Goal: Task Accomplishment & Management: Manage account settings

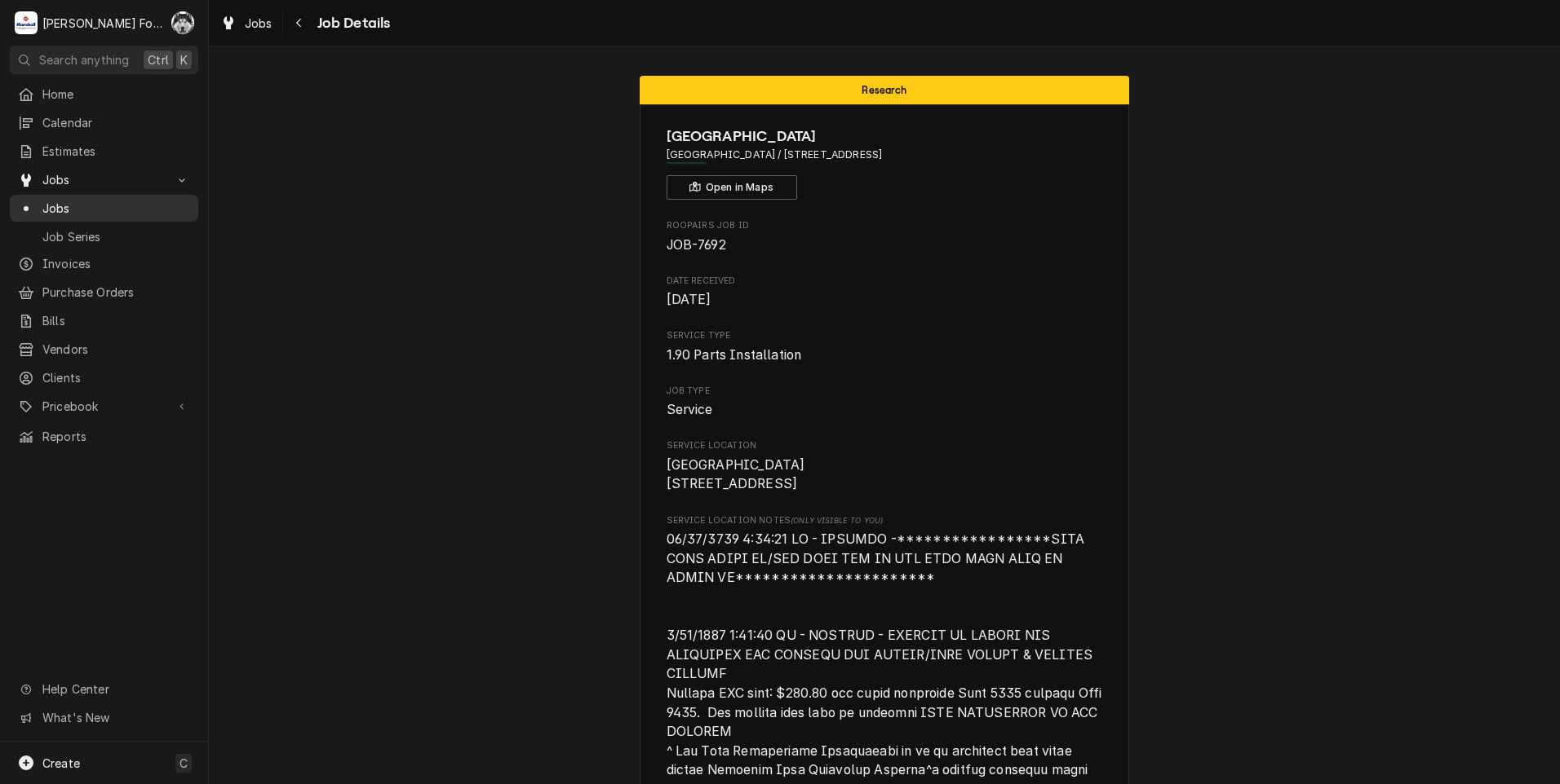
click at [56, 204] on span "Jobs" at bounding box center [116, 209] width 148 height 17
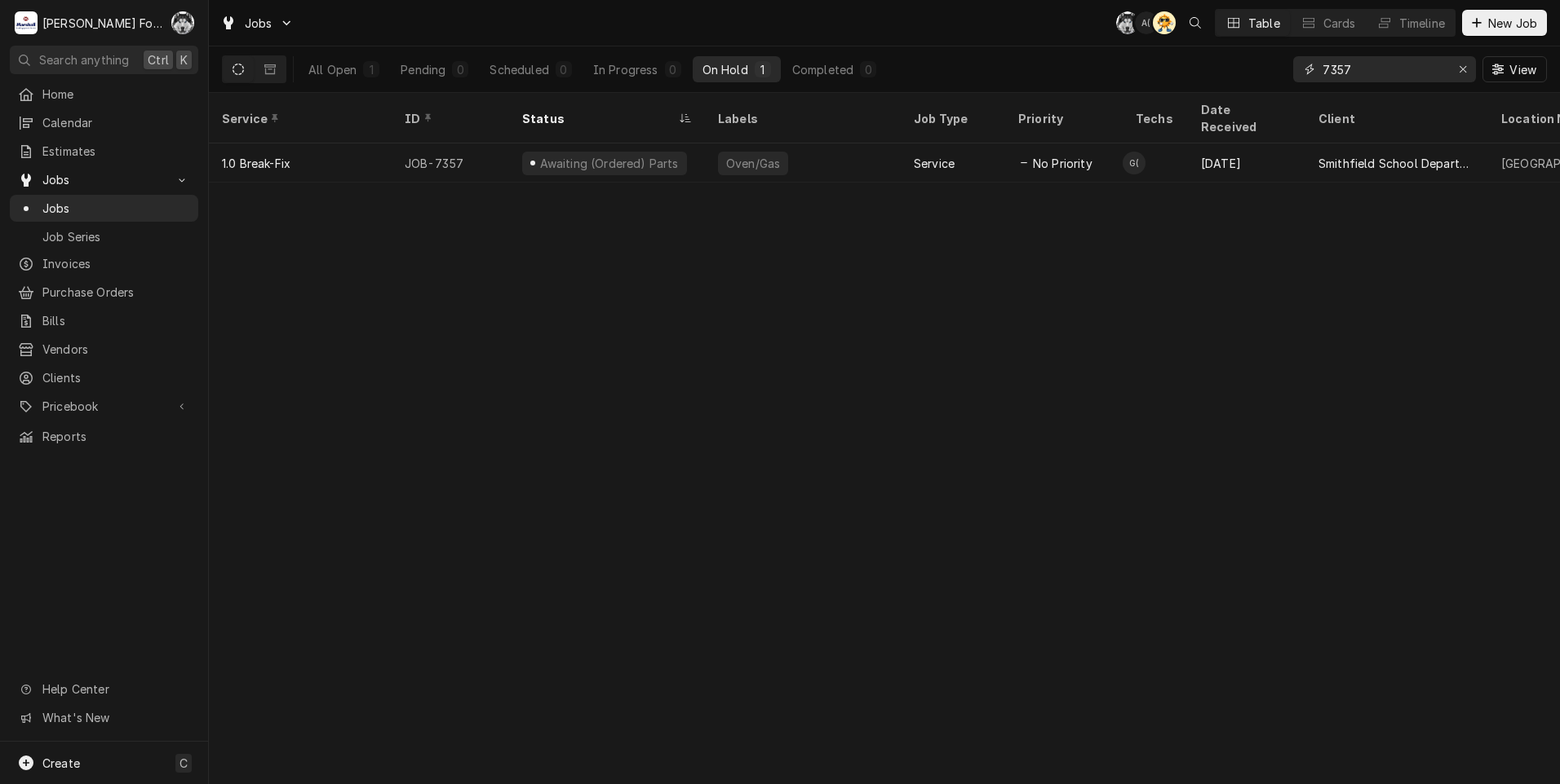
drag, startPoint x: 1368, startPoint y: 79, endPoint x: 1230, endPoint y: 91, distance: 138.5
click at [1238, 90] on div "All Open 1 Pending 0 Scheduled 0 In Progress 0 On Hold 1 Completed 0 7357 View" at bounding box center [884, 70] width 1325 height 46
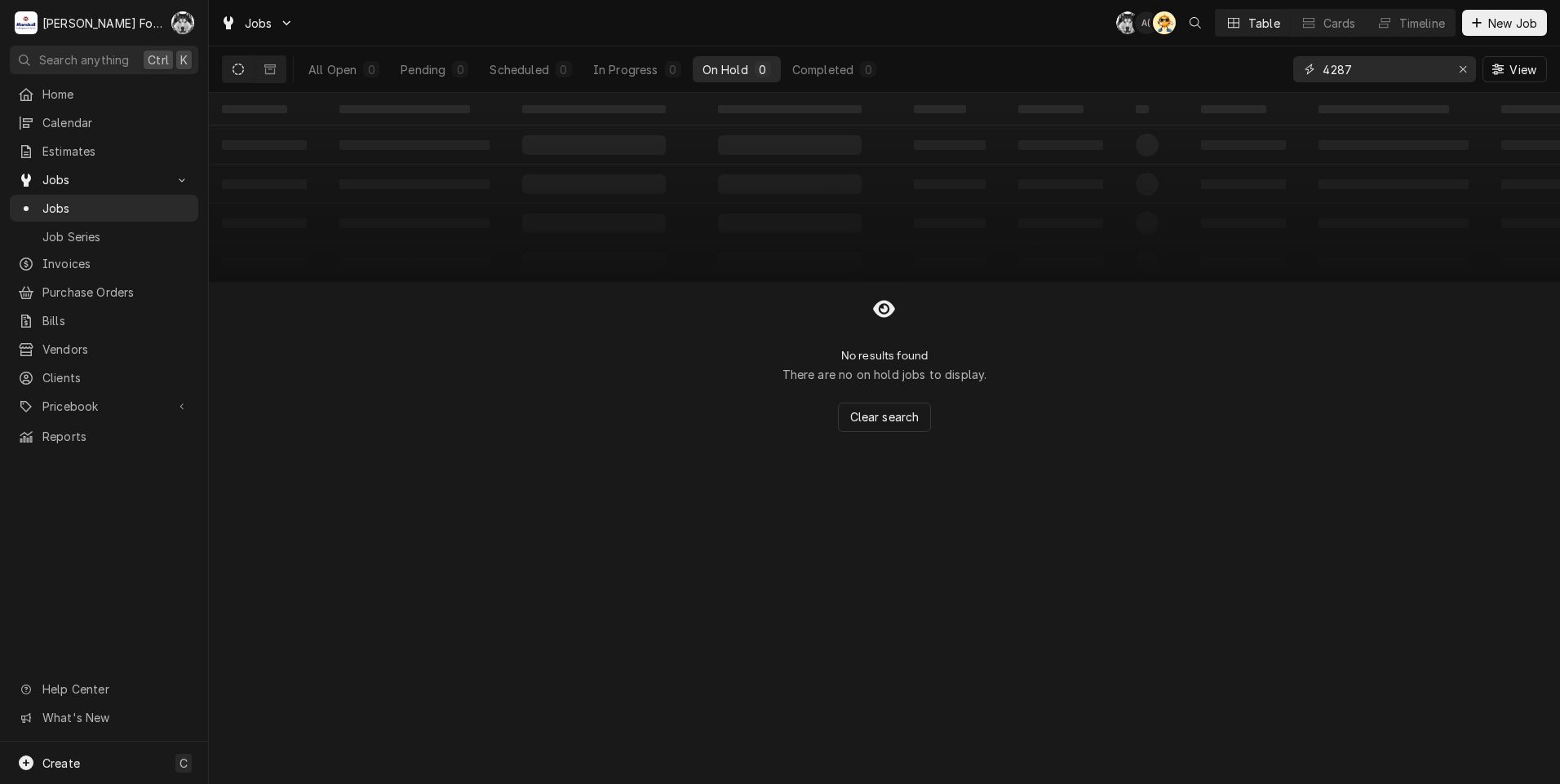
drag, startPoint x: 1373, startPoint y: 70, endPoint x: 1196, endPoint y: 93, distance: 178.5
click at [1196, 93] on div "Jobs C( A( AT Table Cards Timeline New Job All Open 0 Pending 0 Scheduled 0 In …" at bounding box center [883, 392] width 1350 height 784
type input "7"
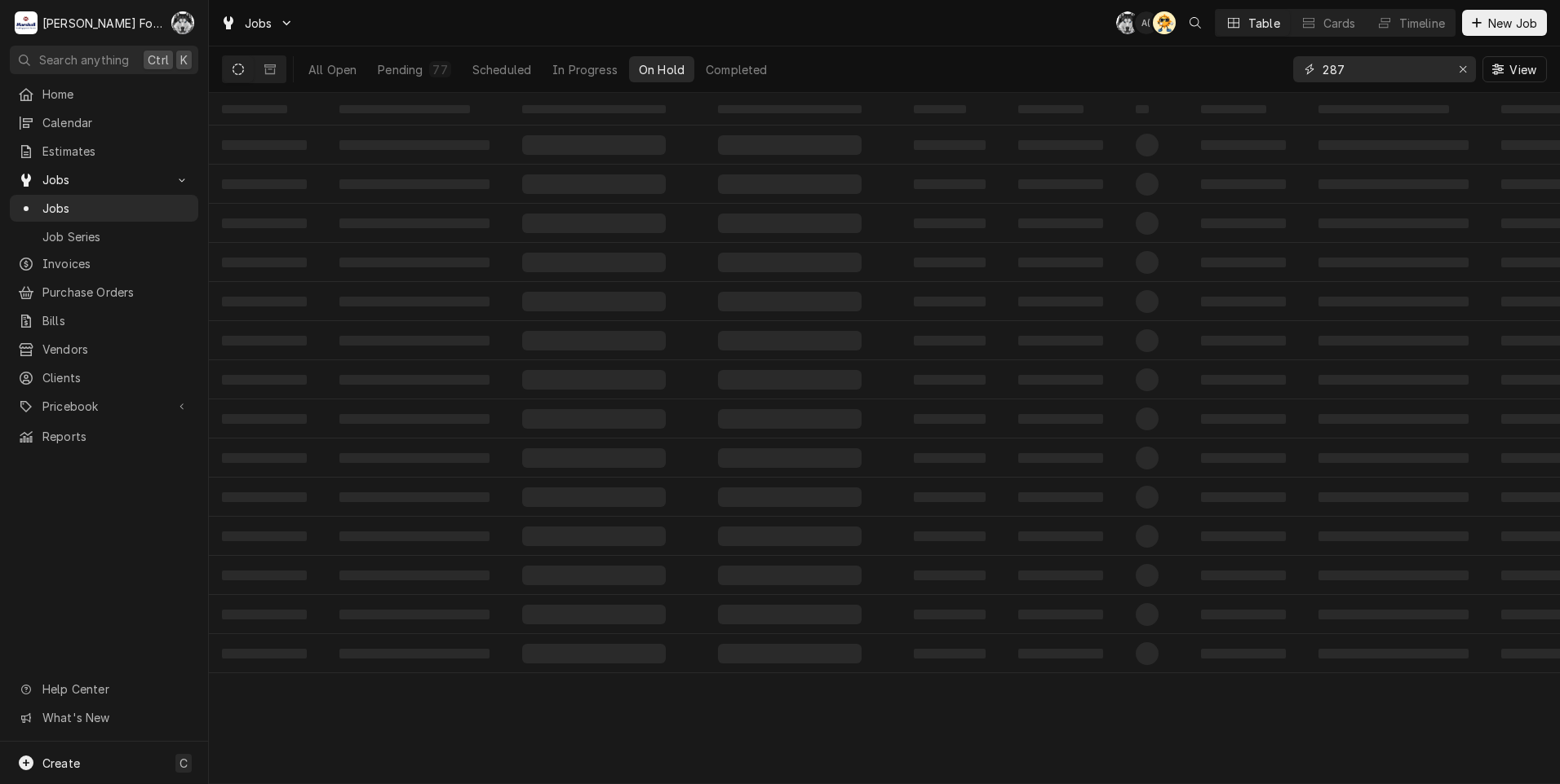
type input "287"
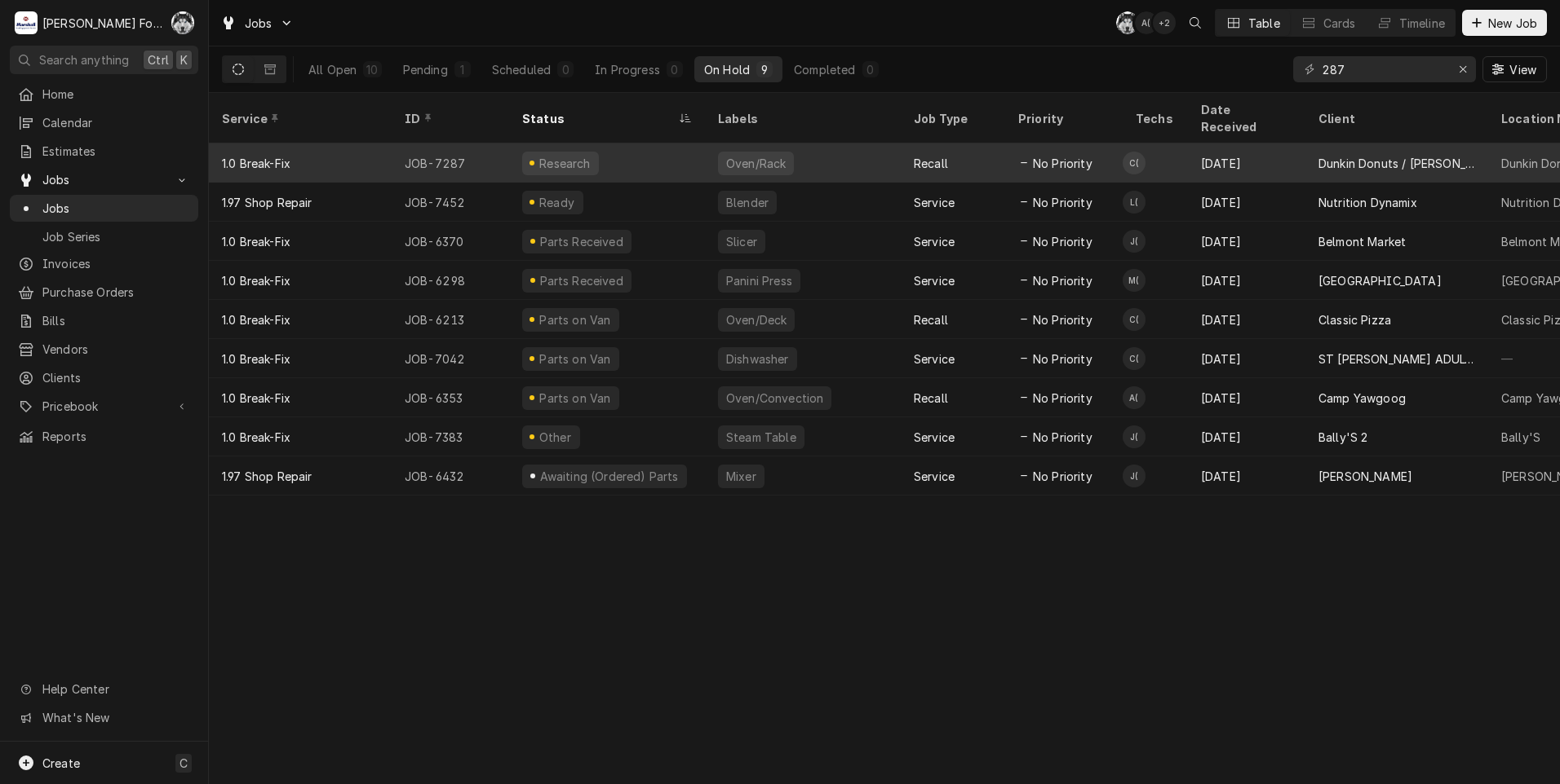
click at [658, 144] on div "Research" at bounding box center [606, 163] width 195 height 39
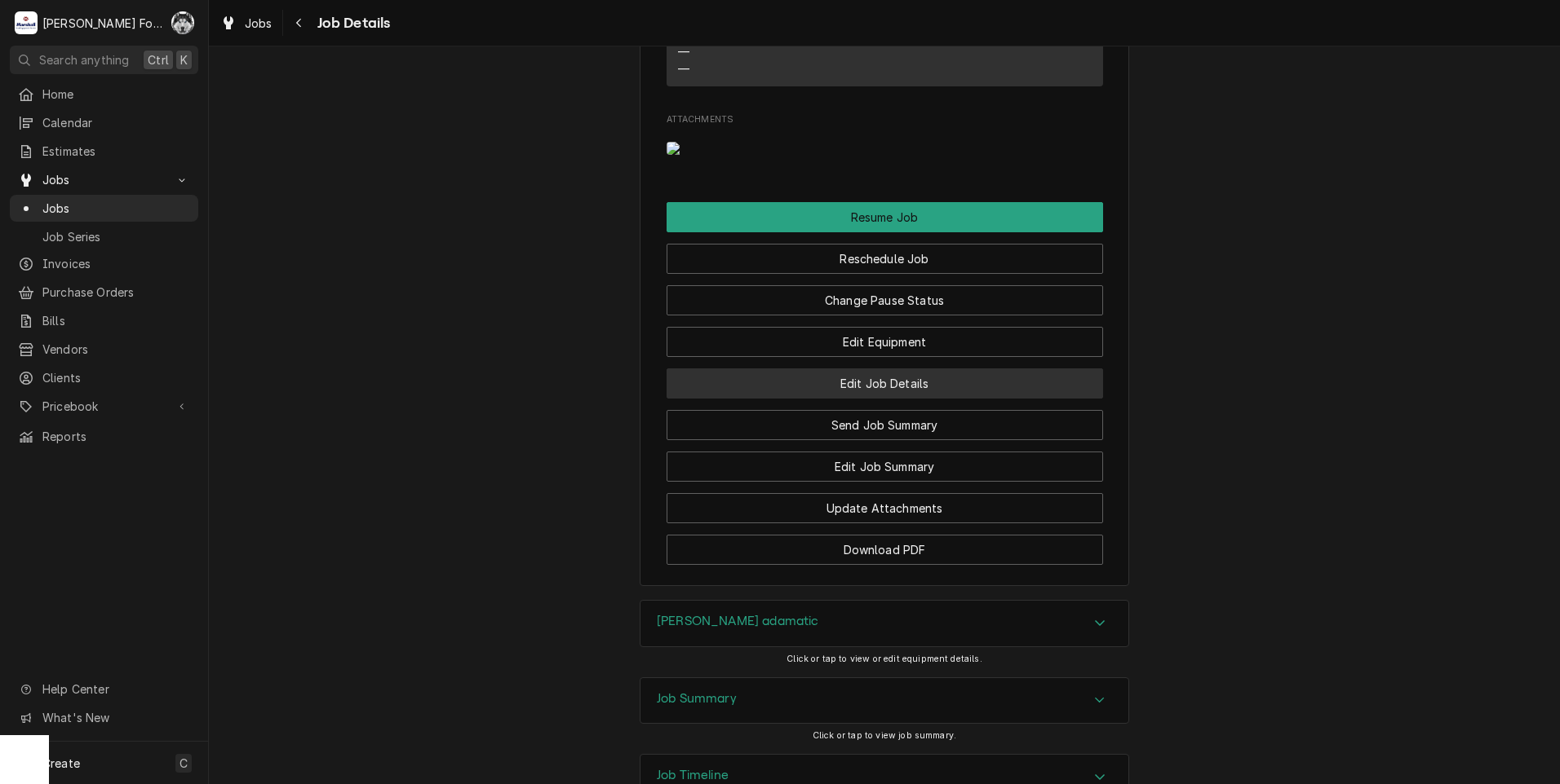
scroll to position [2039, 0]
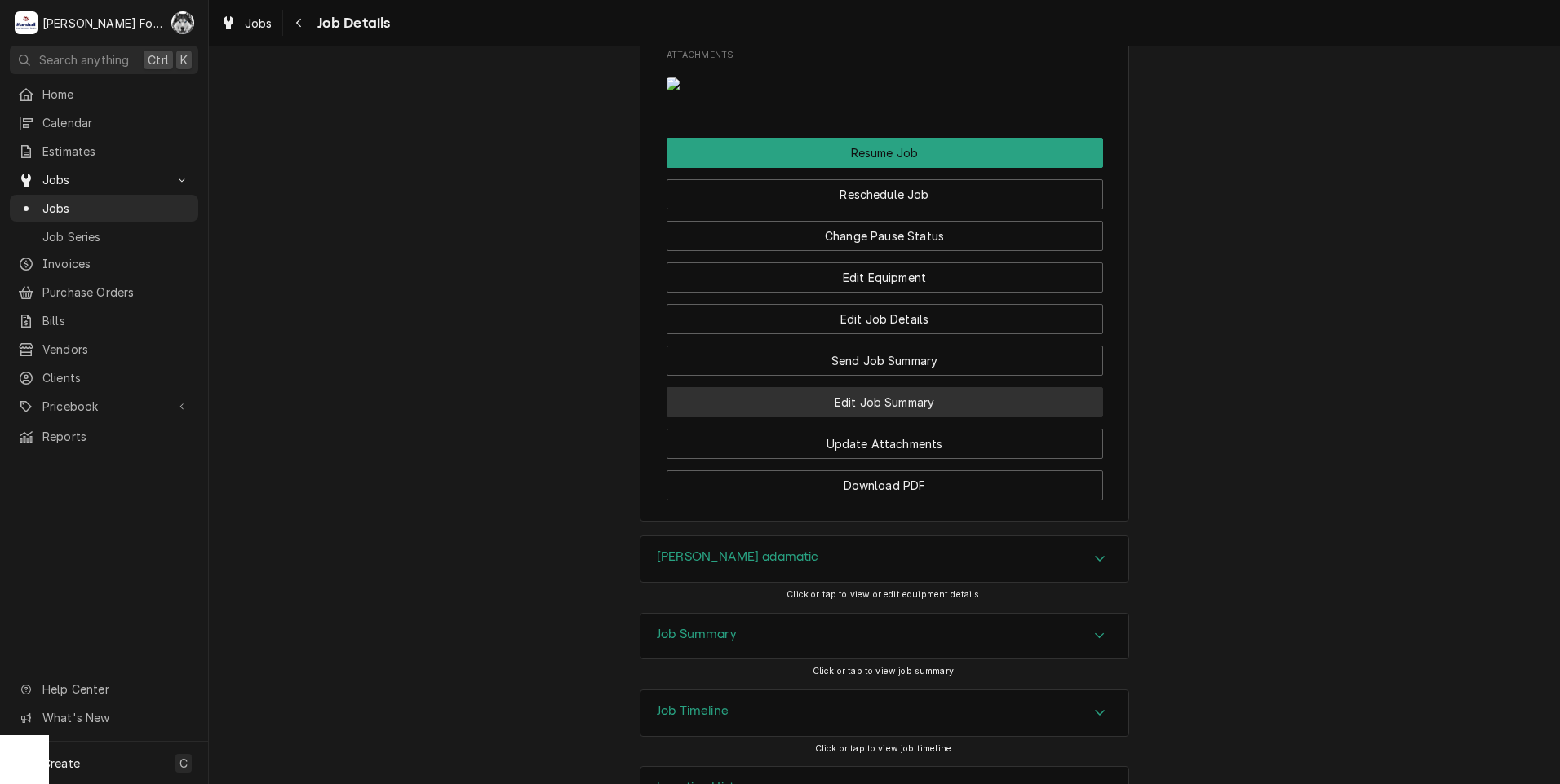
click at [841, 417] on button "Edit Job Summary" at bounding box center [884, 403] width 436 height 30
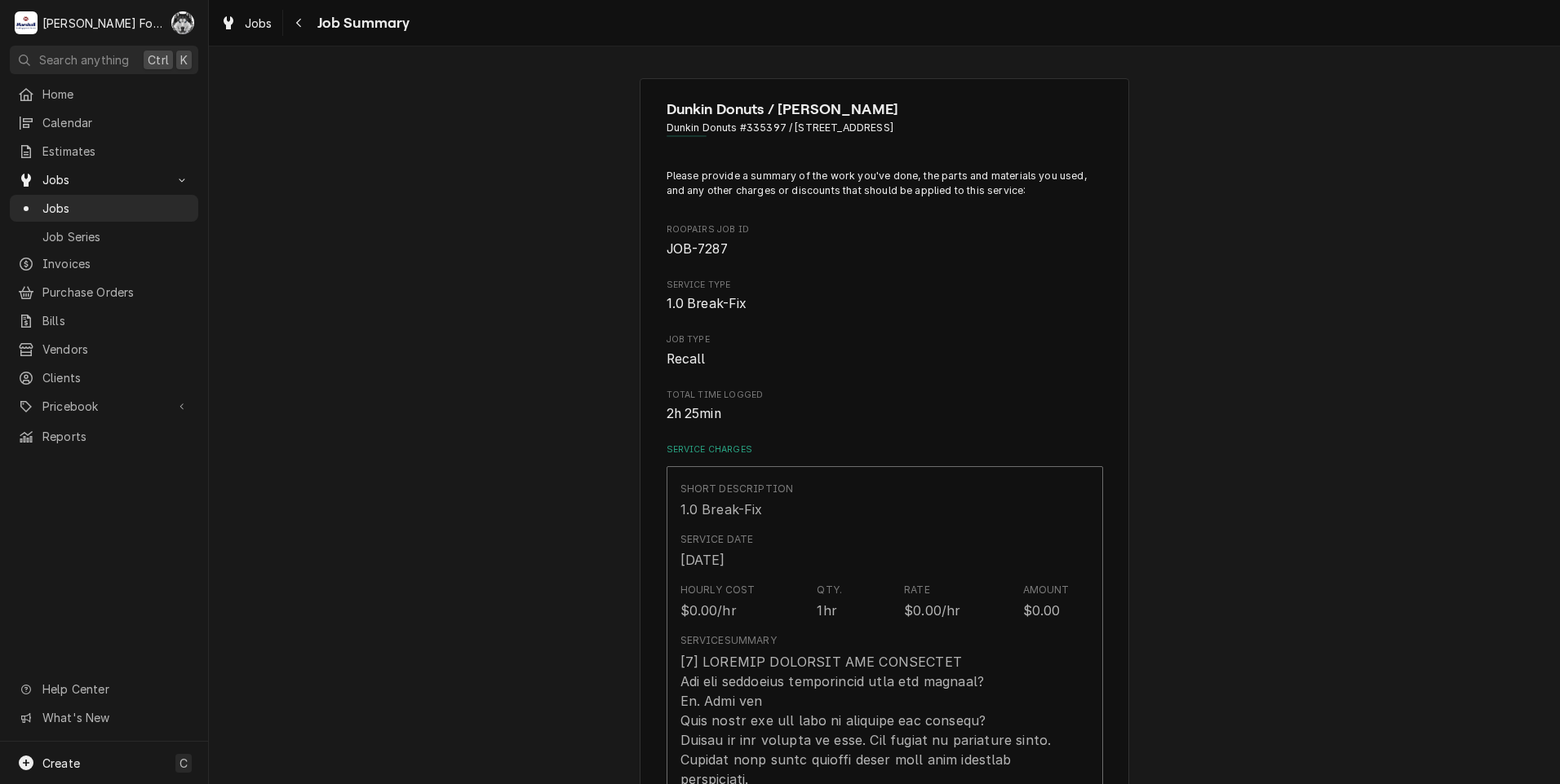
type textarea "x"
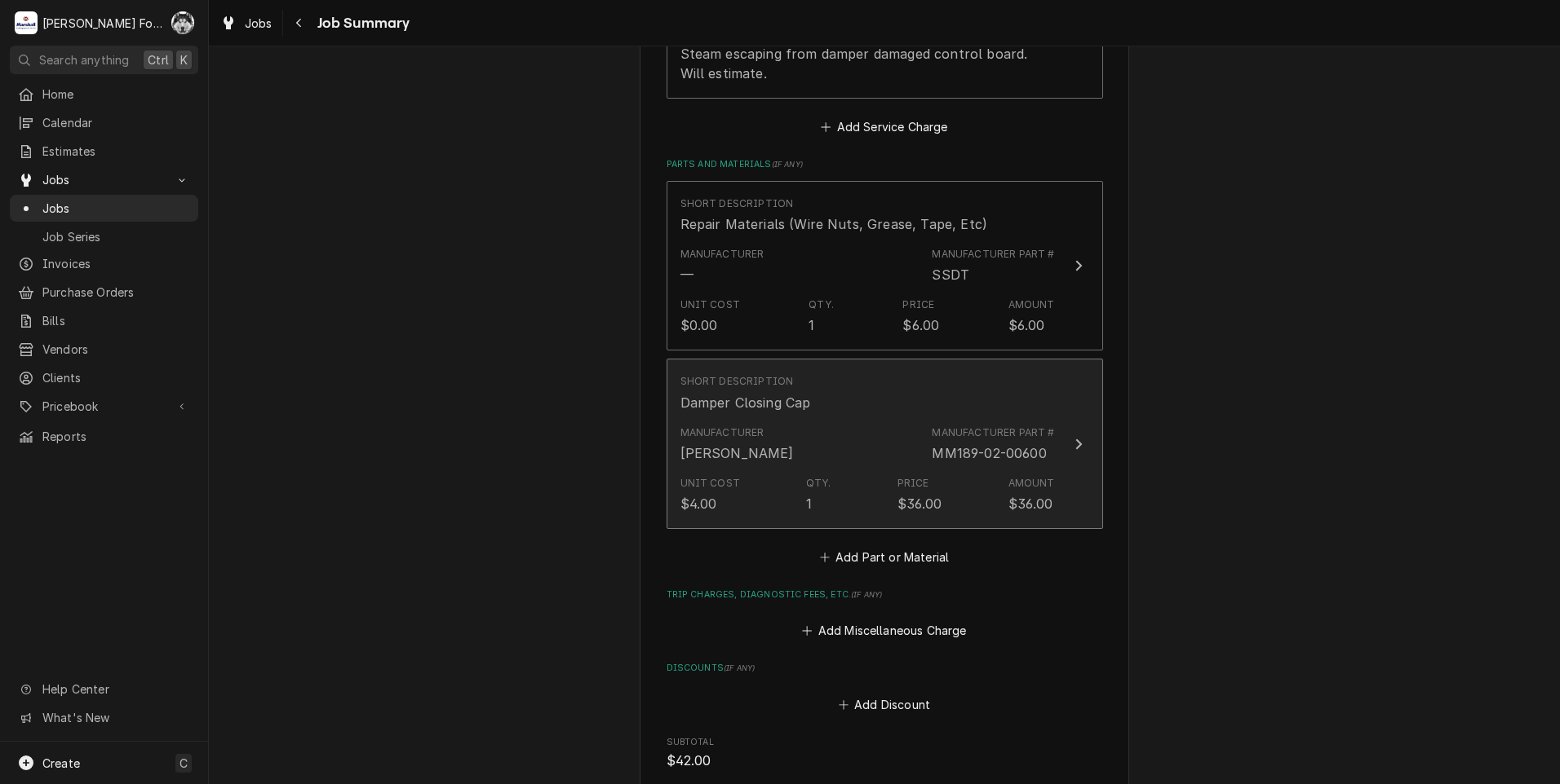
scroll to position [1359, 0]
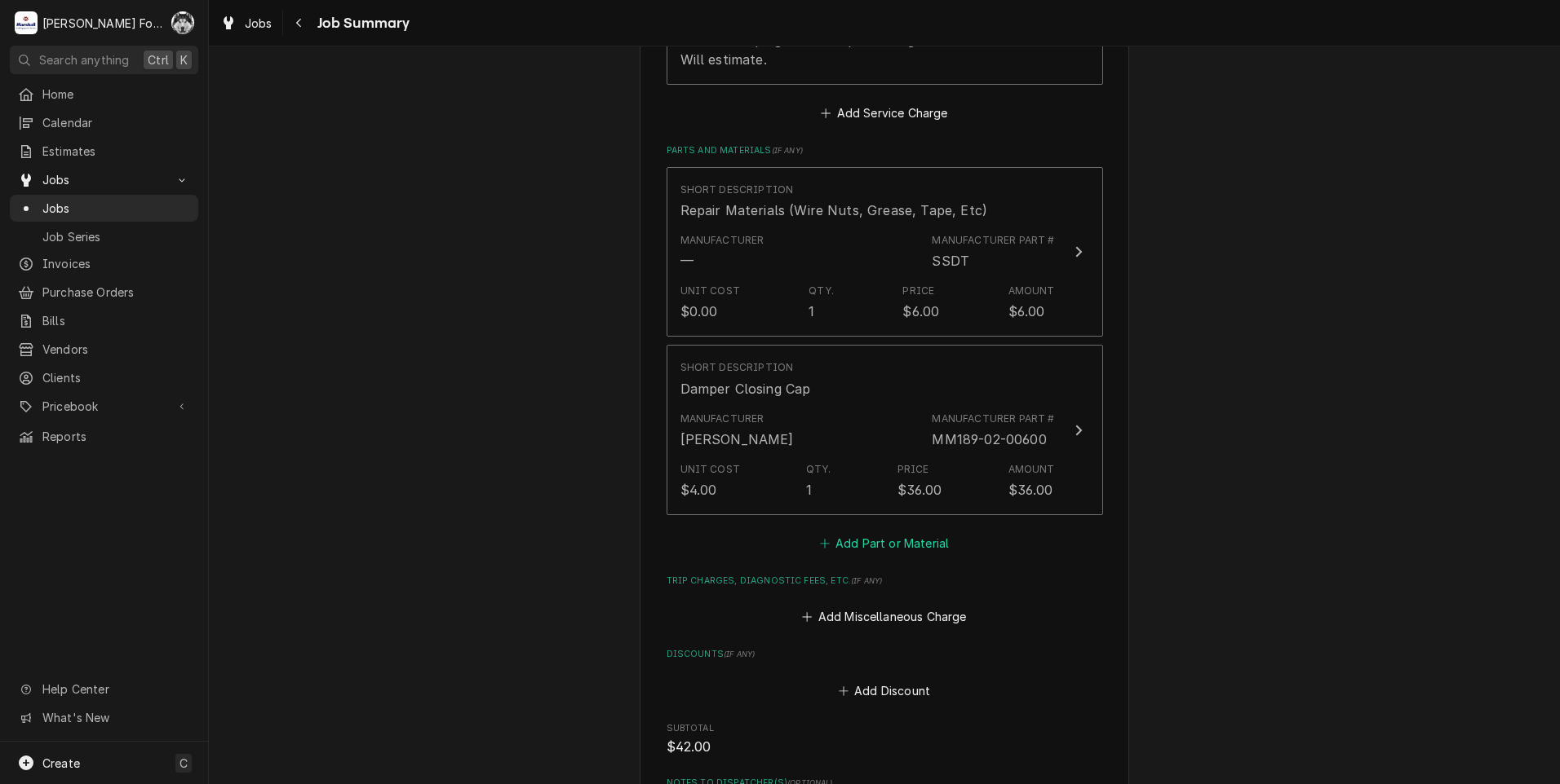
click at [876, 532] on button "Add Part or Material" at bounding box center [883, 543] width 134 height 23
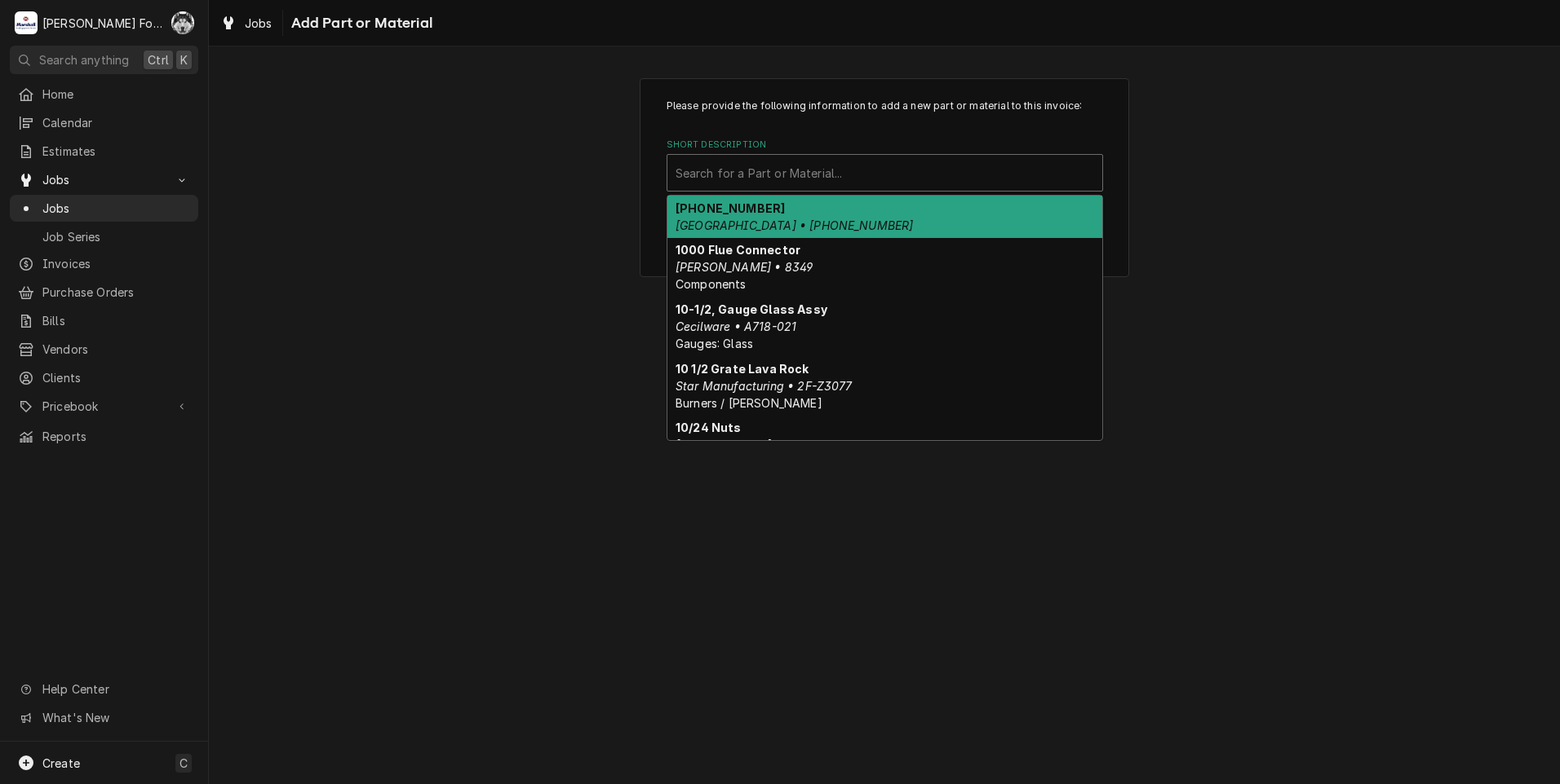
click at [853, 178] on div "Short Description" at bounding box center [884, 172] width 418 height 30
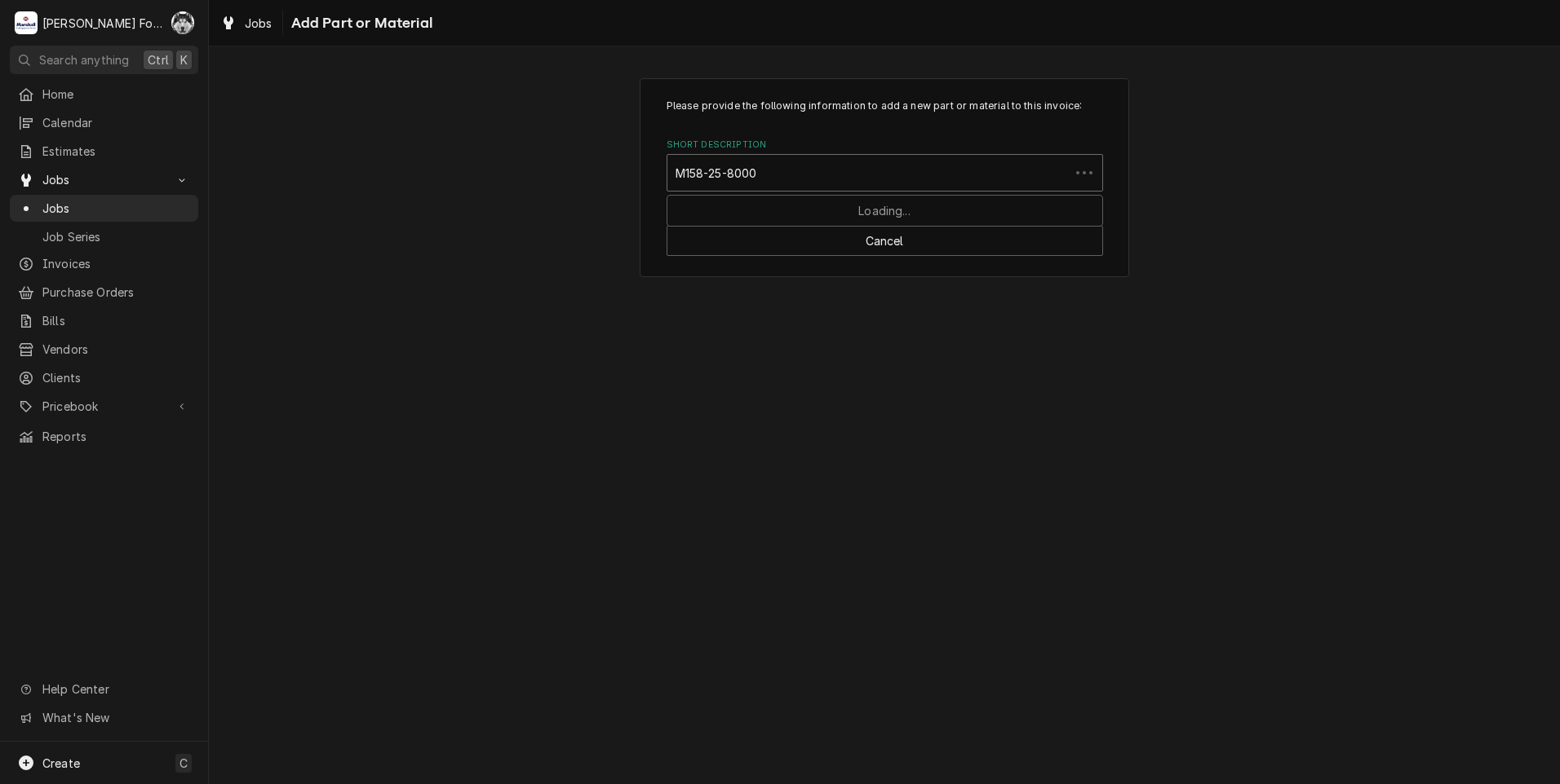
type input "M158-25-80000"
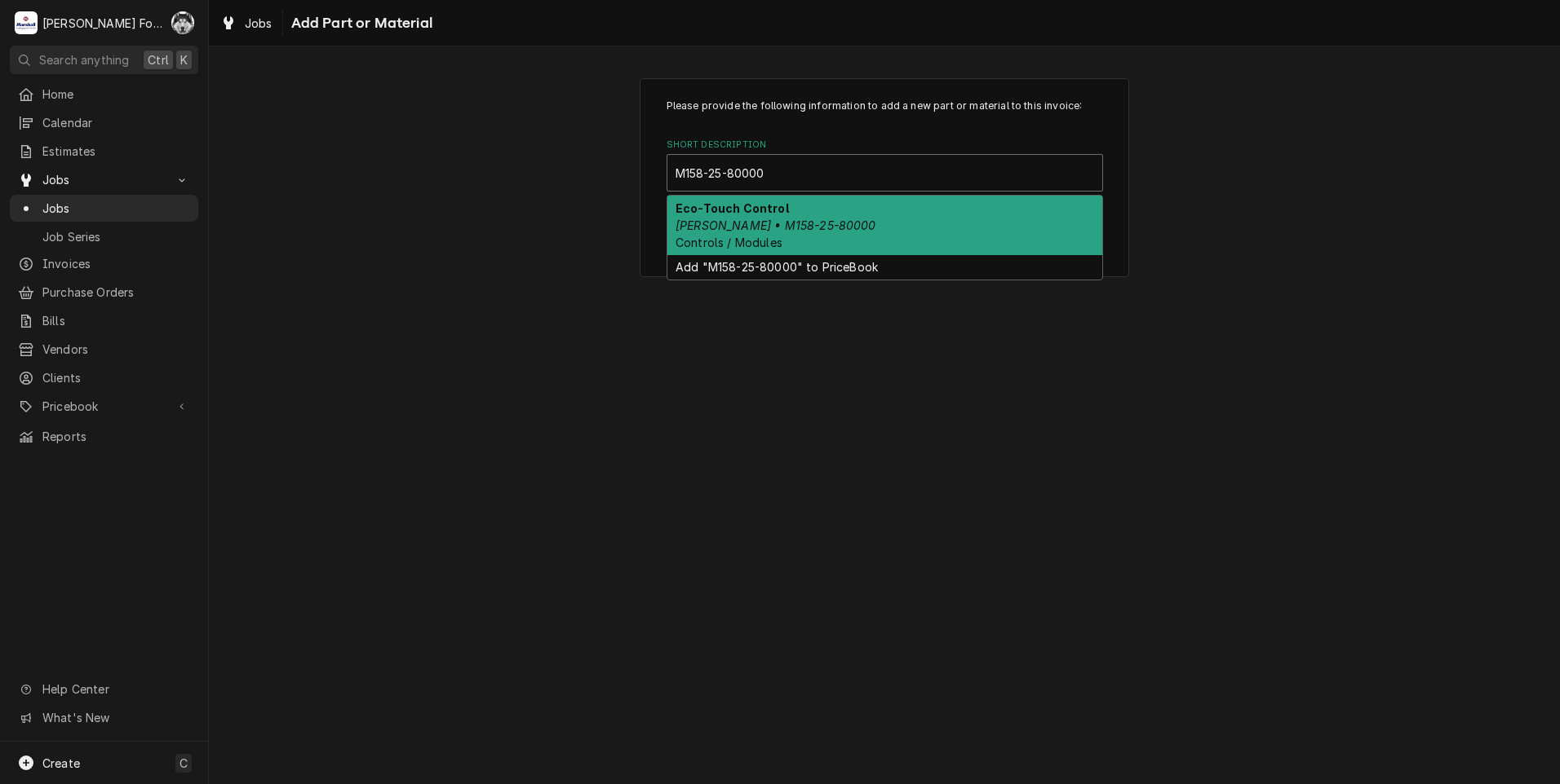
click at [752, 220] on em "Belshaw • M158-25-80000" at bounding box center [776, 225] width 201 height 14
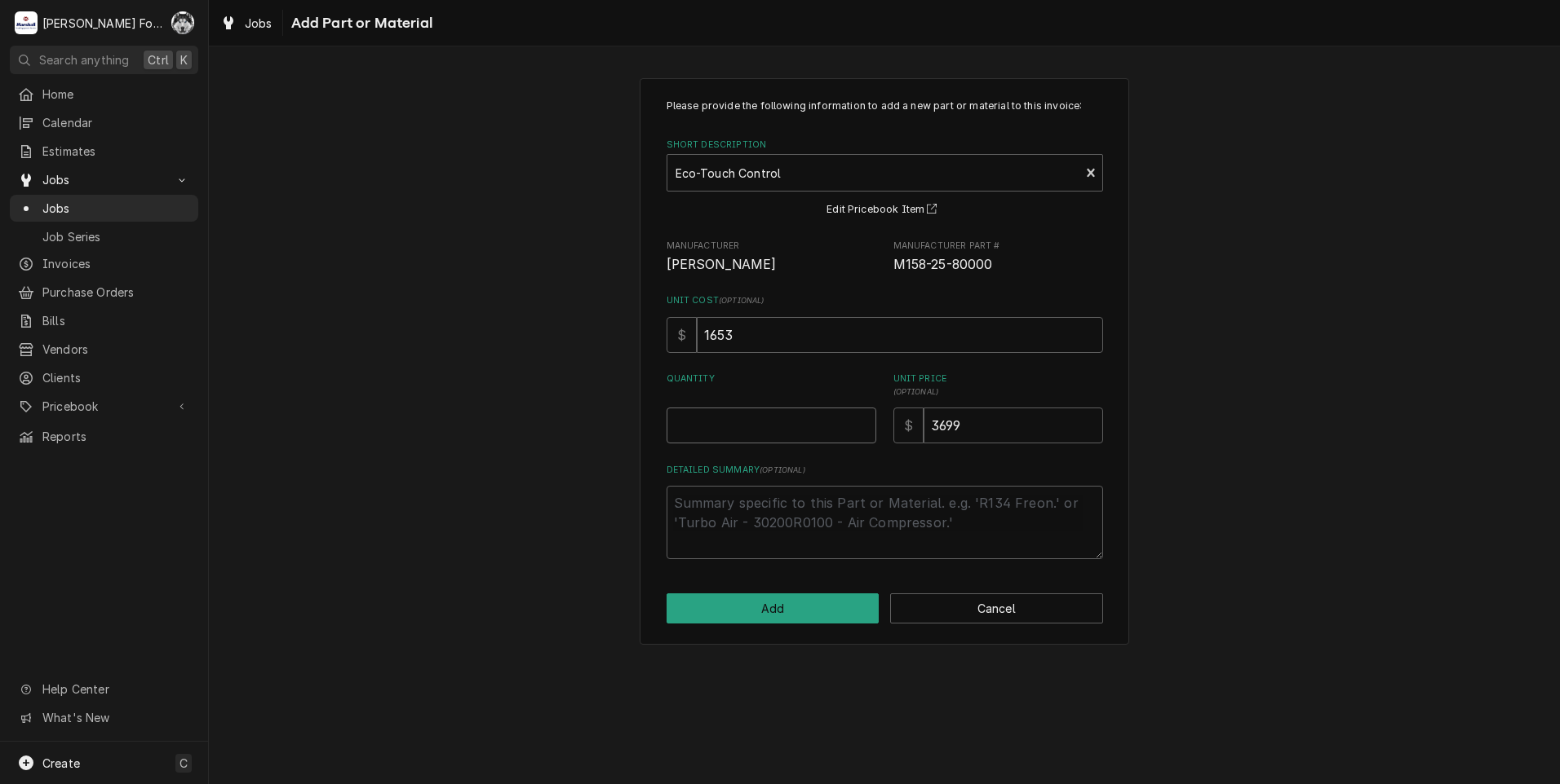
type textarea "x"
type input "0.5"
click at [858, 421] on input "0.5" at bounding box center [771, 426] width 210 height 36
type textarea "x"
type input "1"
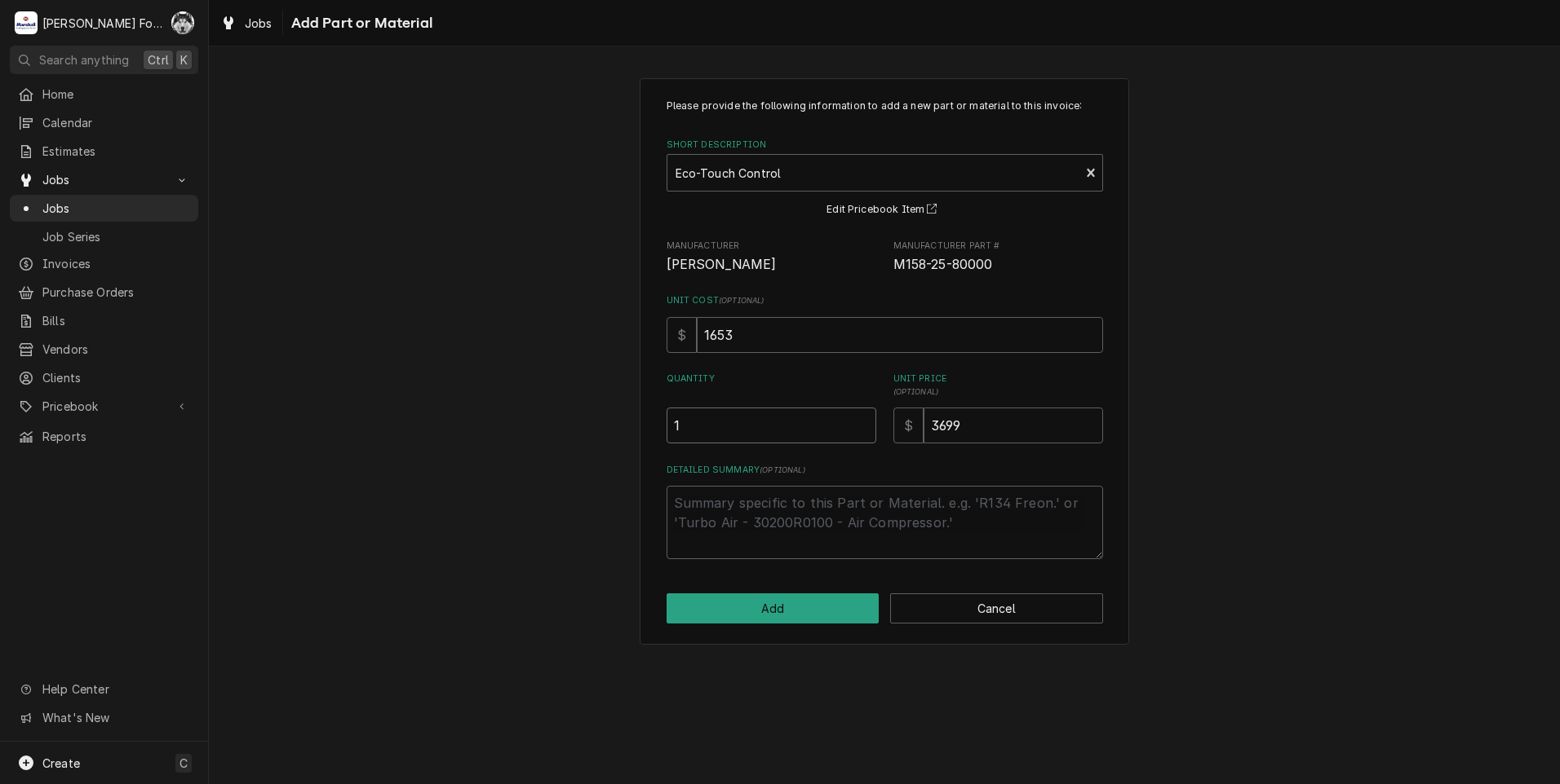
click at [858, 421] on input "1" at bounding box center [771, 426] width 210 height 36
click at [801, 599] on button "Add" at bounding box center [772, 609] width 213 height 30
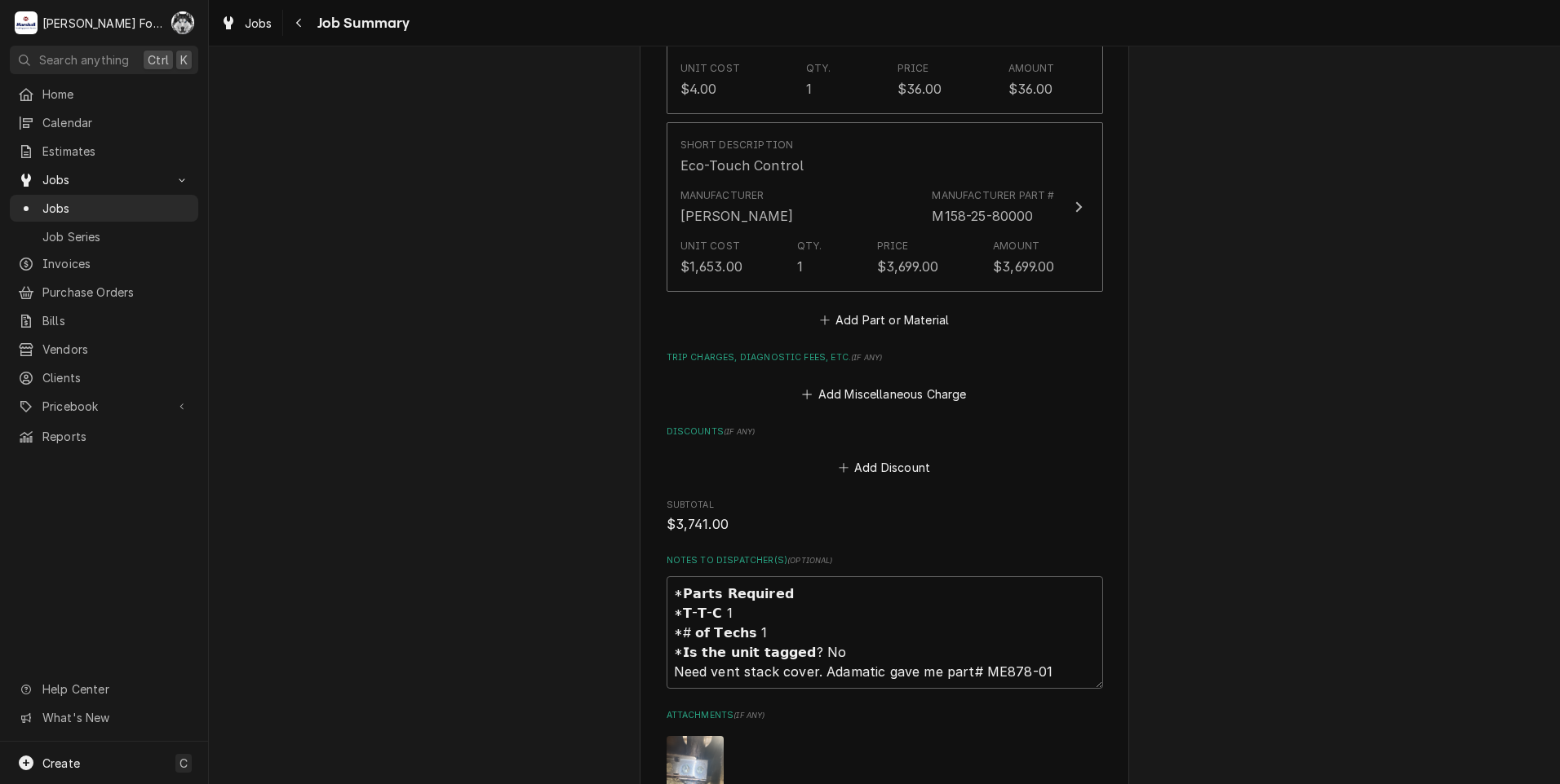
scroll to position [2120, 0]
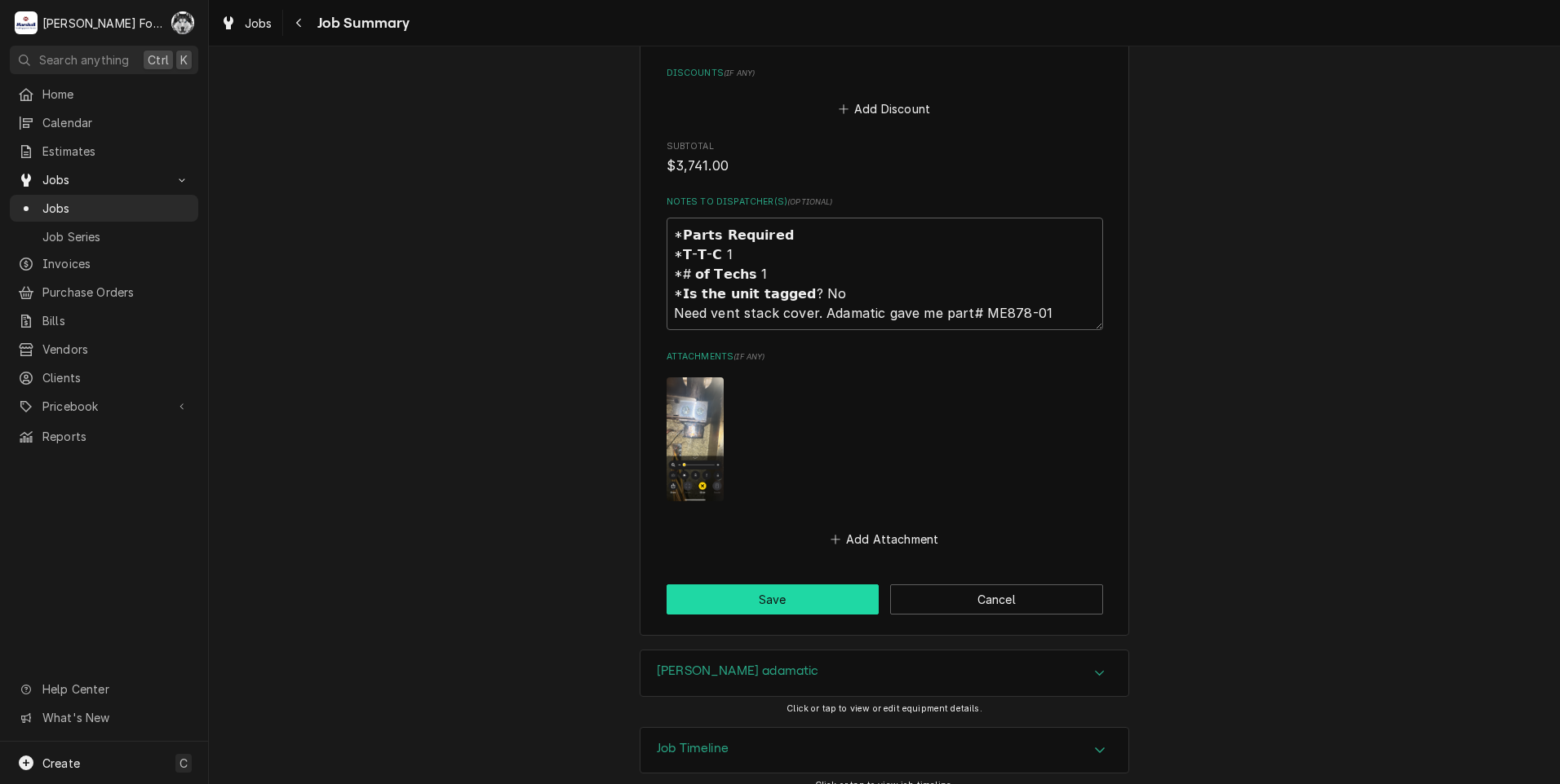
click at [801, 585] on button "Save" at bounding box center [772, 600] width 213 height 30
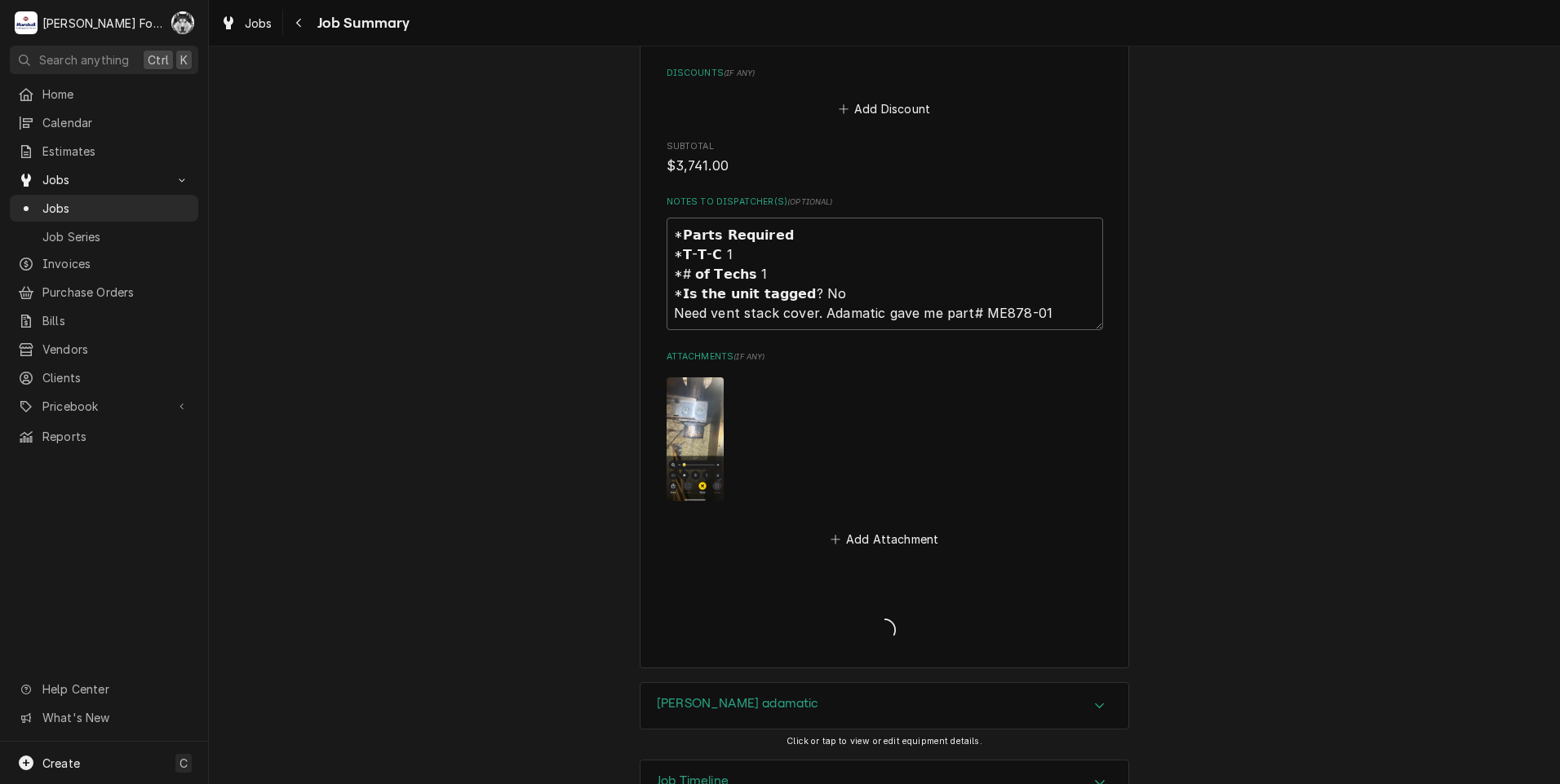
type textarea "x"
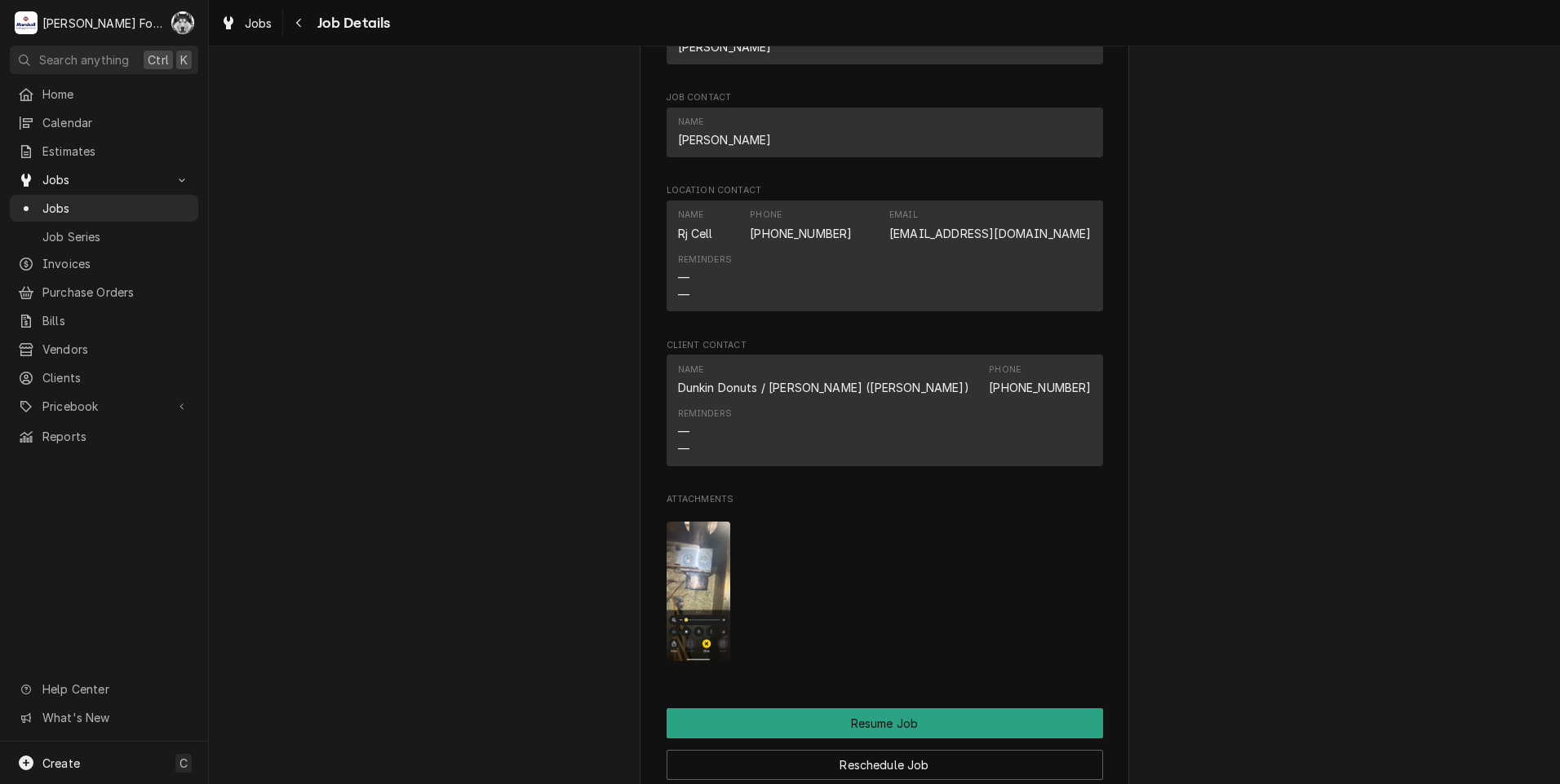
scroll to position [2039, 0]
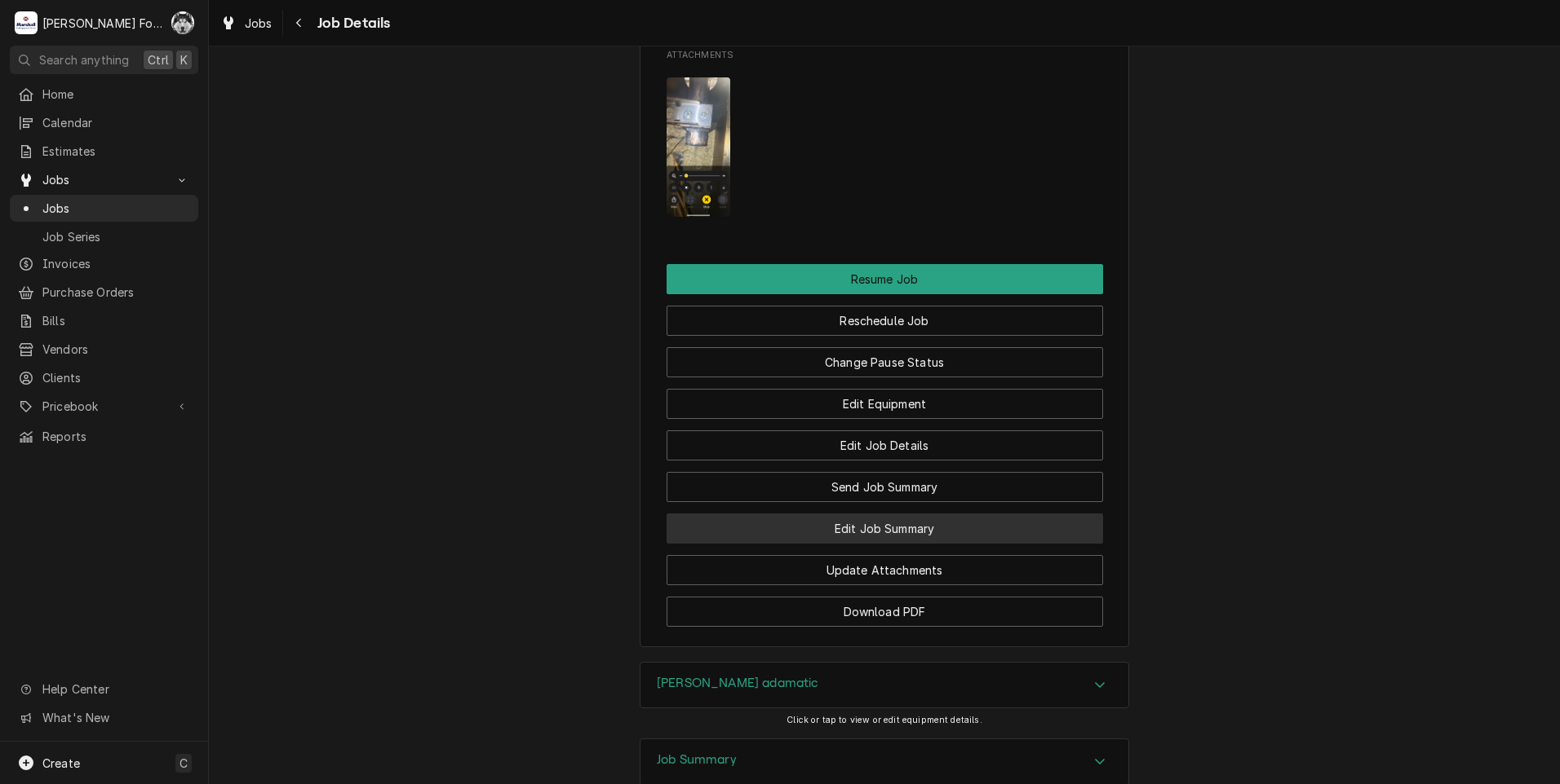
click at [870, 544] on button "Edit Job Summary" at bounding box center [884, 529] width 436 height 30
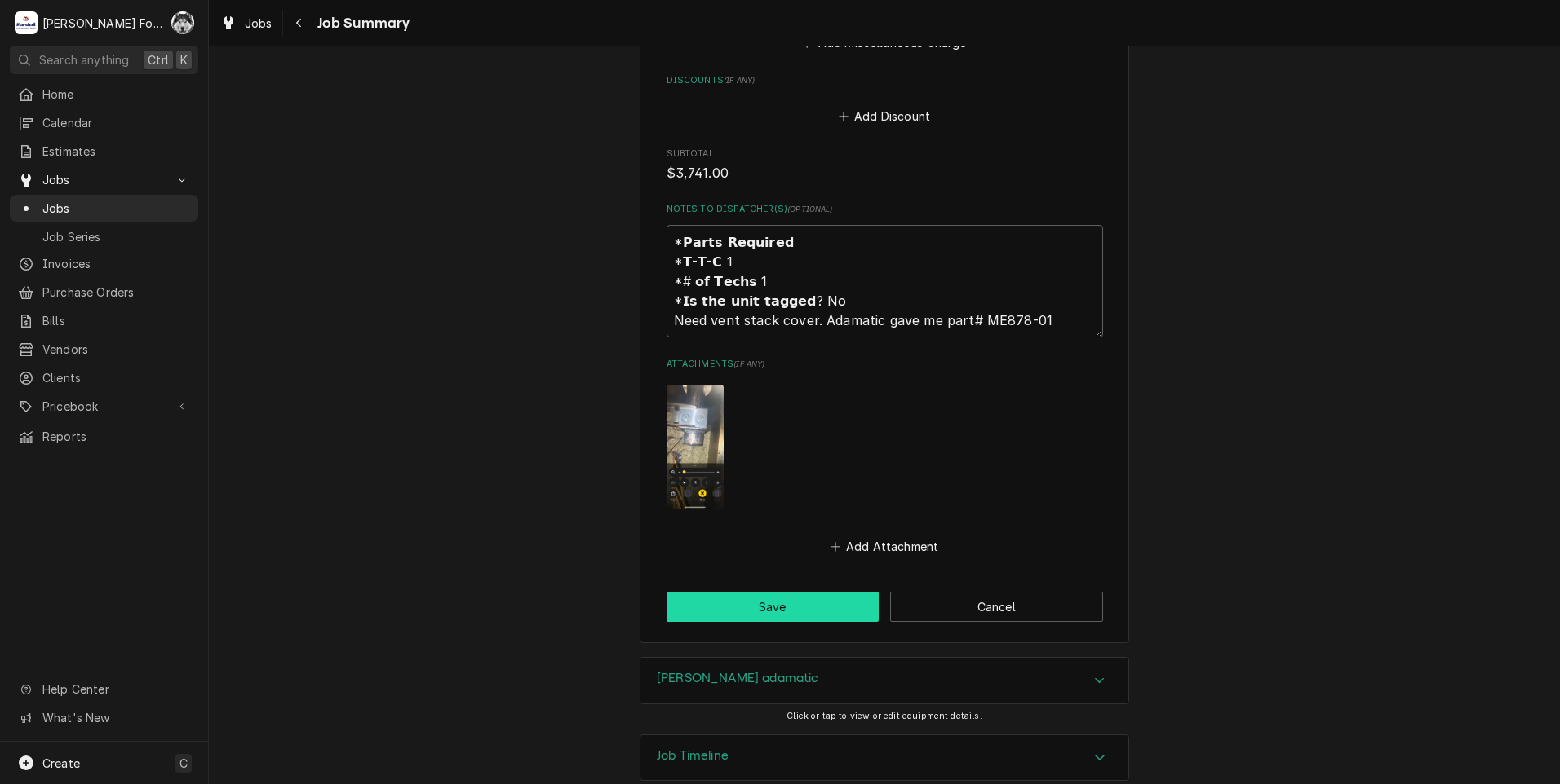
scroll to position [2120, 0]
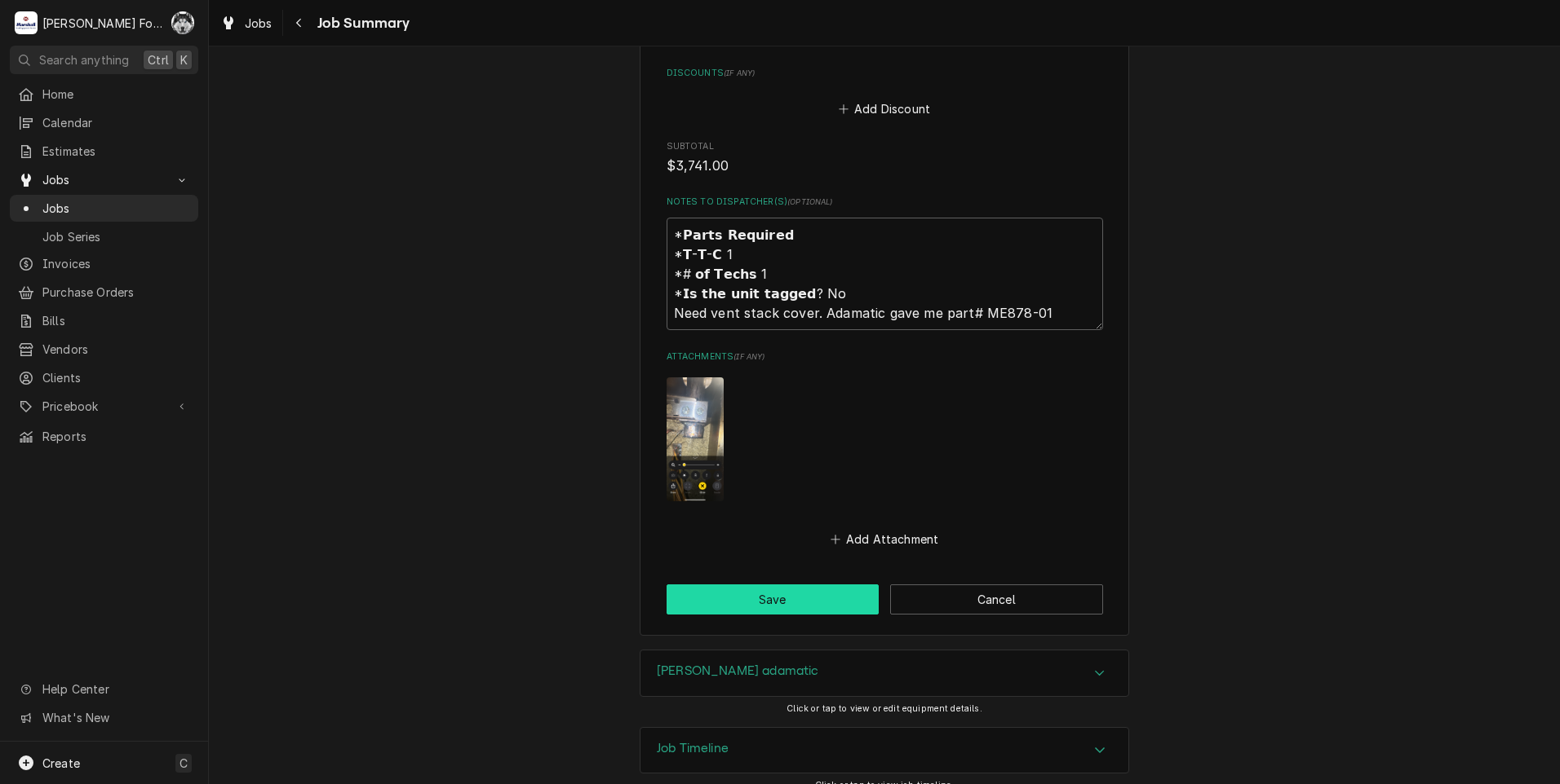
click at [789, 585] on button "Save" at bounding box center [772, 600] width 213 height 30
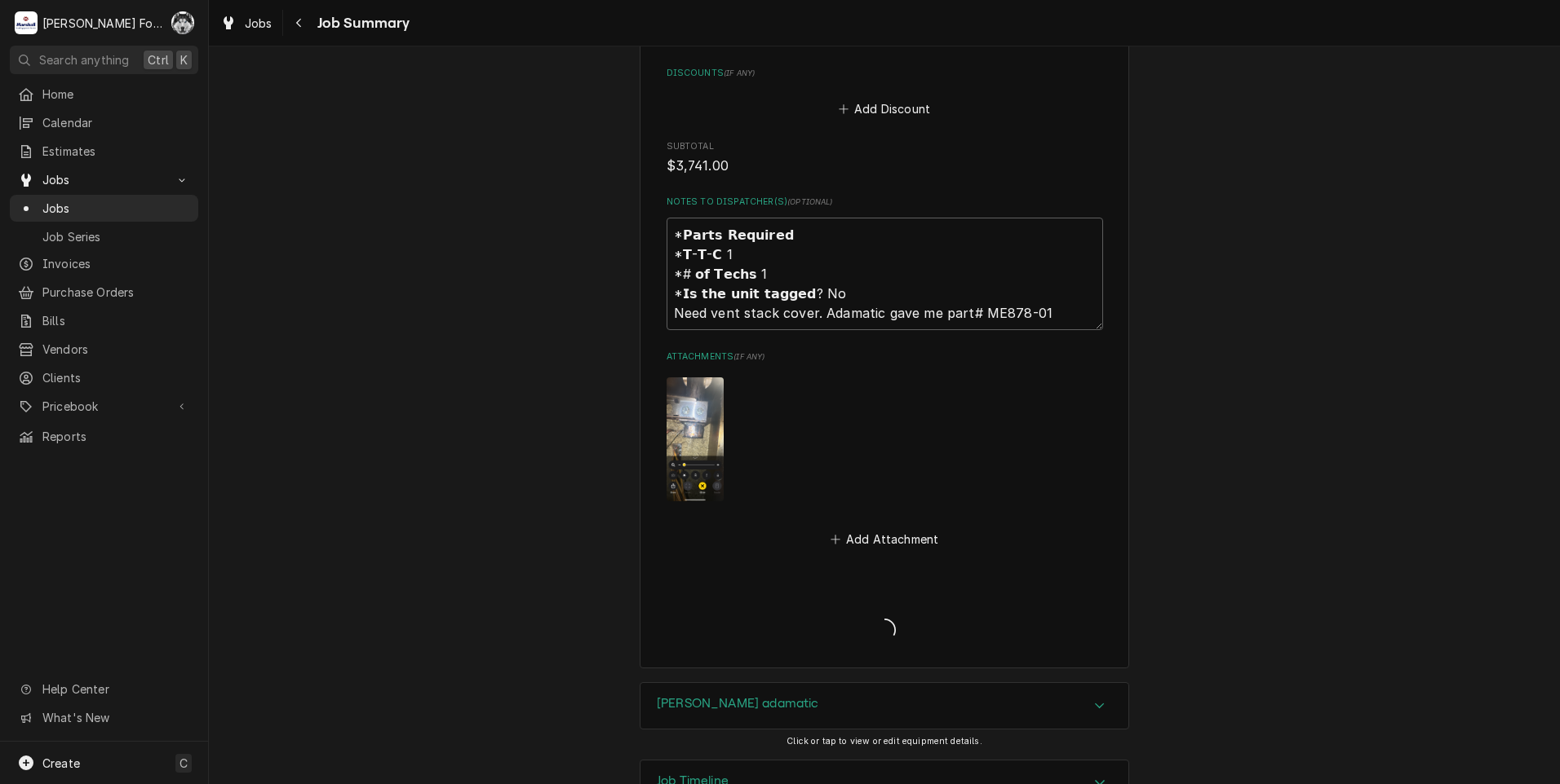
type textarea "x"
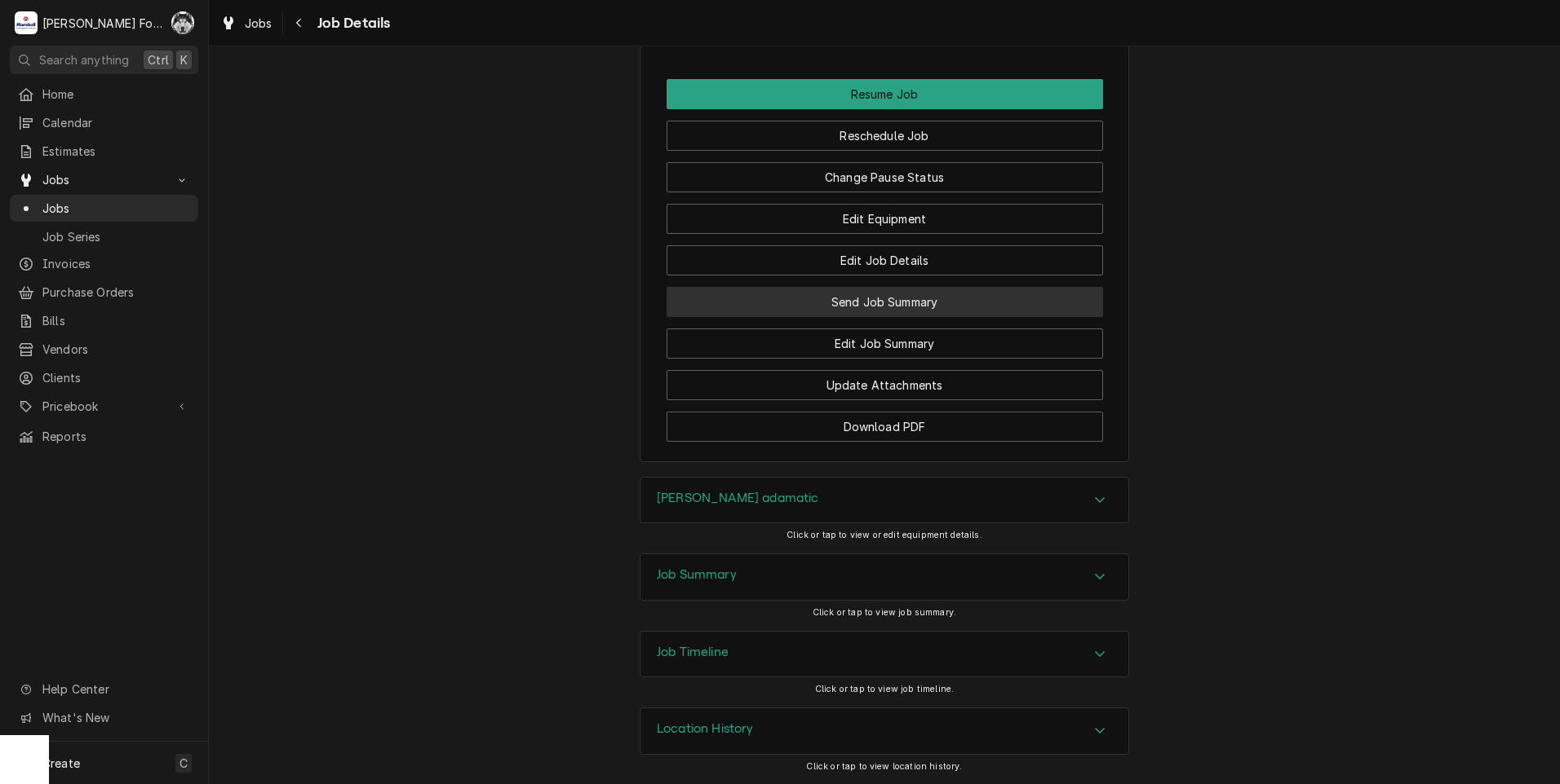
scroll to position [2243, 0]
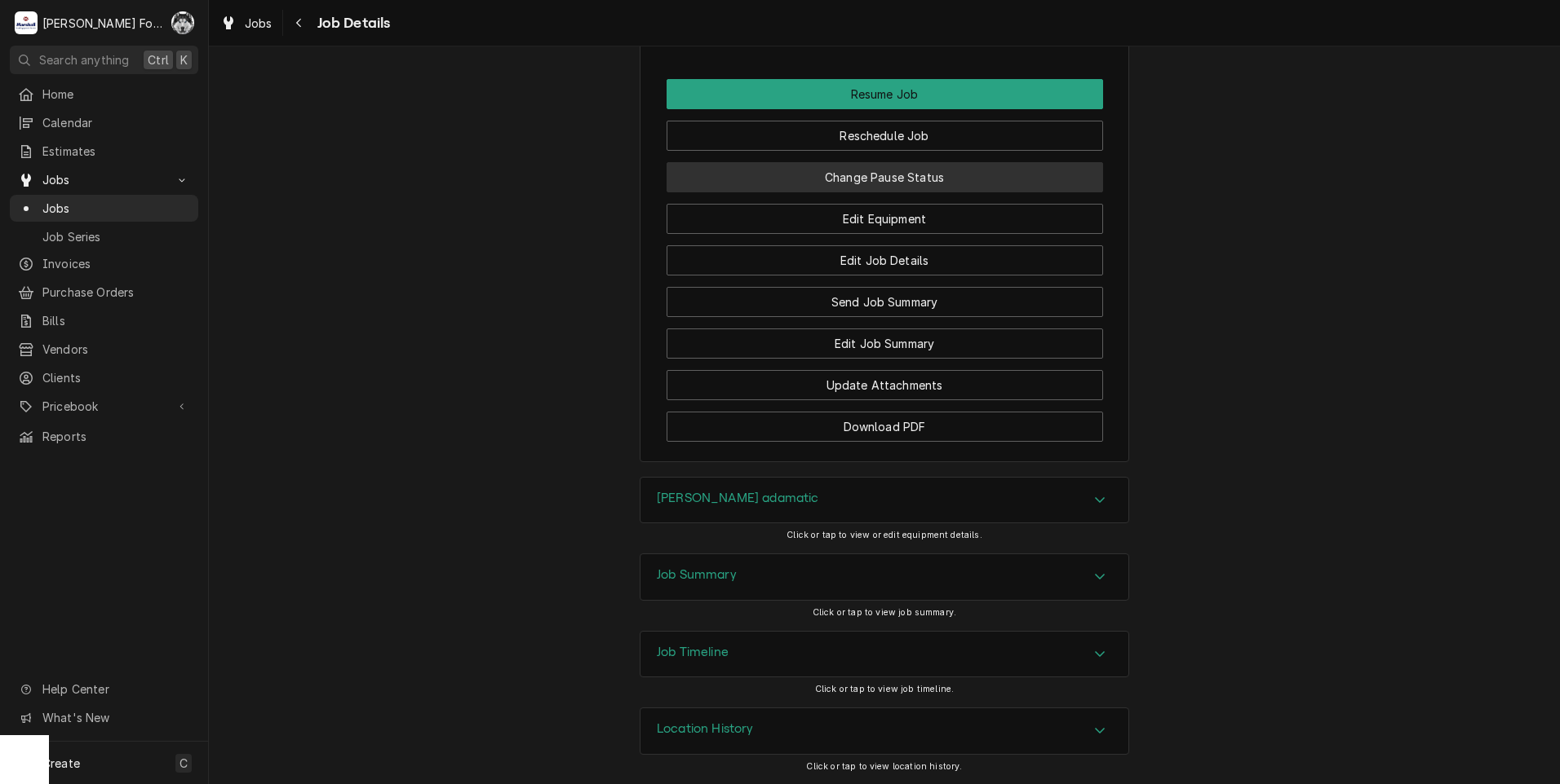
click at [859, 173] on button "Change Pause Status" at bounding box center [884, 177] width 436 height 30
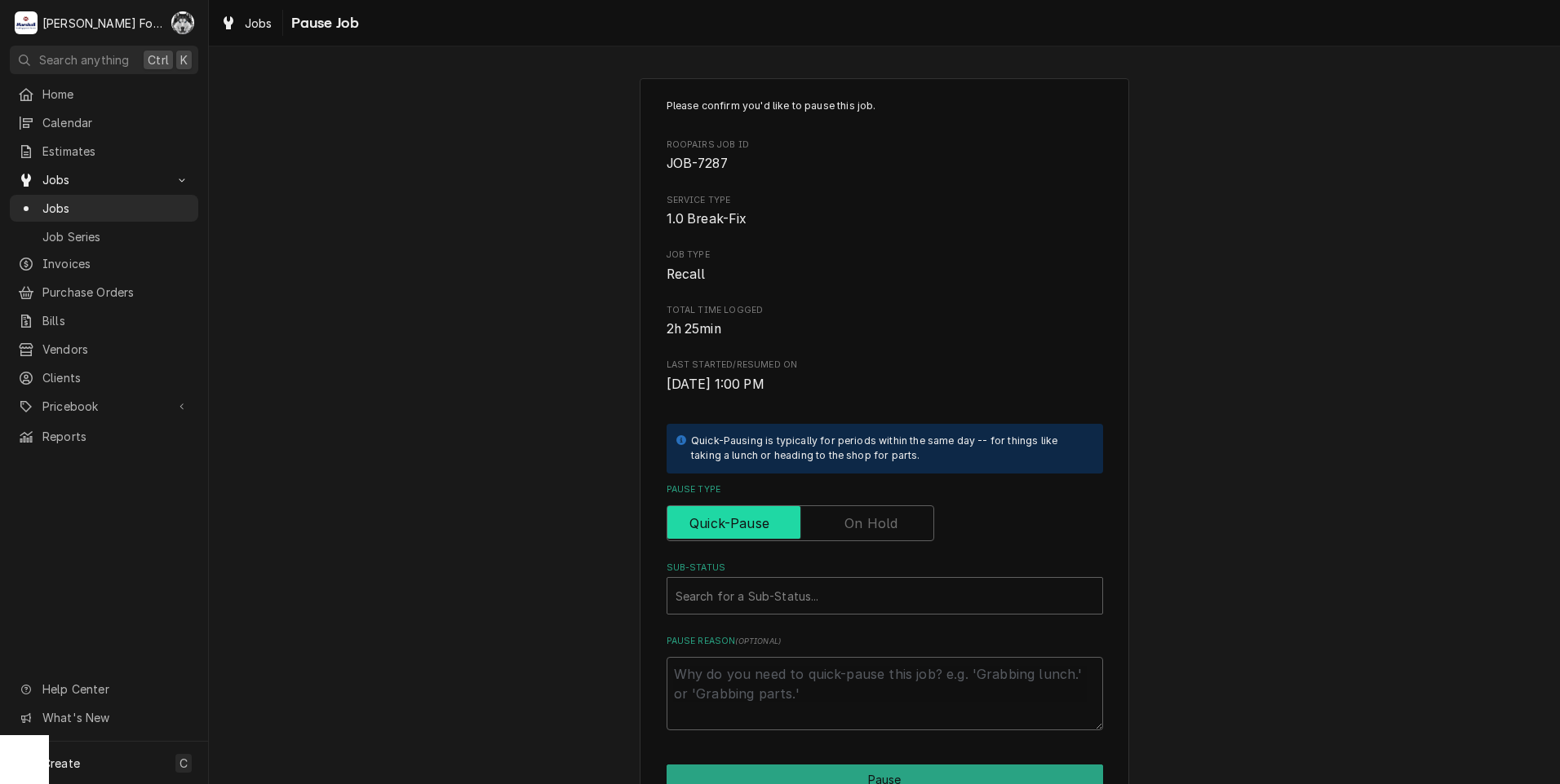
click at [875, 508] on input "Pause Type" at bounding box center [800, 524] width 253 height 36
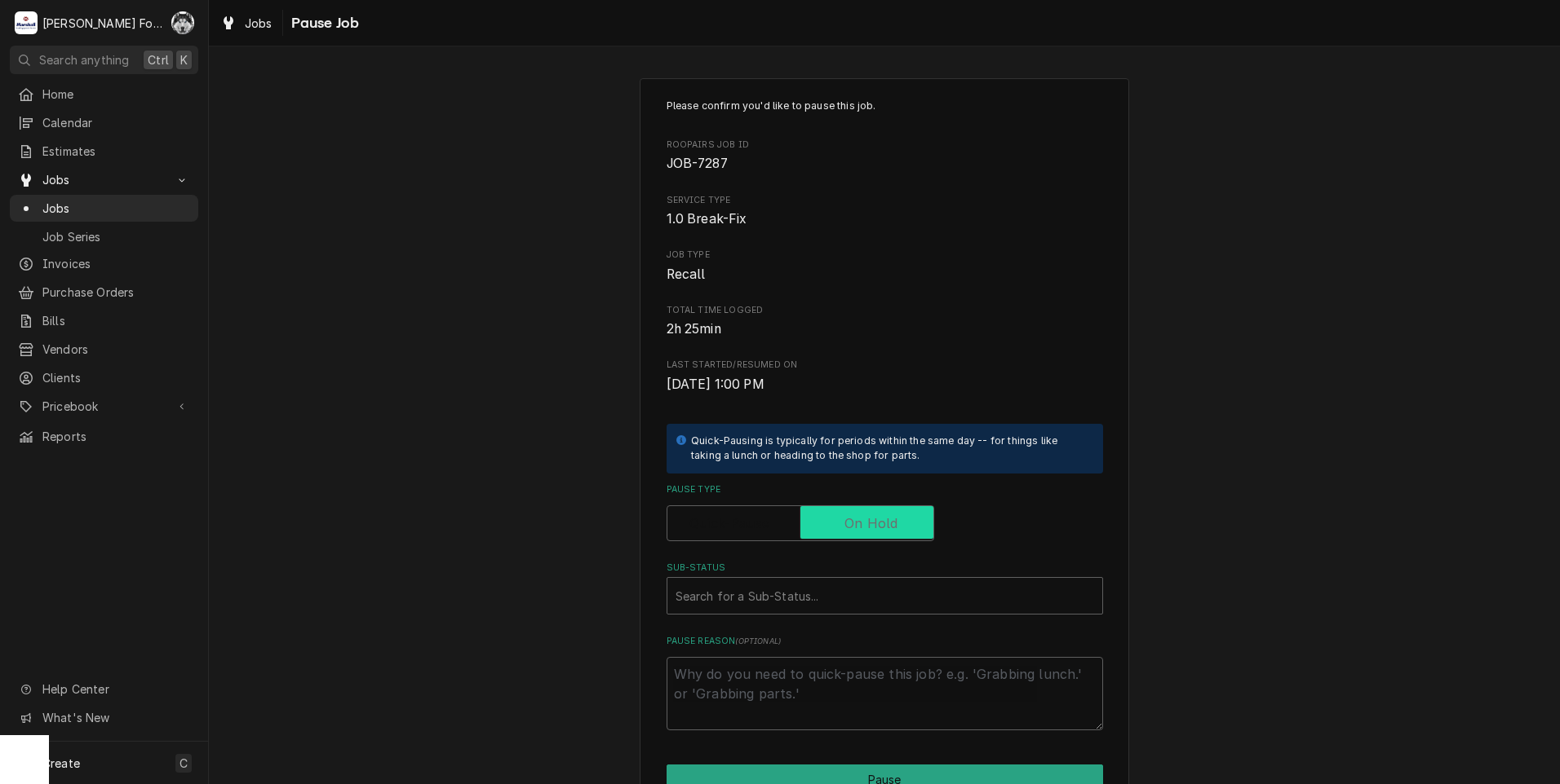
checkbox input "true"
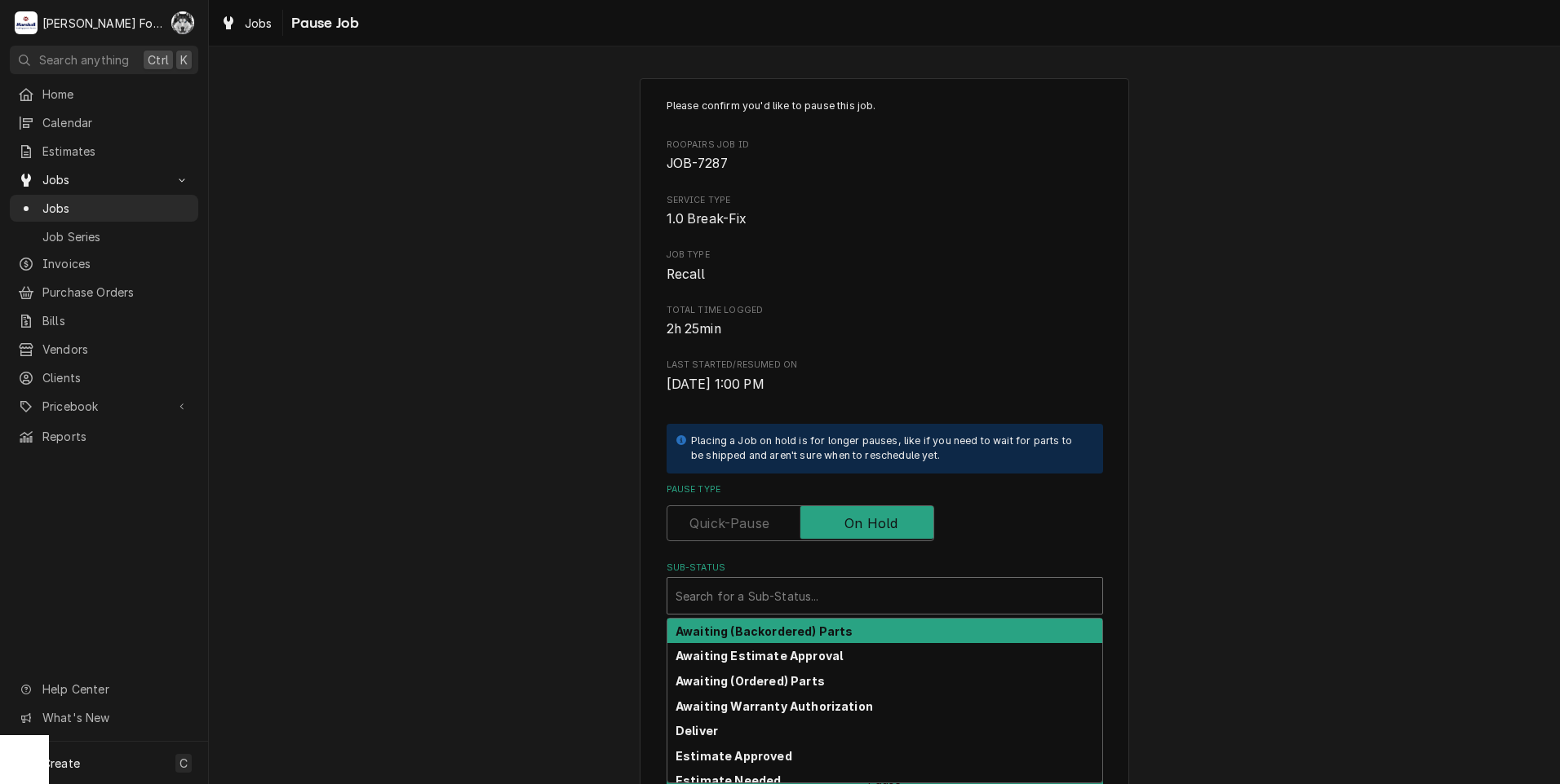
drag, startPoint x: 820, startPoint y: 596, endPoint x: 820, endPoint y: 617, distance: 21.0
click at [820, 600] on div "Sub-Status" at bounding box center [884, 595] width 418 height 30
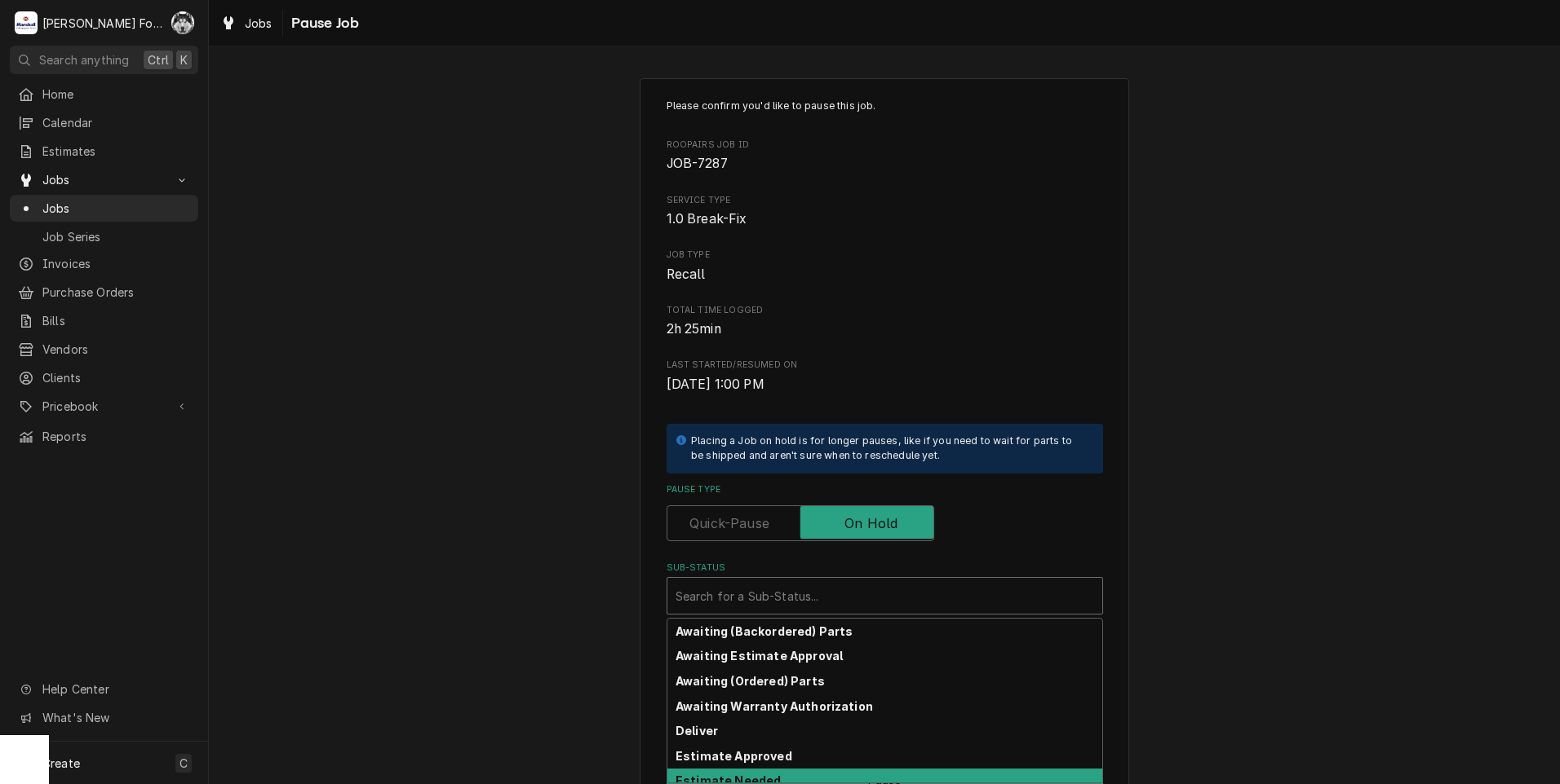
click at [767, 780] on div "Estimate Needed" at bounding box center [884, 781] width 435 height 26
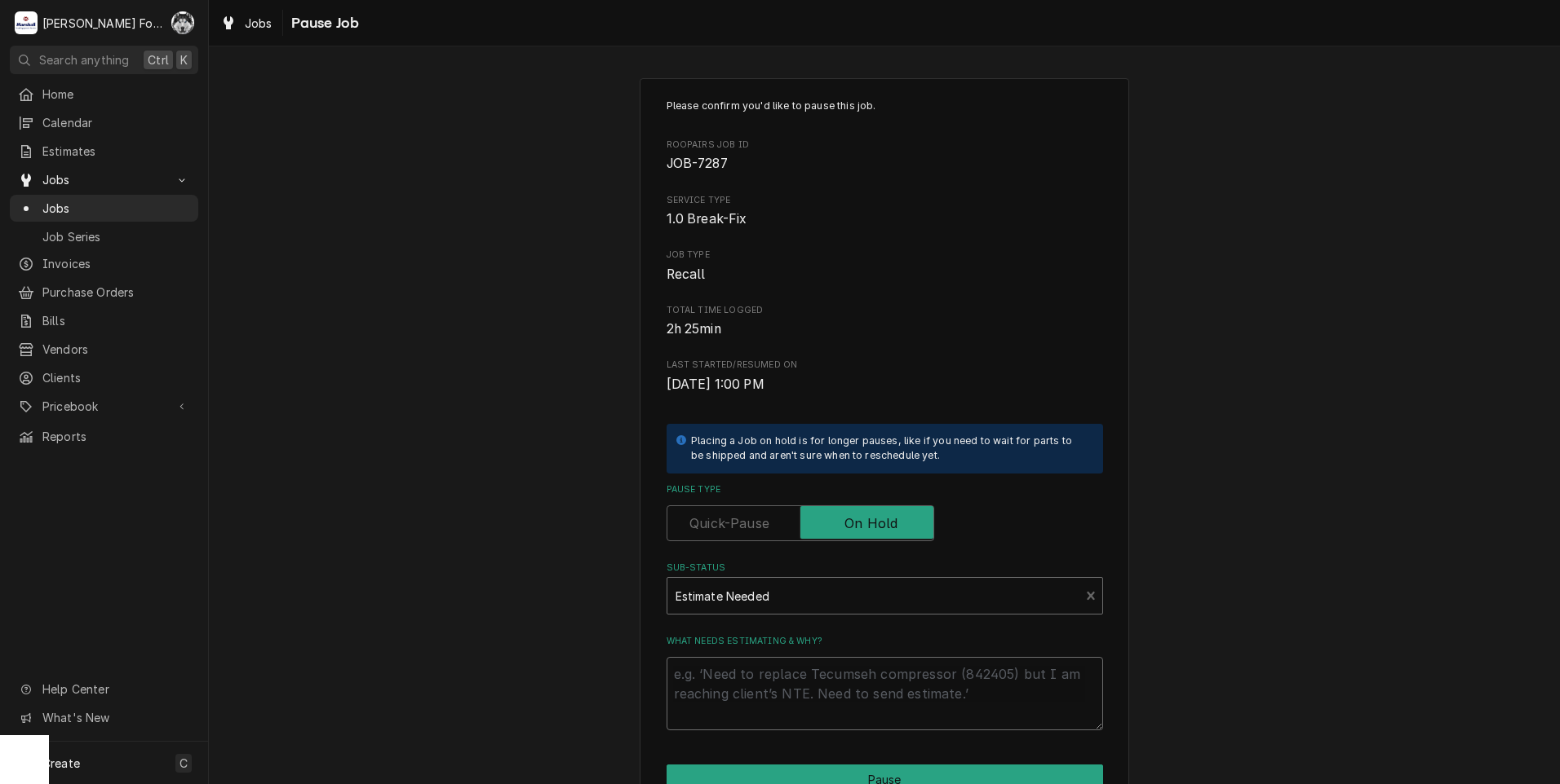
click at [784, 686] on textarea "What needs estimating & why?" at bounding box center [884, 694] width 436 height 73
type textarea "x"
type textarea "P"
type textarea "x"
type textarea "PA"
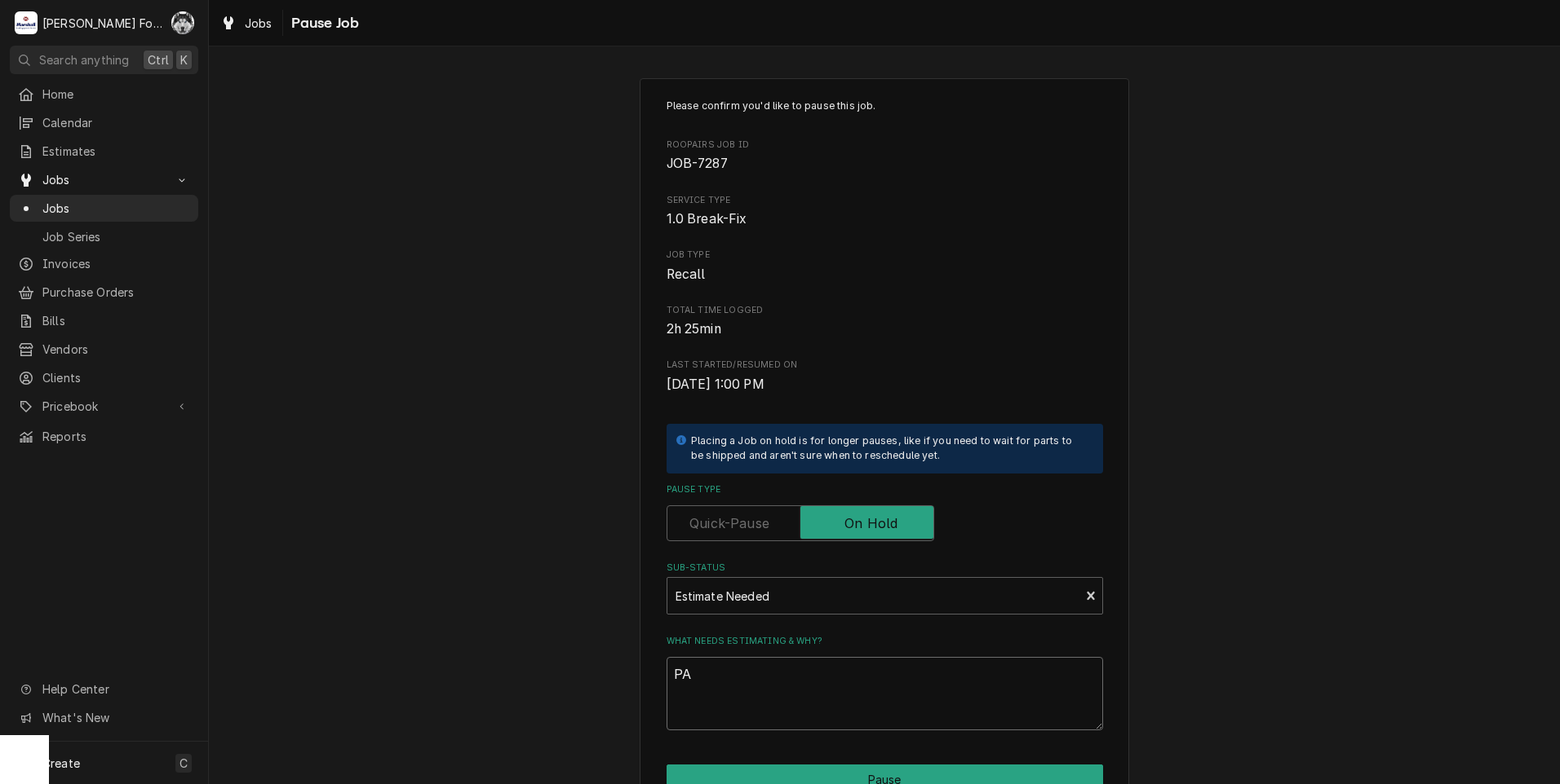
type textarea "x"
type textarea "PAR"
type textarea "x"
type textarea "PART"
type textarea "x"
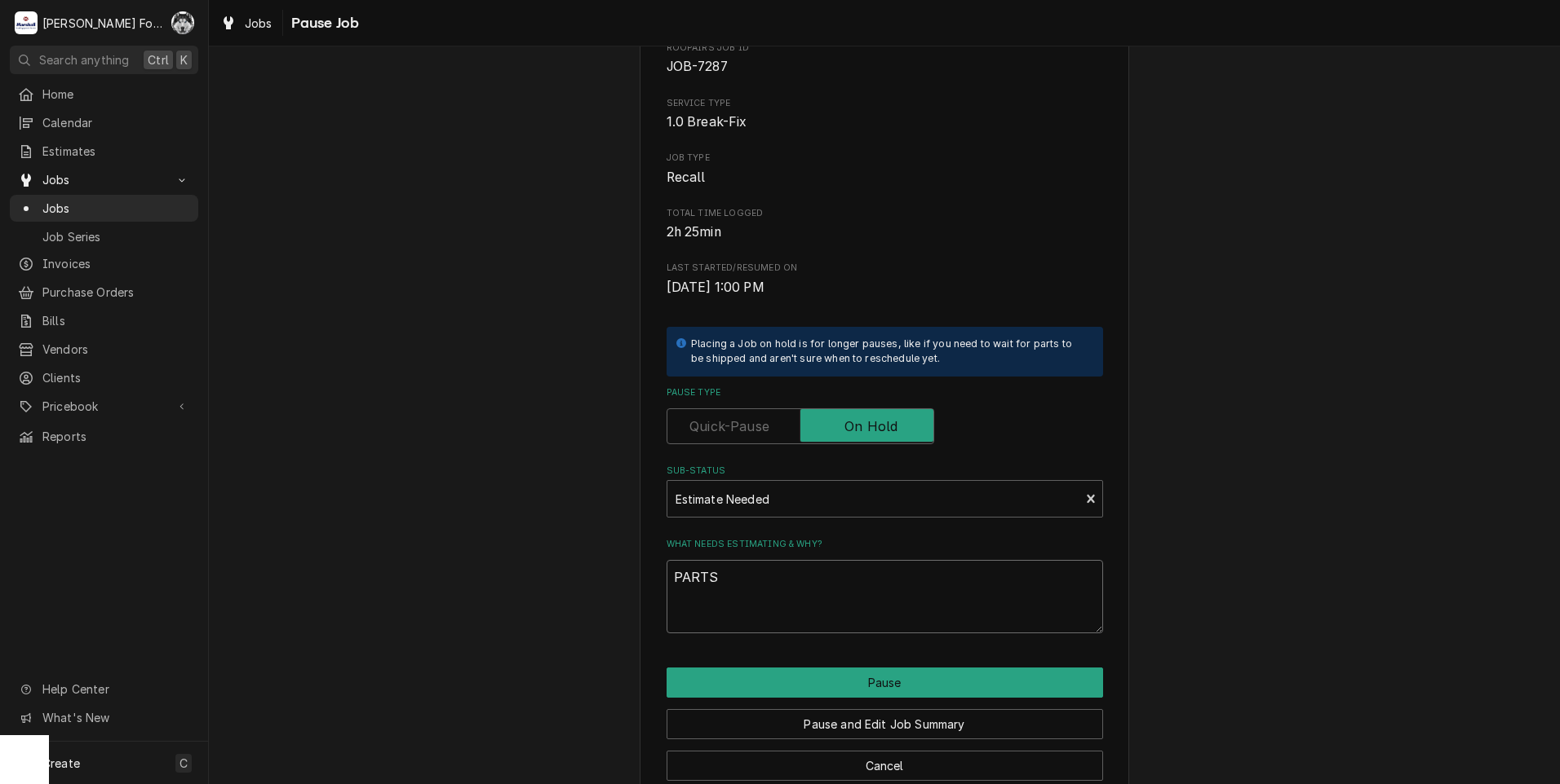
scroll to position [129, 0]
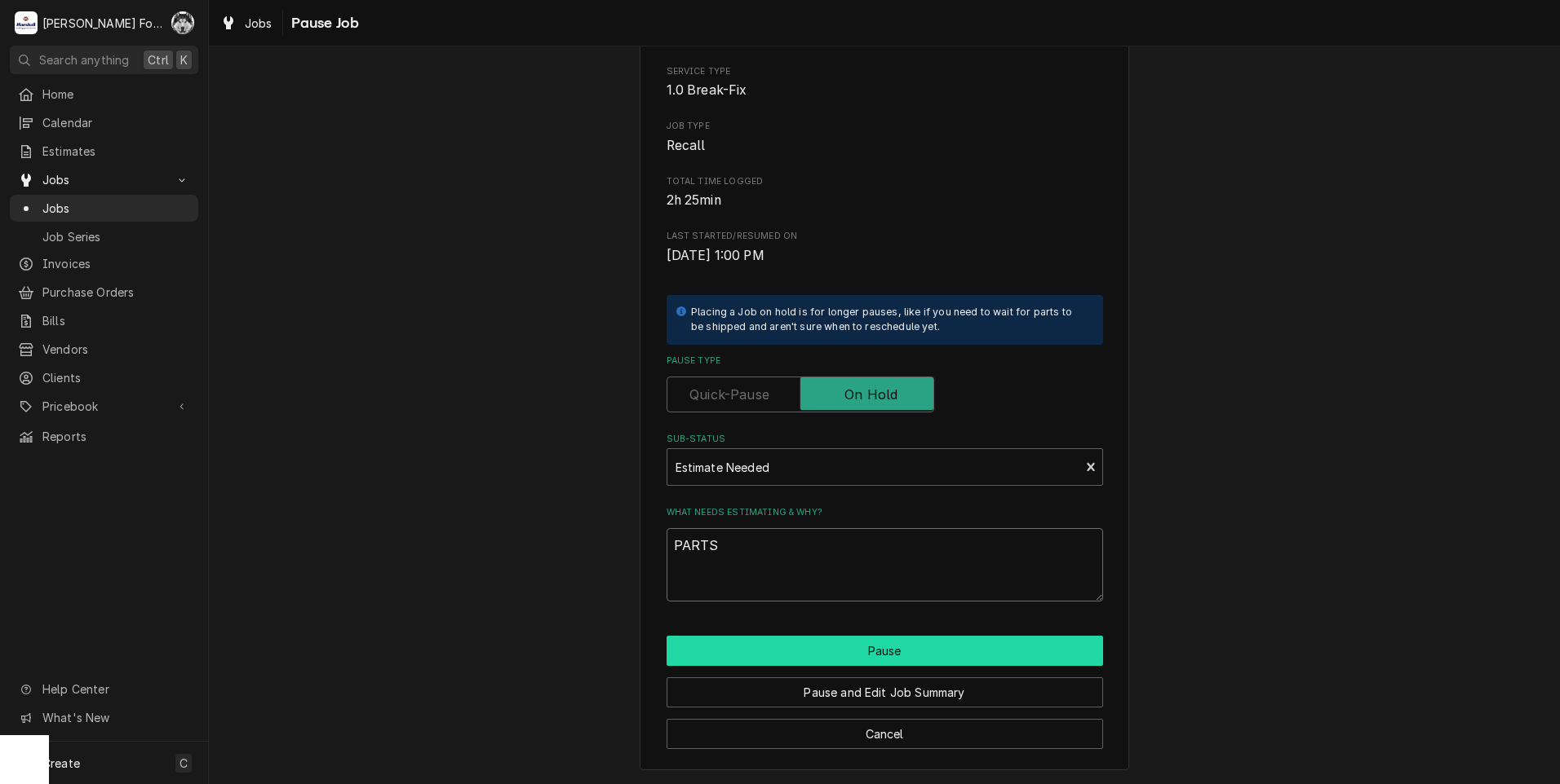
type textarea "PARTS"
click at [815, 641] on button "Pause" at bounding box center [884, 652] width 436 height 30
type textarea "x"
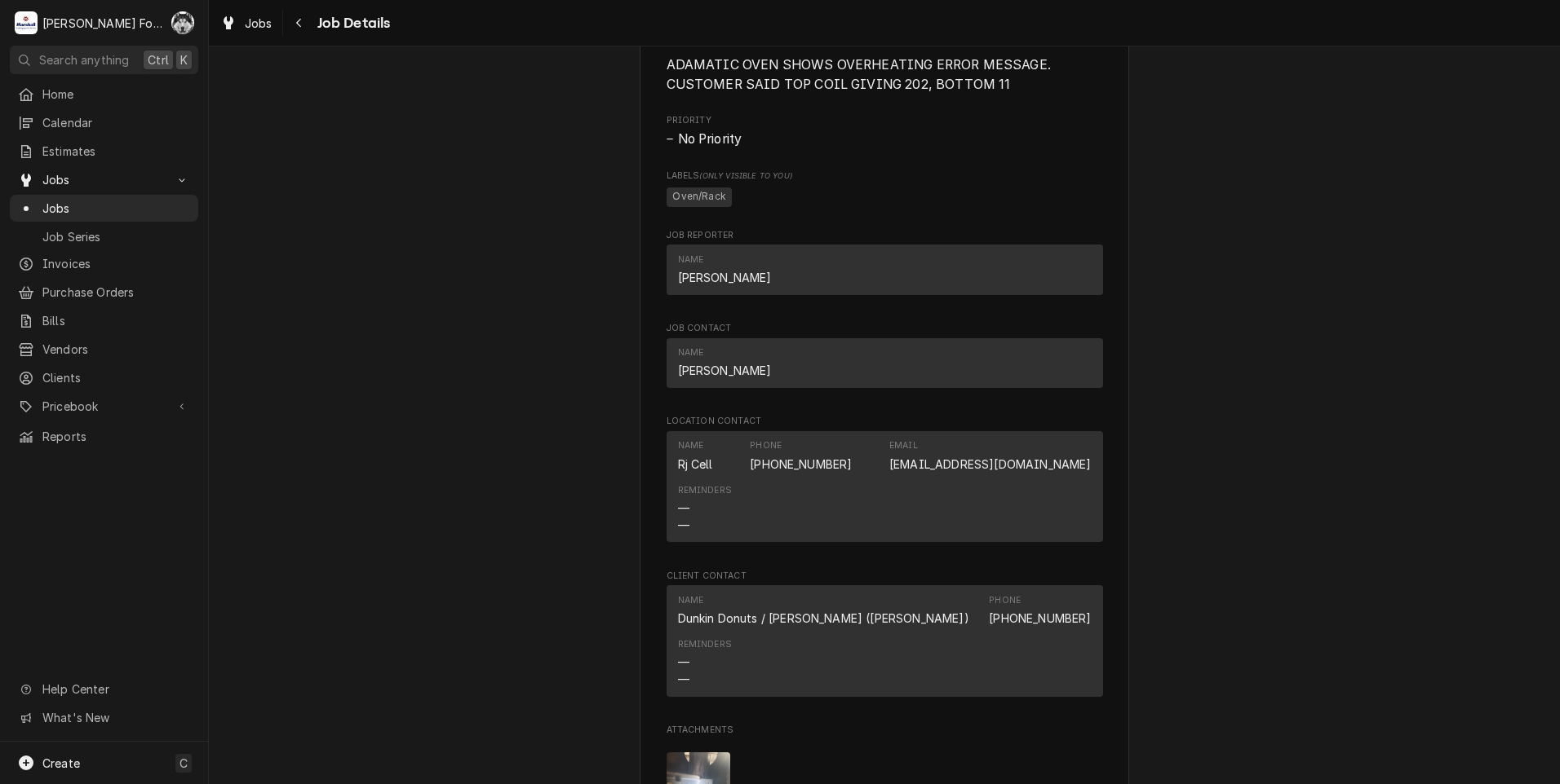
scroll to position [1902, 0]
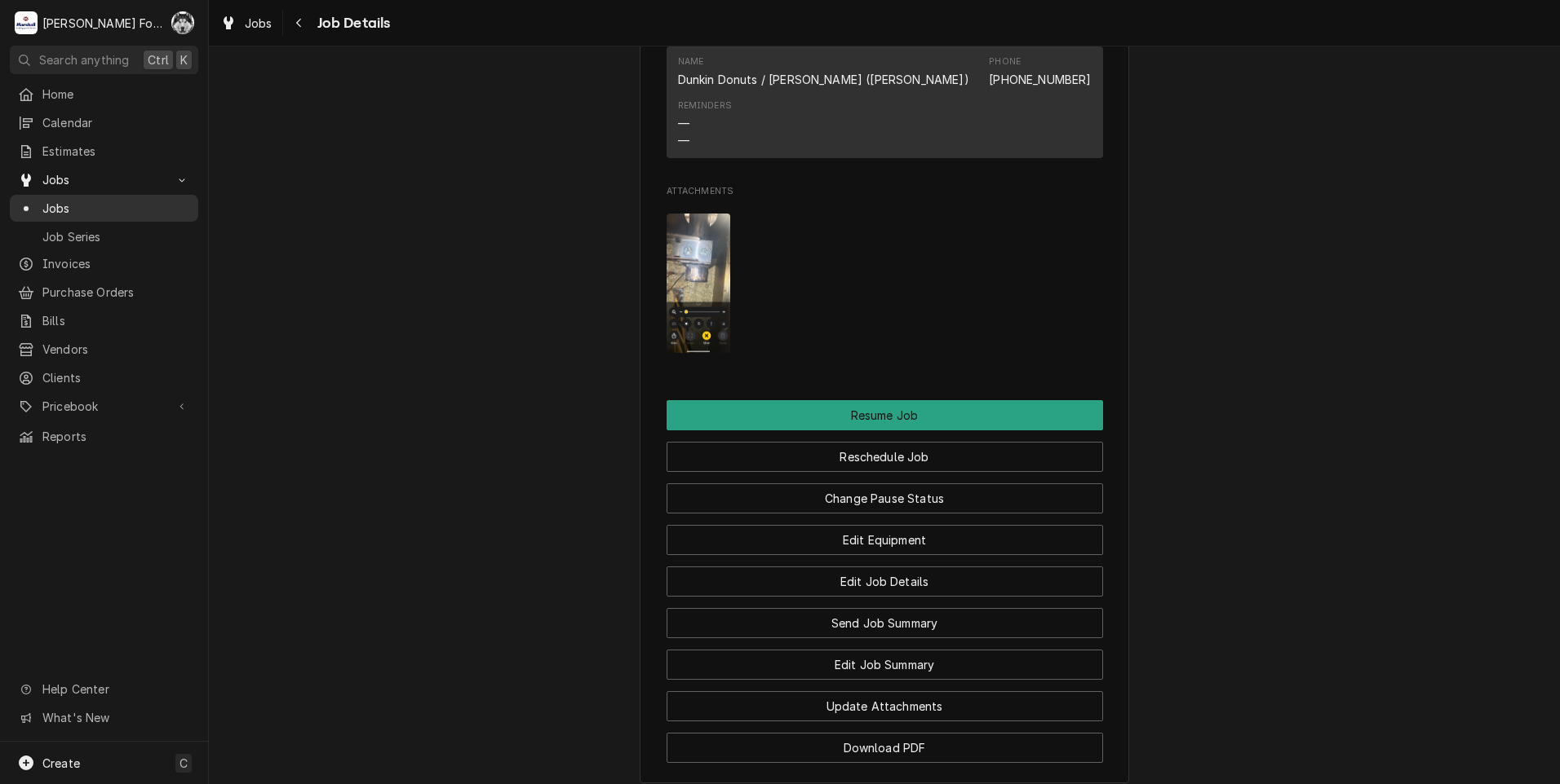
click at [57, 200] on span "Jobs" at bounding box center [116, 209] width 148 height 17
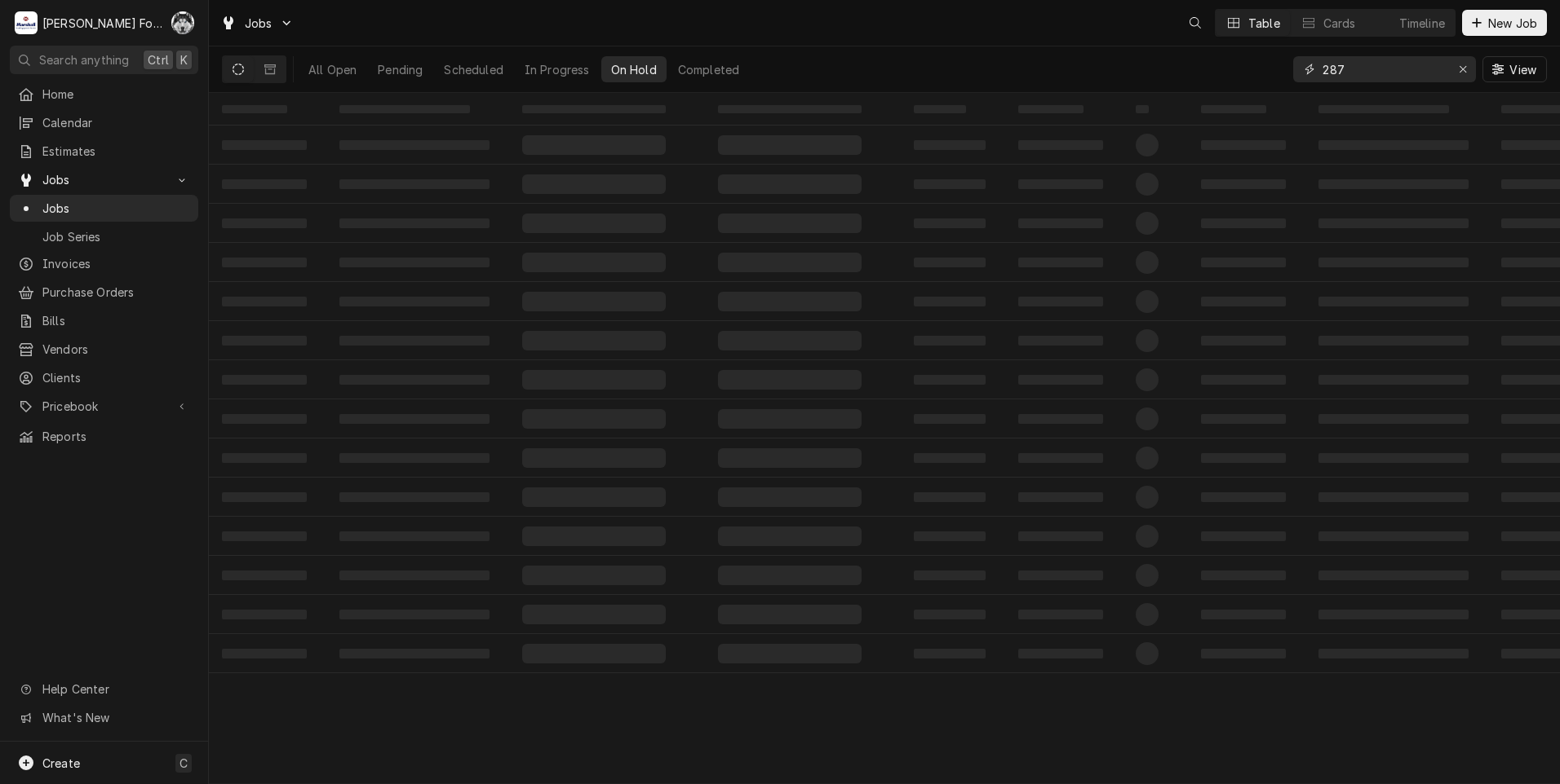
click at [1190, 91] on div "All Open Pending Scheduled In Progress On Hold Completed 287 View" at bounding box center [884, 70] width 1325 height 46
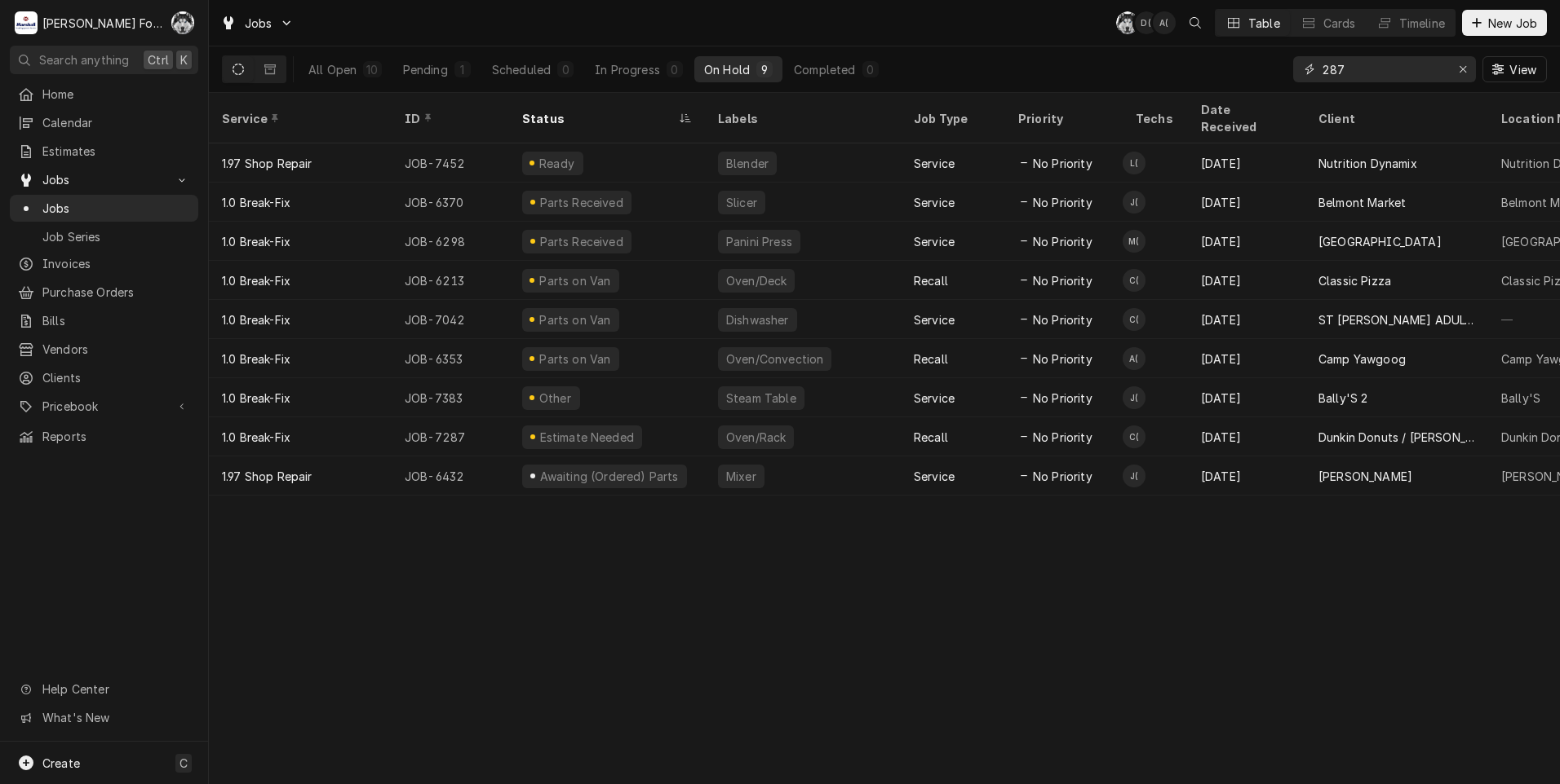
type input "7"
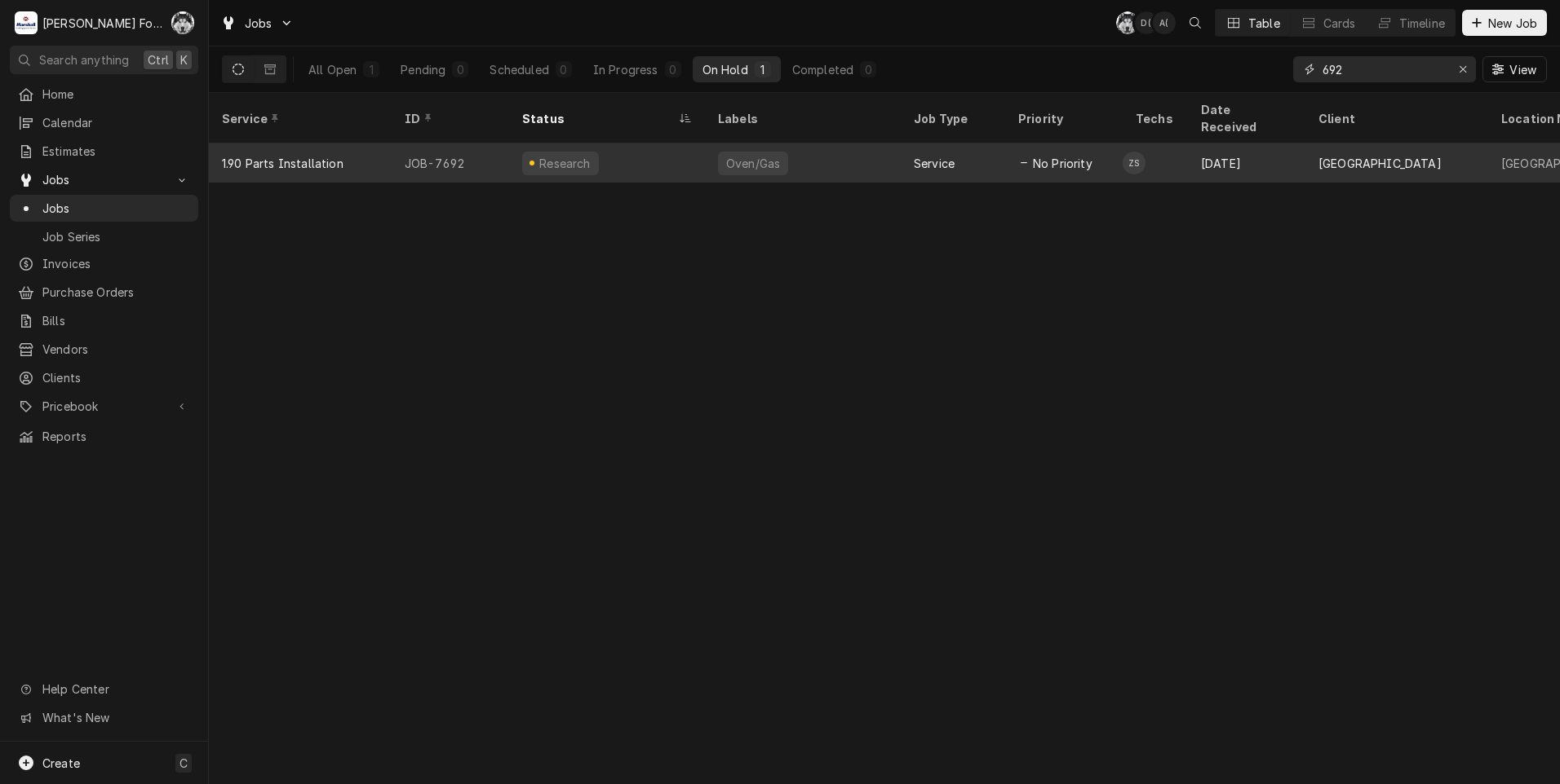
type input "692"
click at [767, 153] on div "Oven/Gas" at bounding box center [802, 163] width 195 height 39
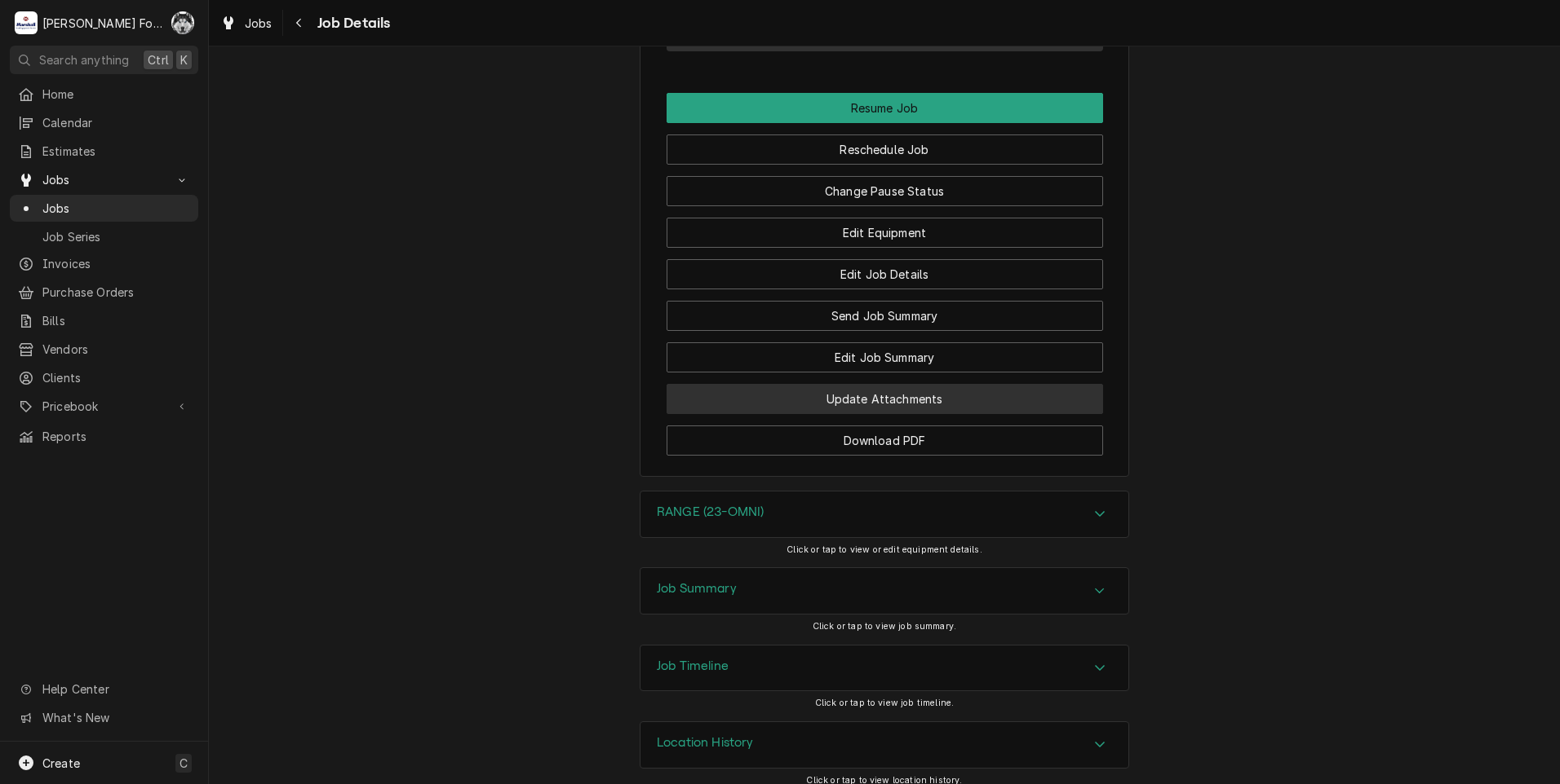
scroll to position [3849, 0]
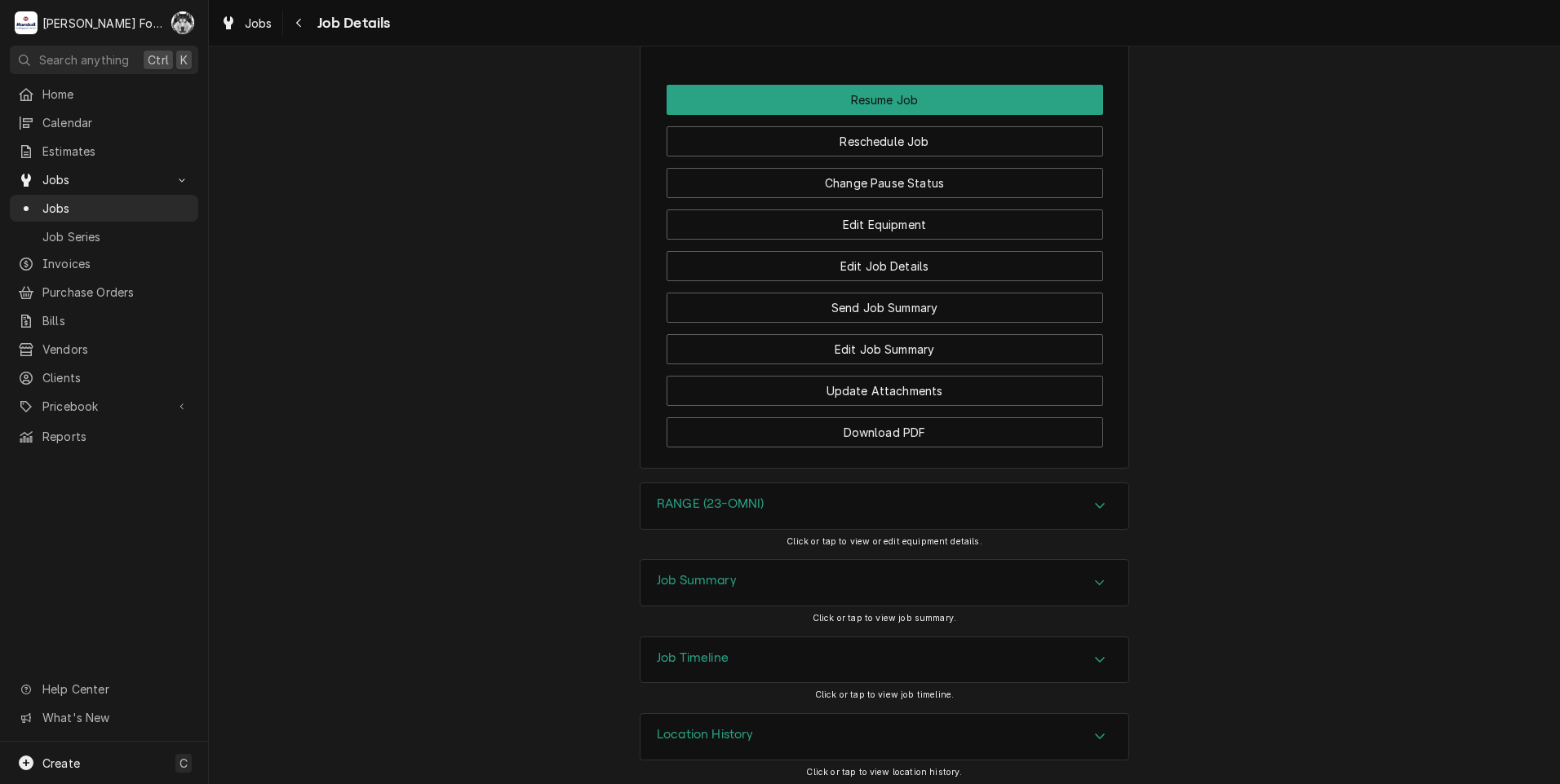
click at [640, 506] on div "RANGE (23-OMNI)" at bounding box center [884, 507] width 488 height 46
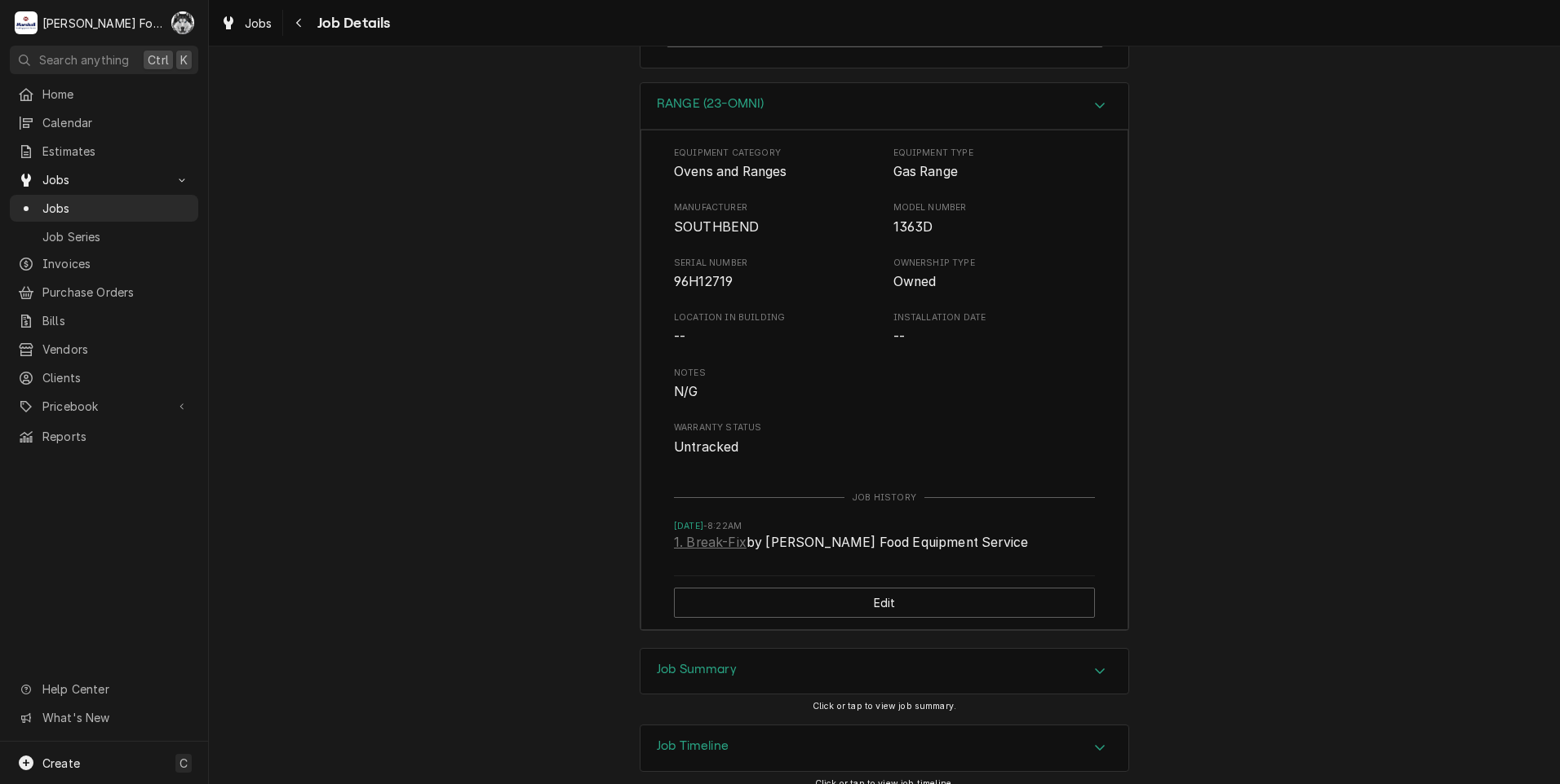
scroll to position [4256, 0]
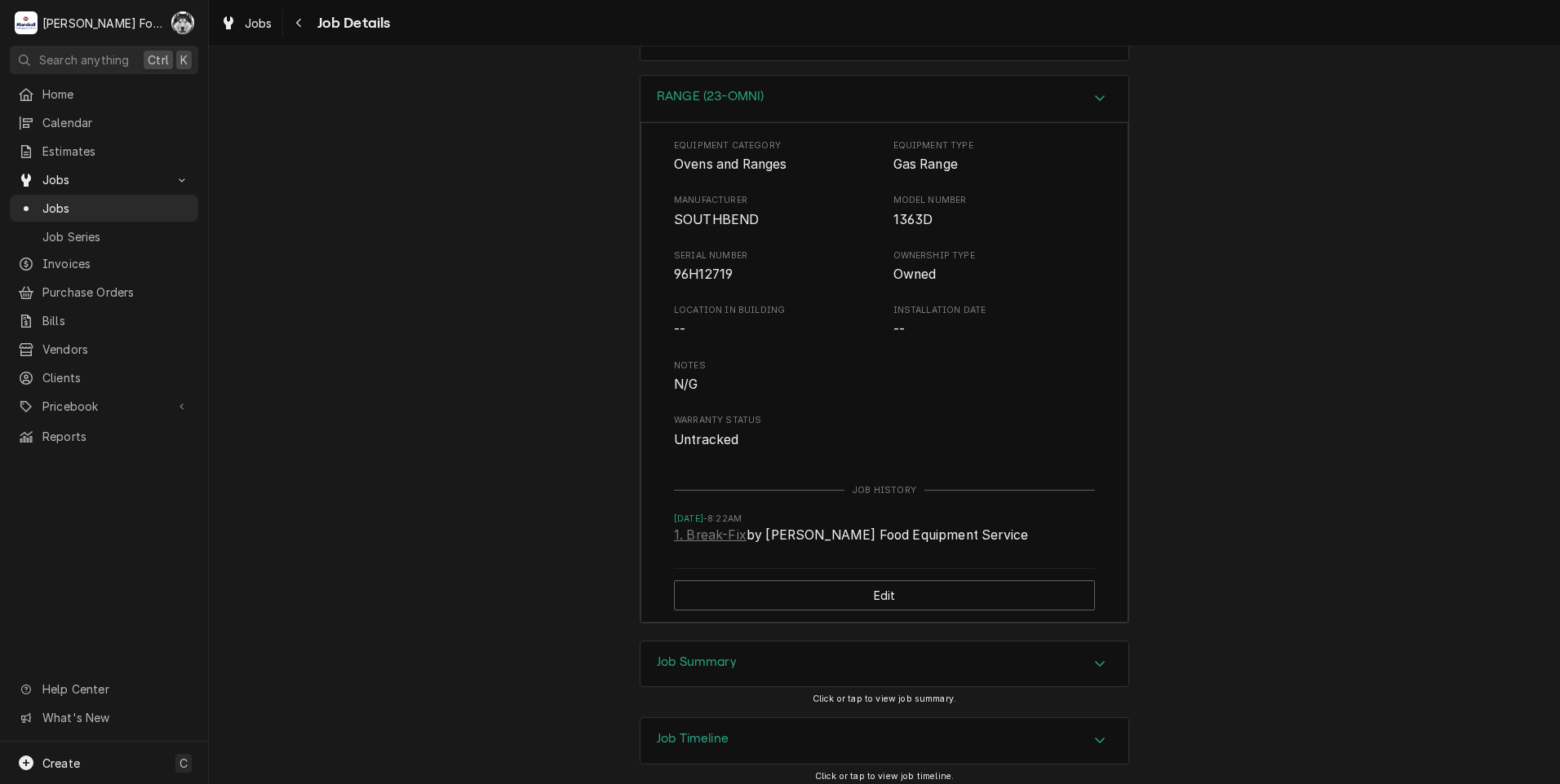
click at [747, 646] on div "Job Summary" at bounding box center [884, 665] width 488 height 46
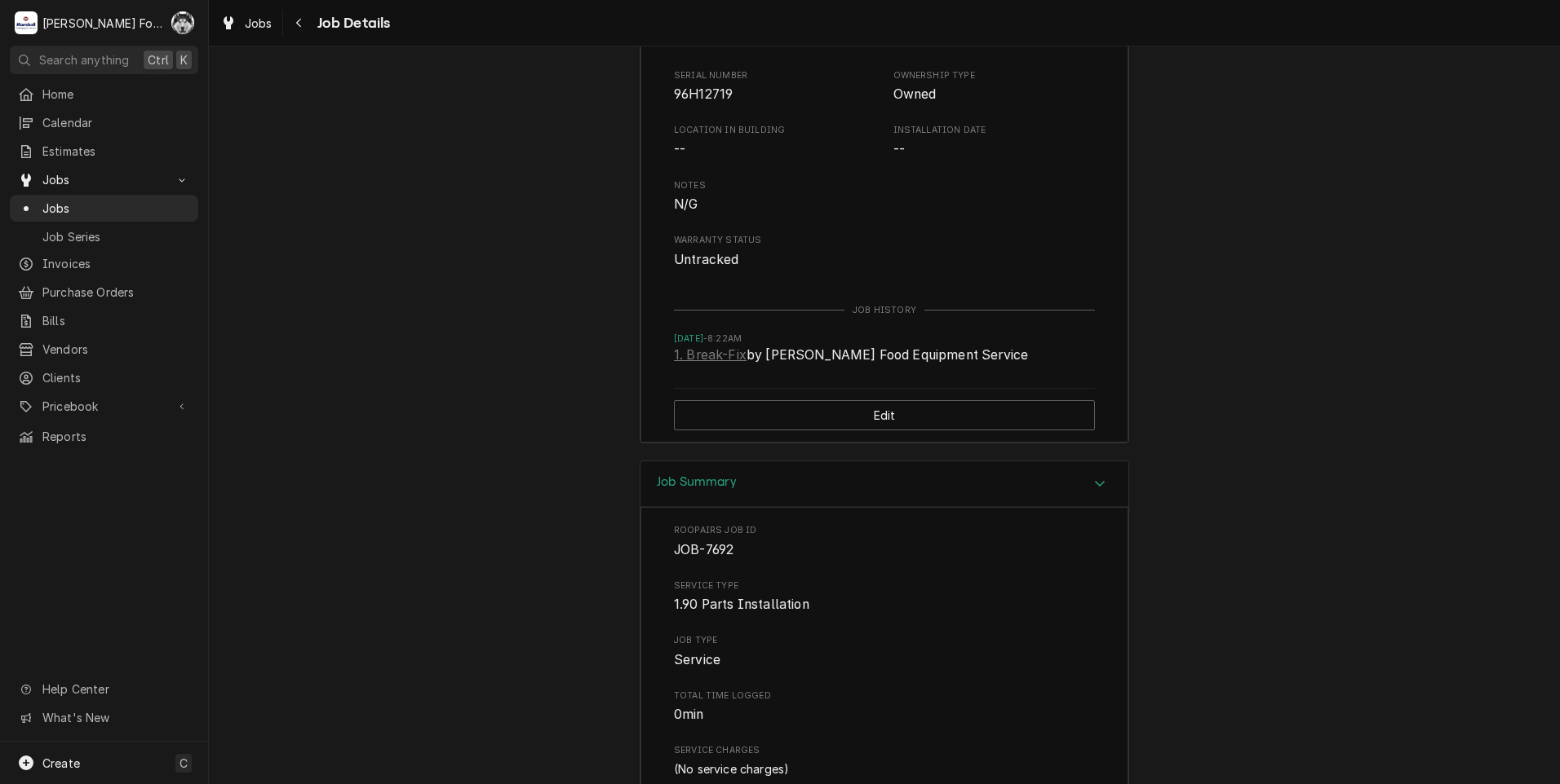
scroll to position [4899, 0]
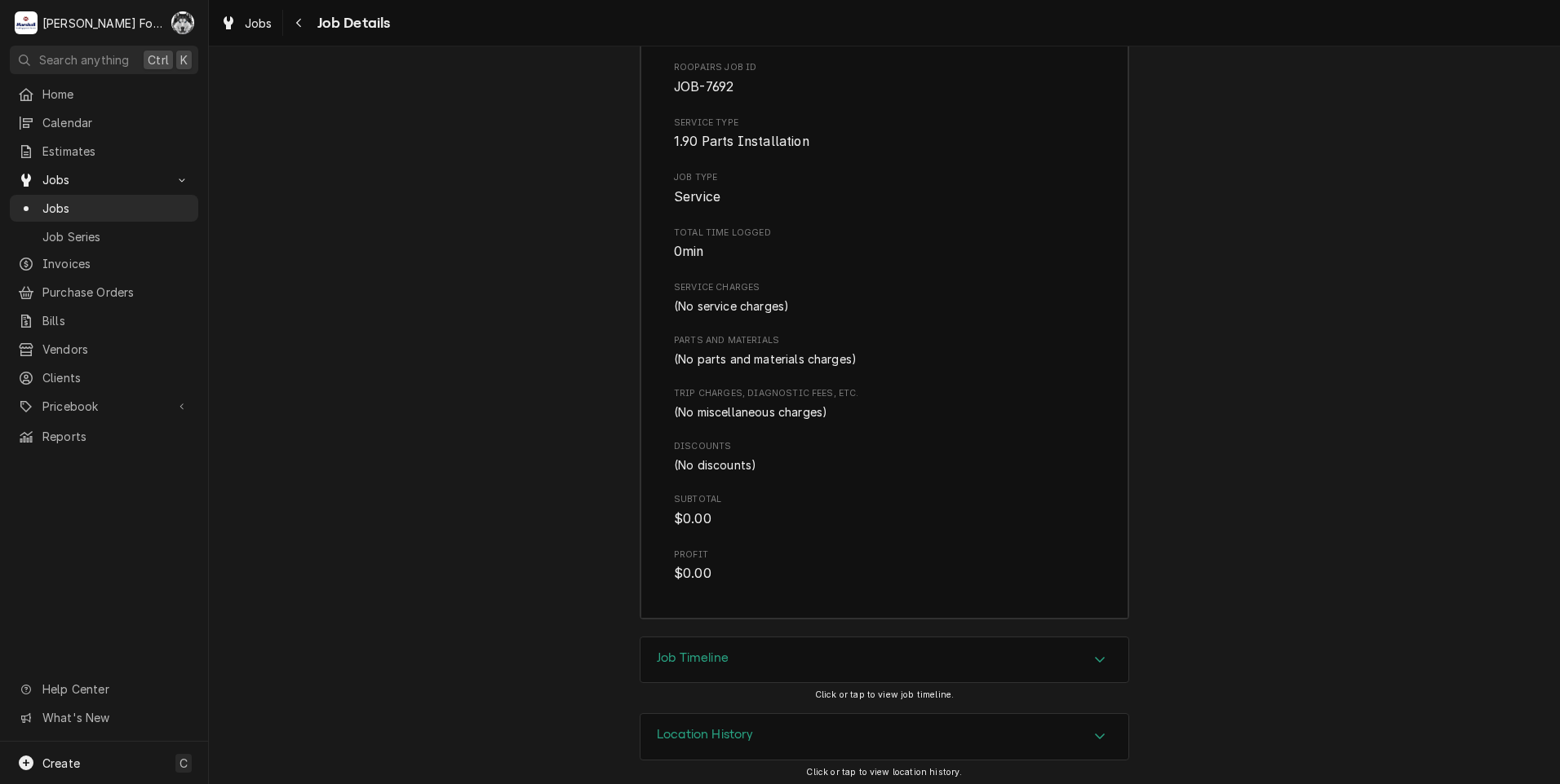
click at [702, 664] on div "Job Timeline" at bounding box center [884, 660] width 488 height 46
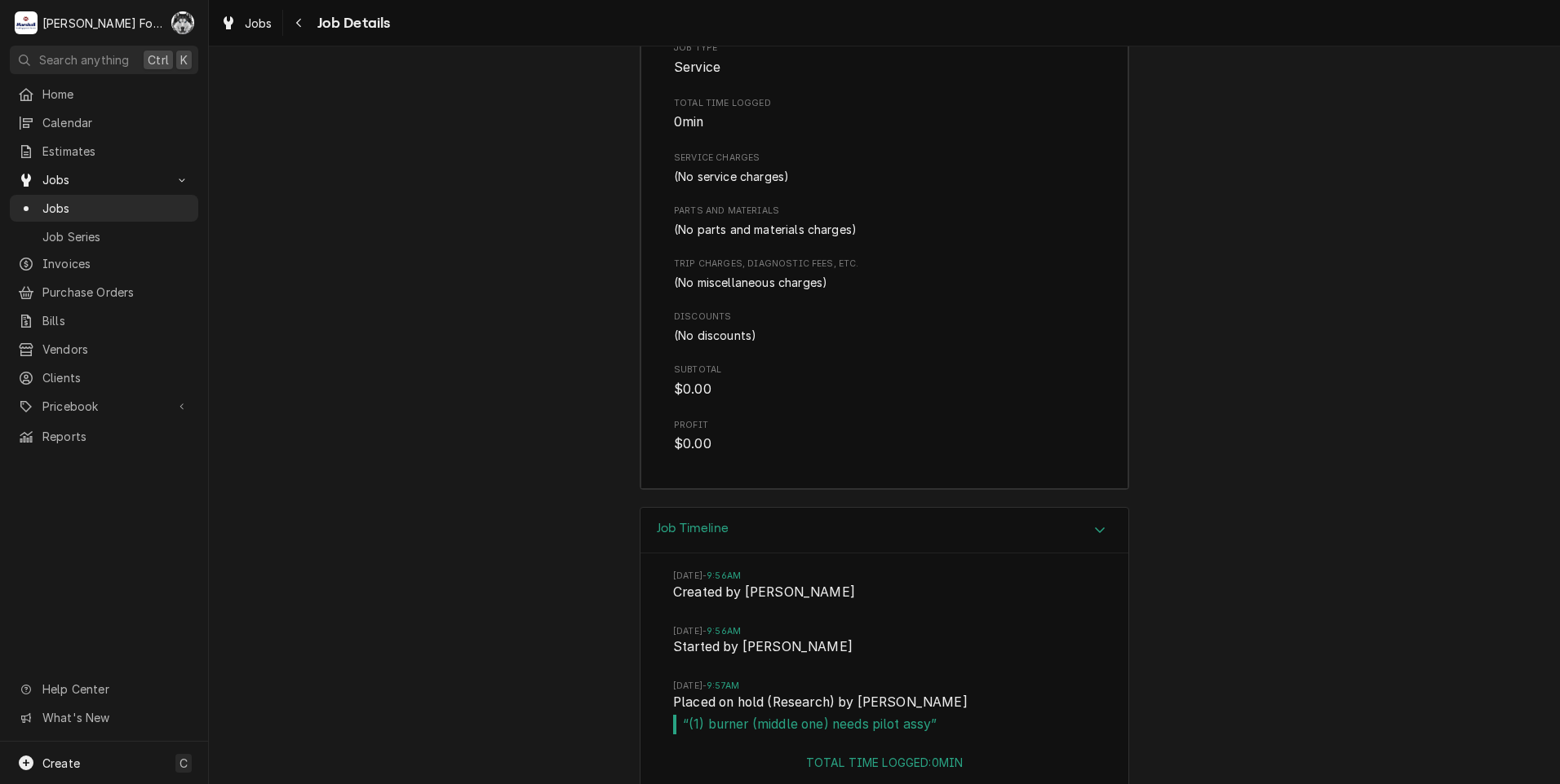
scroll to position [5125, 0]
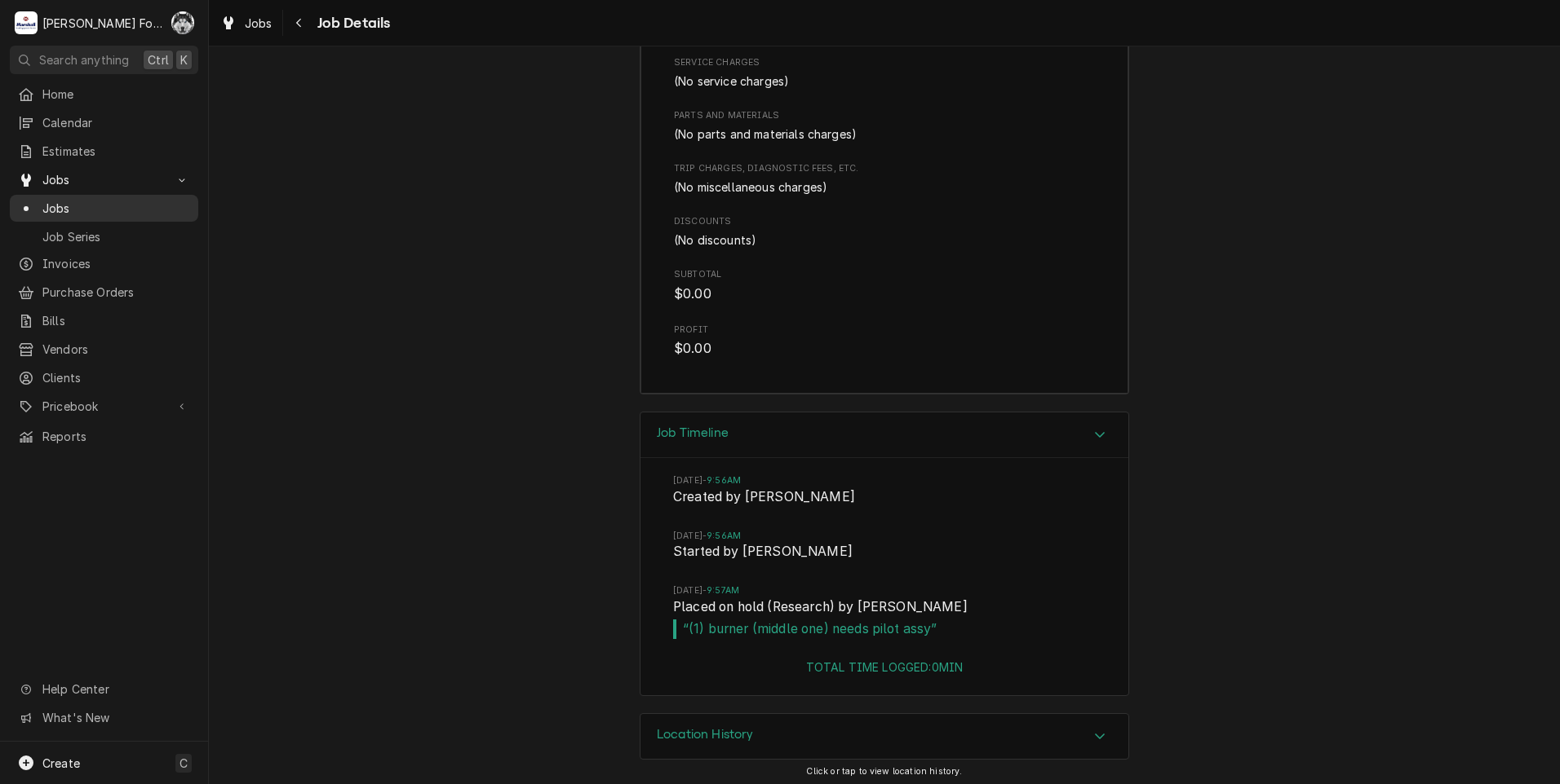
click at [49, 200] on span "Jobs" at bounding box center [116, 209] width 148 height 17
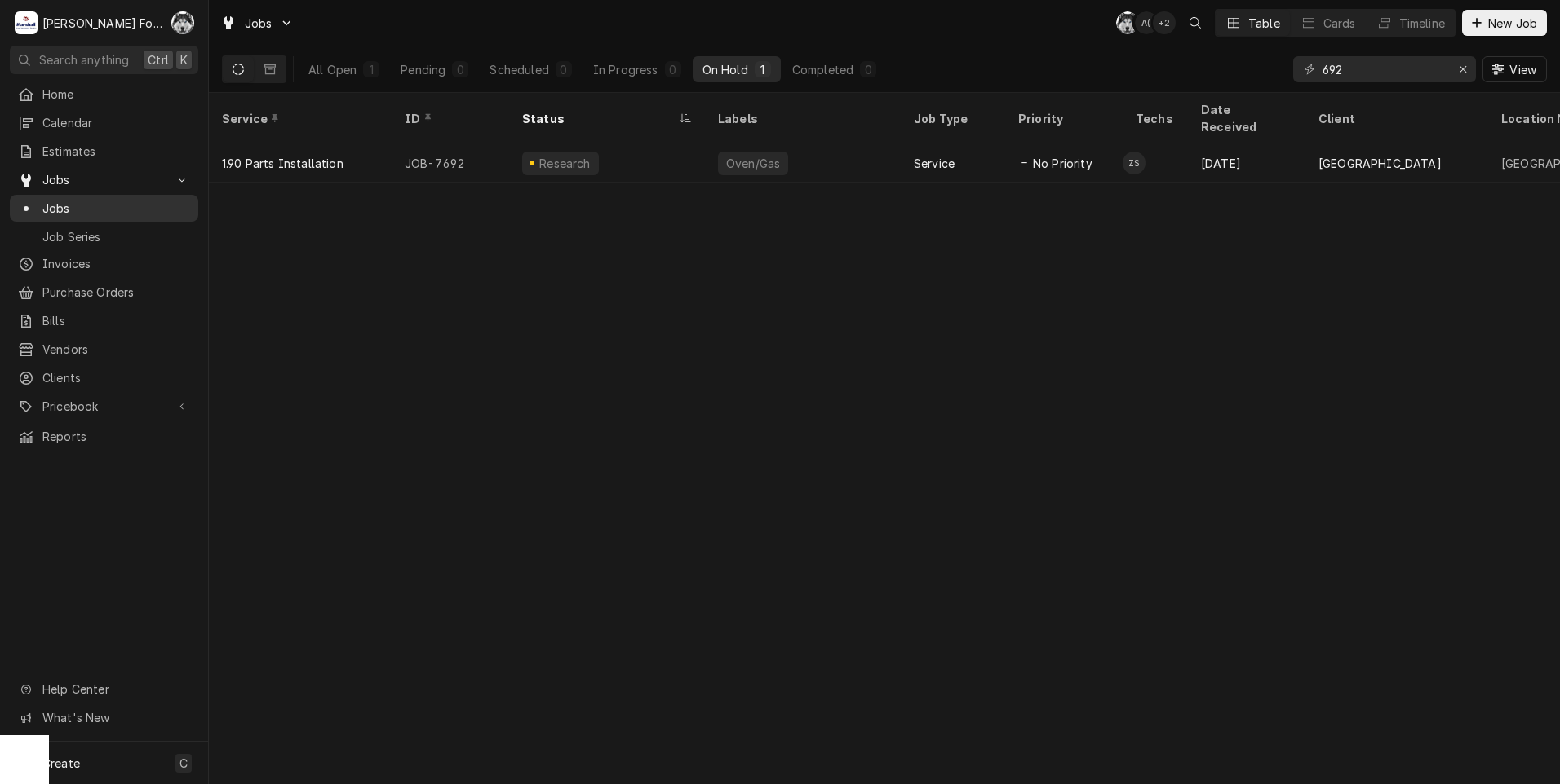
click at [60, 203] on span "Jobs" at bounding box center [116, 209] width 148 height 17
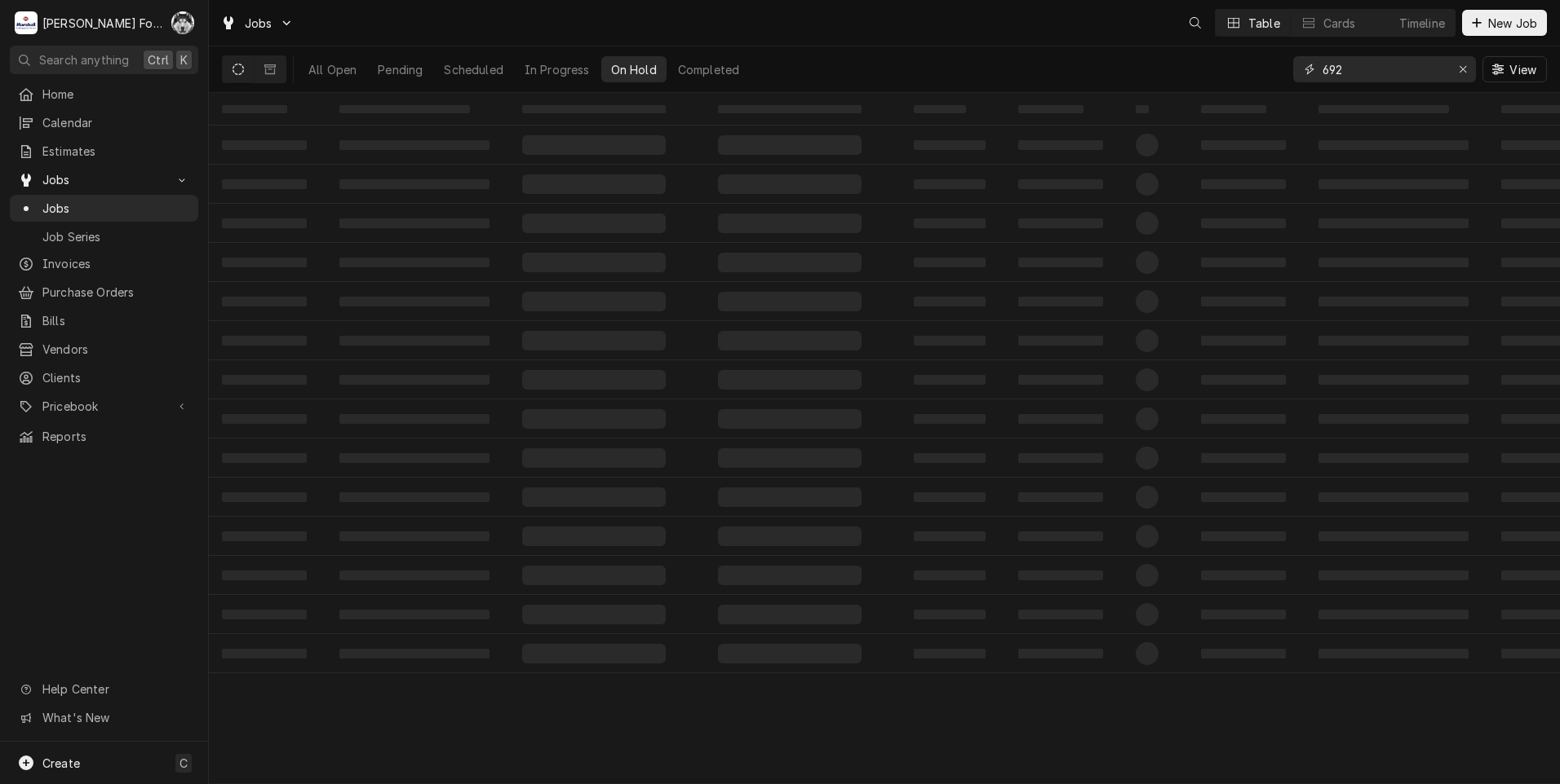
click at [1201, 85] on div "All Open Pending Scheduled In Progress On Hold Completed 692 View" at bounding box center [884, 70] width 1325 height 46
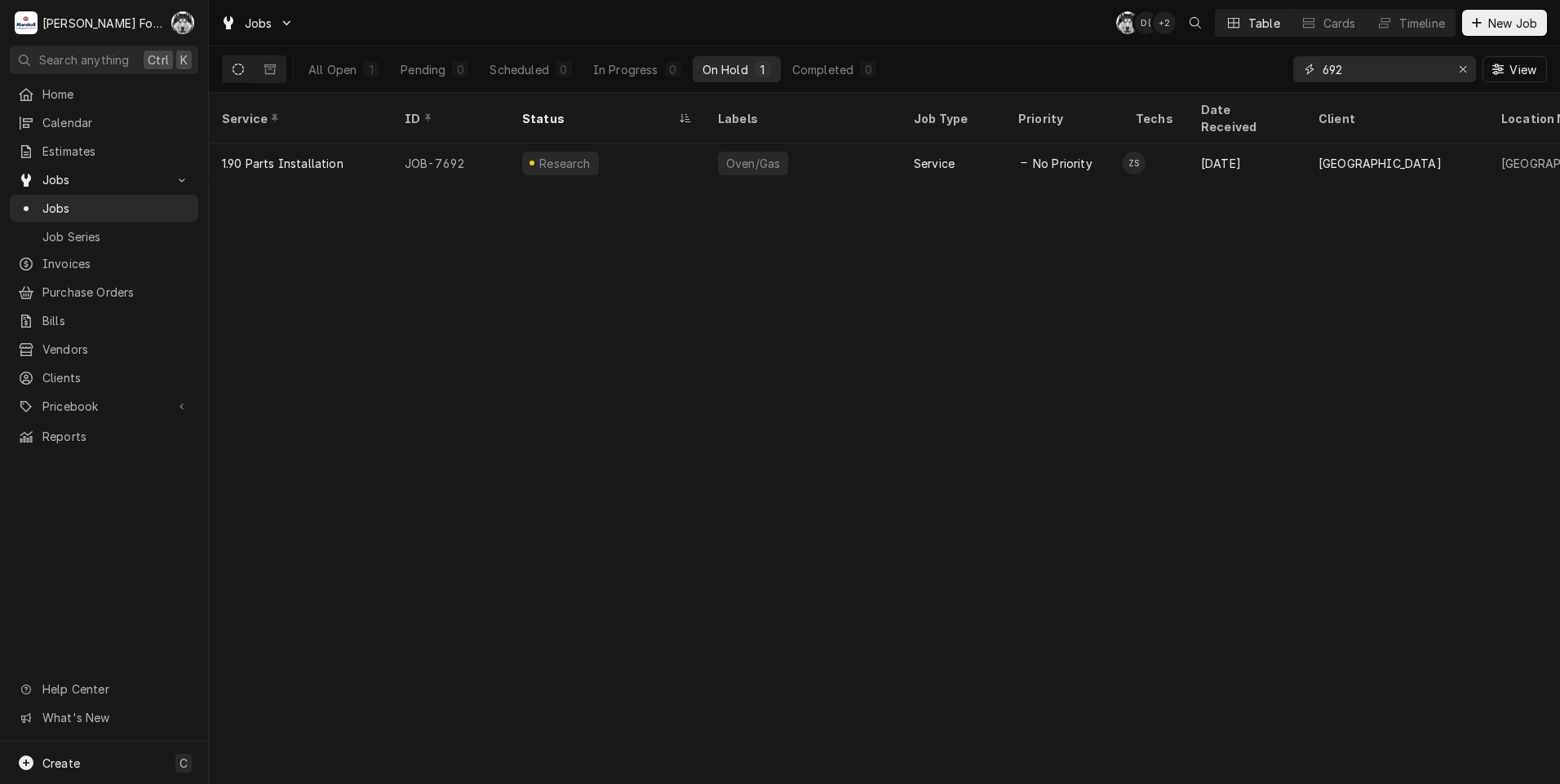
type input "7"
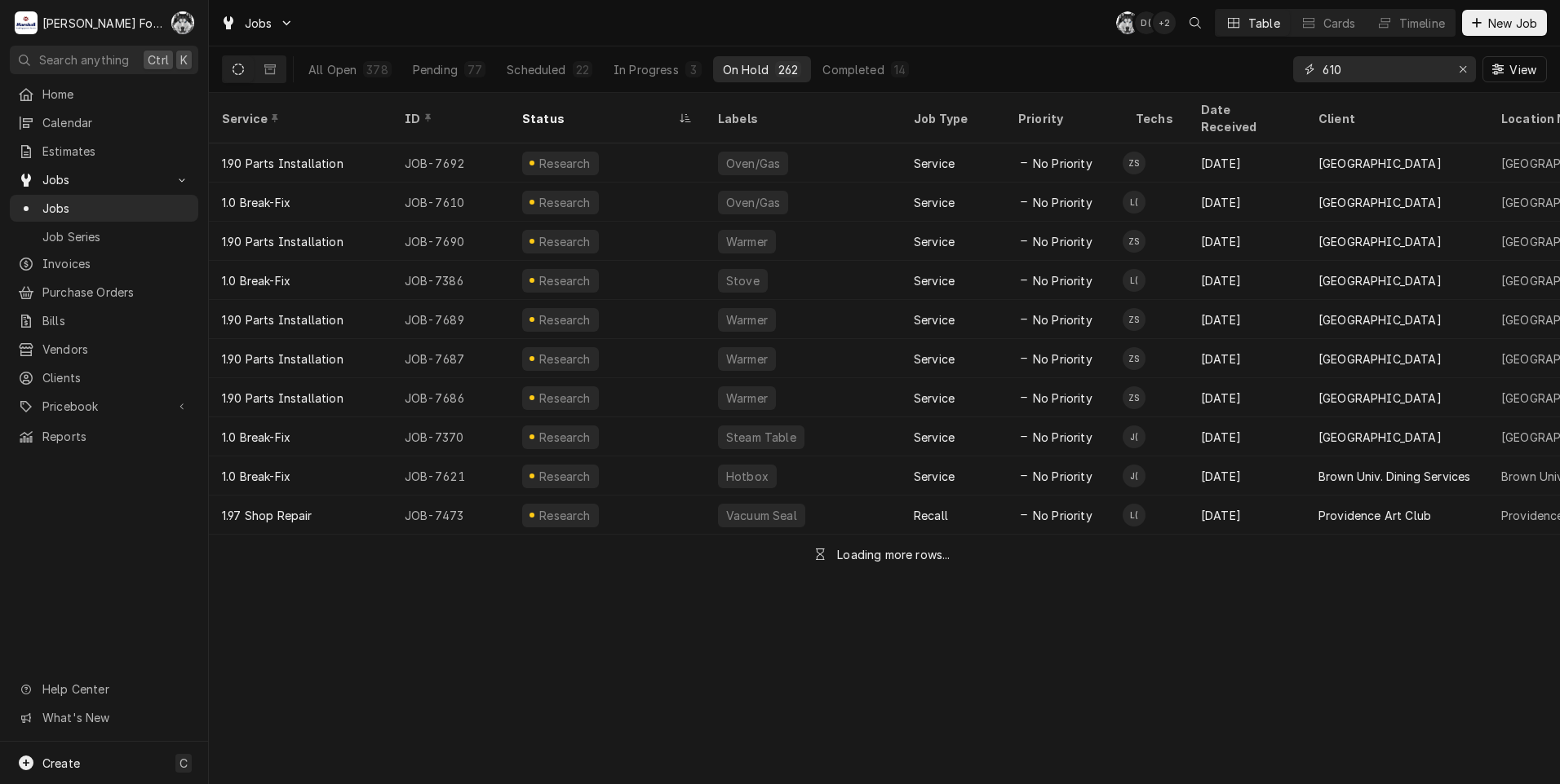
type input "610"
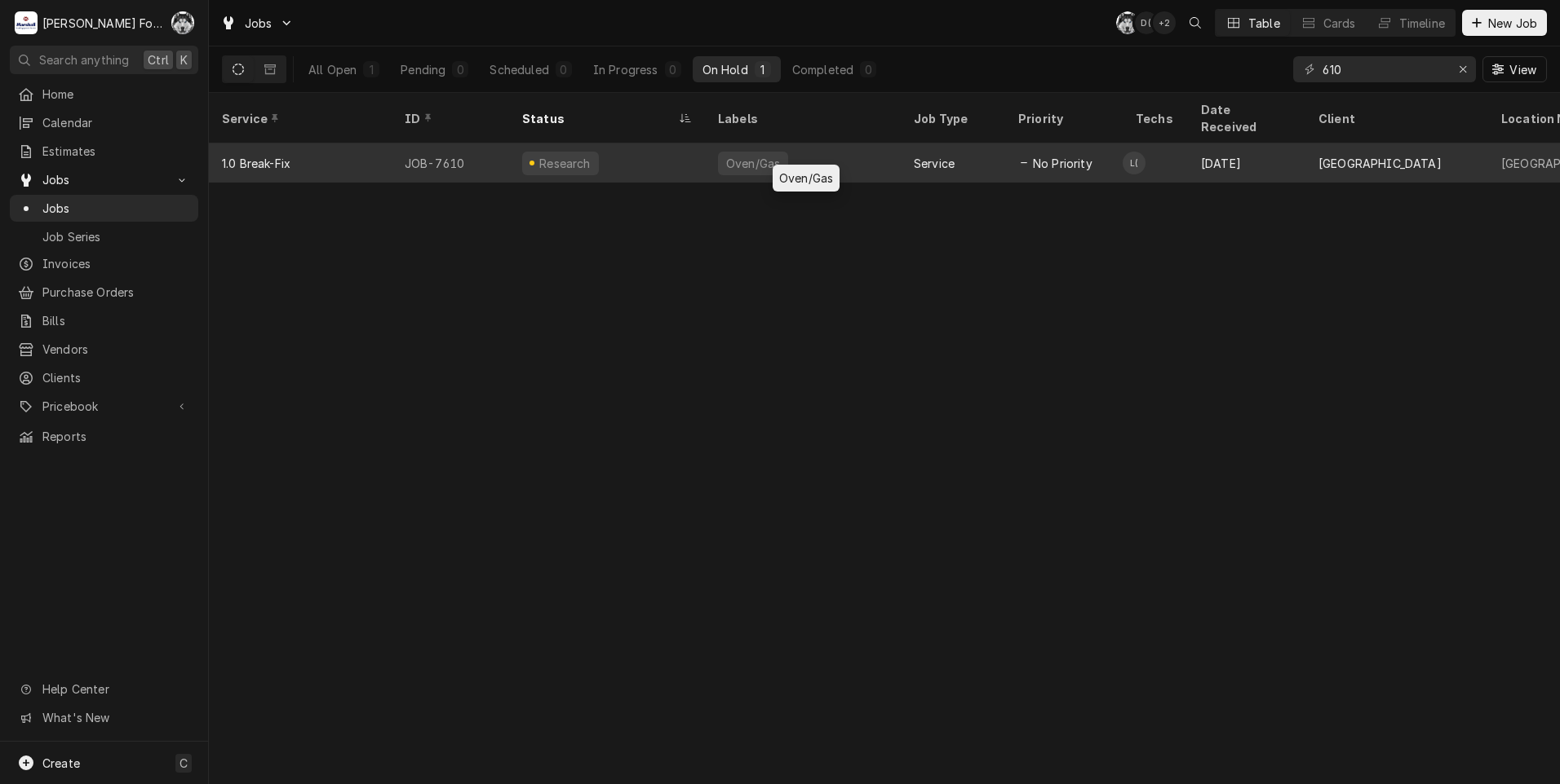
click at [875, 144] on div "Oven/Gas" at bounding box center [802, 163] width 195 height 39
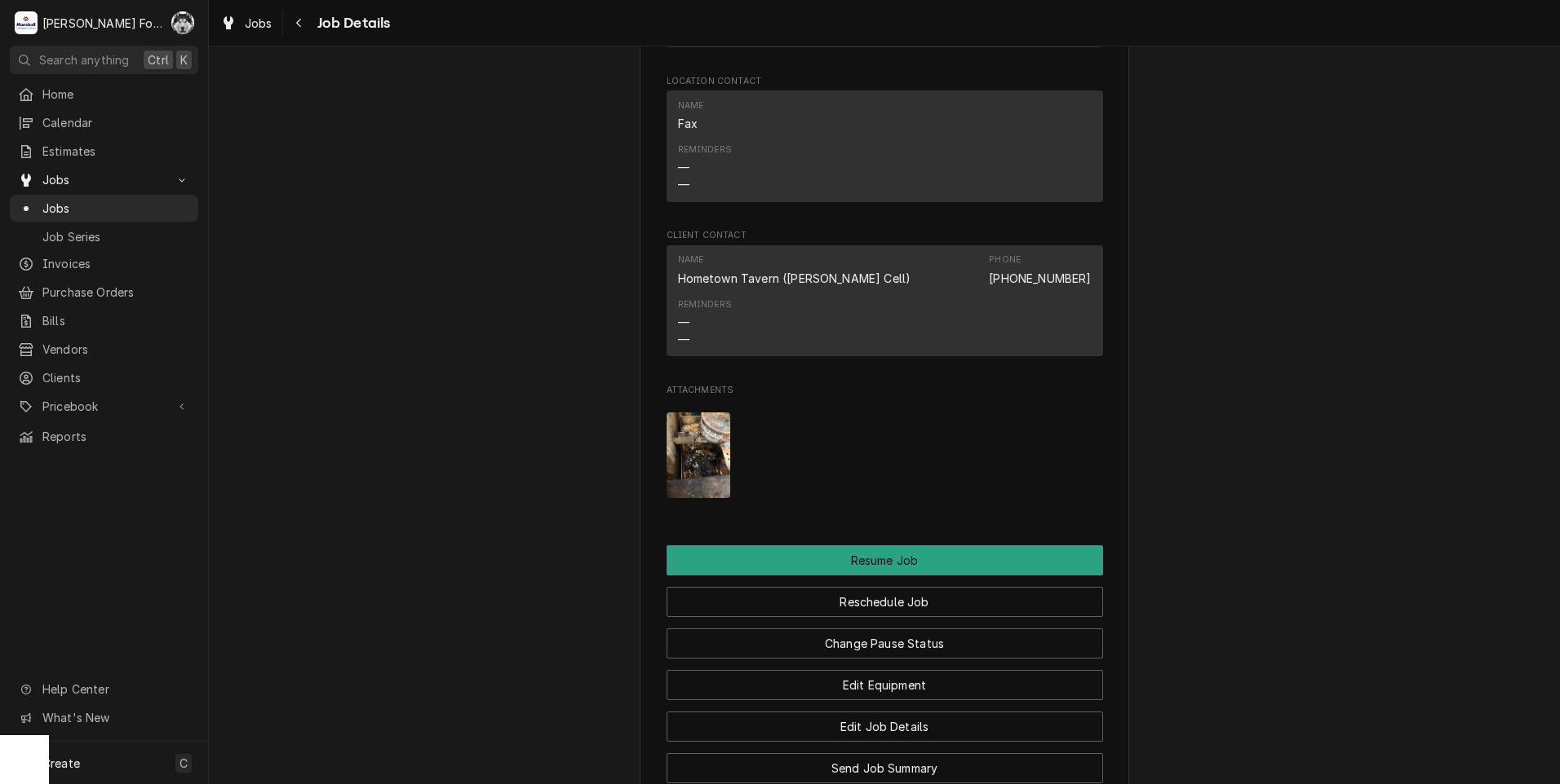
scroll to position [1631, 0]
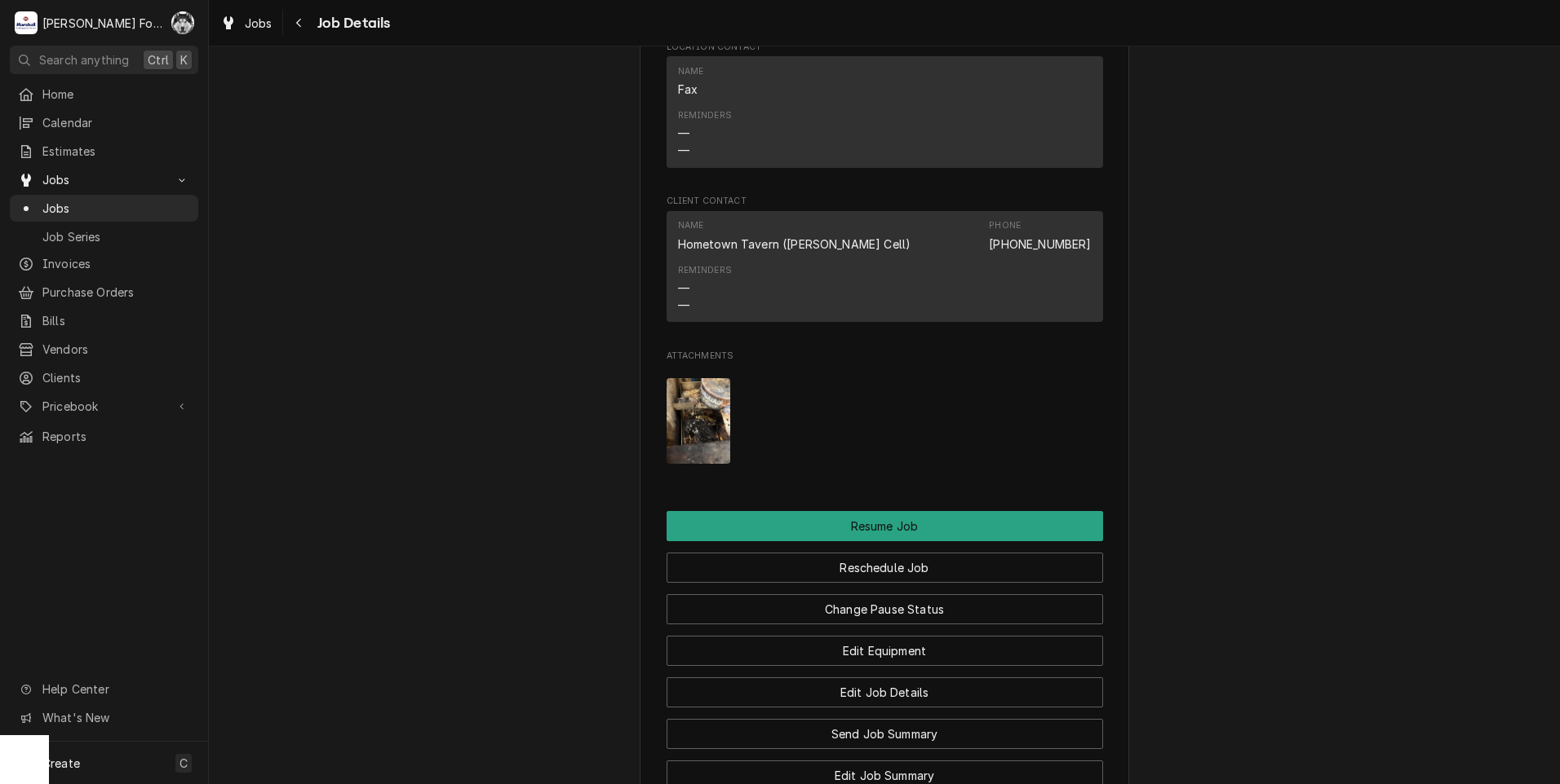
click at [684, 436] on img "Attachments" at bounding box center [699, 421] width 65 height 86
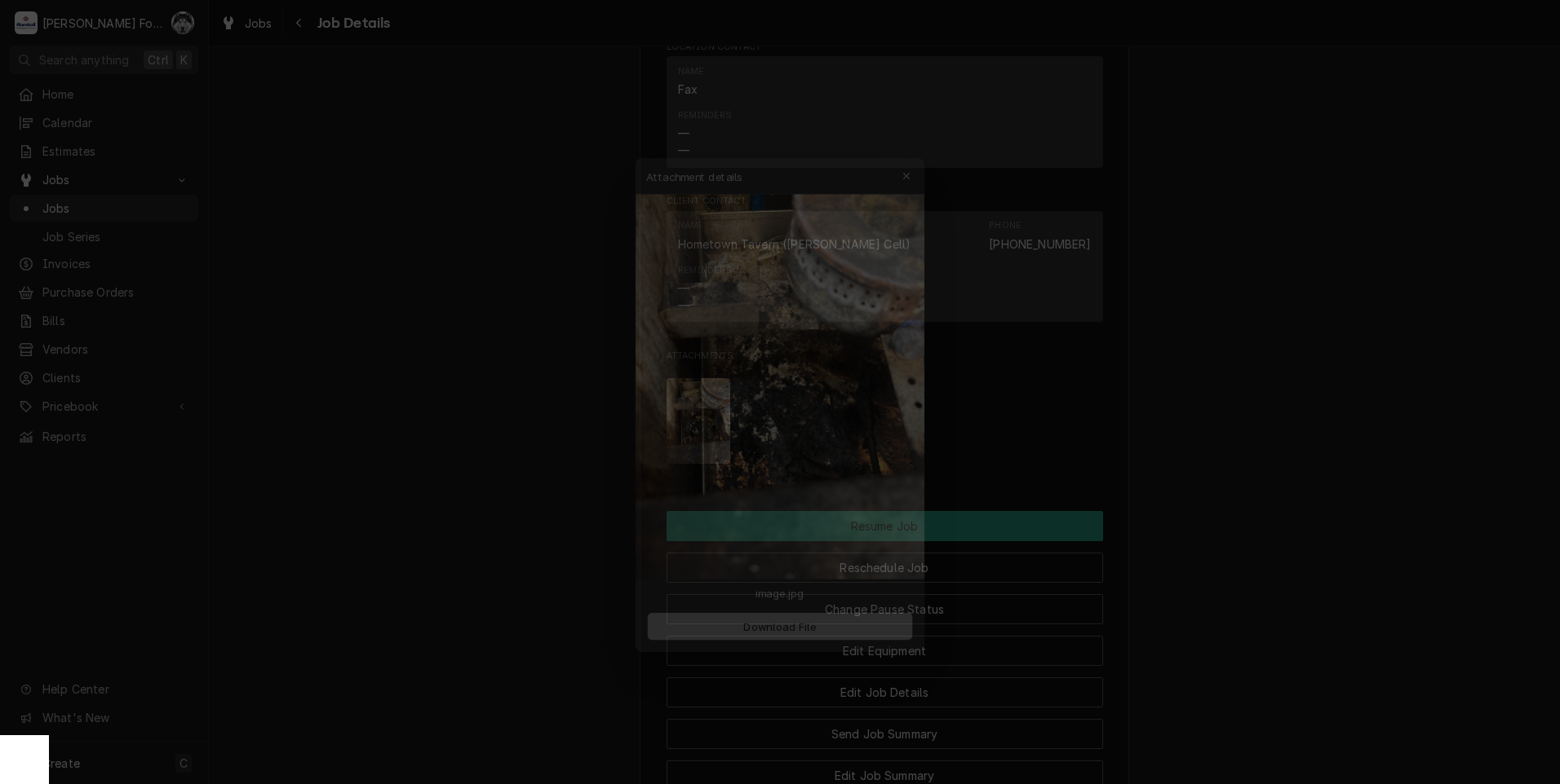
click at [727, 632] on button "Download File" at bounding box center [780, 633] width 287 height 30
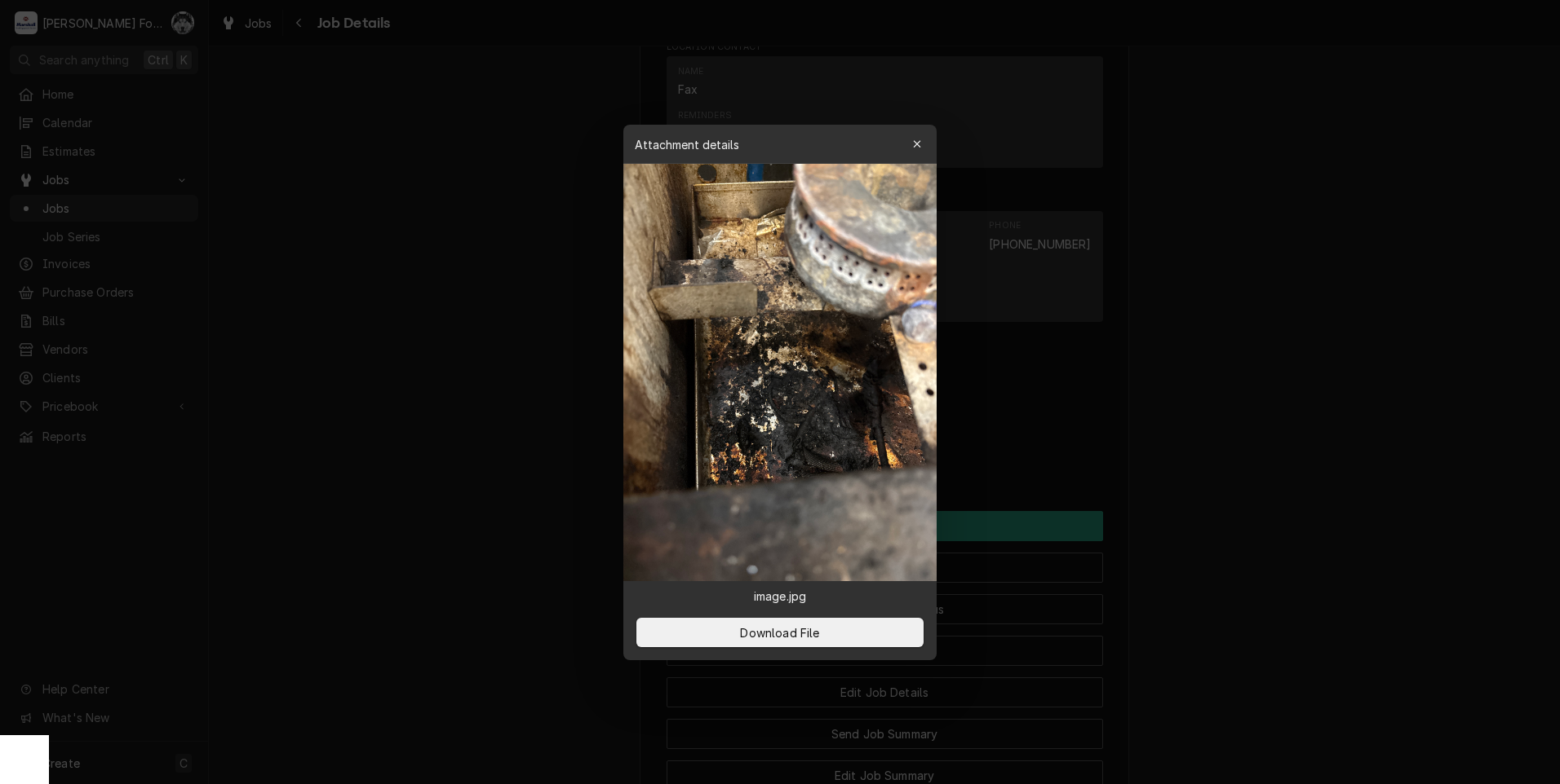
click at [246, 251] on div at bounding box center [780, 392] width 1560 height 784
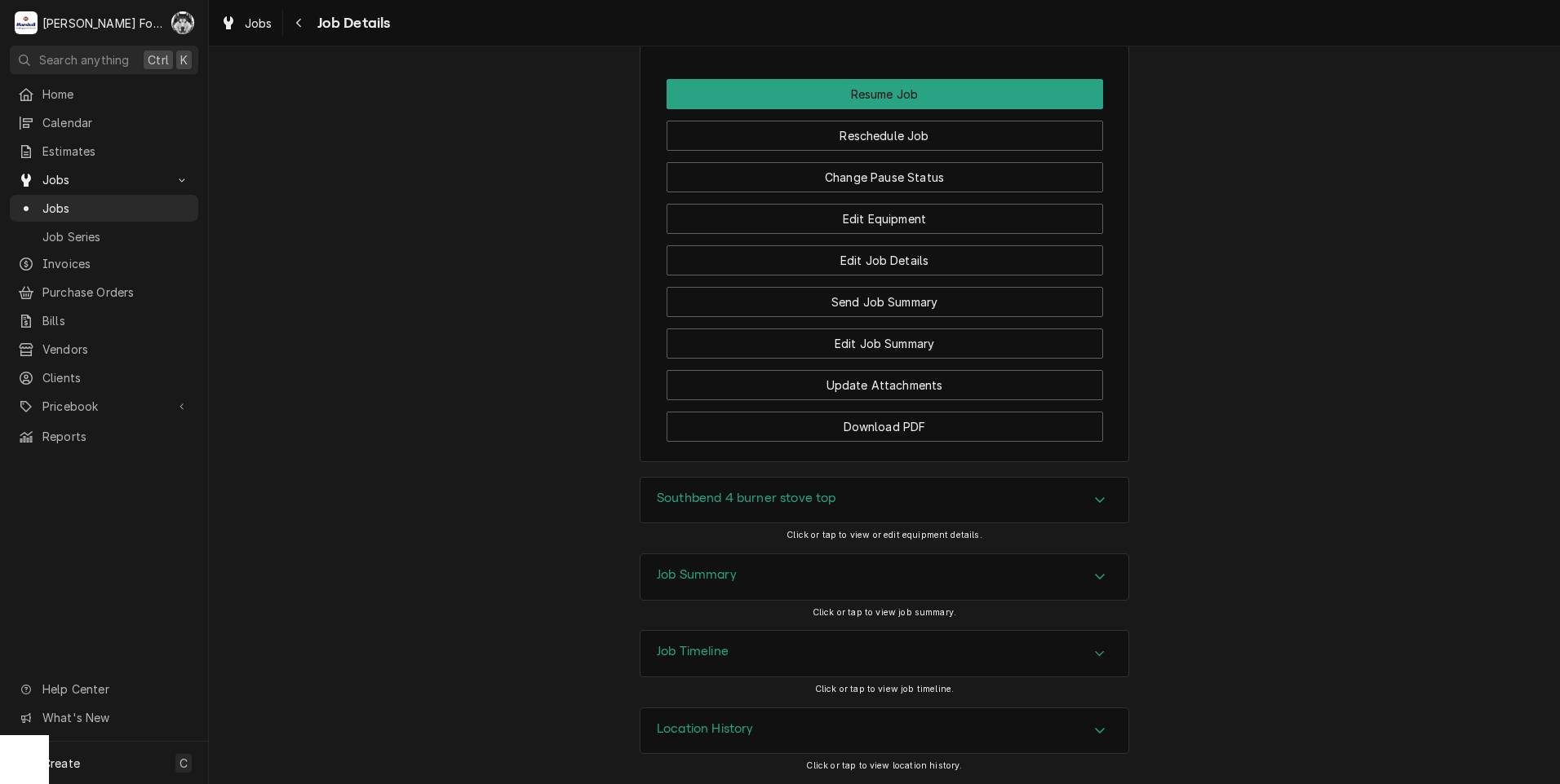
scroll to position [2082, 0]
click at [726, 505] on h3 "Southbend 4 burner stove top" at bounding box center [745, 498] width 178 height 15
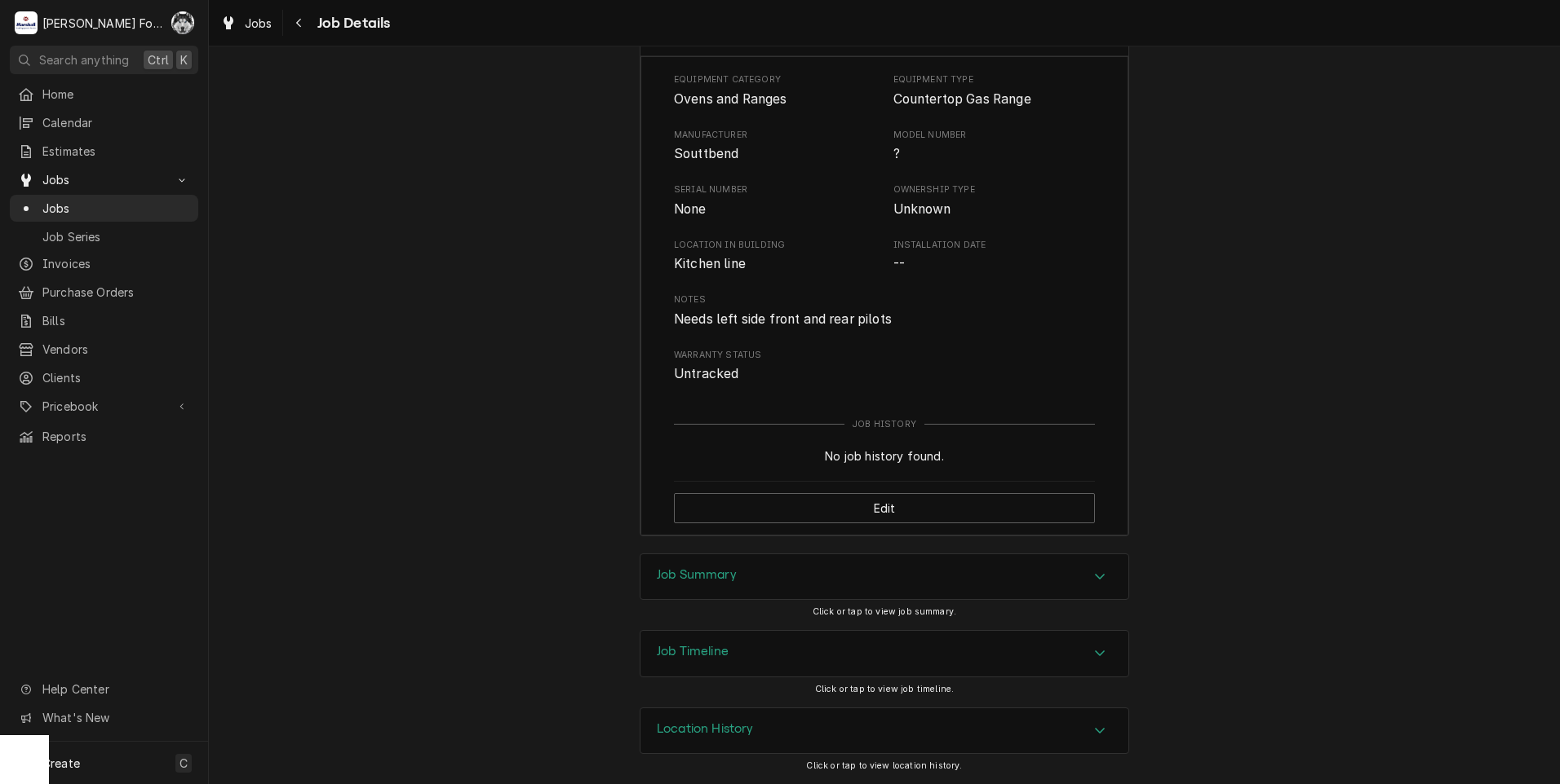
scroll to position [2550, 0]
click at [743, 578] on div "Job Summary" at bounding box center [884, 577] width 488 height 46
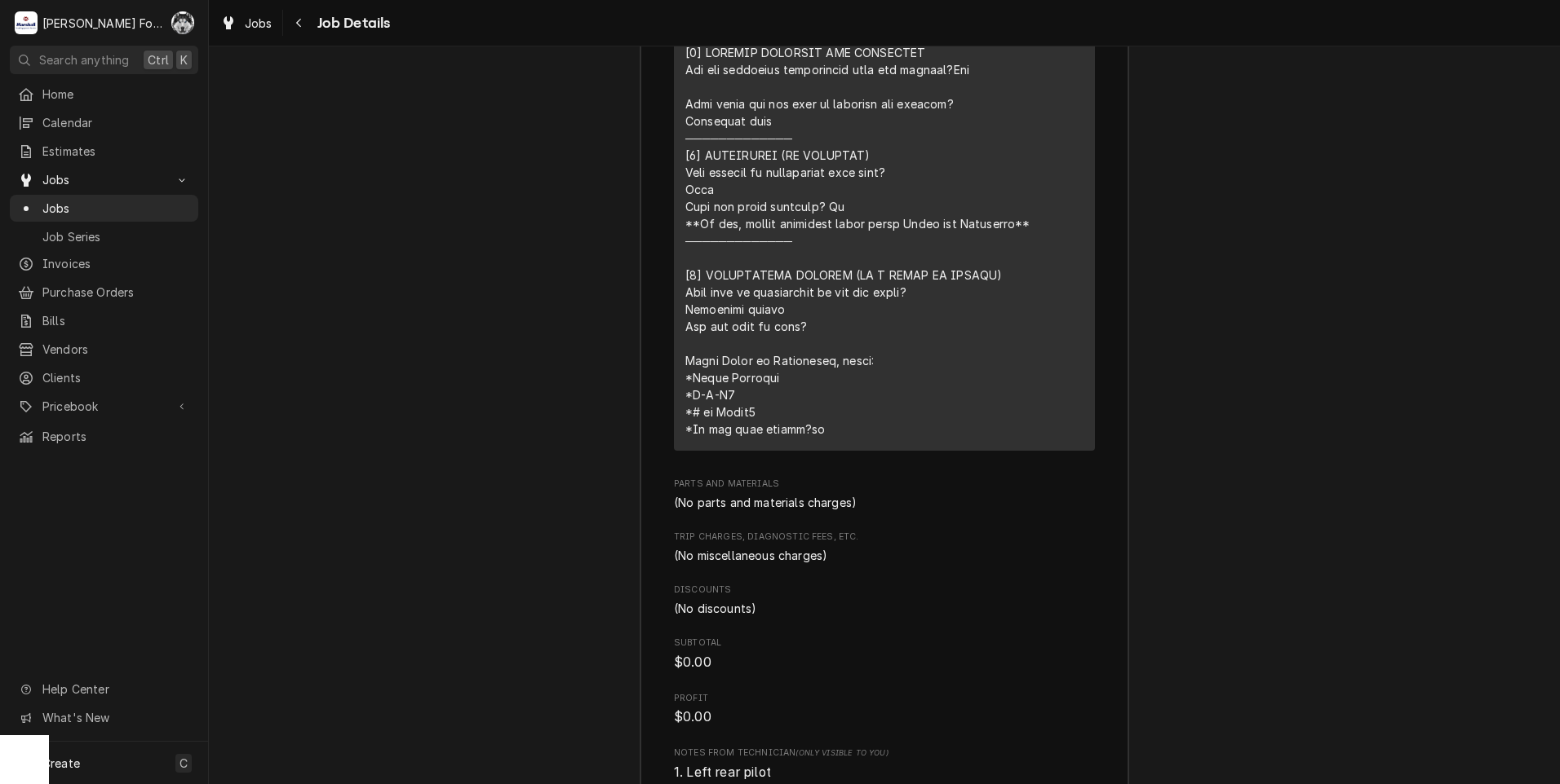
scroll to position [3745, 0]
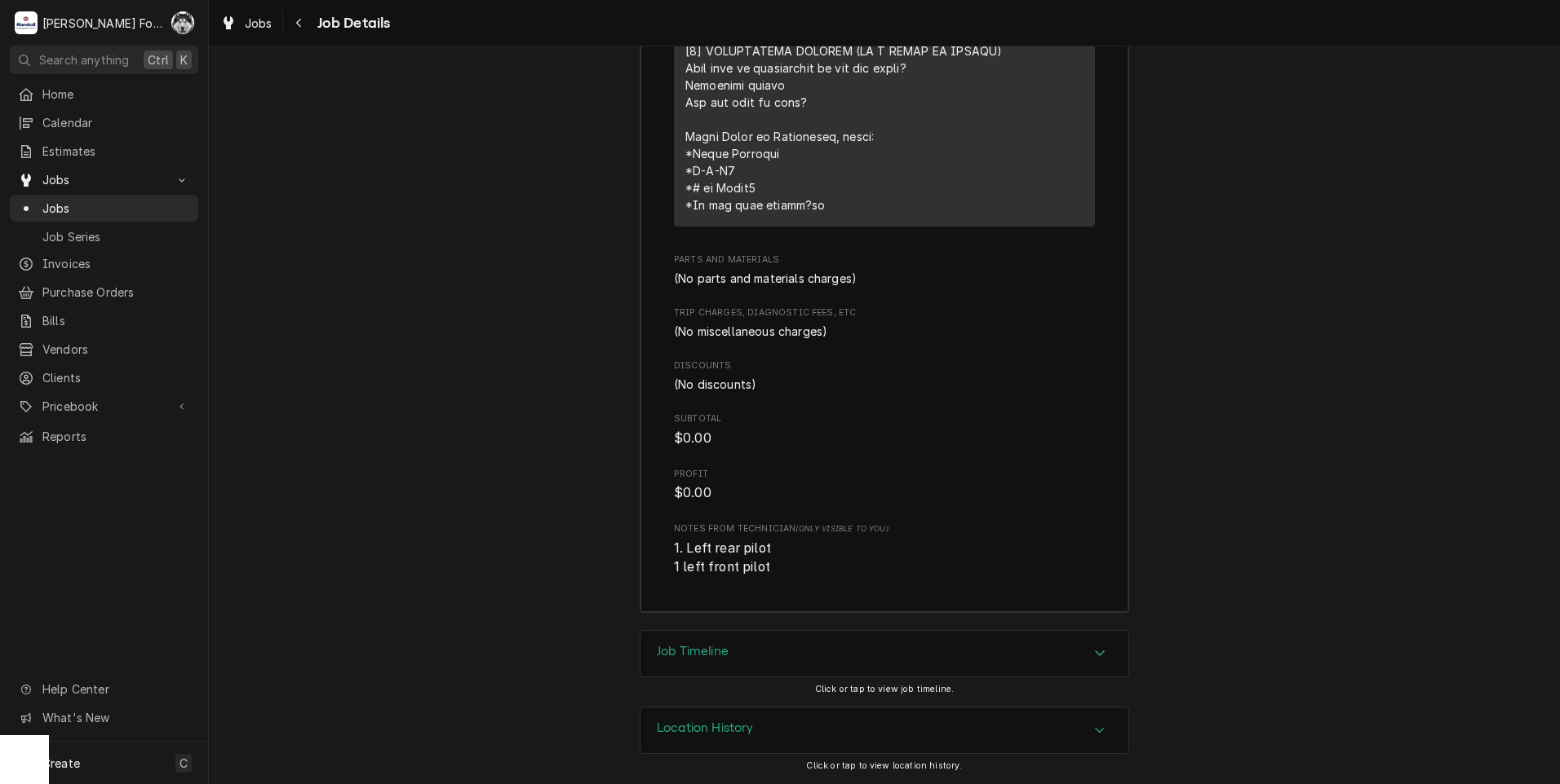
click at [725, 655] on div "Job Timeline" at bounding box center [884, 654] width 488 height 46
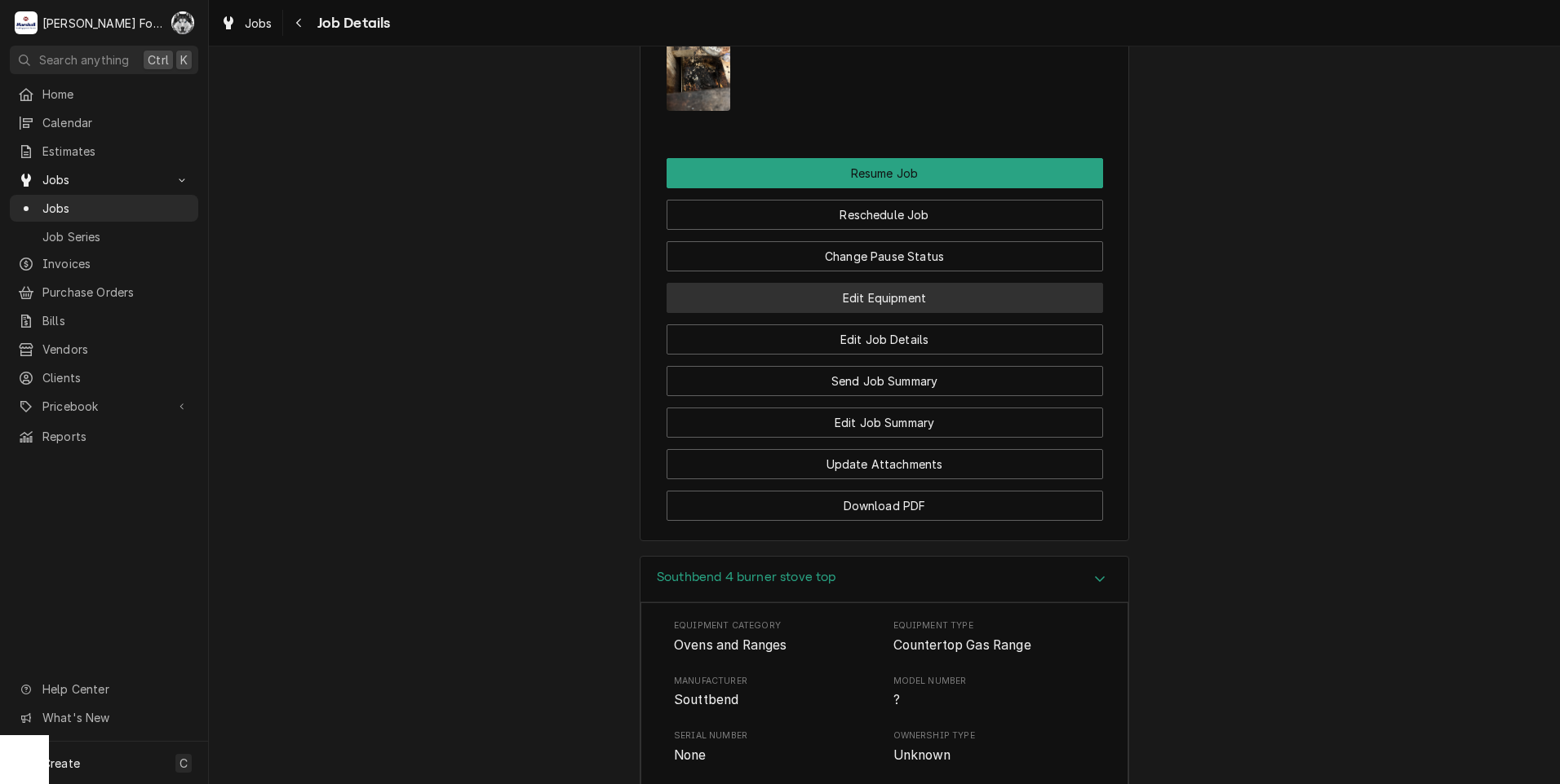
scroll to position [1978, 0]
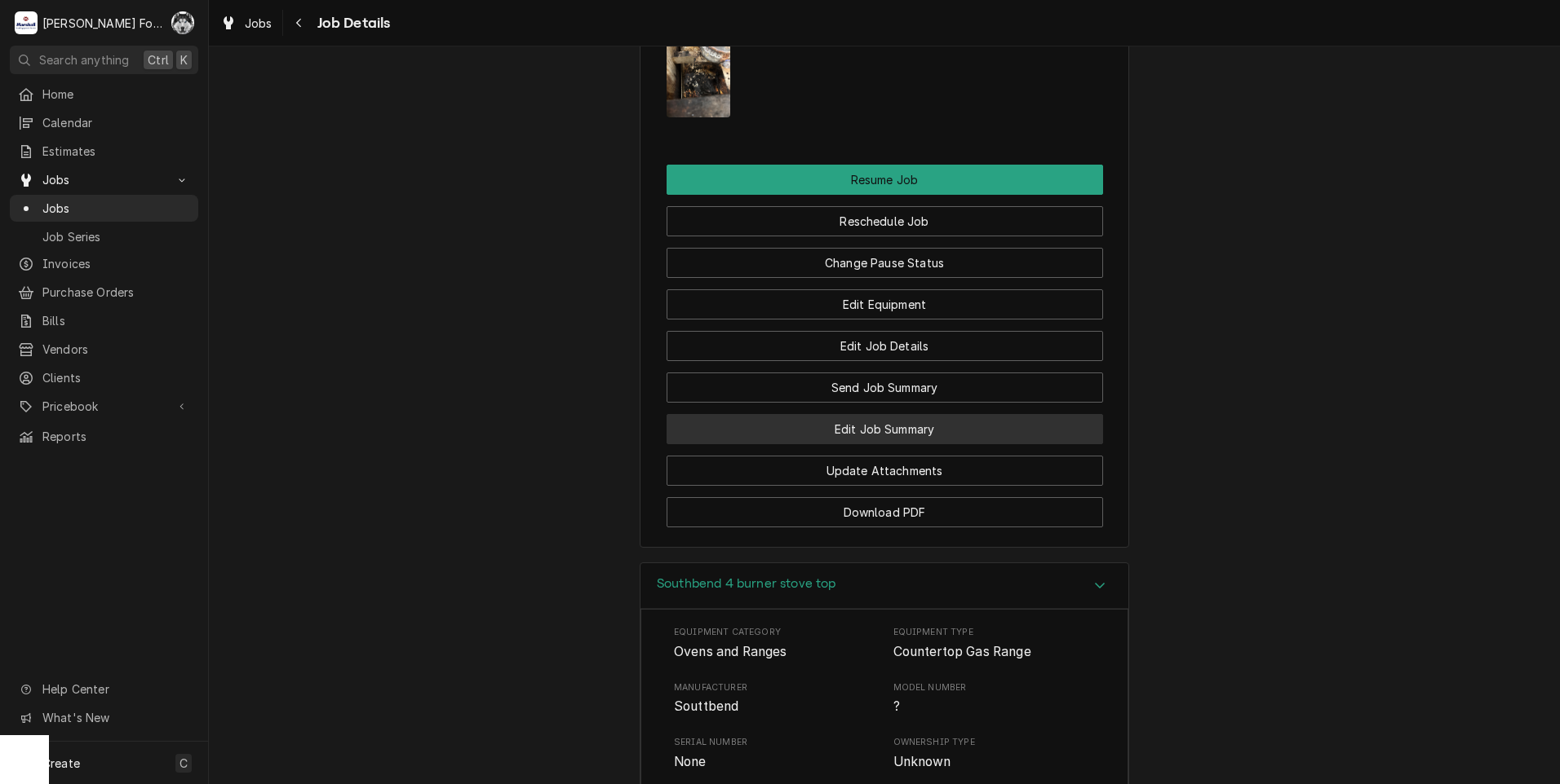
click at [869, 444] on button "Edit Job Summary" at bounding box center [884, 430] width 436 height 30
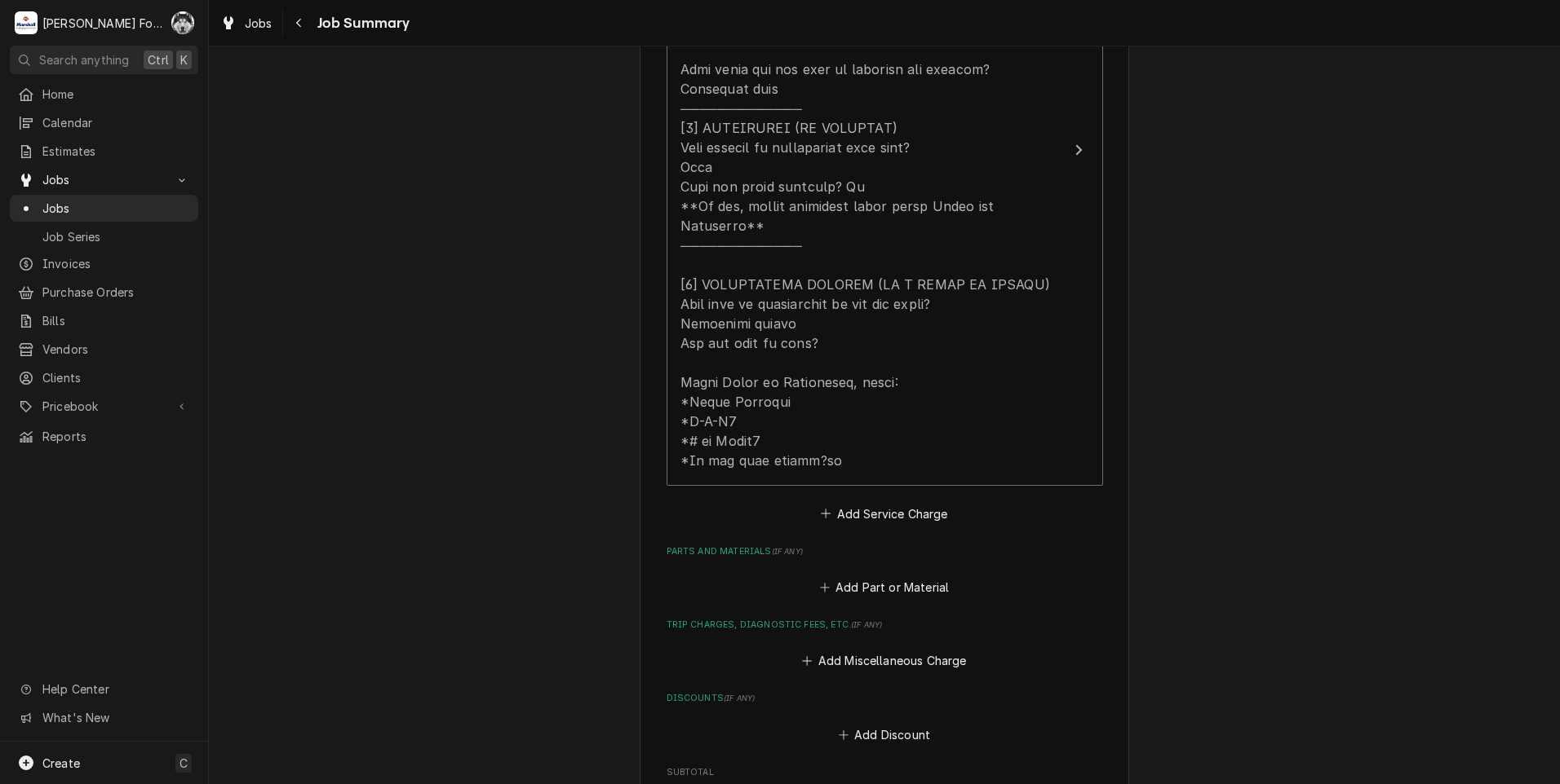
scroll to position [815, 0]
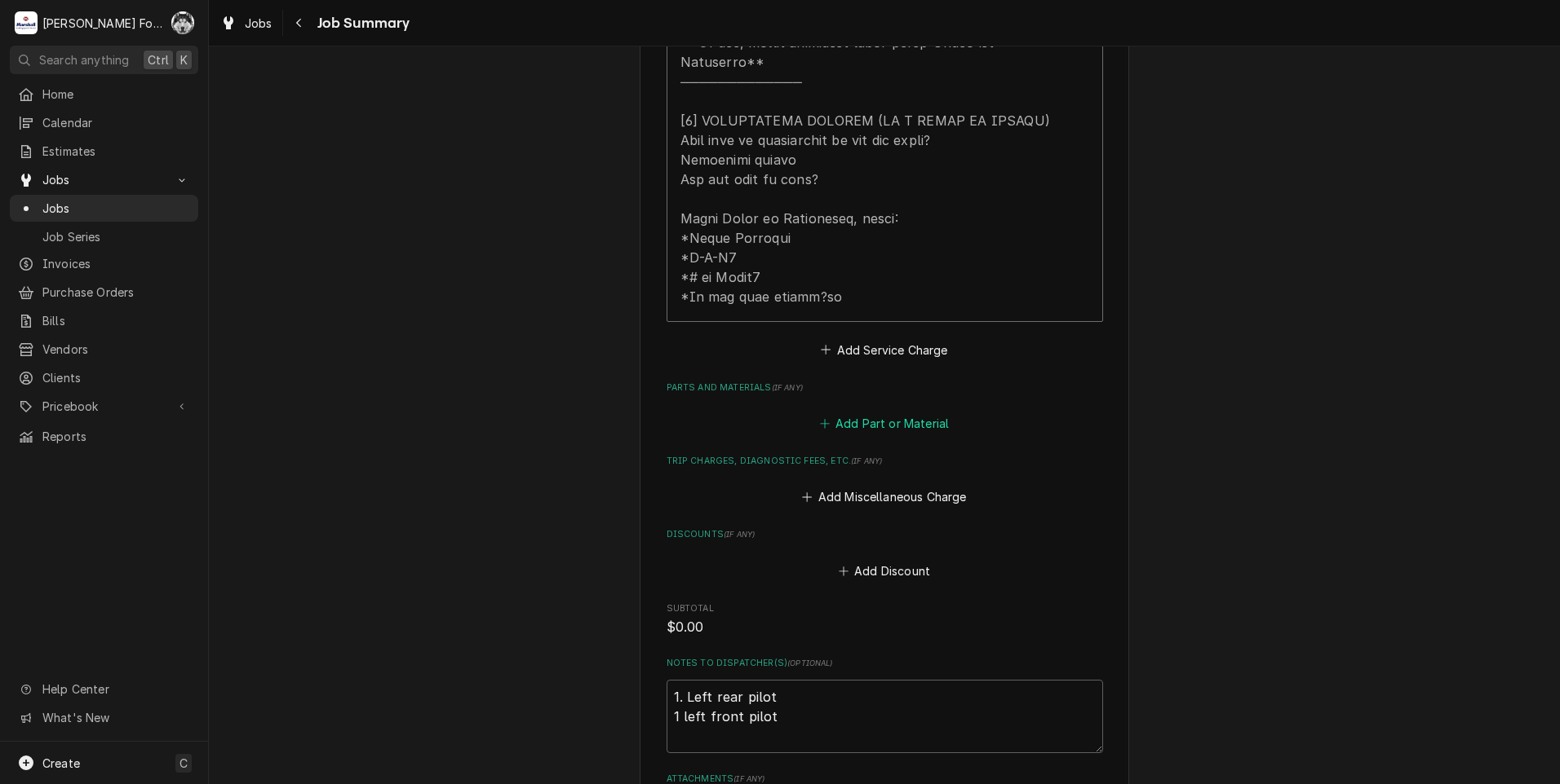
click at [872, 412] on button "Add Part or Material" at bounding box center [883, 424] width 134 height 23
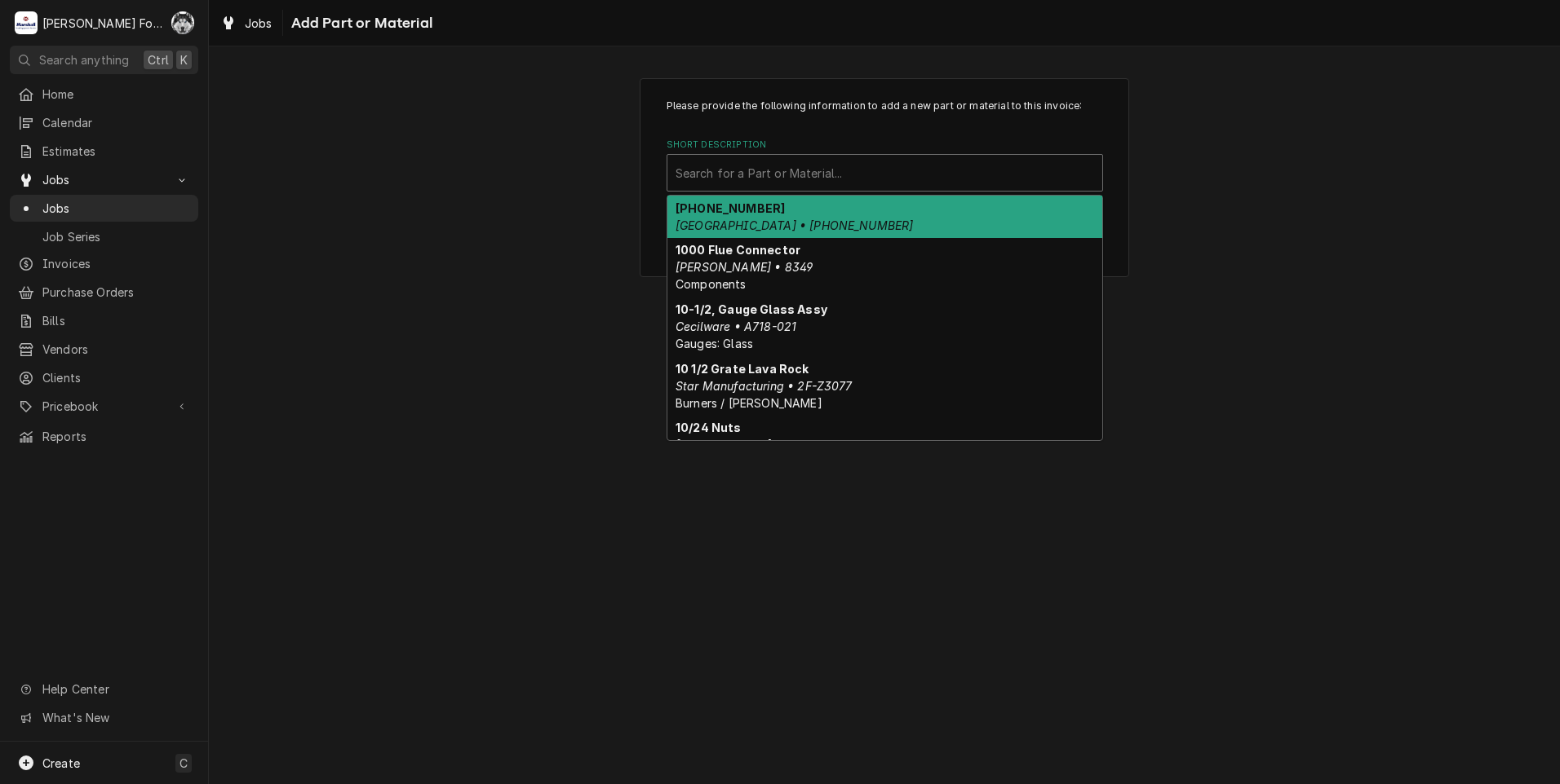
click at [842, 178] on div "Short Description" at bounding box center [884, 172] width 418 height 30
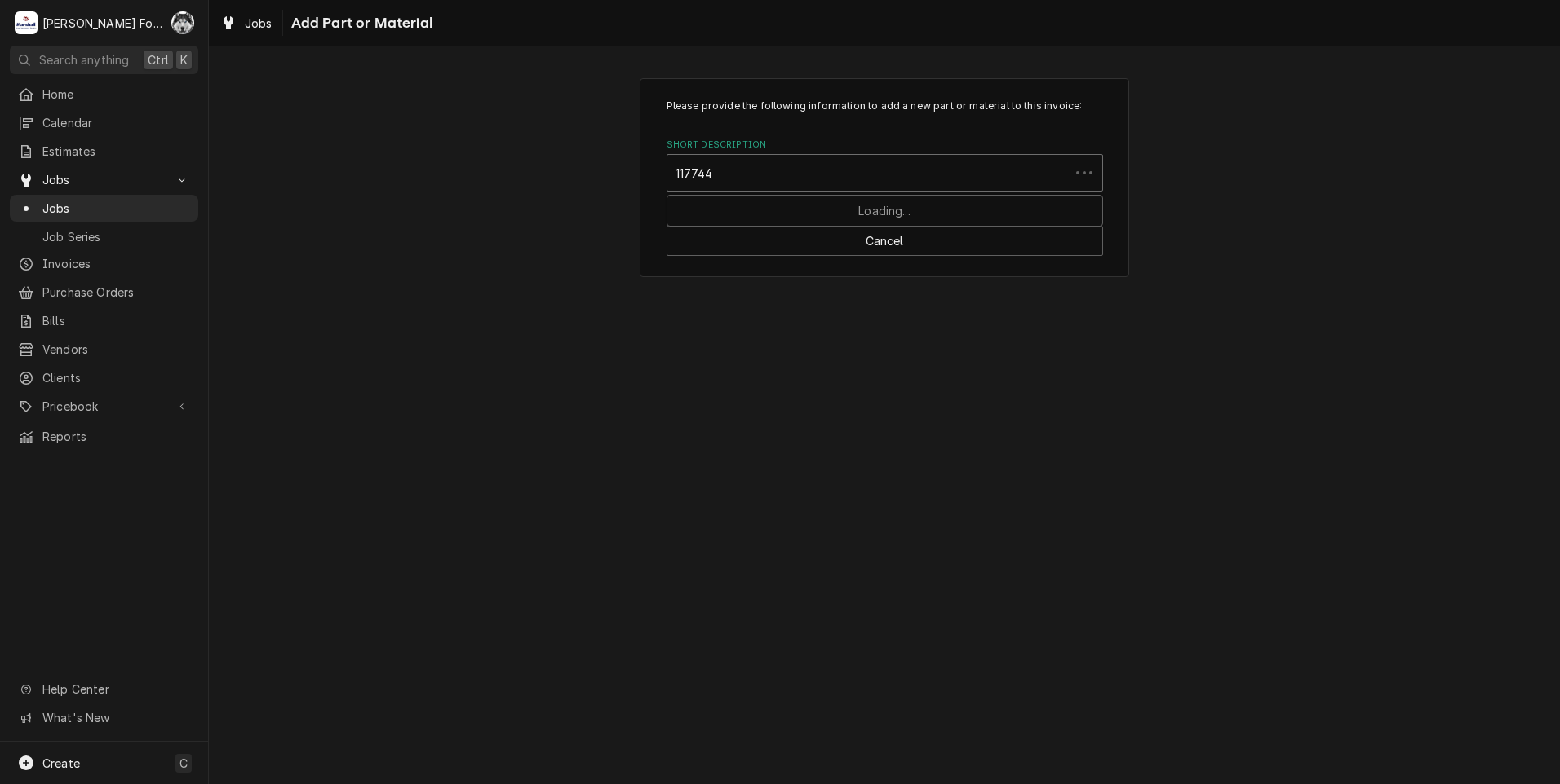
type input "1177447"
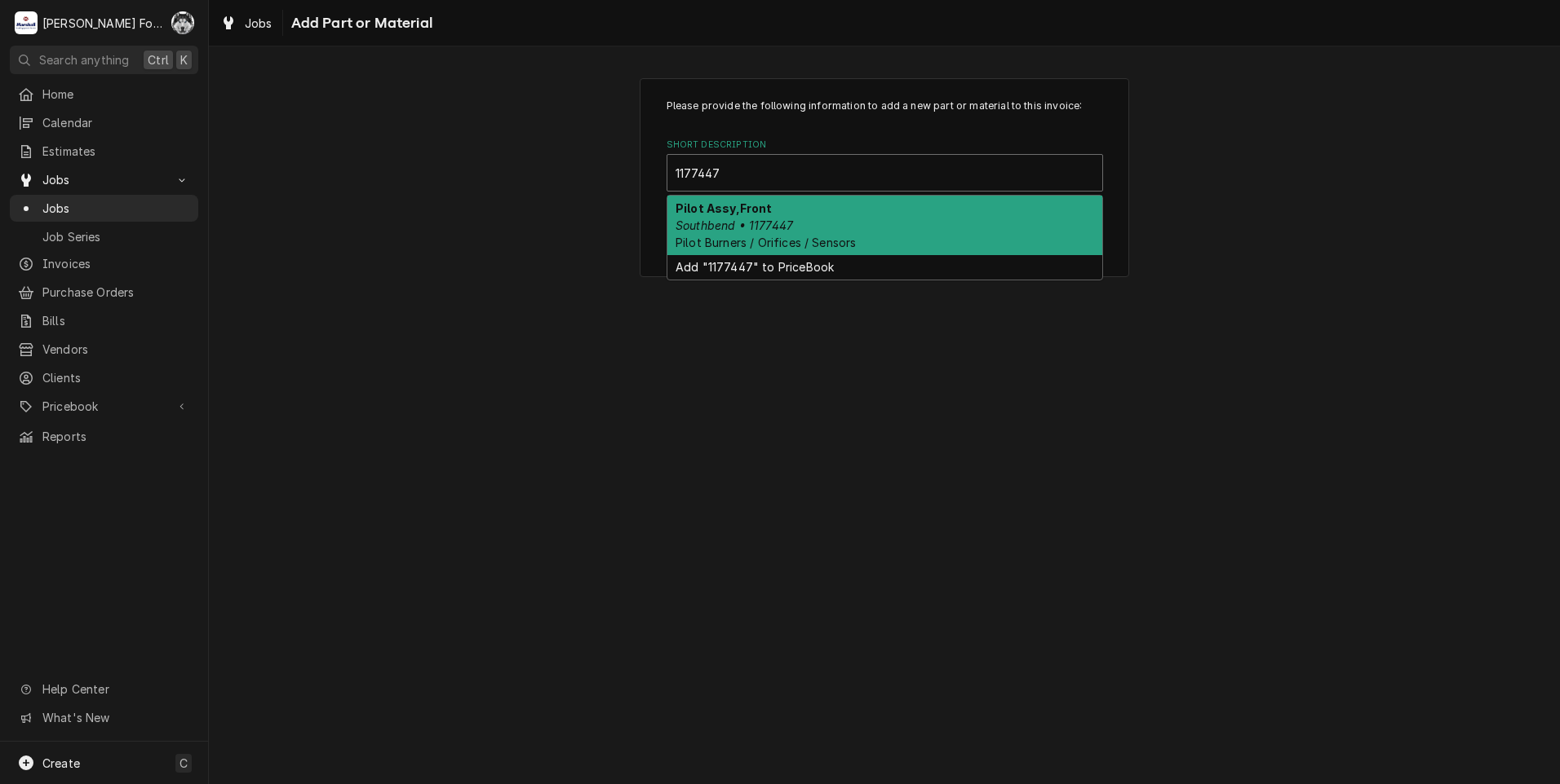
click at [773, 229] on em "Southbend • 1177447" at bounding box center [734, 225] width 117 height 14
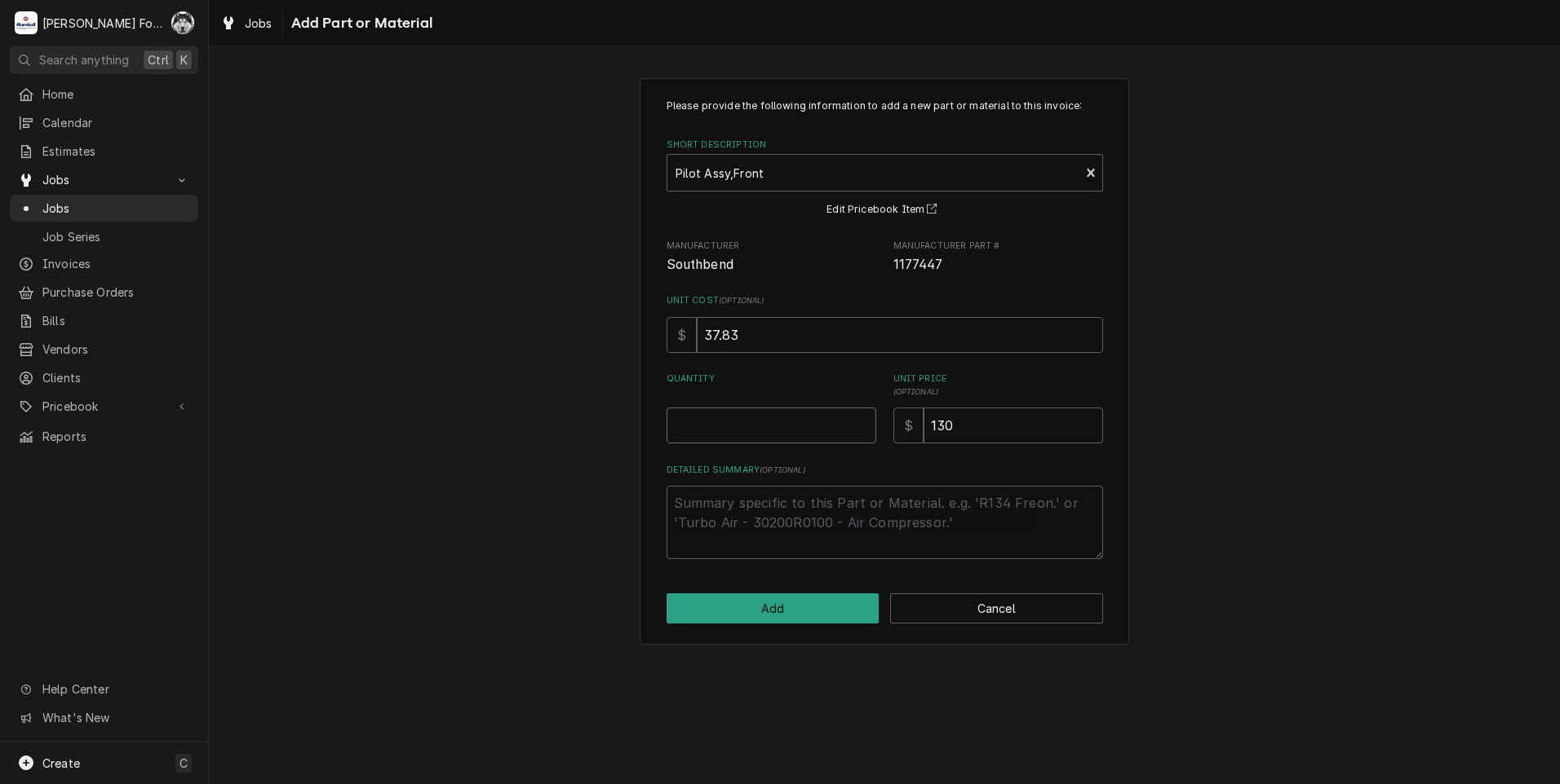
type textarea "x"
type input "0.5"
click at [863, 422] on input "0.5" at bounding box center [771, 426] width 210 height 36
type textarea "x"
type input "1"
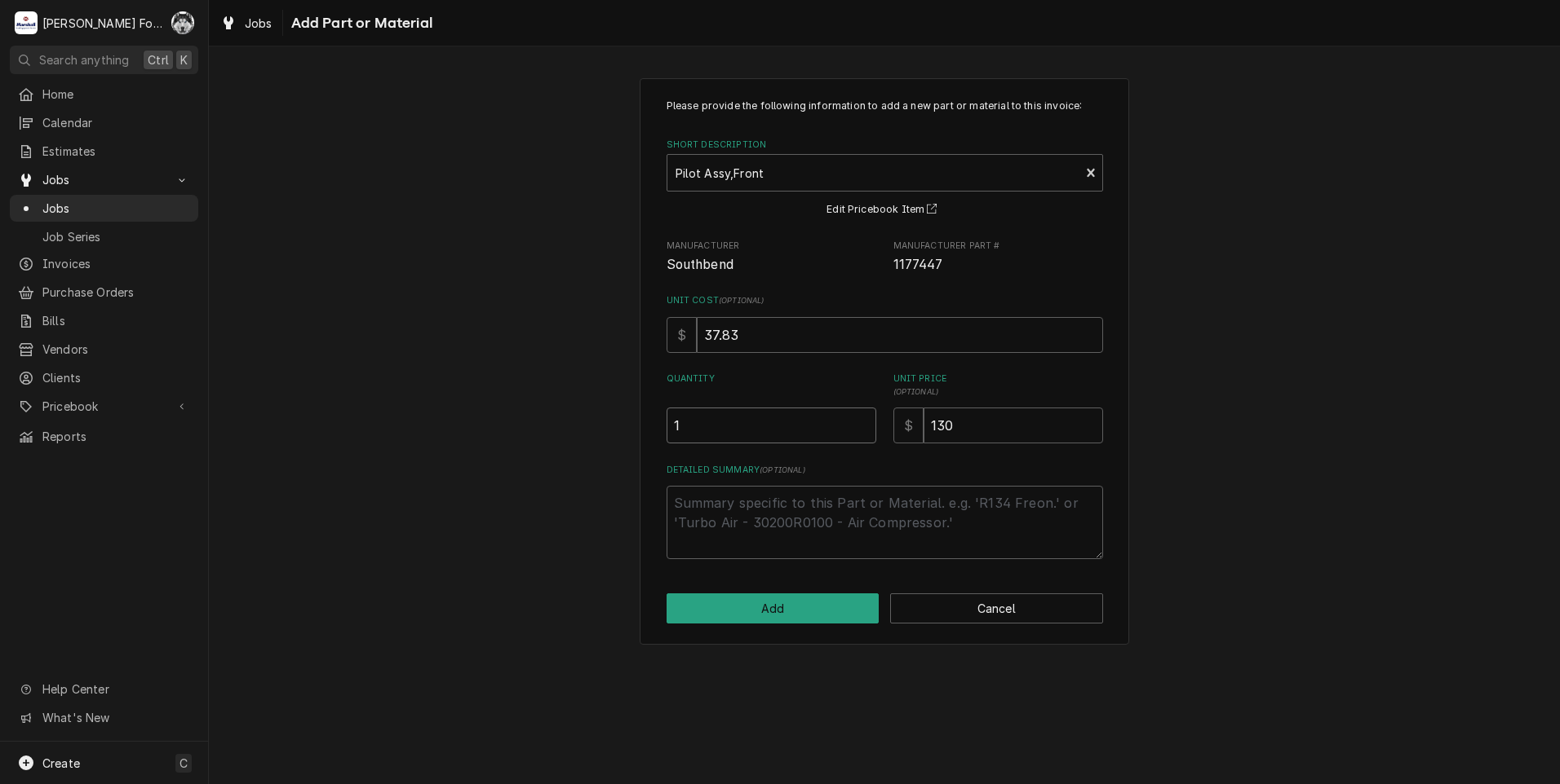
click at [863, 422] on input "1" at bounding box center [771, 426] width 210 height 36
drag, startPoint x: 985, startPoint y: 428, endPoint x: 852, endPoint y: 459, distance: 136.6
click at [863, 455] on div "Please provide the following information to add a new part or material to this …" at bounding box center [884, 330] width 436 height 461
type textarea "x"
type input "9"
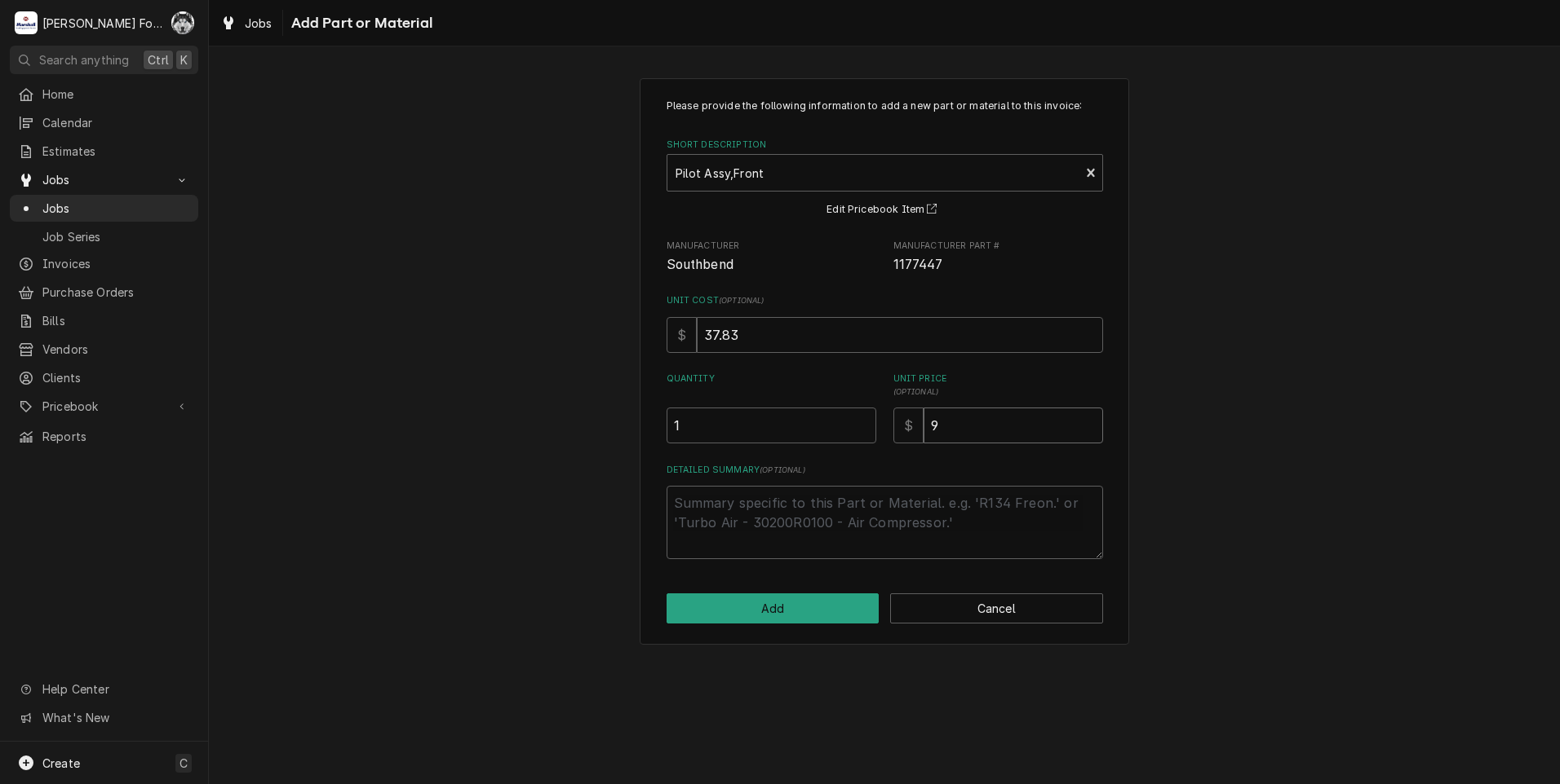
type textarea "x"
type input "98"
click at [752, 603] on button "Add" at bounding box center [772, 609] width 213 height 30
type textarea "x"
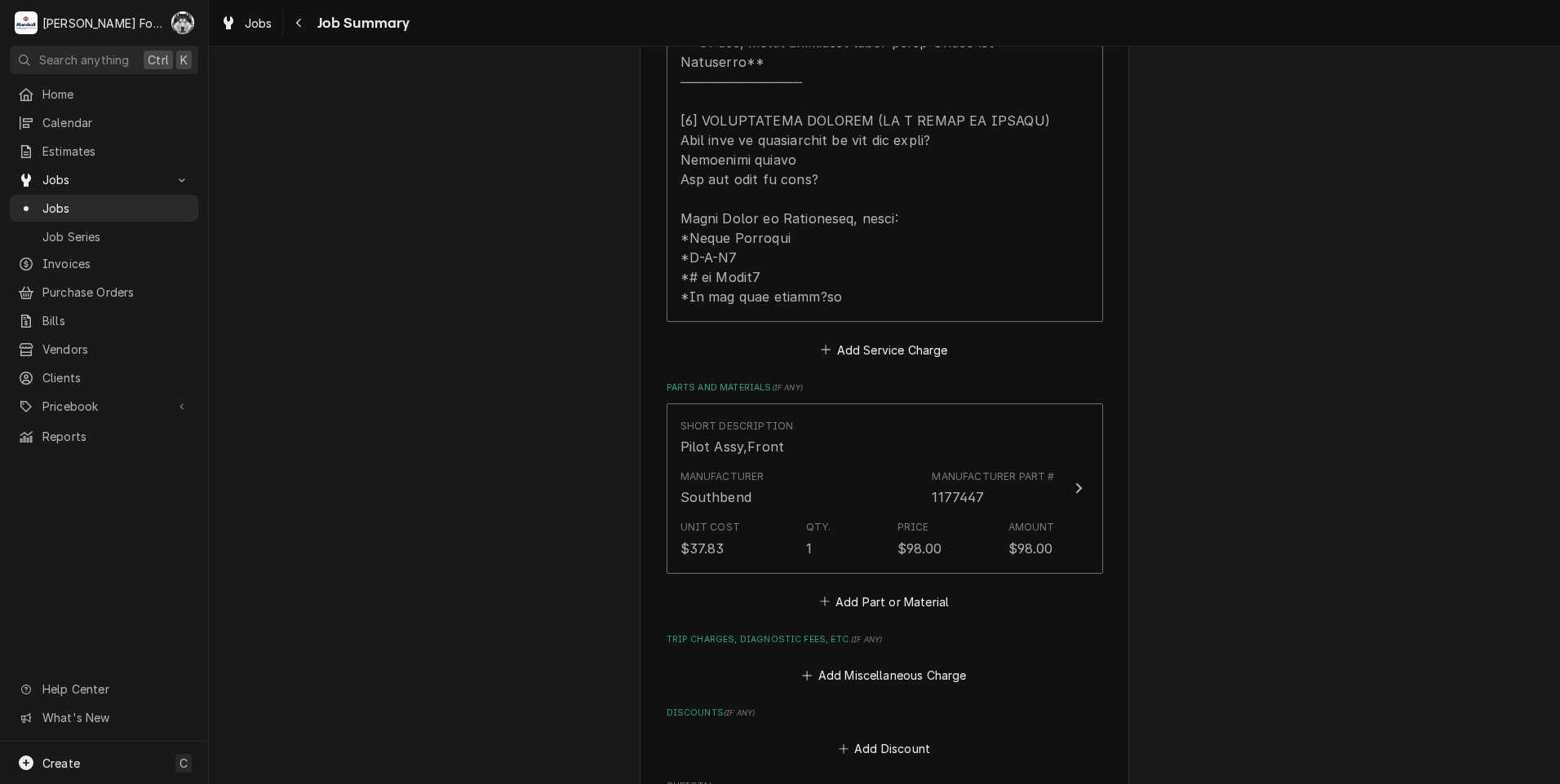
click at [1302, 642] on div "Hometown Tavern Hometown Tavern / 632 Metacom Avenue, Warren, RI 02885 Please p…" at bounding box center [883, 226] width 1350 height 1956
click at [854, 591] on button "Add Part or Material" at bounding box center [883, 602] width 134 height 23
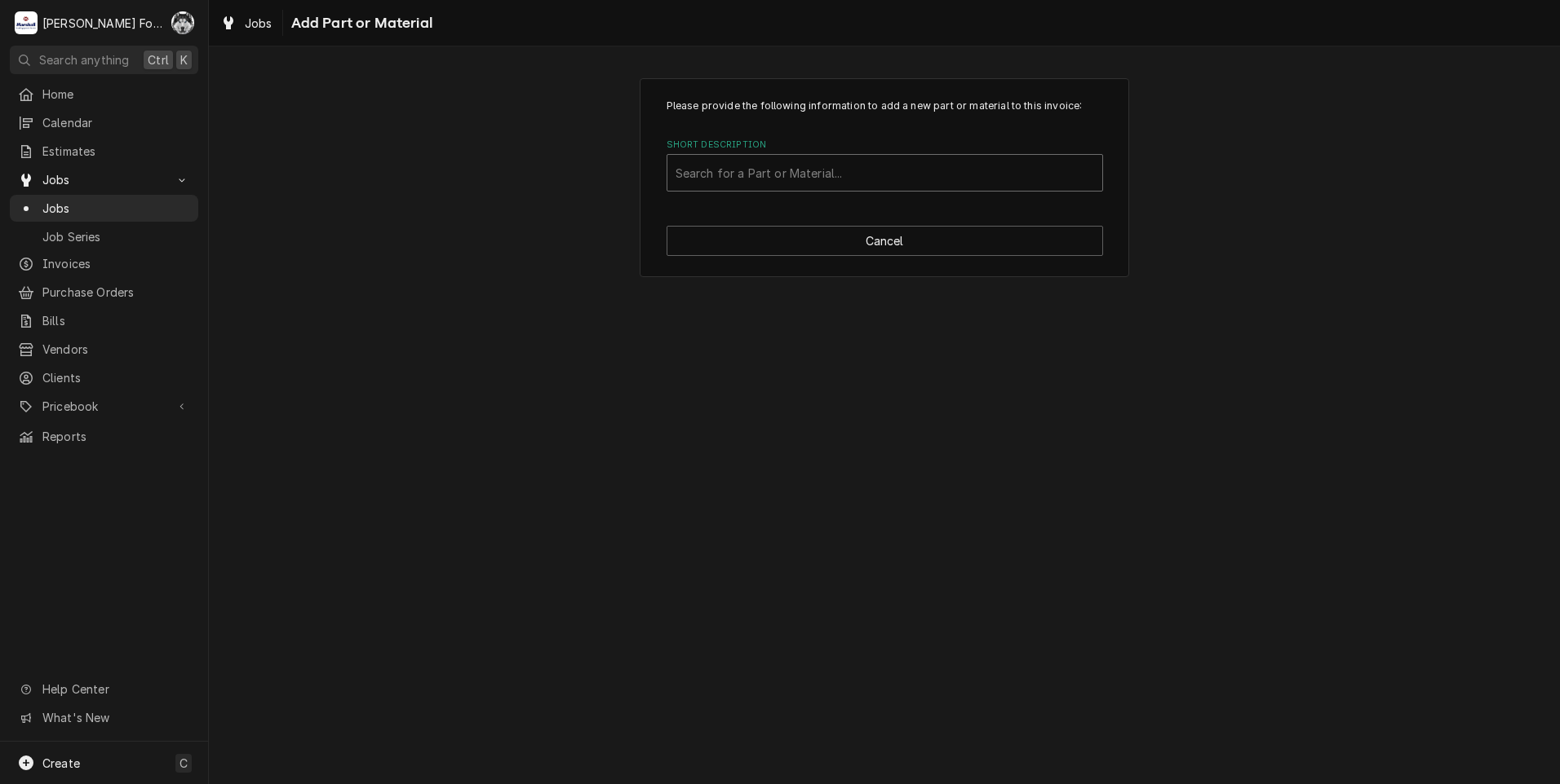
click at [869, 176] on div "Short Description" at bounding box center [884, 172] width 418 height 30
type input "1177448"
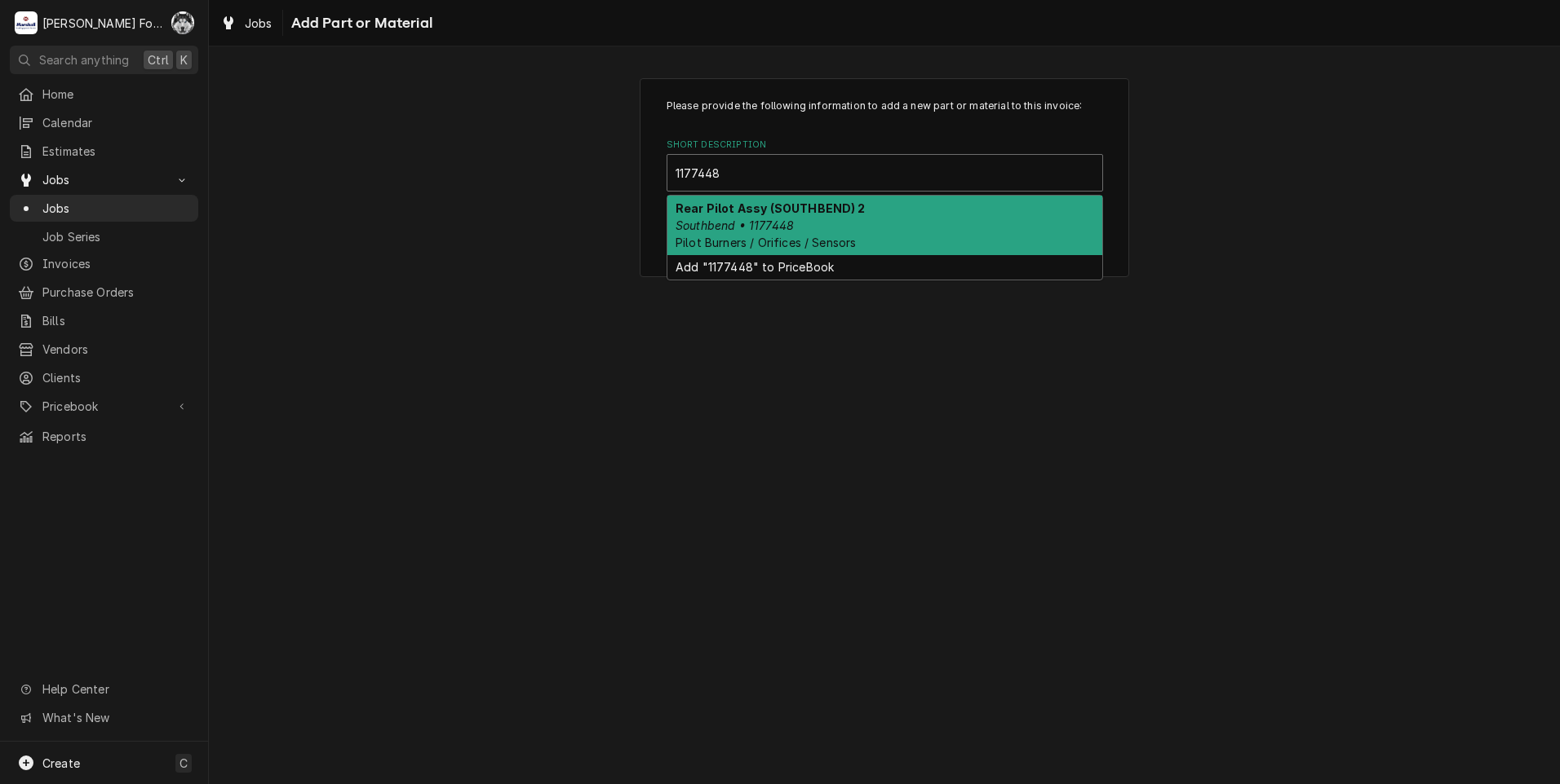
click at [760, 235] on span "Pilot Burners / Orifices / Sensors" at bounding box center [765, 242] width 180 height 14
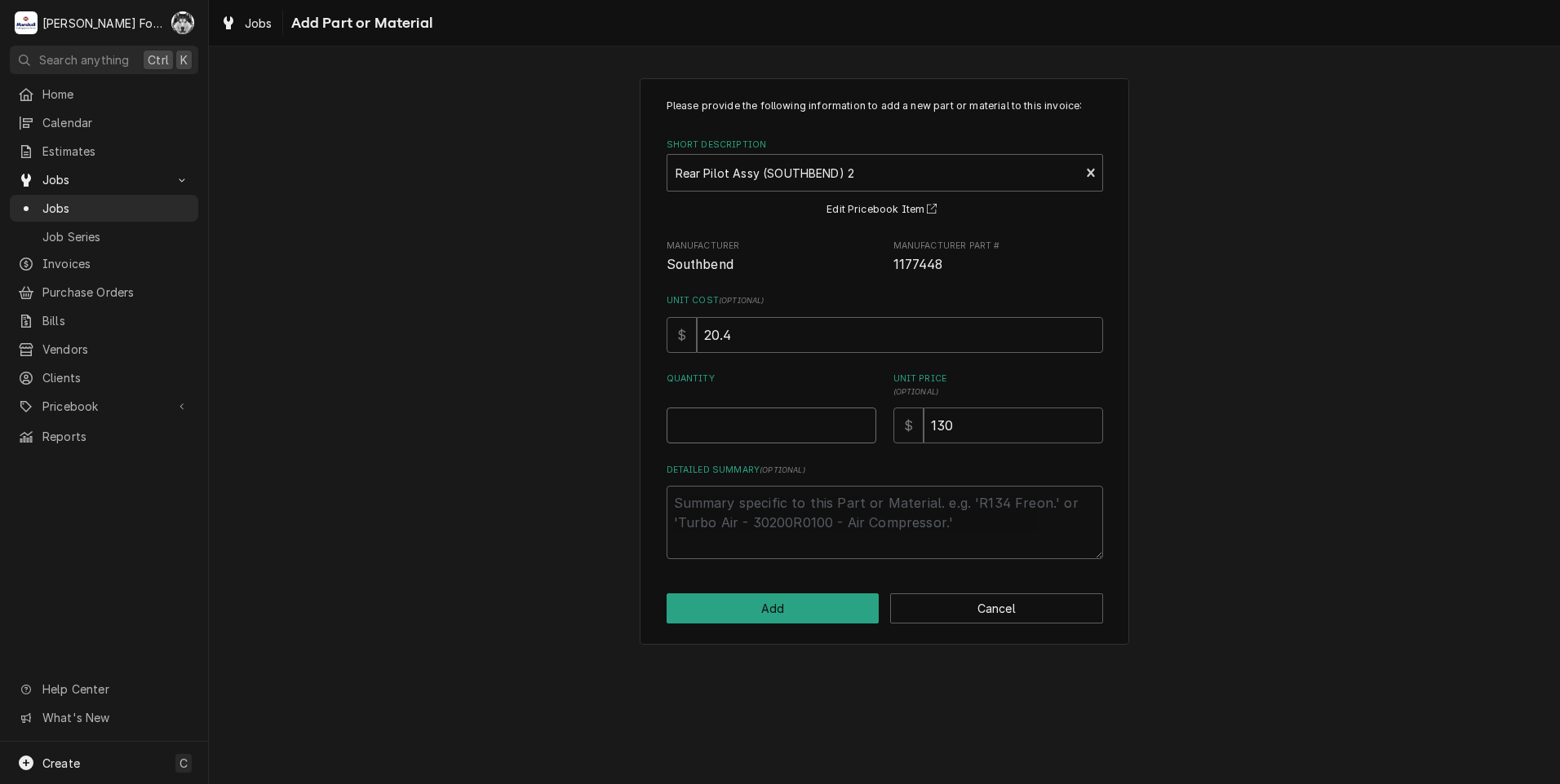
type textarea "x"
type input "0.5"
click at [864, 423] on input "0.5" at bounding box center [771, 426] width 210 height 36
type textarea "x"
type input "1"
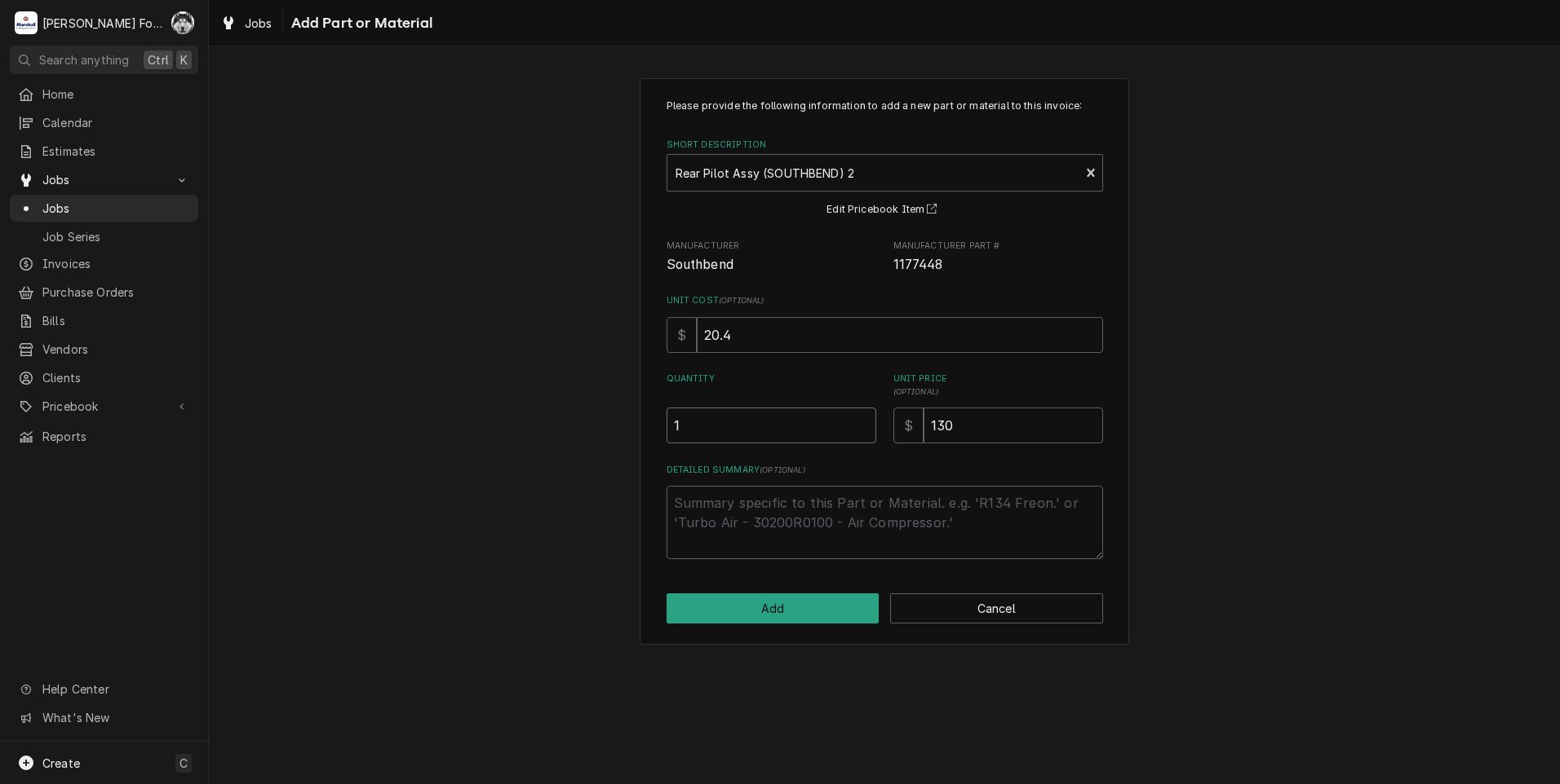
click at [863, 422] on input "1" at bounding box center [771, 426] width 210 height 36
drag, startPoint x: 1000, startPoint y: 416, endPoint x: 818, endPoint y: 444, distance: 184.1
click at [819, 444] on div "Quantity 1 Unit Price ( optional ) $ 130" at bounding box center [884, 408] width 436 height 70
click at [1010, 431] on input "130" at bounding box center [1013, 426] width 179 height 36
drag, startPoint x: 1006, startPoint y: 422, endPoint x: 800, endPoint y: 448, distance: 207.6
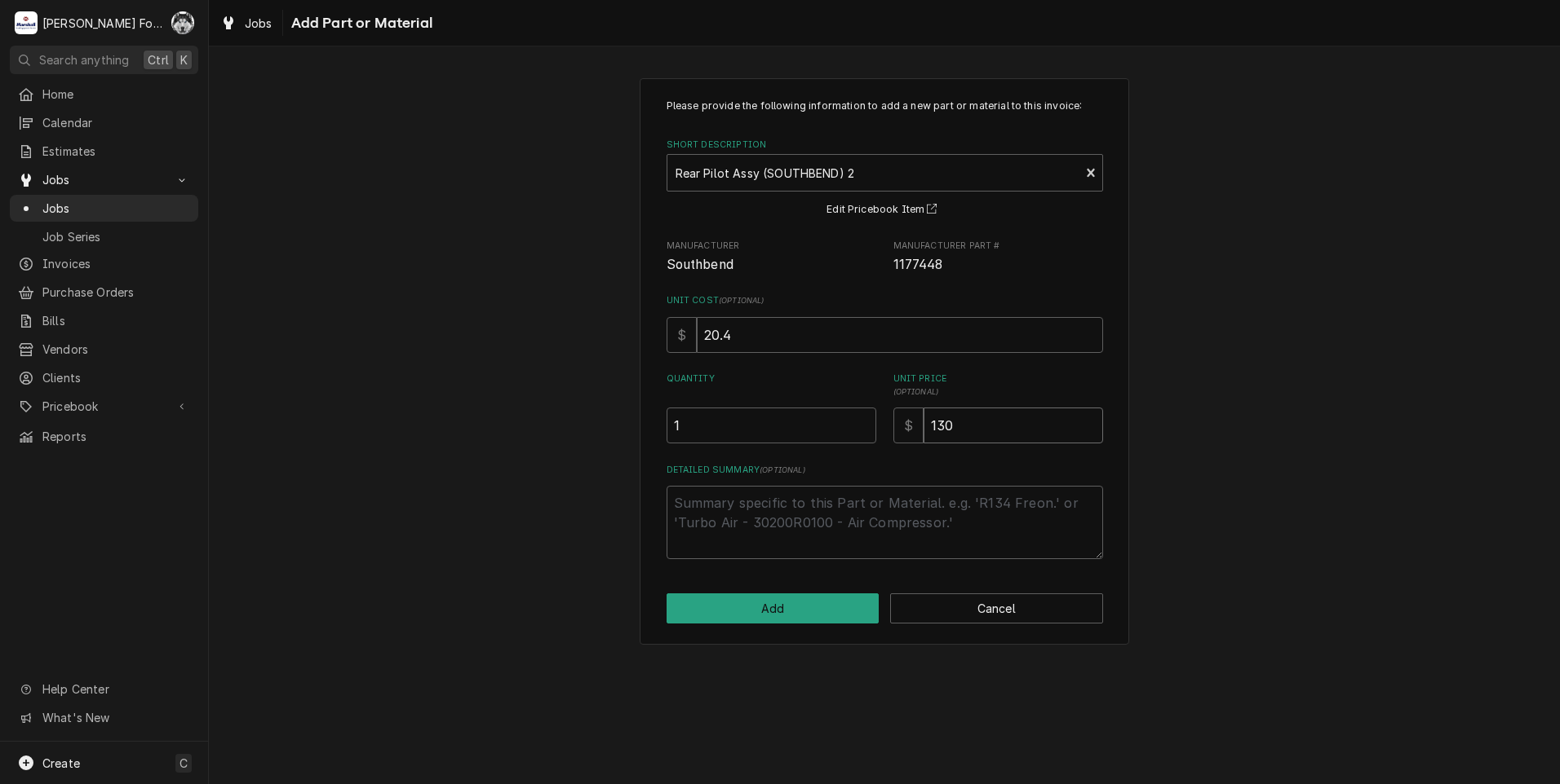
click at [818, 447] on div "Please provide the following information to add a new part or material to this …" at bounding box center [884, 330] width 436 height 461
type textarea "x"
type input "9"
type textarea "x"
type input "91"
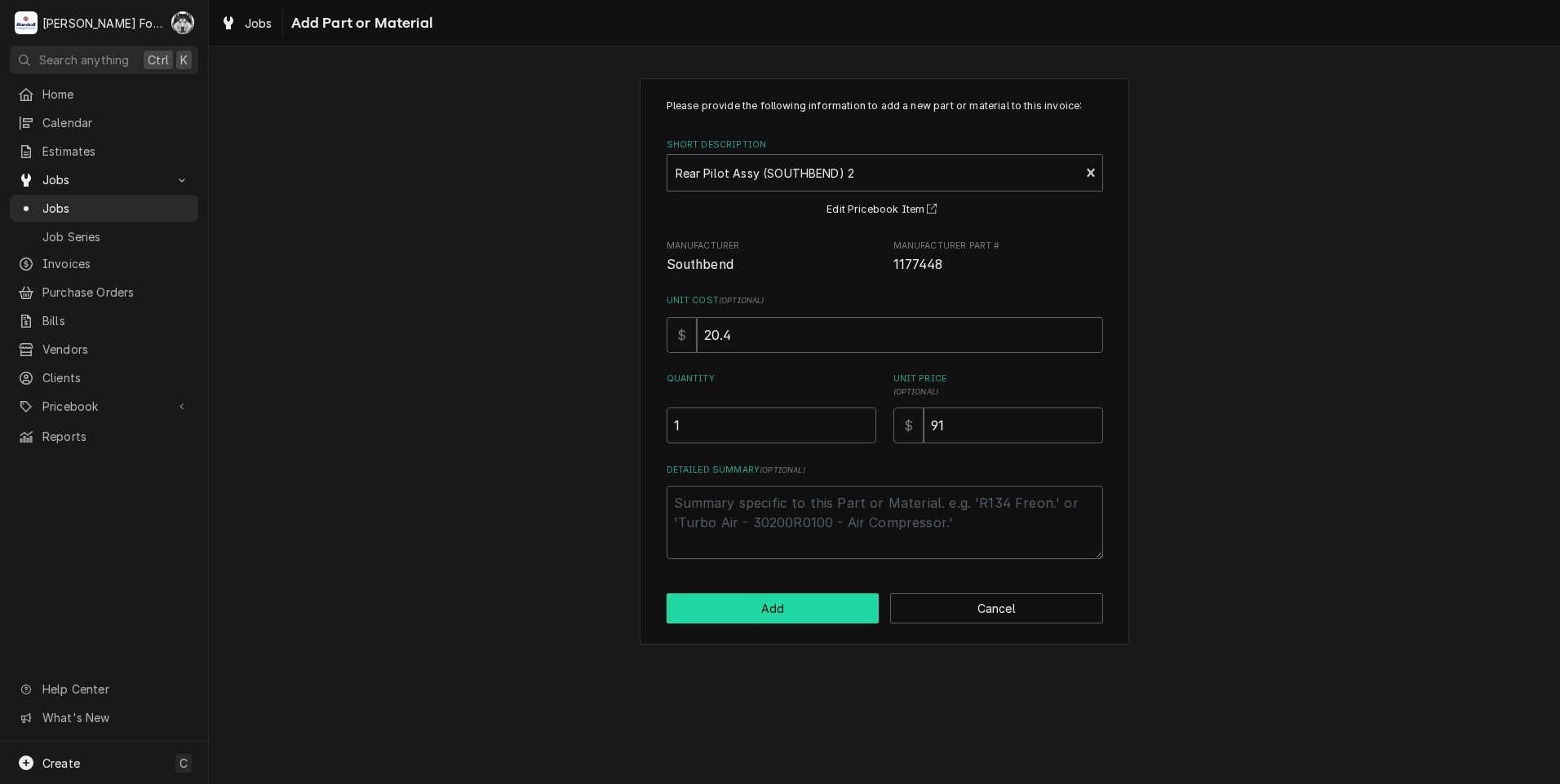
click at [819, 609] on button "Add" at bounding box center [772, 609] width 213 height 30
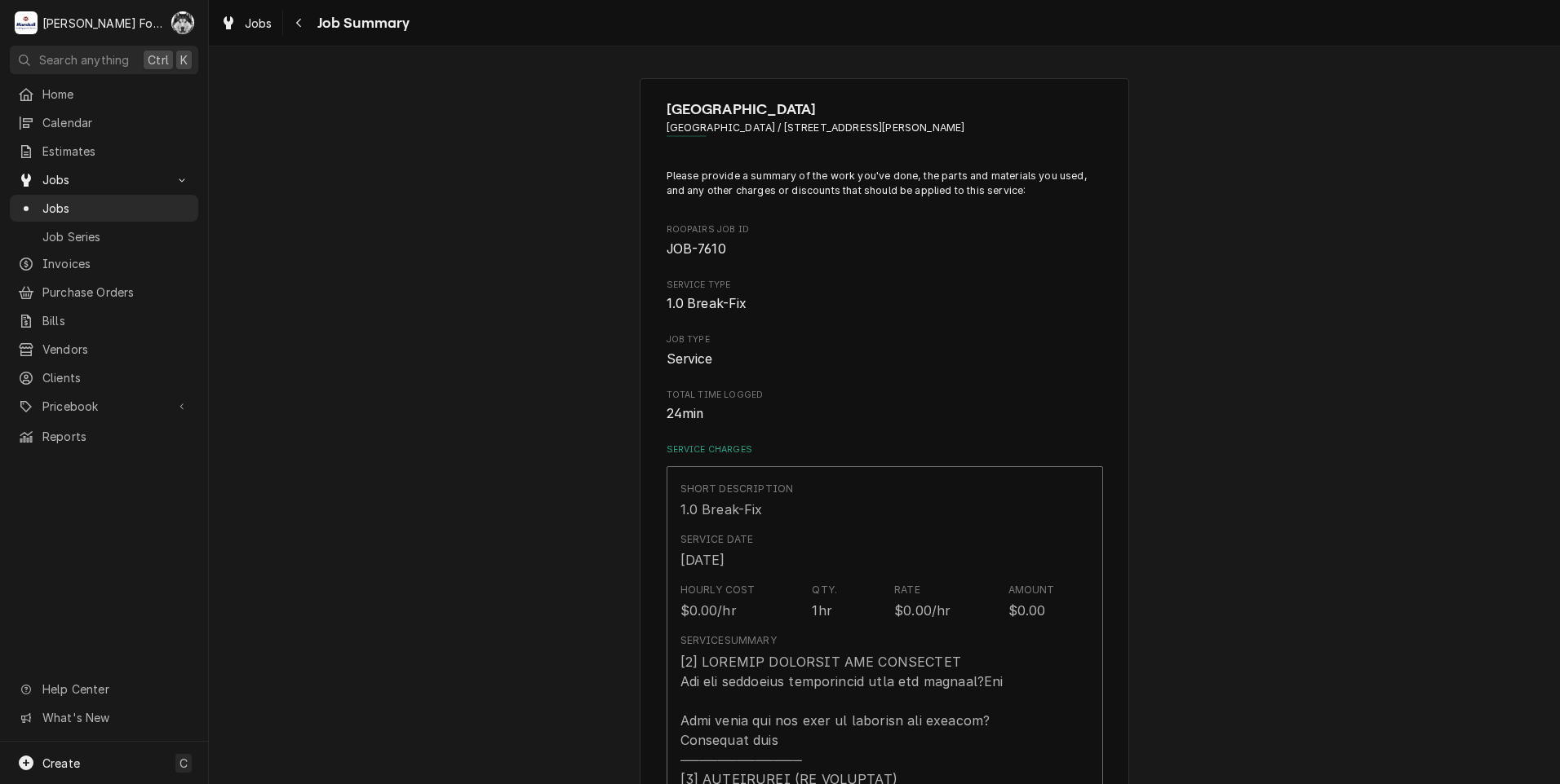
scroll to position [815, 0]
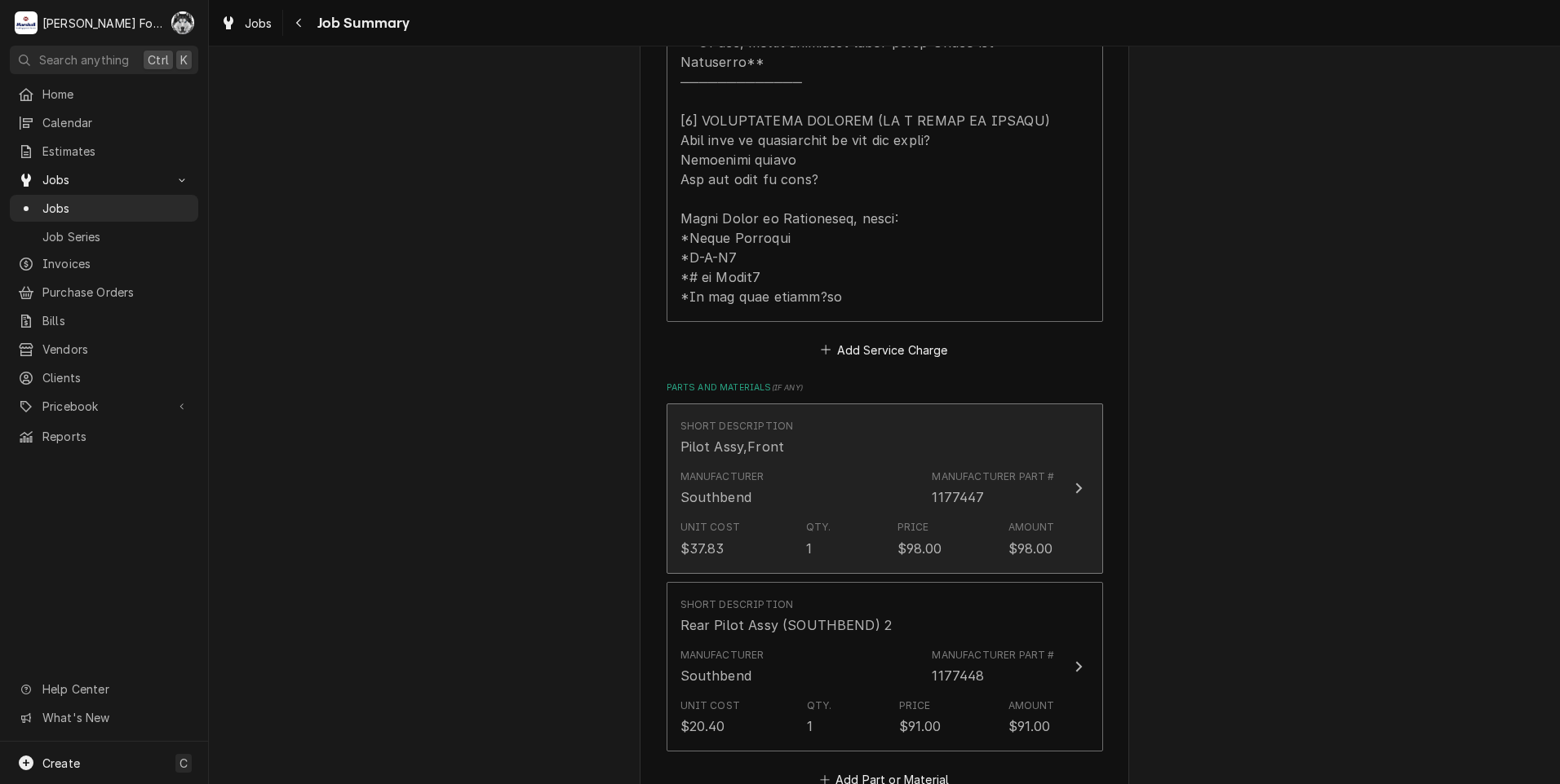
click at [859, 490] on div "Manufacturer Southbend Manufacturer Part # 1177447" at bounding box center [867, 488] width 375 height 50
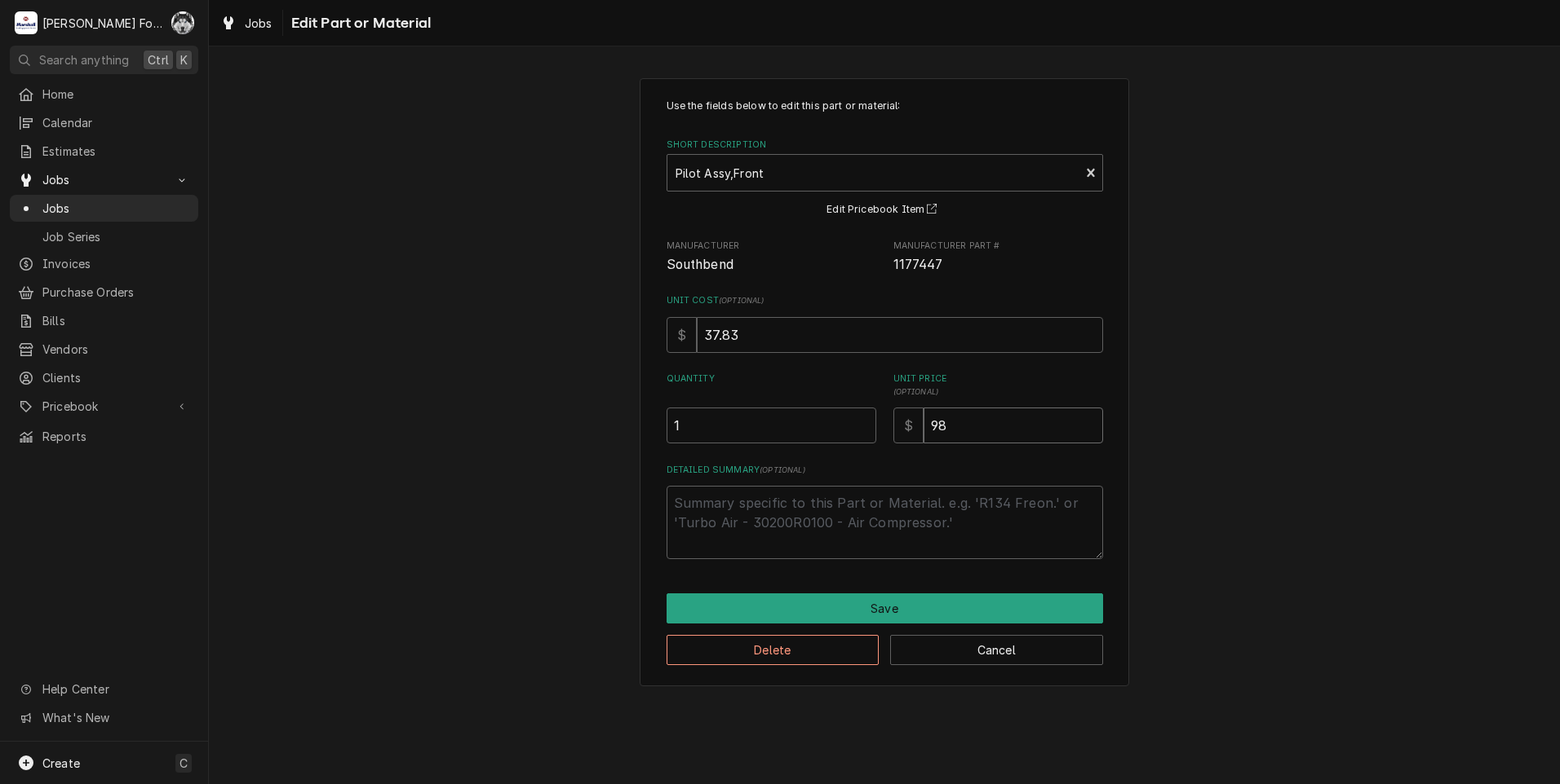
drag, startPoint x: 851, startPoint y: 444, endPoint x: 793, endPoint y: 450, distance: 58.3
click at [793, 450] on div "Use the fields below to edit this part or material: Short Description Pilot Ass…" at bounding box center [884, 330] width 436 height 461
type textarea "x"
type input "9"
type textarea "x"
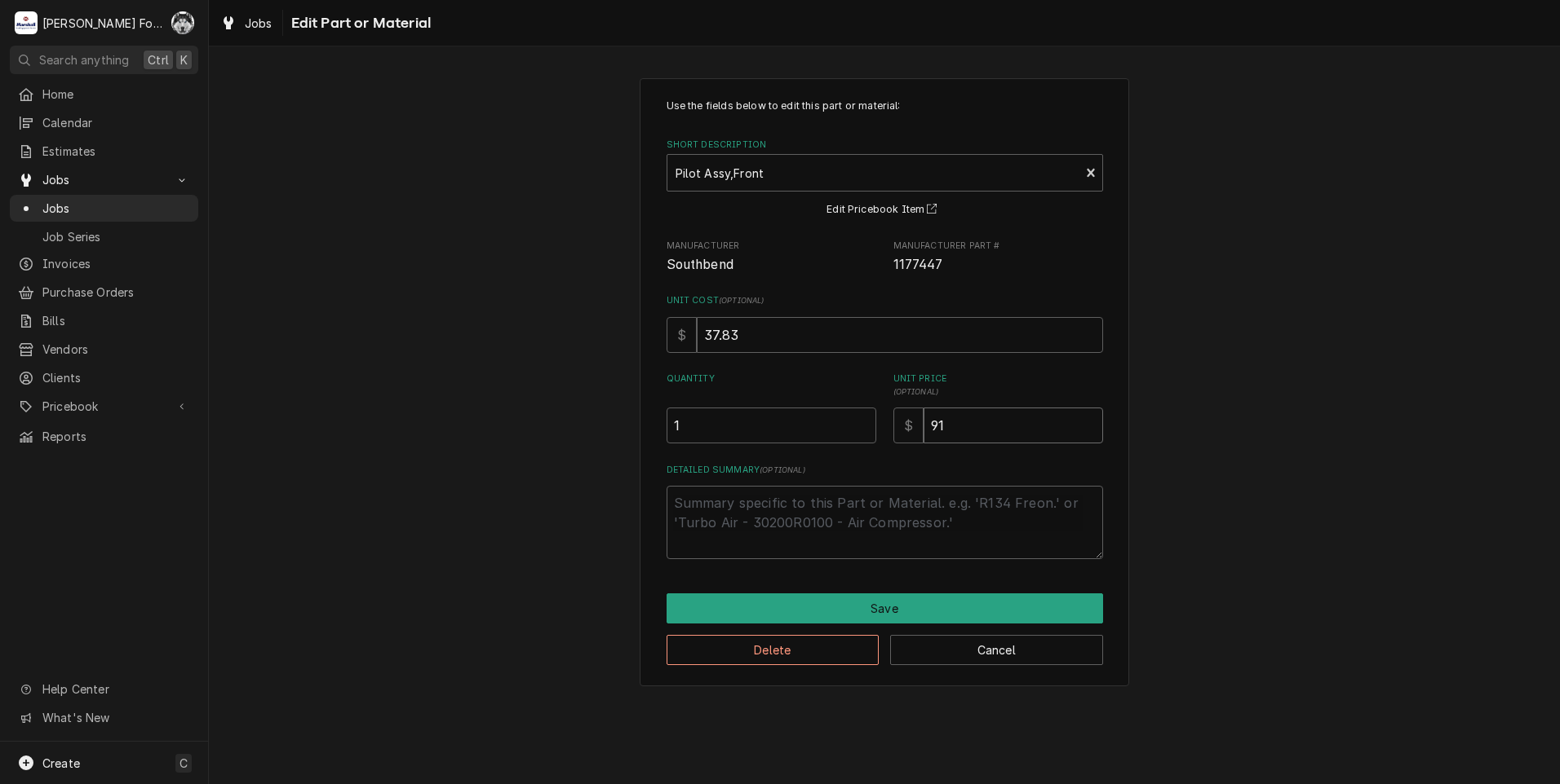
type input "91"
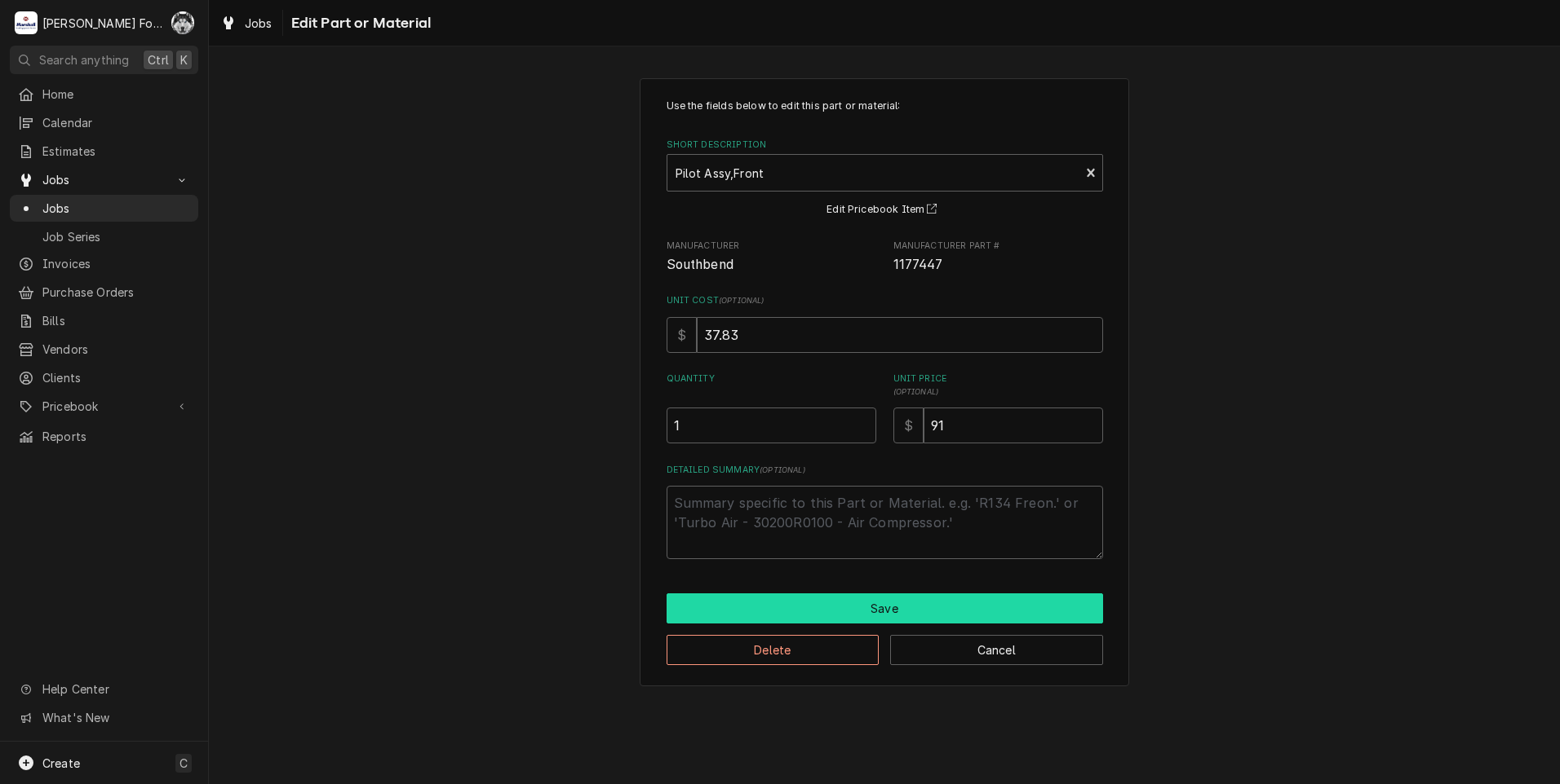
click at [878, 607] on button "Save" at bounding box center [884, 609] width 436 height 30
type textarea "x"
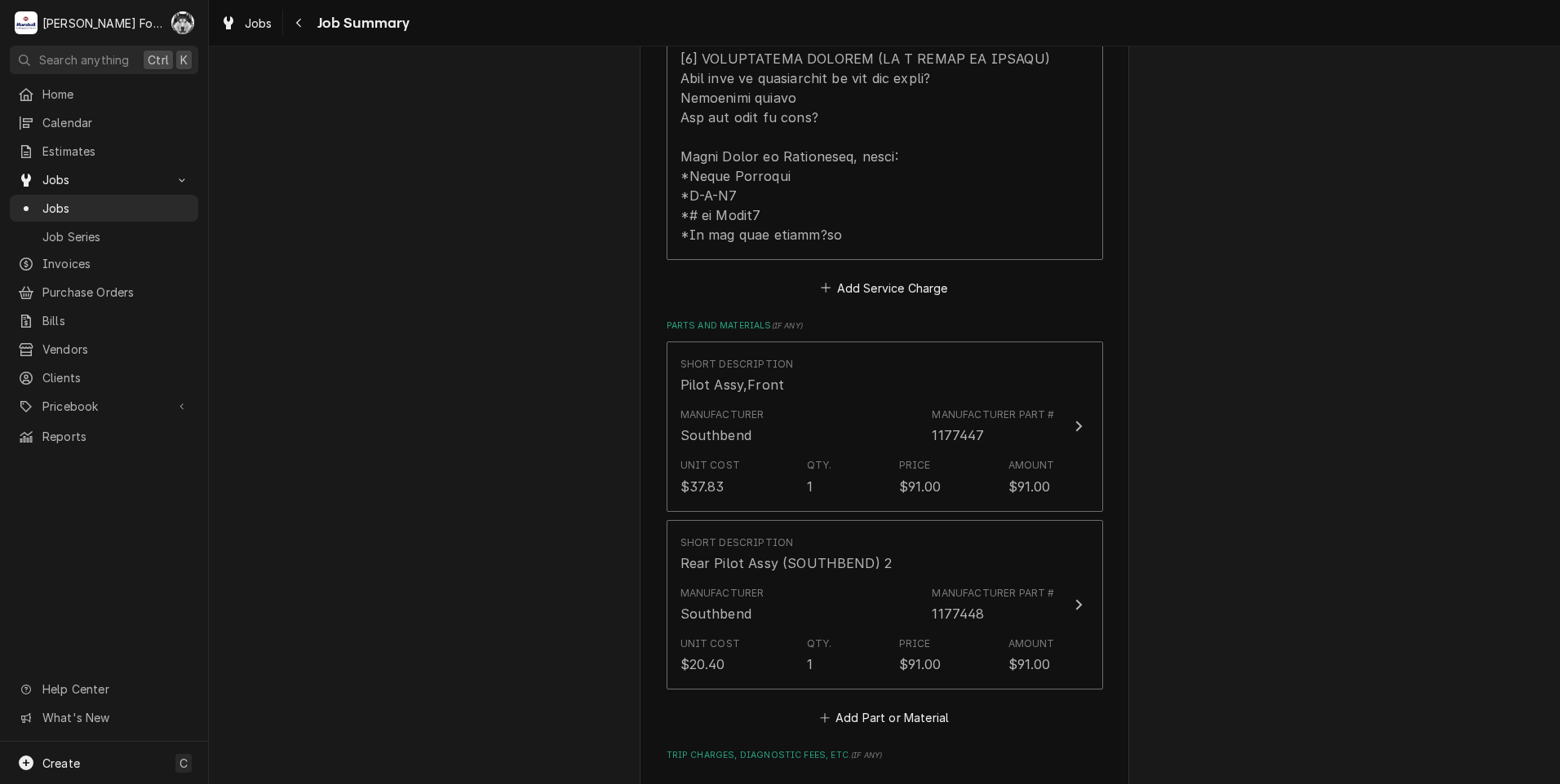
scroll to position [952, 0]
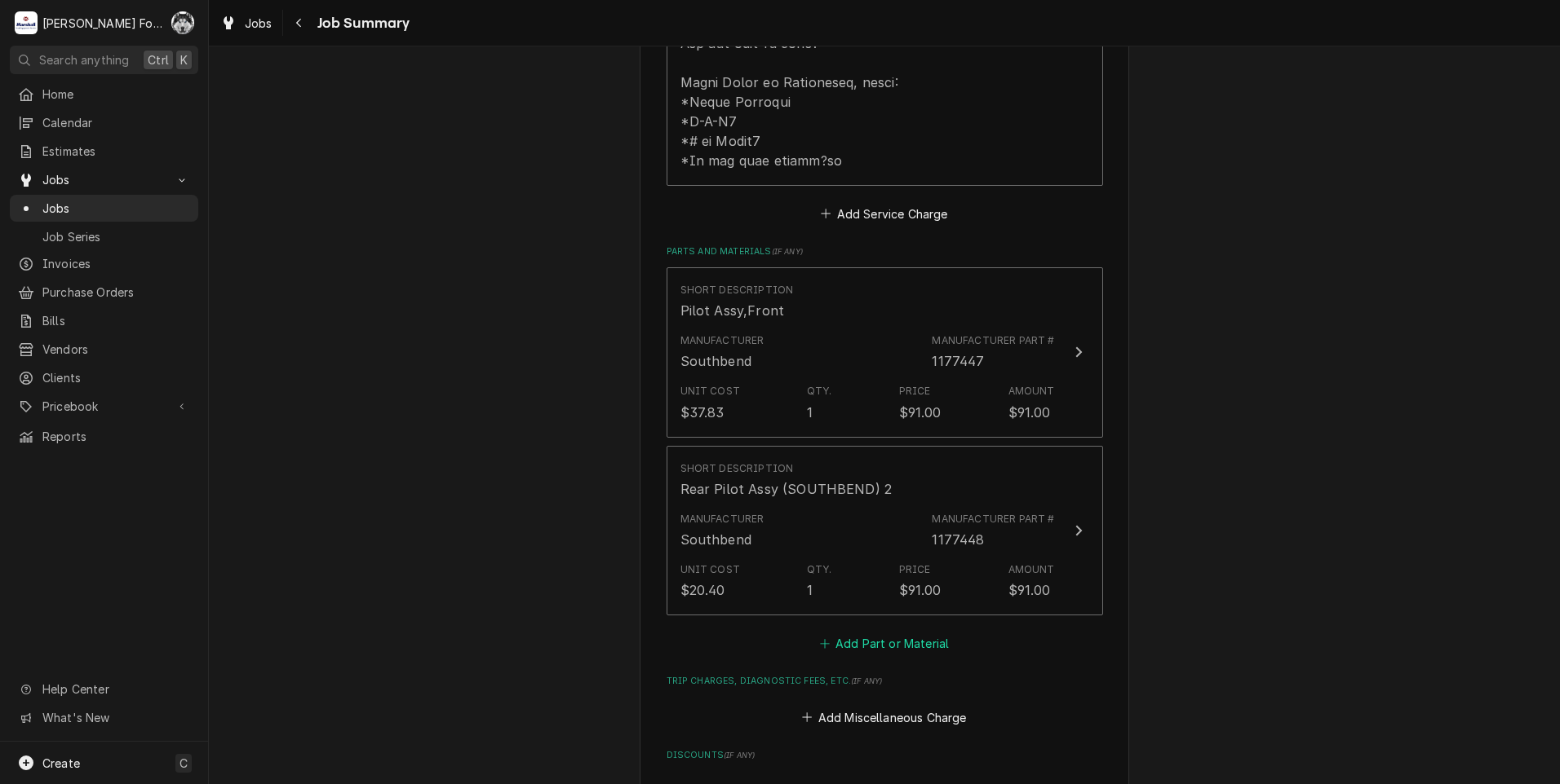
click at [883, 633] on button "Add Part or Material" at bounding box center [883, 644] width 134 height 23
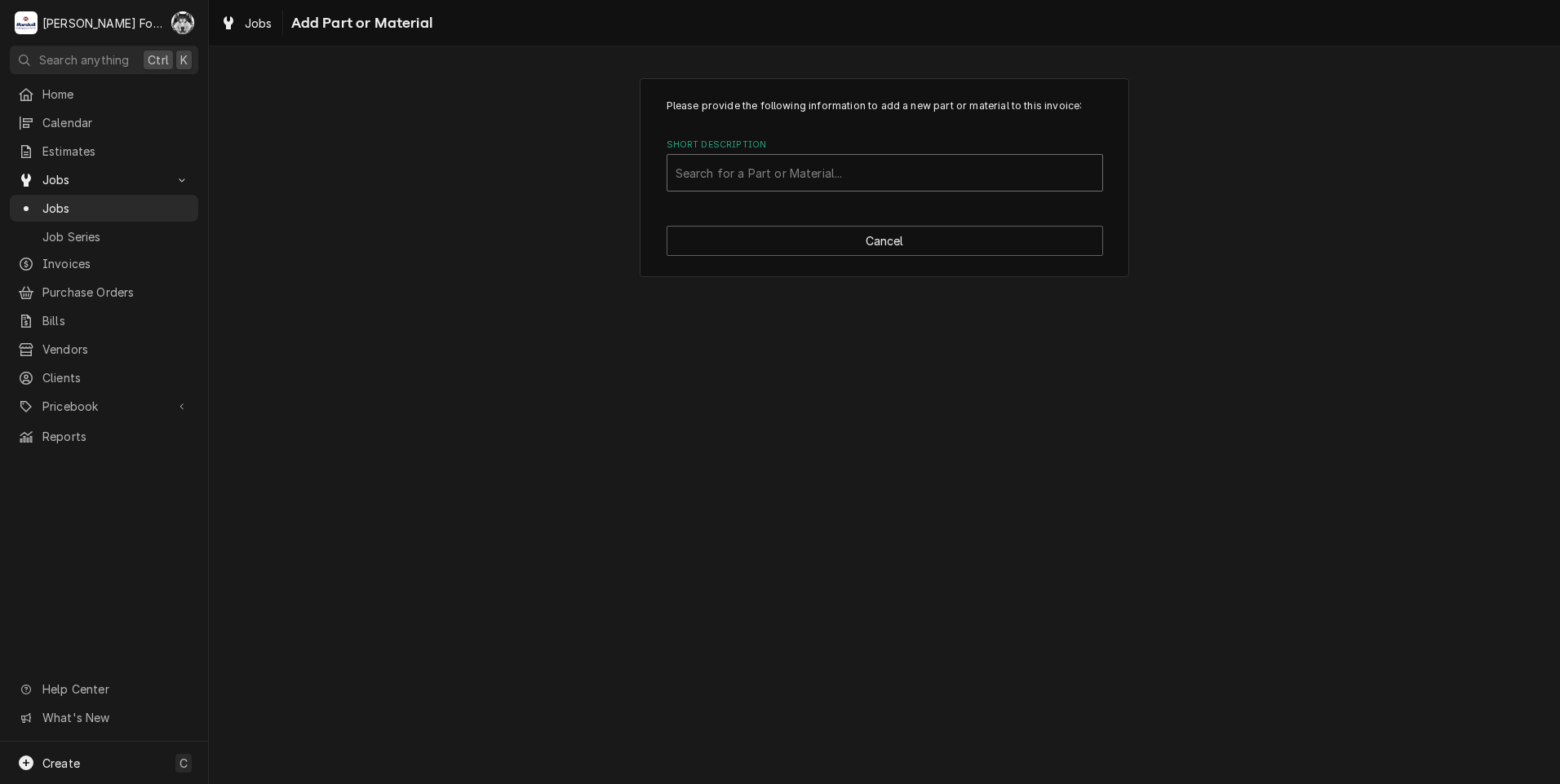
click at [903, 171] on div "Short Description" at bounding box center [884, 172] width 418 height 30
type input "SSDT"
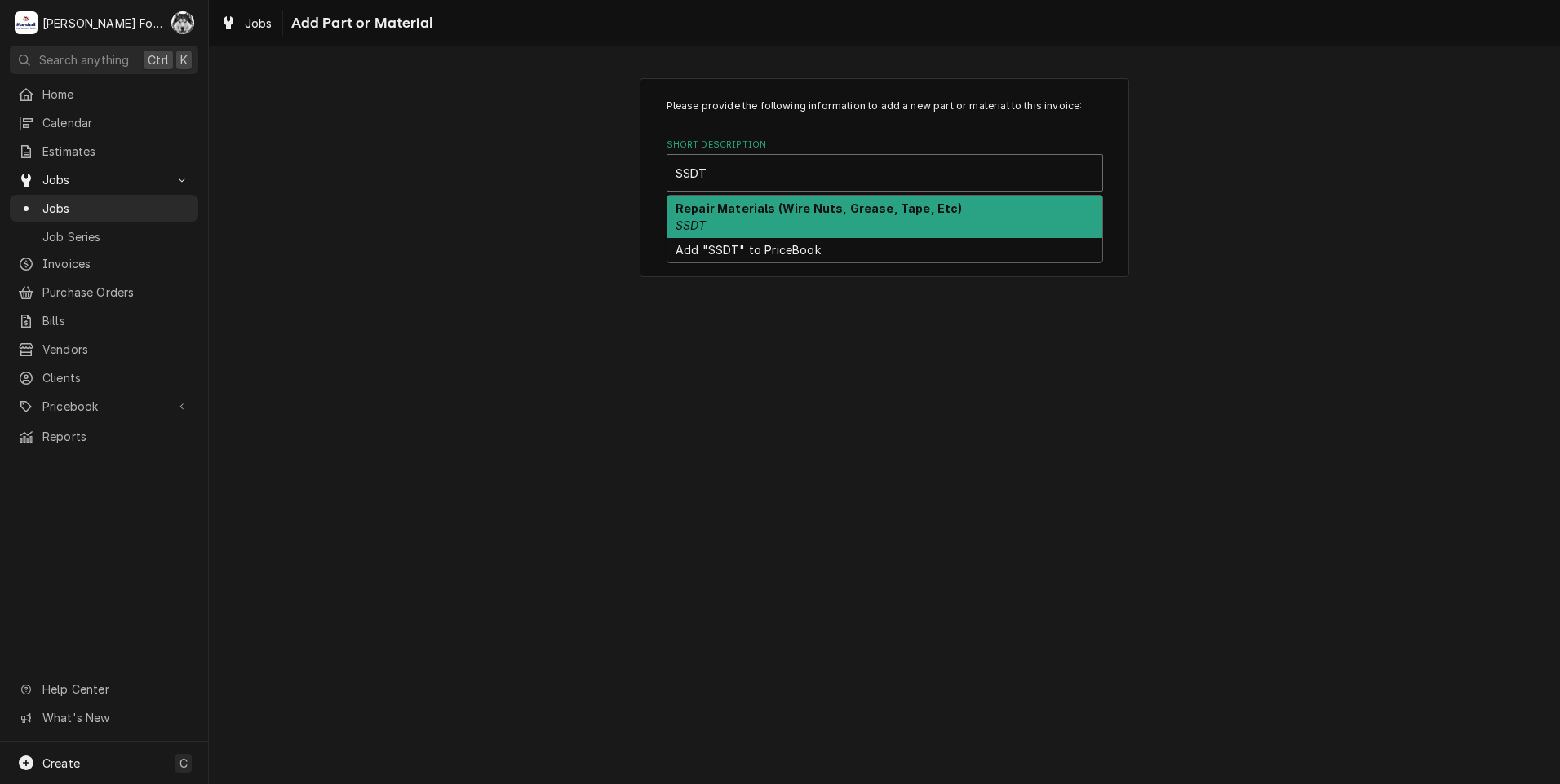
click at [835, 227] on div "Repair Materials (Wire Nuts, Grease, Tape, Etc) SSDT" at bounding box center [884, 216] width 435 height 43
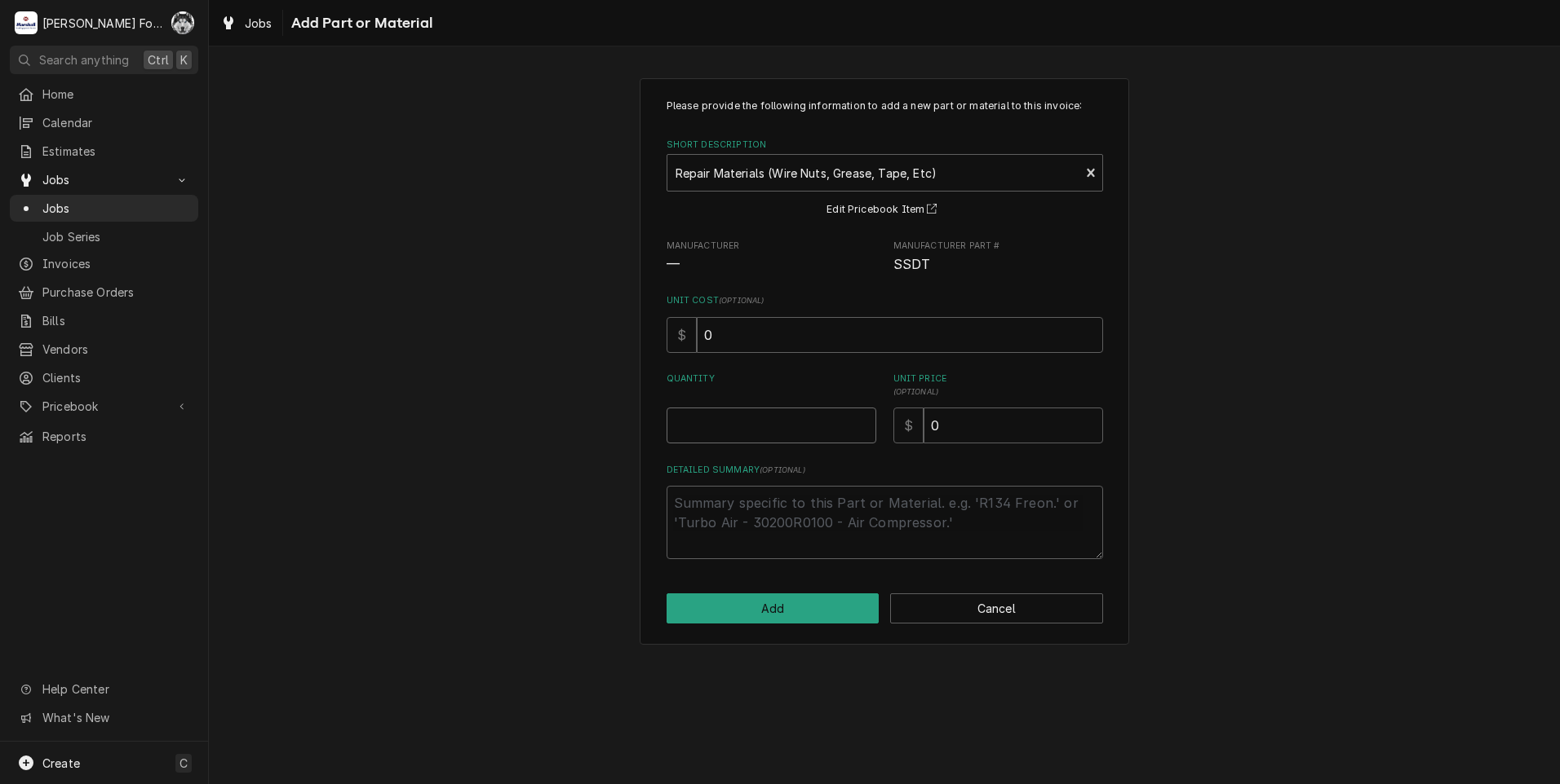
type textarea "x"
type input "0.5"
click at [861, 417] on input "0.5" at bounding box center [771, 426] width 210 height 36
type textarea "x"
type input "1"
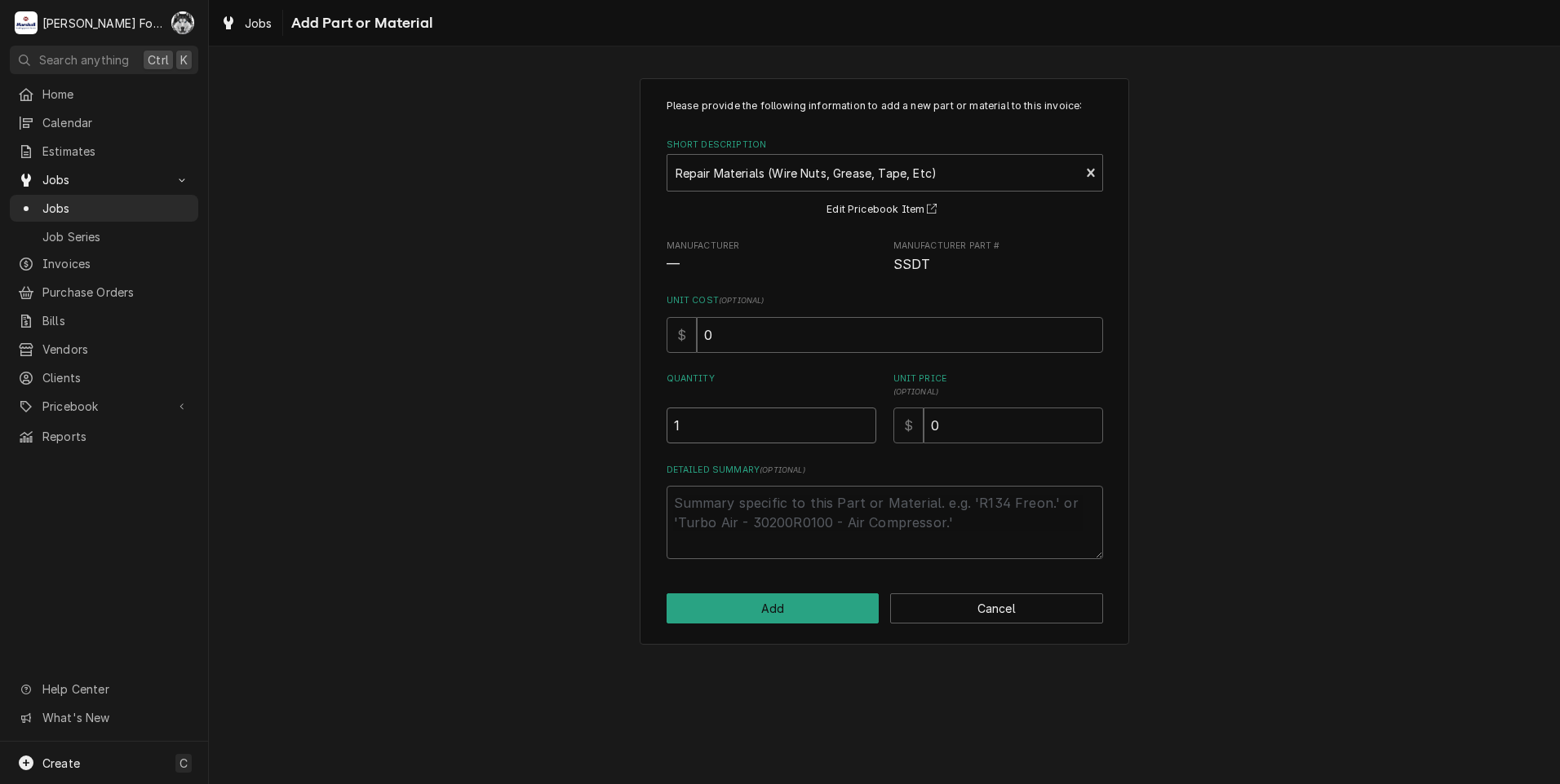
click at [861, 417] on input "1" at bounding box center [771, 426] width 210 height 36
drag, startPoint x: 992, startPoint y: 421, endPoint x: 798, endPoint y: 455, distance: 197.0
click at [816, 459] on div "Please provide the following information to add a new part or material to this …" at bounding box center [884, 330] width 436 height 461
type textarea "x"
type input "4"
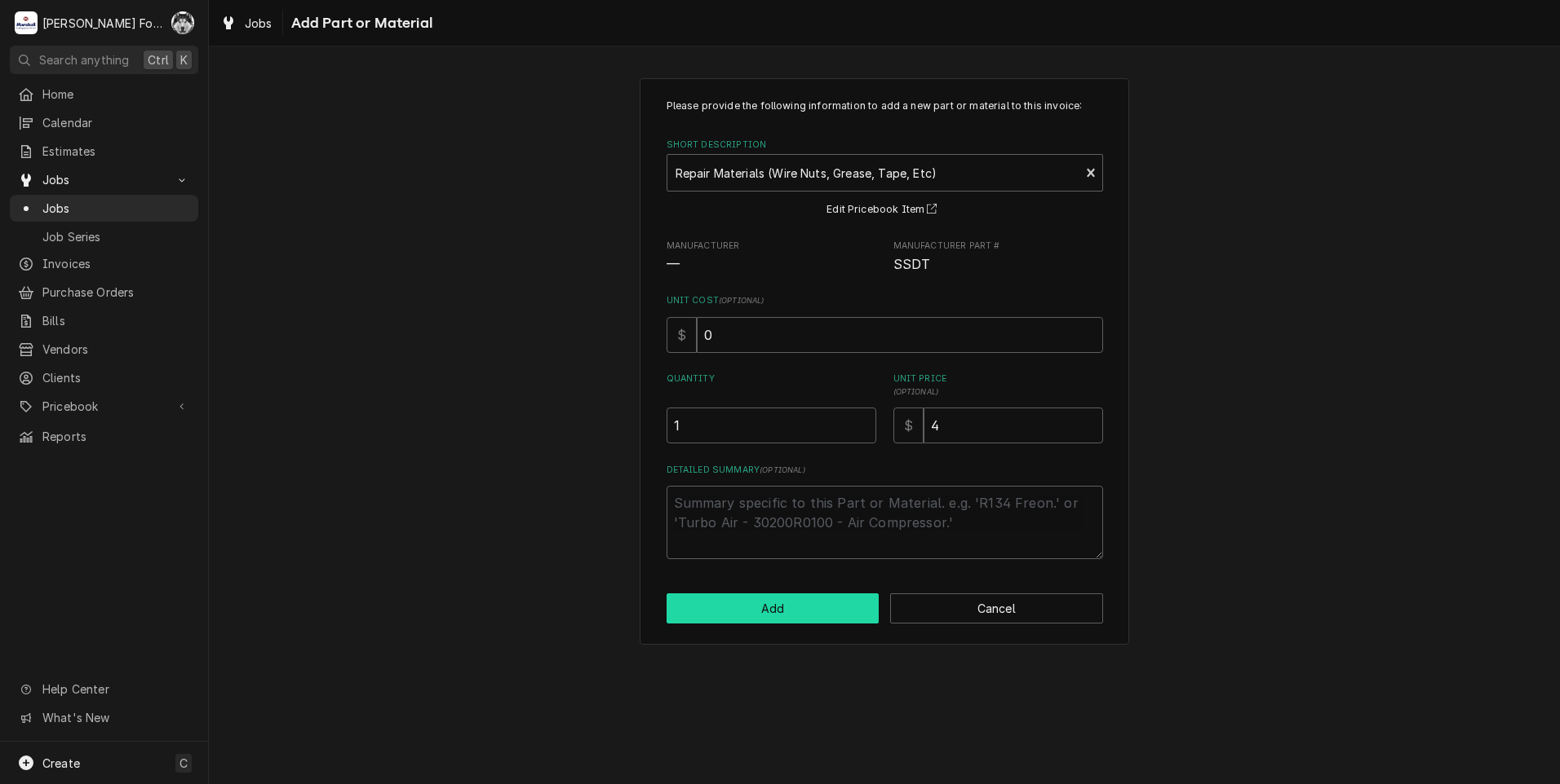
click at [744, 617] on button "Add" at bounding box center [772, 609] width 213 height 30
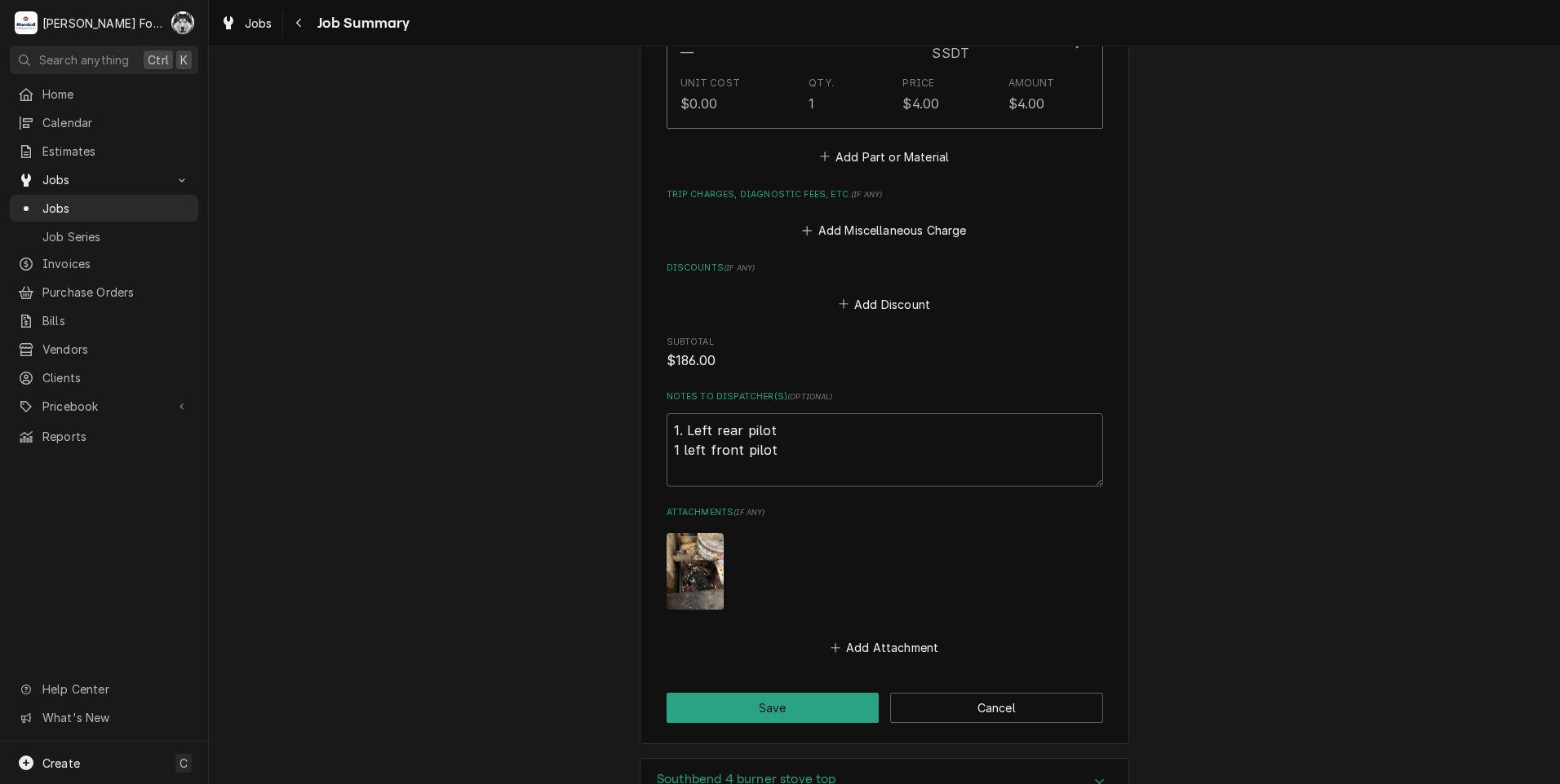
scroll to position [1725, 0]
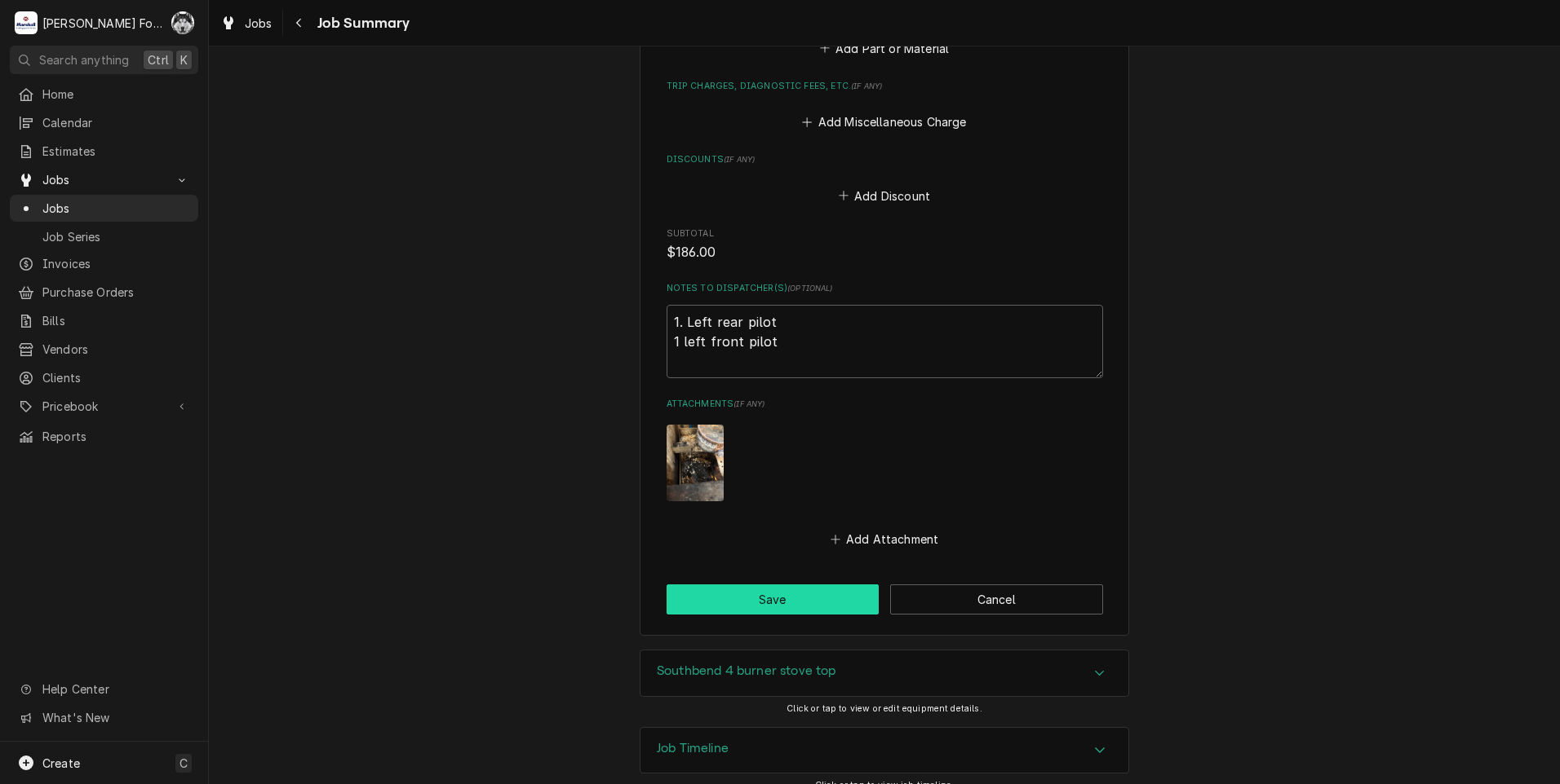
click at [790, 585] on button "Save" at bounding box center [772, 600] width 213 height 30
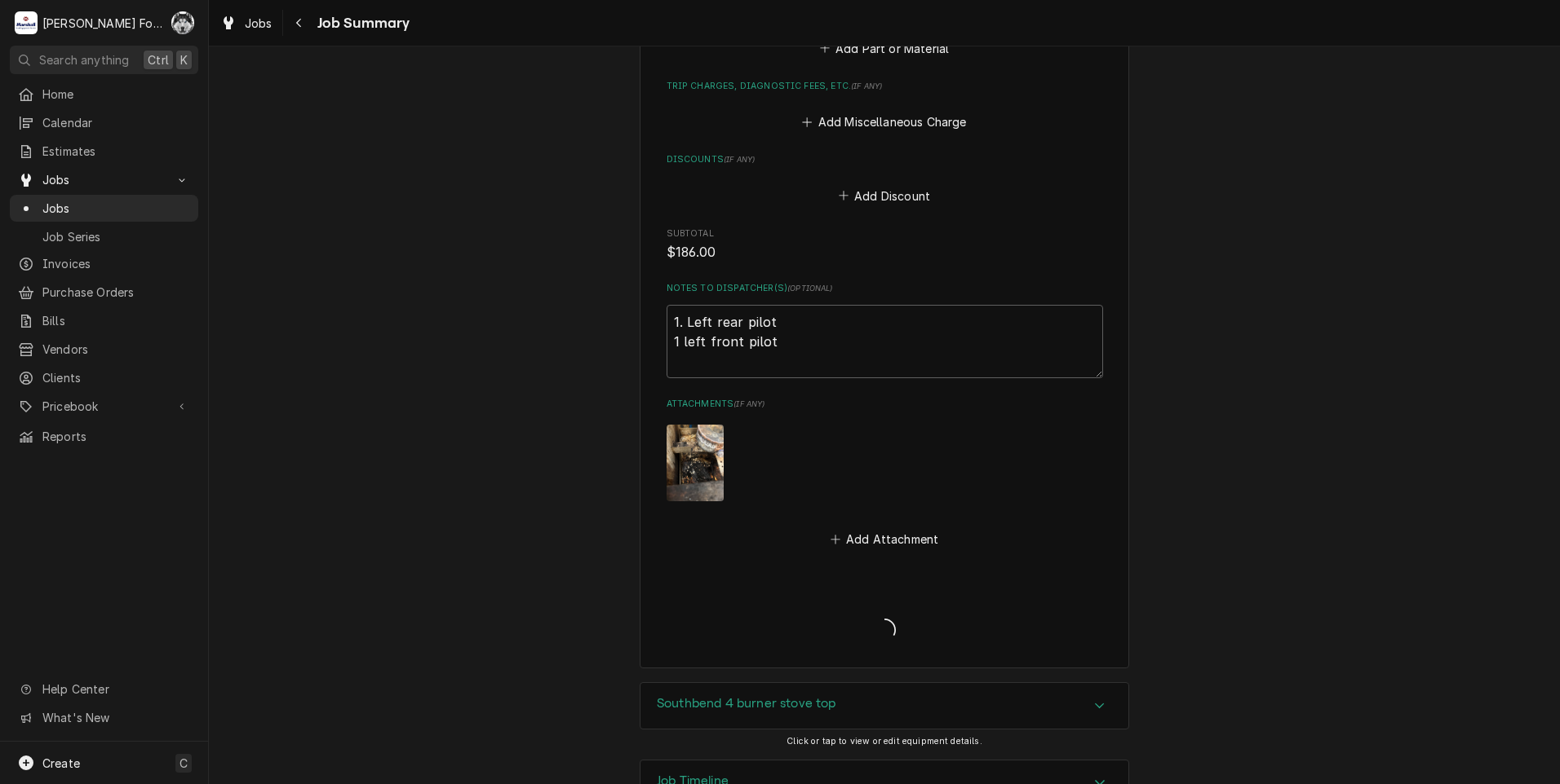
type textarea "x"
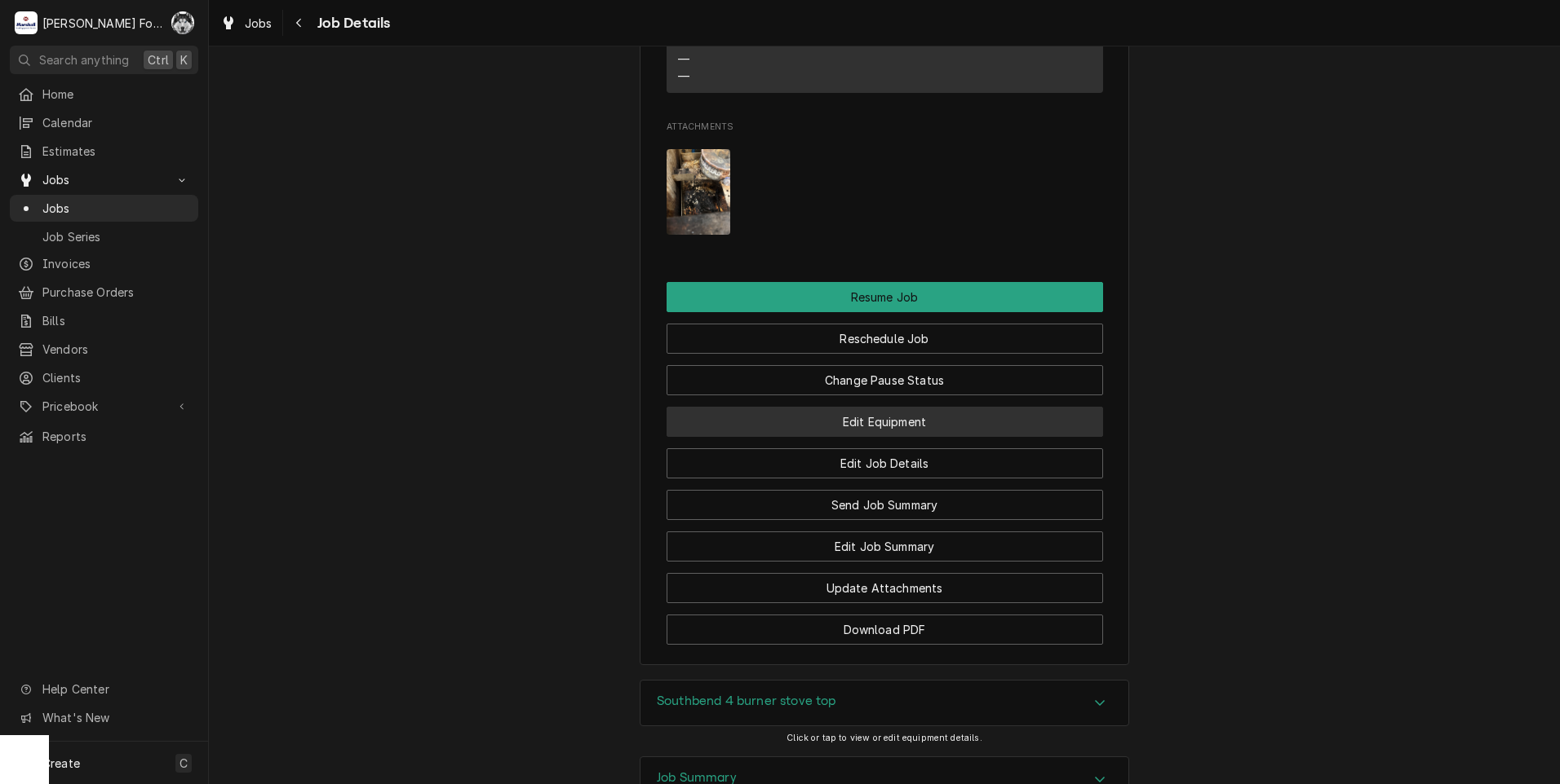
scroll to position [1902, 0]
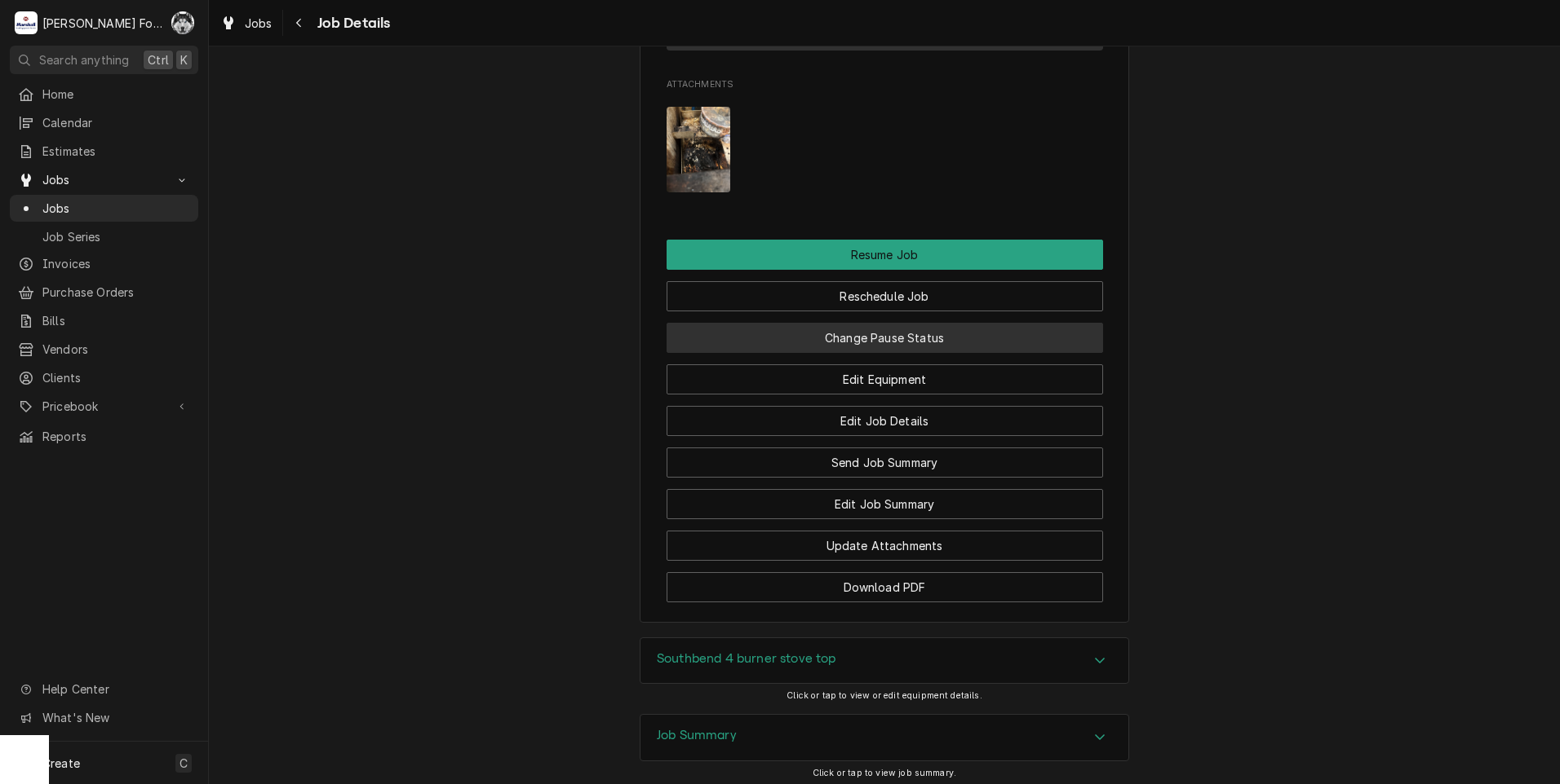
click at [844, 353] on button "Change Pause Status" at bounding box center [884, 338] width 436 height 30
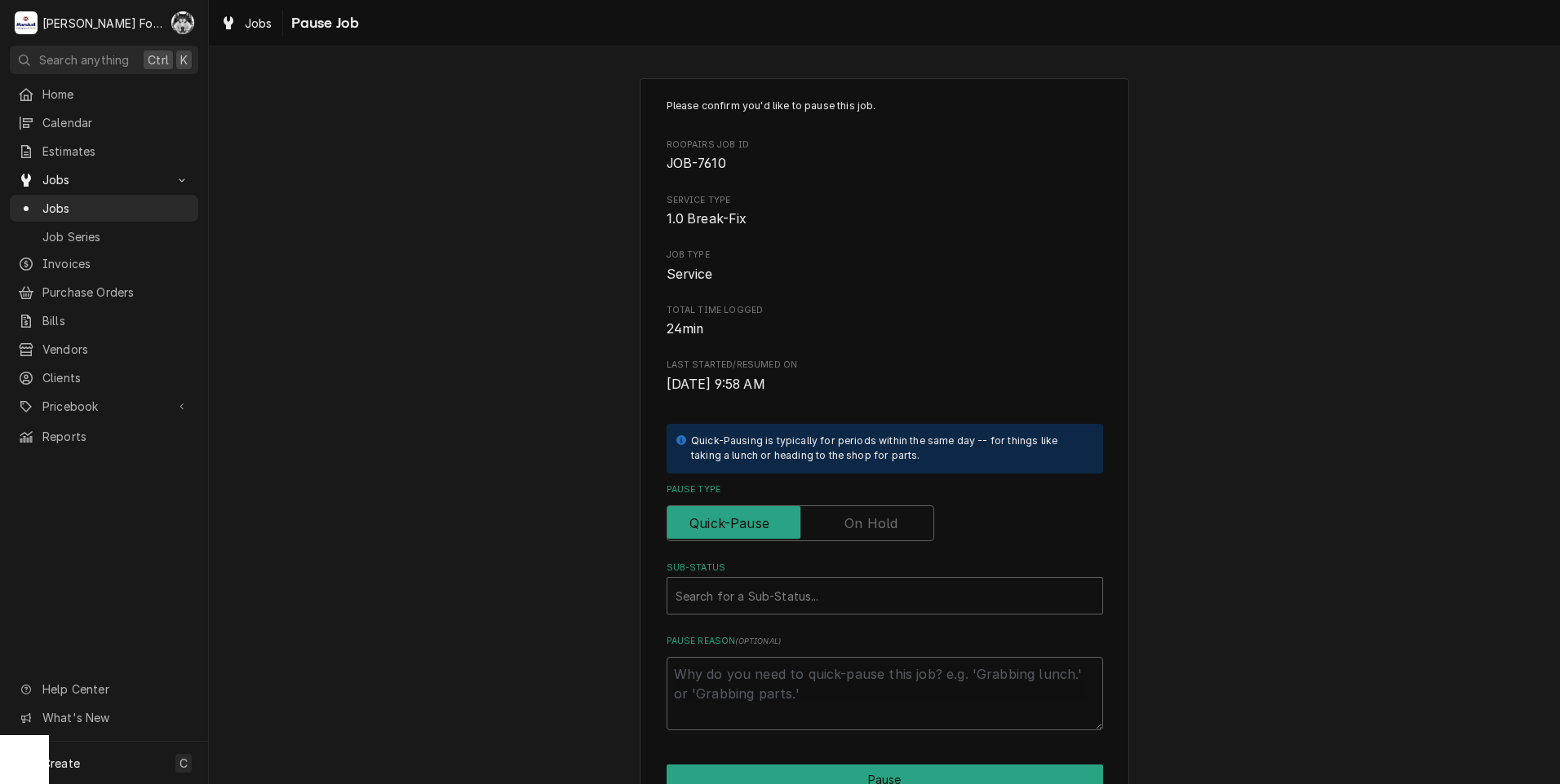
click at [859, 524] on label "Pause Type" at bounding box center [800, 524] width 268 height 36
click at [859, 524] on input "Pause Type" at bounding box center [800, 524] width 253 height 36
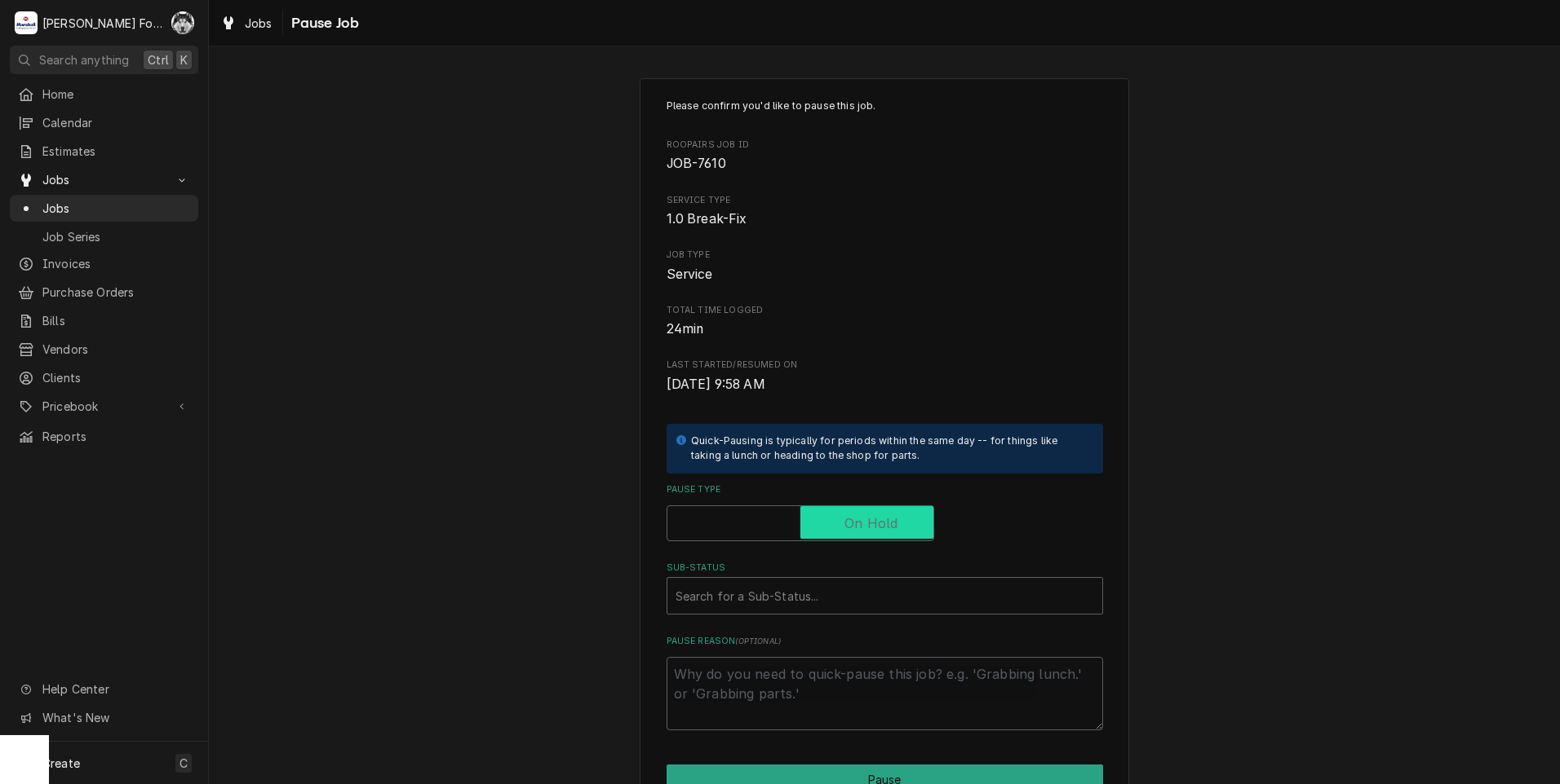
checkbox input "true"
drag, startPoint x: 796, startPoint y: 563, endPoint x: 756, endPoint y: 602, distance: 55.9
click at [756, 602] on div "Sub-Status" at bounding box center [884, 595] width 418 height 30
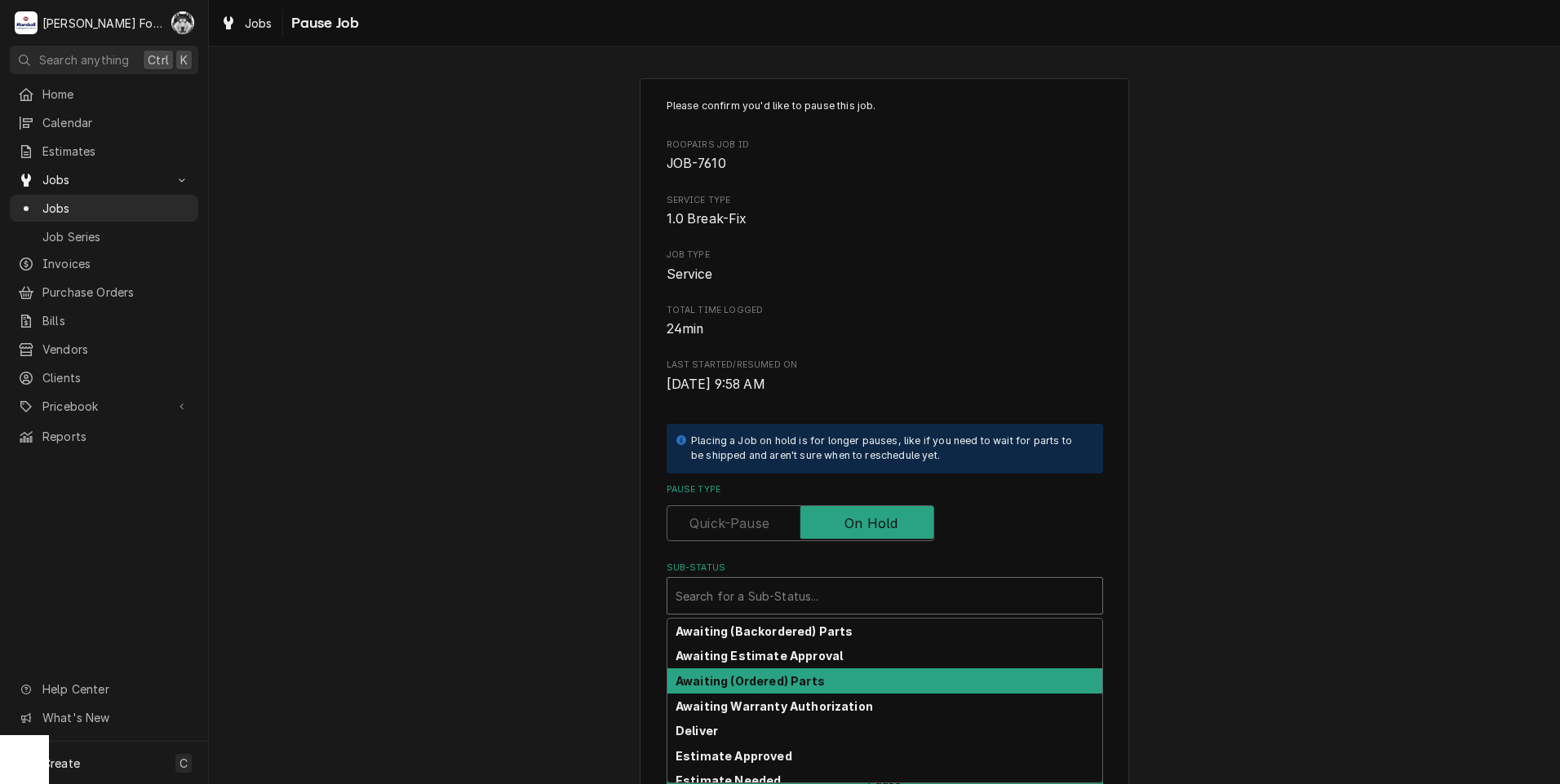
click at [767, 682] on strong "Awaiting (Ordered) Parts" at bounding box center [750, 681] width 150 height 14
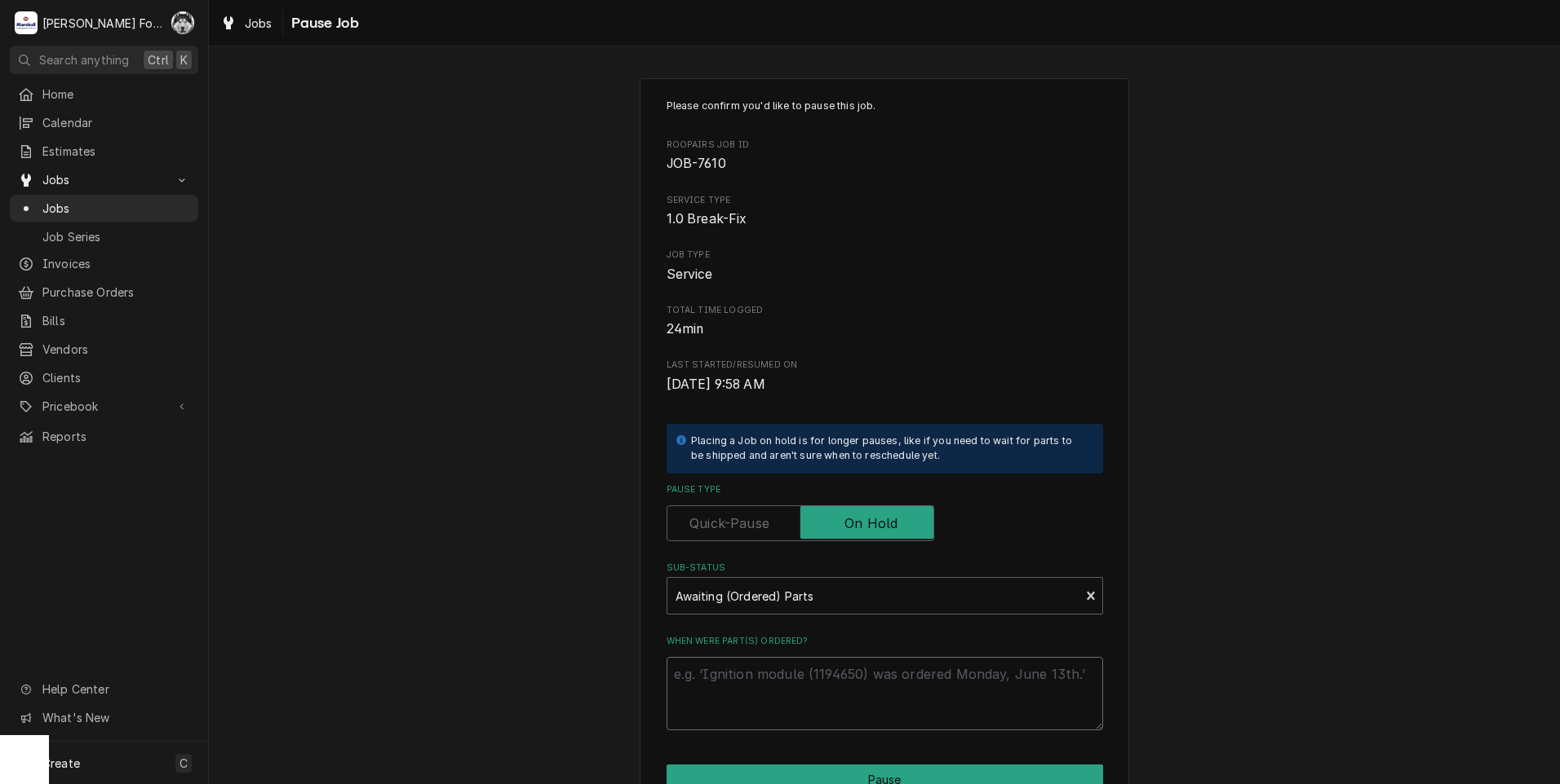
click at [767, 675] on textarea "When were part(s) ordered?" at bounding box center [884, 694] width 436 height 73
type textarea "x"
type textarea "1"
type textarea "x"
type textarea "10"
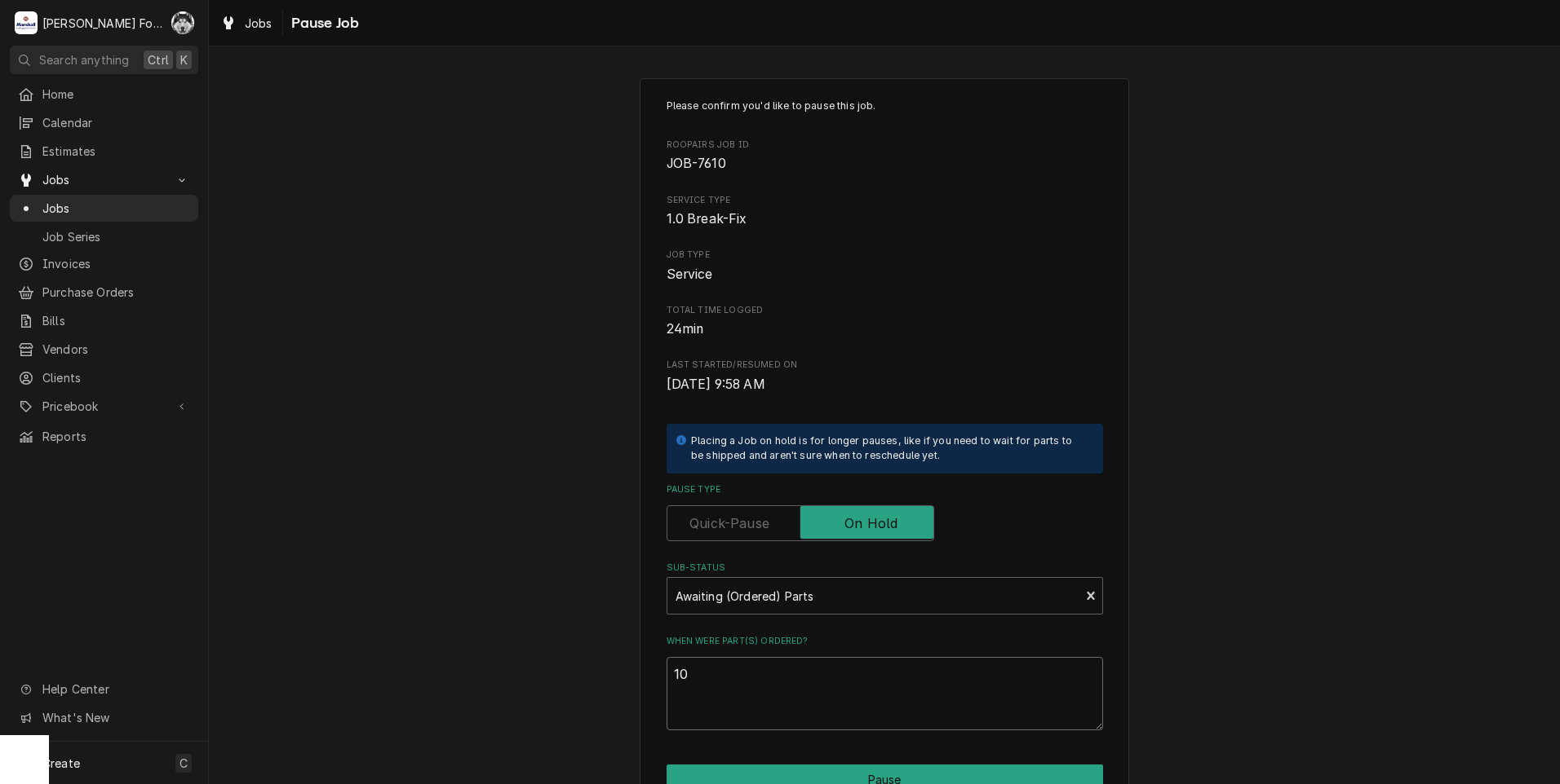
type textarea "x"
type textarea "10/"
type textarea "x"
type textarea "10/2"
type textarea "x"
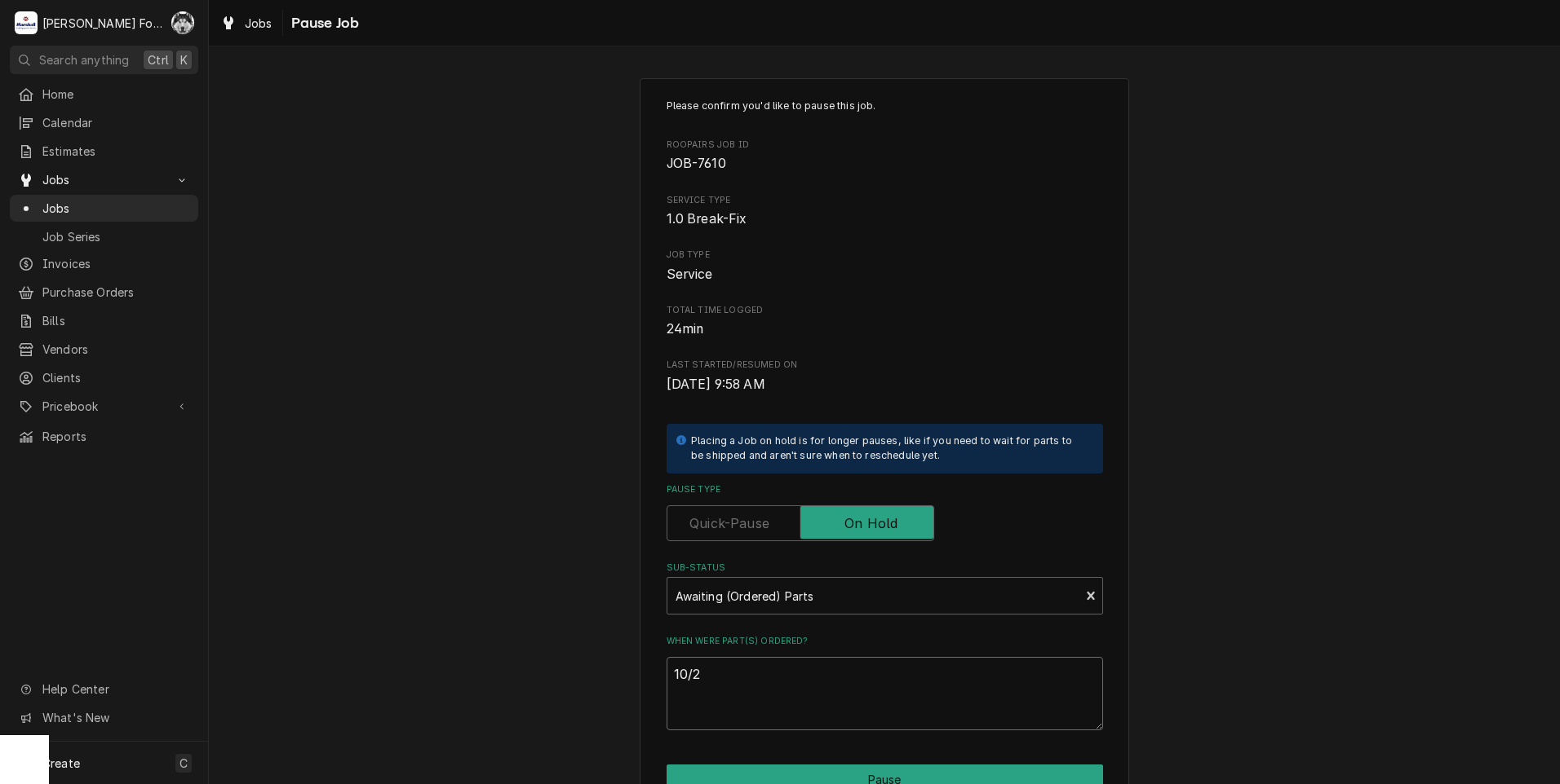
type textarea "10/"
type textarea "x"
type textarea "10/3"
type textarea "x"
type textarea "10/3/"
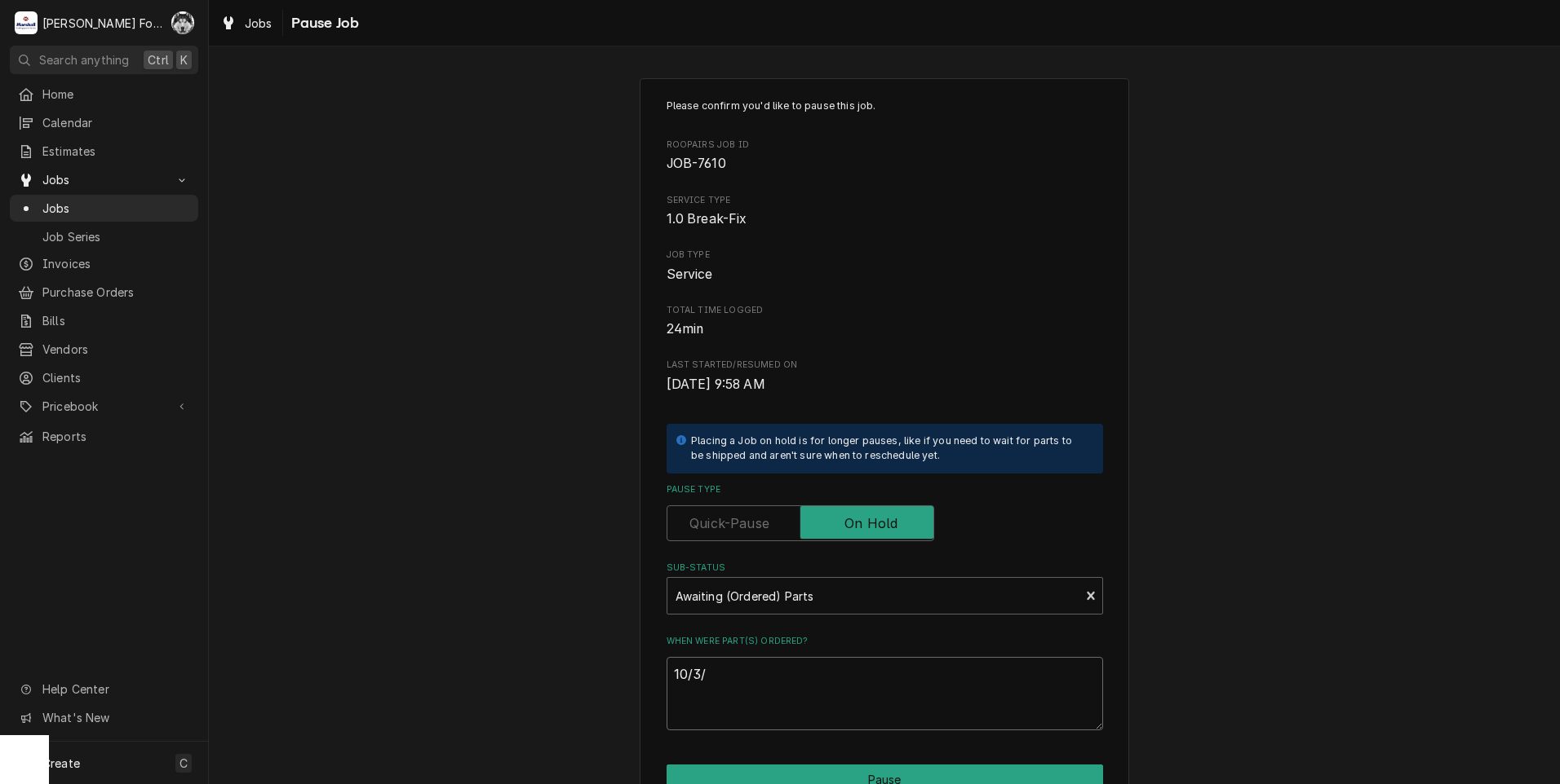
type textarea "x"
type textarea "10/3/2"
type textarea "x"
type textarea "10/3/20"
type textarea "x"
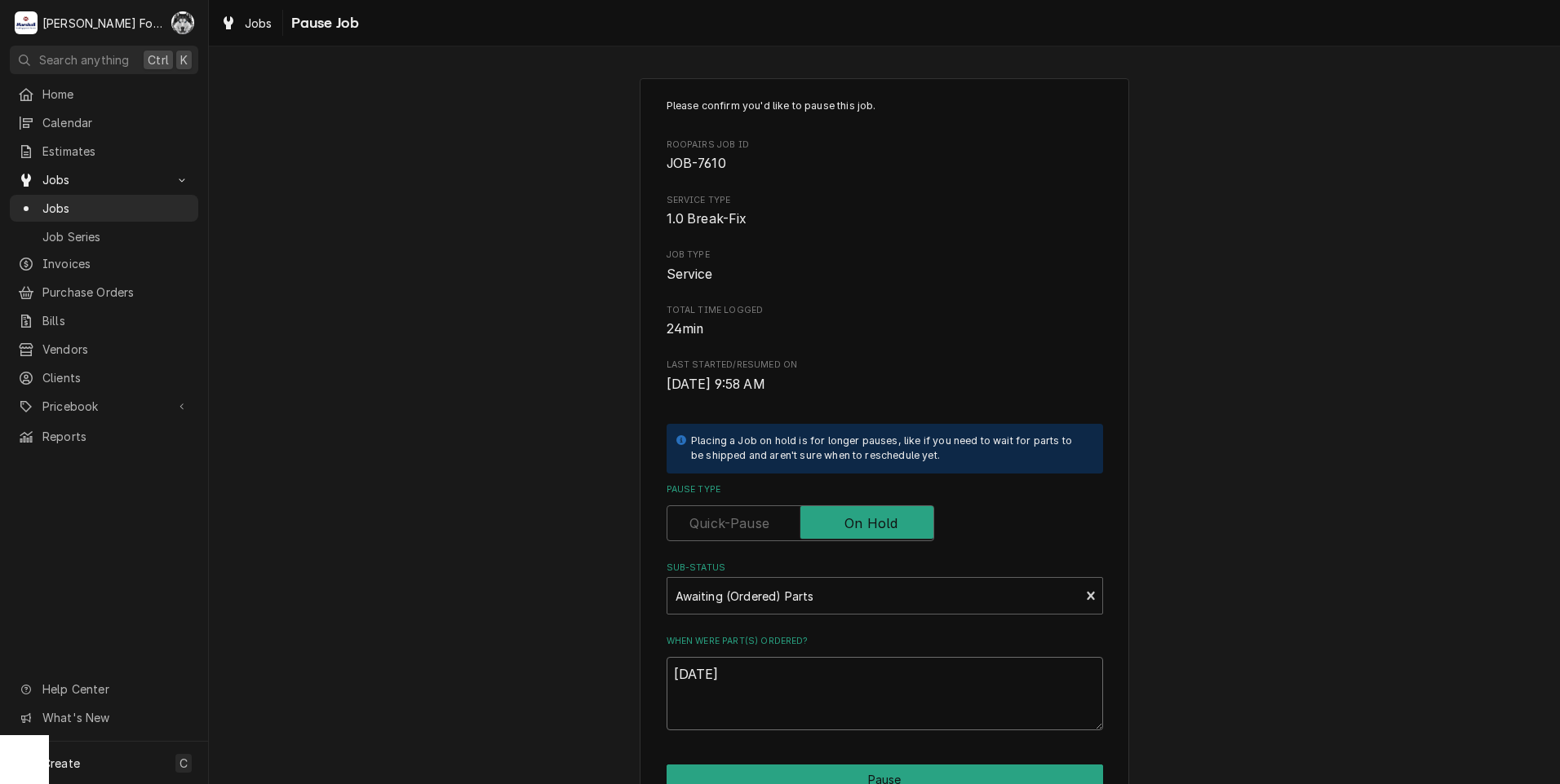
type textarea "10/3/202"
type textarea "x"
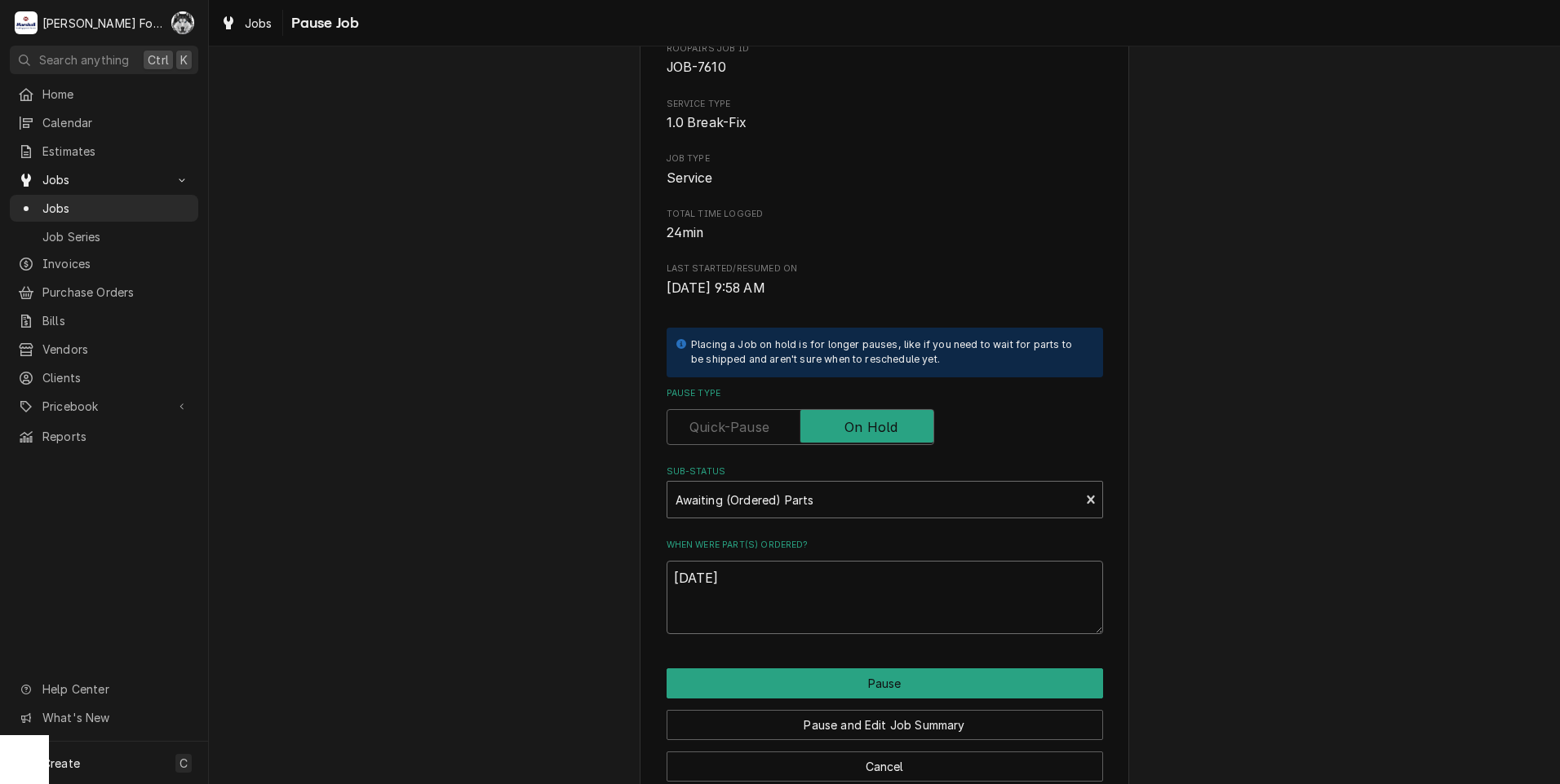
scroll to position [129, 0]
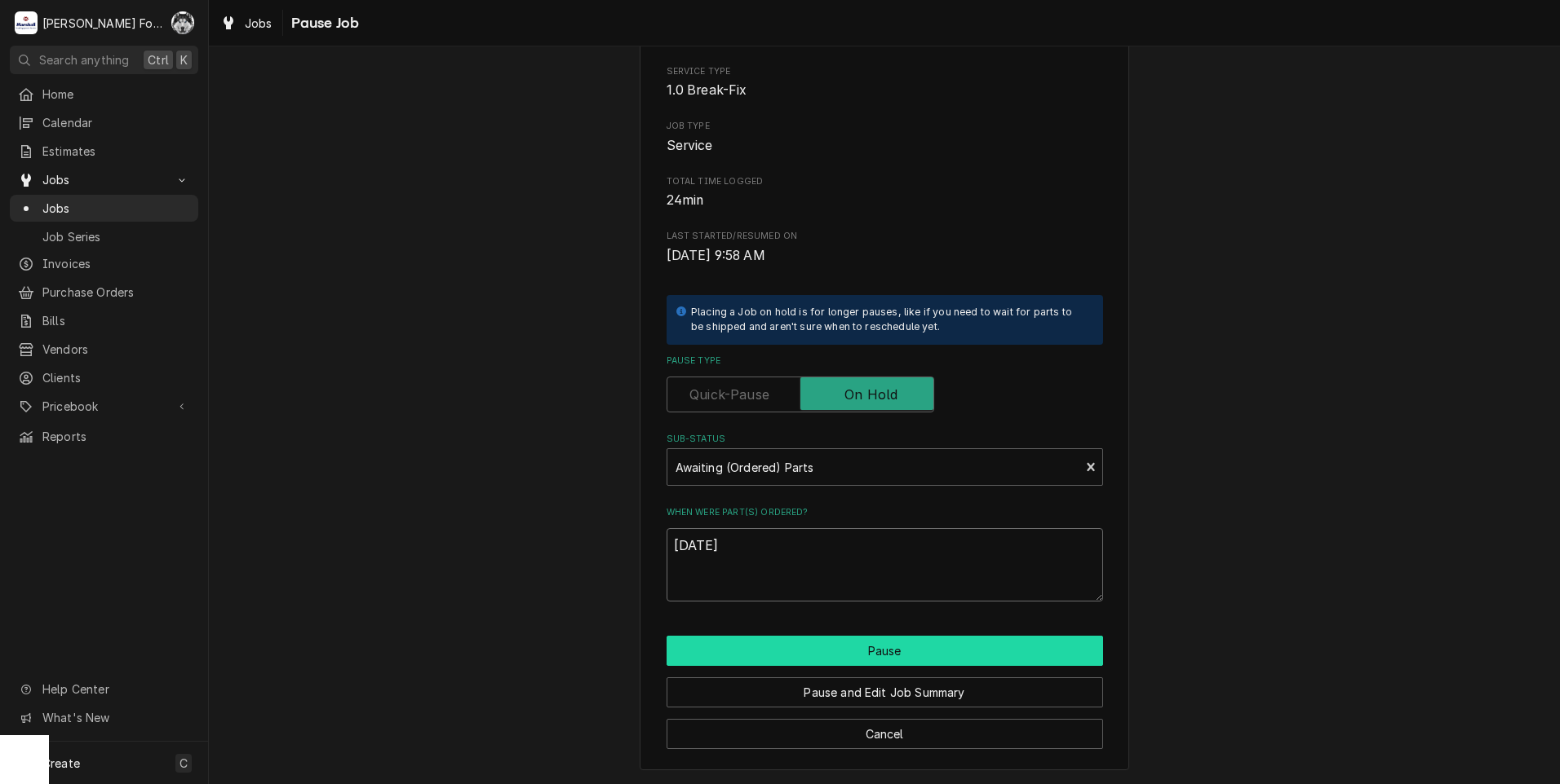
type textarea "10/3/2025"
click at [834, 653] on button "Pause" at bounding box center [884, 652] width 436 height 30
type textarea "x"
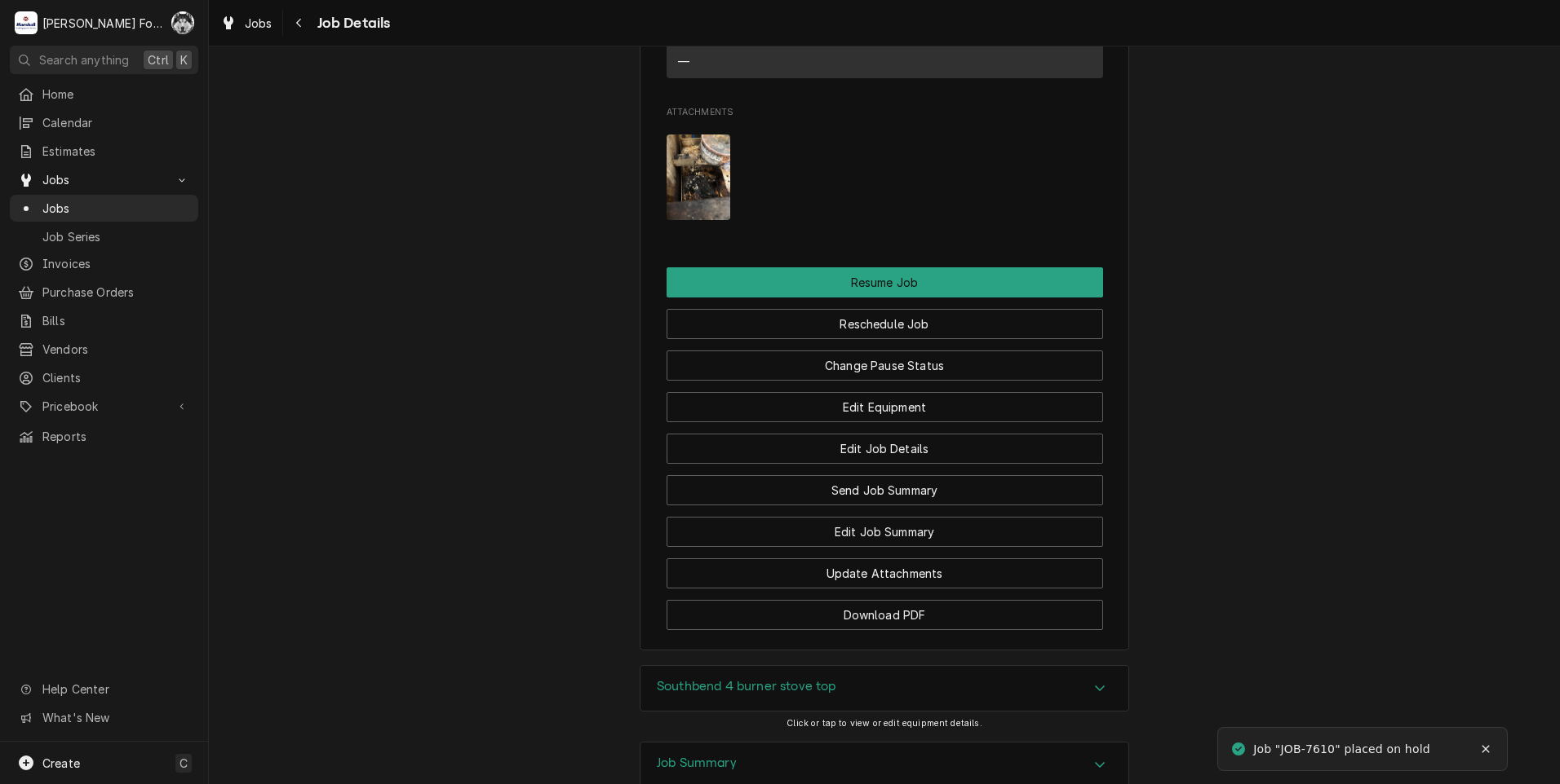
scroll to position [2082, 0]
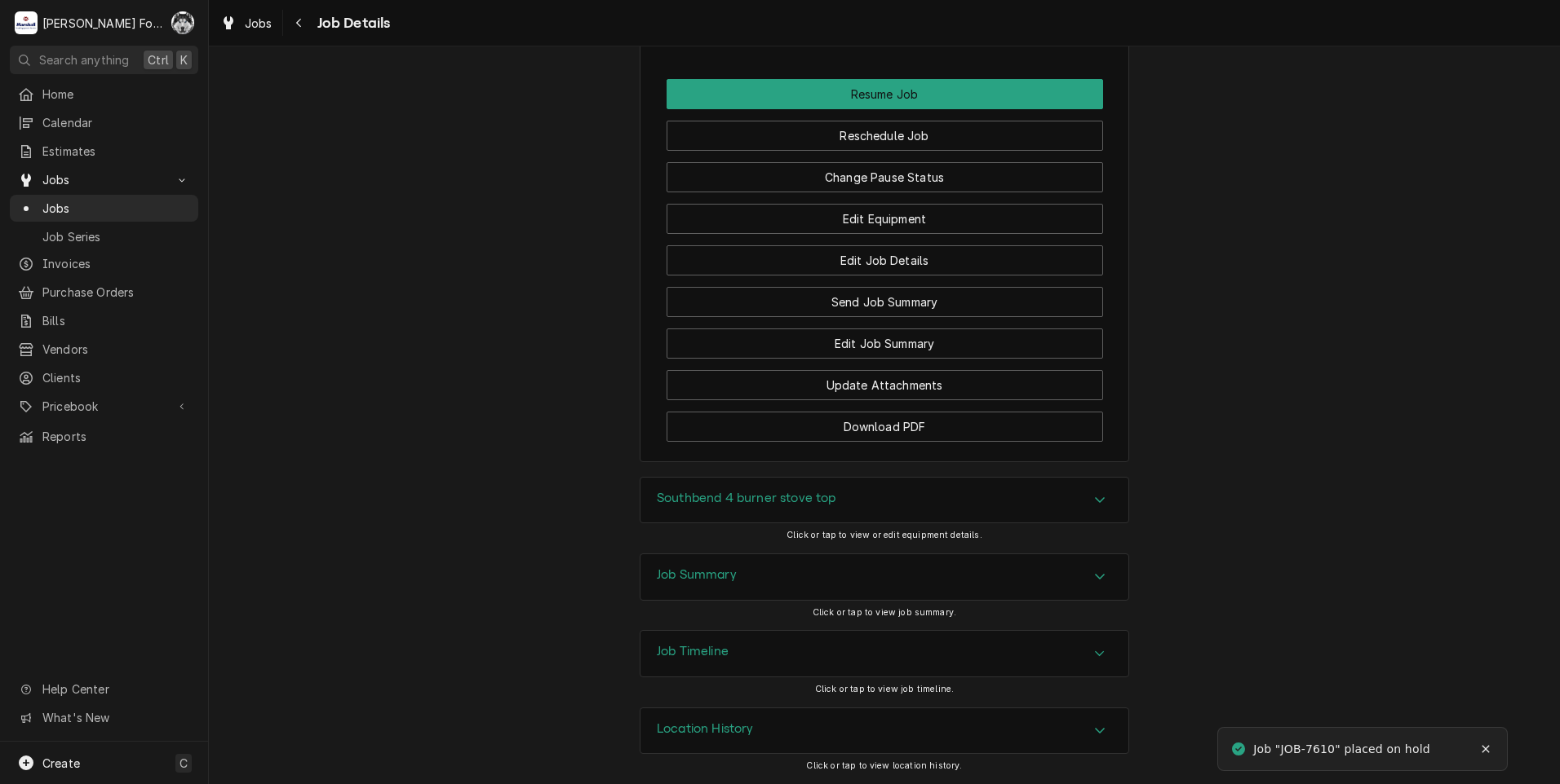
click at [756, 571] on div "Job Summary" at bounding box center [884, 577] width 488 height 46
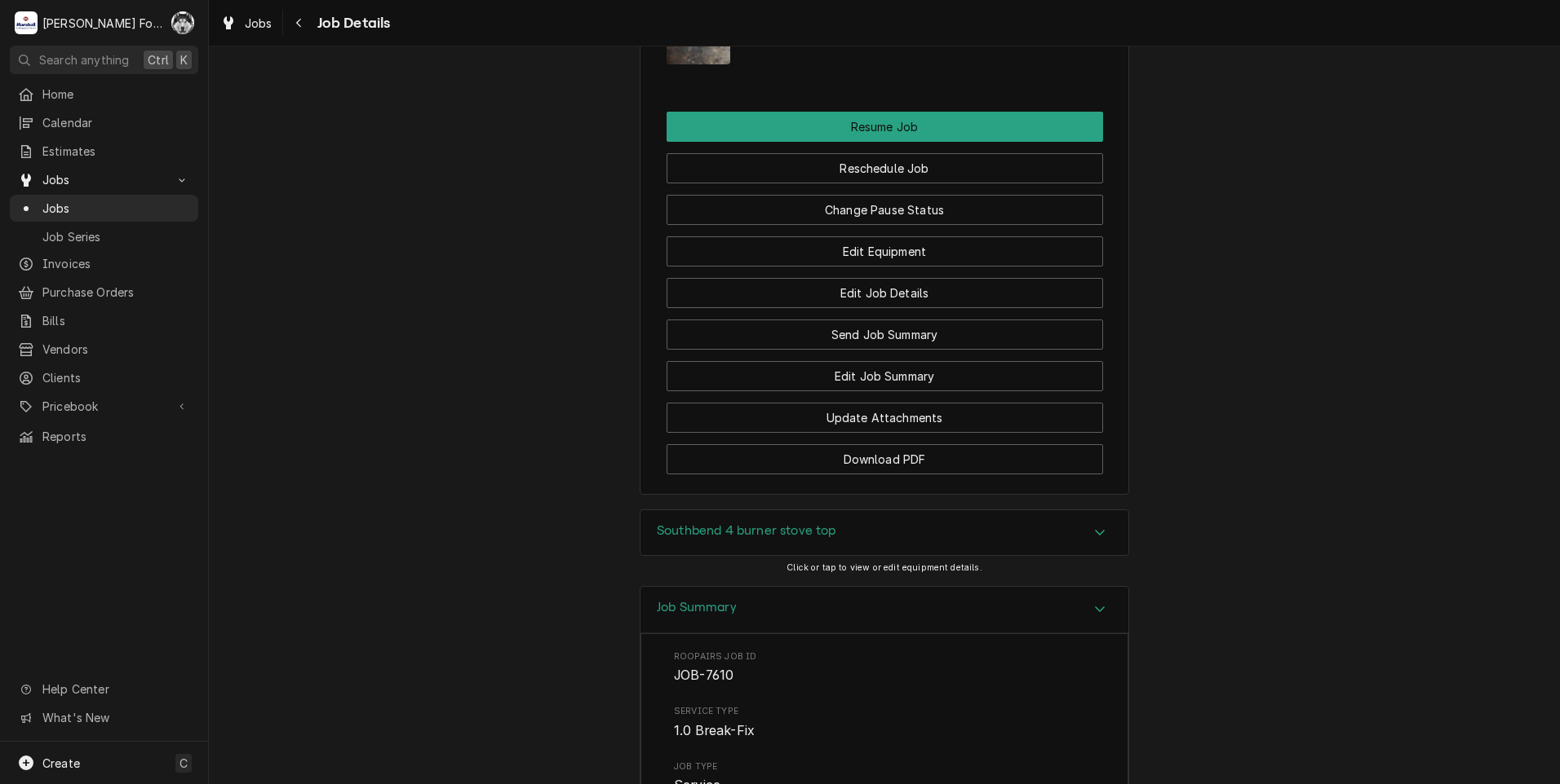
scroll to position [1764, 0]
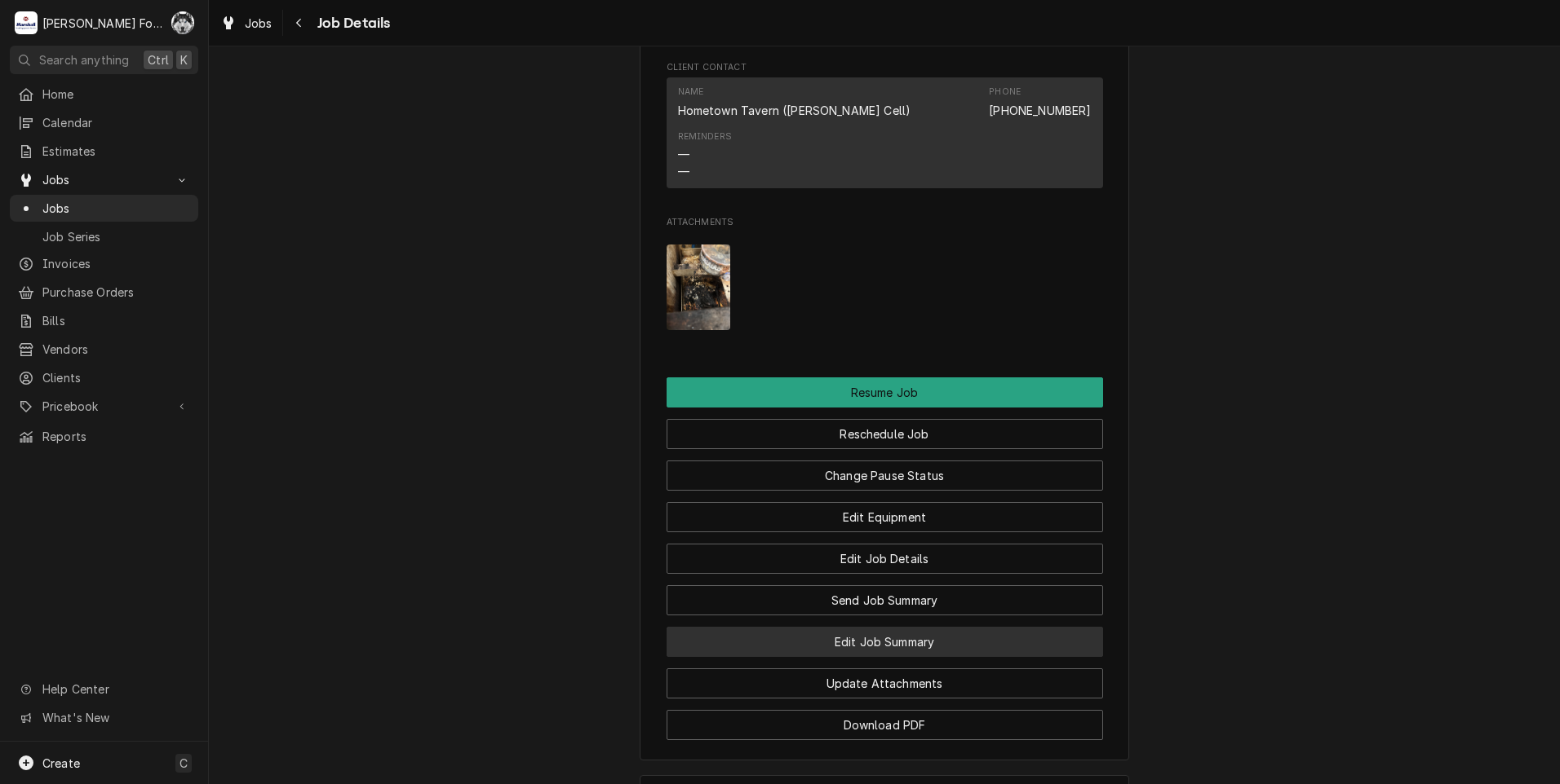
click at [876, 657] on button "Edit Job Summary" at bounding box center [884, 642] width 436 height 30
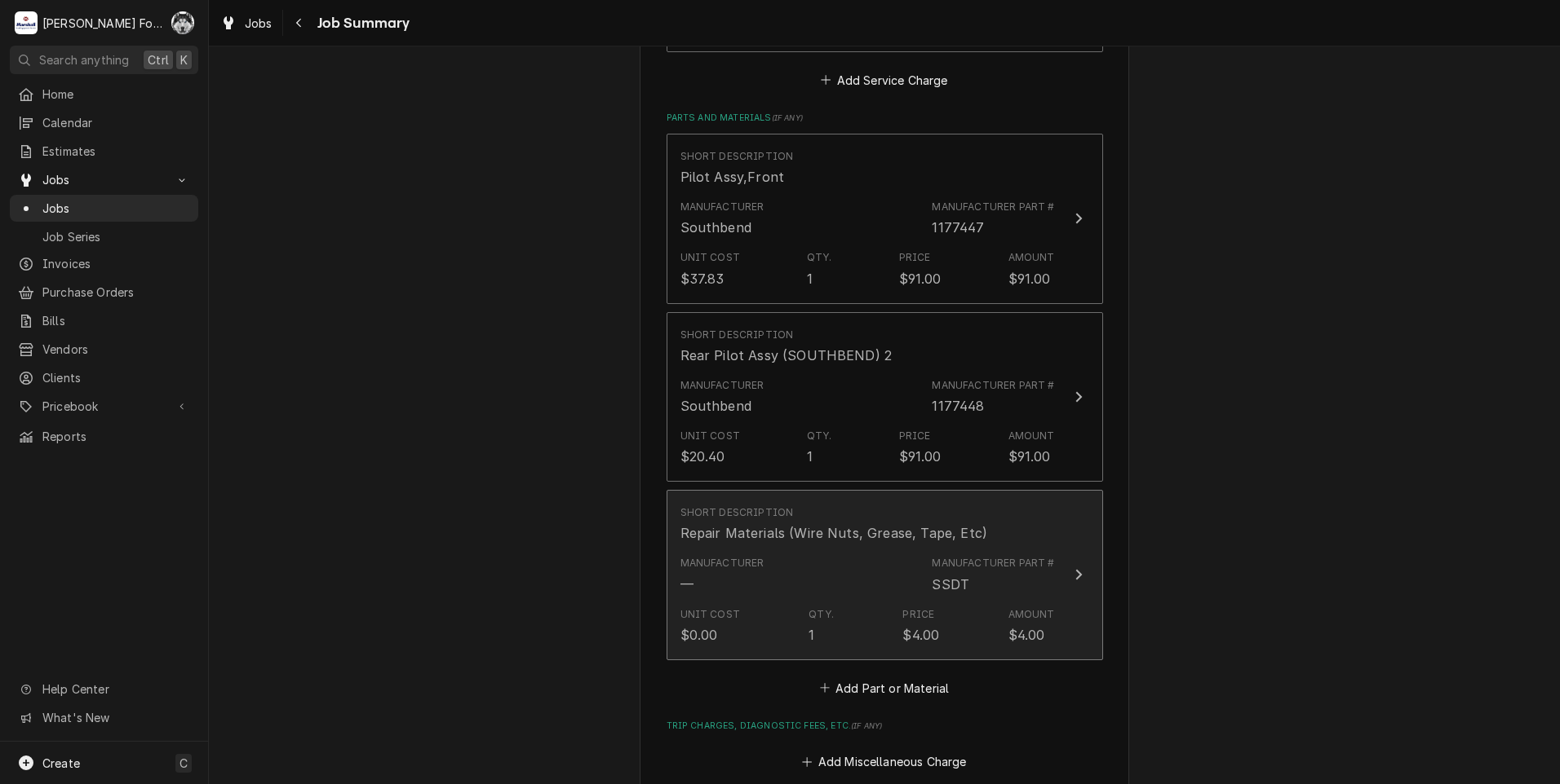
scroll to position [1087, 0]
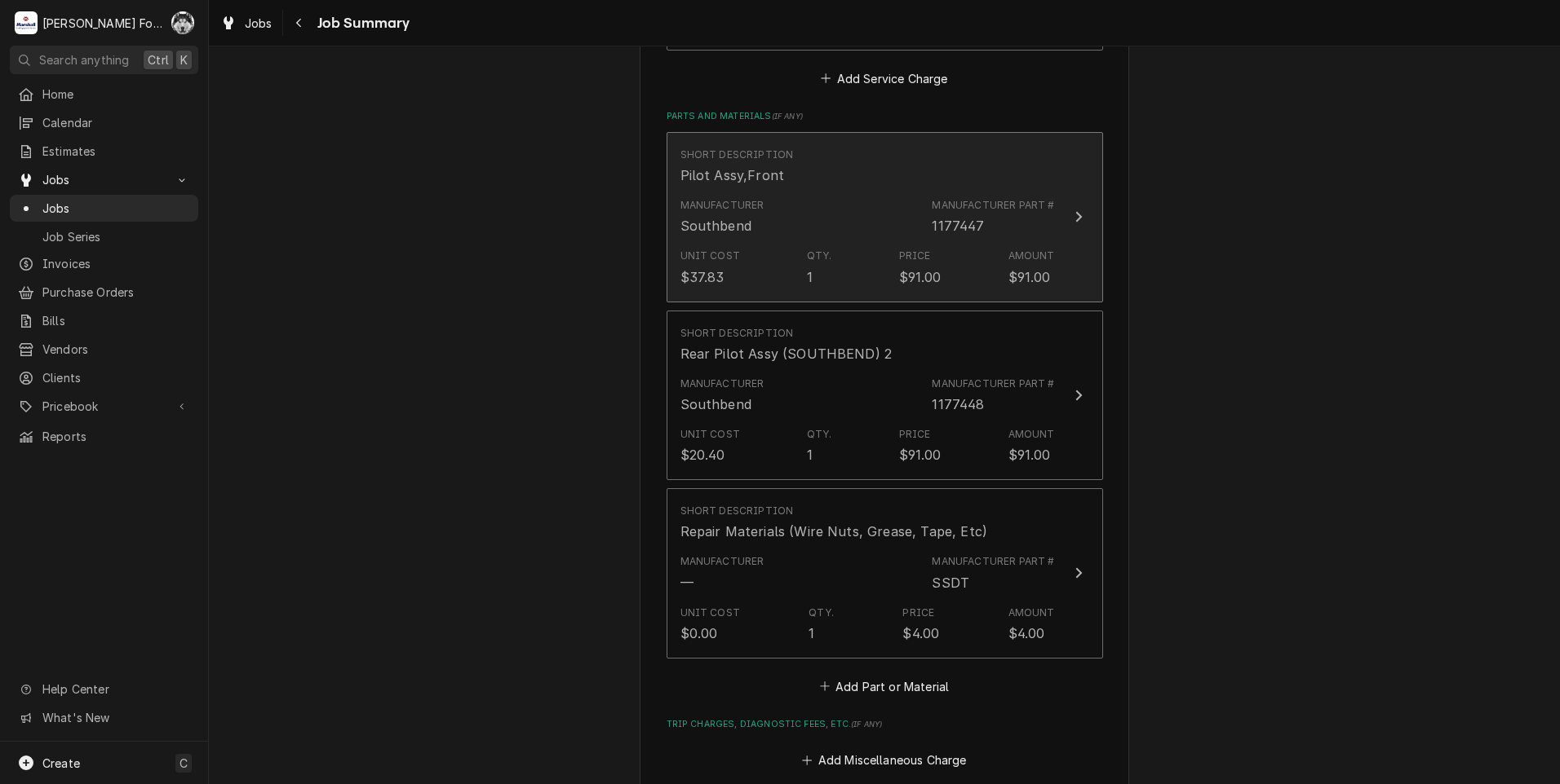
click at [905, 242] on div "Unit Cost $37.83 Qty. 1 Price $91.00 Amount $91.00" at bounding box center [867, 267] width 375 height 50
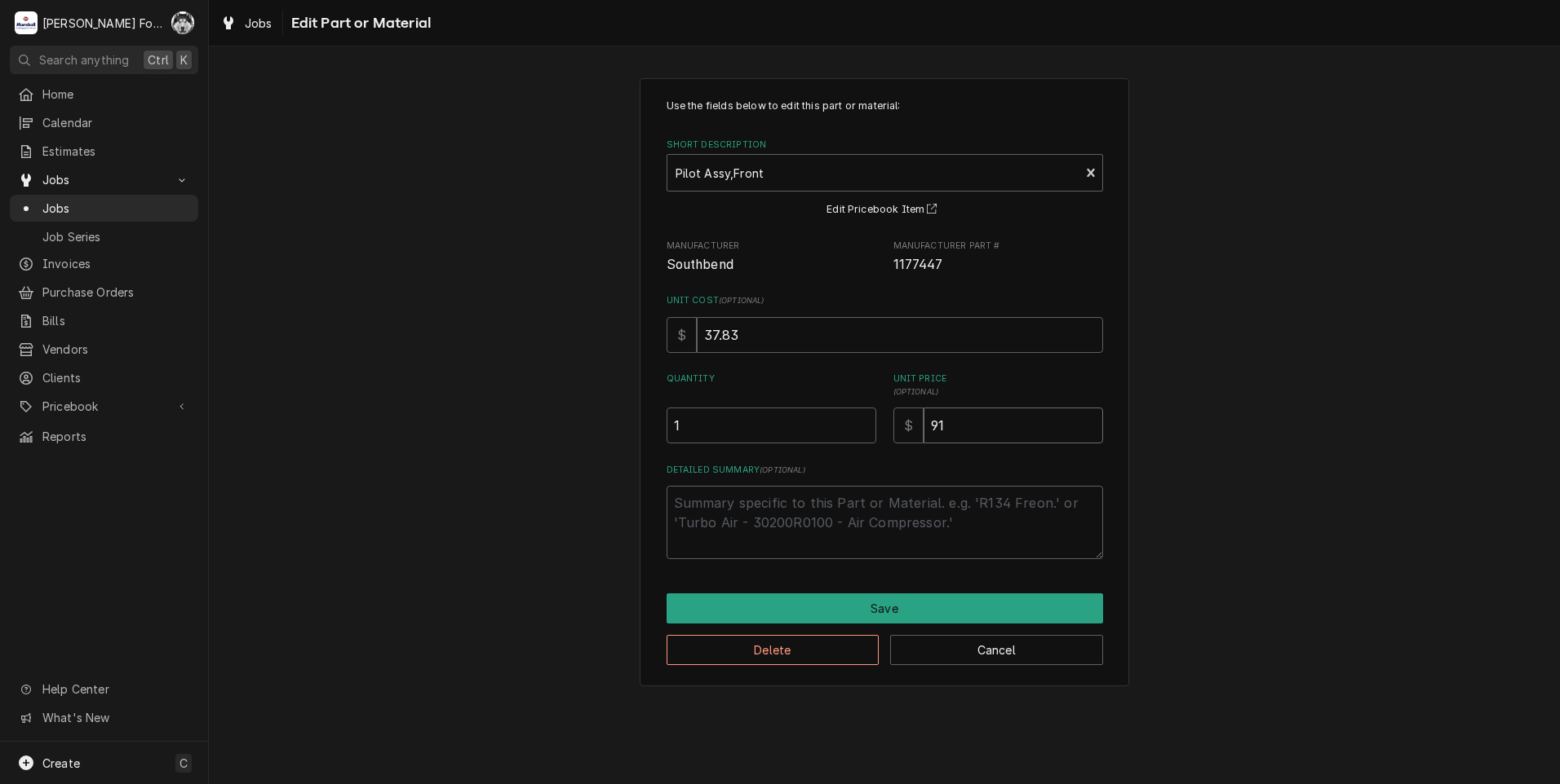
drag, startPoint x: 961, startPoint y: 425, endPoint x: 779, endPoint y: 452, distance: 184.0
click at [797, 451] on div "Use the fields below to edit this part or material: Short Description Pilot Ass…" at bounding box center [884, 330] width 436 height 461
type textarea "x"
type input "7"
type textarea "x"
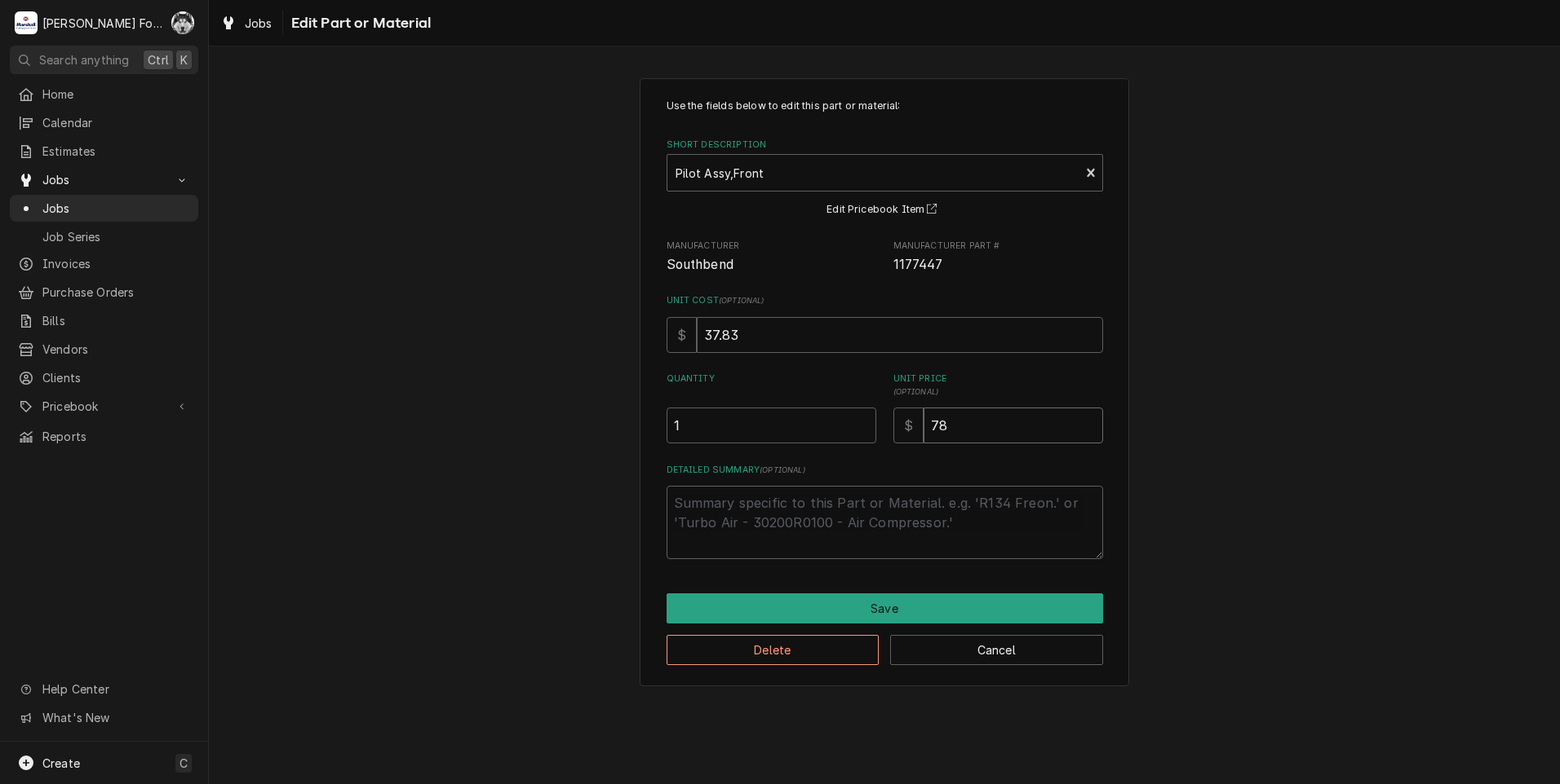
type input "78"
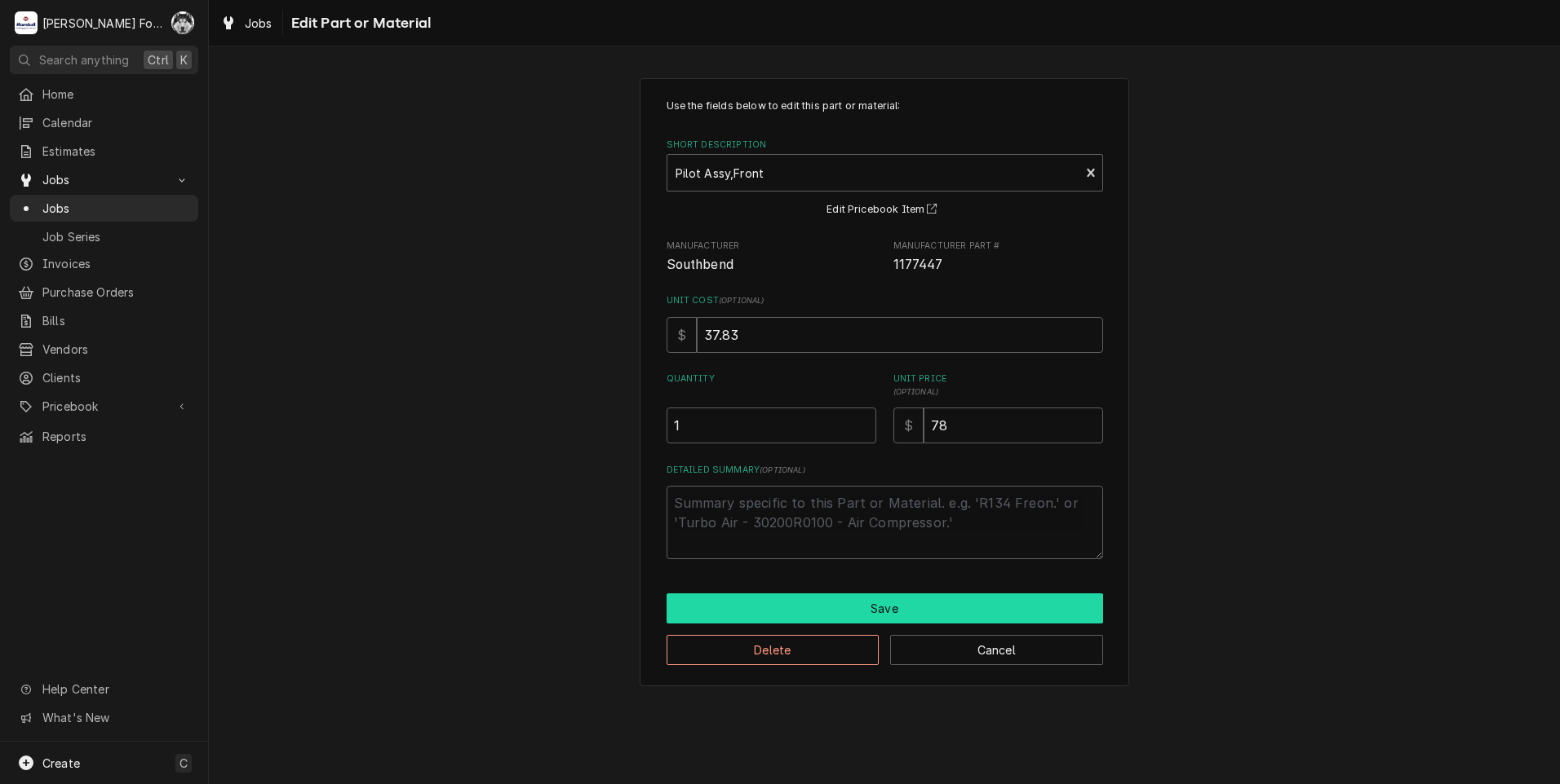
click at [871, 616] on button "Save" at bounding box center [884, 609] width 436 height 30
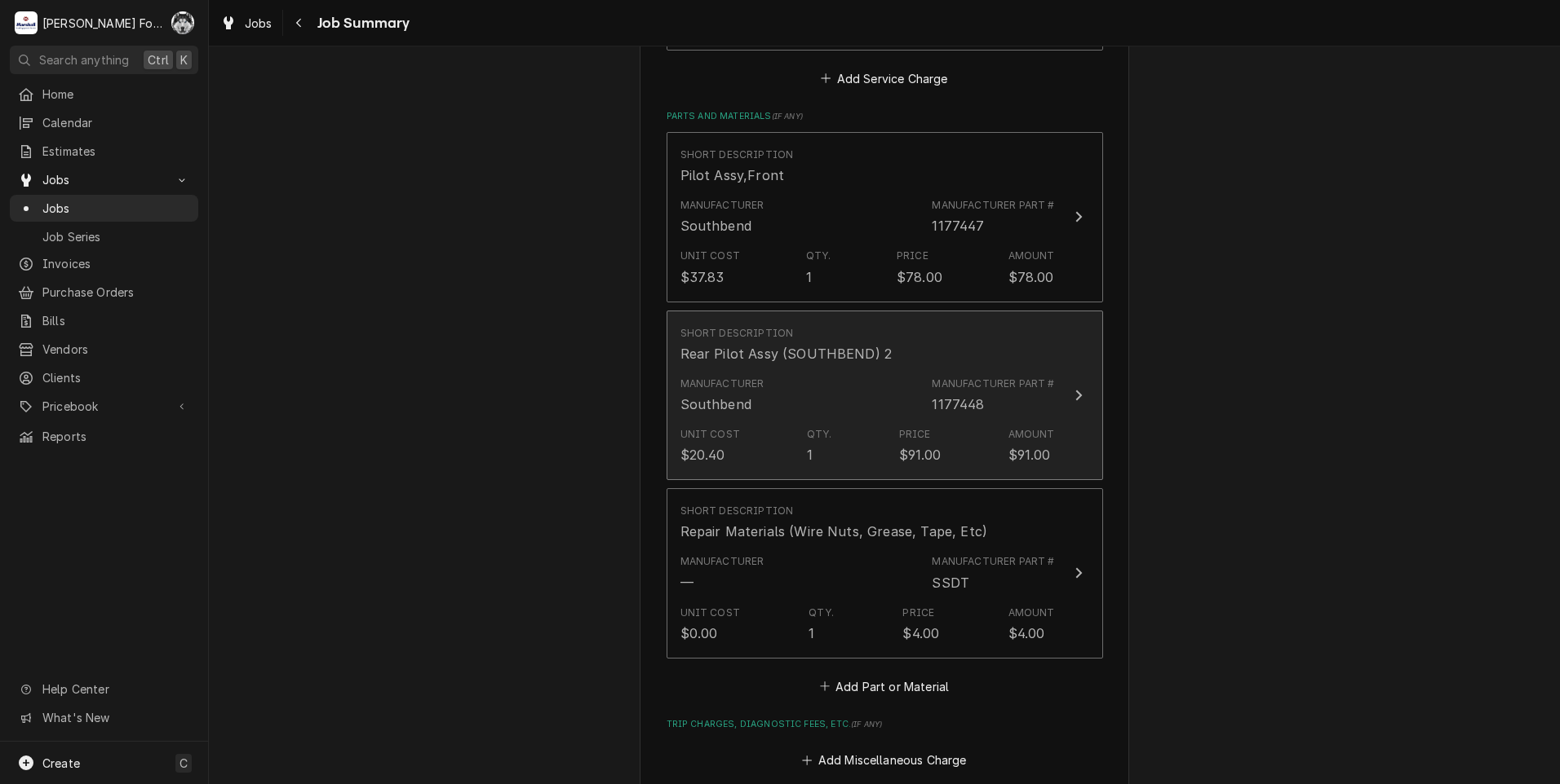
click at [920, 428] on div "Price" at bounding box center [914, 434] width 31 height 14
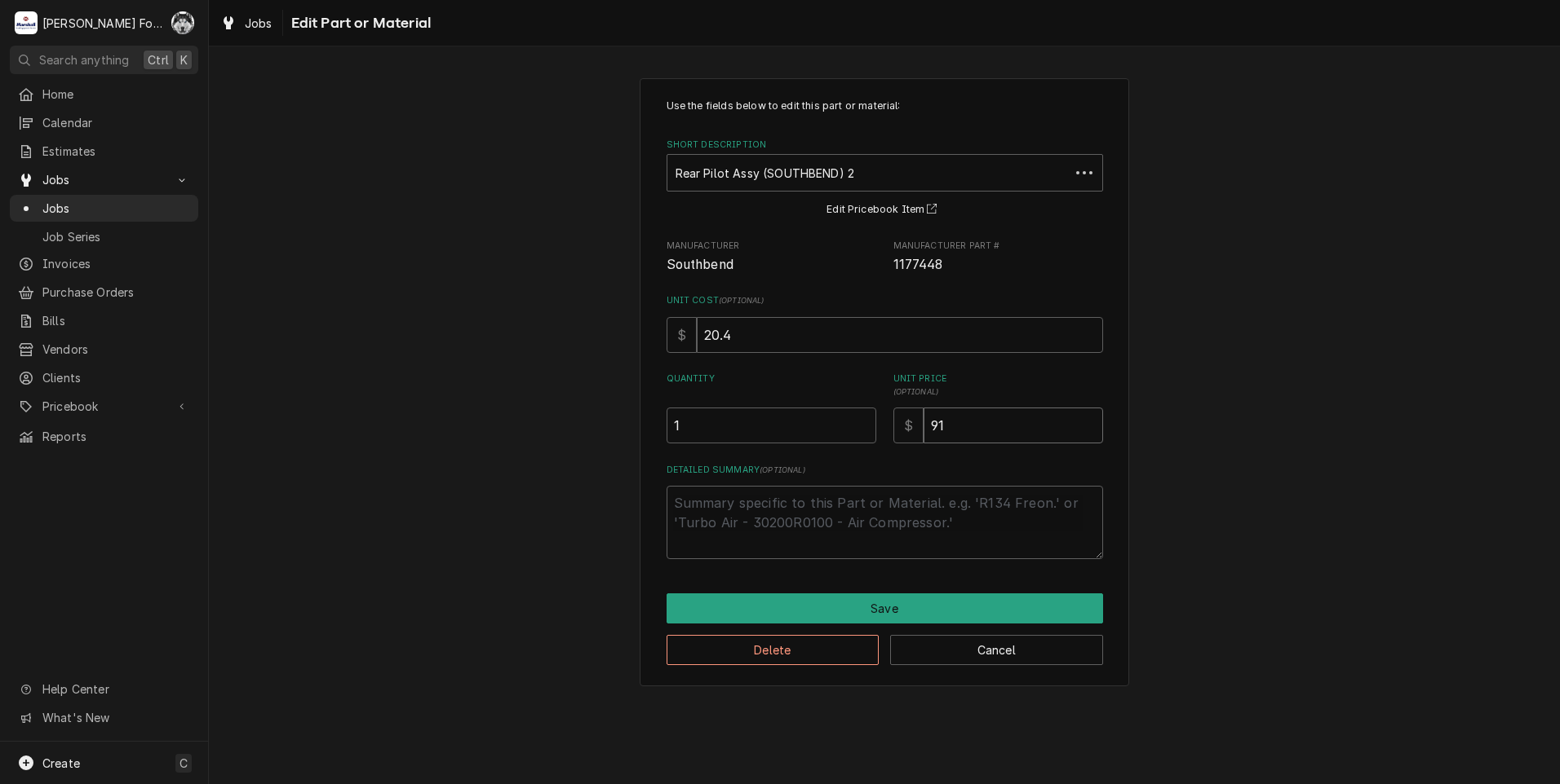
click at [971, 408] on input "91" at bounding box center [1013, 426] width 179 height 36
drag, startPoint x: 972, startPoint y: 423, endPoint x: 708, endPoint y: 455, distance: 265.9
click at [741, 453] on div "Use the fields below to edit this part or material: Short Description Rear Pilo…" at bounding box center [884, 330] width 436 height 461
type textarea "x"
type input "7"
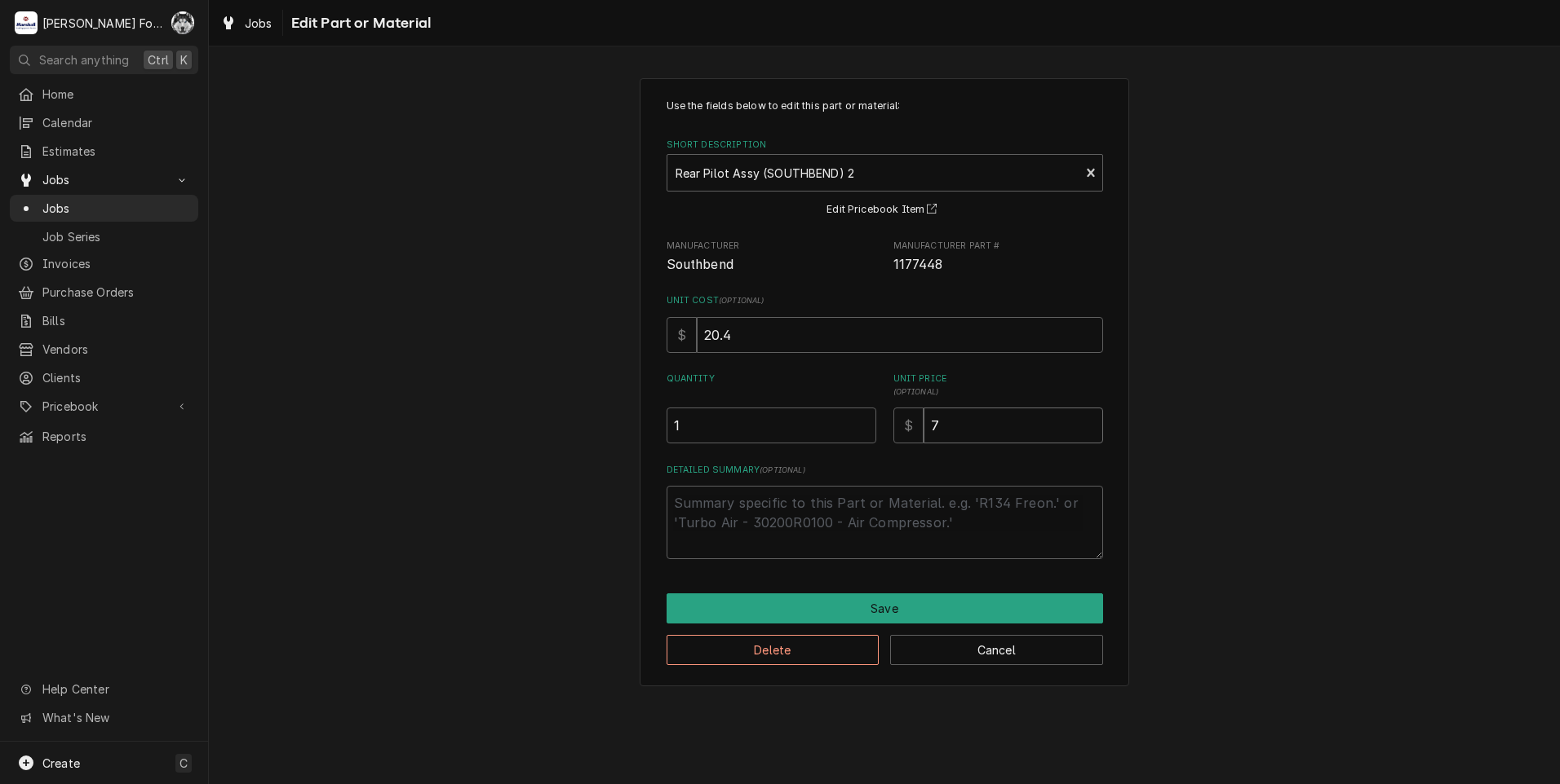
type textarea "x"
type input "78"
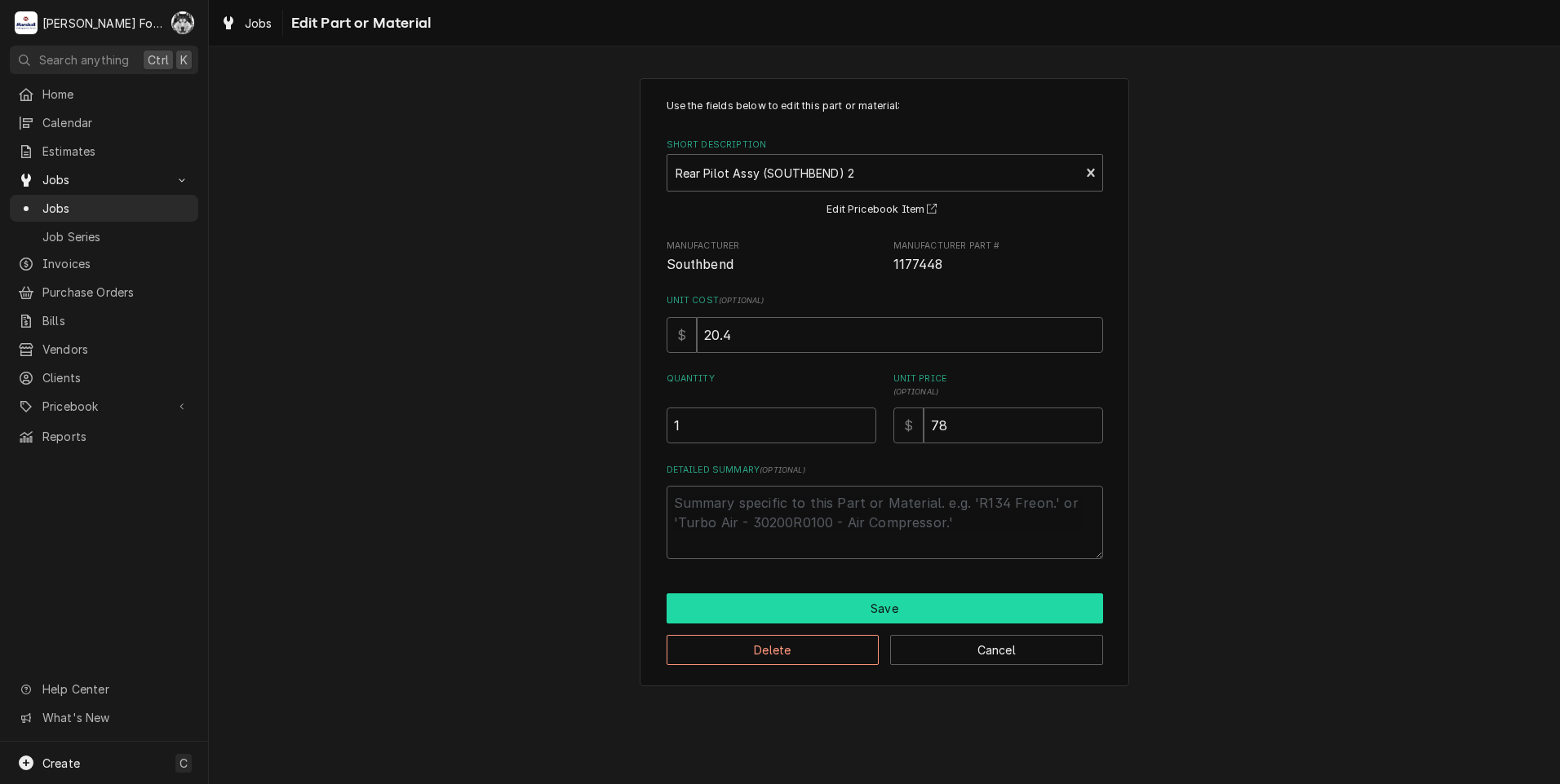
click at [863, 613] on button "Save" at bounding box center [884, 609] width 436 height 30
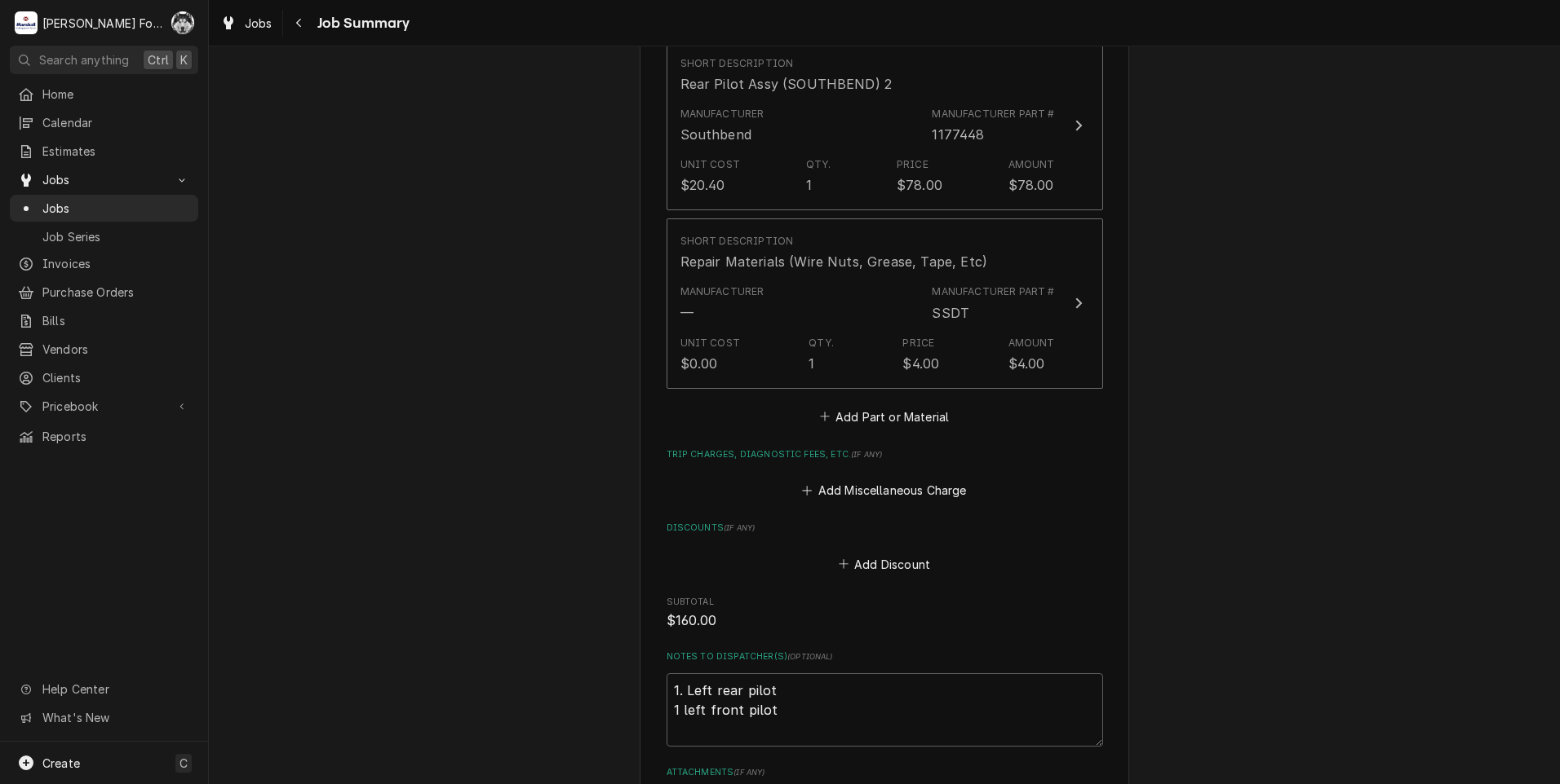
scroll to position [1725, 0]
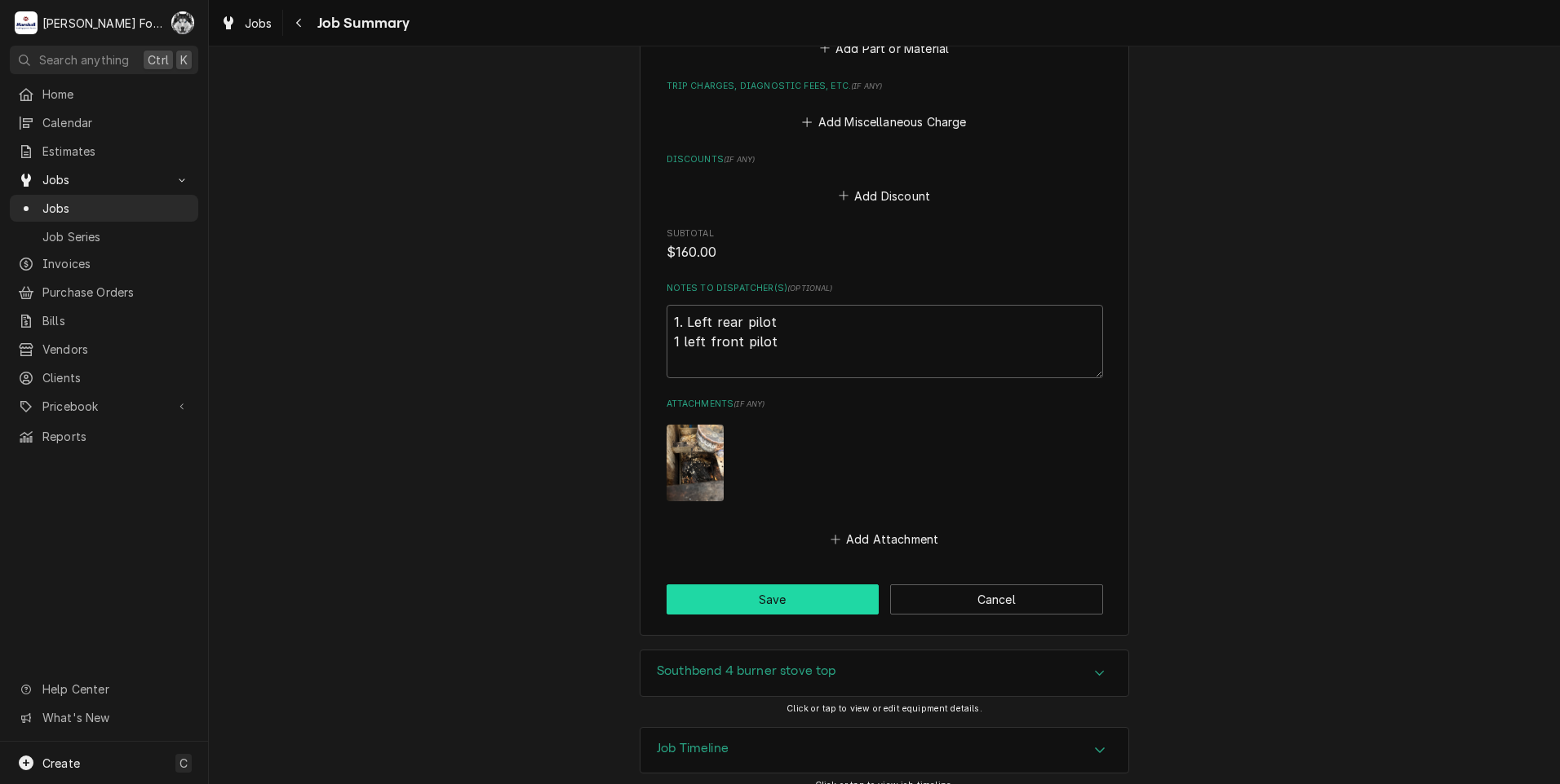
click at [752, 585] on button "Save" at bounding box center [772, 600] width 213 height 30
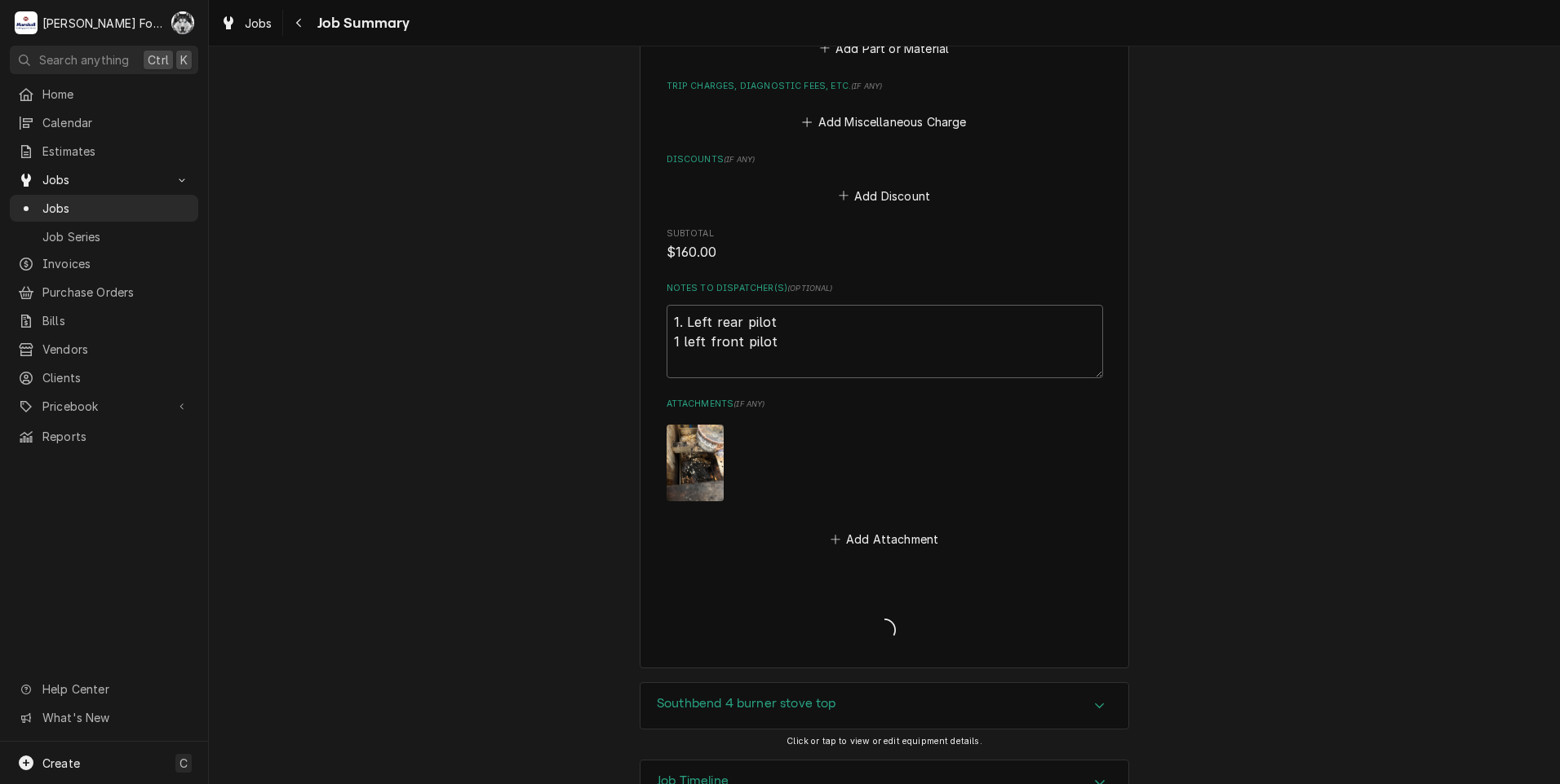
type textarea "x"
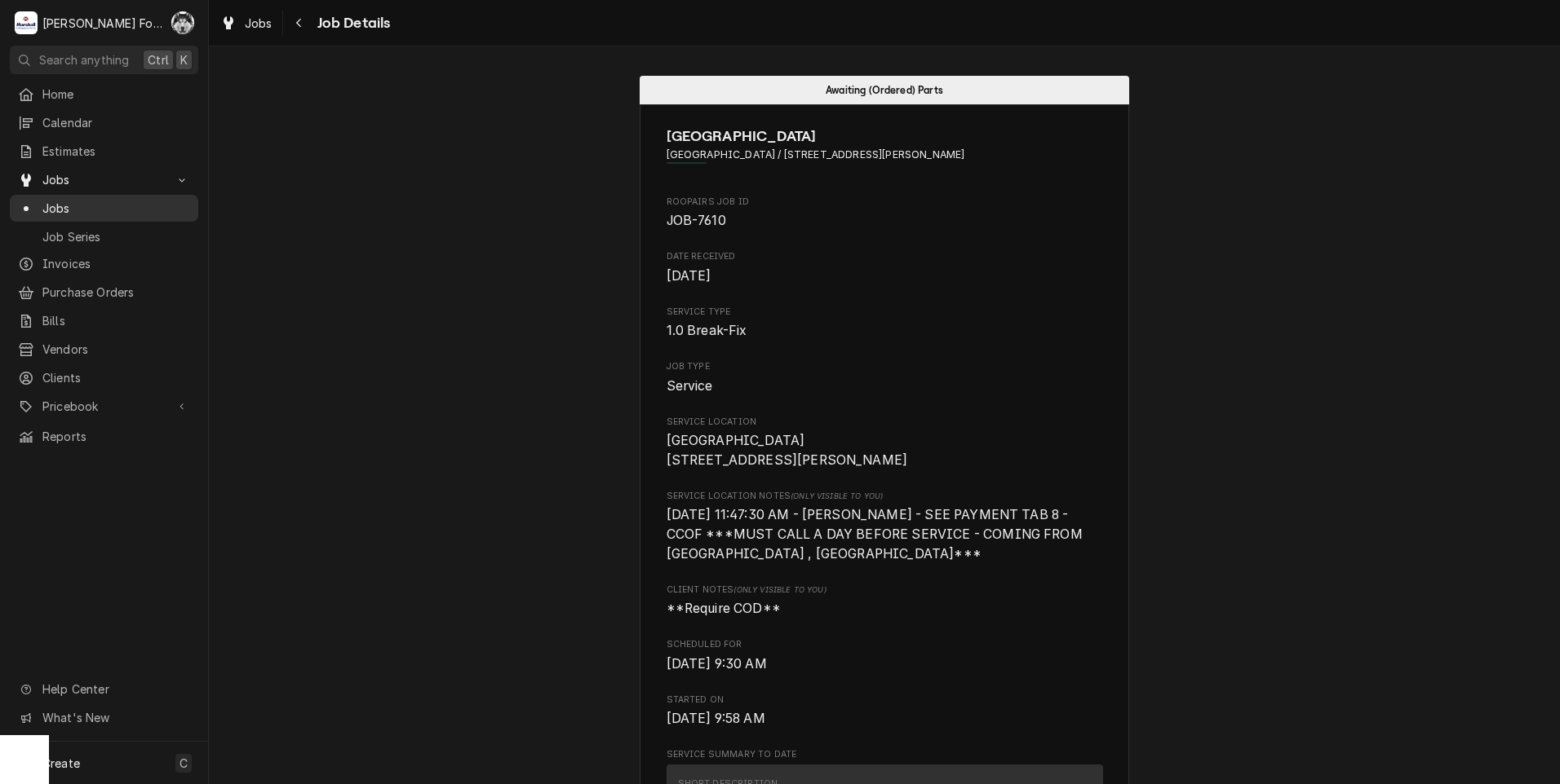
click at [74, 204] on span "Jobs" at bounding box center [116, 209] width 148 height 17
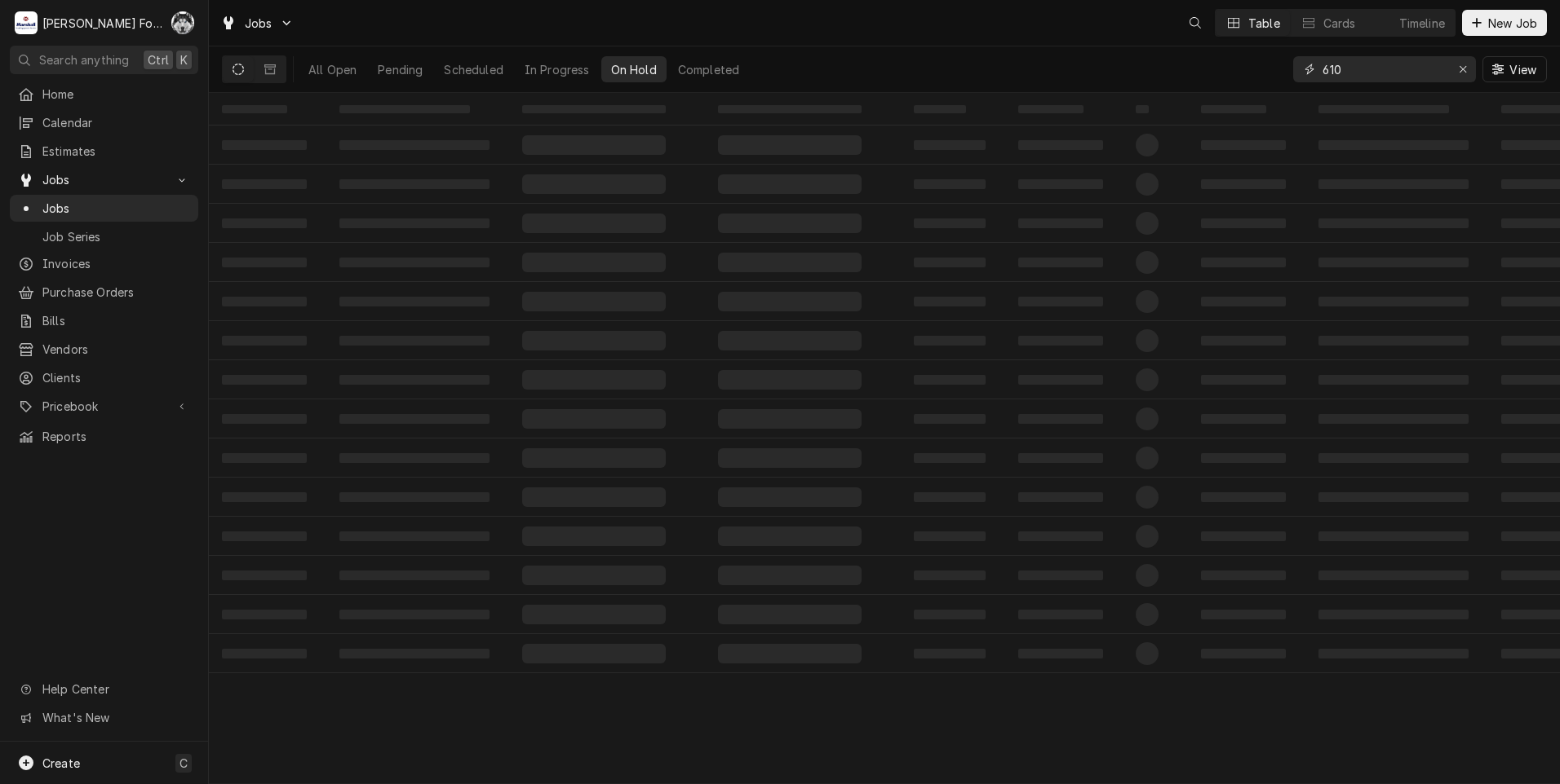
drag, startPoint x: 1393, startPoint y: 76, endPoint x: 886, endPoint y: 130, distance: 509.9
click at [937, 133] on div "Jobs Table Cards Timeline New Job All Open Pending Scheduled In Progress On Hol…" at bounding box center [883, 392] width 1350 height 784
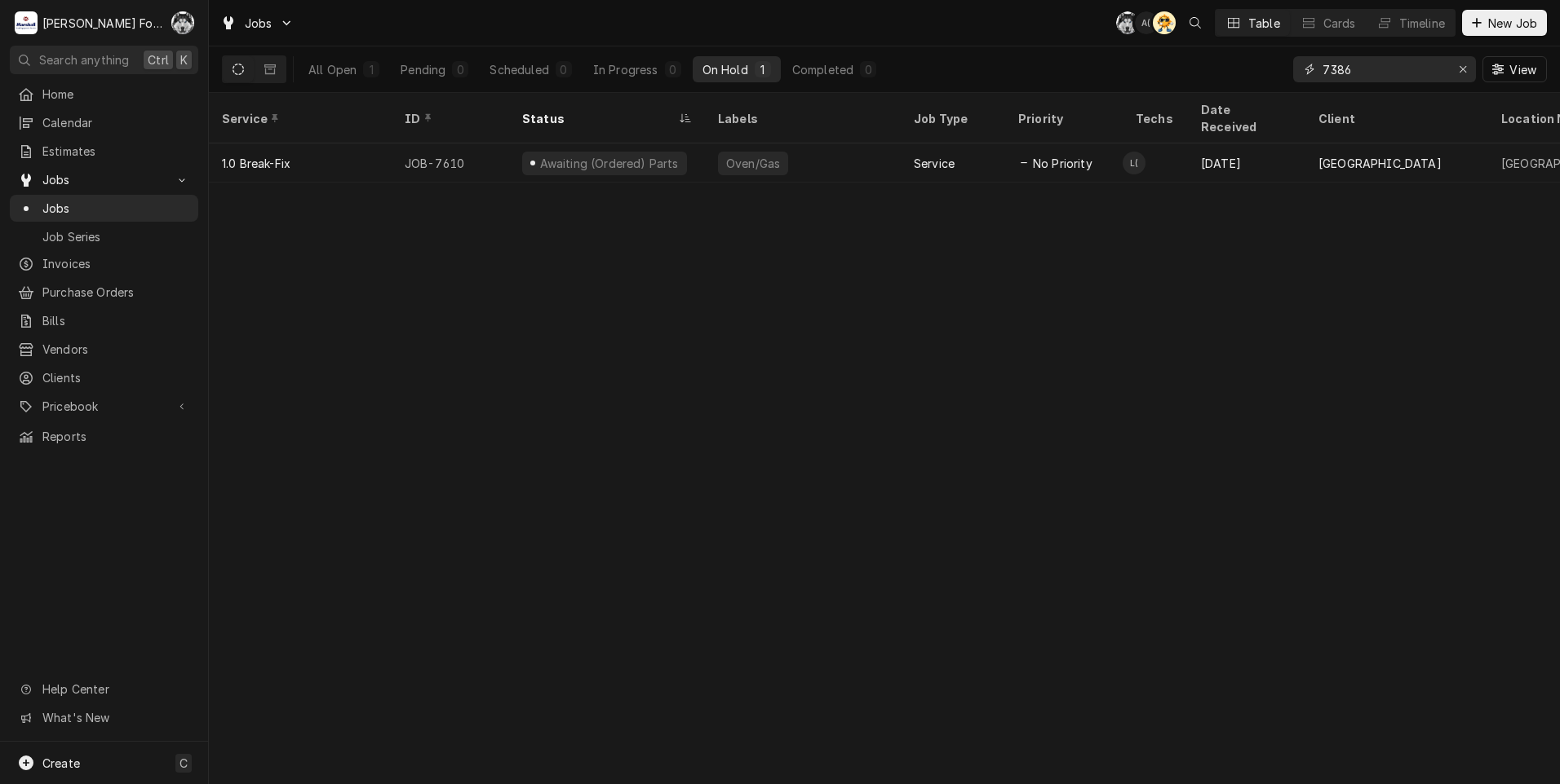
type input "7386"
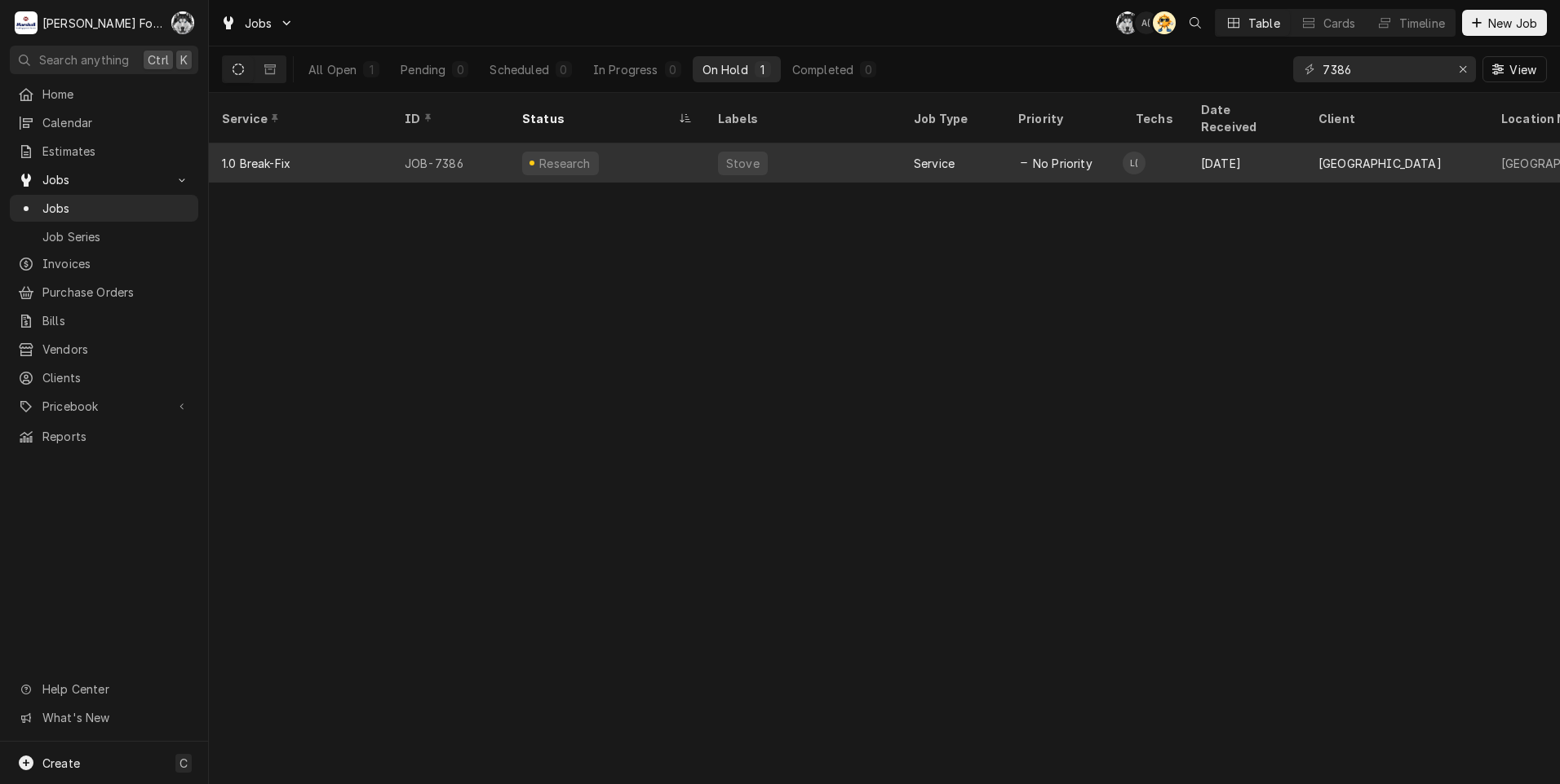
click at [828, 157] on div "Stove" at bounding box center [802, 163] width 195 height 39
click at [827, 157] on div "Stove" at bounding box center [802, 163] width 195 height 39
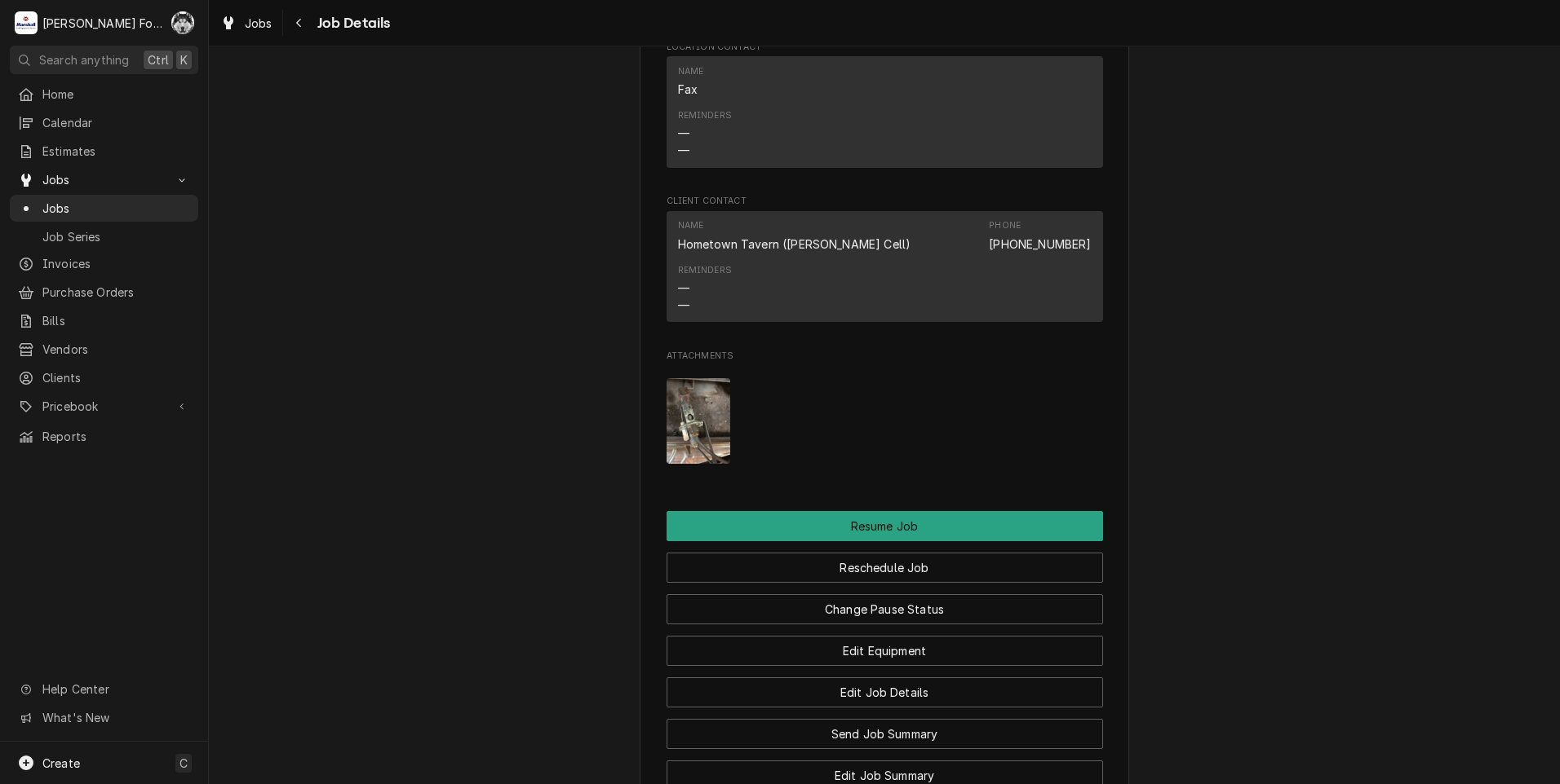
scroll to position [1902, 0]
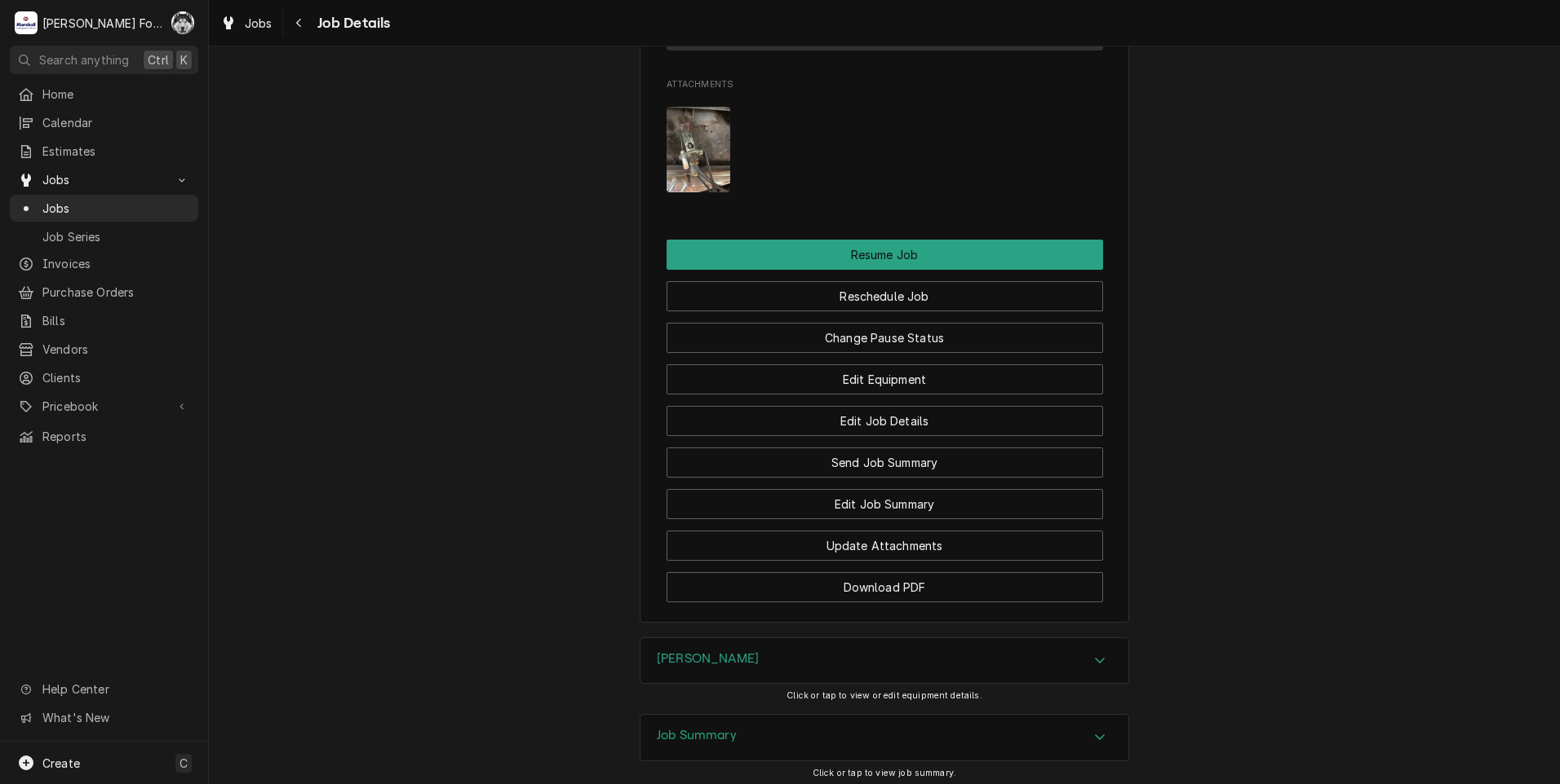
click at [793, 680] on div "[PERSON_NAME]" at bounding box center [884, 661] width 488 height 46
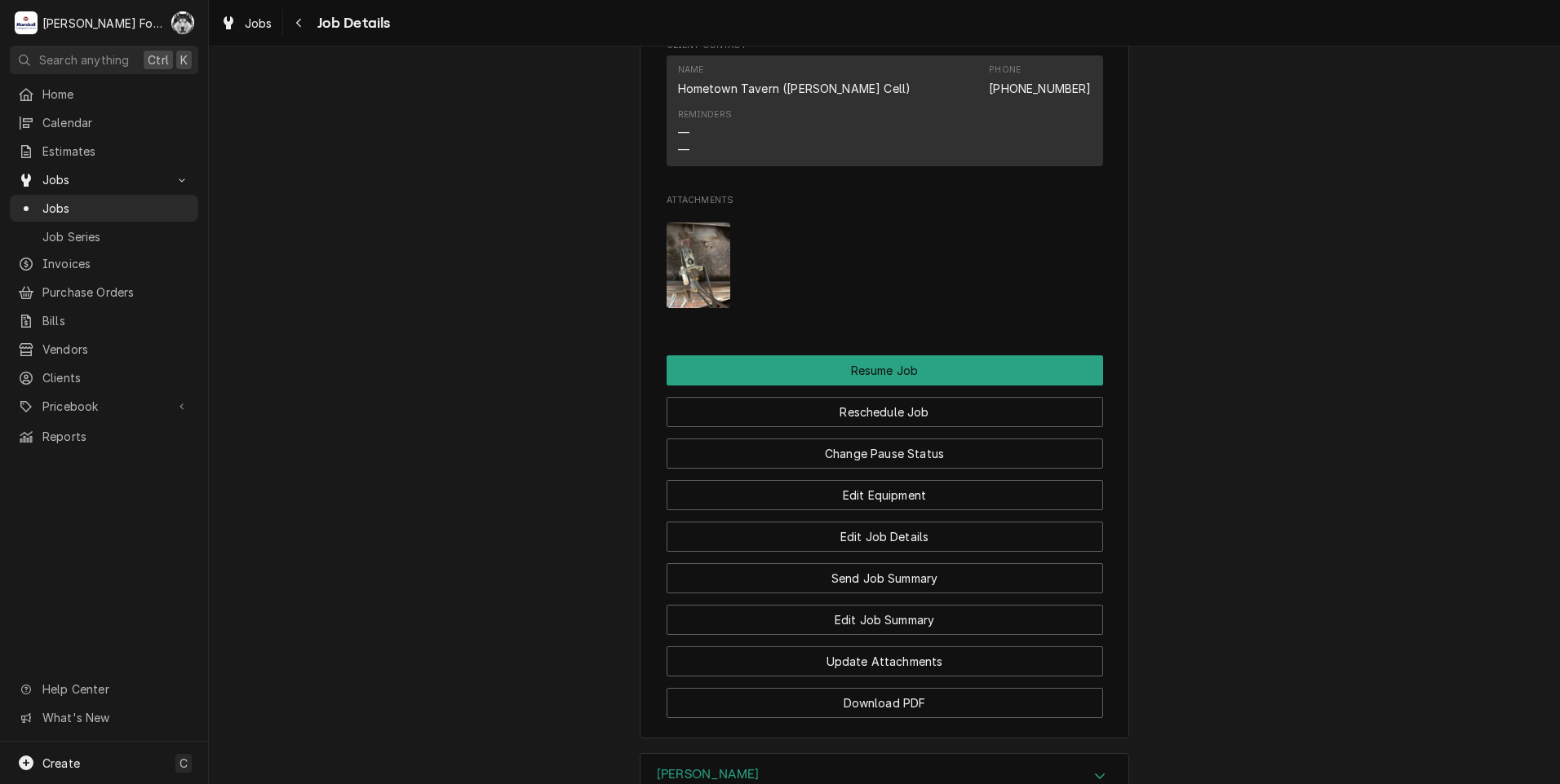
scroll to position [1767, 0]
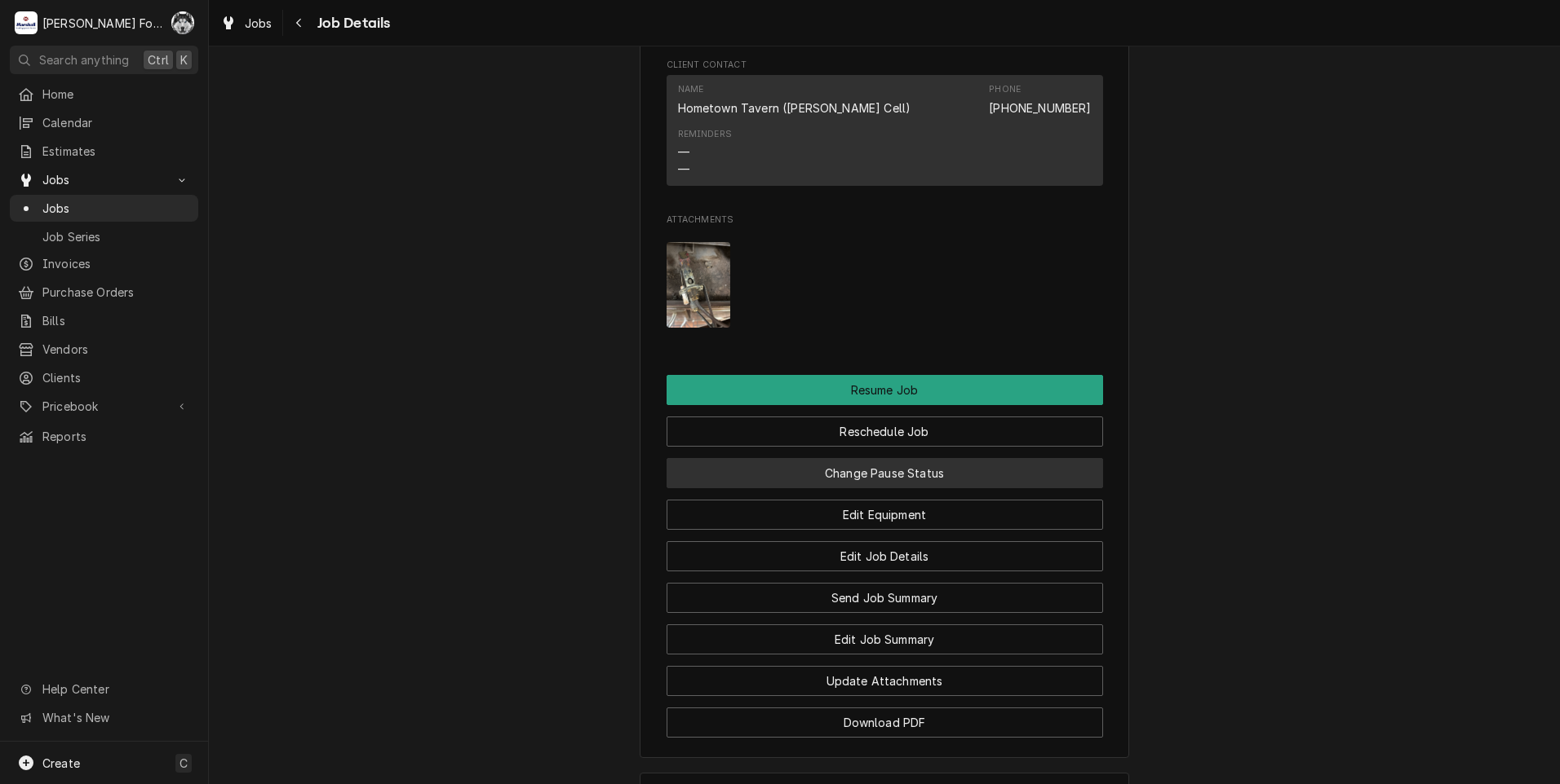
click at [848, 489] on button "Change Pause Status" at bounding box center [884, 473] width 436 height 30
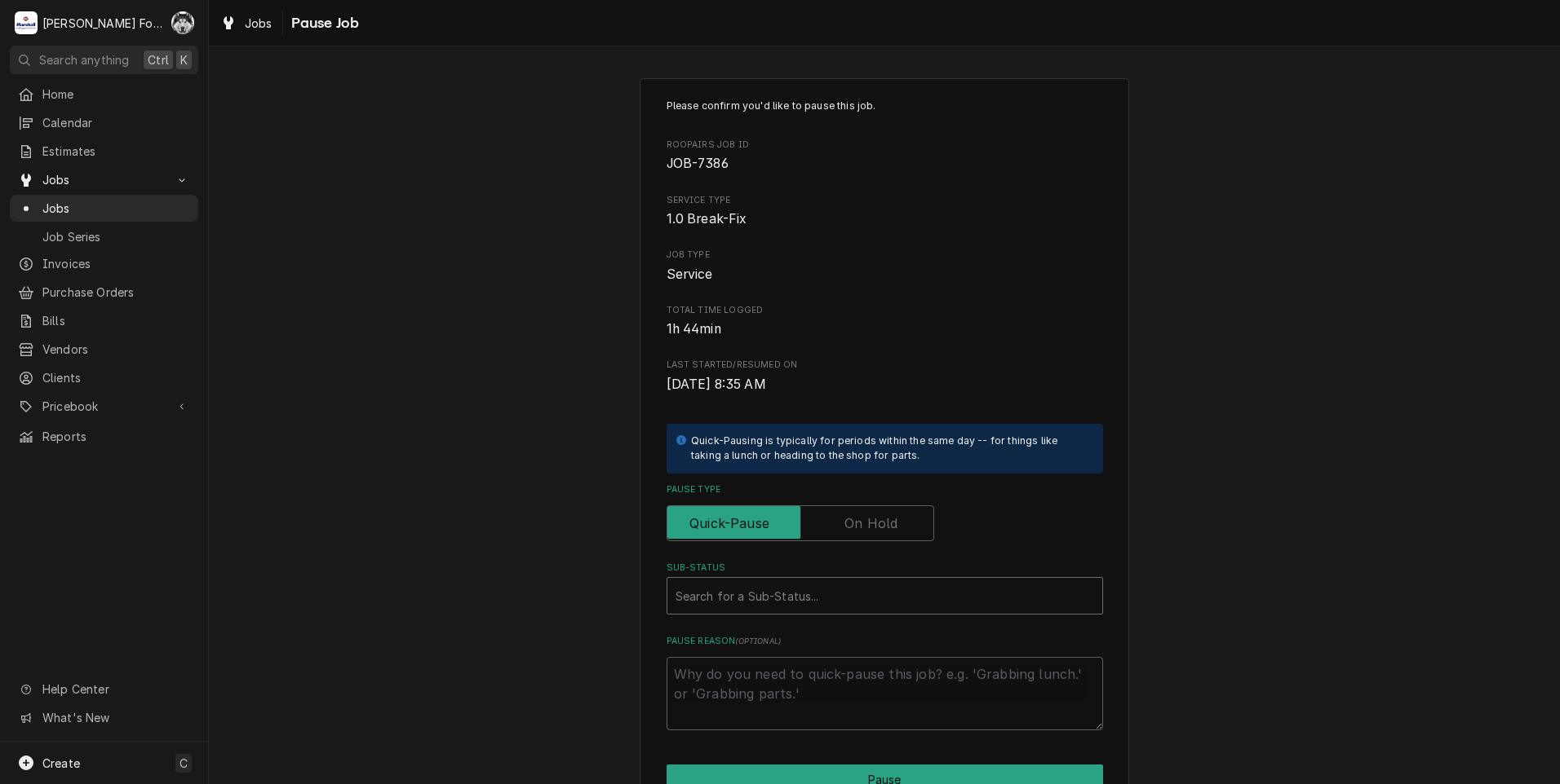
type textarea "x"
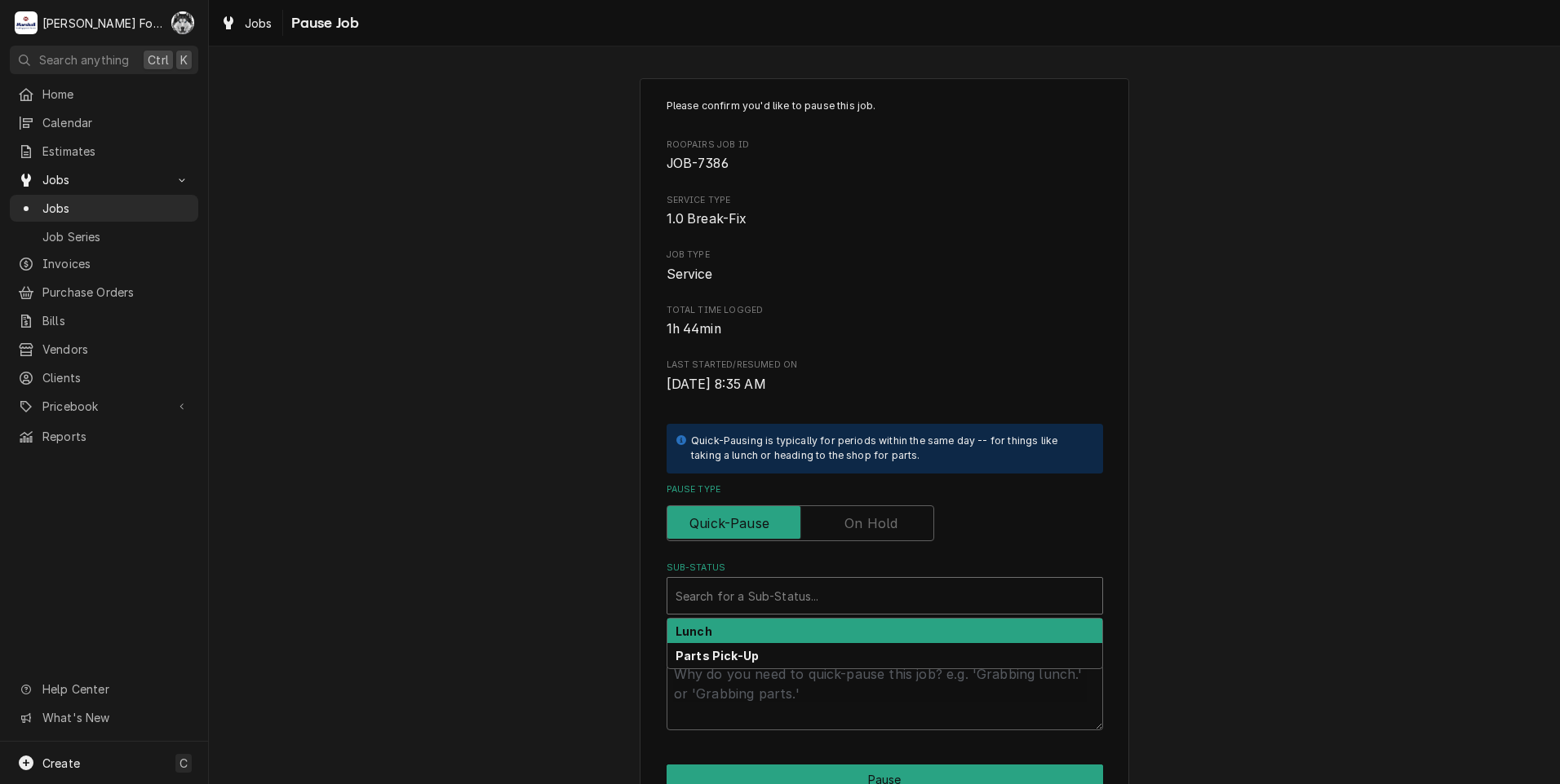
click at [795, 605] on div "Sub-Status" at bounding box center [884, 595] width 418 height 30
click at [863, 507] on input "Pause Type" at bounding box center [800, 524] width 253 height 36
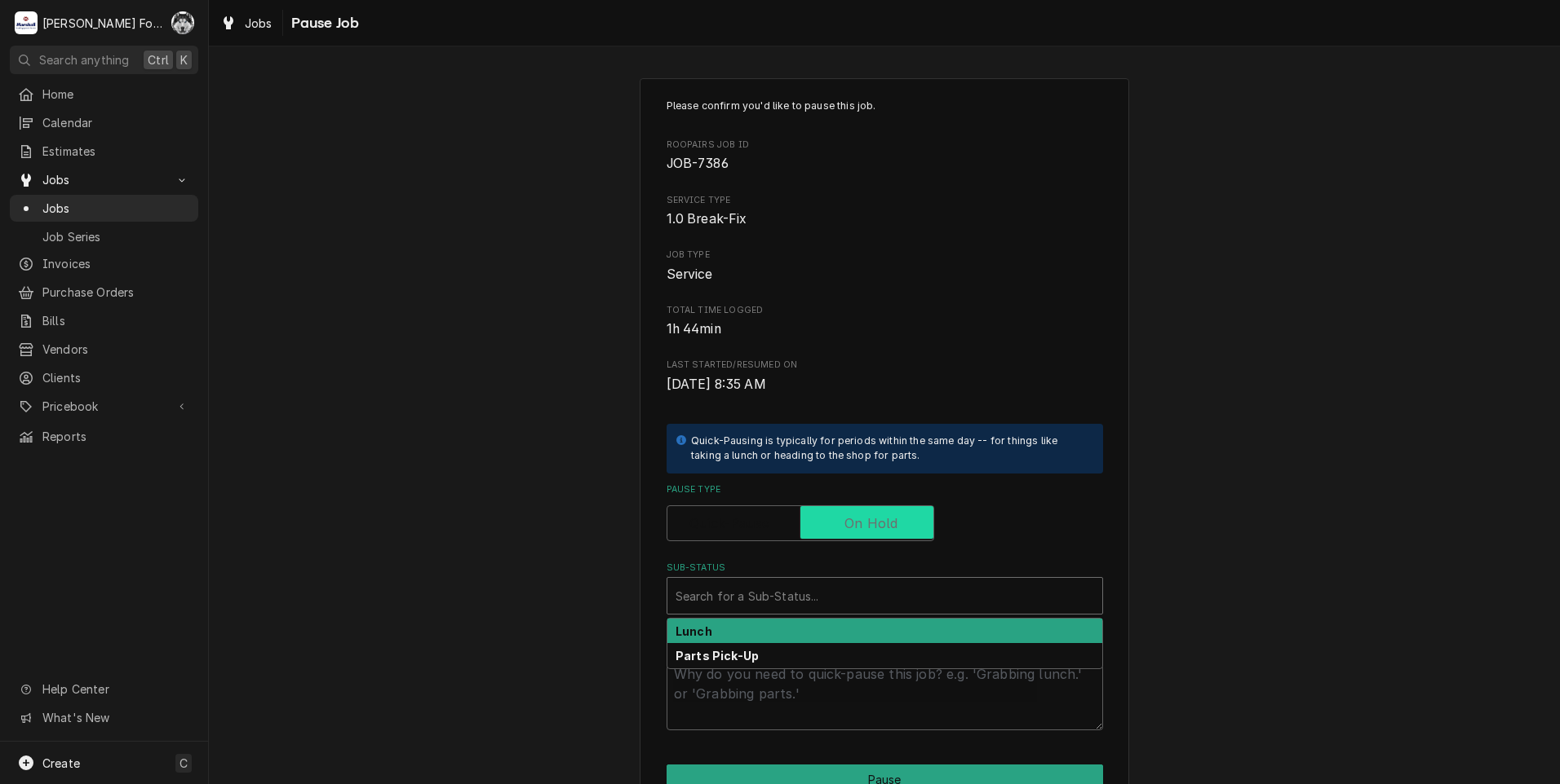
checkbox input "true"
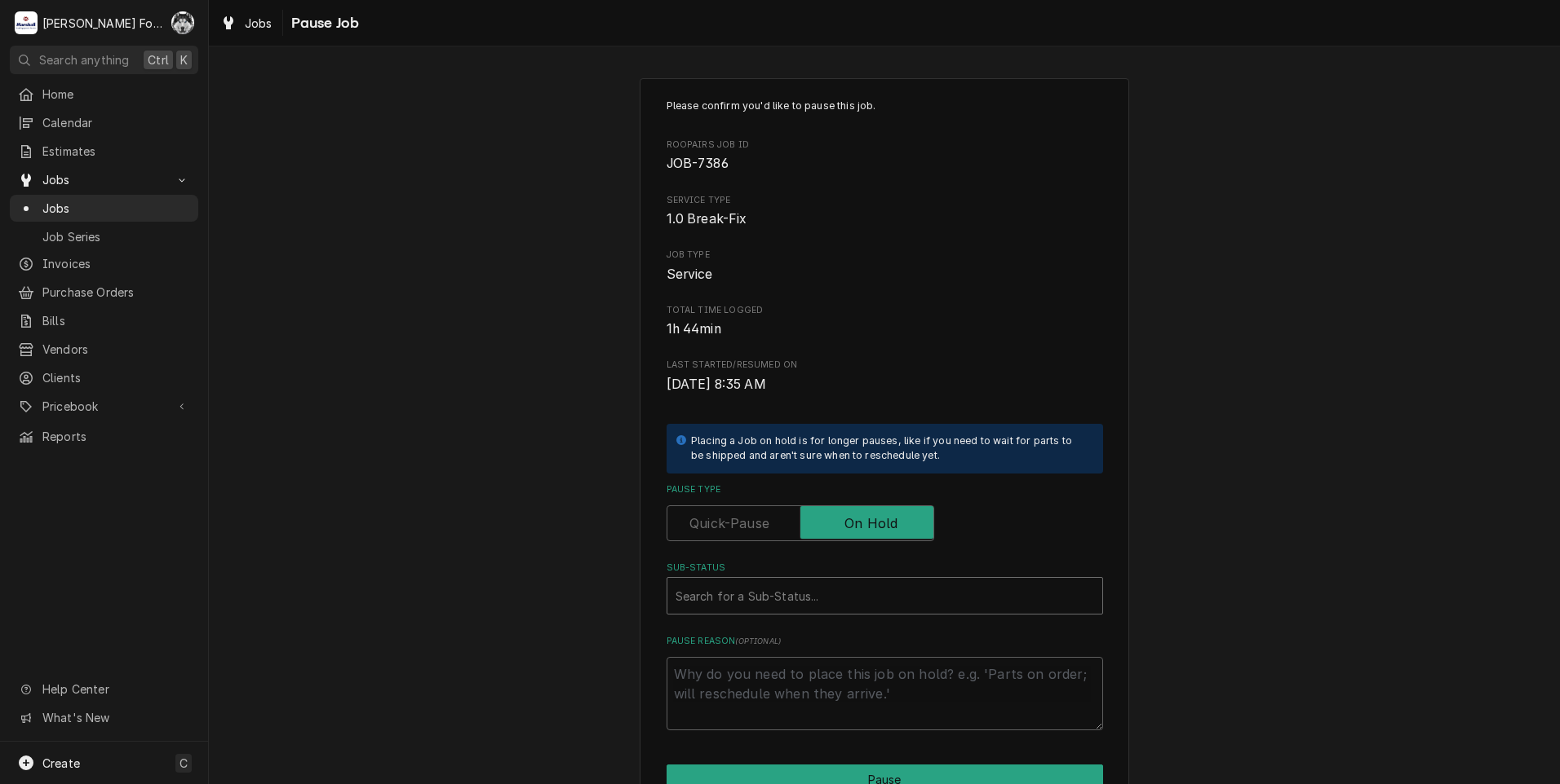
click at [790, 613] on div "Search for a Sub-Status..." at bounding box center [884, 596] width 435 height 36
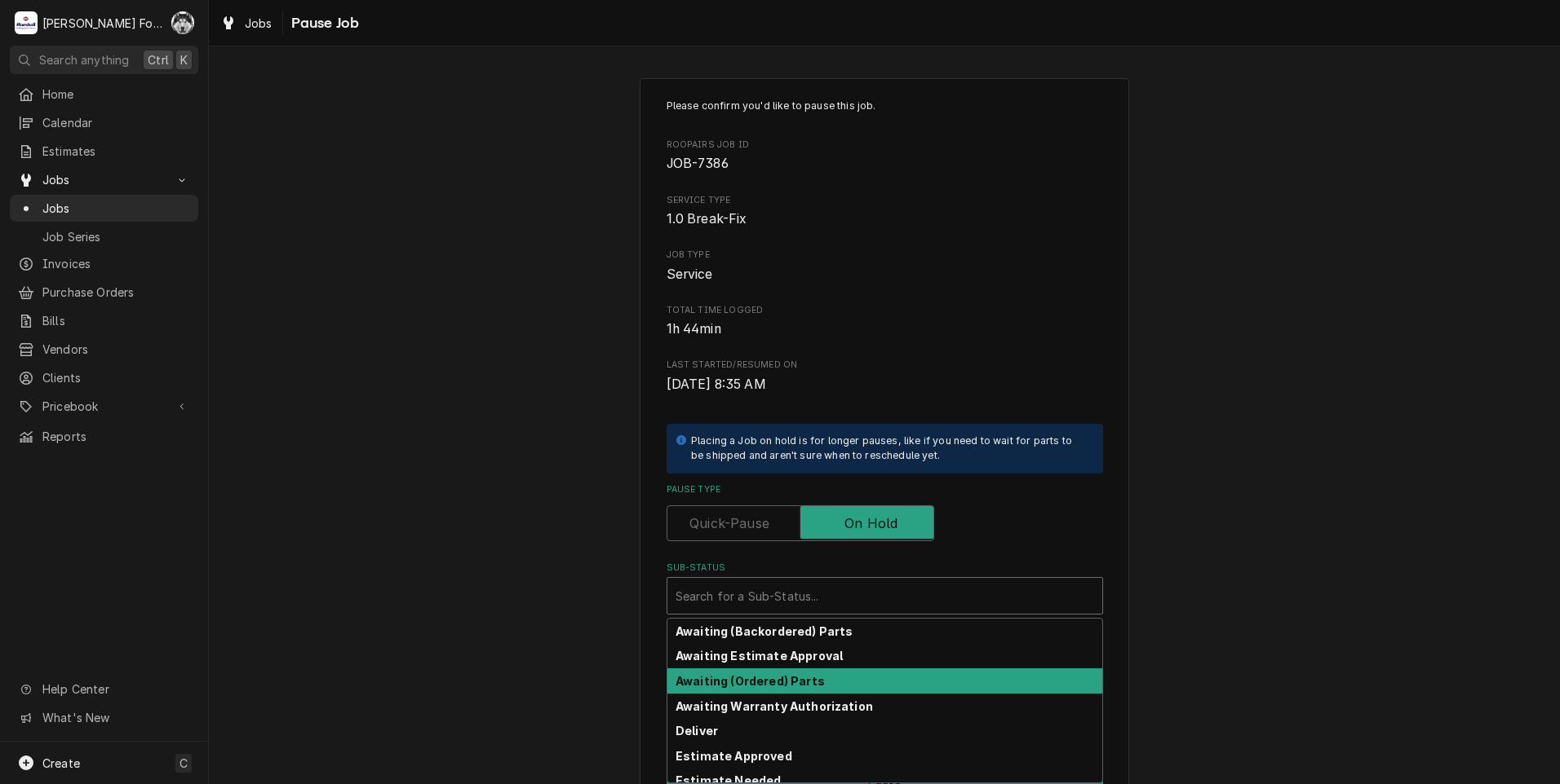
click at [768, 683] on strong "Awaiting (Ordered) Parts" at bounding box center [750, 681] width 150 height 14
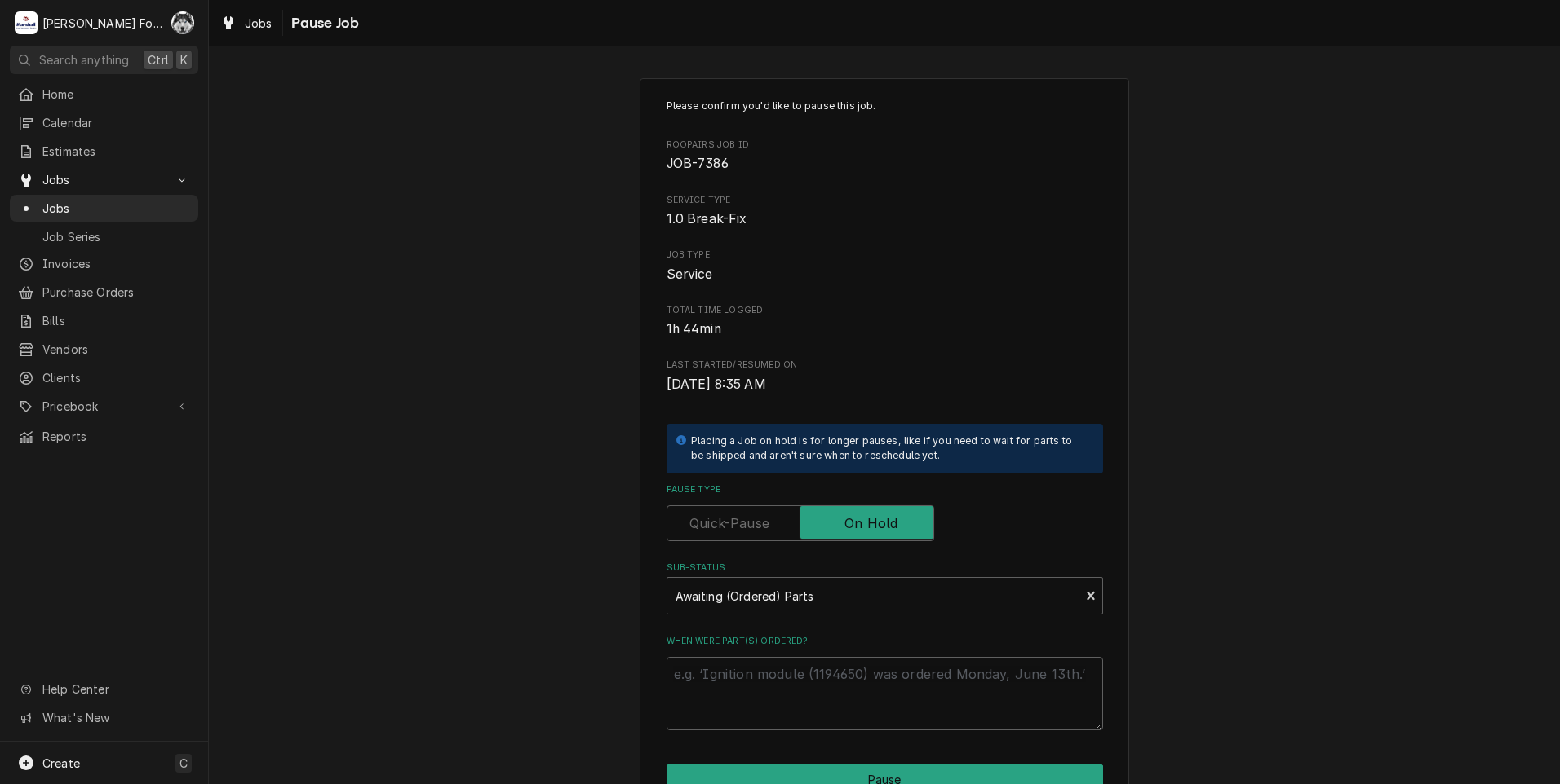
drag, startPoint x: 765, startPoint y: 654, endPoint x: 766, endPoint y: 676, distance: 22.0
click at [764, 654] on div "When were part(s) ordered?" at bounding box center [884, 683] width 436 height 95
click at [767, 676] on textarea "When were part(s) ordered?" at bounding box center [884, 694] width 436 height 73
type textarea "x"
type textarea "1"
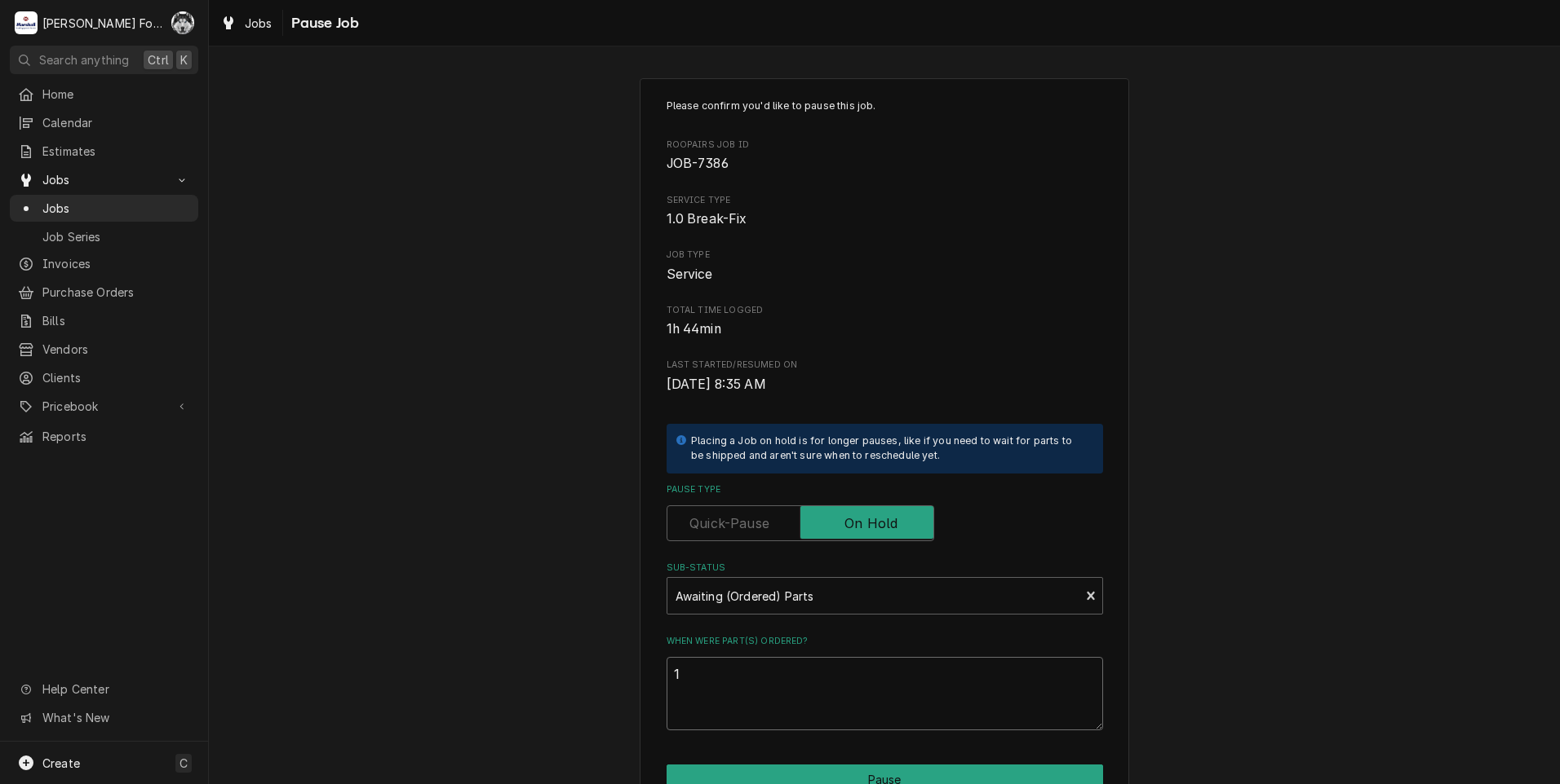
type textarea "x"
type textarea "10"
type textarea "x"
type textarea "10/"
type textarea "x"
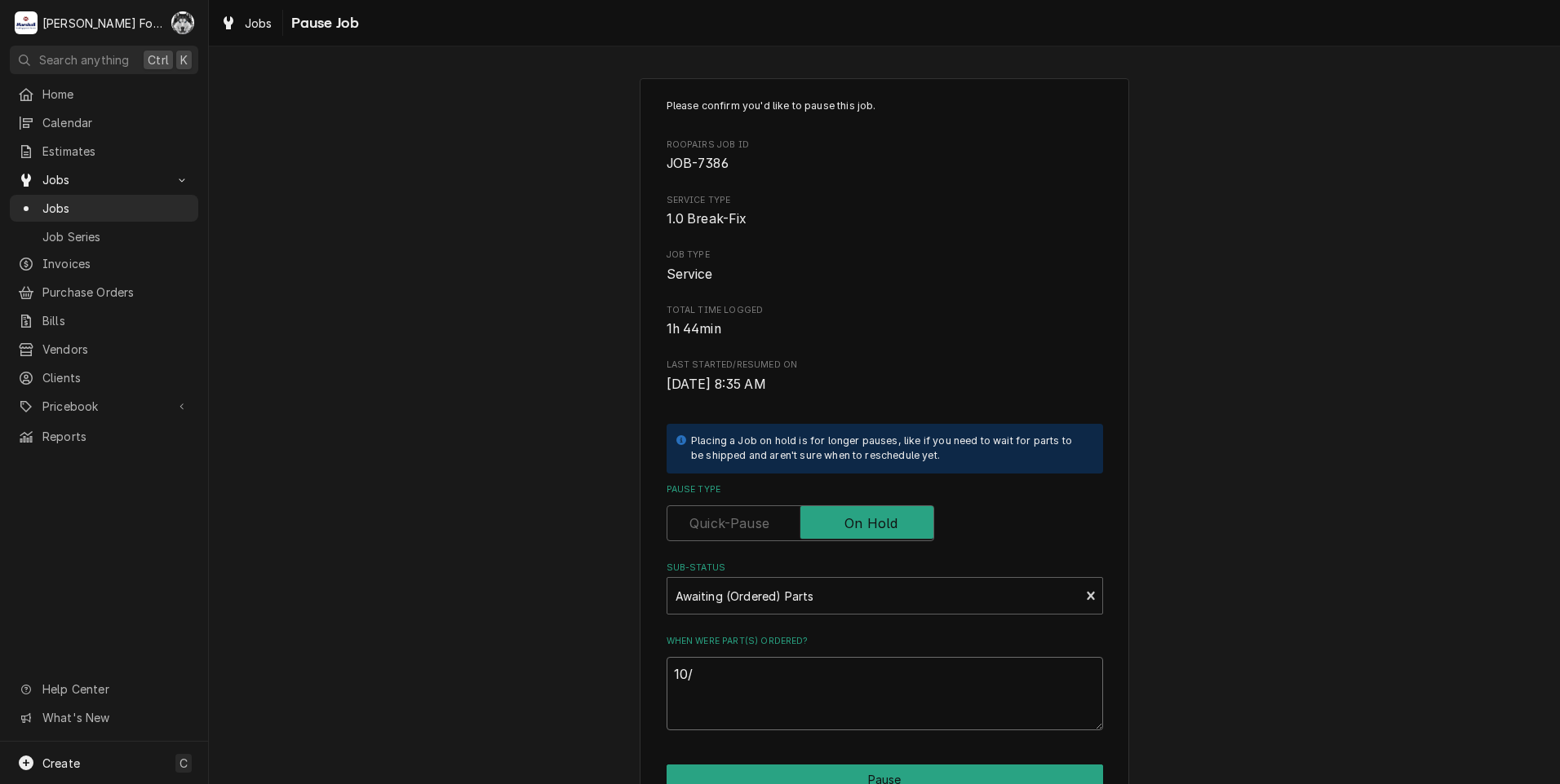
type textarea "10/3"
type textarea "x"
type textarea "10/3/"
type textarea "x"
type textarea "10/3/2"
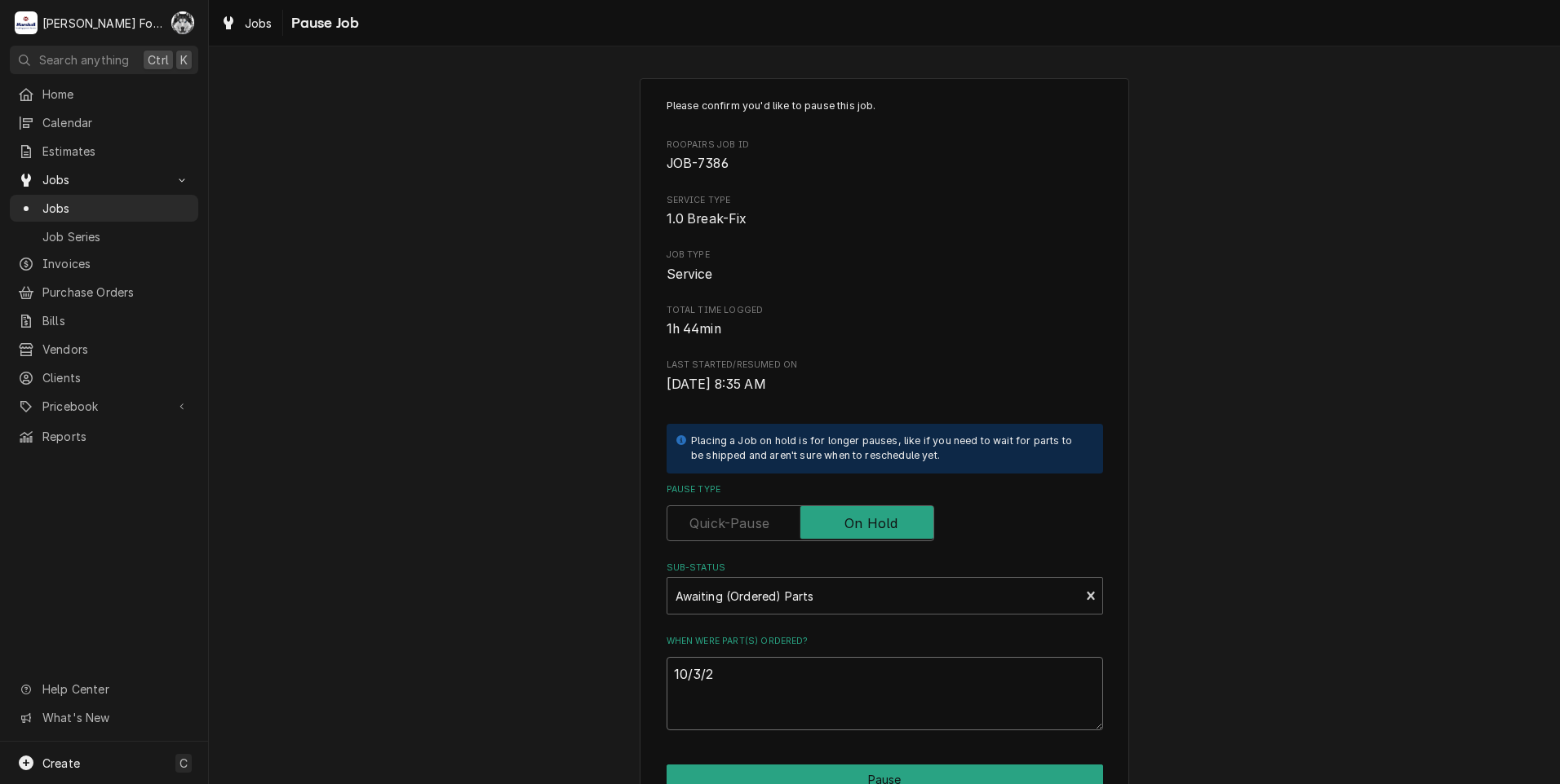
type textarea "x"
type textarea "[DATE]"
type textarea "x"
type textarea "10/3/202"
type textarea "x"
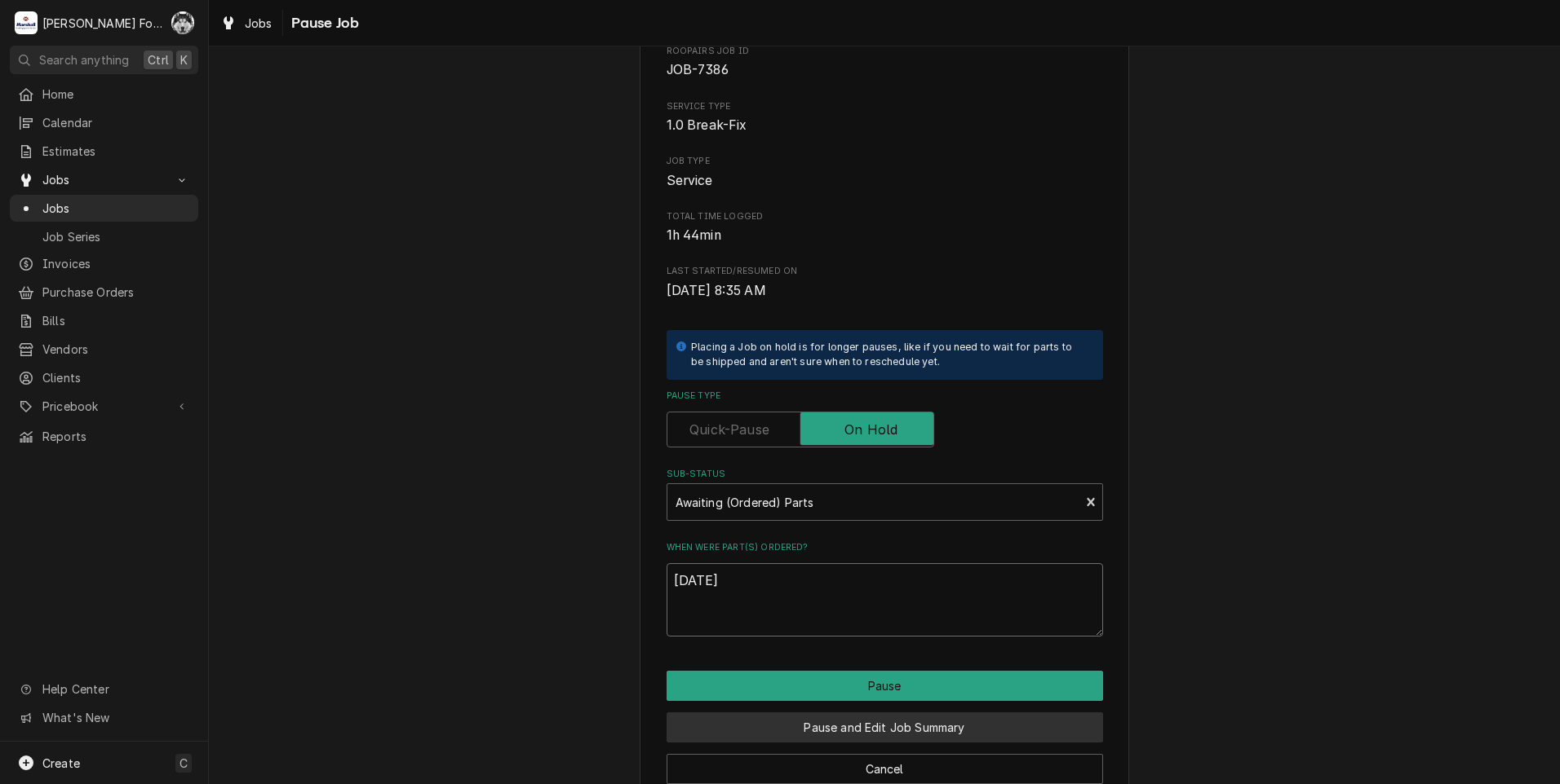
scroll to position [129, 0]
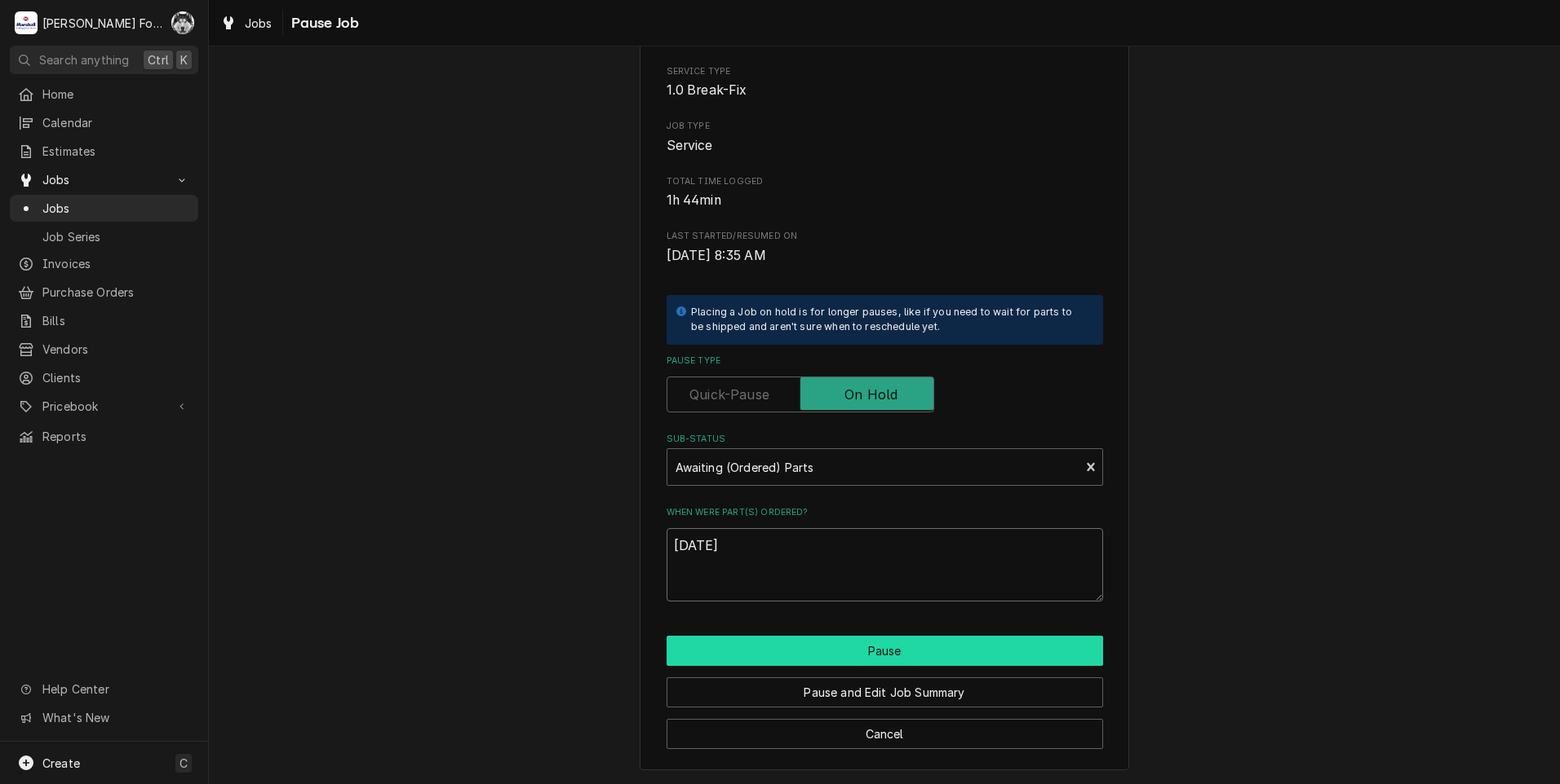
type textarea "[DATE]"
click at [797, 653] on button "Pause" at bounding box center [884, 652] width 436 height 30
type textarea "x"
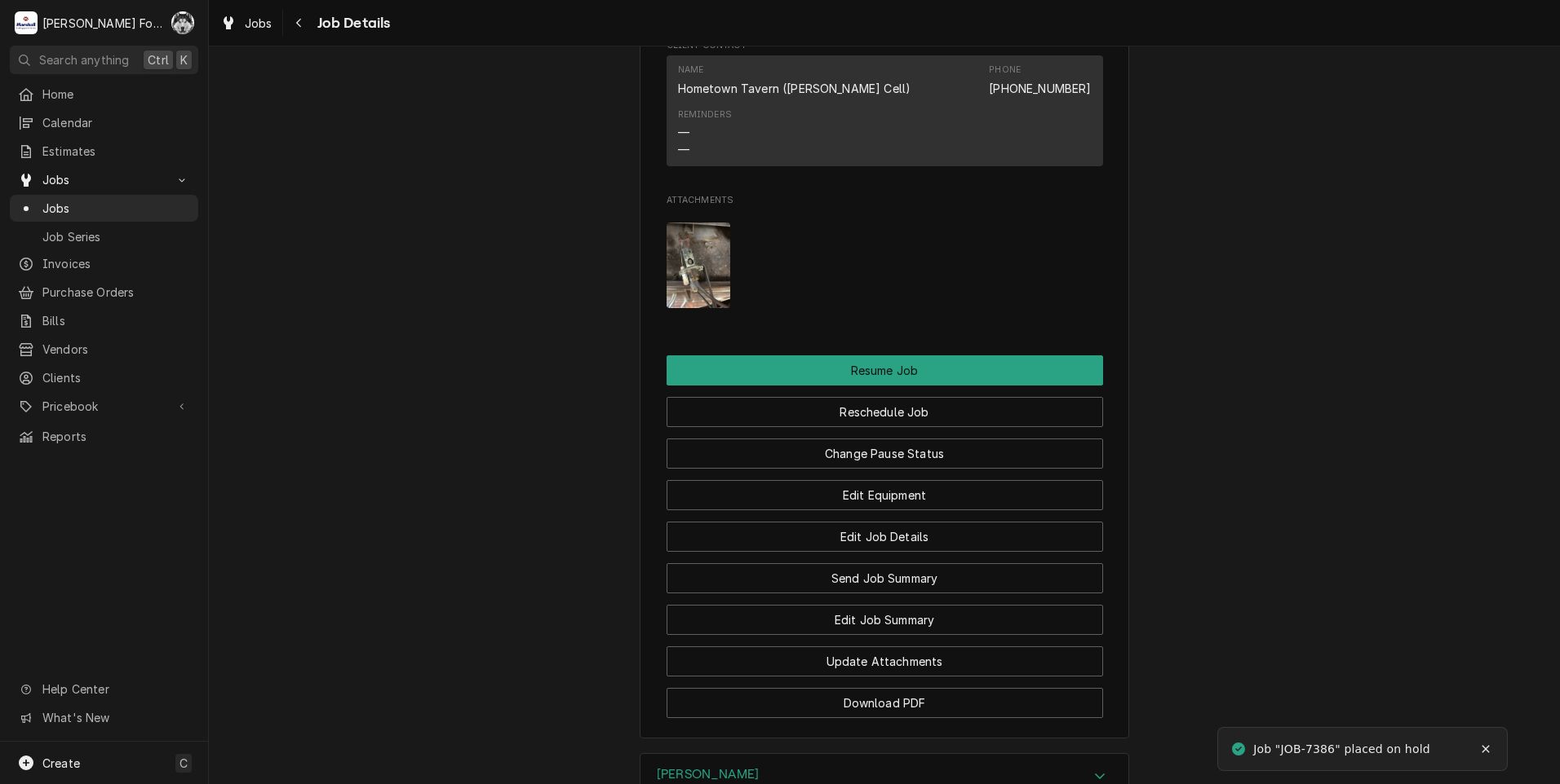
scroll to position [2082, 0]
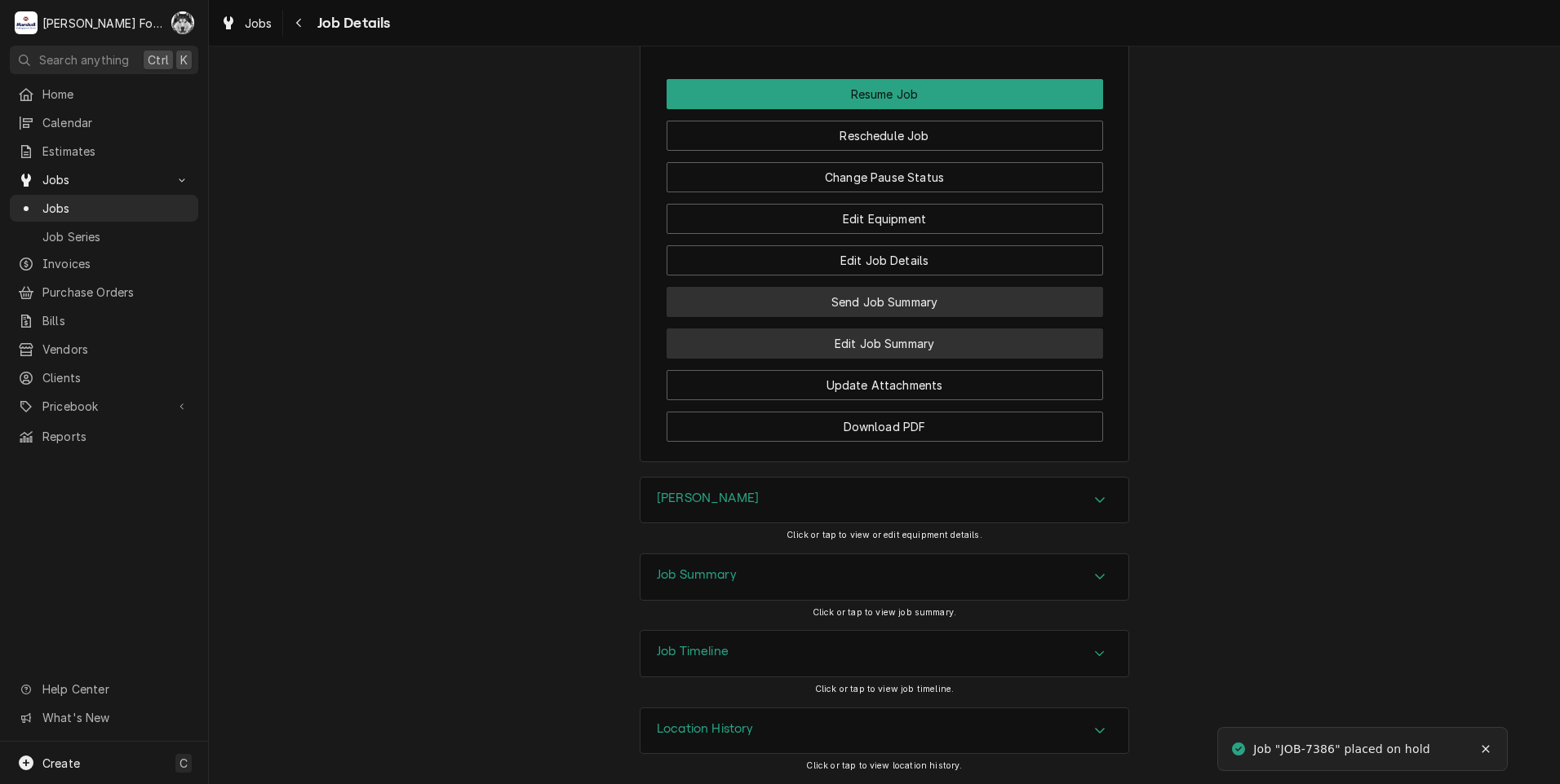
drag, startPoint x: 864, startPoint y: 302, endPoint x: 856, endPoint y: 337, distance: 35.9
click at [856, 340] on div "Resume Job Reschedule Job Change Pause Status Edit Equipment Edit Job Details S…" at bounding box center [884, 260] width 436 height 363
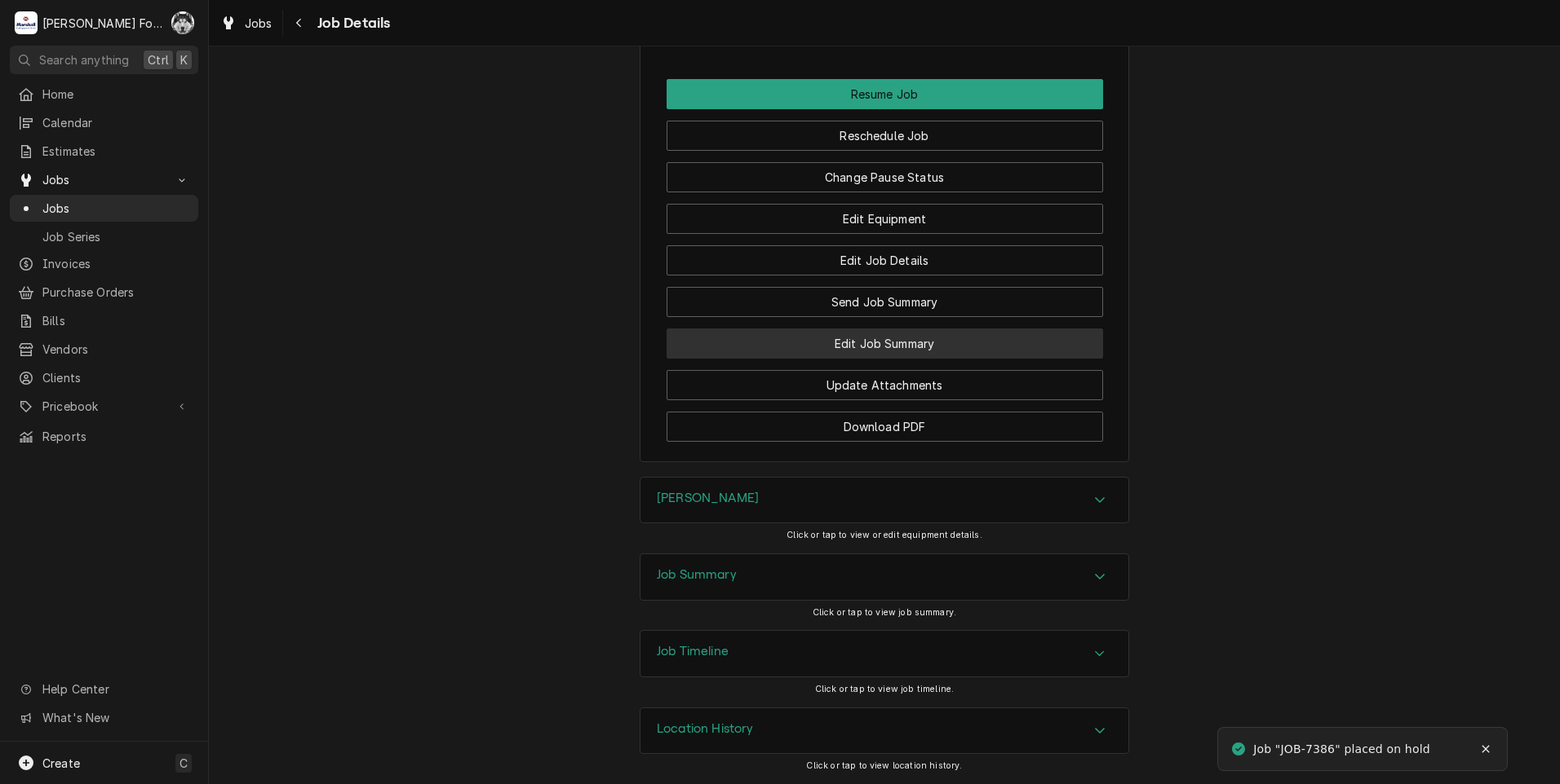
click at [856, 337] on button "Edit Job Summary" at bounding box center [884, 344] width 436 height 30
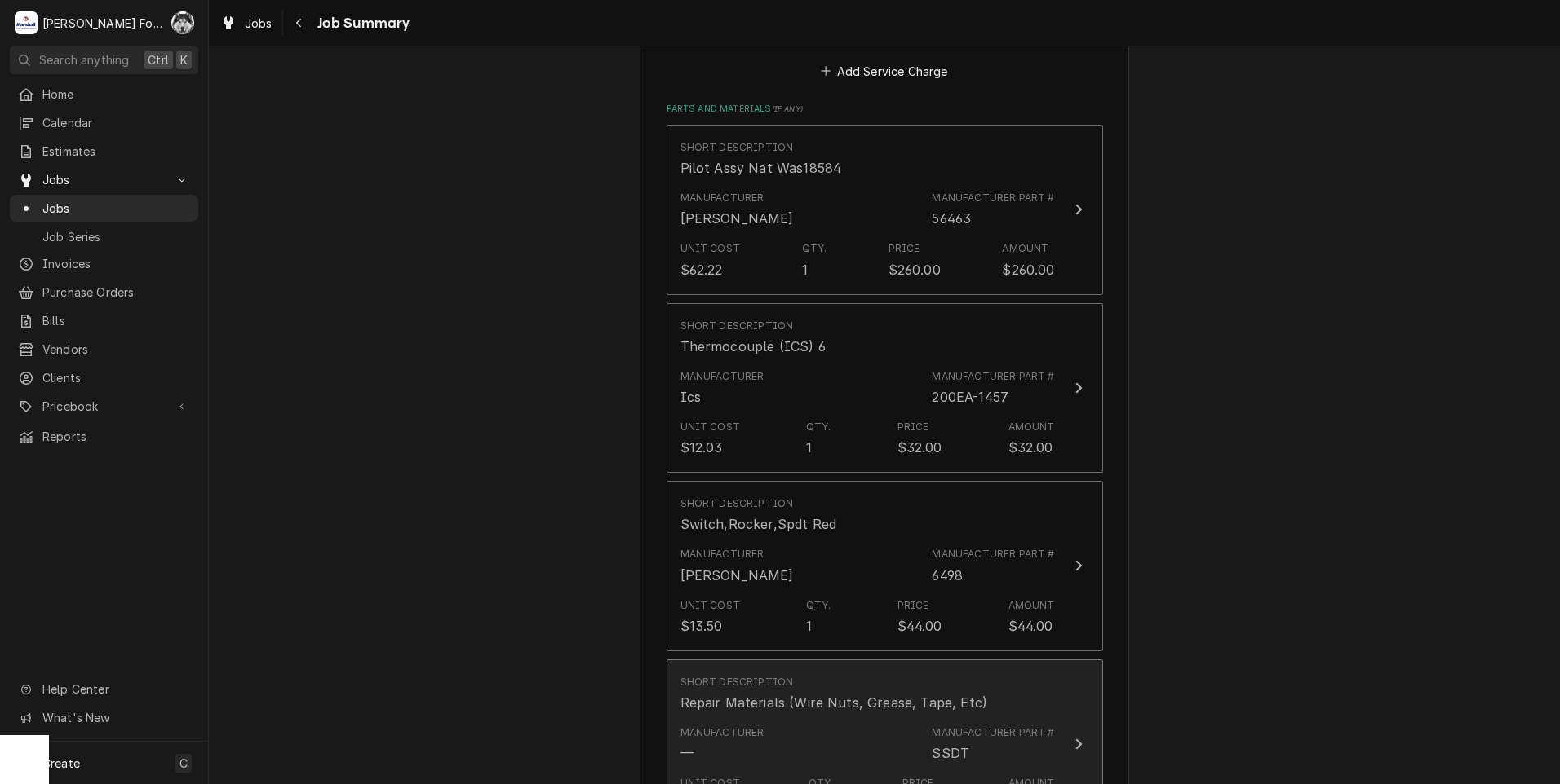
scroll to position [1087, 0]
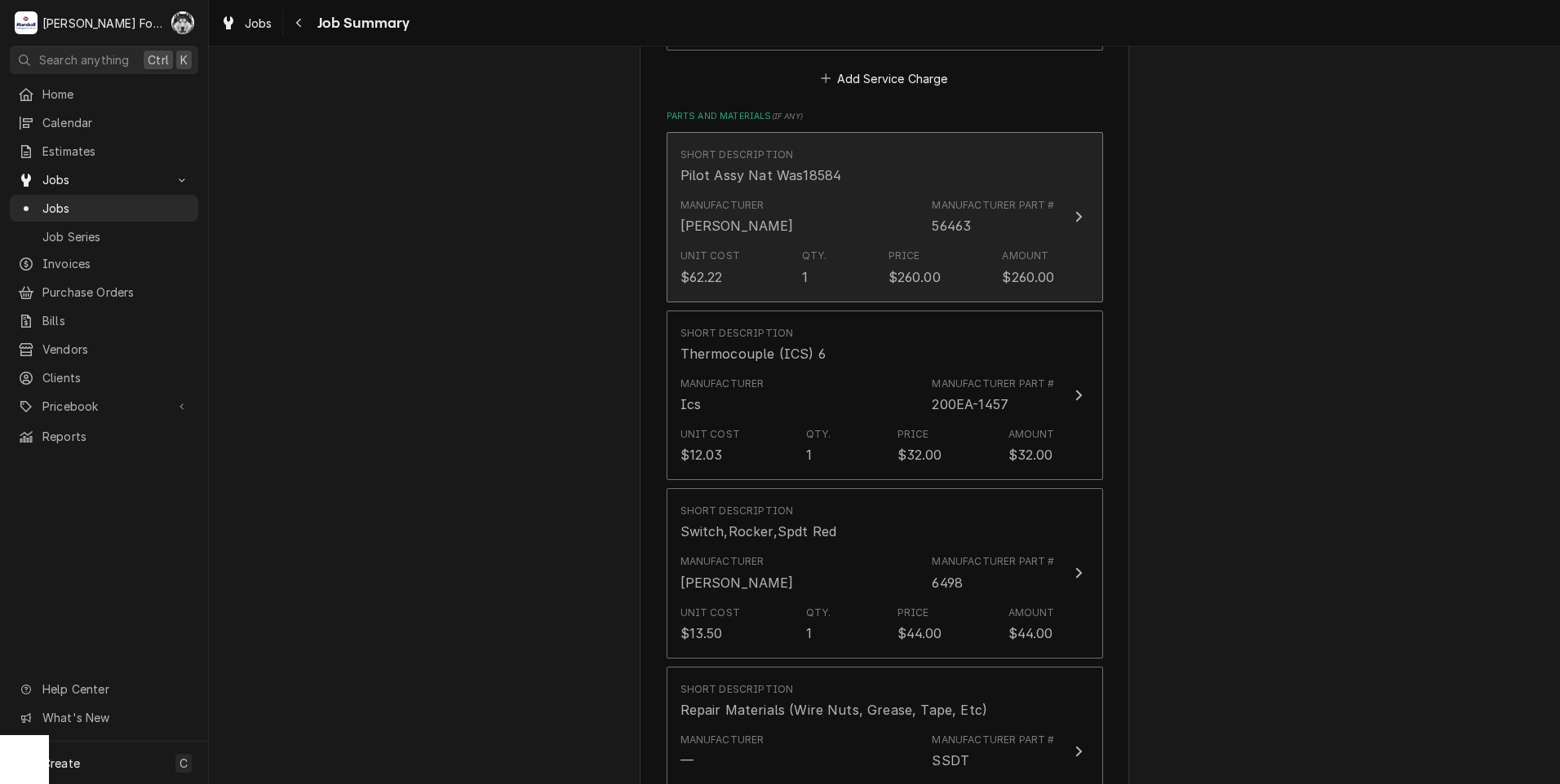
click at [760, 211] on div "Manufacturer Blodgett Manufacturer Part # 56463" at bounding box center [867, 216] width 375 height 50
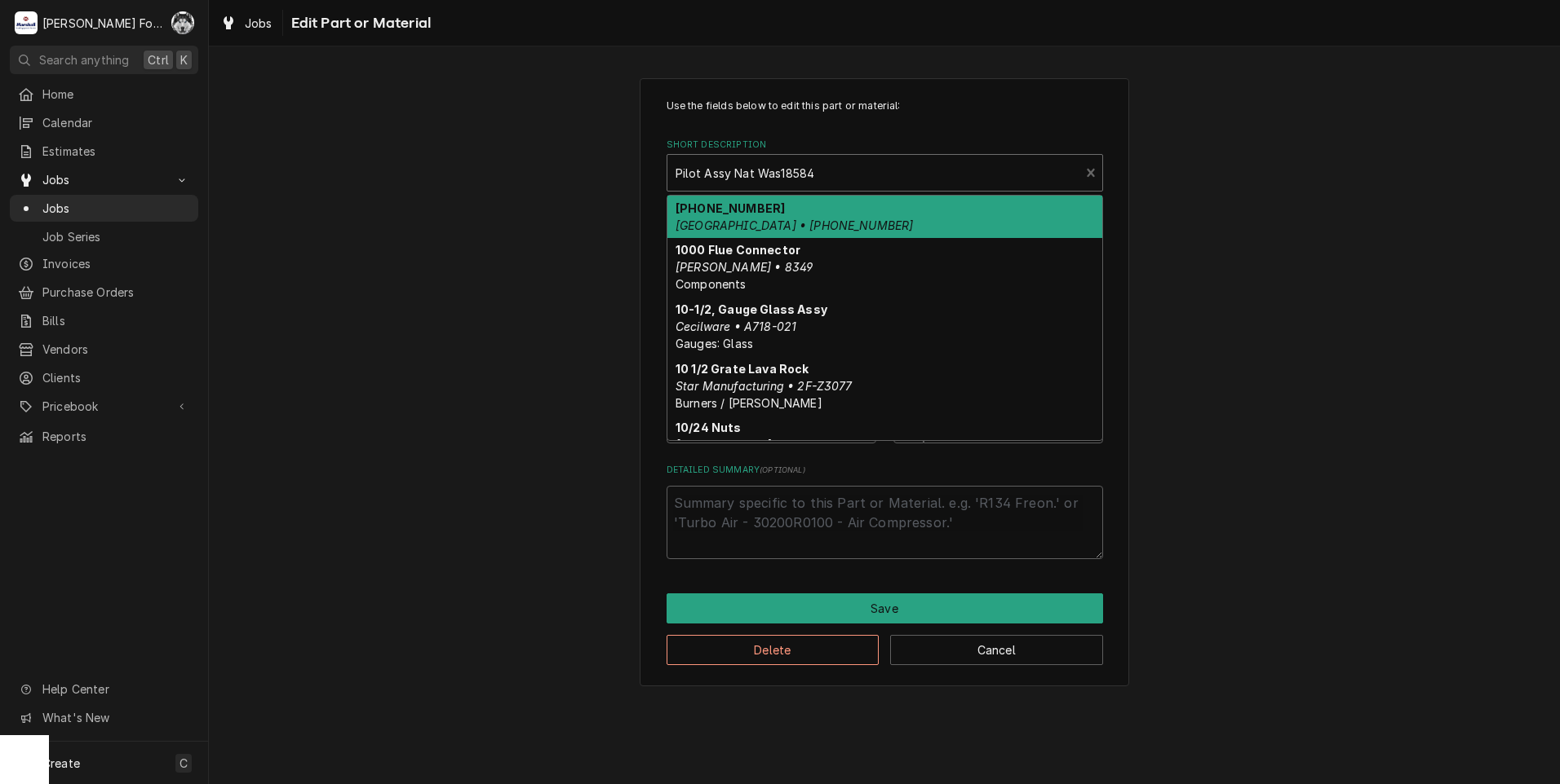
type textarea "x"
click at [775, 175] on div "Short Description" at bounding box center [874, 172] width 396 height 30
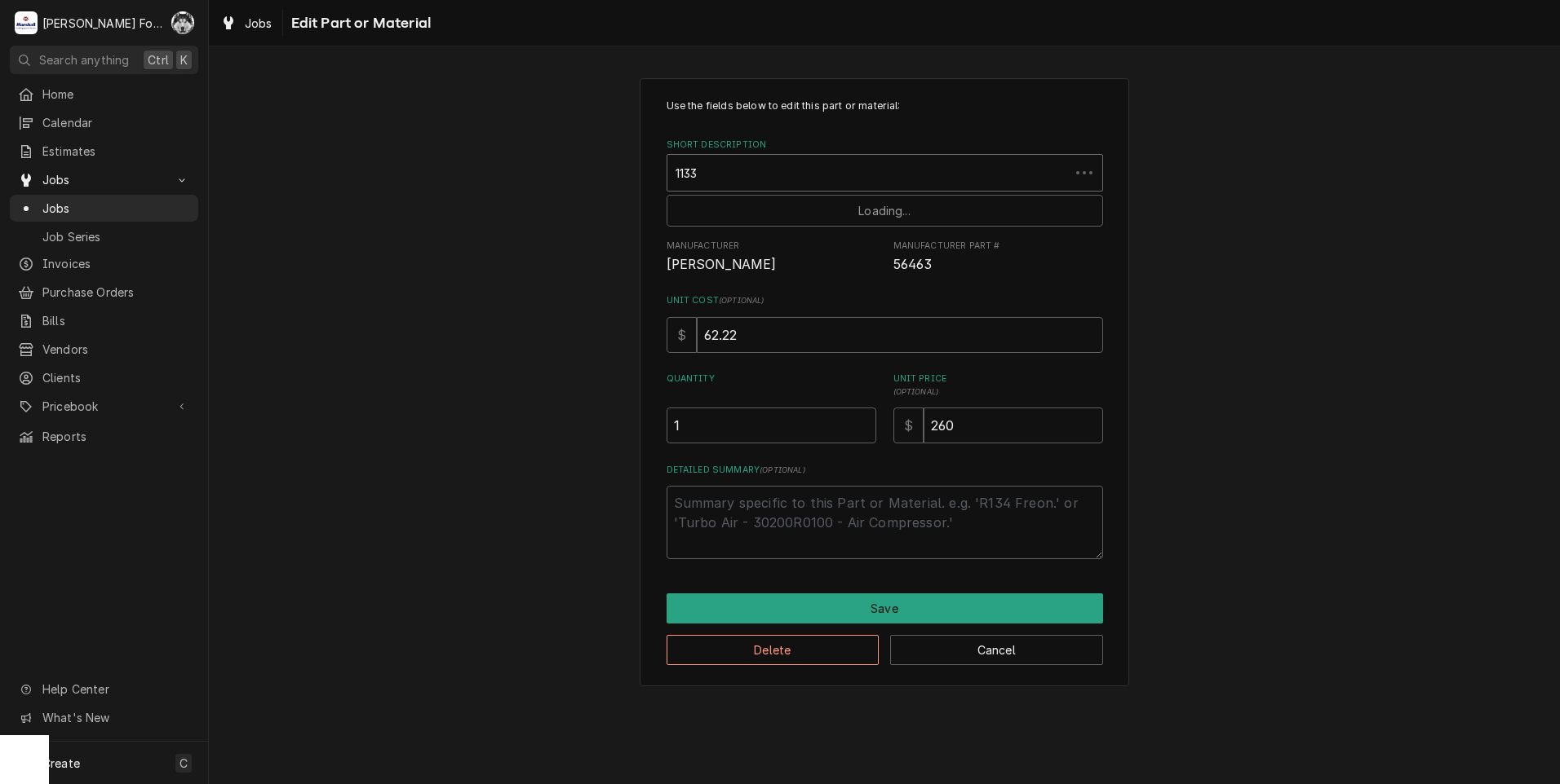
type input "11334"
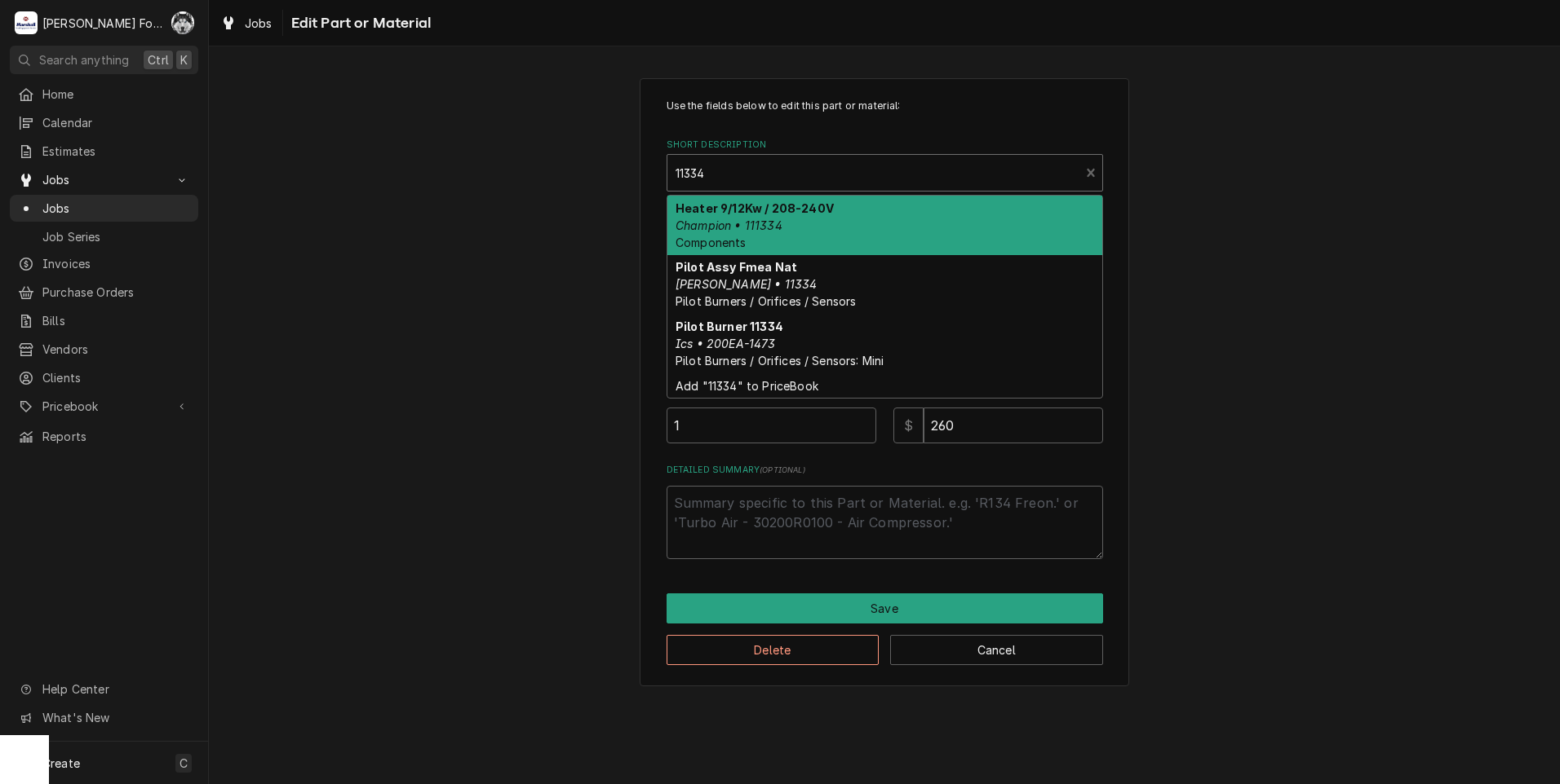
click at [765, 229] on em "Champion • 111334" at bounding box center [729, 225] width 107 height 14
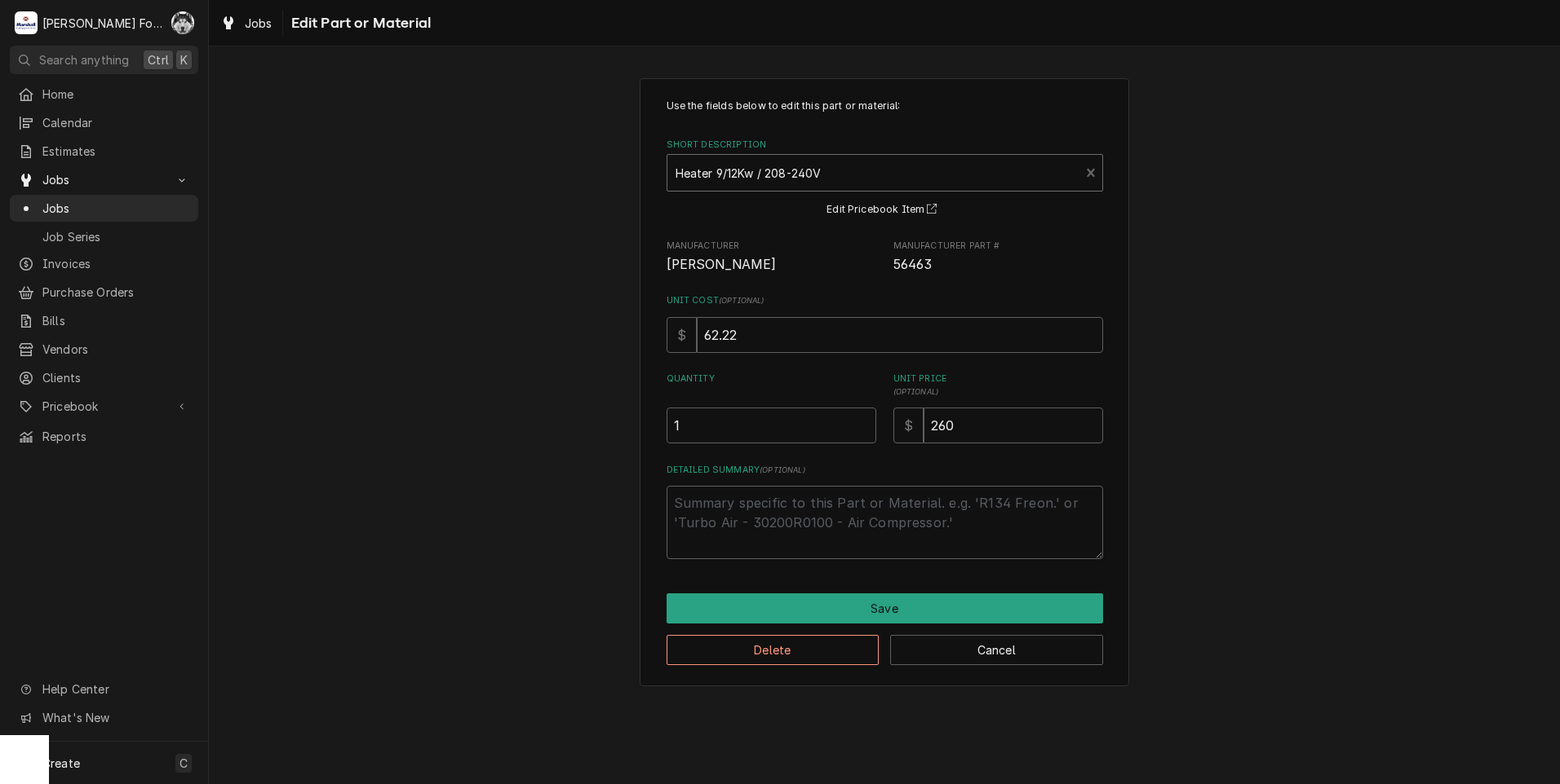
type textarea "x"
click at [761, 149] on label "Short Description" at bounding box center [884, 146] width 436 height 13
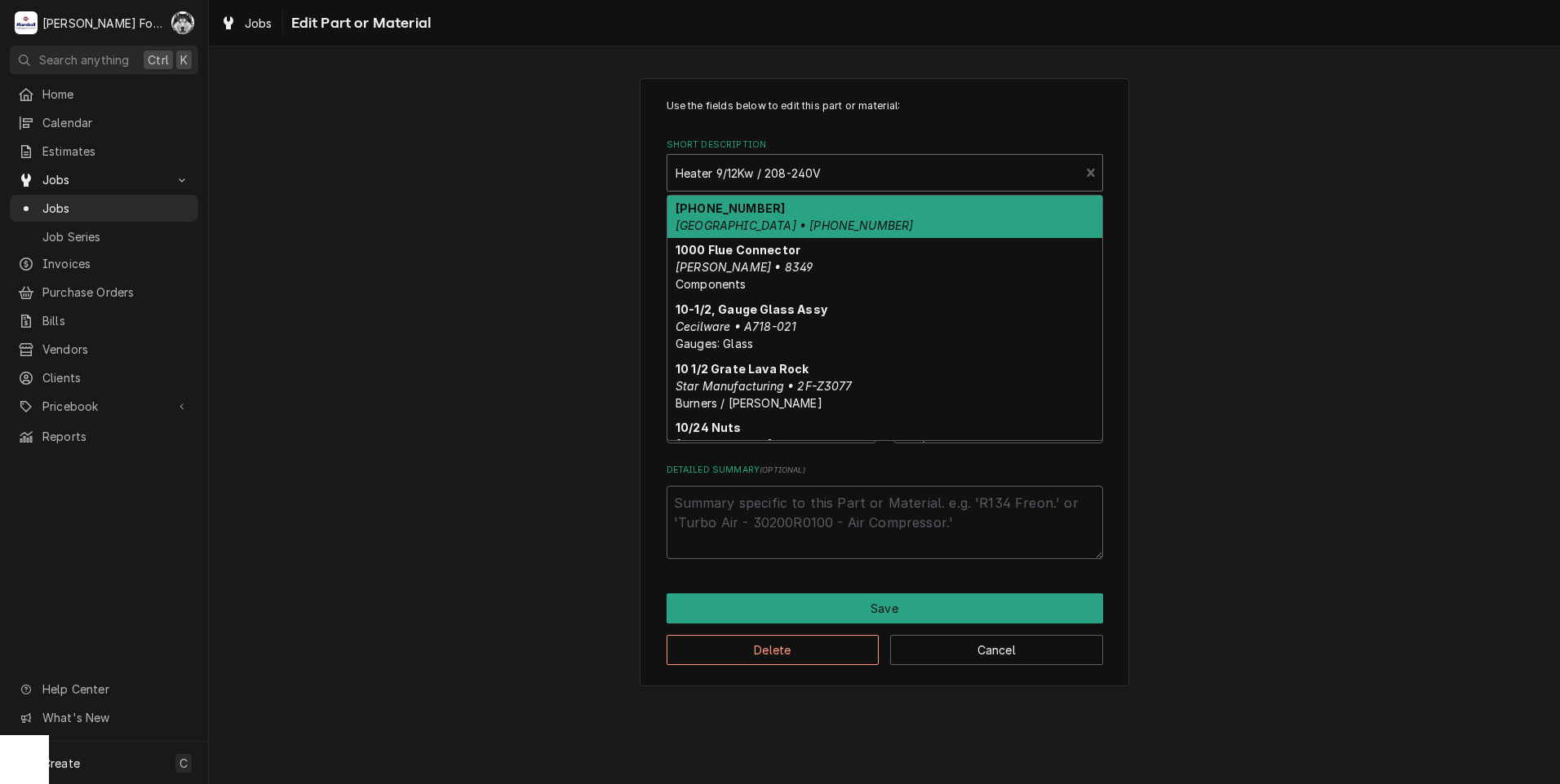
click at [761, 167] on div "Short Description" at bounding box center [874, 172] width 396 height 30
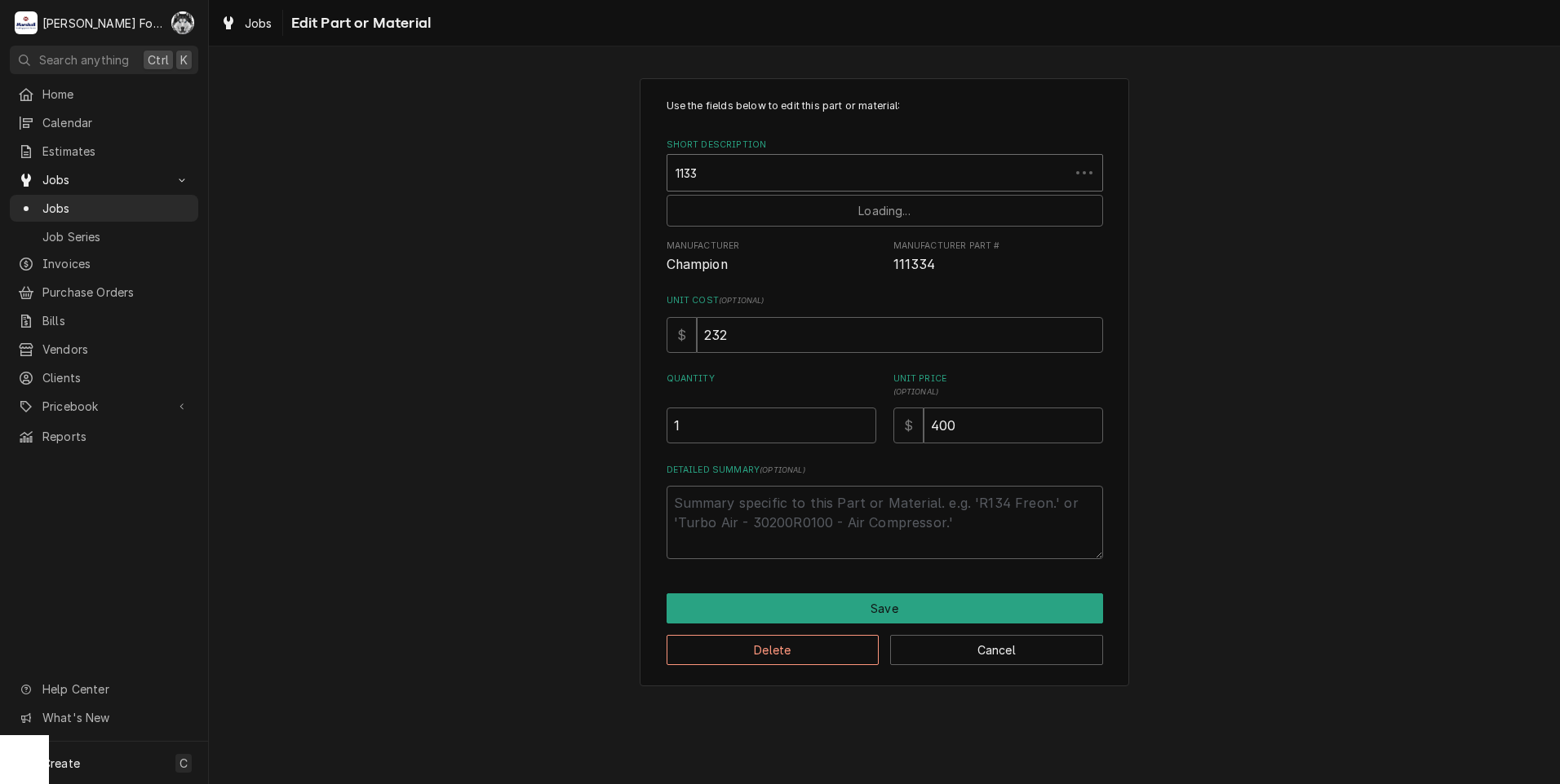
type input "11334"
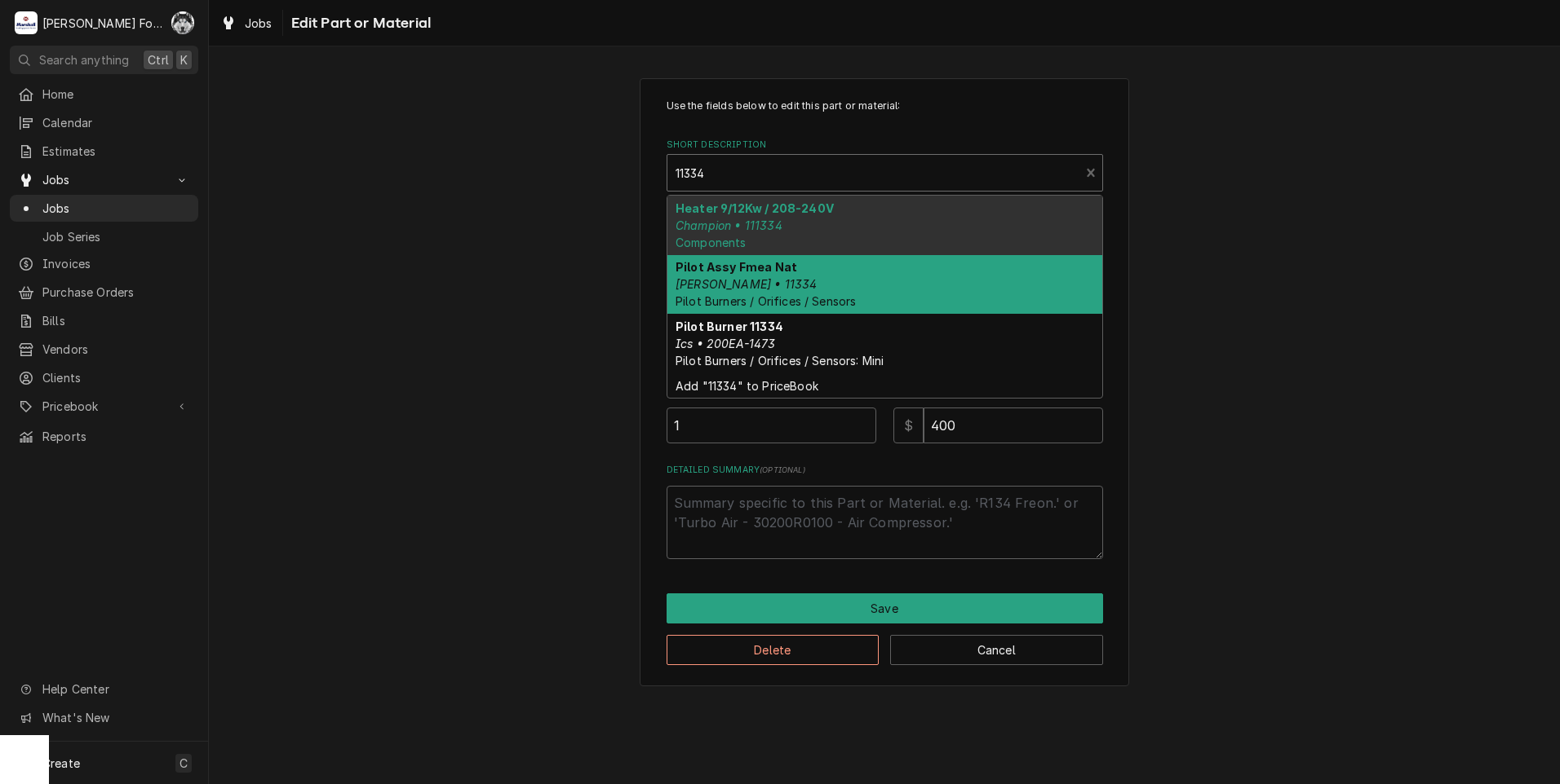
click at [763, 272] on strong "Pilot Assy Fmea Nat" at bounding box center [737, 267] width 122 height 14
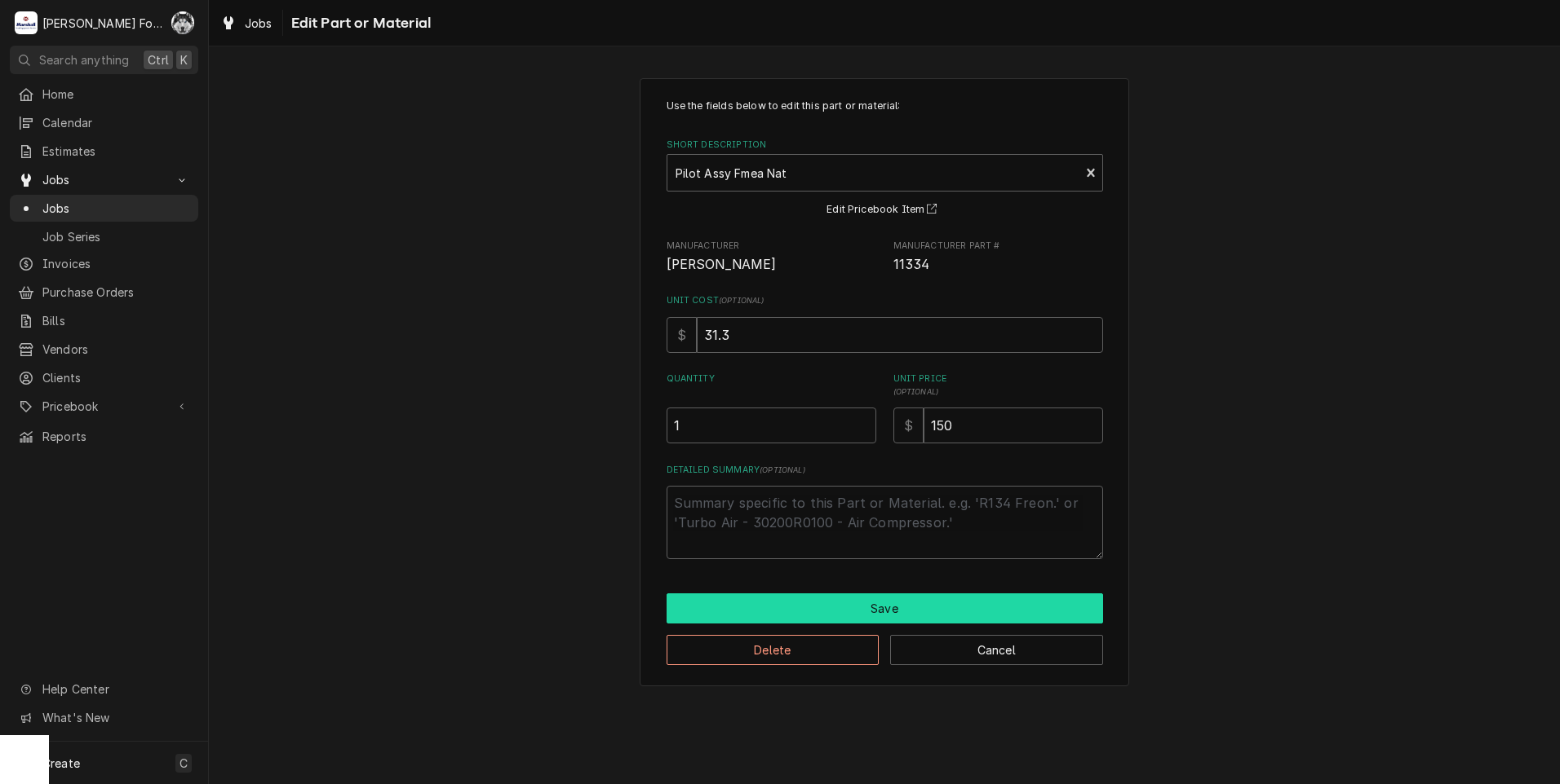
click at [820, 601] on button "Save" at bounding box center [884, 609] width 436 height 30
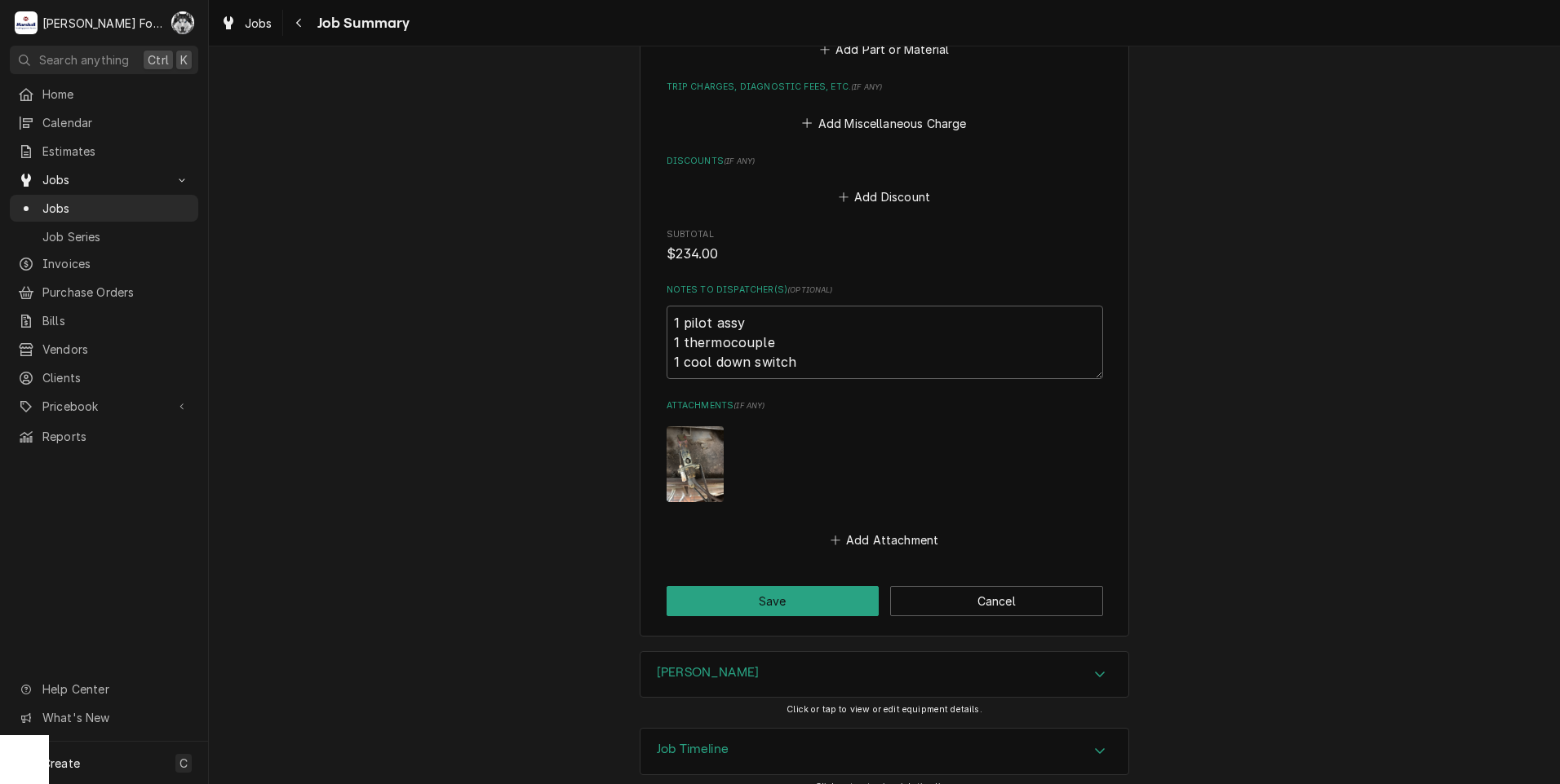
scroll to position [1904, 0]
click at [798, 585] on button "Save" at bounding box center [772, 600] width 213 height 30
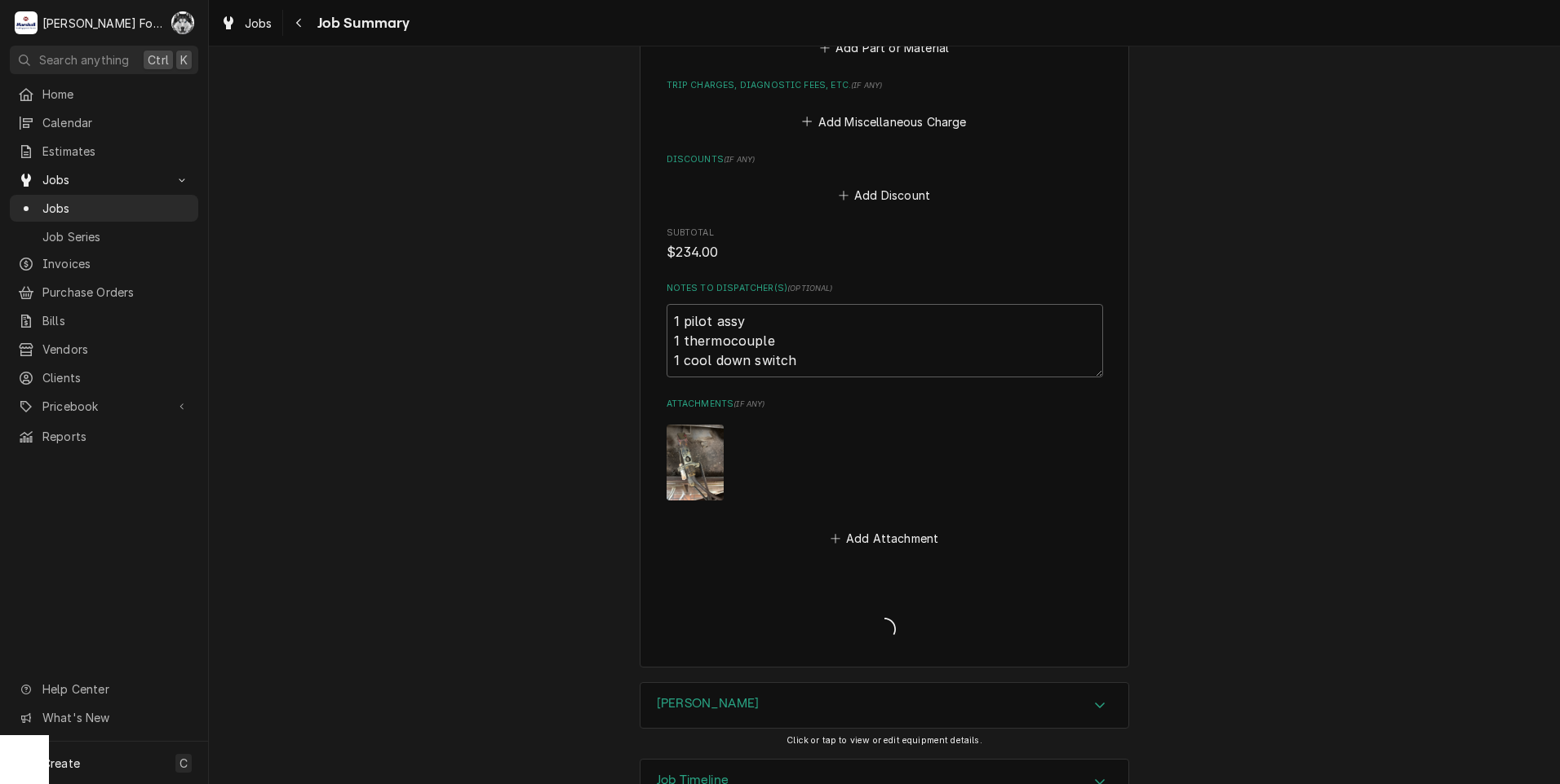
type textarea "x"
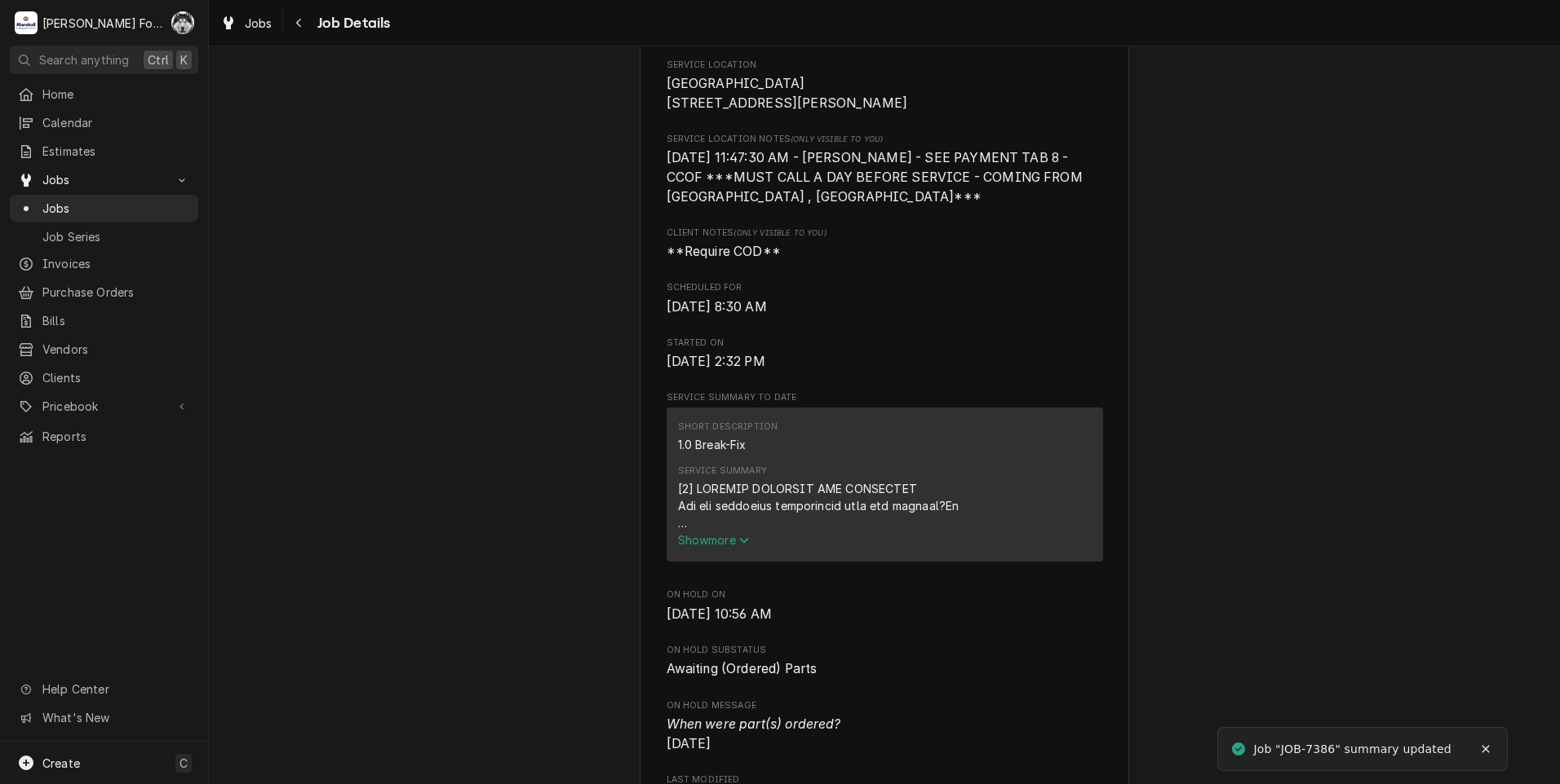
scroll to position [815, 0]
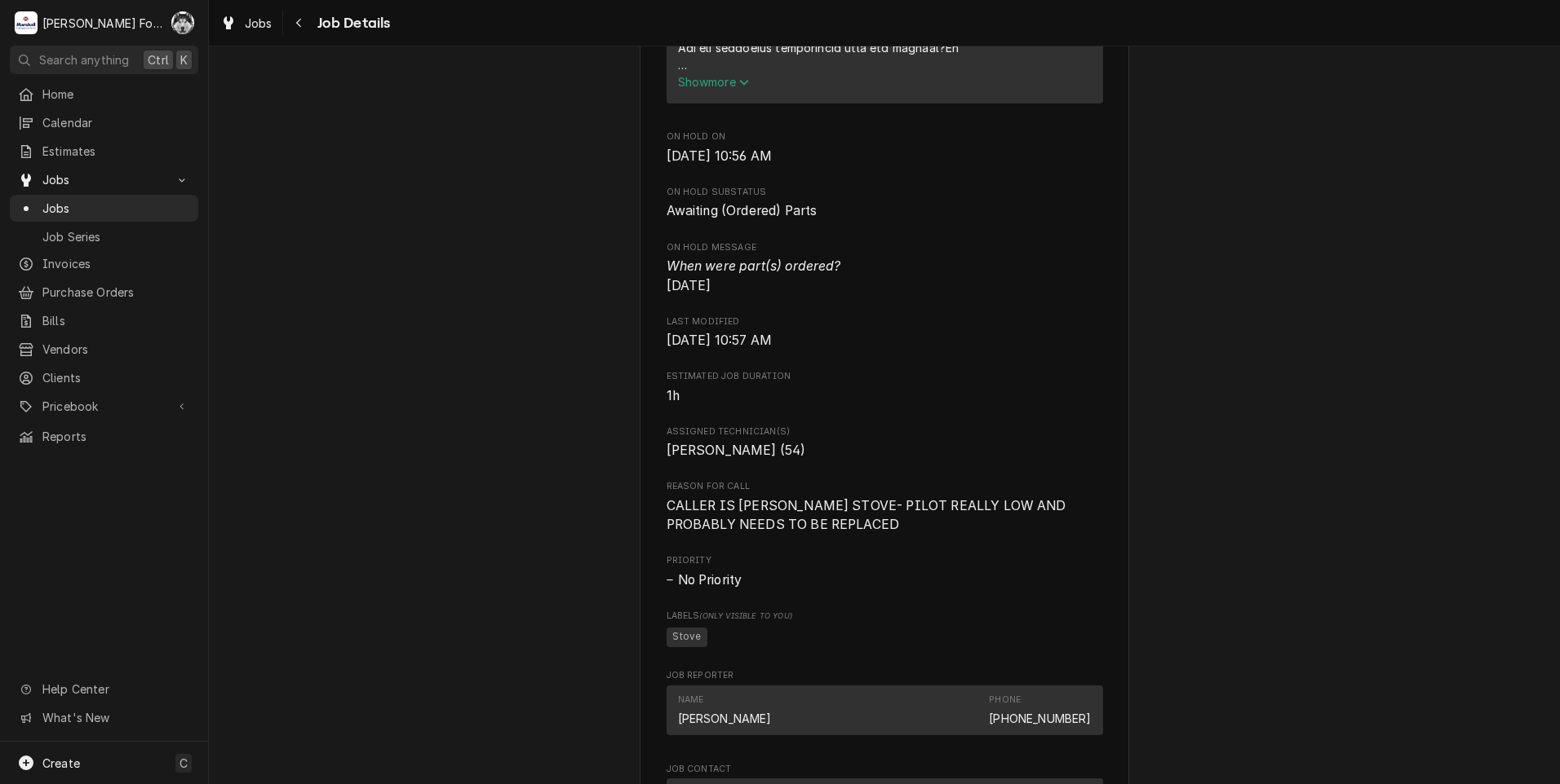
click at [474, 143] on div "Awaiting (Ordered) Parts Hometown Tavern Hometown Tavern / 632 Metacom Avenue, …" at bounding box center [883, 487] width 1350 height 2477
click at [54, 202] on span "Jobs" at bounding box center [116, 209] width 148 height 17
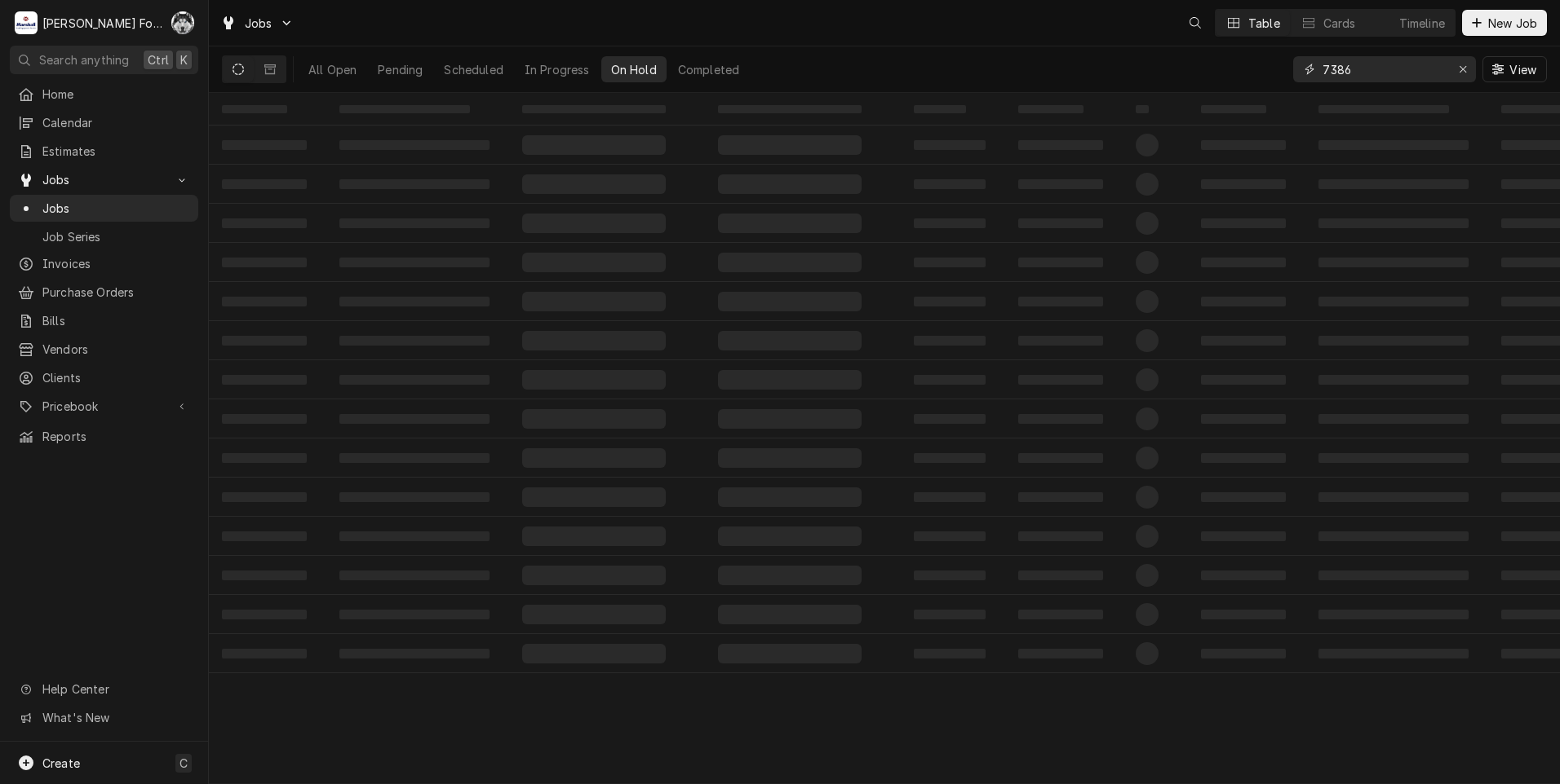
click at [1165, 125] on div "Jobs Table Cards Timeline New Job All Open Pending Scheduled In Progress On Hol…" at bounding box center [883, 392] width 1350 height 784
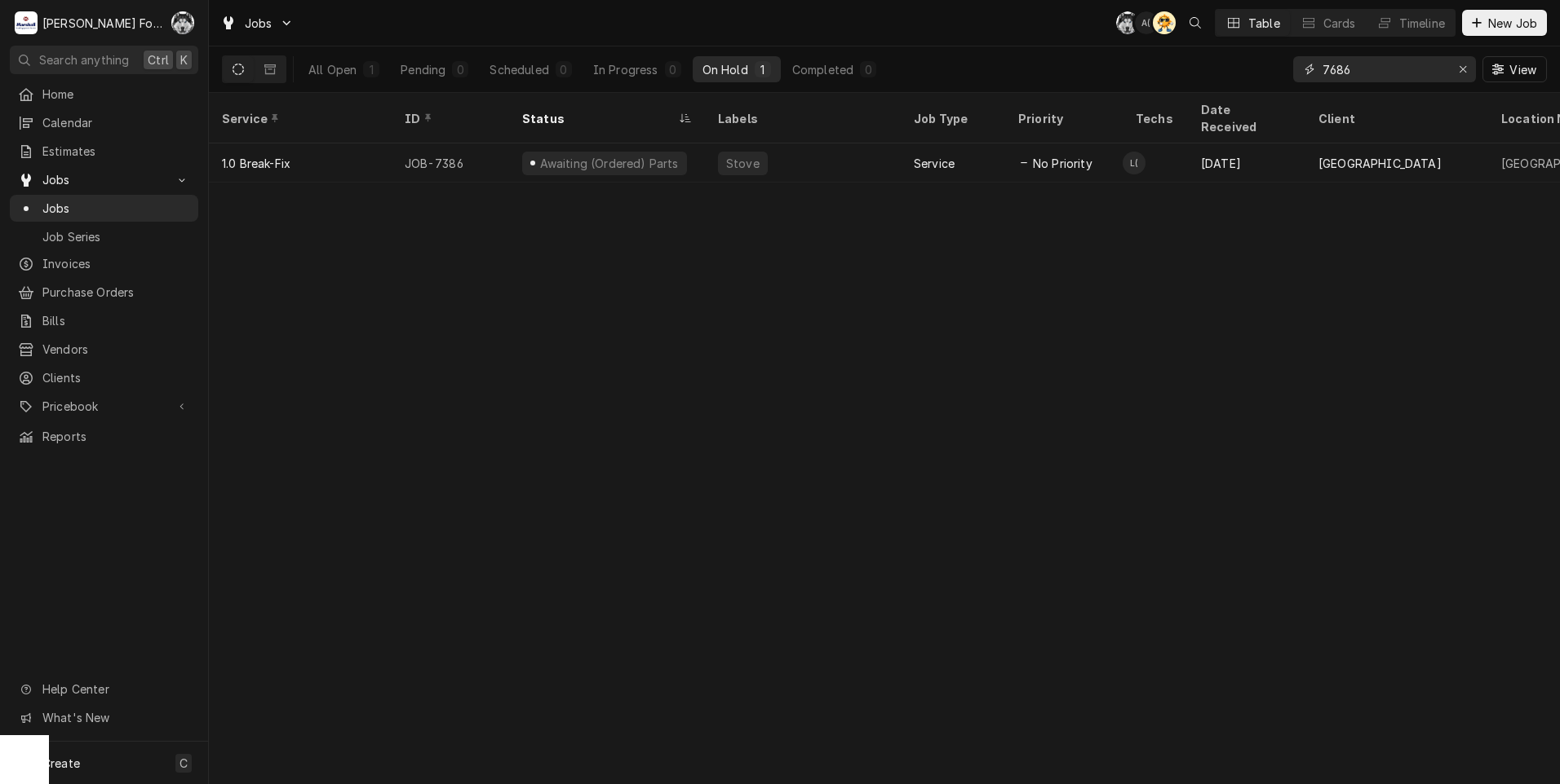
type input "7686"
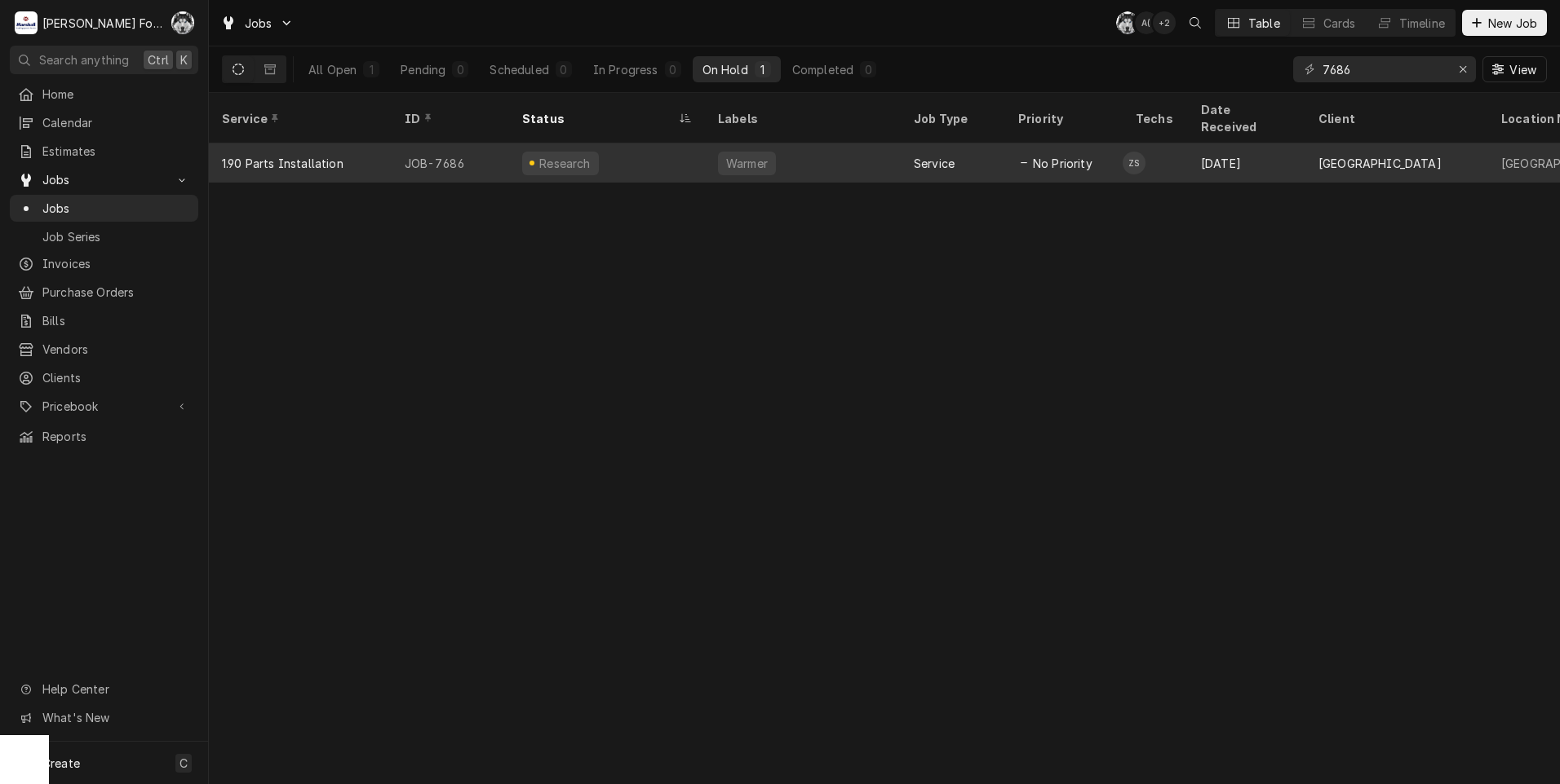
click at [585, 151] on div "Research" at bounding box center [560, 163] width 76 height 24
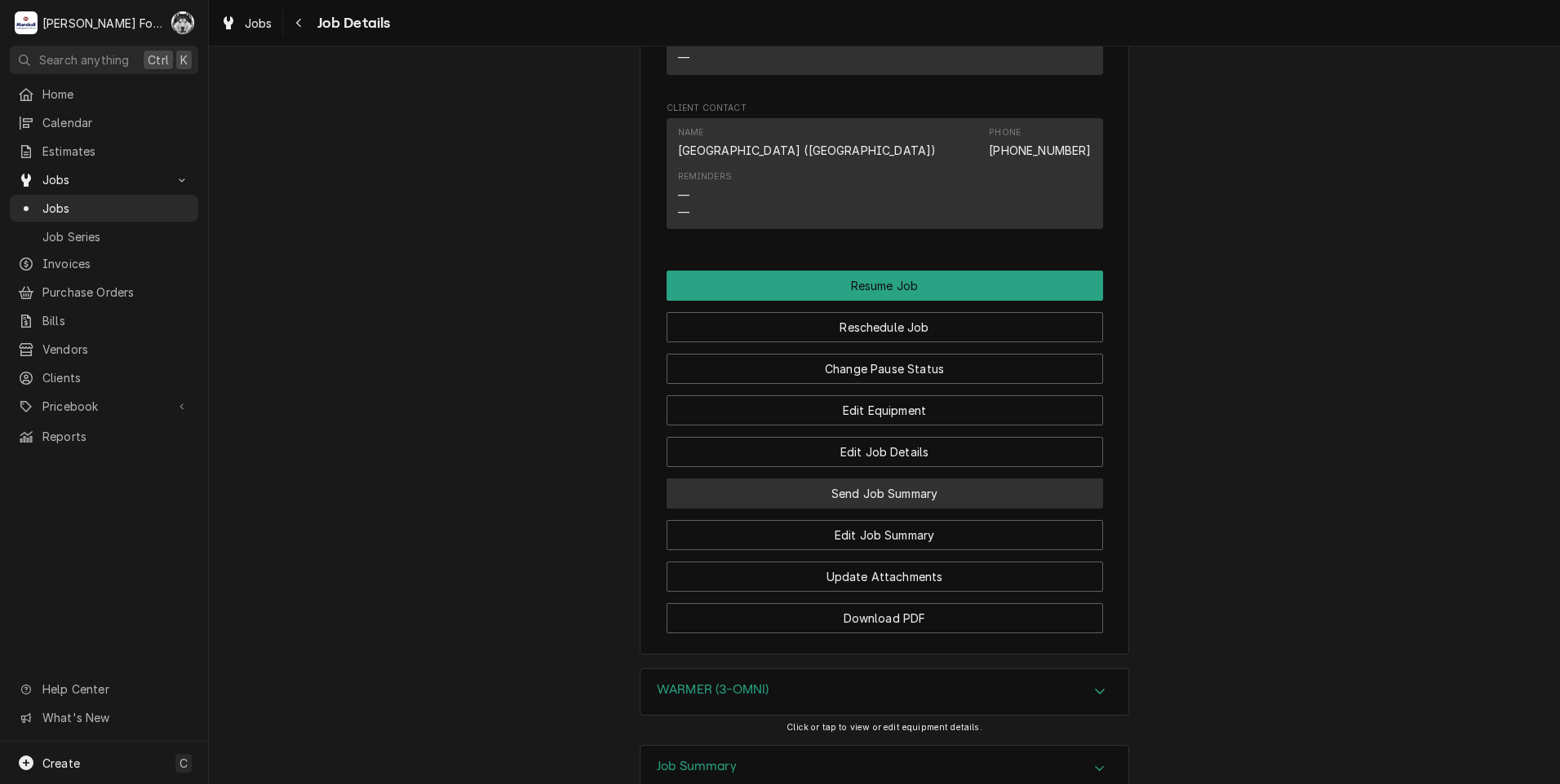
scroll to position [3669, 0]
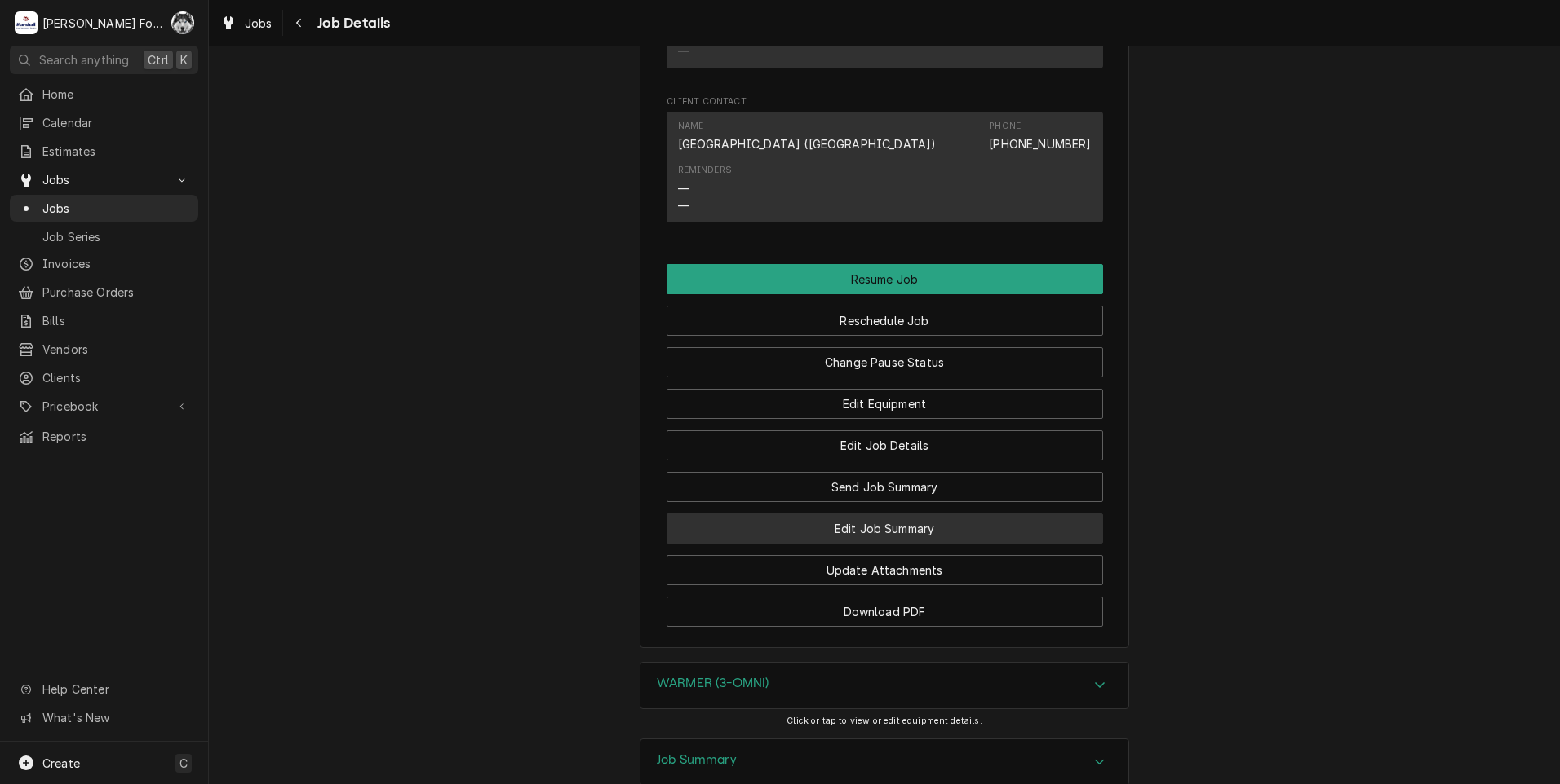
click at [827, 514] on button "Edit Job Summary" at bounding box center [884, 529] width 436 height 30
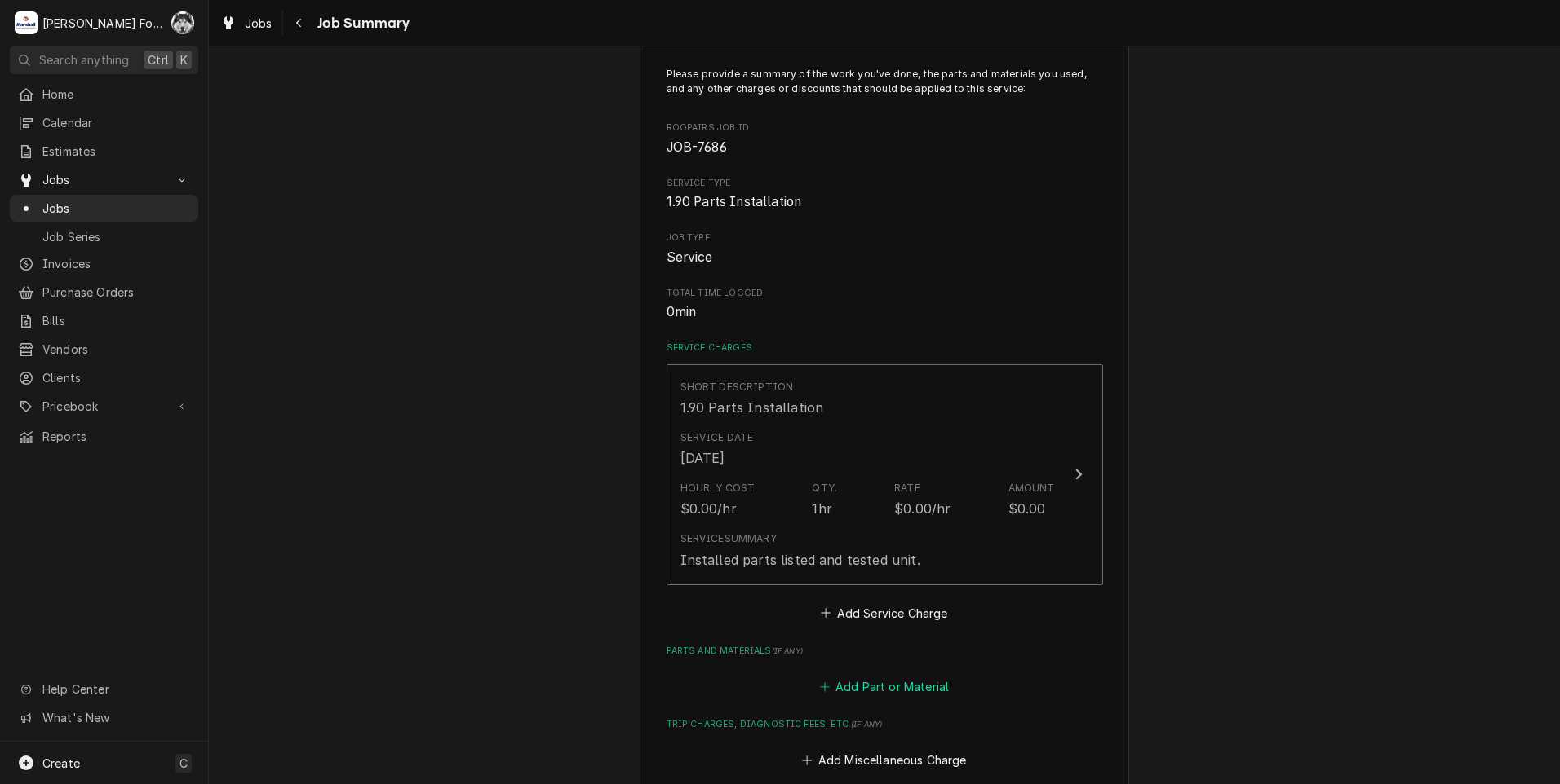
scroll to position [271, 0]
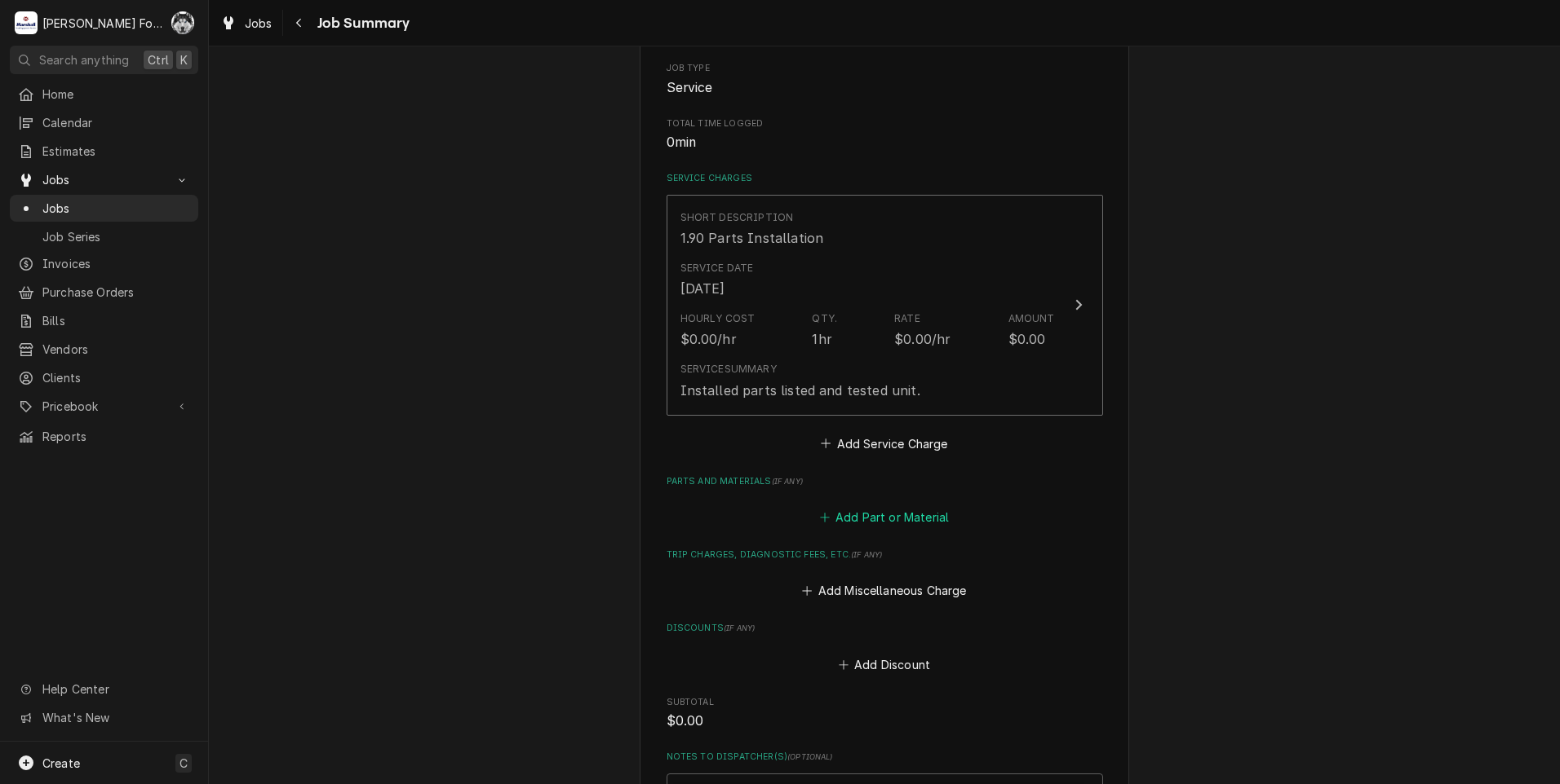
click at [890, 509] on button "Add Part or Material" at bounding box center [883, 518] width 134 height 23
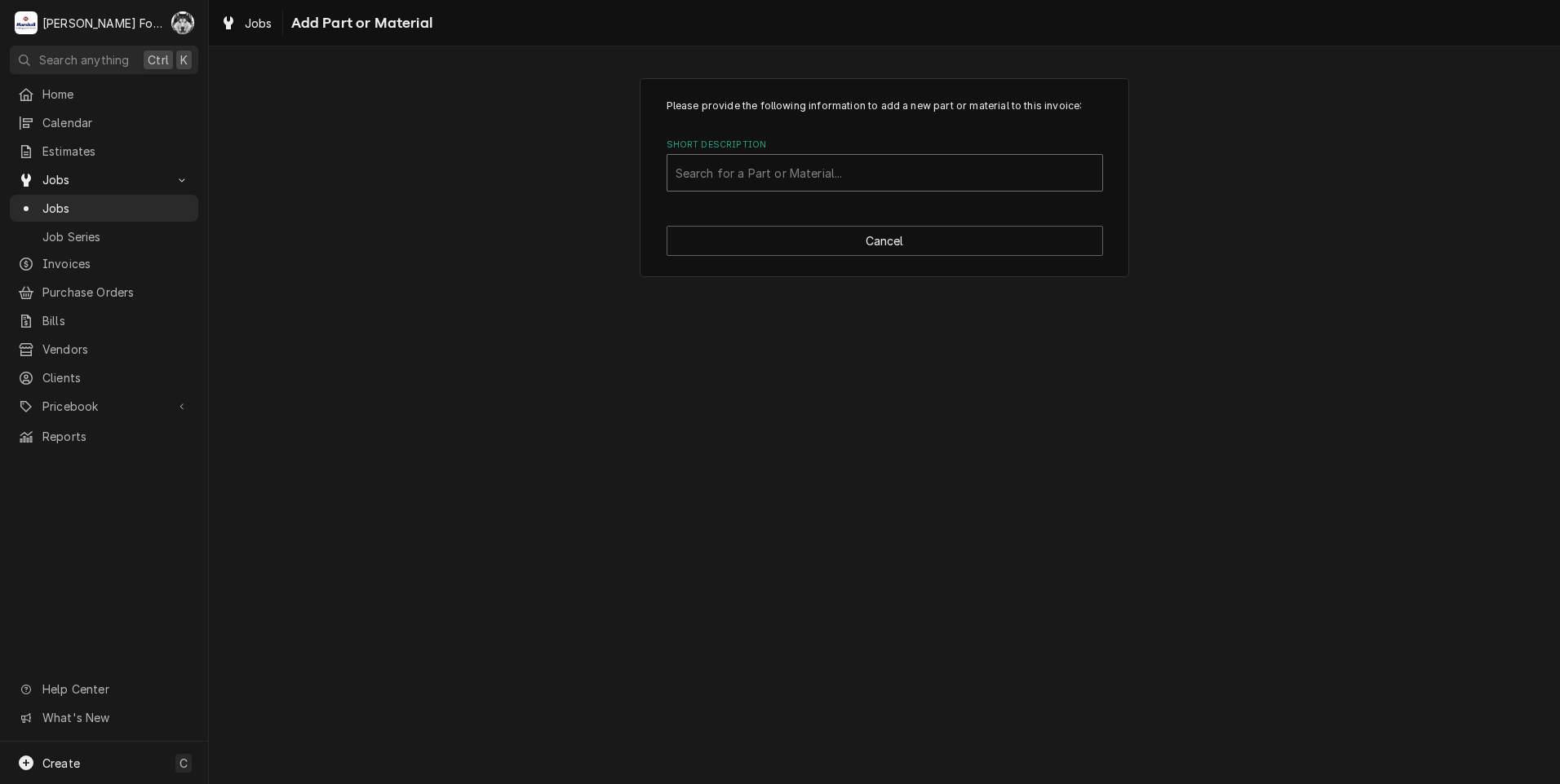
click at [945, 191] on div "Search for a Part or Material..." at bounding box center [884, 172] width 436 height 37
type input "7"
type input "18608-0010"
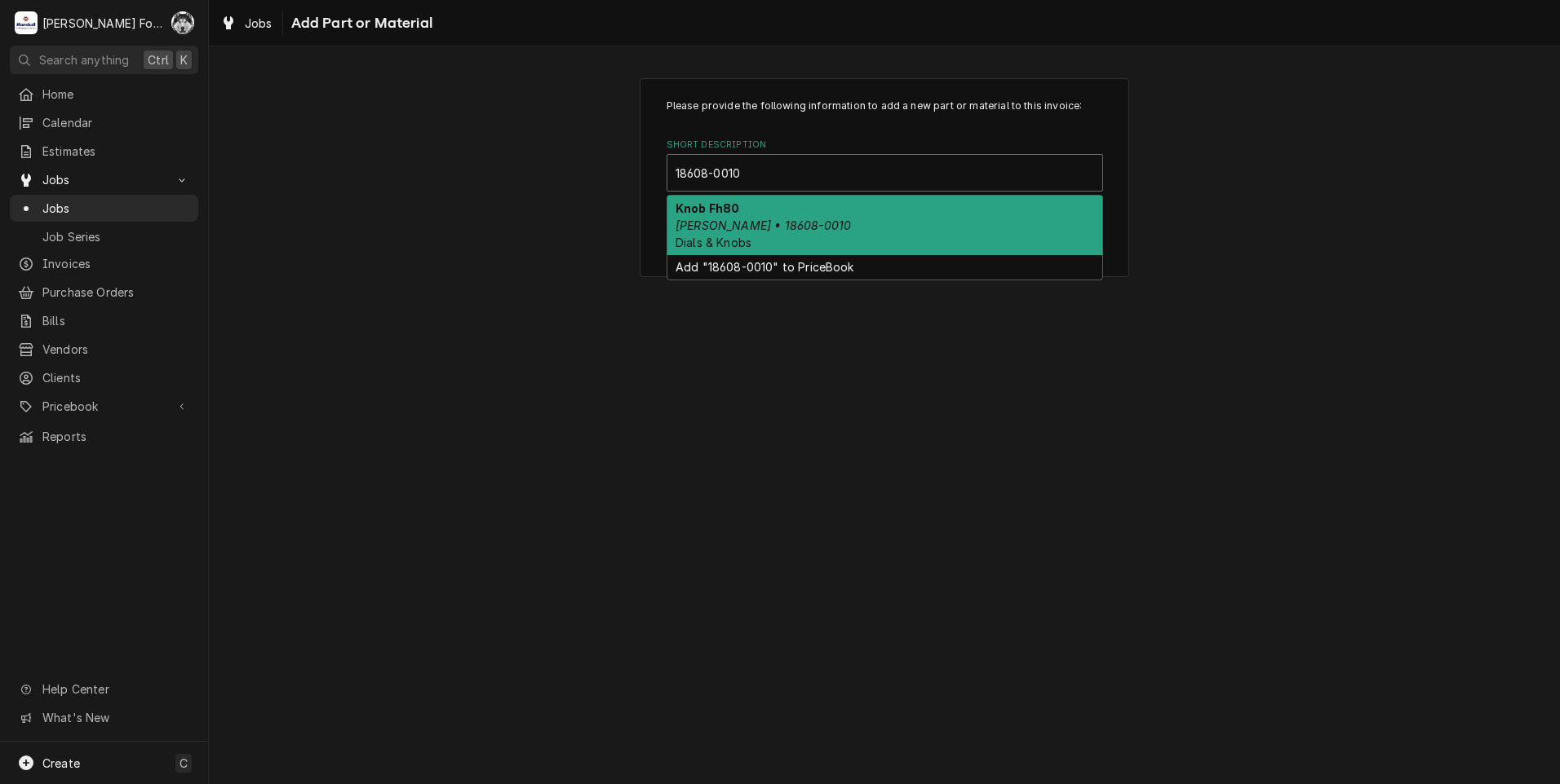
click at [834, 235] on div "Knob Fh80 Carter-Hoffman • 18608-0010 Dials & Knobs" at bounding box center [884, 225] width 435 height 59
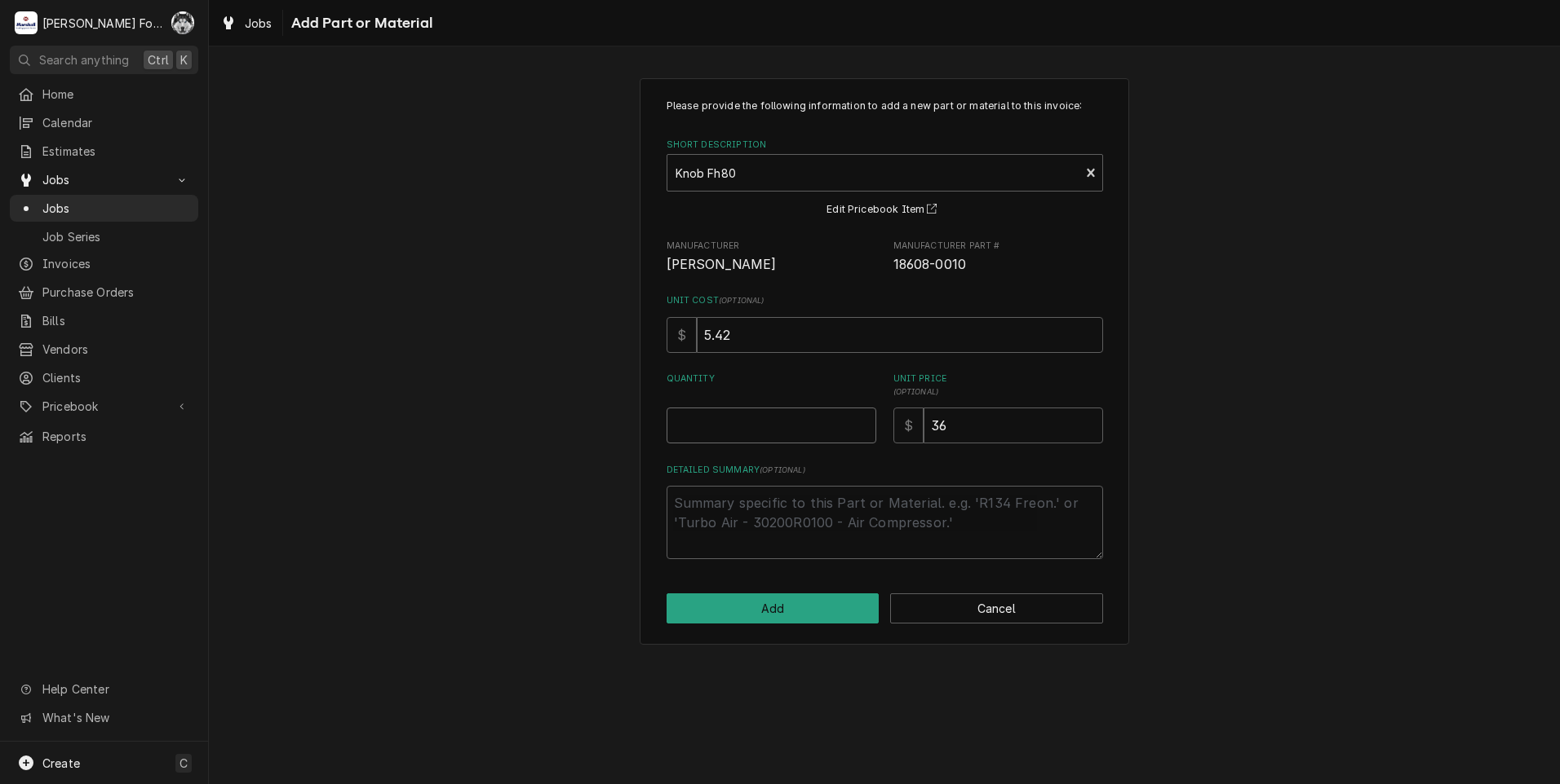
type textarea "x"
type input "0.5"
click at [864, 422] on input "0.5" at bounding box center [771, 426] width 210 height 36
type textarea "x"
type input "1"
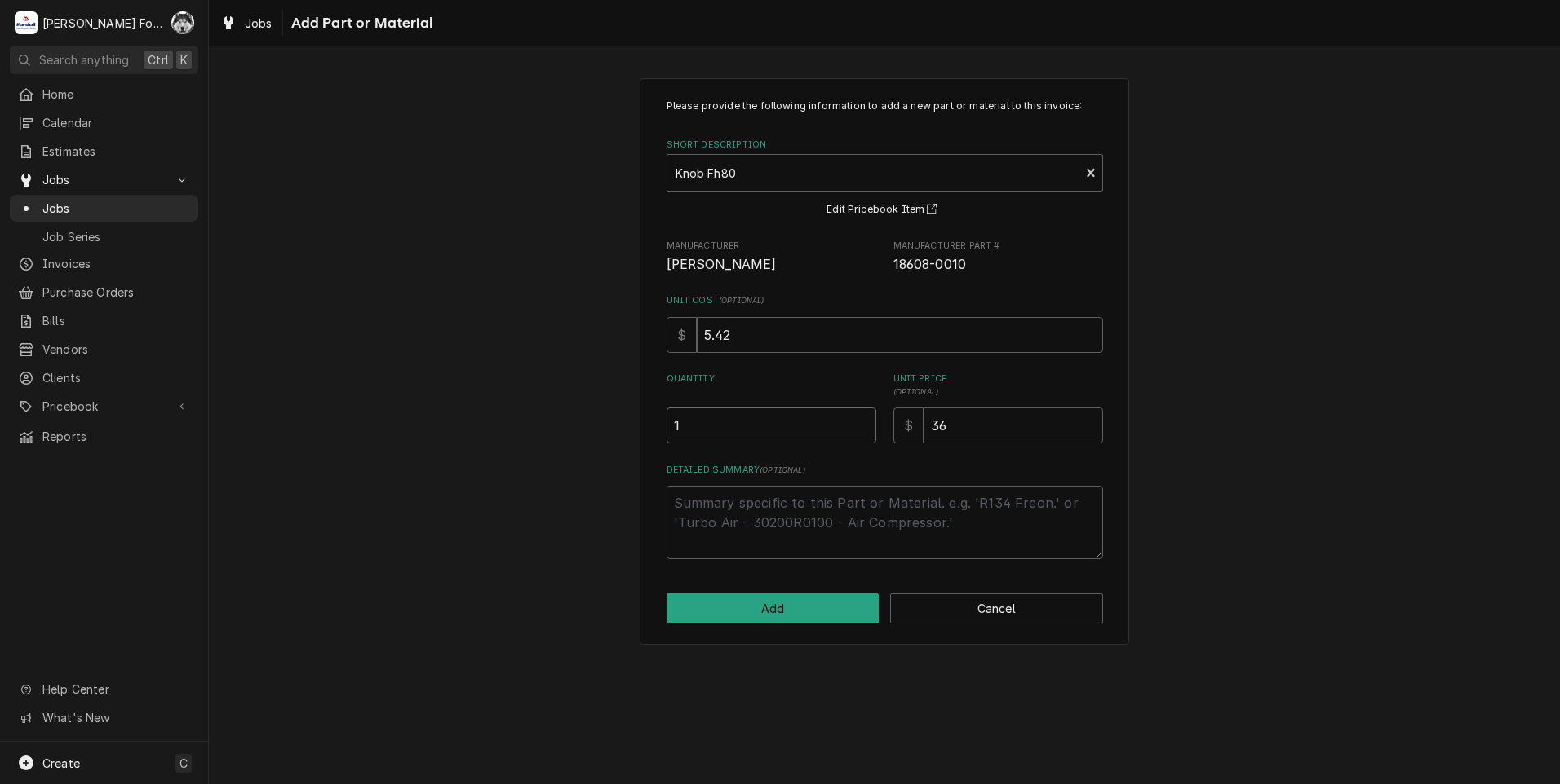
click at [863, 422] on input "1" at bounding box center [771, 426] width 210 height 36
drag, startPoint x: 991, startPoint y: 422, endPoint x: 779, endPoint y: 461, distance: 215.6
click at [779, 461] on div "Please provide the following information to add a new part or material to this …" at bounding box center [884, 330] width 436 height 461
type textarea "x"
type input "5"
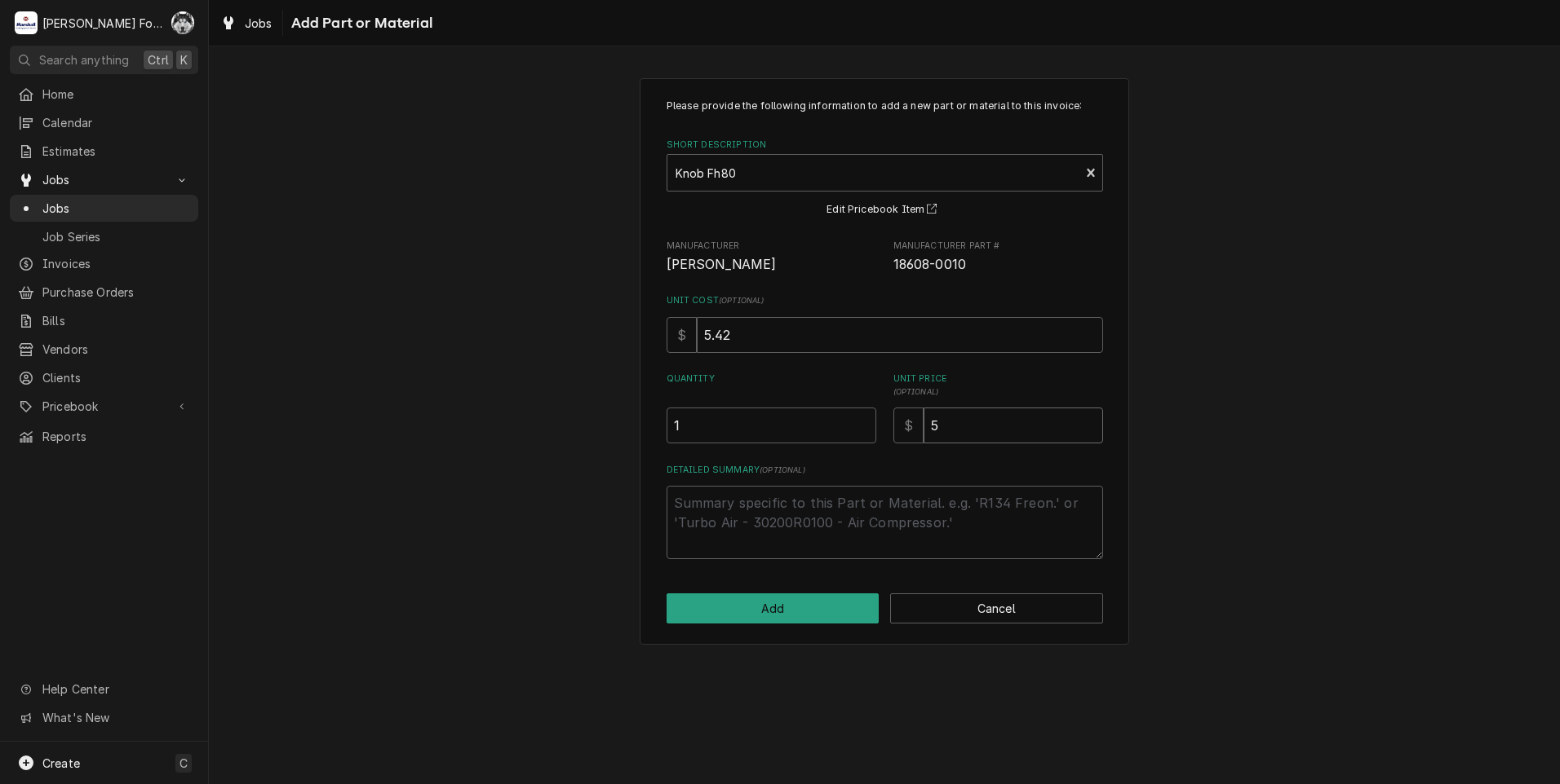
type textarea "x"
type input "54"
click at [745, 610] on button "Add" at bounding box center [772, 609] width 213 height 30
type textarea "x"
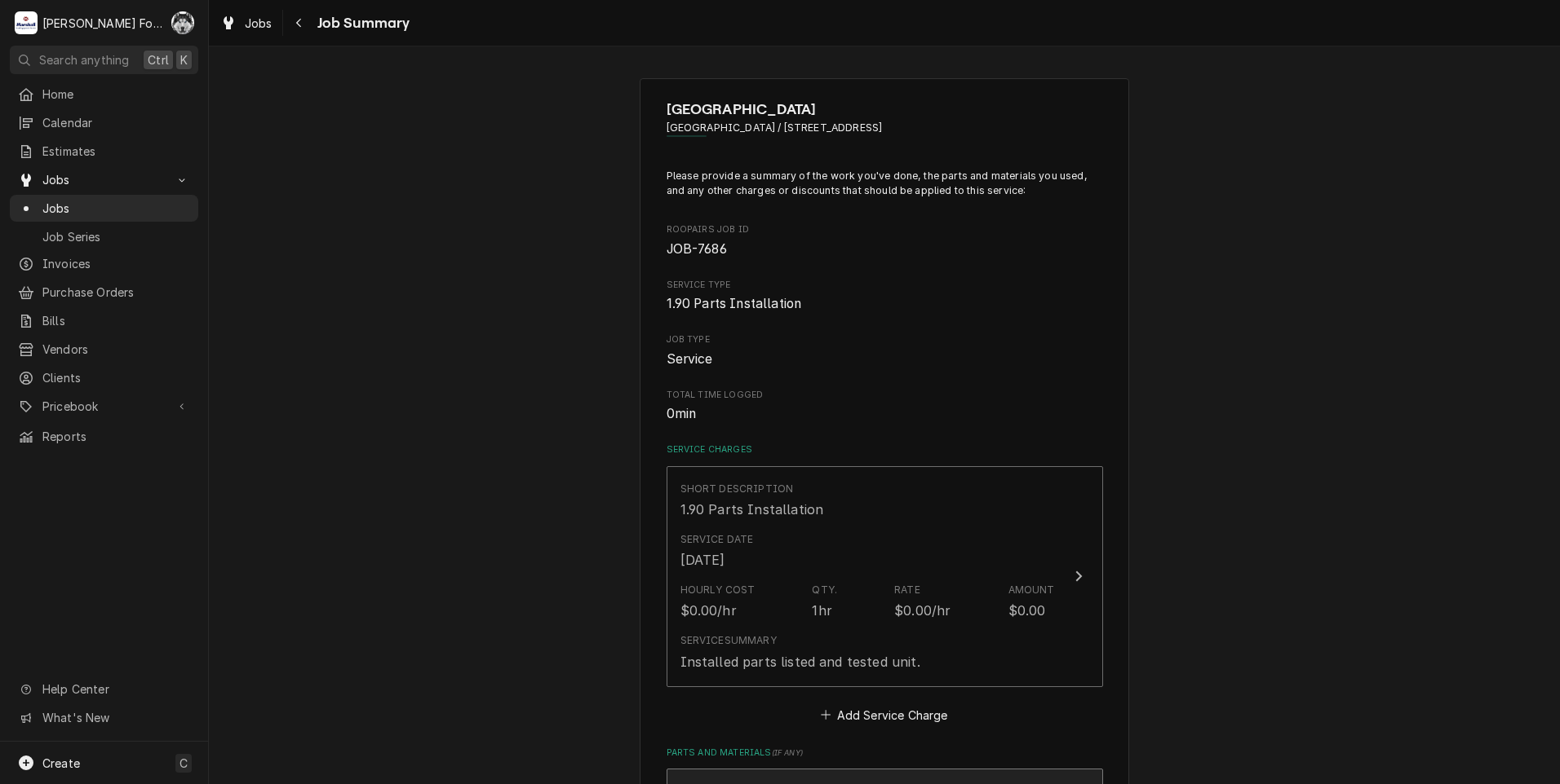
scroll to position [271, 0]
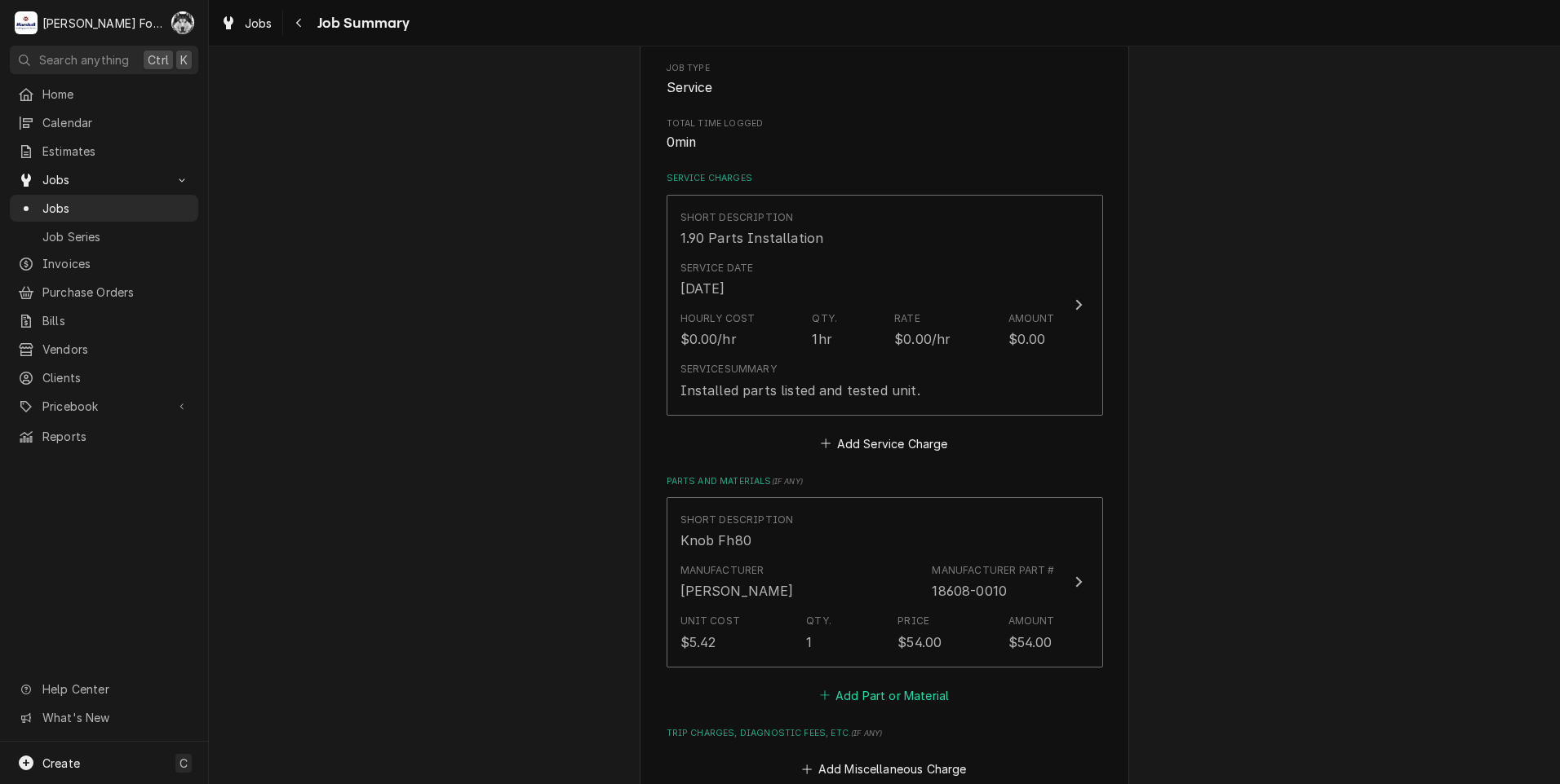
click at [901, 703] on button "Add Part or Material" at bounding box center [883, 695] width 134 height 23
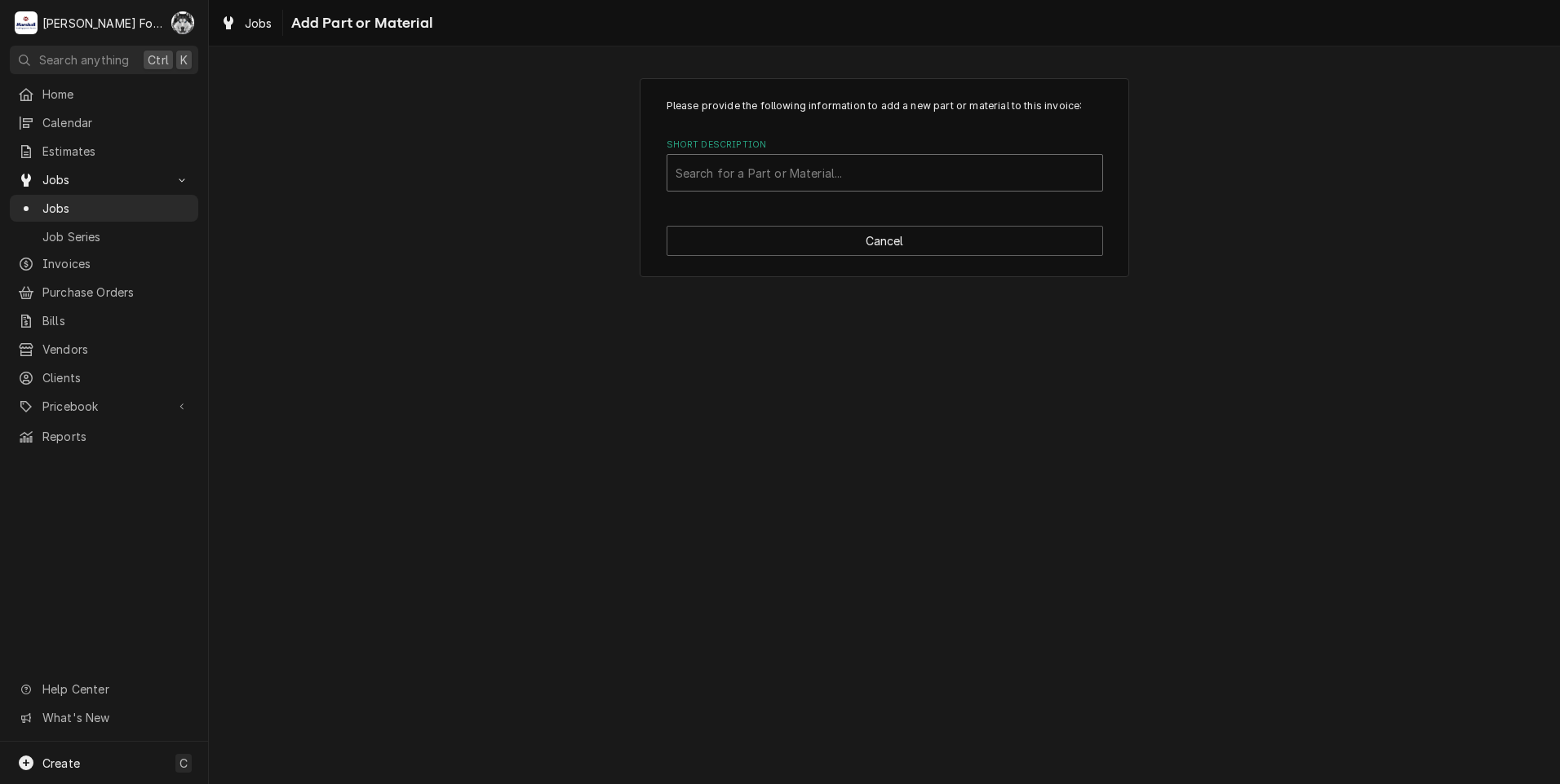
click at [905, 171] on div "Short Description" at bounding box center [884, 172] width 418 height 30
type input "SSDT"
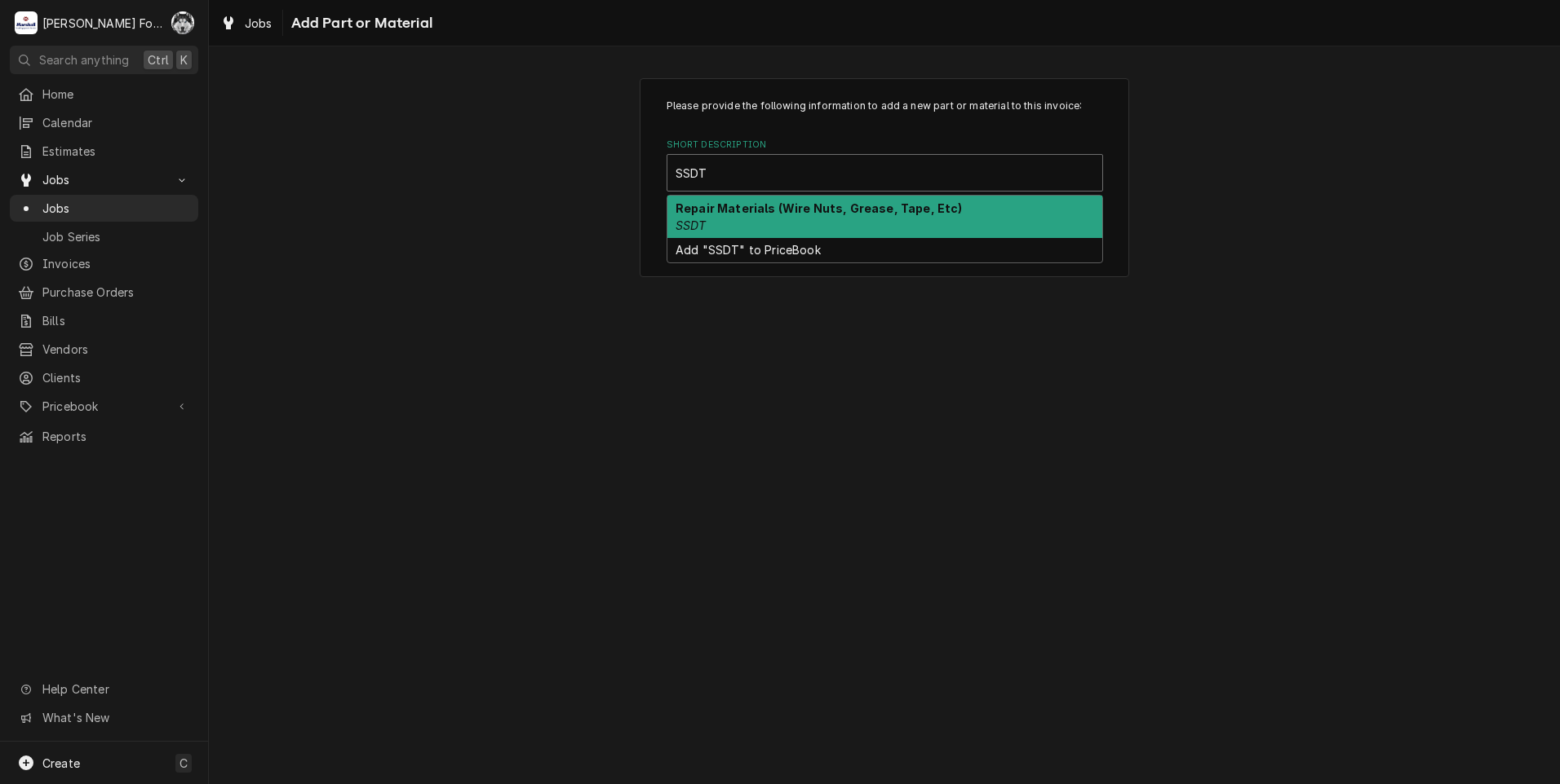
click at [868, 207] on strong "Repair Materials (Wire Nuts, Grease, Tape, Etc)" at bounding box center [819, 208] width 287 height 14
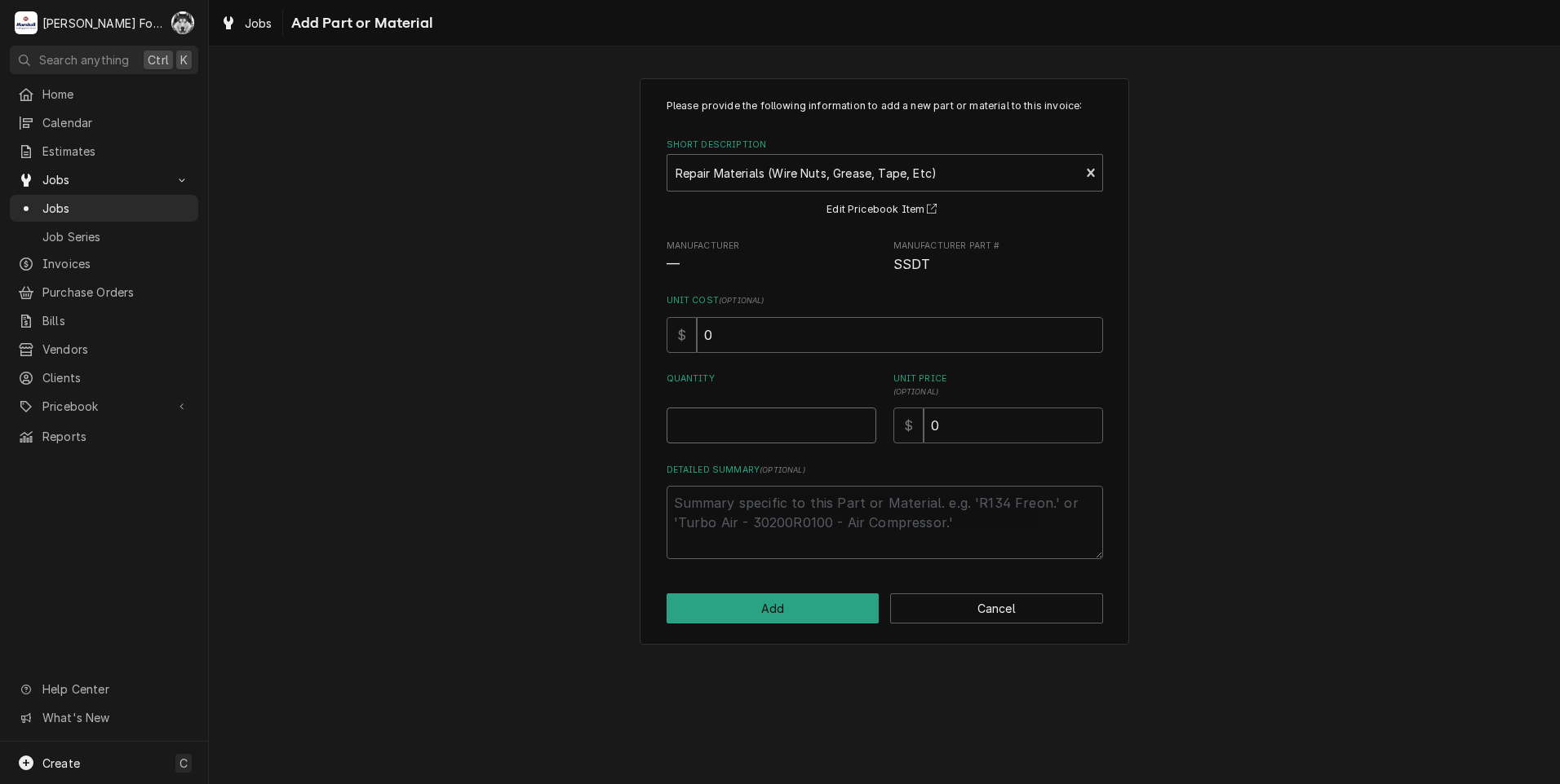
type textarea "x"
type input "0.5"
click at [861, 421] on input "0.5" at bounding box center [771, 426] width 210 height 36
type textarea "x"
type input "1"
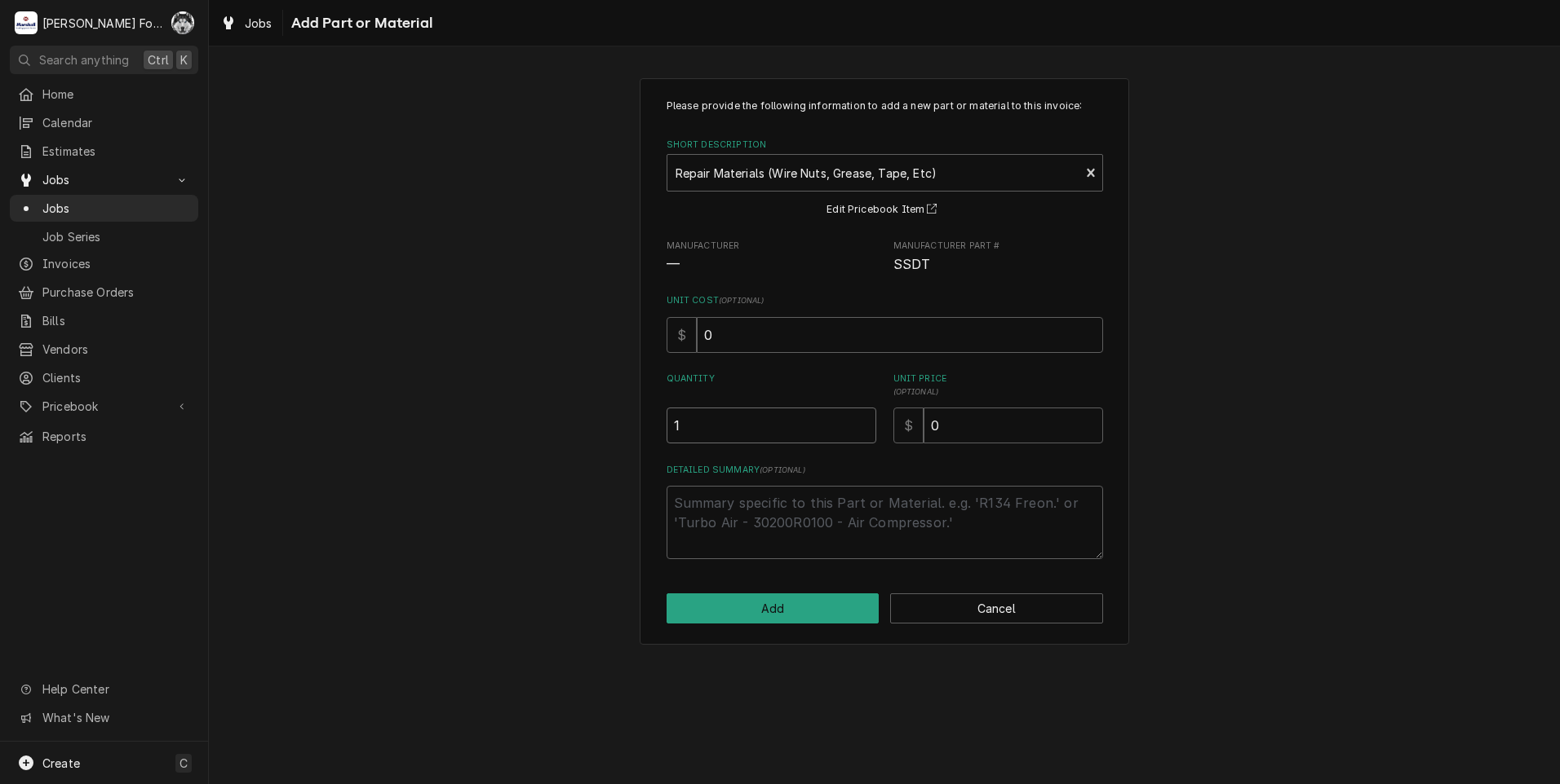
click at [861, 421] on input "1" at bounding box center [771, 426] width 210 height 36
drag, startPoint x: 974, startPoint y: 433, endPoint x: 821, endPoint y: 471, distance: 157.6
click at [835, 469] on div "Please provide the following information to add a new part or material to this …" at bounding box center [884, 330] width 436 height 461
type textarea "x"
type input "2"
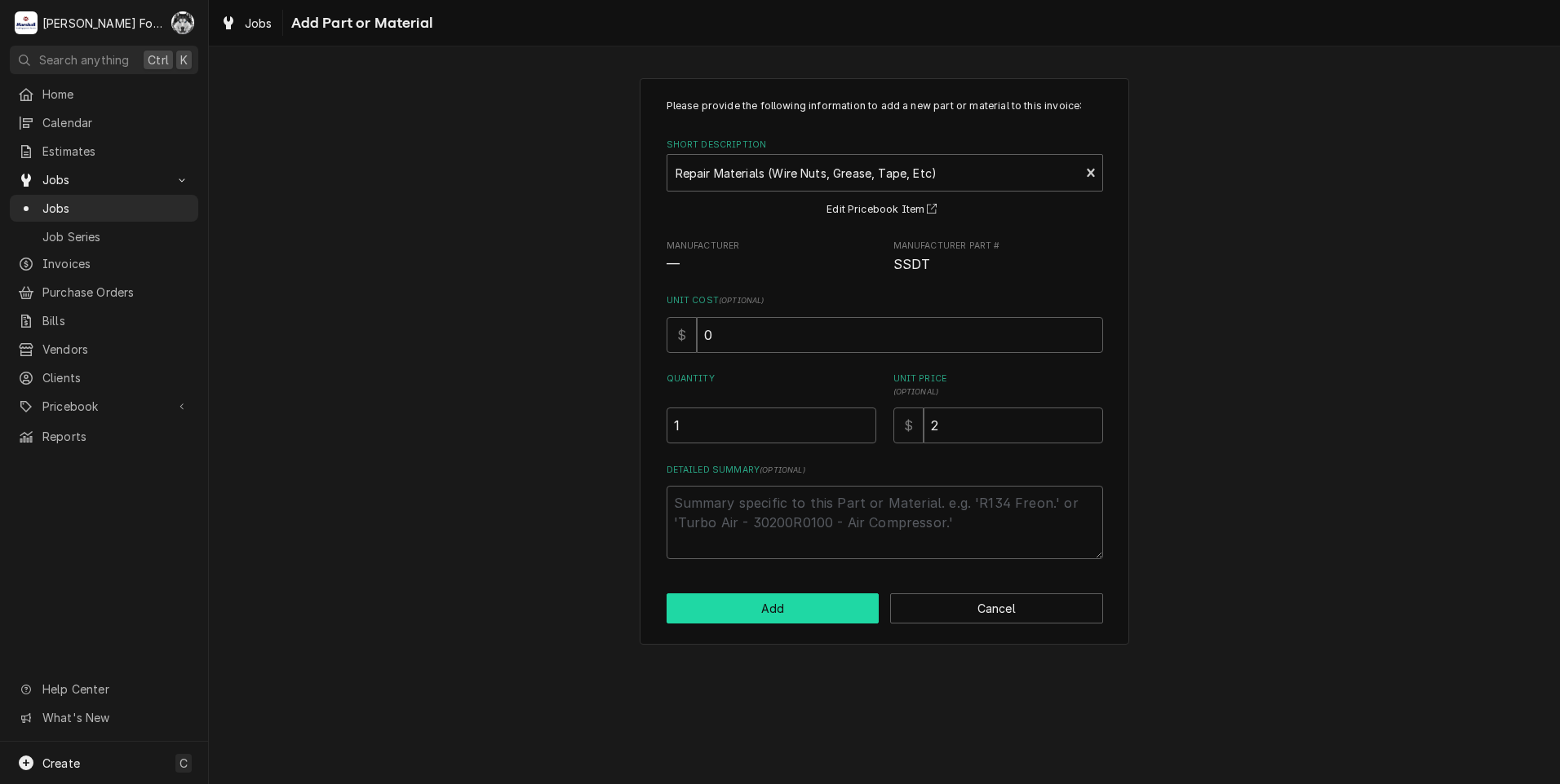
click at [734, 595] on button "Add" at bounding box center [772, 609] width 213 height 30
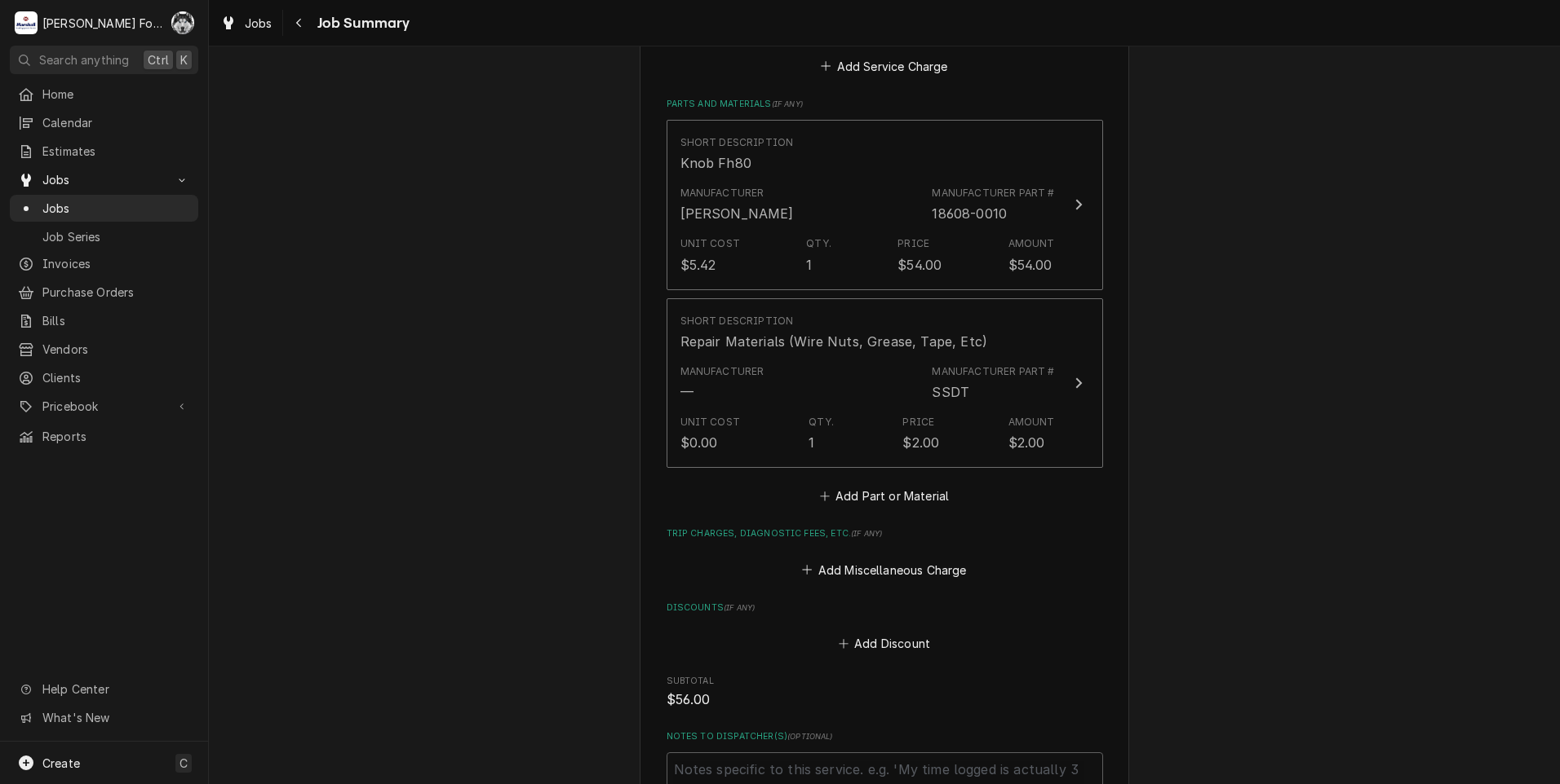
scroll to position [1017, 0]
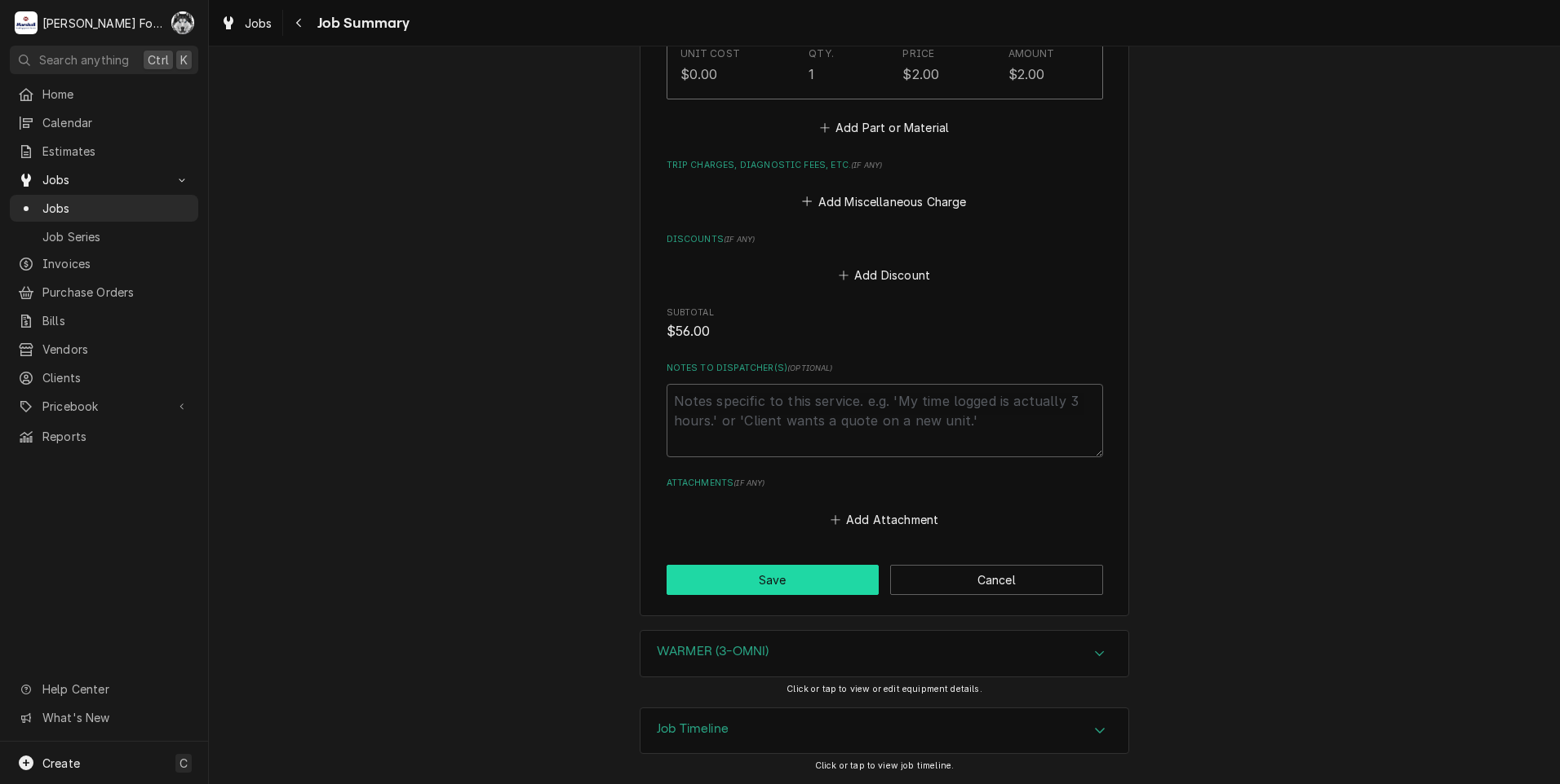
click at [764, 579] on button "Save" at bounding box center [772, 580] width 213 height 30
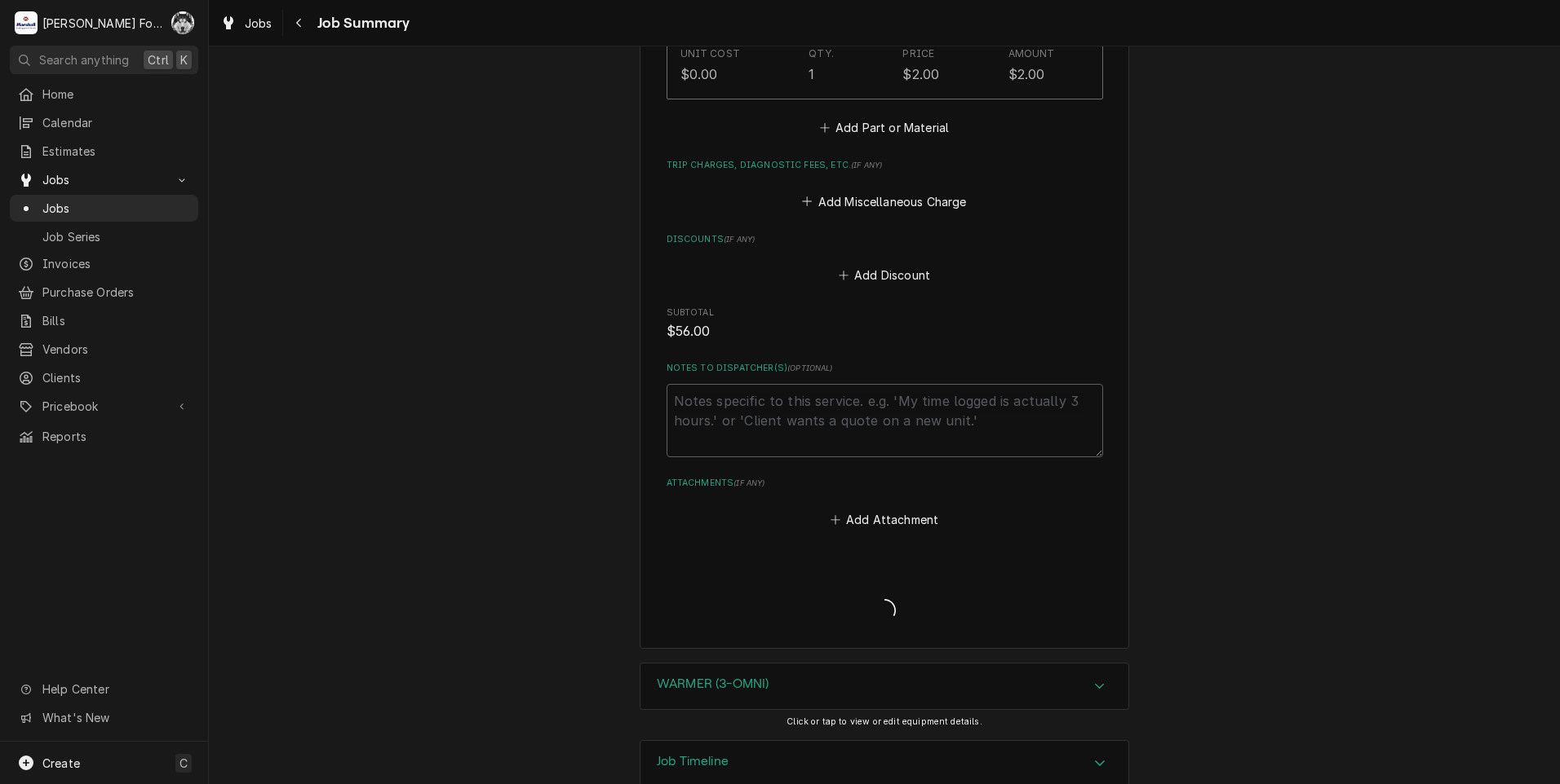
type textarea "x"
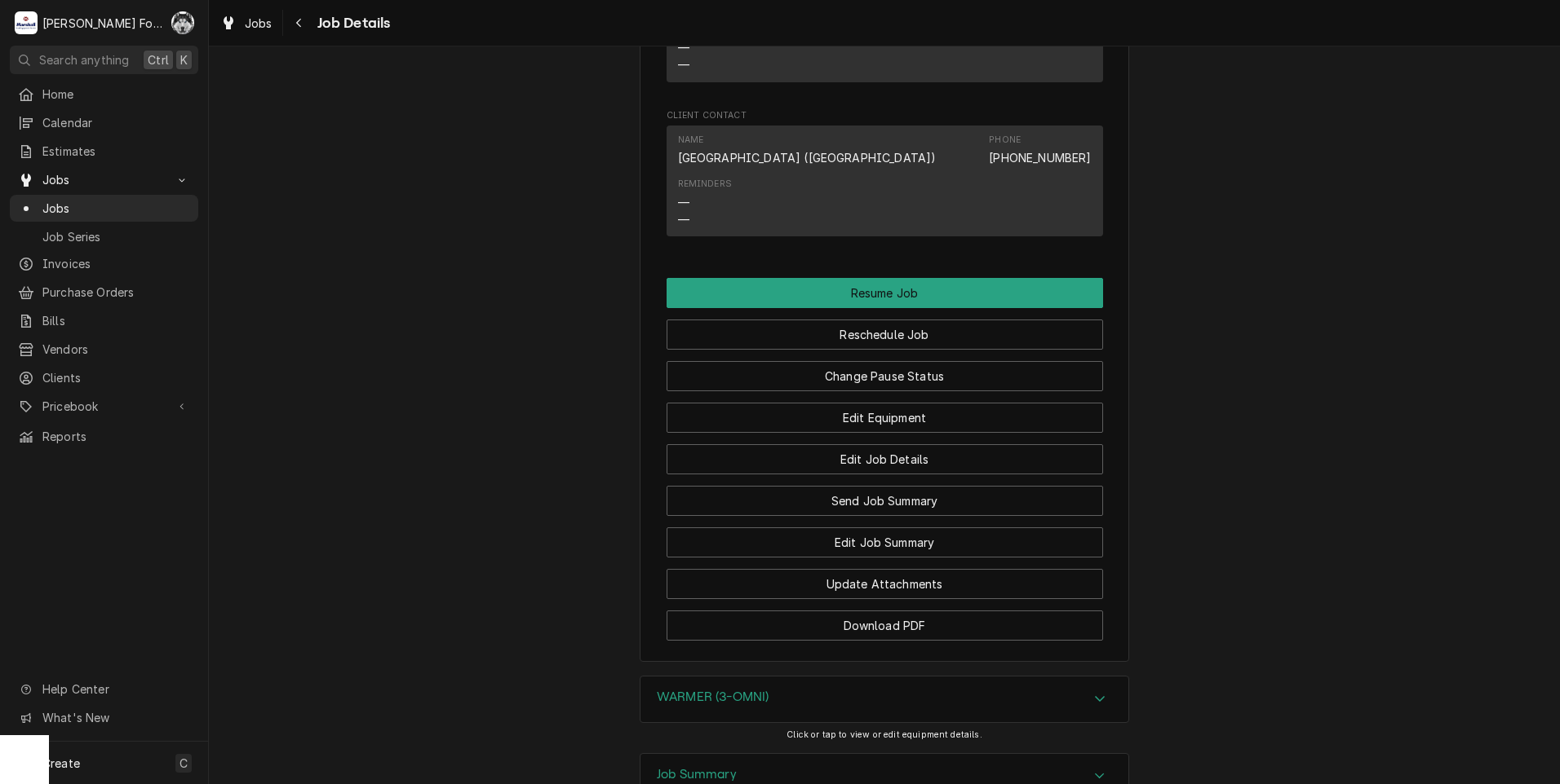
scroll to position [3806, 0]
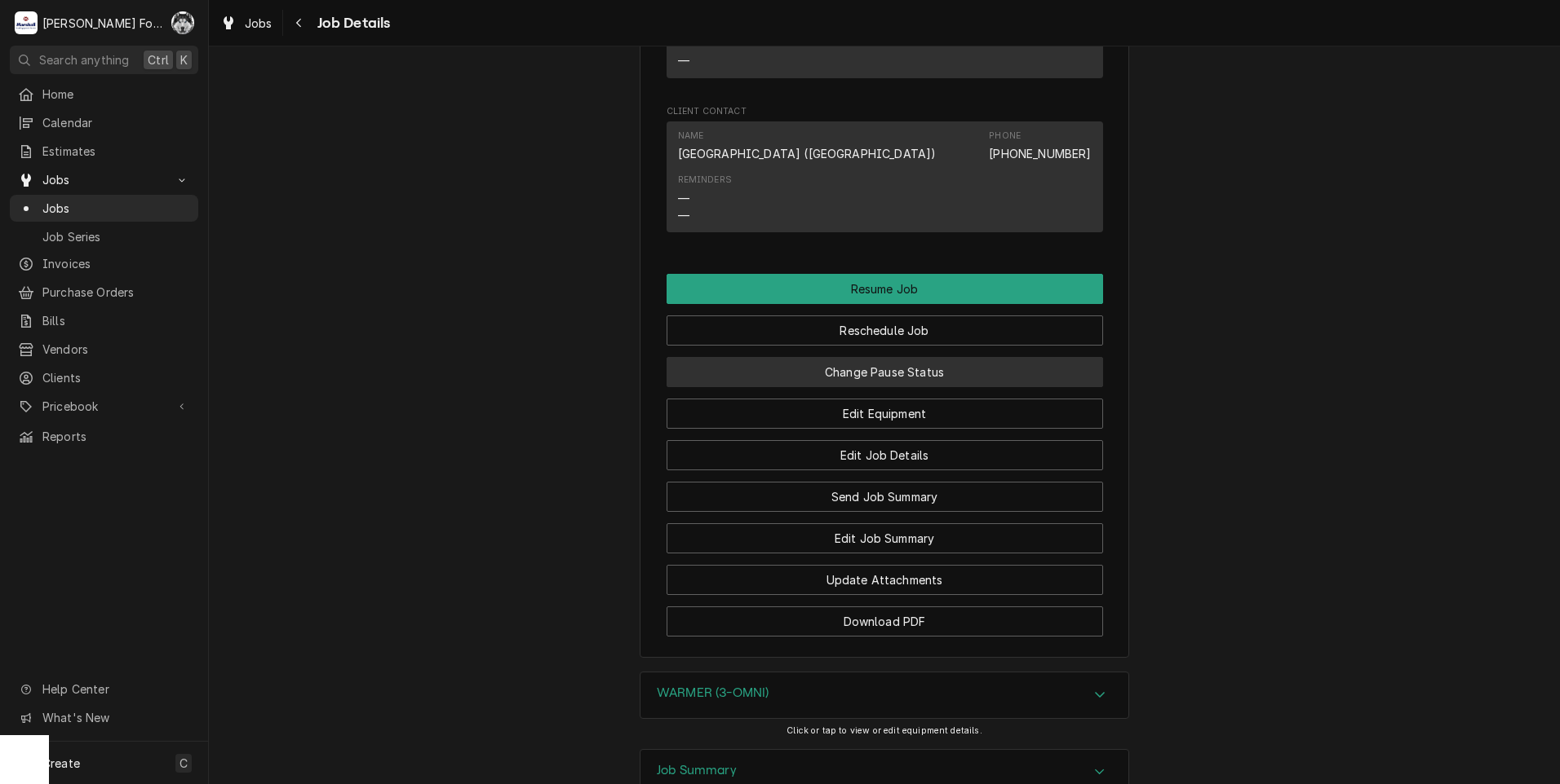
click at [863, 364] on button "Change Pause Status" at bounding box center [884, 372] width 436 height 30
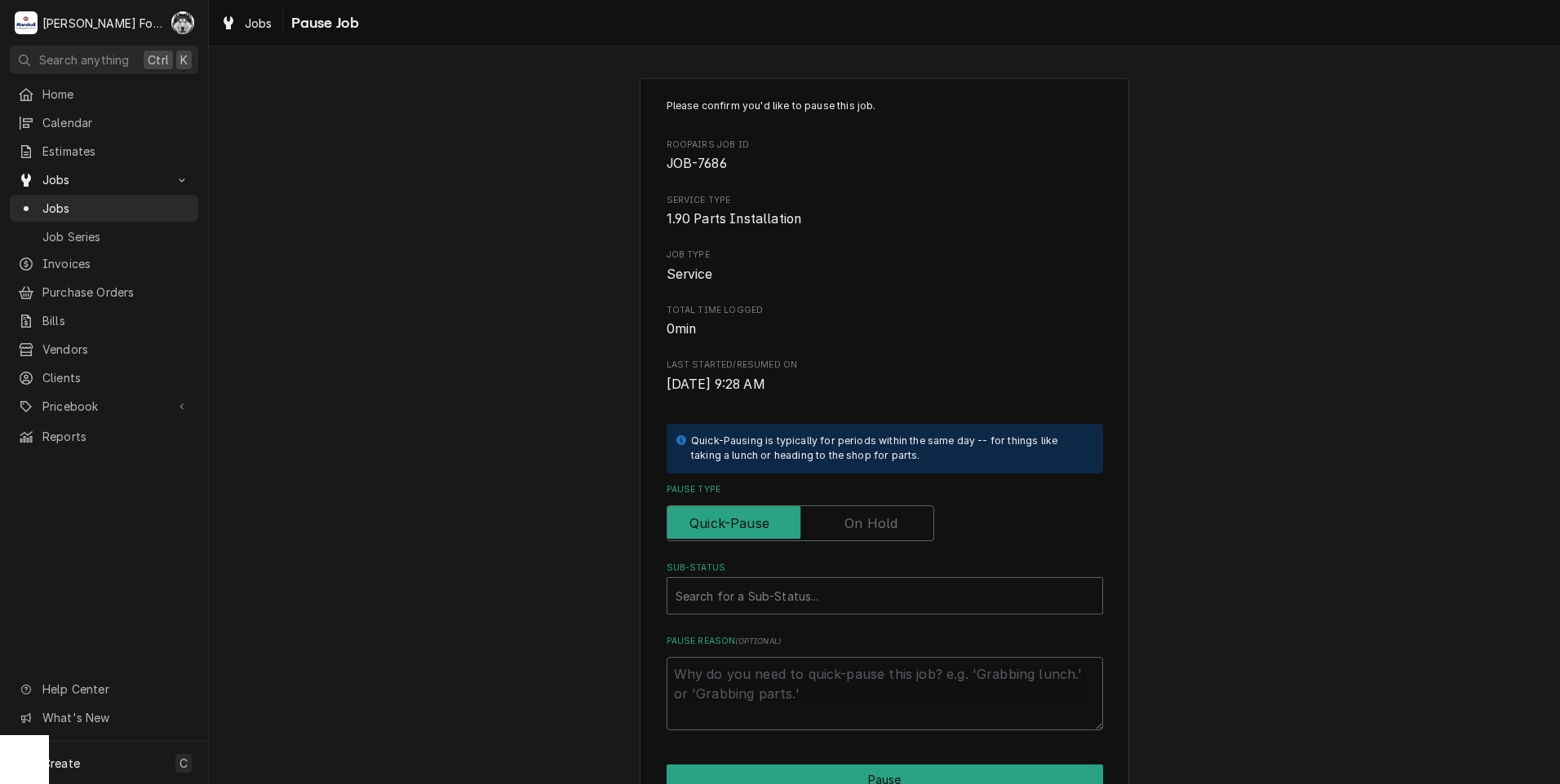
click at [861, 517] on label "Pause Type" at bounding box center [800, 524] width 268 height 36
click at [861, 517] on input "Pause Type" at bounding box center [800, 524] width 253 height 36
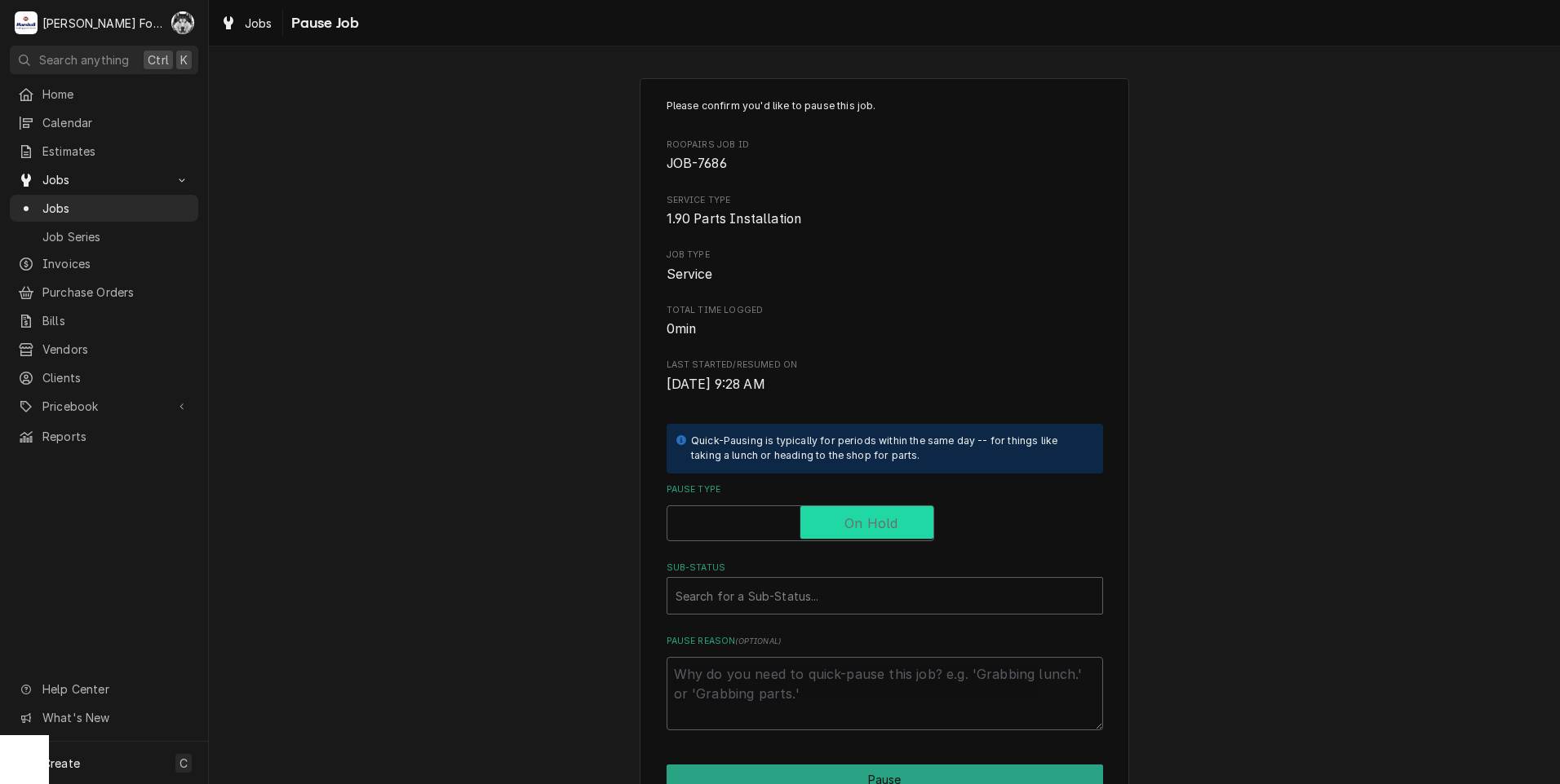
checkbox input "true"
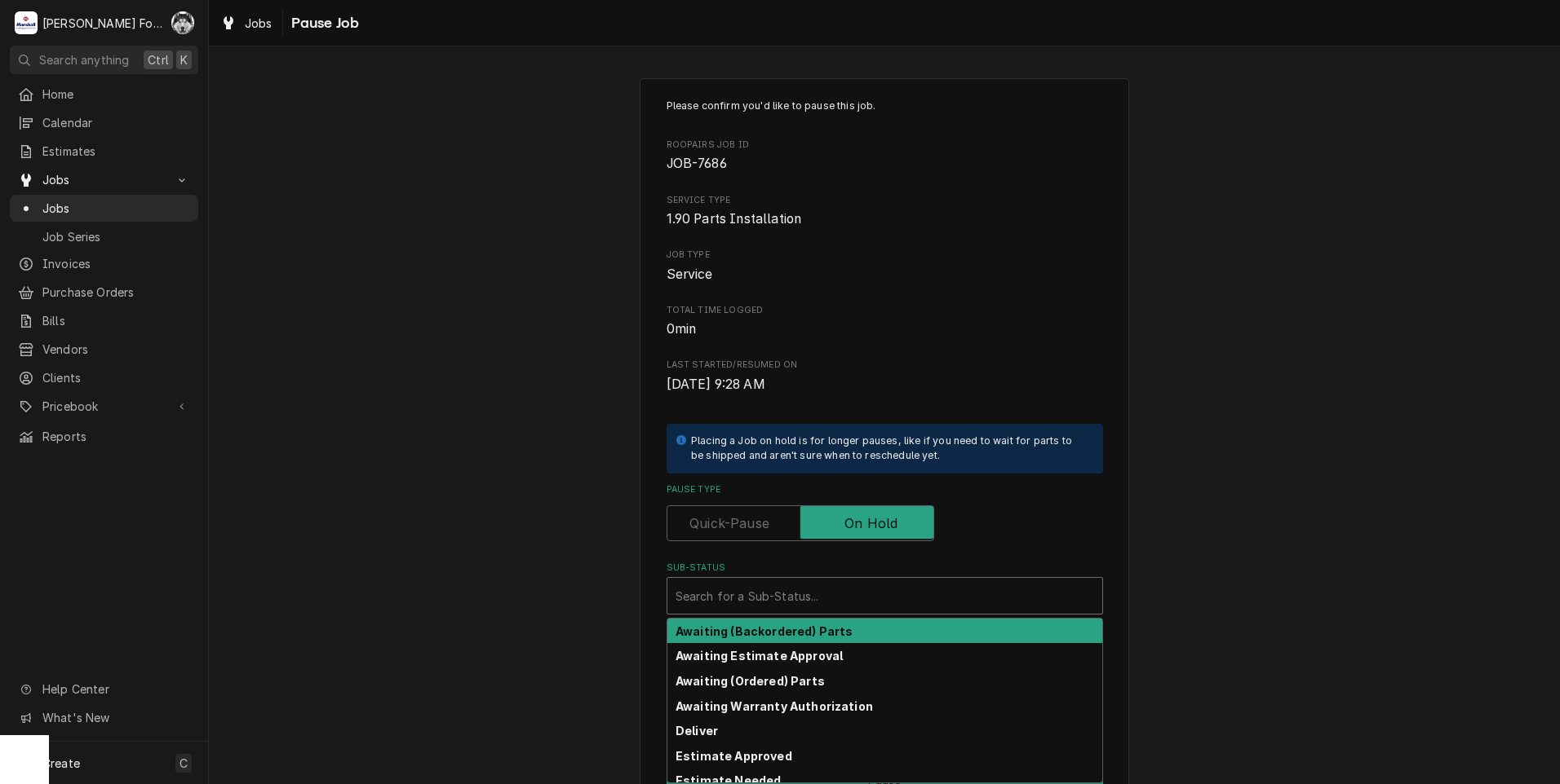
drag, startPoint x: 825, startPoint y: 596, endPoint x: 821, endPoint y: 657, distance: 61.1
click at [825, 598] on div "Sub-Status" at bounding box center [884, 595] width 418 height 30
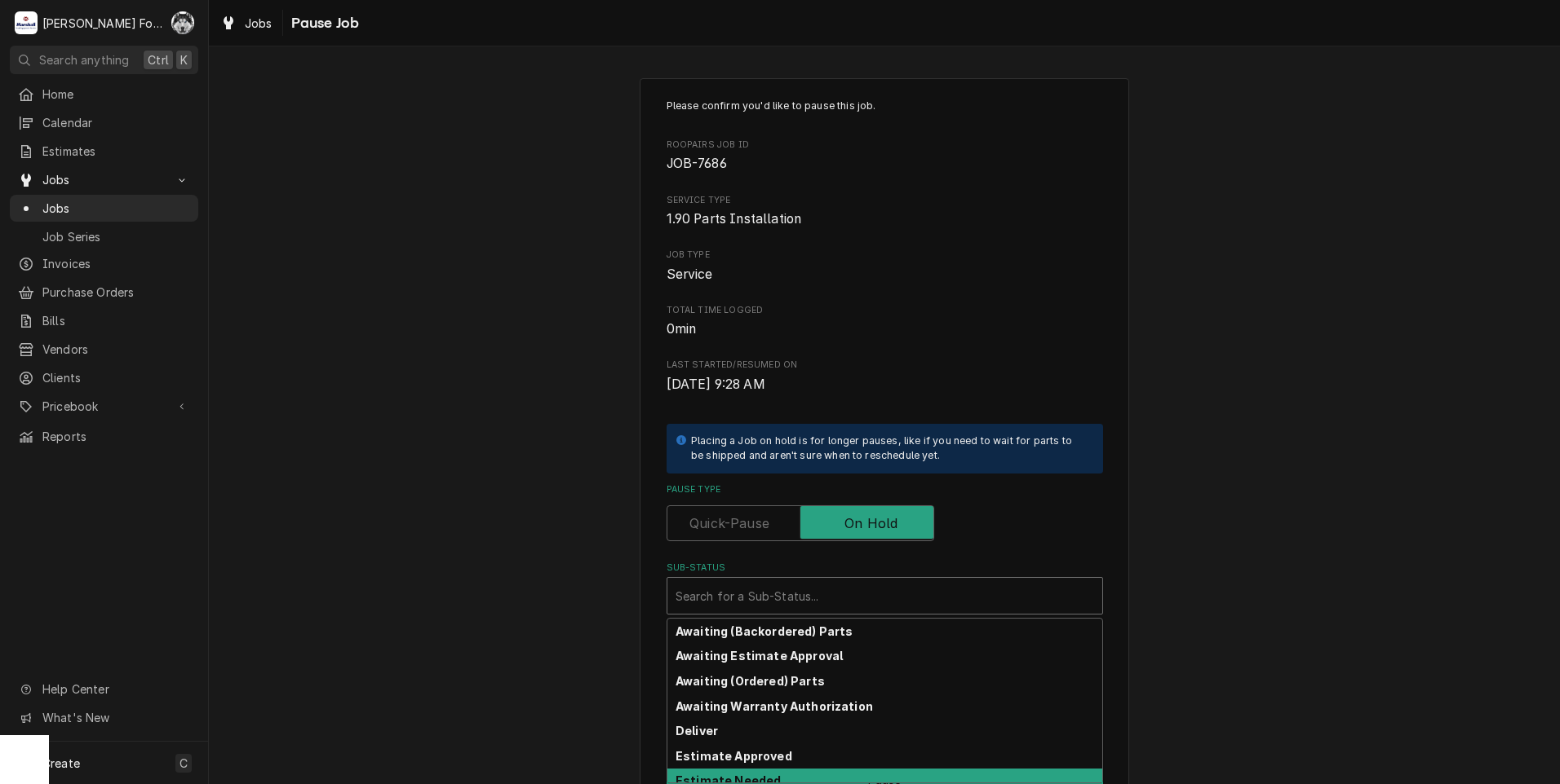
click at [785, 774] on div "Estimate Needed" at bounding box center [884, 781] width 435 height 26
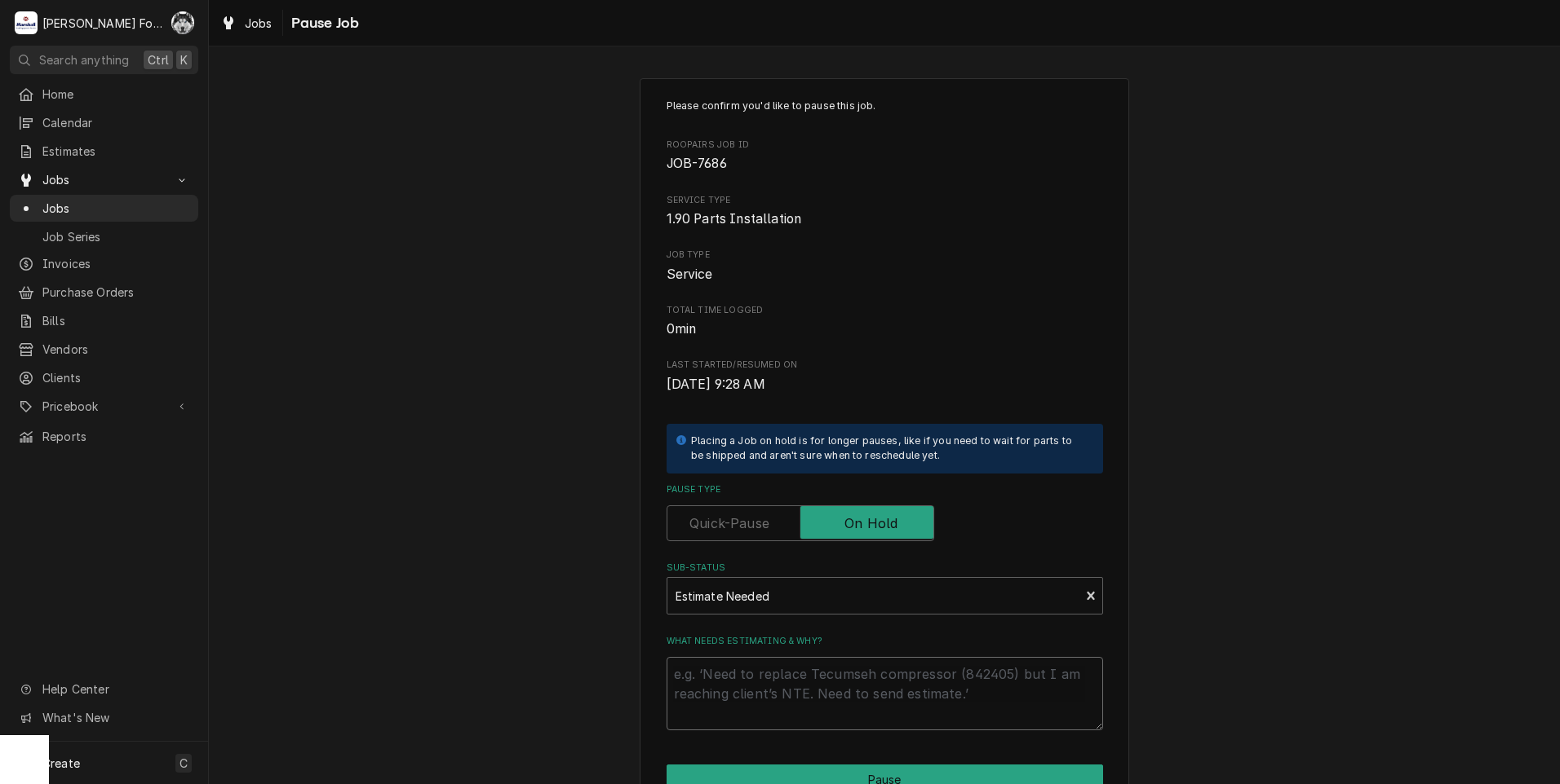
click at [753, 699] on textarea "What needs estimating & why?" at bounding box center [884, 694] width 436 height 73
type textarea "x"
type textarea "P"
type textarea "x"
type textarea "PA"
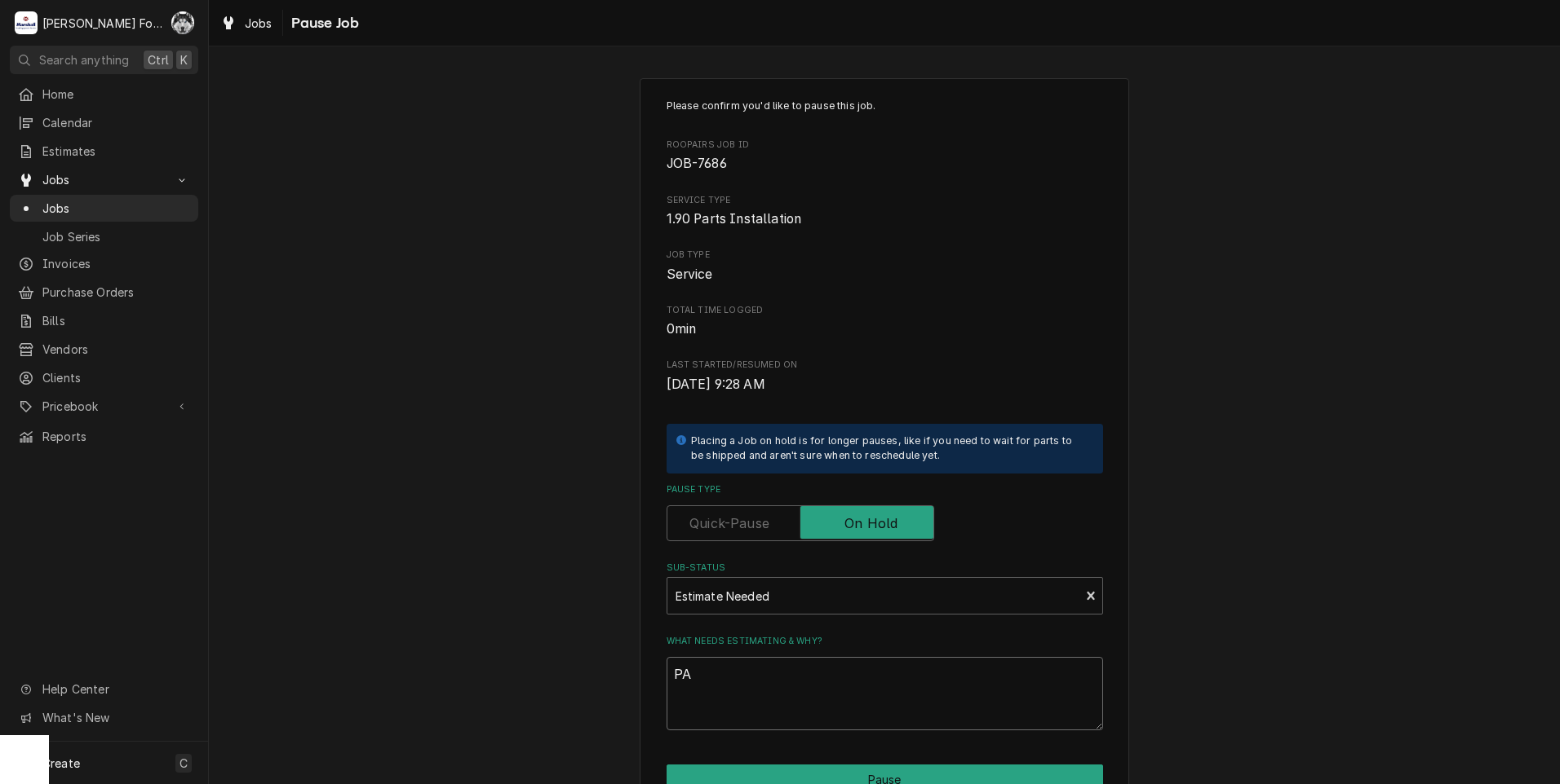
type textarea "x"
type textarea "PAR"
type textarea "x"
type textarea "PART"
type textarea "x"
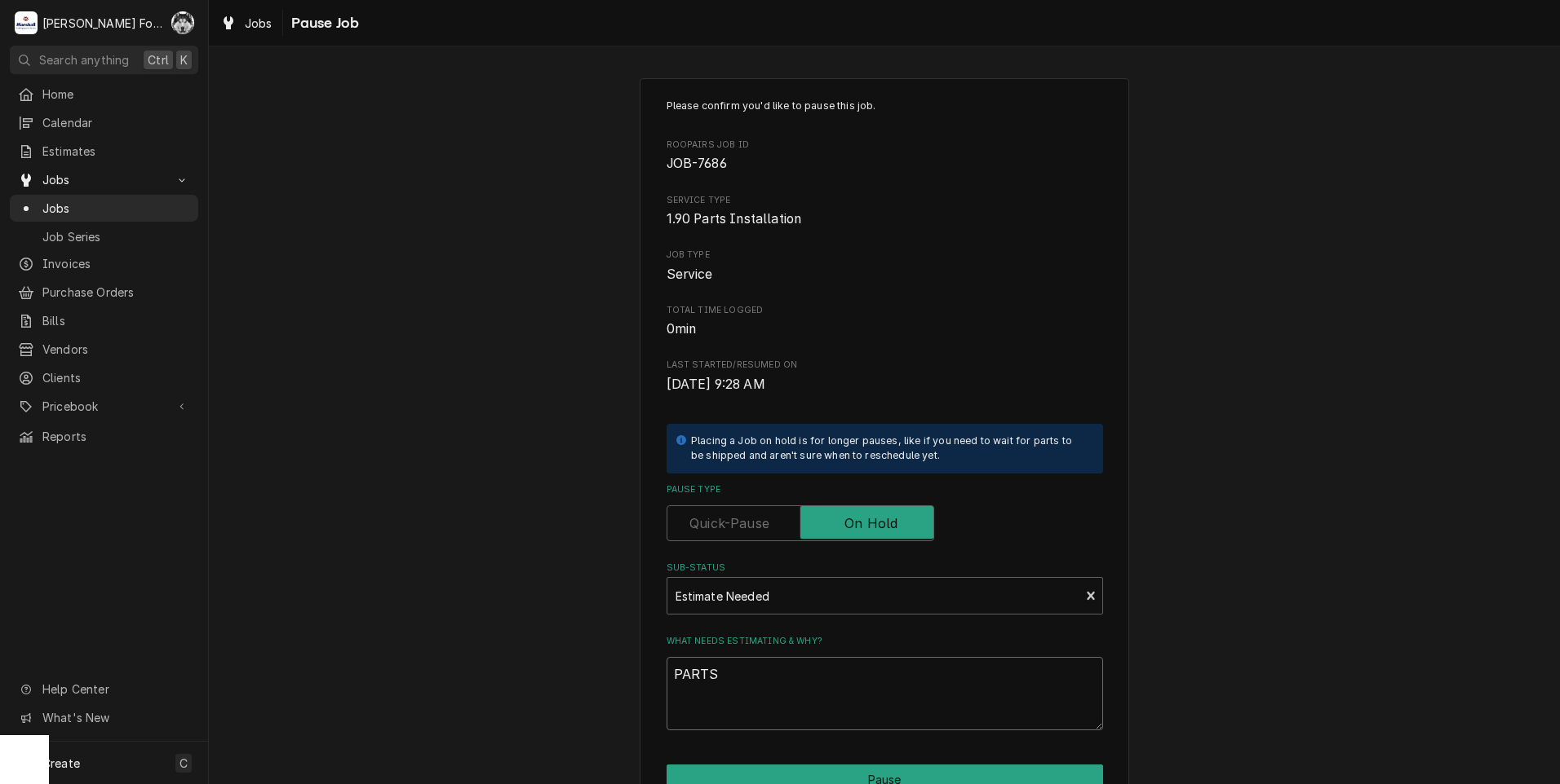
scroll to position [129, 0]
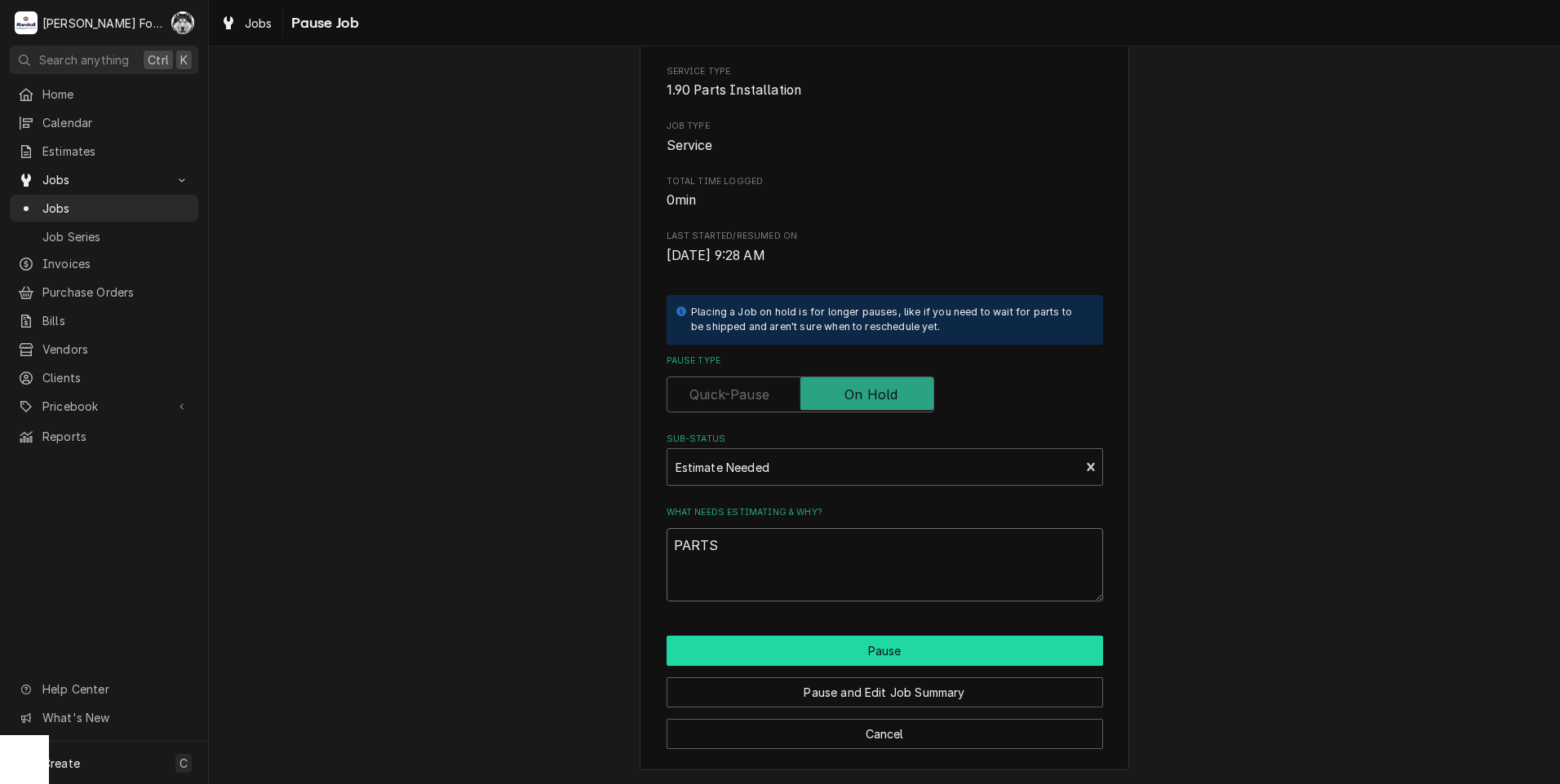
type textarea "PARTS"
click at [840, 638] on button "Pause" at bounding box center [884, 652] width 436 height 30
type textarea "x"
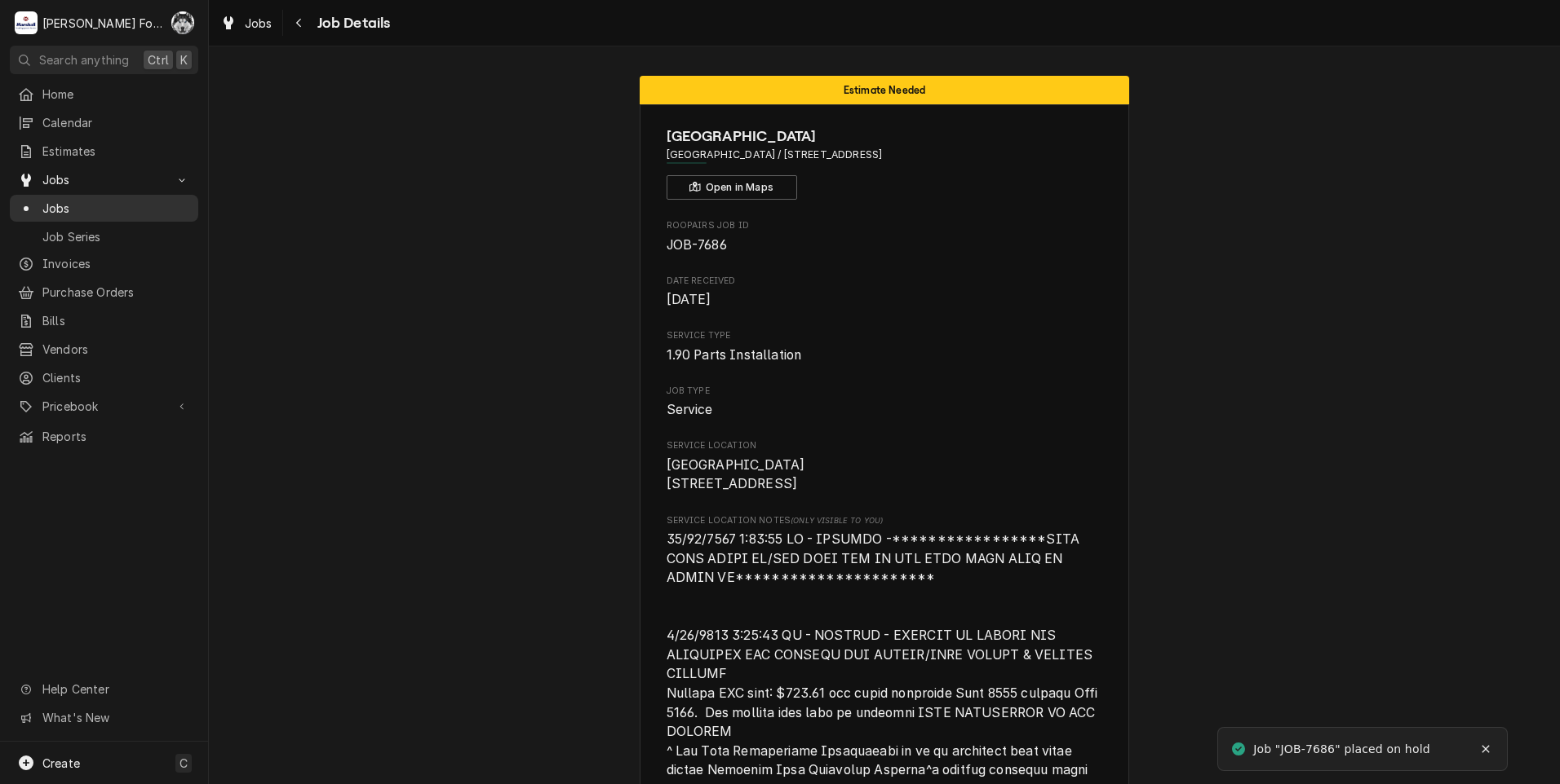
click at [48, 202] on span "Jobs" at bounding box center [116, 209] width 148 height 17
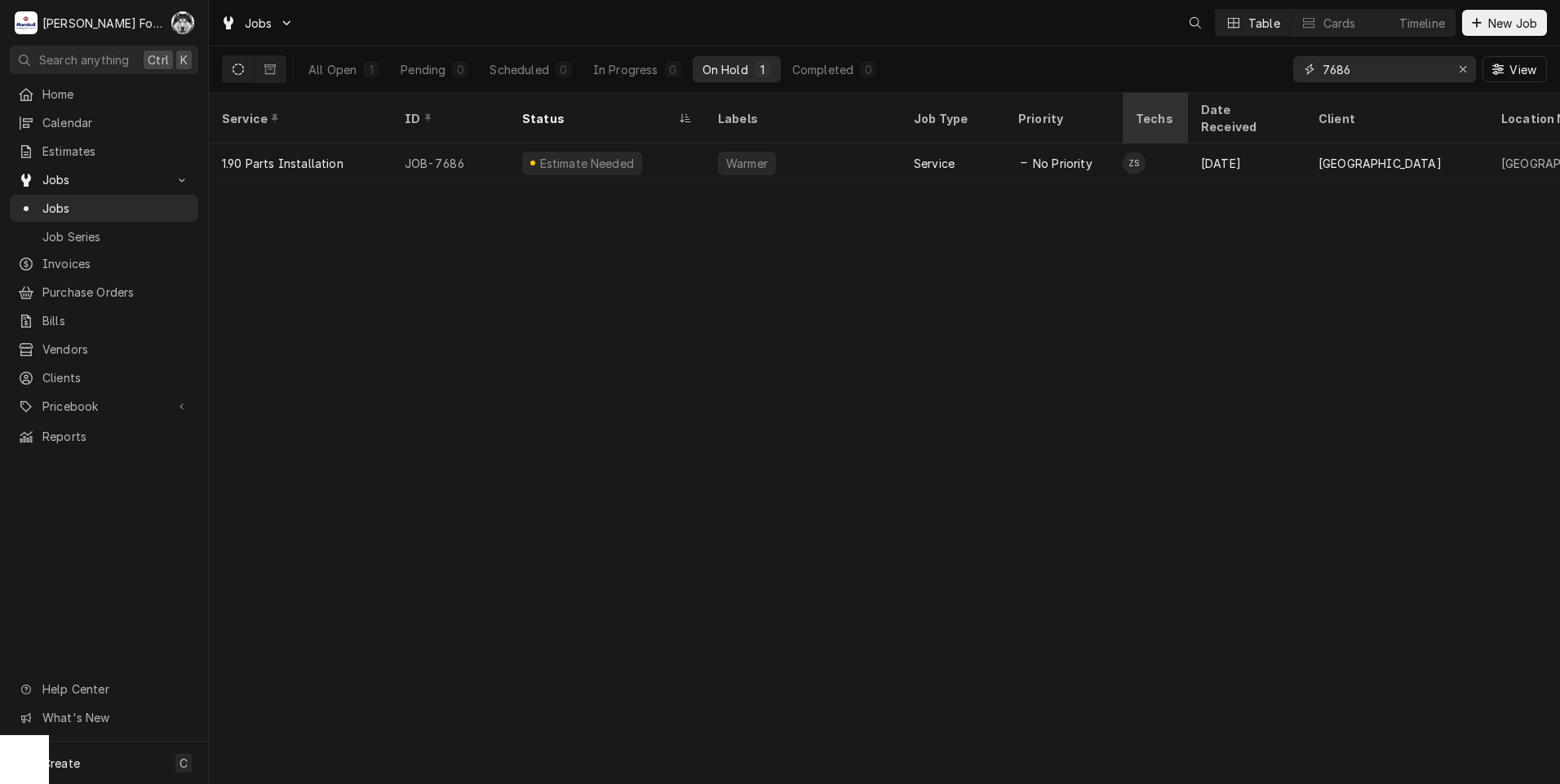
drag, startPoint x: 1339, startPoint y: 76, endPoint x: 1159, endPoint y: 93, distance: 180.8
click at [1196, 94] on div "Jobs Table Cards Timeline New Job All Open 1 Pending 0 Scheduled 0 In Progress …" at bounding box center [883, 392] width 1350 height 784
type input "7"
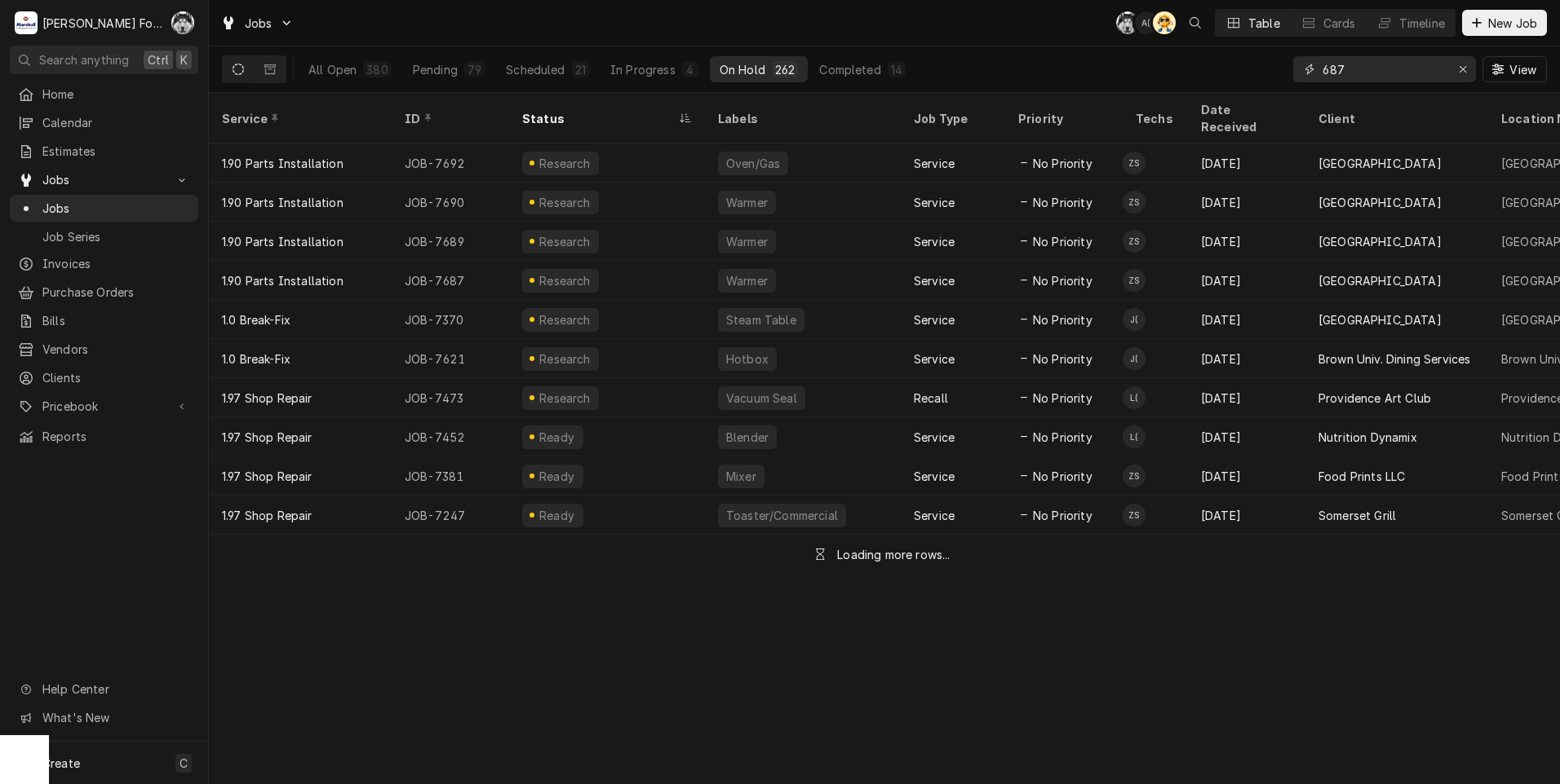
type input "687"
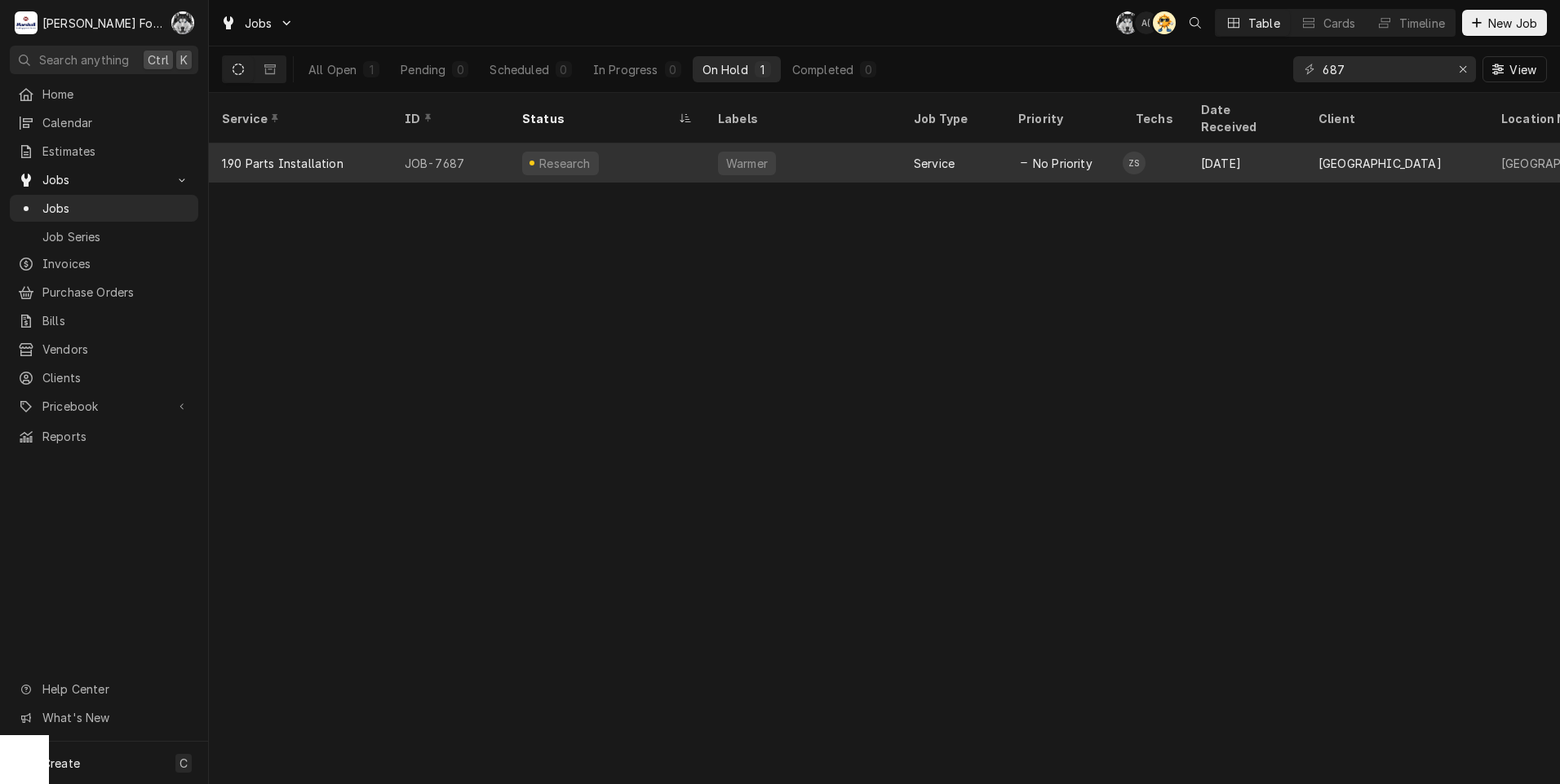
click at [638, 151] on div "Research" at bounding box center [606, 163] width 195 height 39
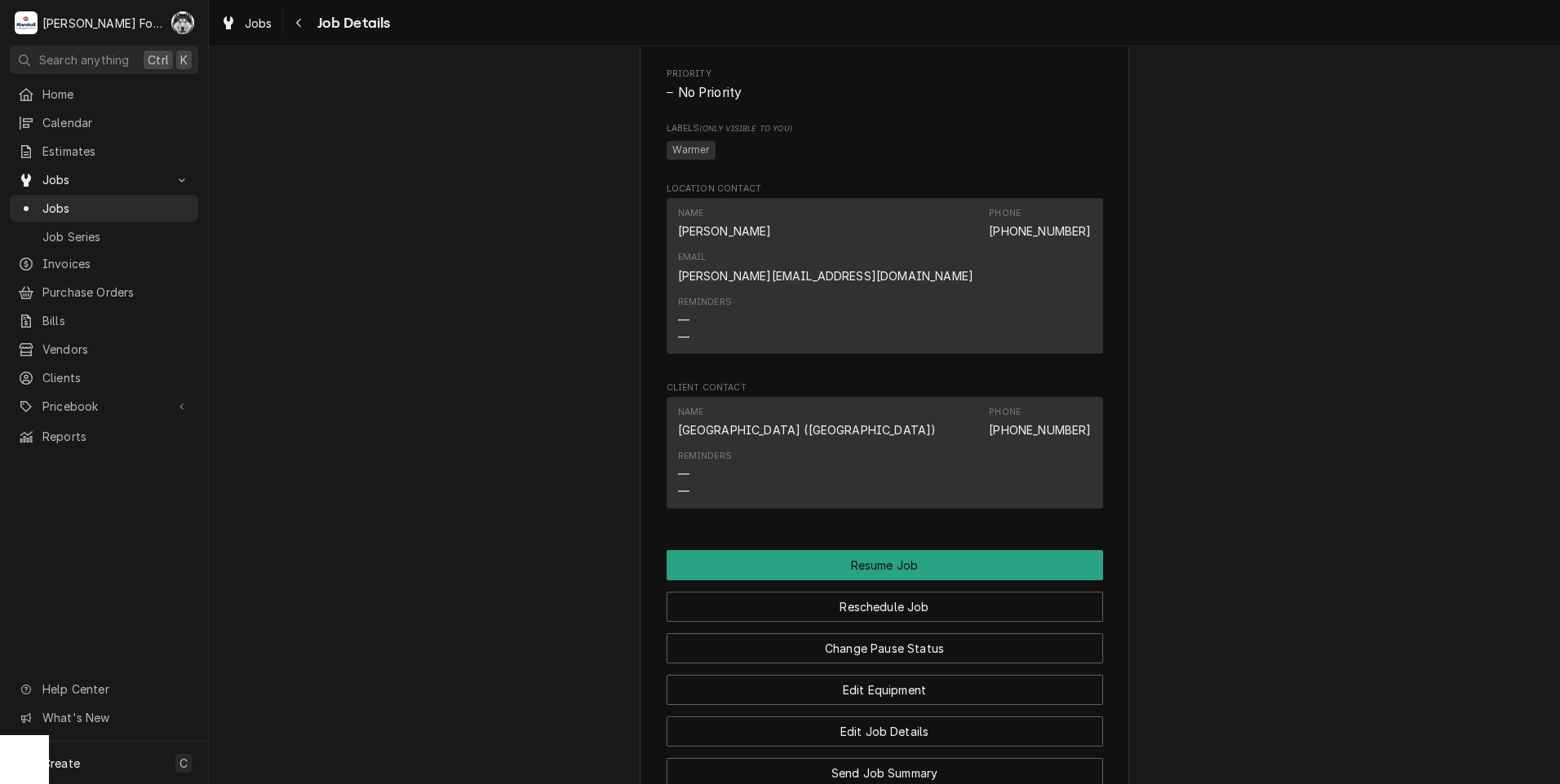
scroll to position [3869, 0]
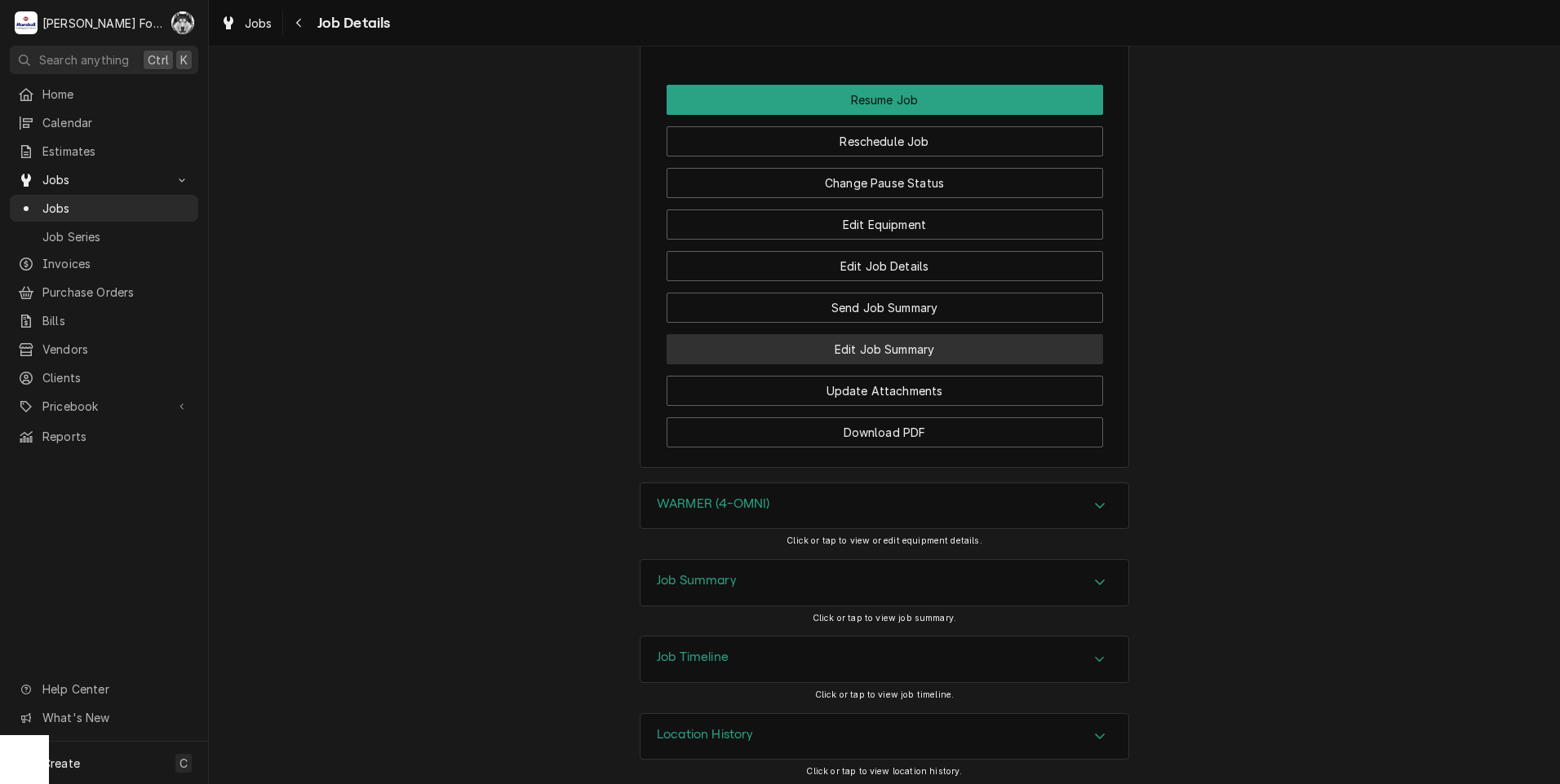
click at [902, 347] on button "Edit Job Summary" at bounding box center [884, 350] width 436 height 30
click at [892, 348] on button "Edit Job Summary" at bounding box center [884, 350] width 436 height 30
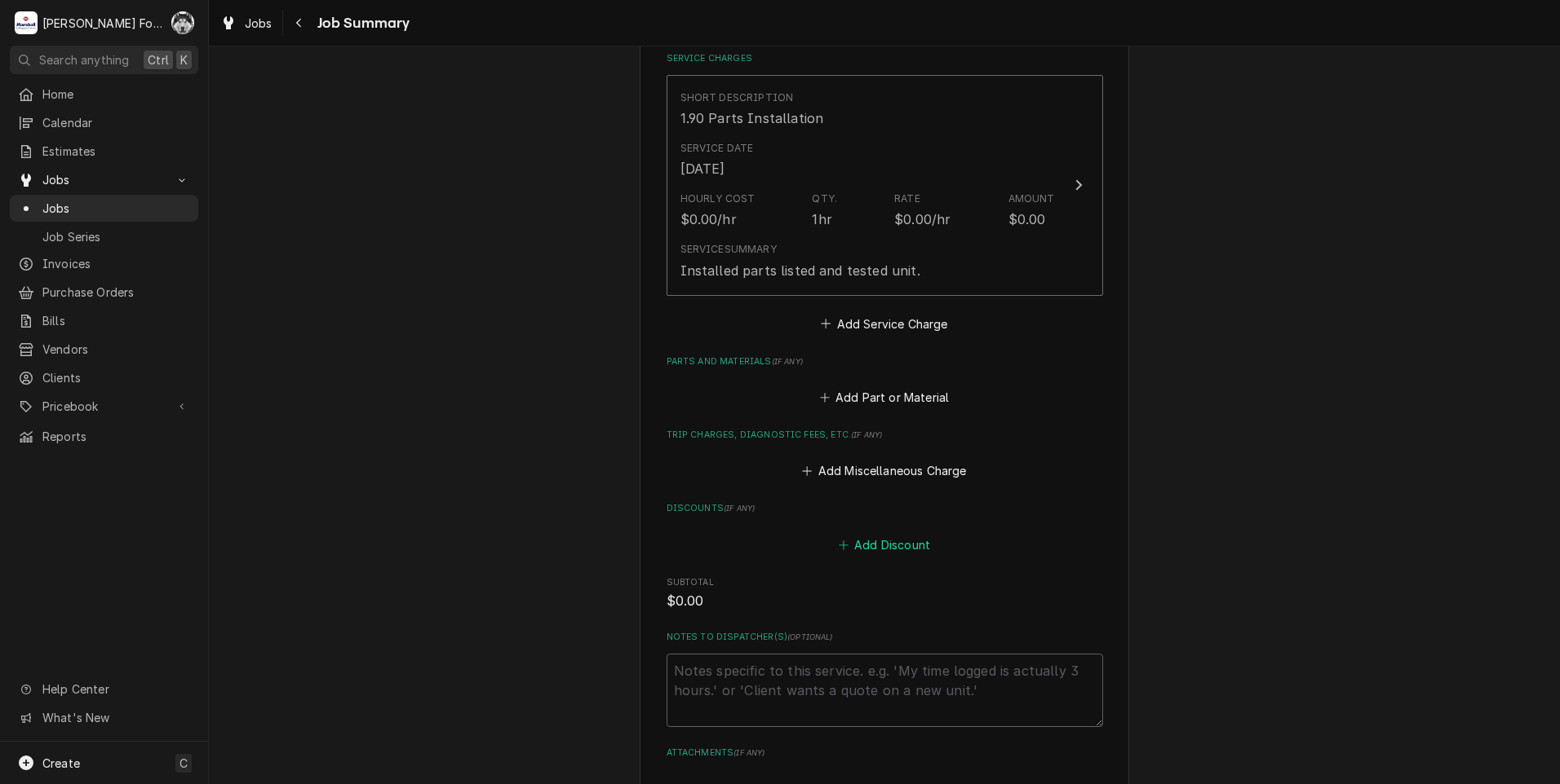
scroll to position [408, 0]
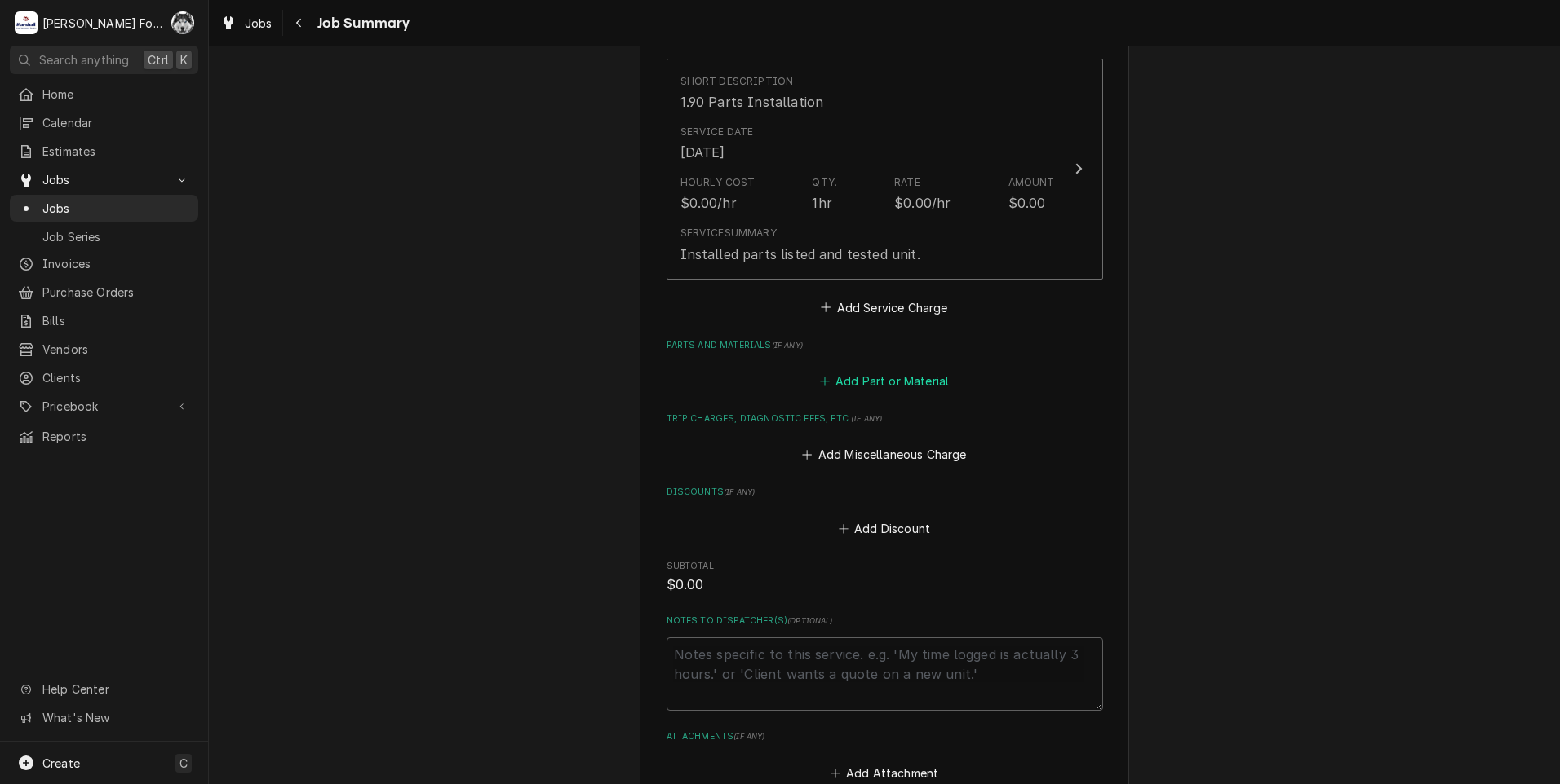
click at [866, 382] on button "Add Part or Material" at bounding box center [883, 382] width 134 height 23
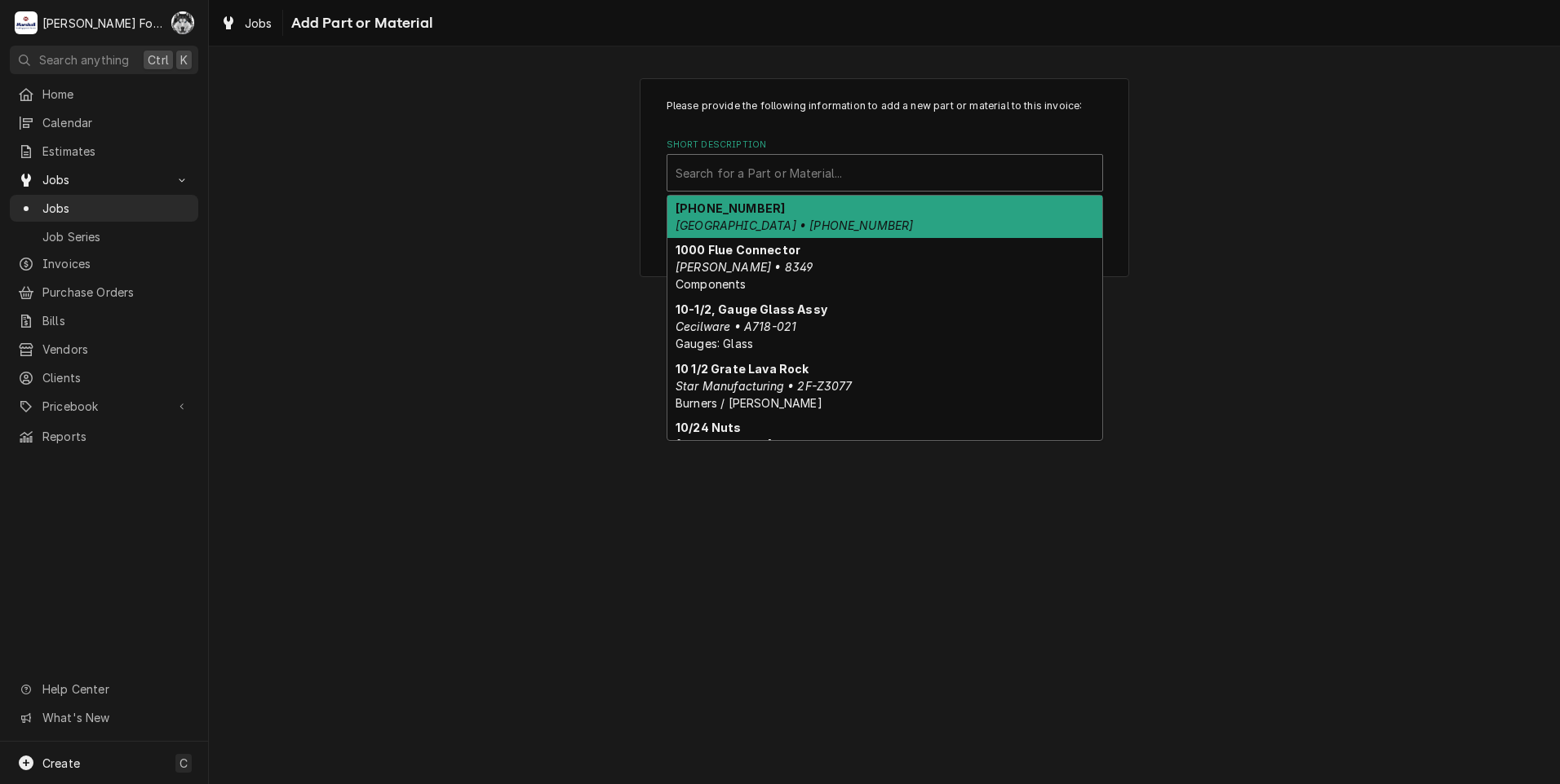
drag, startPoint x: 831, startPoint y: 181, endPoint x: 839, endPoint y: 177, distance: 8.9
click at [831, 180] on div "Short Description" at bounding box center [884, 172] width 418 height 30
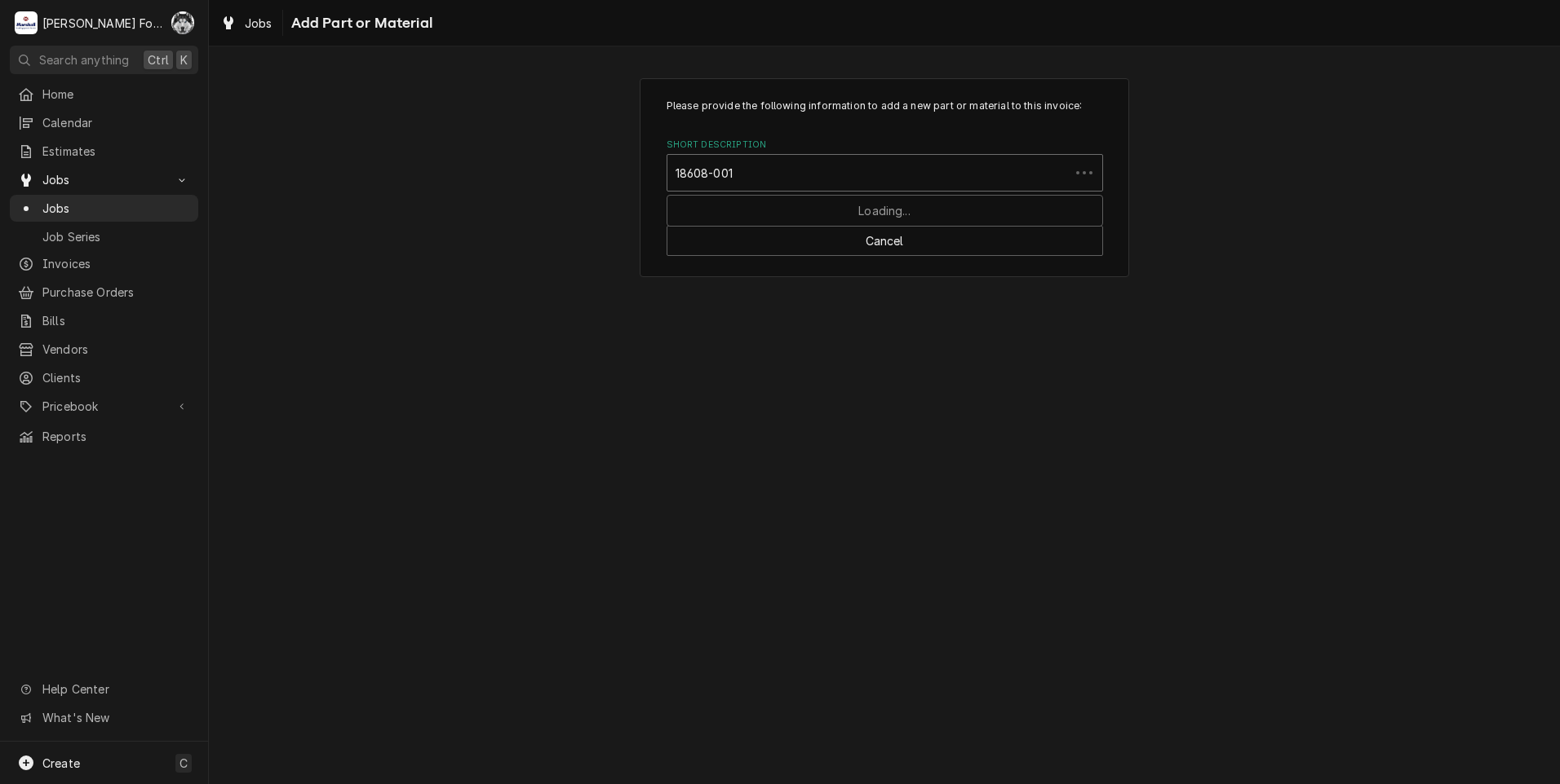
type input "18608-0010"
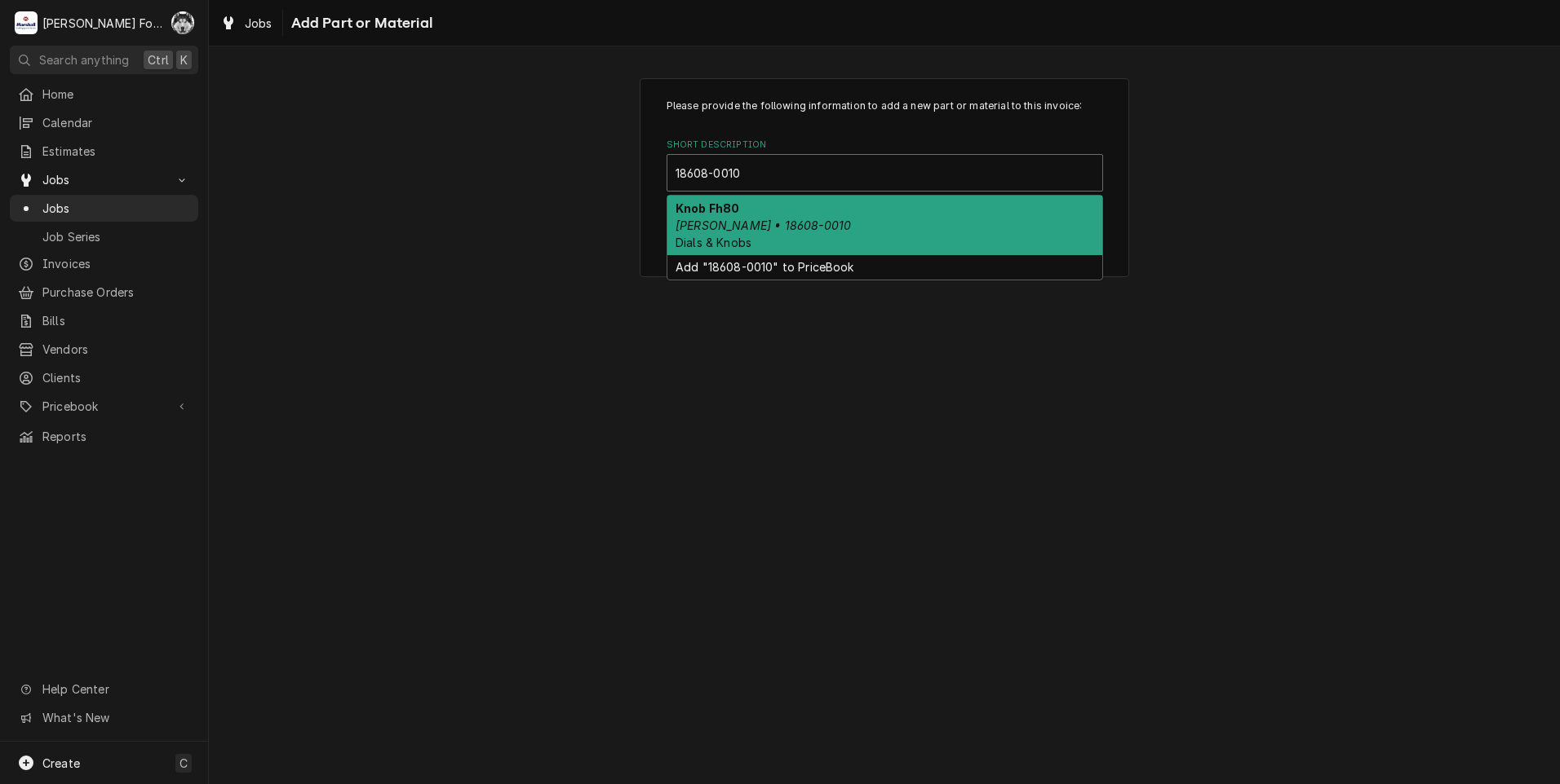
click at [755, 231] on em "[PERSON_NAME] • 18608-0010" at bounding box center [763, 225] width 175 height 14
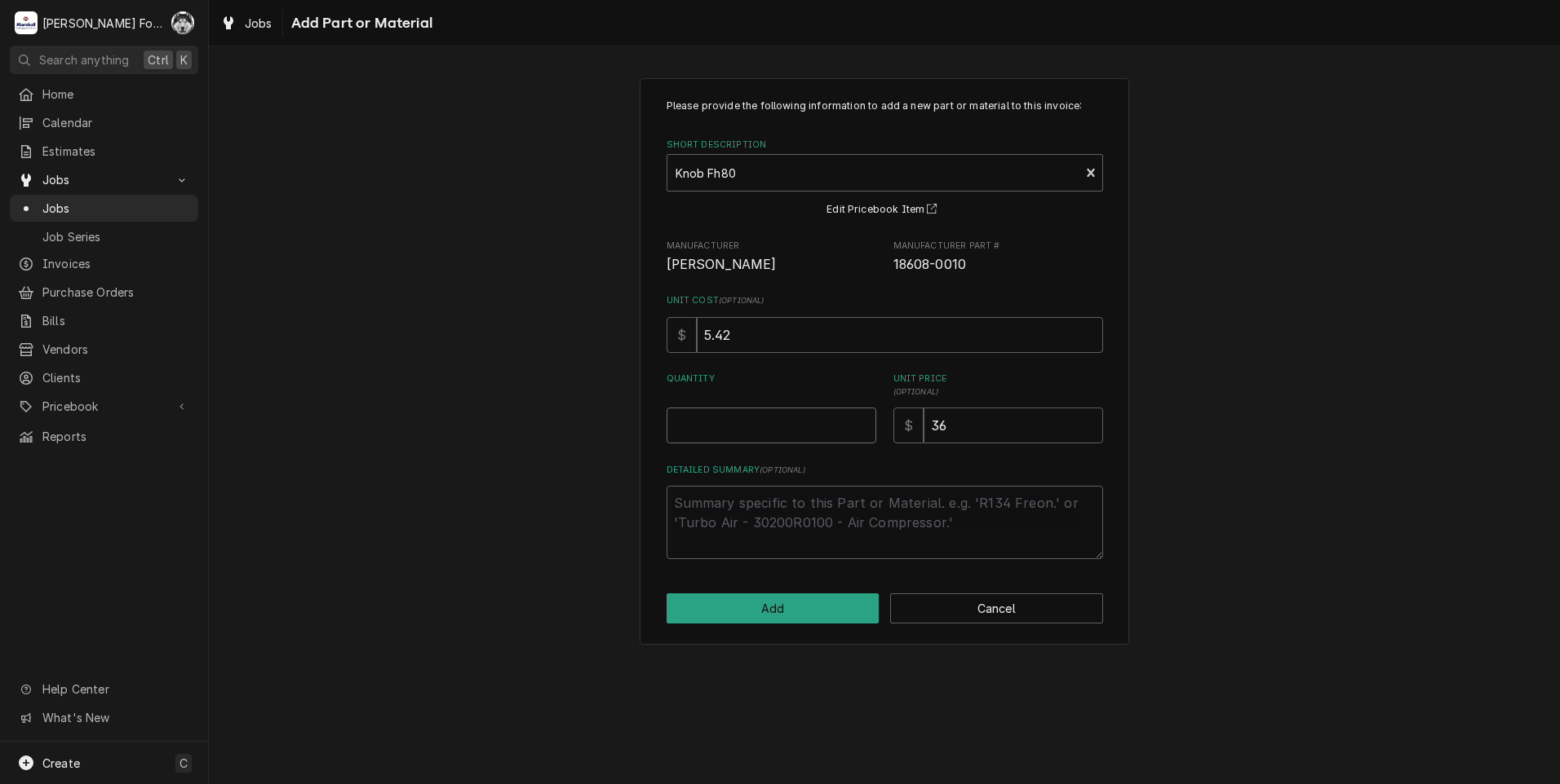
type textarea "x"
type input "0.5"
click at [863, 419] on input "0.5" at bounding box center [771, 426] width 210 height 36
type textarea "x"
type input "1"
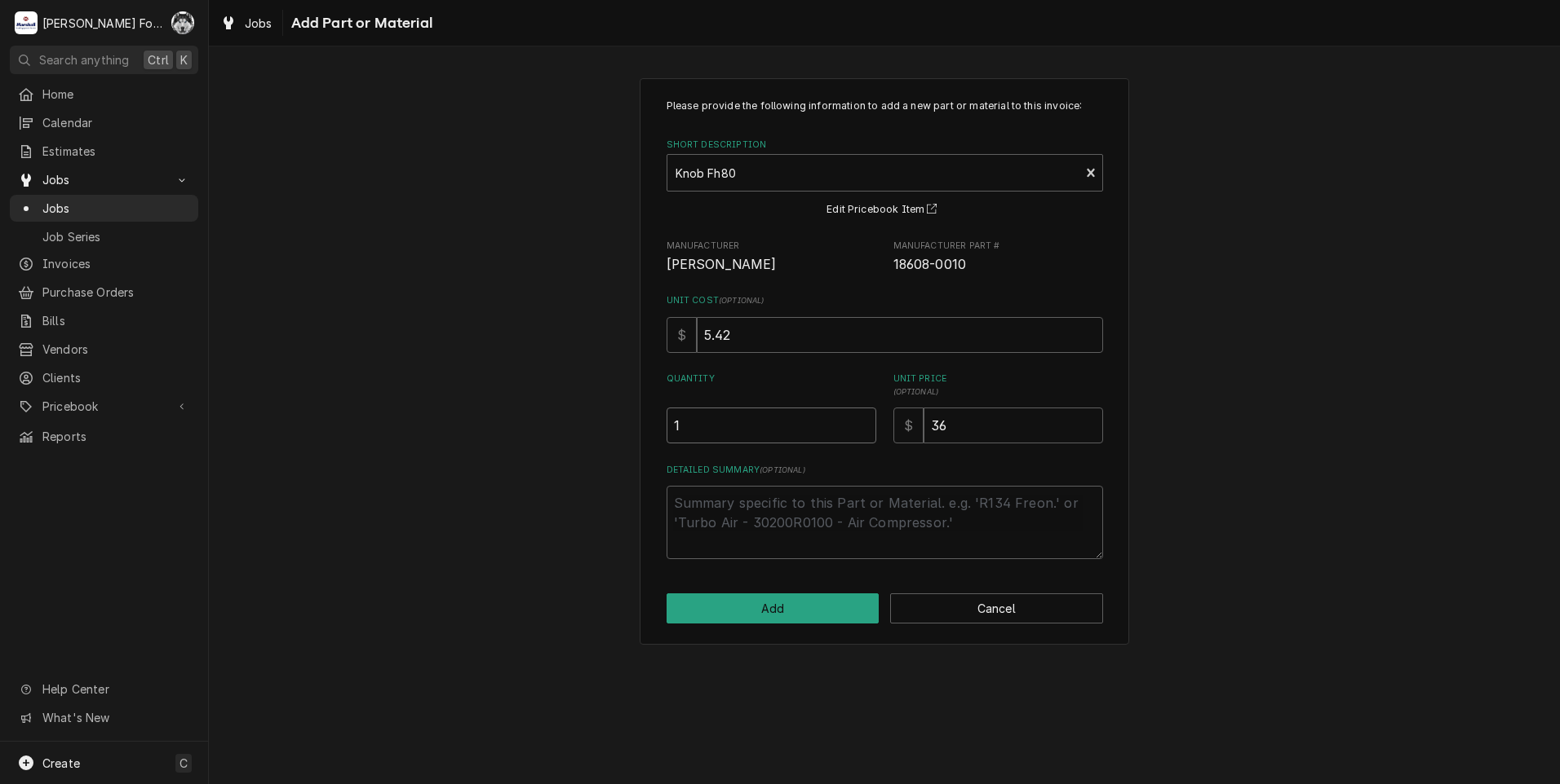
click at [863, 419] on input "1" at bounding box center [771, 426] width 210 height 36
drag, startPoint x: 985, startPoint y: 419, endPoint x: 773, endPoint y: 458, distance: 215.6
click at [790, 466] on div "Please provide the following information to add a new part or material to this …" at bounding box center [884, 330] width 436 height 461
type textarea "x"
type input "5"
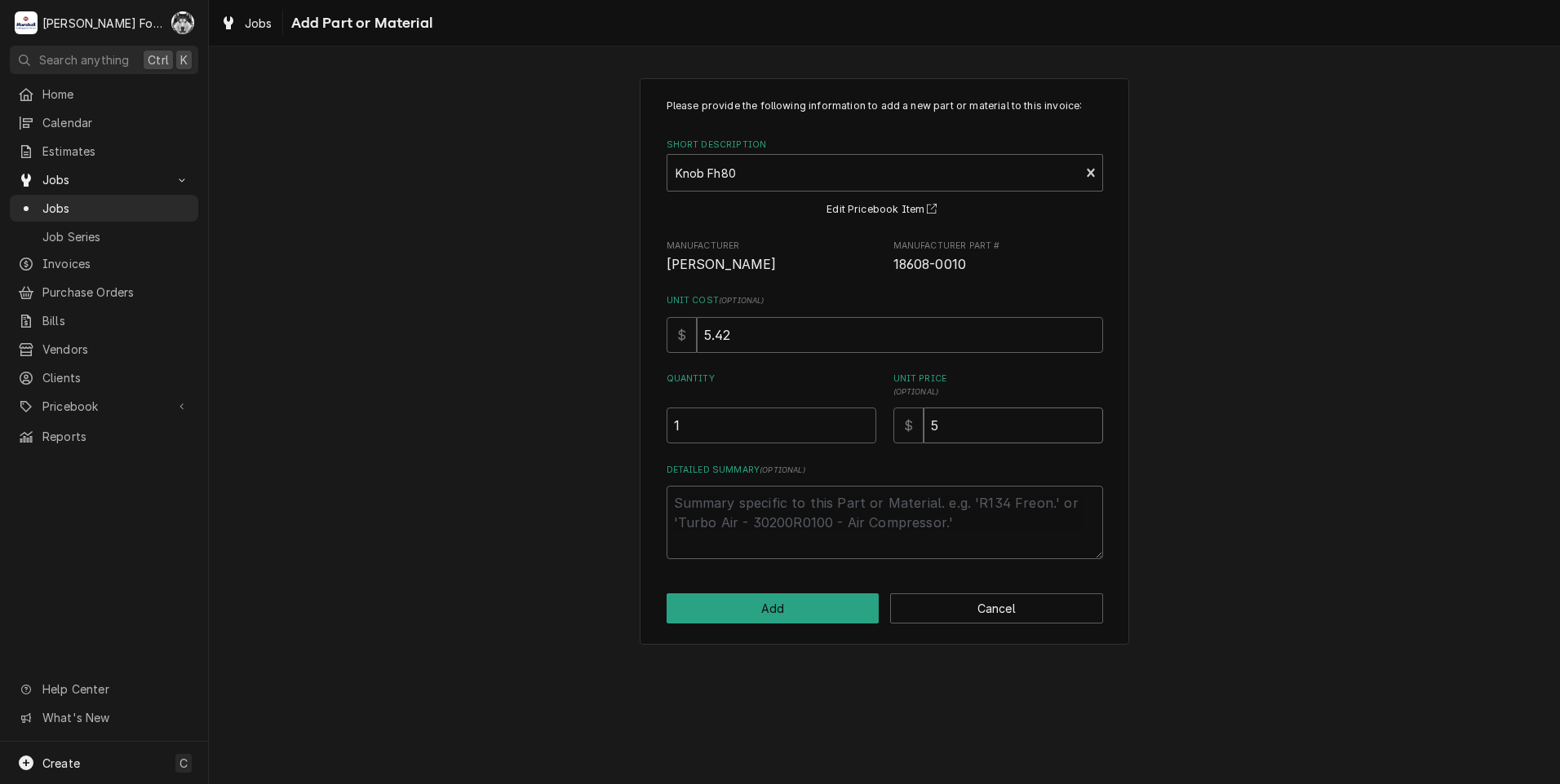
type textarea "x"
type input "54"
click at [802, 613] on button "Add" at bounding box center [772, 609] width 213 height 30
type textarea "x"
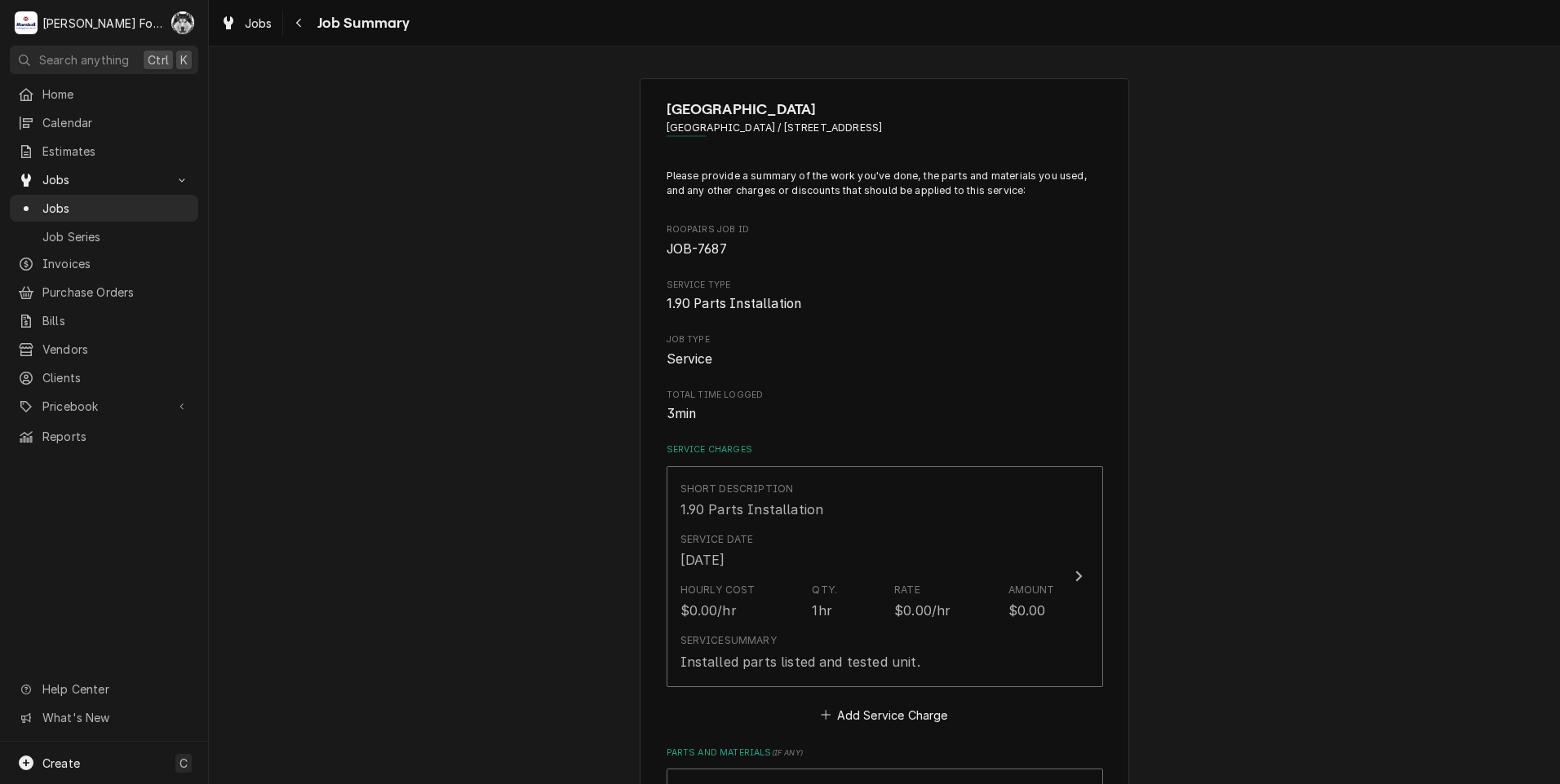
scroll to position [408, 0]
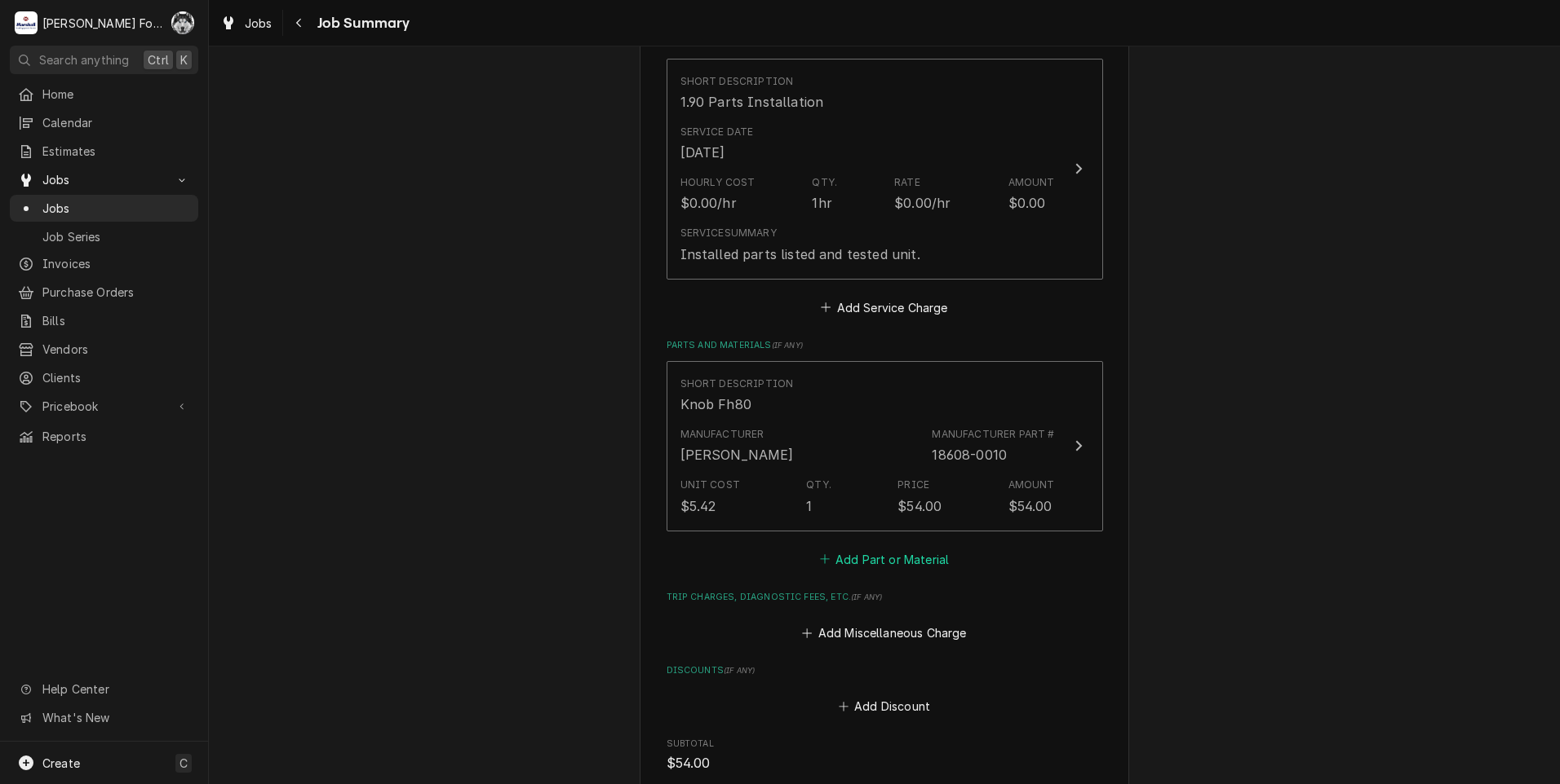
click at [842, 557] on button "Add Part or Material" at bounding box center [883, 559] width 134 height 23
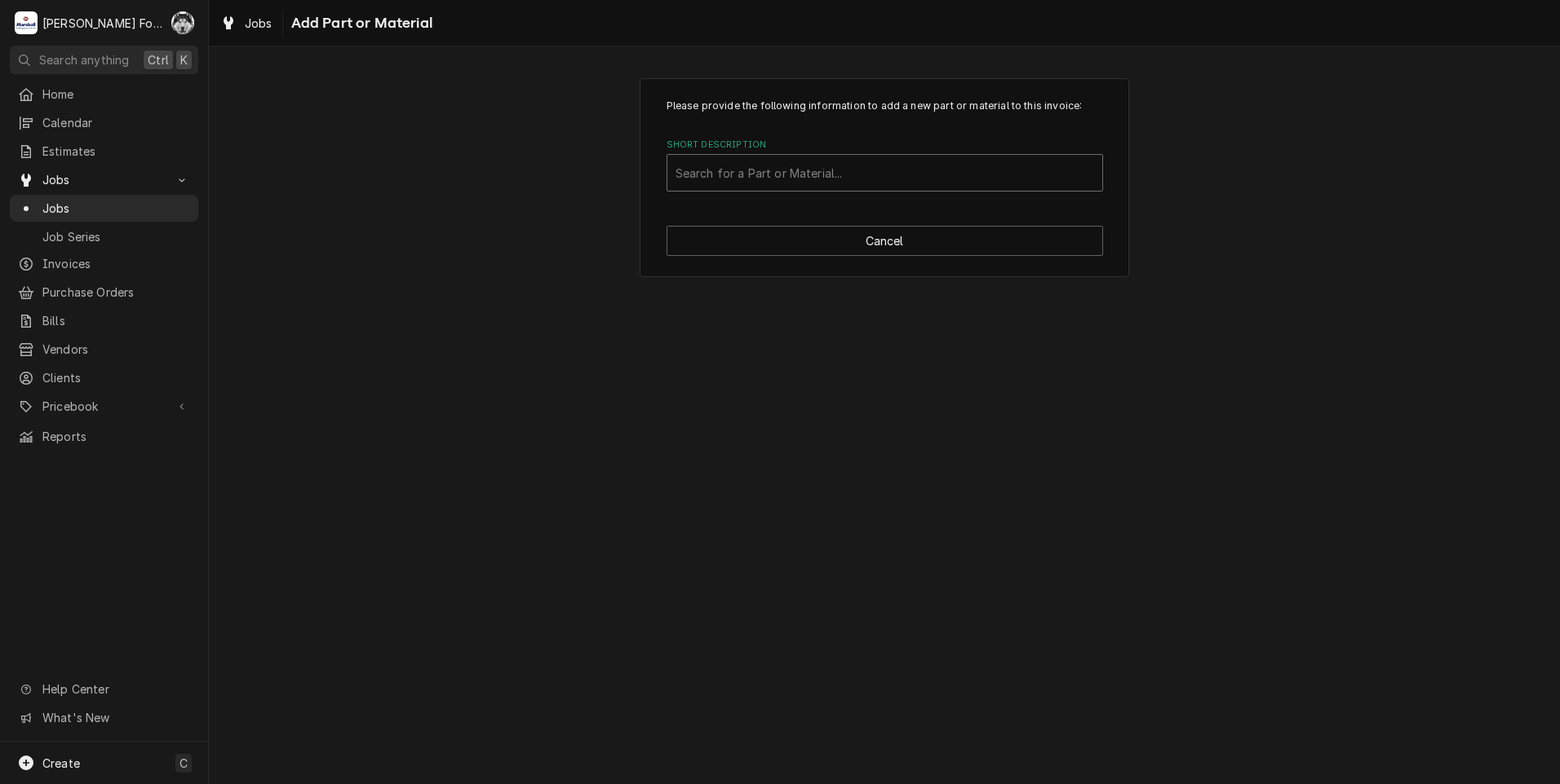
click at [902, 180] on div "Short Description" at bounding box center [884, 172] width 418 height 30
type input "18616-0015"
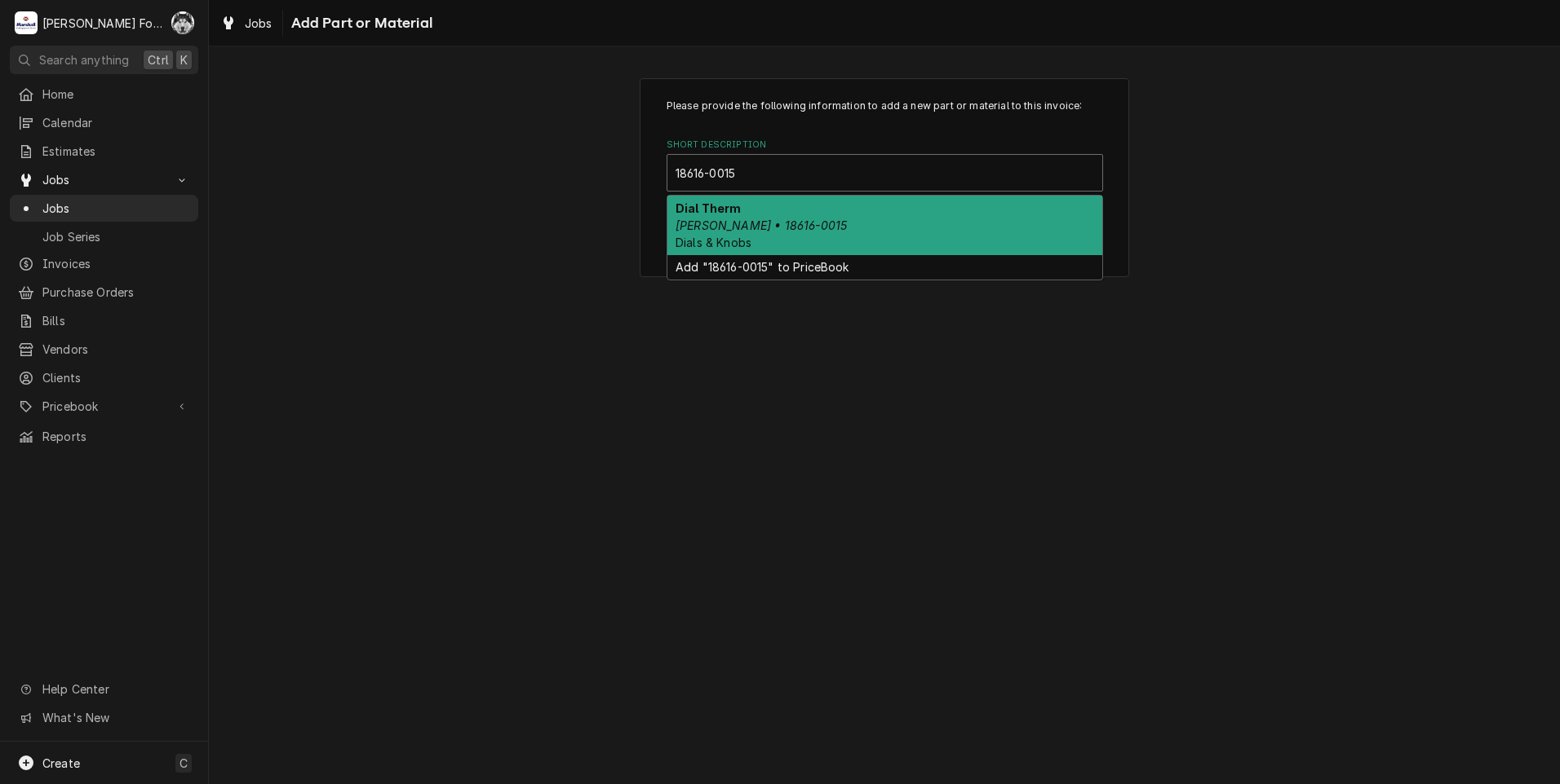
click at [819, 227] on em "[PERSON_NAME] • 18616-0015" at bounding box center [761, 225] width 172 height 14
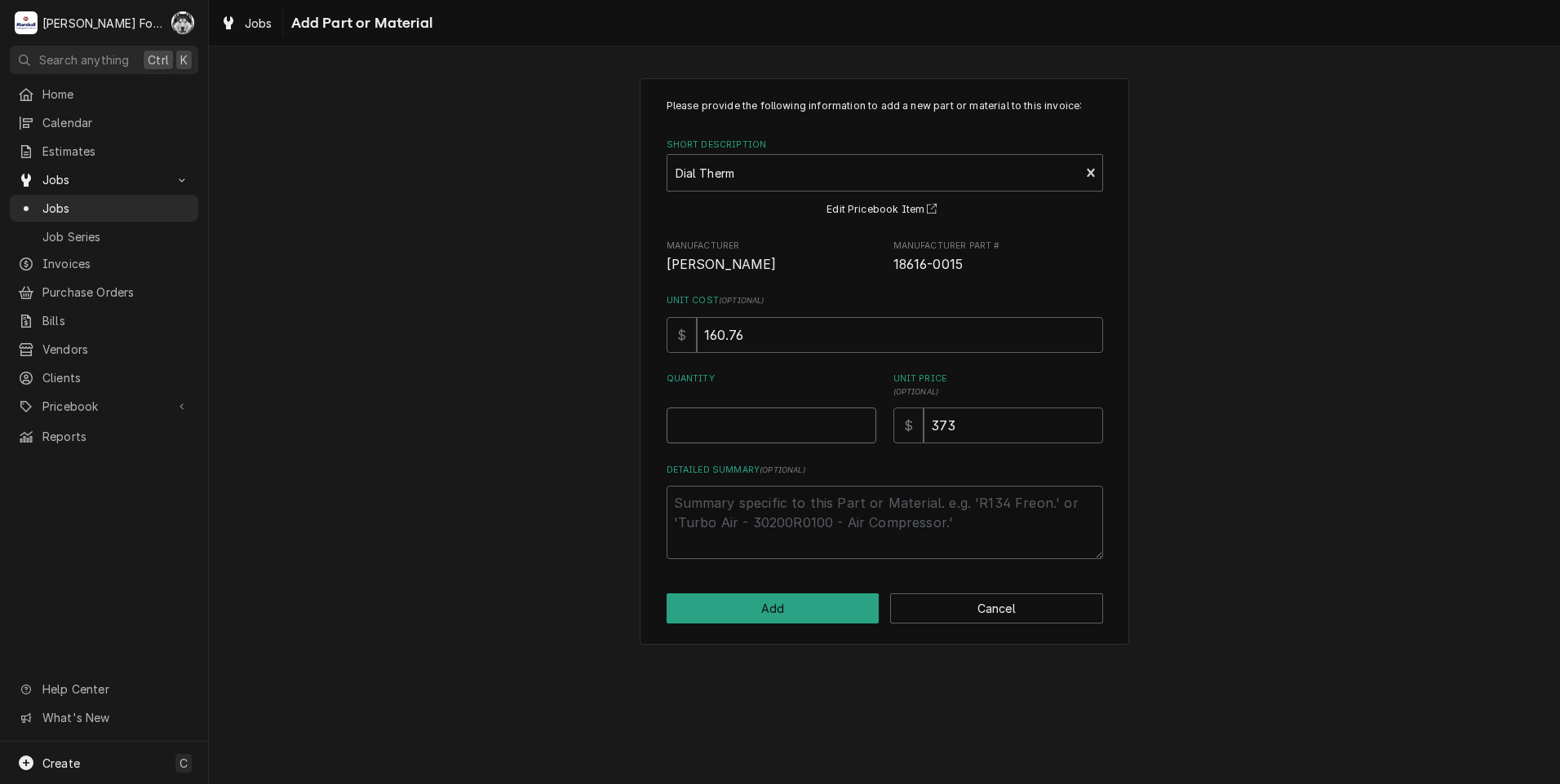
type textarea "x"
type input "0.5"
click at [863, 417] on input "0.5" at bounding box center [771, 426] width 210 height 36
type textarea "x"
type input "1"
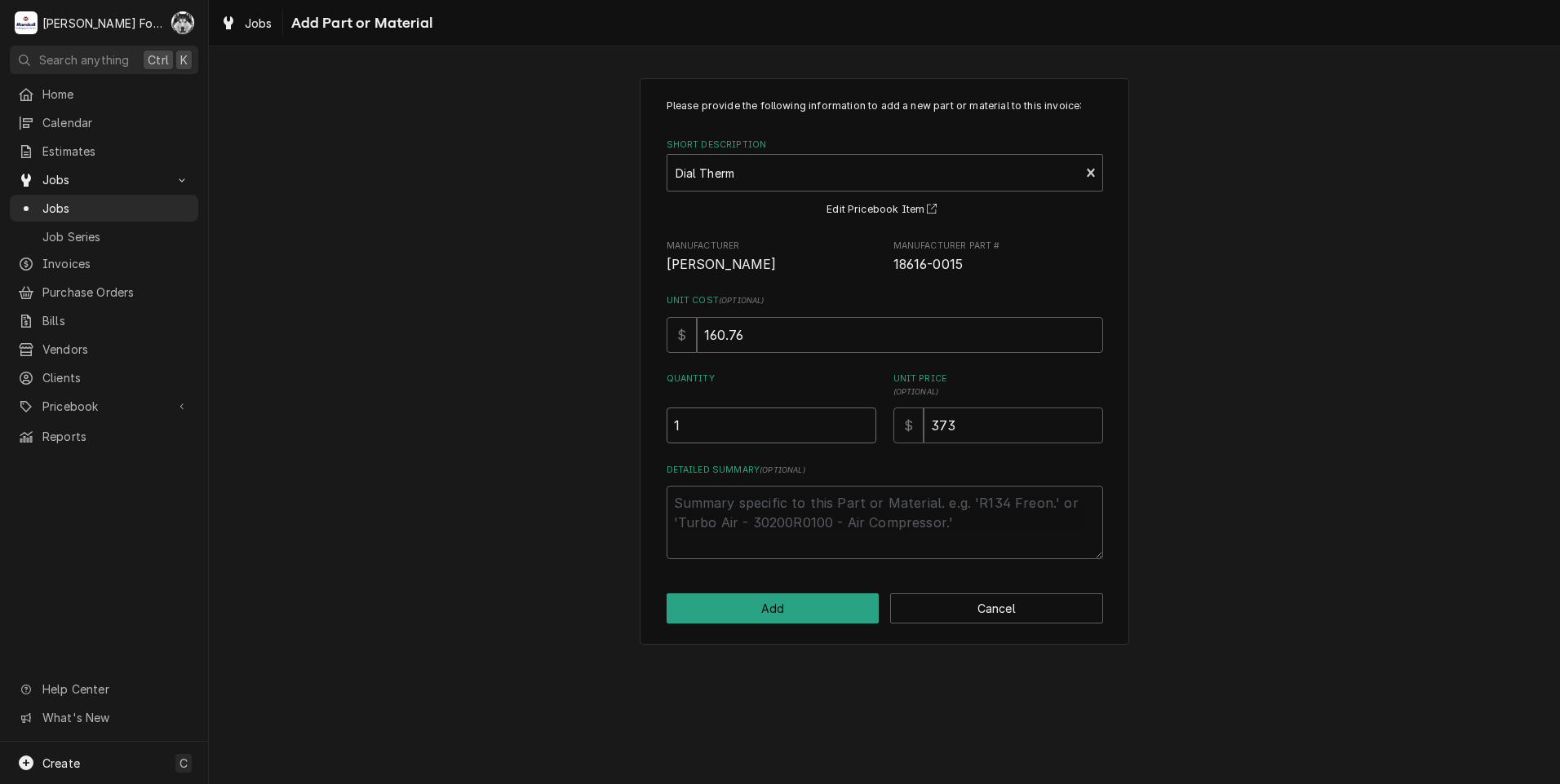
click at [863, 417] on input "1" at bounding box center [771, 426] width 210 height 36
drag, startPoint x: 805, startPoint y: 449, endPoint x: 750, endPoint y: 457, distance: 55.6
click at [751, 457] on div "Please provide the following information to add a new part or material to this …" at bounding box center [884, 330] width 436 height 461
type textarea "x"
type input "3"
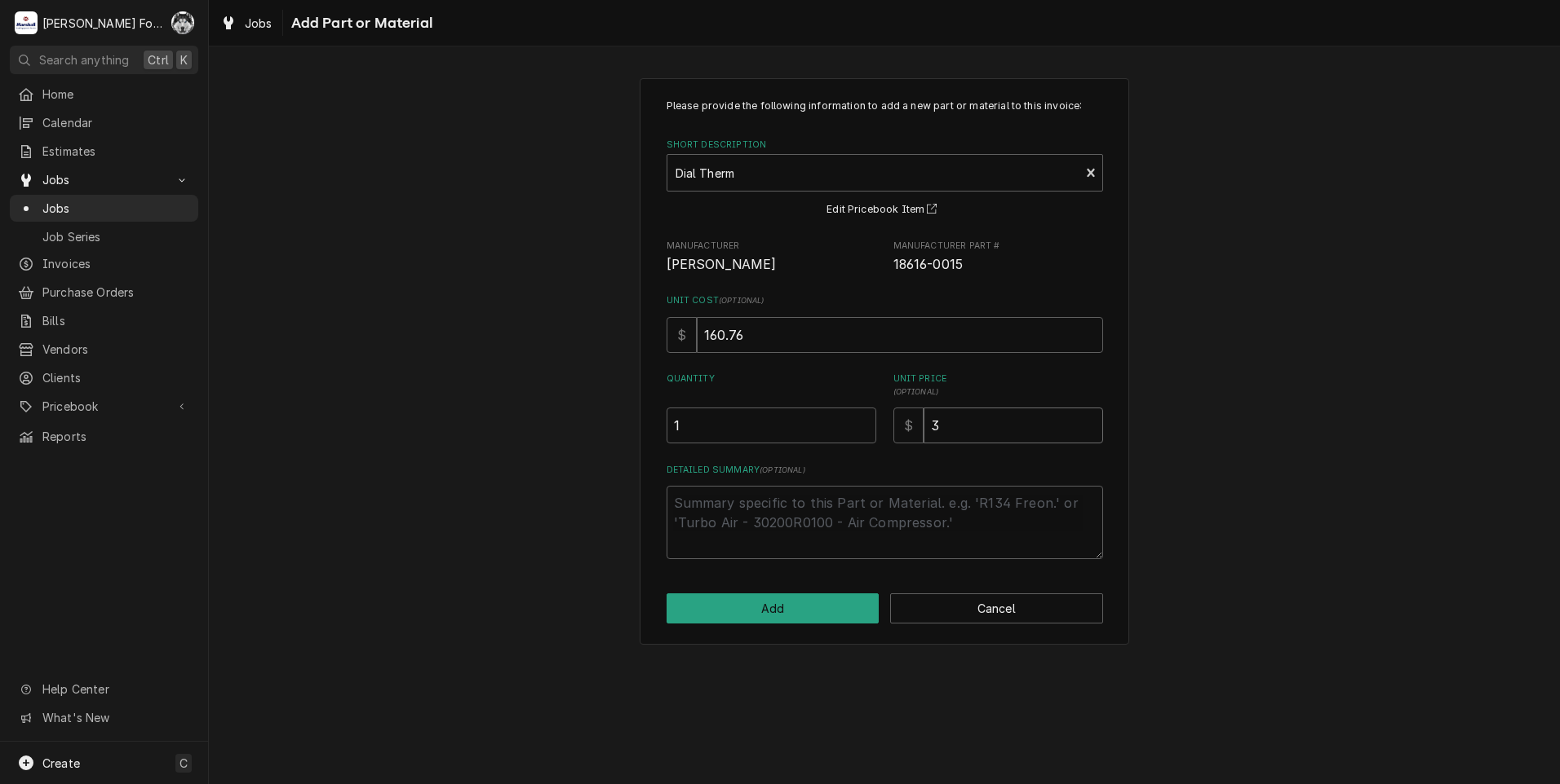
type textarea "x"
type input "30"
type textarea "x"
type input "307"
click at [781, 605] on button "Add" at bounding box center [772, 609] width 213 height 30
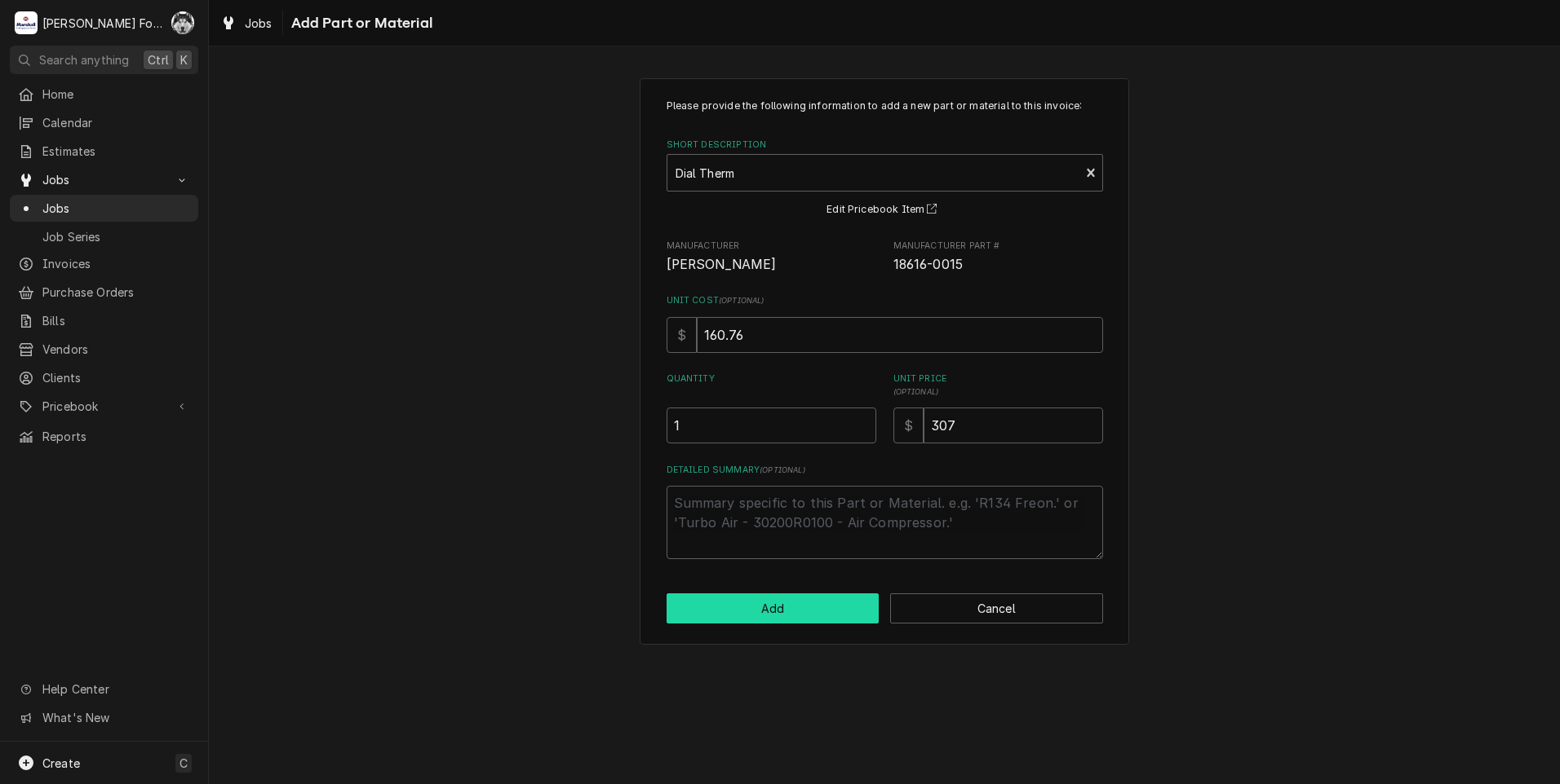
type textarea "x"
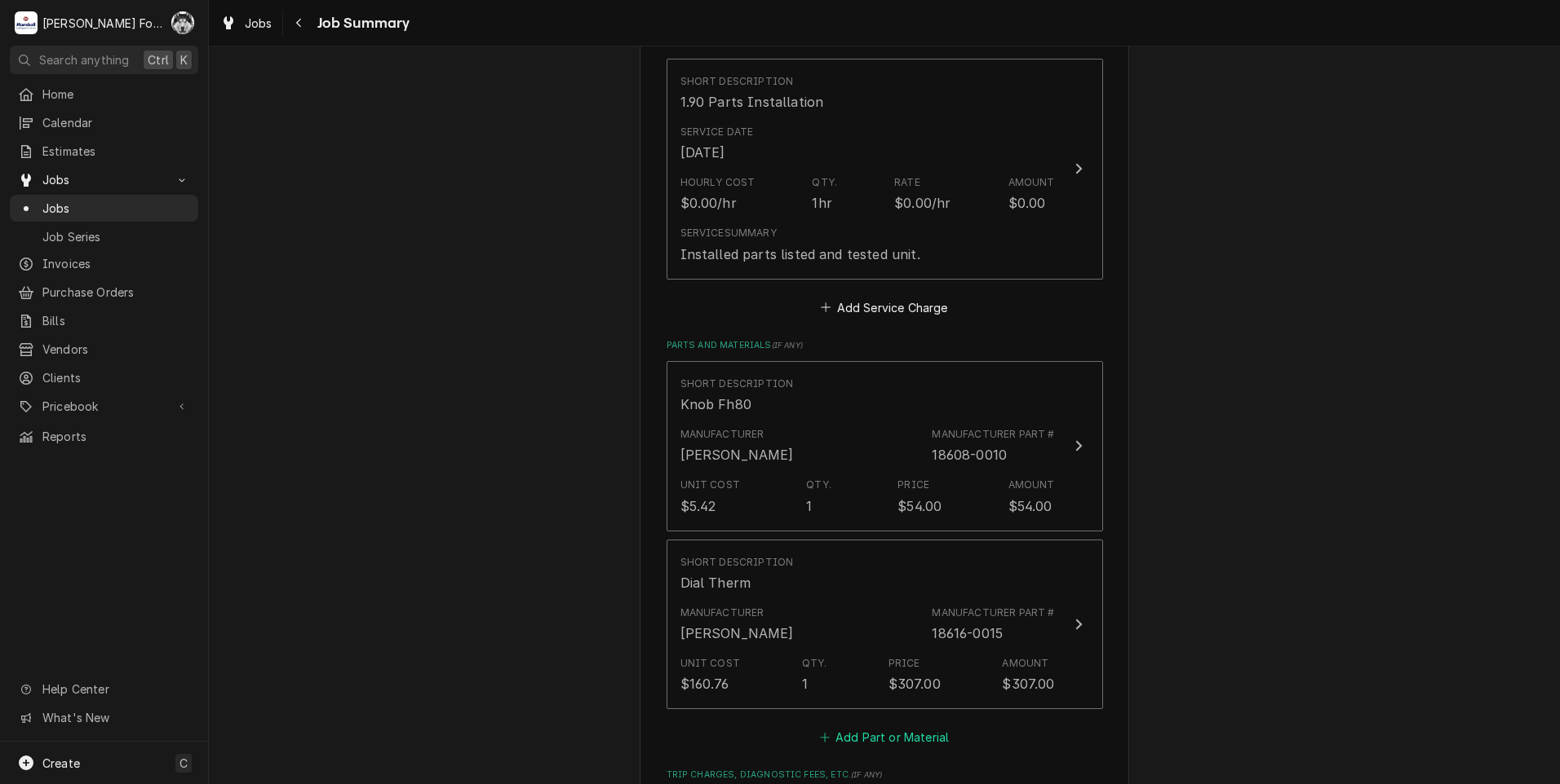
click at [901, 732] on button "Add Part or Material" at bounding box center [883, 738] width 134 height 23
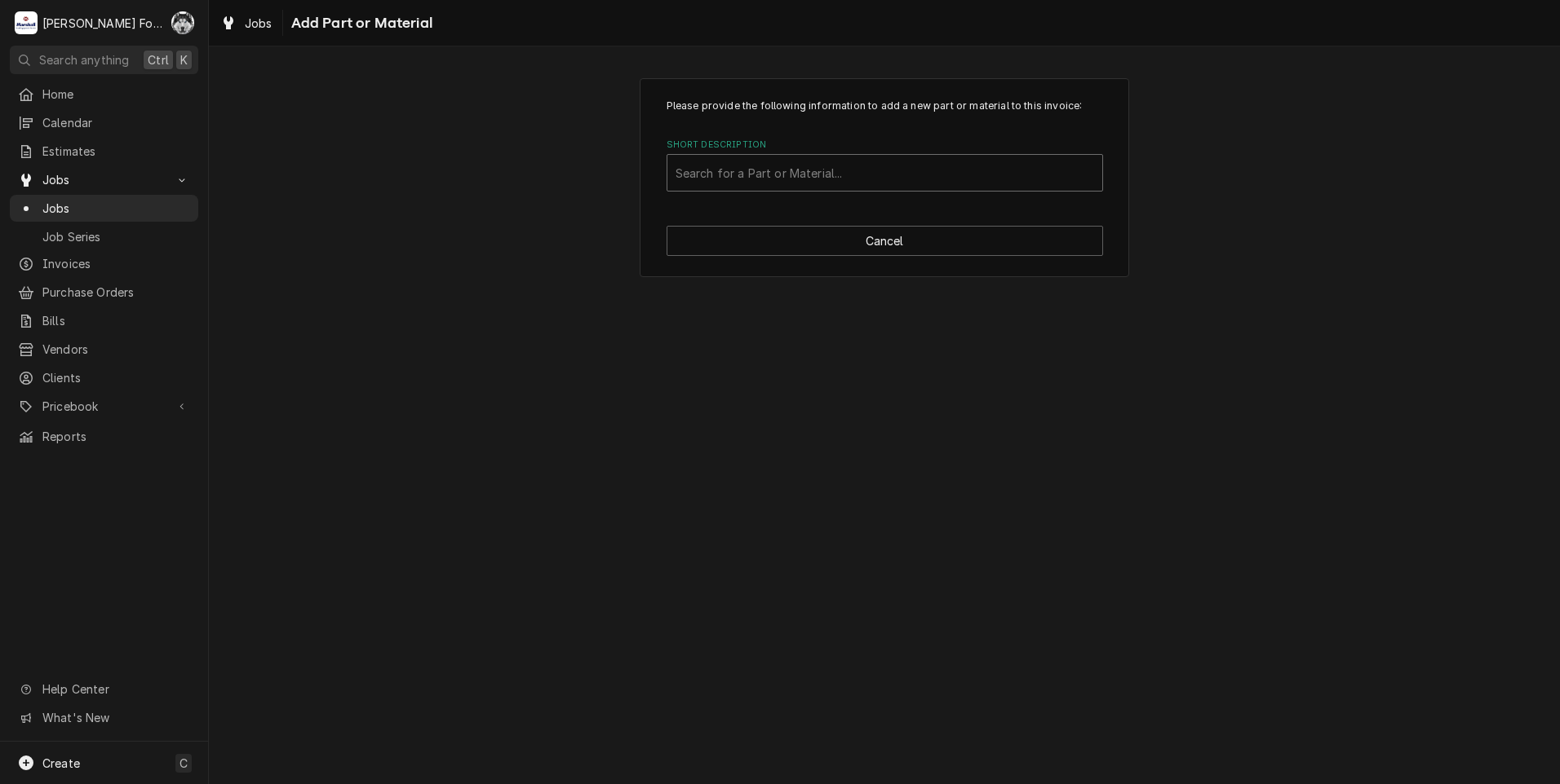
click at [940, 184] on div "Short Description" at bounding box center [884, 172] width 418 height 30
type input "SSDT"
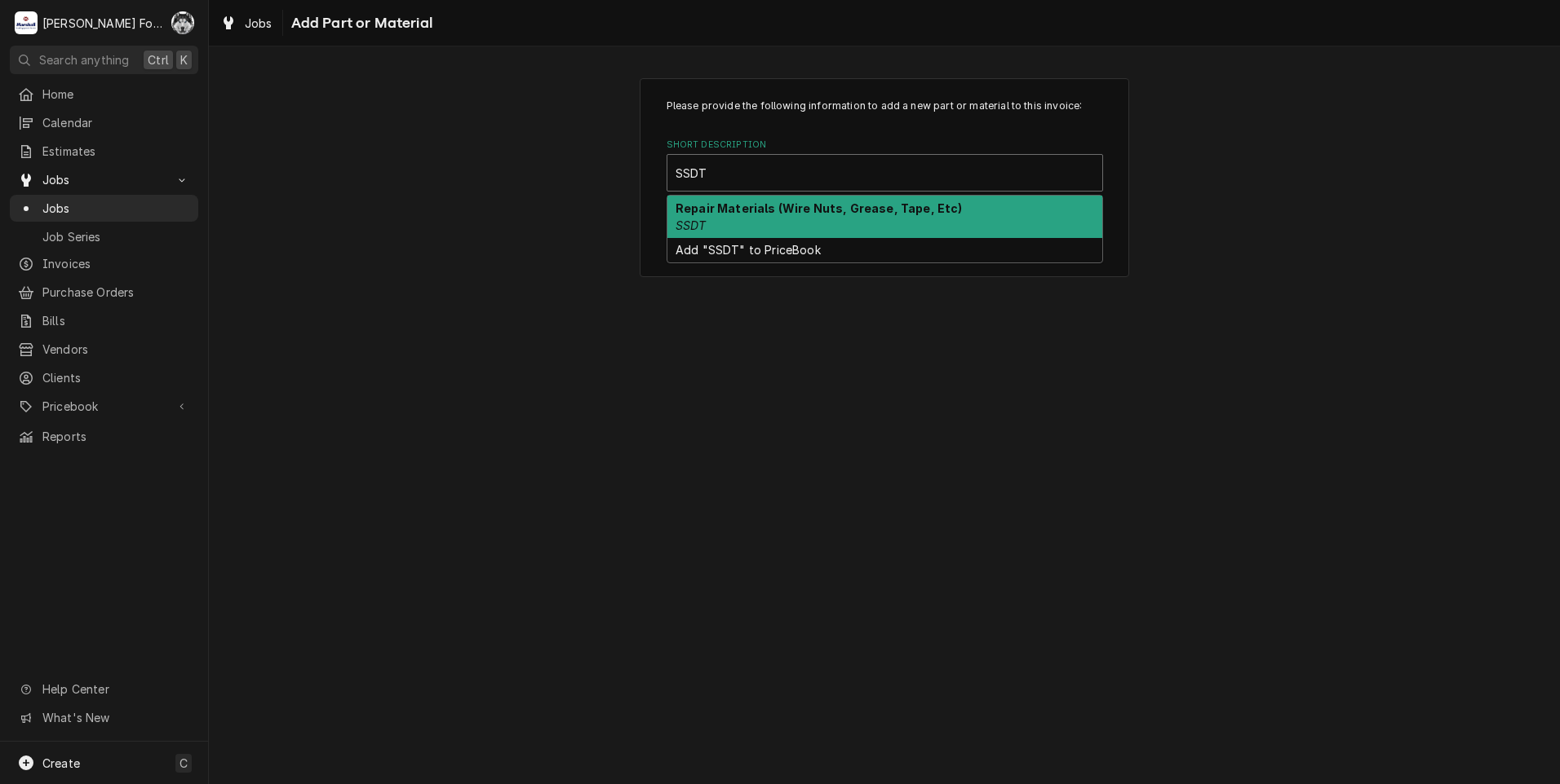
click at [761, 200] on div "Repair Materials (Wire Nuts, Grease, Tape, Etc) SSDT" at bounding box center [884, 216] width 435 height 43
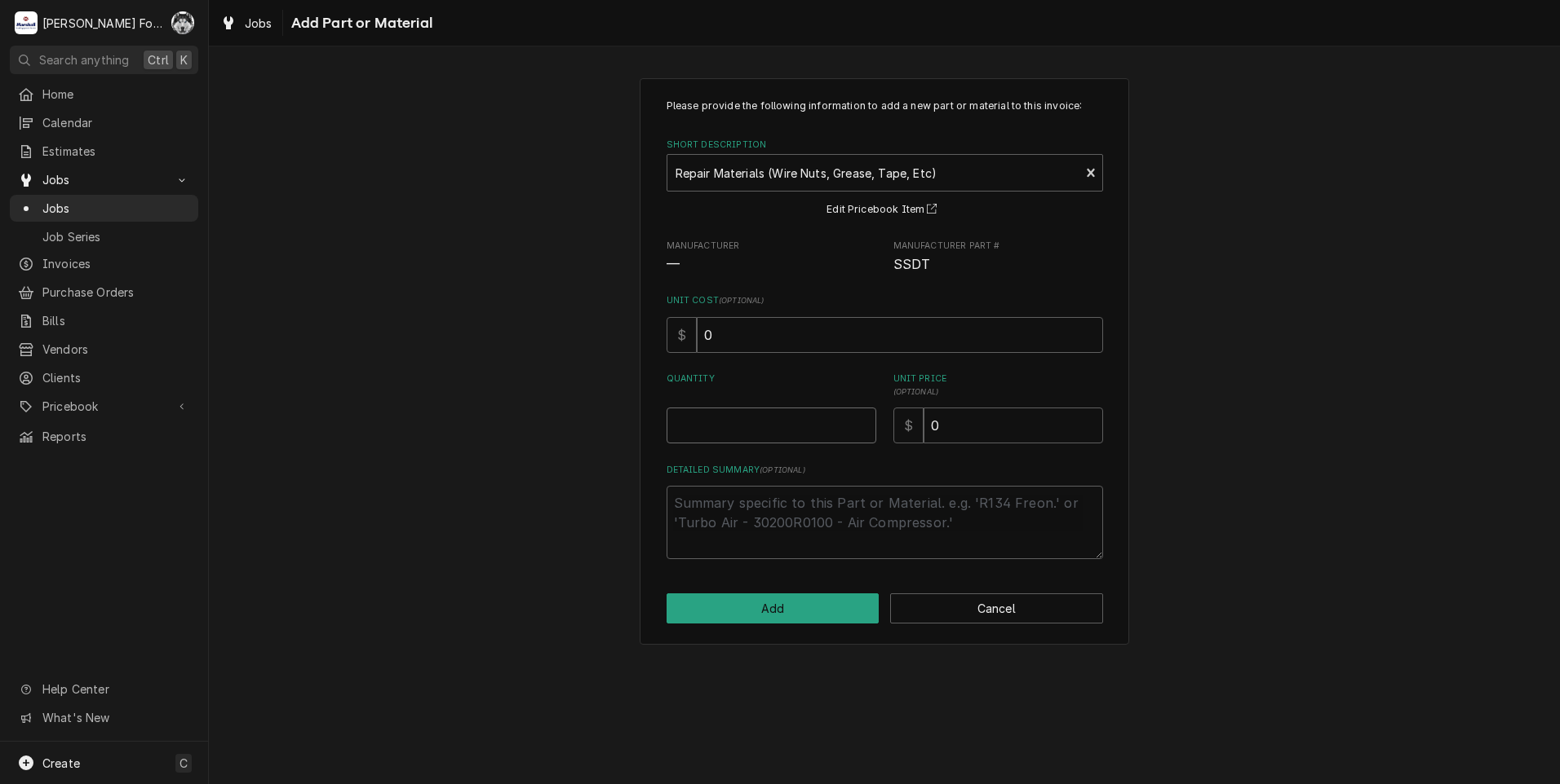
type textarea "x"
type input "0.5"
click at [862, 421] on input "0.5" at bounding box center [771, 426] width 210 height 36
type textarea "x"
type input "1"
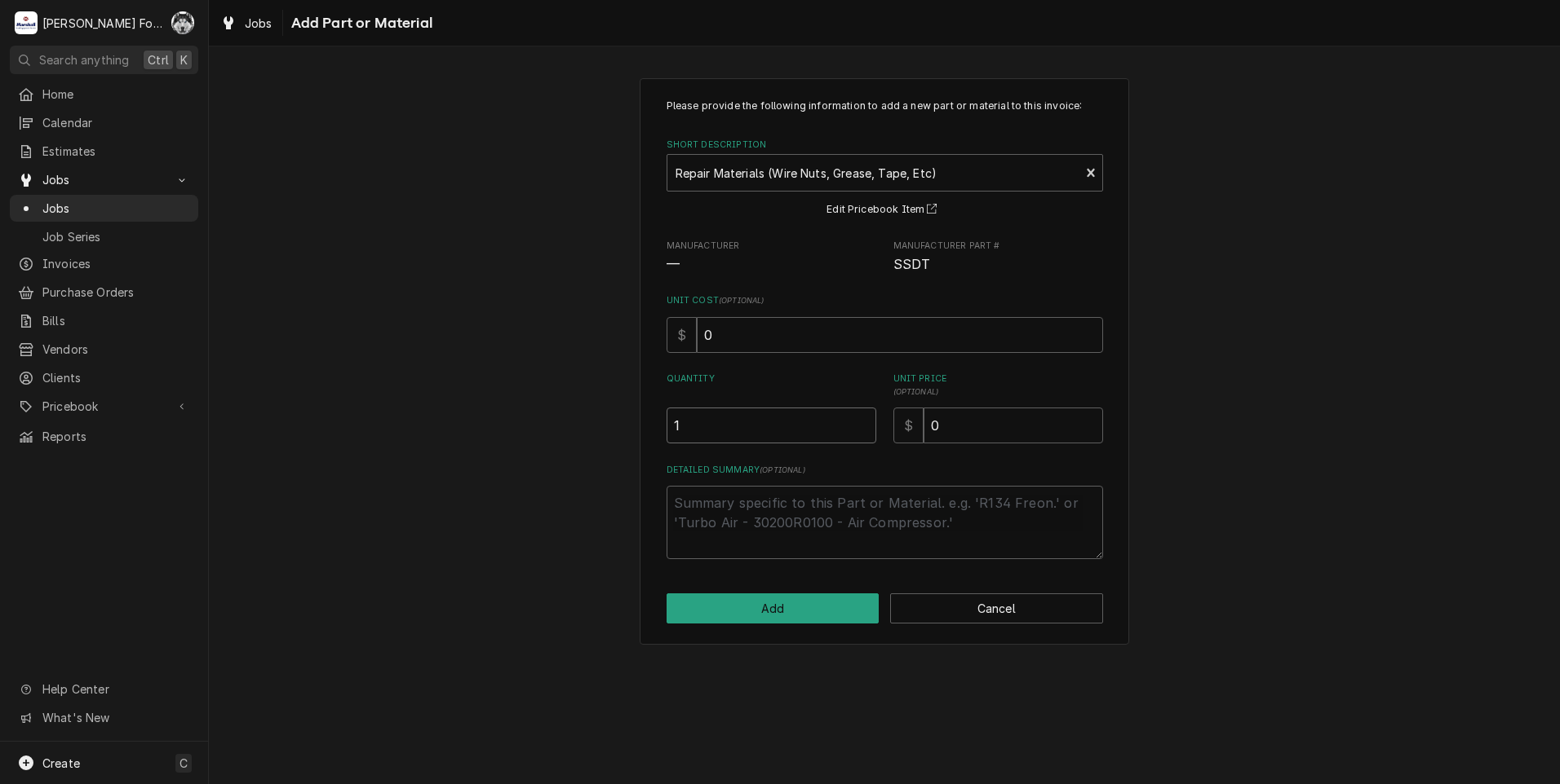
click at [862, 421] on input "1" at bounding box center [771, 426] width 210 height 36
drag, startPoint x: 961, startPoint y: 422, endPoint x: 827, endPoint y: 451, distance: 137.1
click at [828, 450] on div "Please provide the following information to add a new part or material to this …" at bounding box center [884, 330] width 436 height 461
type textarea "x"
type input "8"
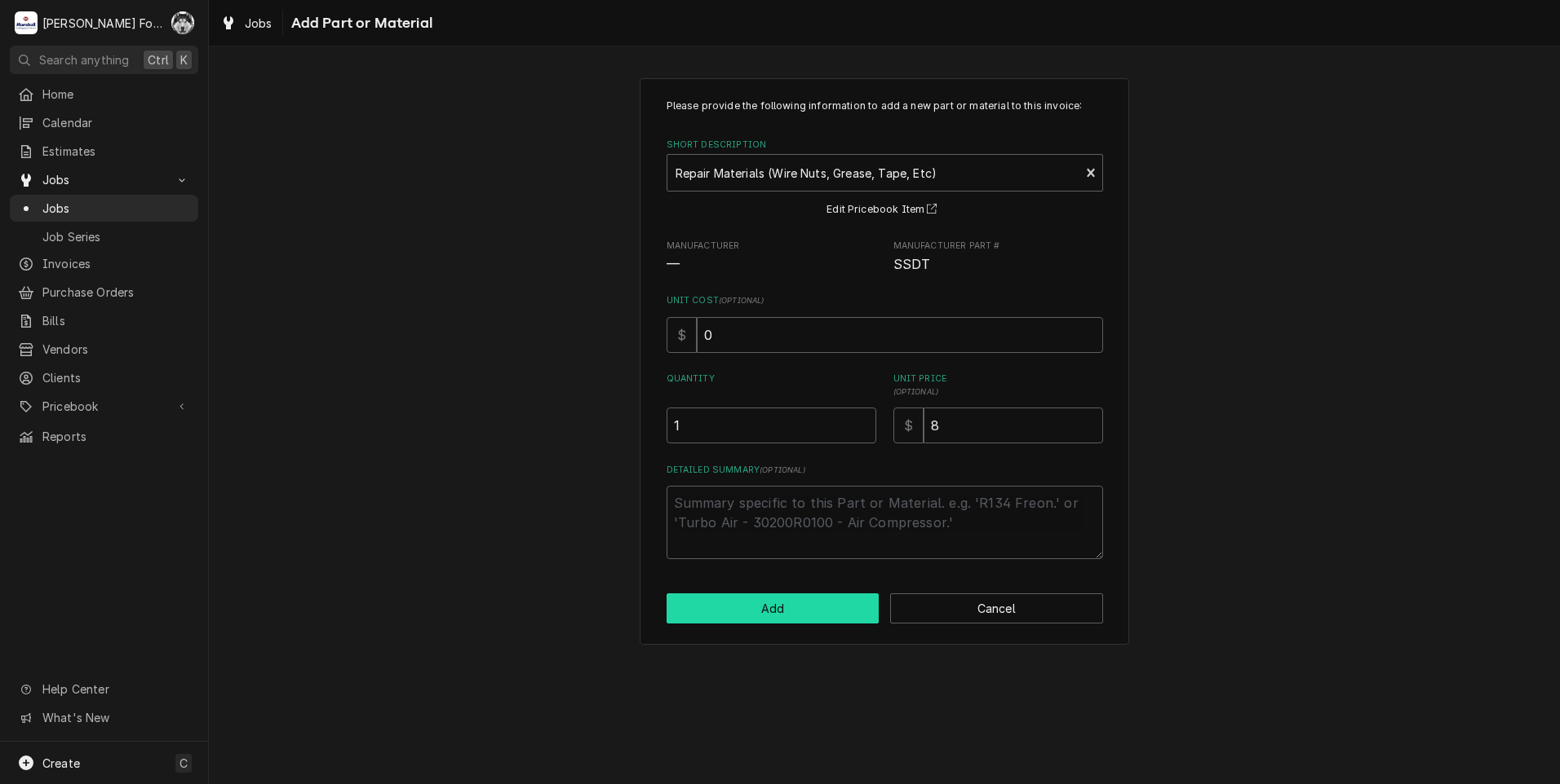
click at [784, 609] on button "Add" at bounding box center [772, 609] width 213 height 30
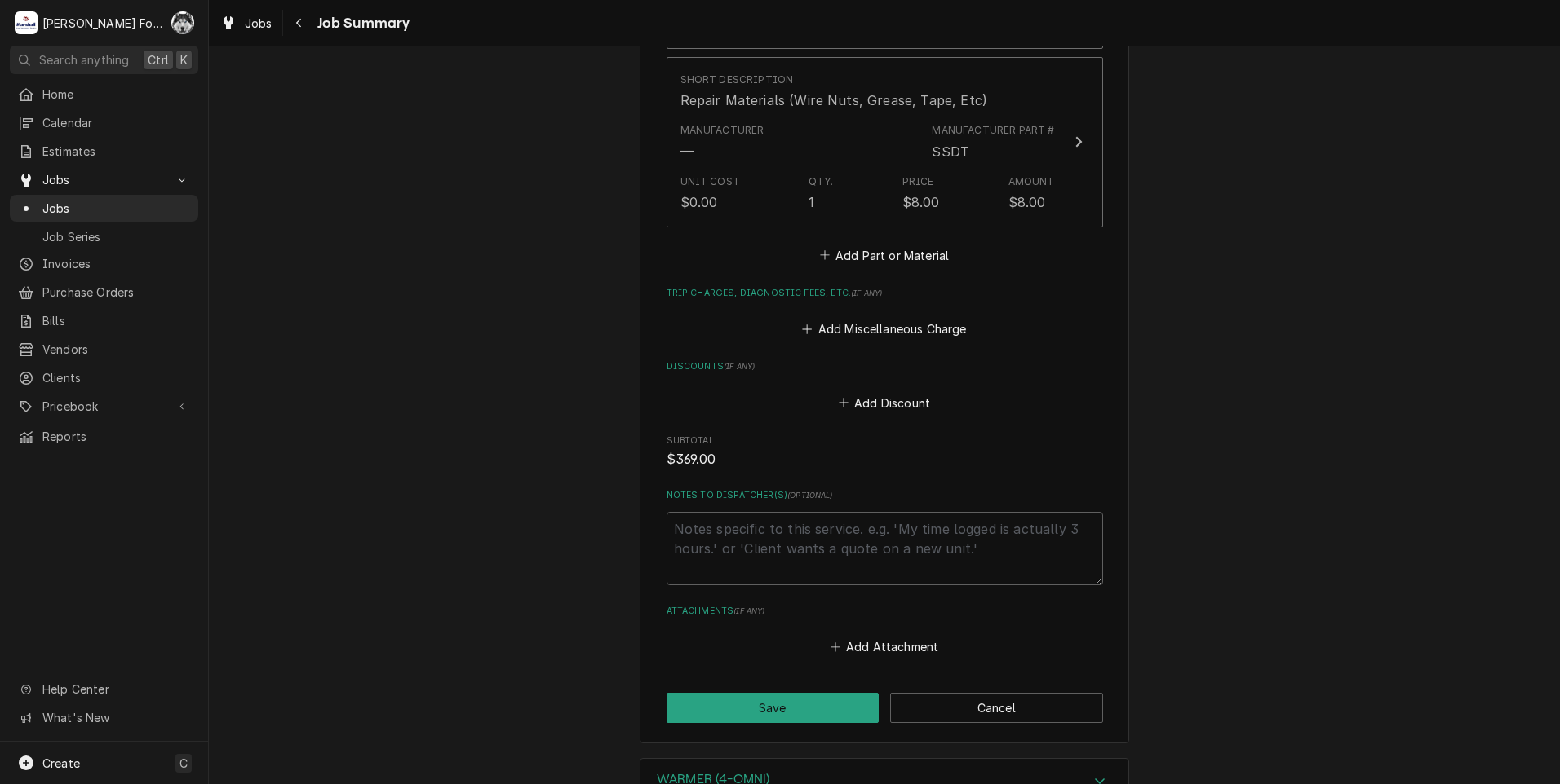
scroll to position [1196, 0]
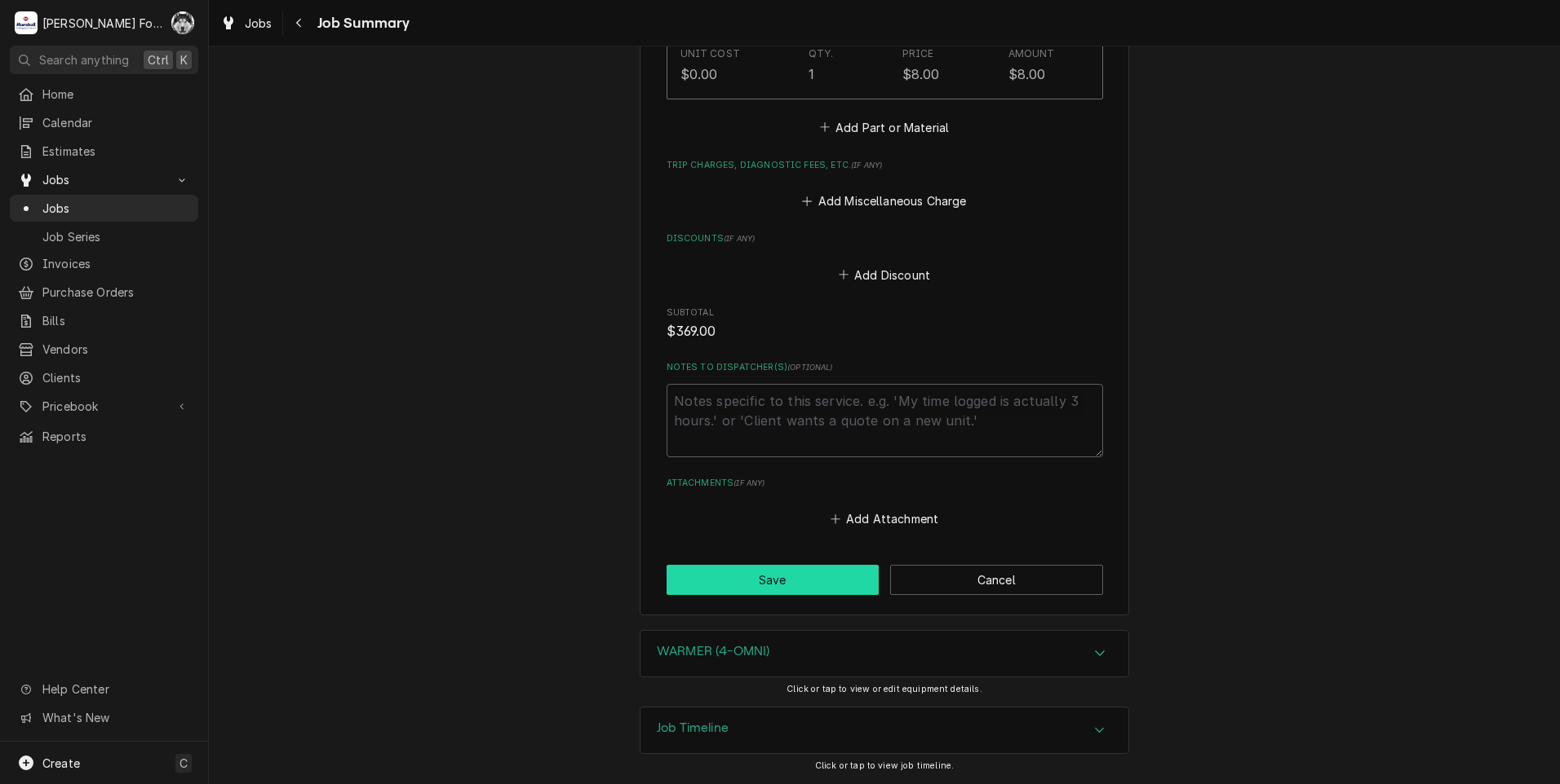
click at [792, 578] on button "Save" at bounding box center [772, 580] width 213 height 30
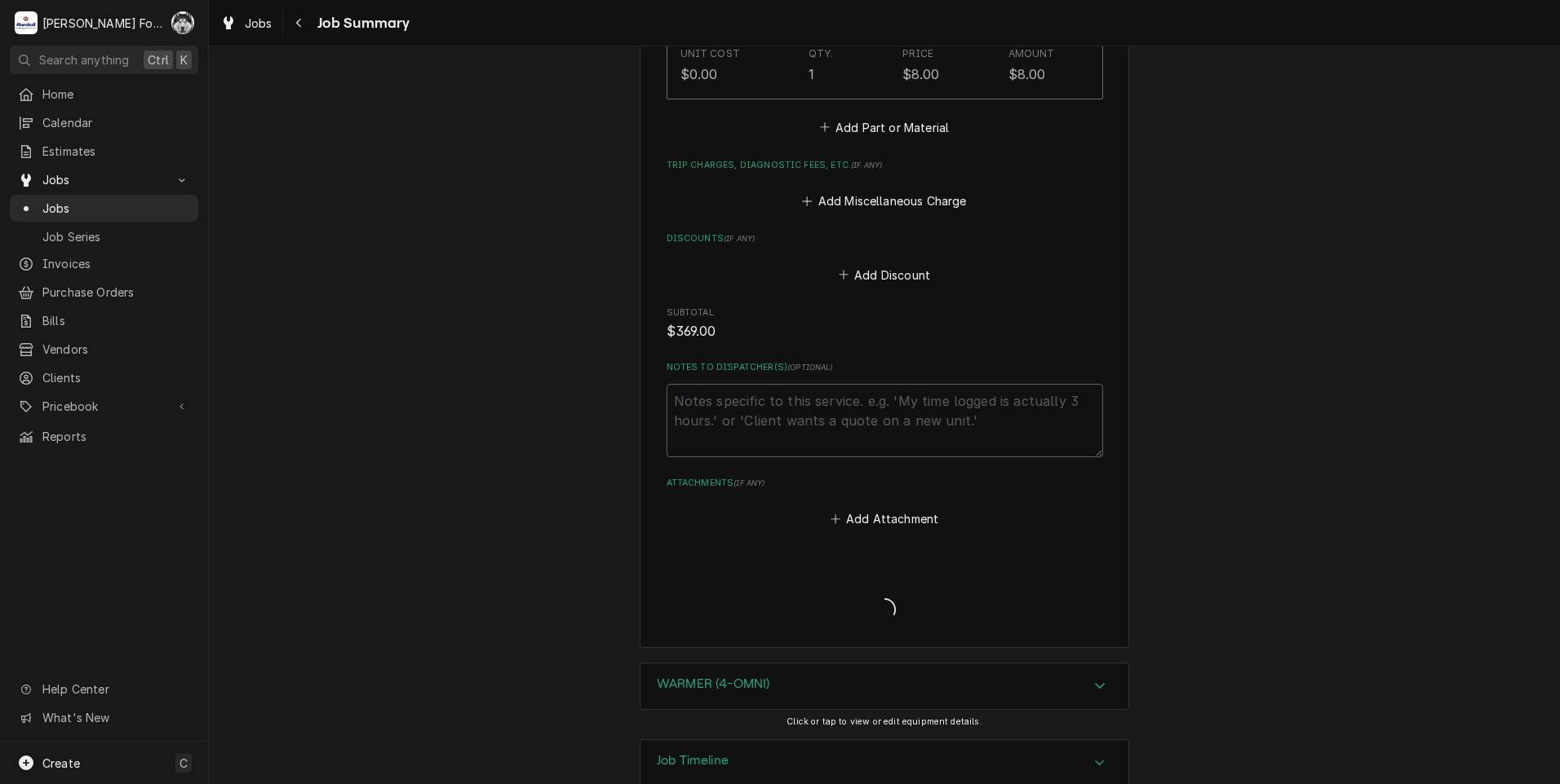
type textarea "x"
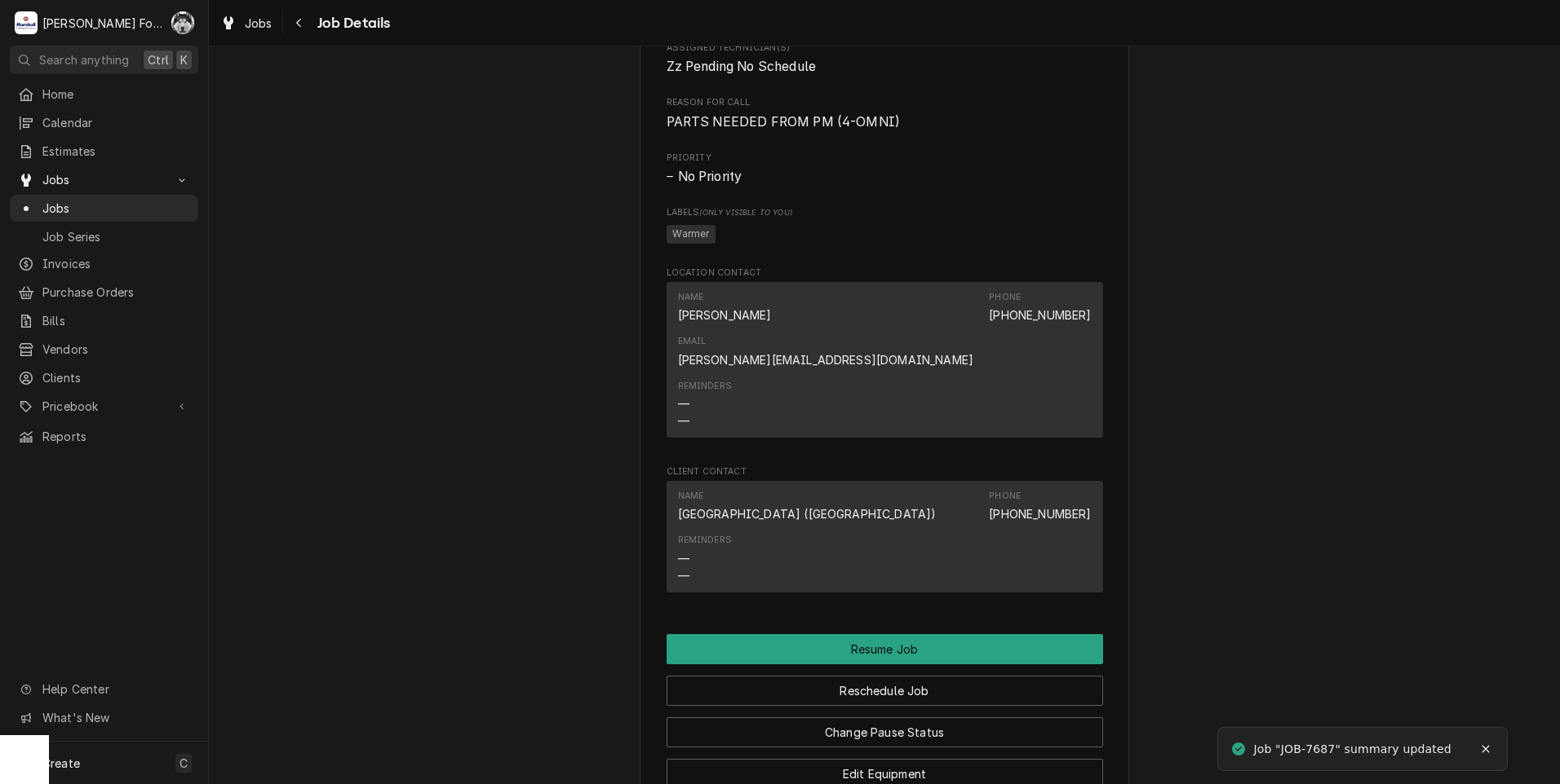
scroll to position [3806, 0]
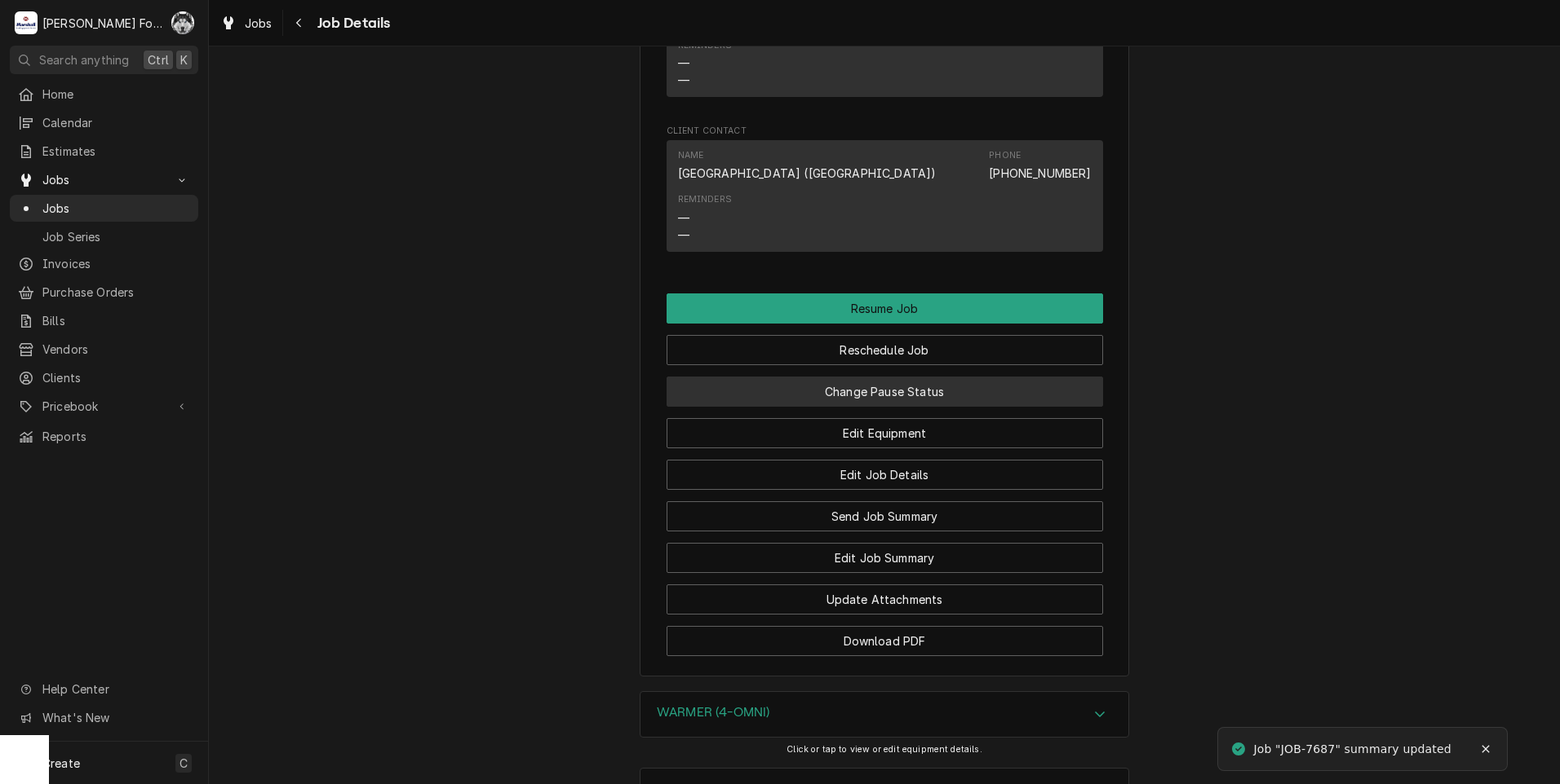
click at [859, 390] on button "Change Pause Status" at bounding box center [884, 392] width 436 height 30
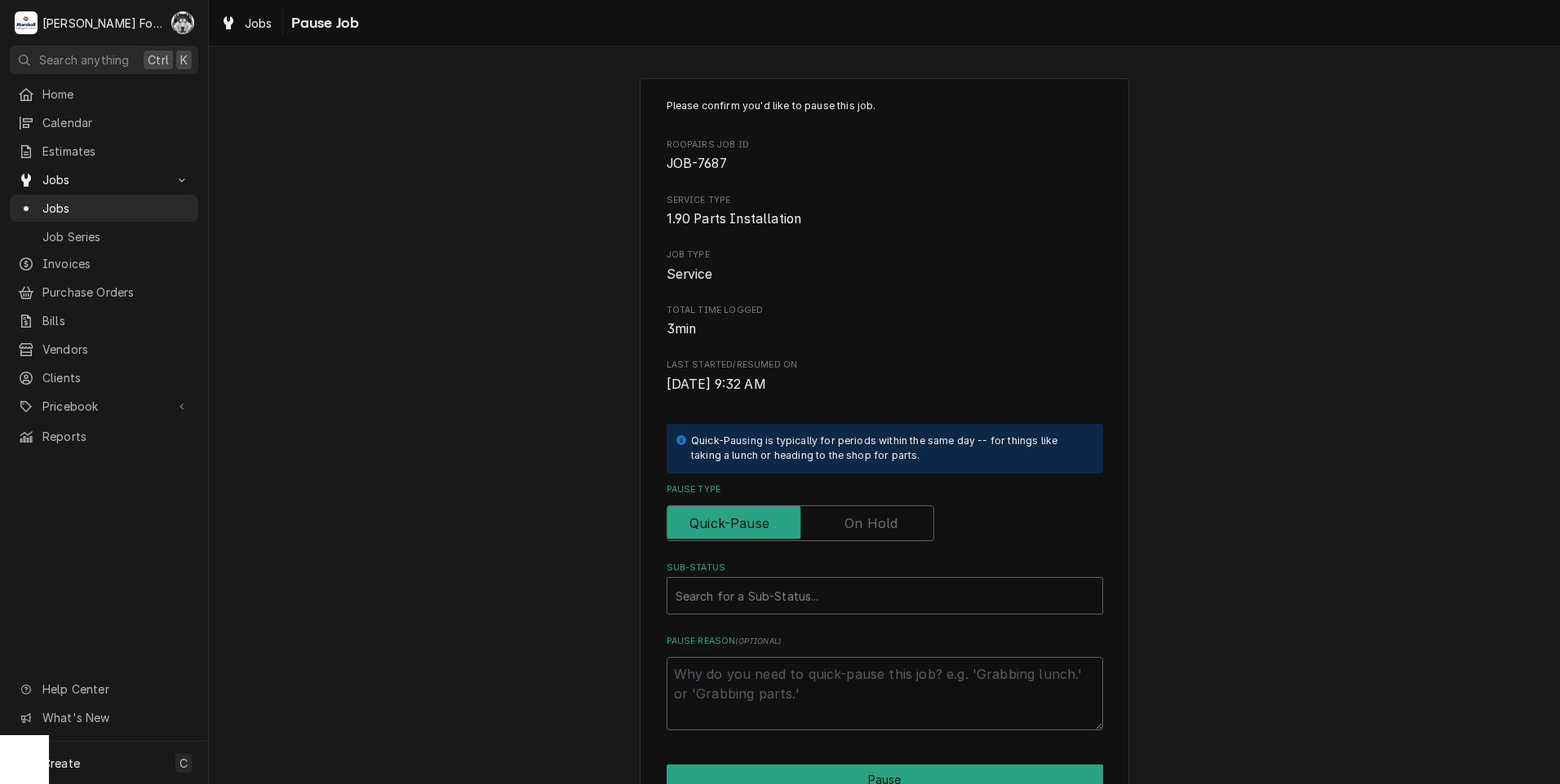
click at [852, 513] on label "Pause Type" at bounding box center [800, 524] width 268 height 36
click at [852, 513] on input "Pause Type" at bounding box center [800, 524] width 253 height 36
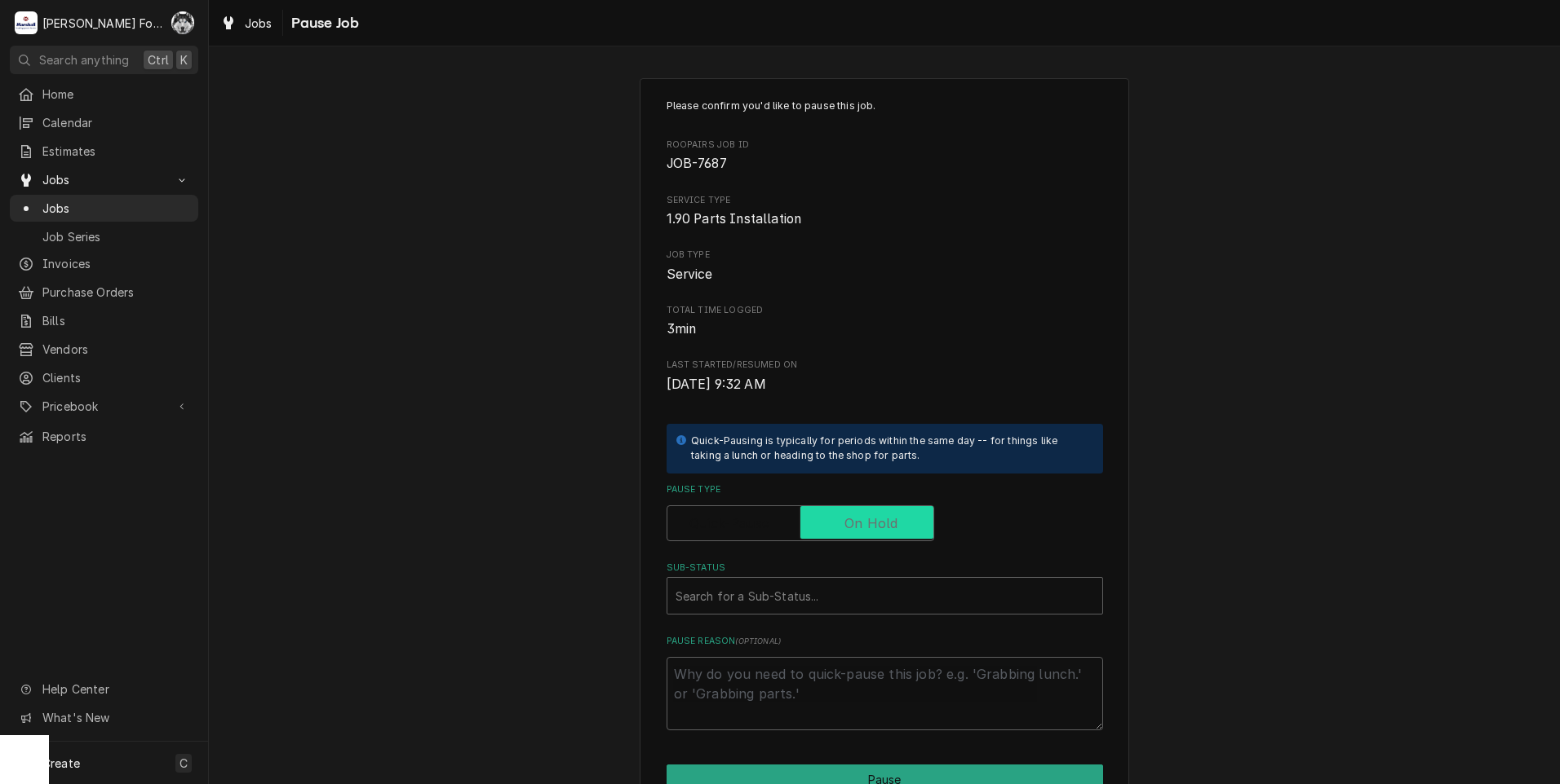
checkbox input "true"
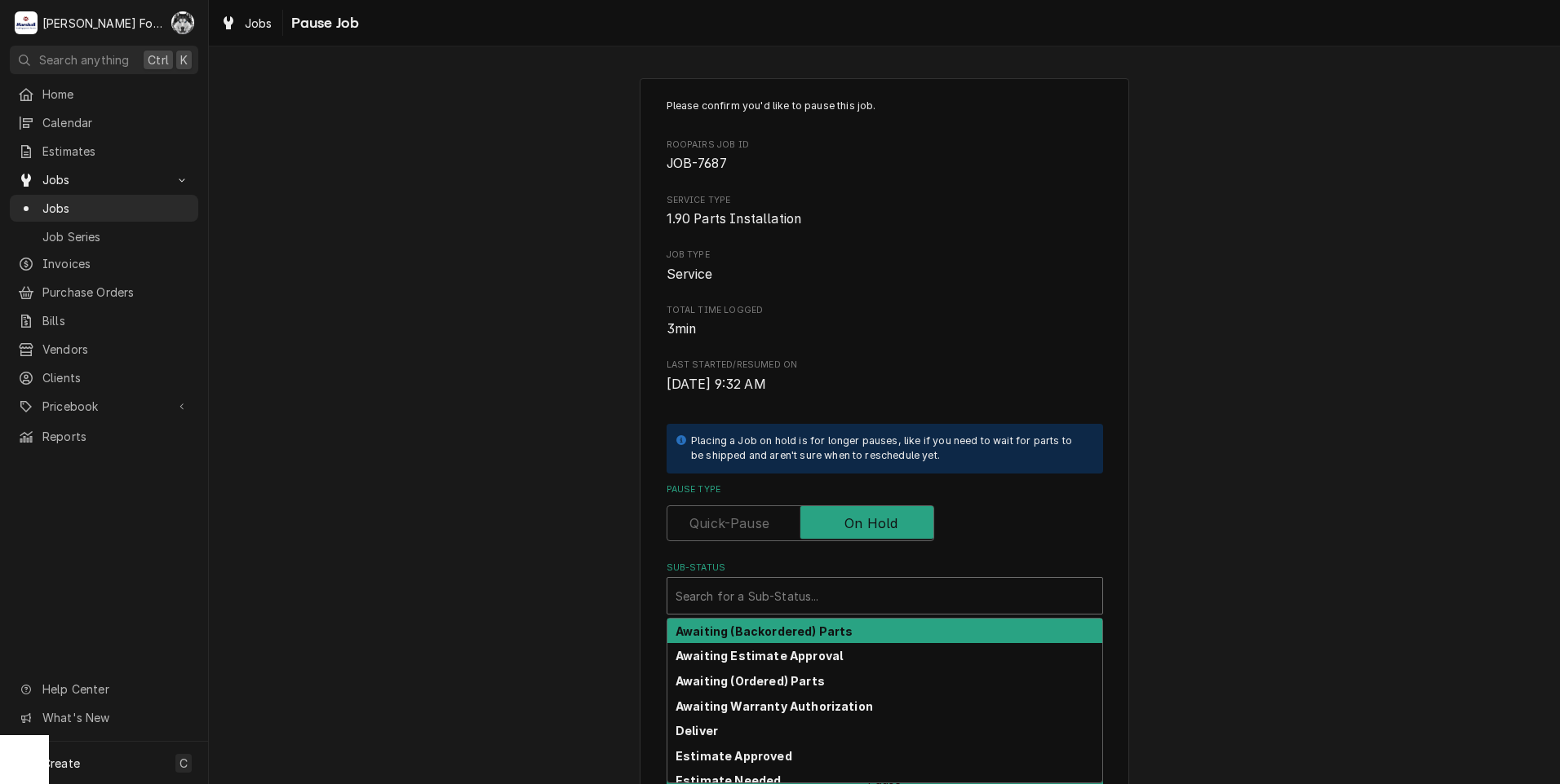
click at [786, 595] on div "Sub-Status" at bounding box center [884, 595] width 418 height 30
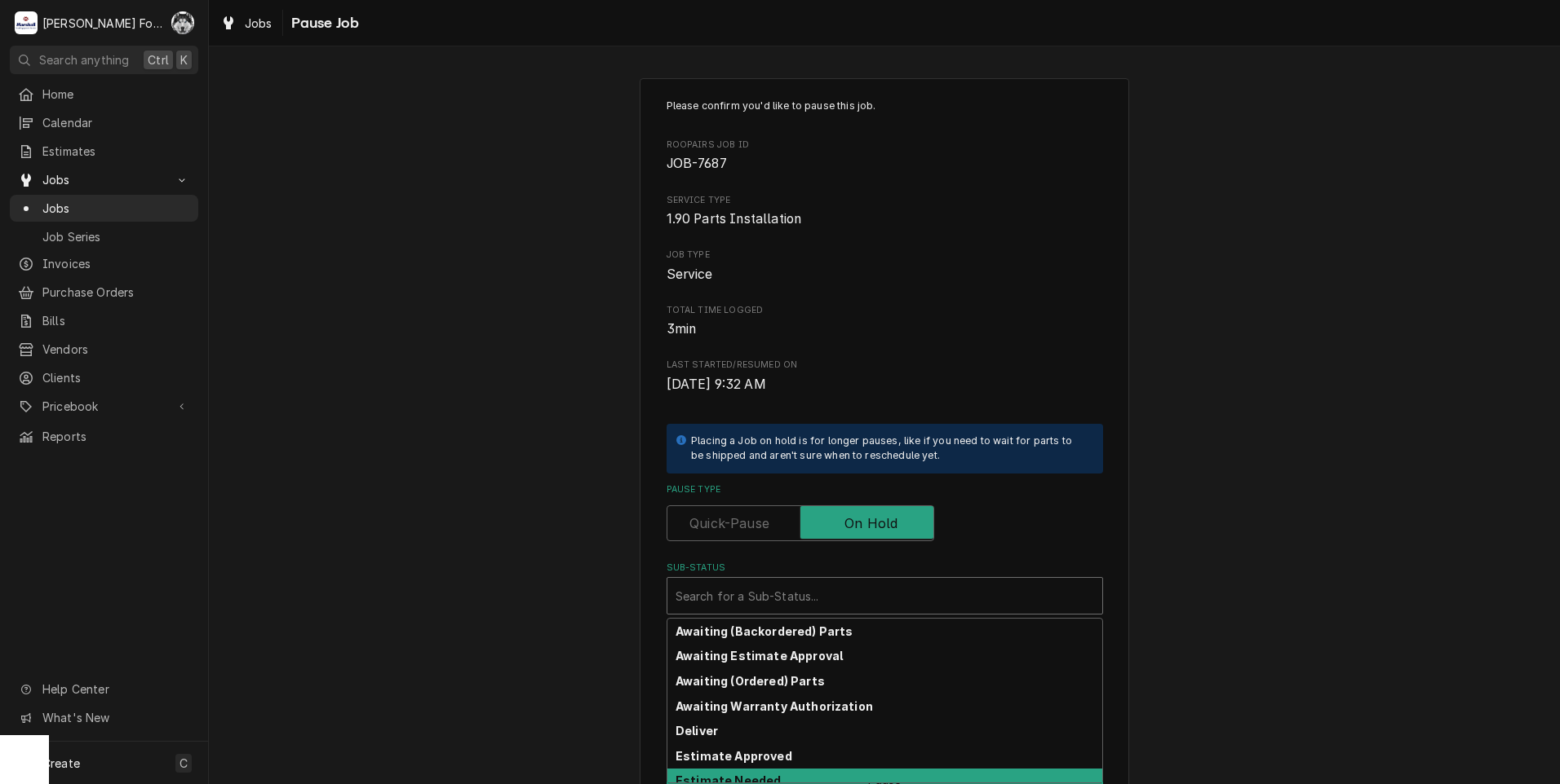
click at [770, 769] on div "Estimate Needed" at bounding box center [884, 781] width 435 height 26
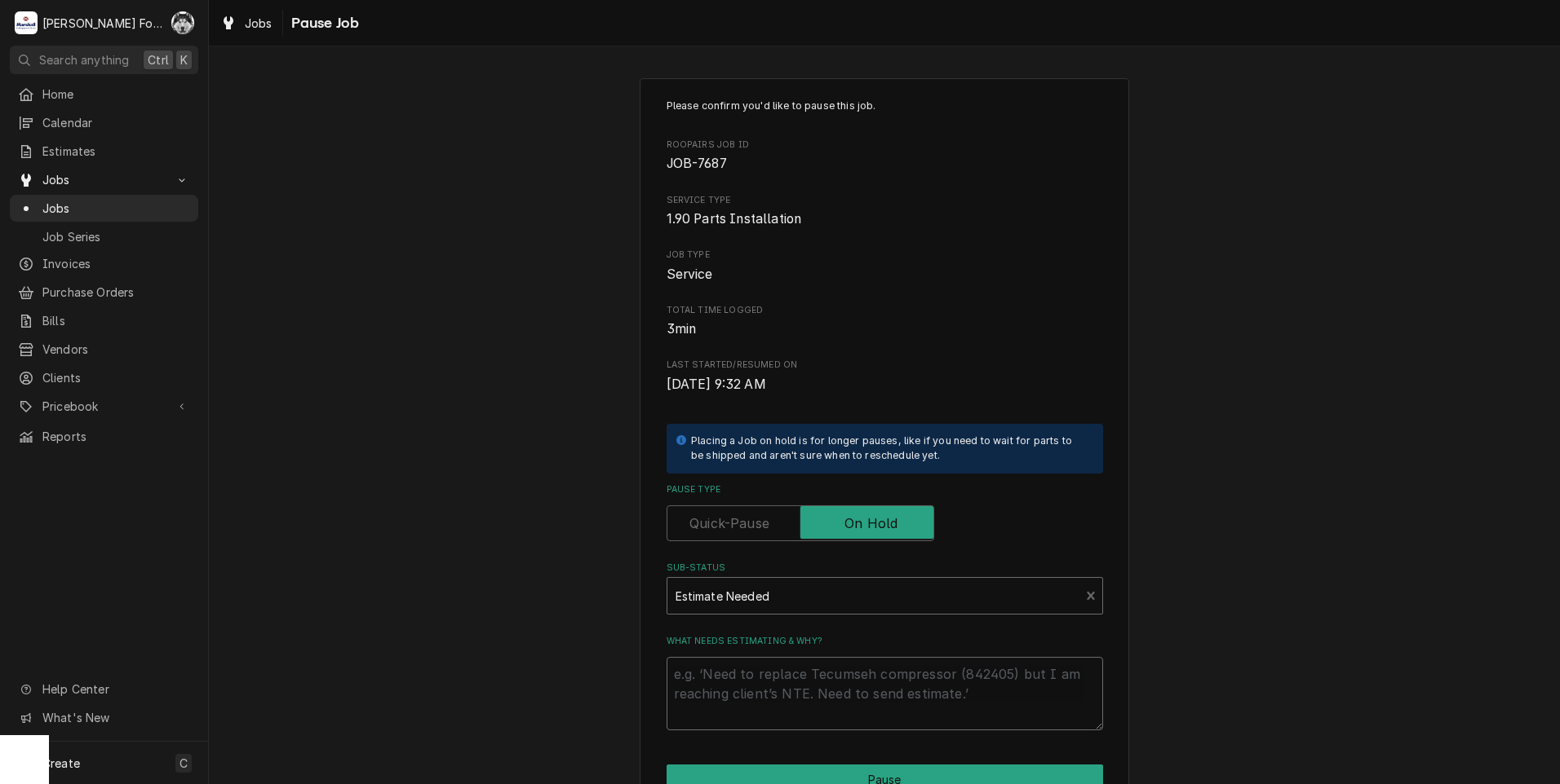
click at [741, 670] on textarea "What needs estimating & why?" at bounding box center [884, 694] width 436 height 73
type textarea "x"
type textarea "P"
type textarea "x"
type textarea "PA"
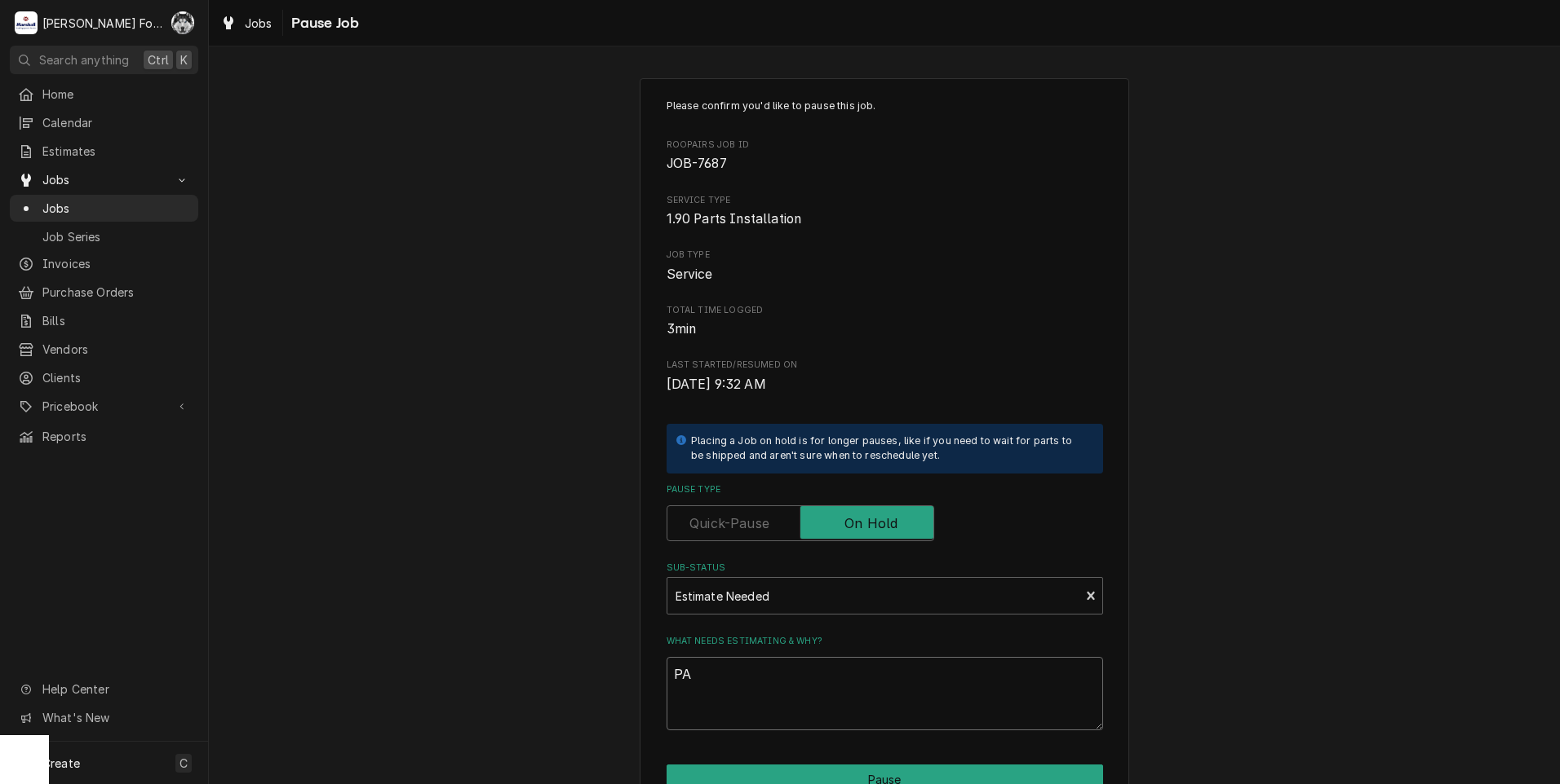
type textarea "x"
type textarea "PAR"
type textarea "x"
type textarea "PART"
type textarea "x"
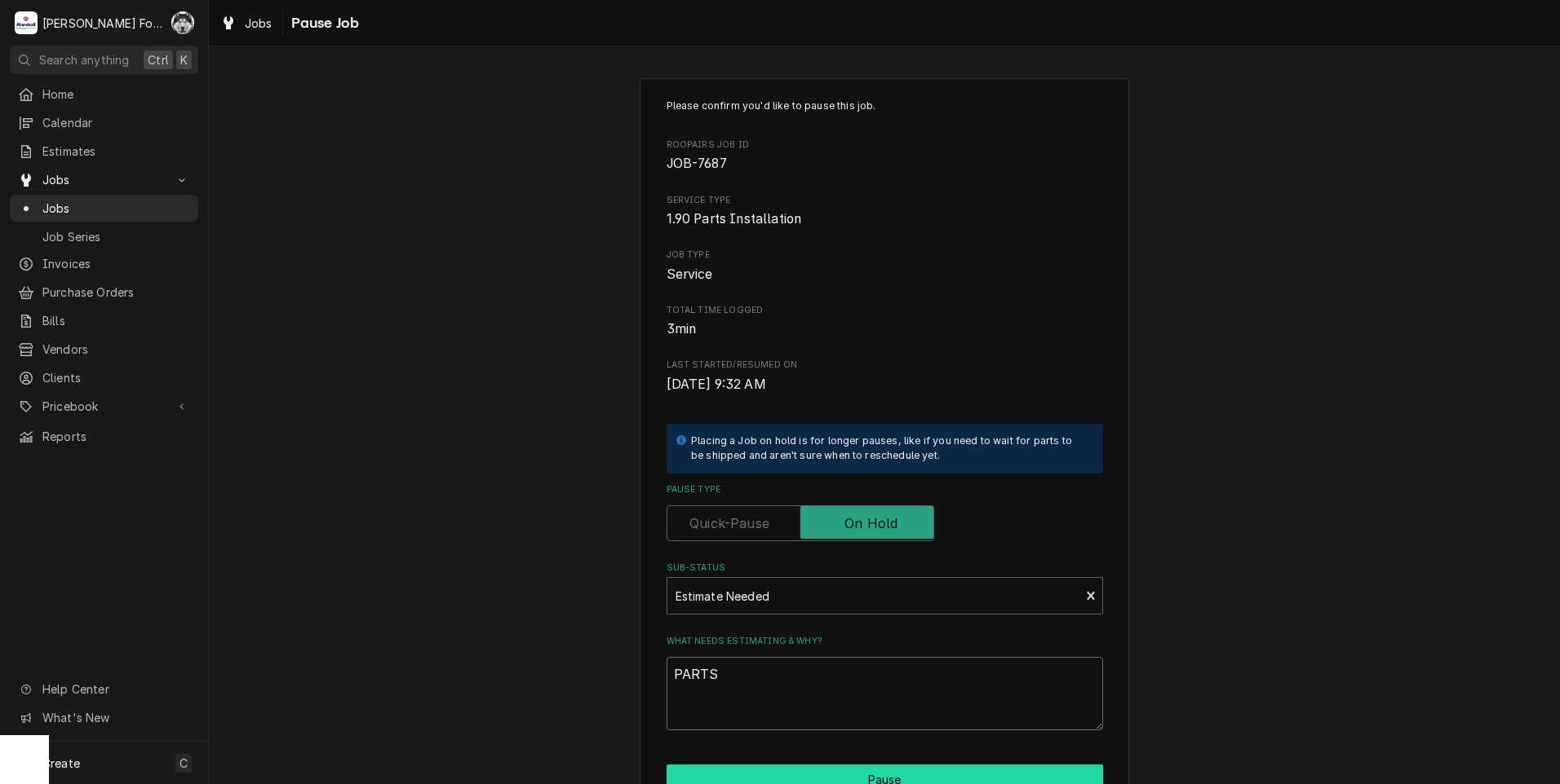
type textarea "PARTS"
click at [749, 778] on button "Pause" at bounding box center [884, 780] width 436 height 30
type textarea "x"
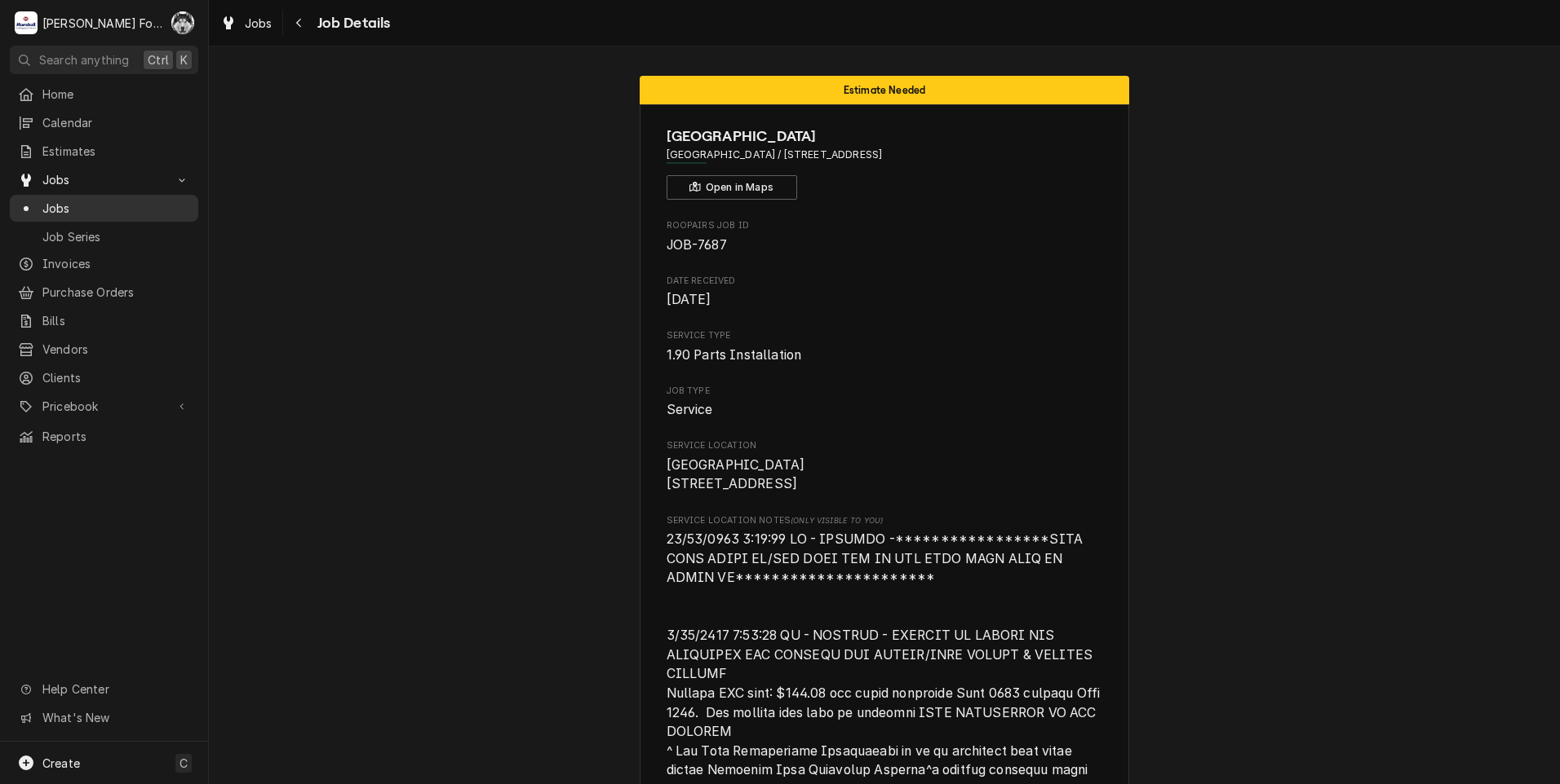
click at [41, 203] on div "Jobs" at bounding box center [104, 209] width 172 height 17
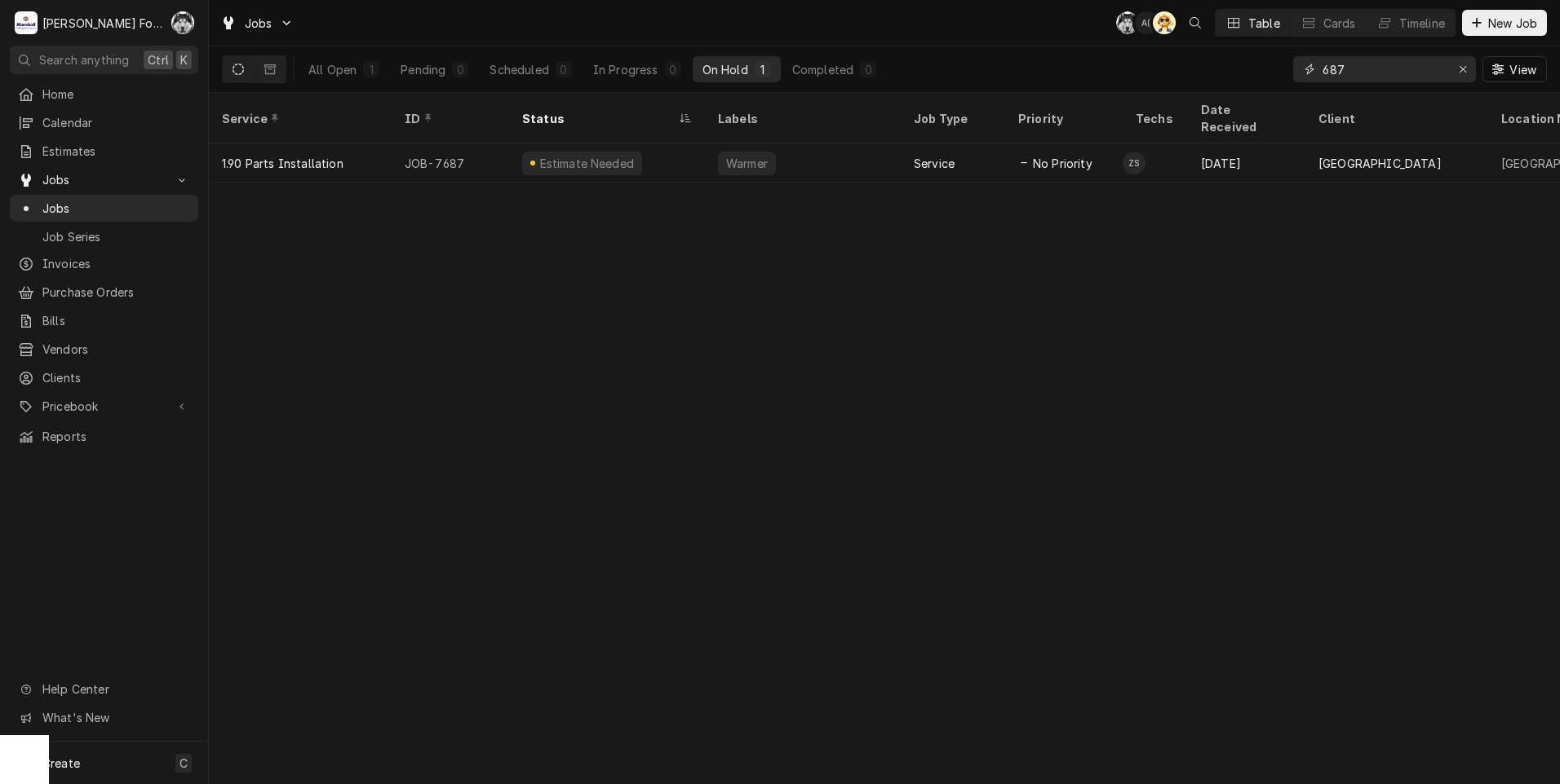
drag, startPoint x: 1362, startPoint y: 73, endPoint x: 1038, endPoint y: 175, distance: 339.7
click at [1043, 174] on div "Jobs C( A( AT Table Cards Timeline New Job All Open 1 Pending 0 Scheduled 0 In …" at bounding box center [883, 392] width 1350 height 784
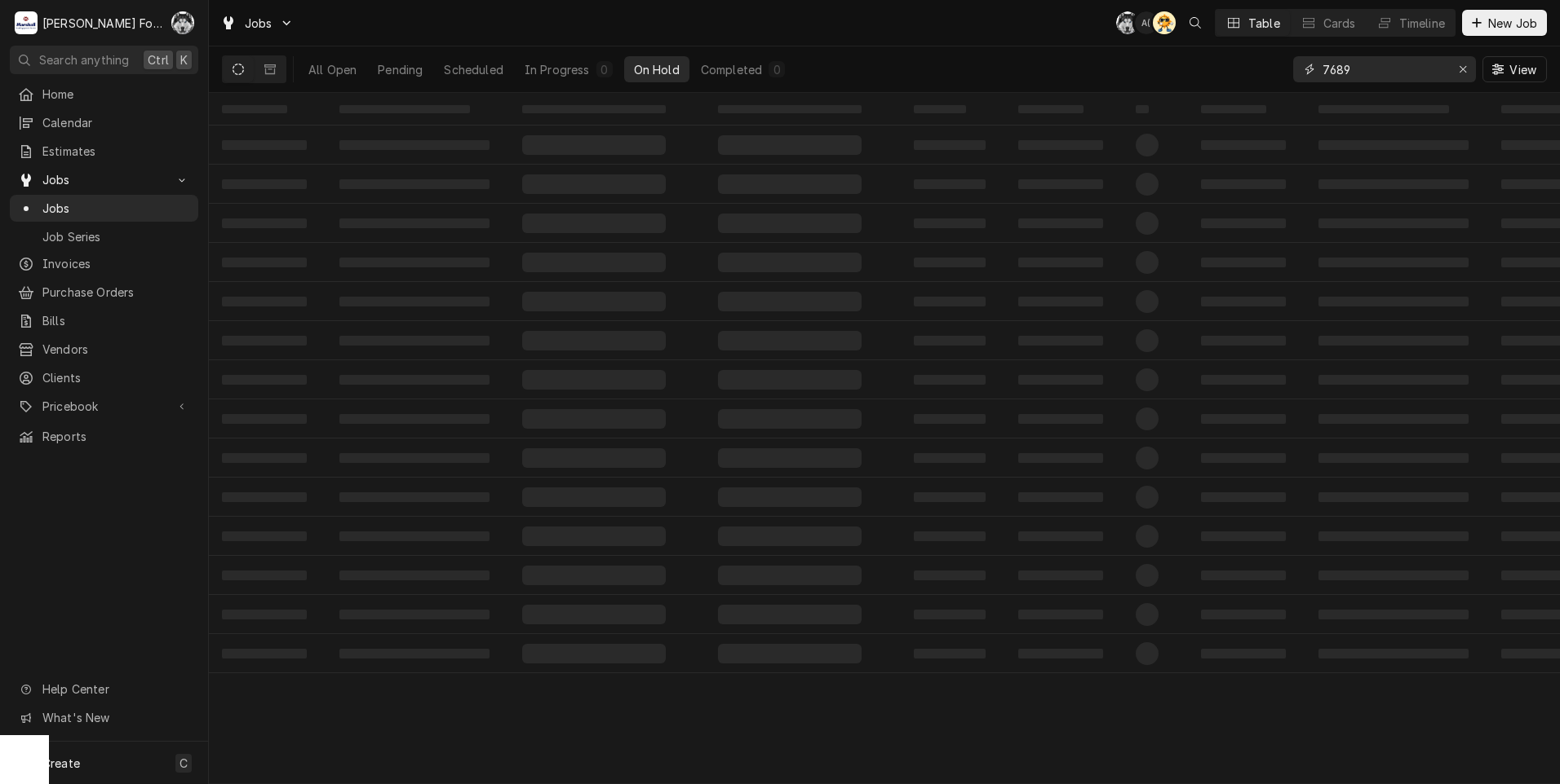
type input "7689"
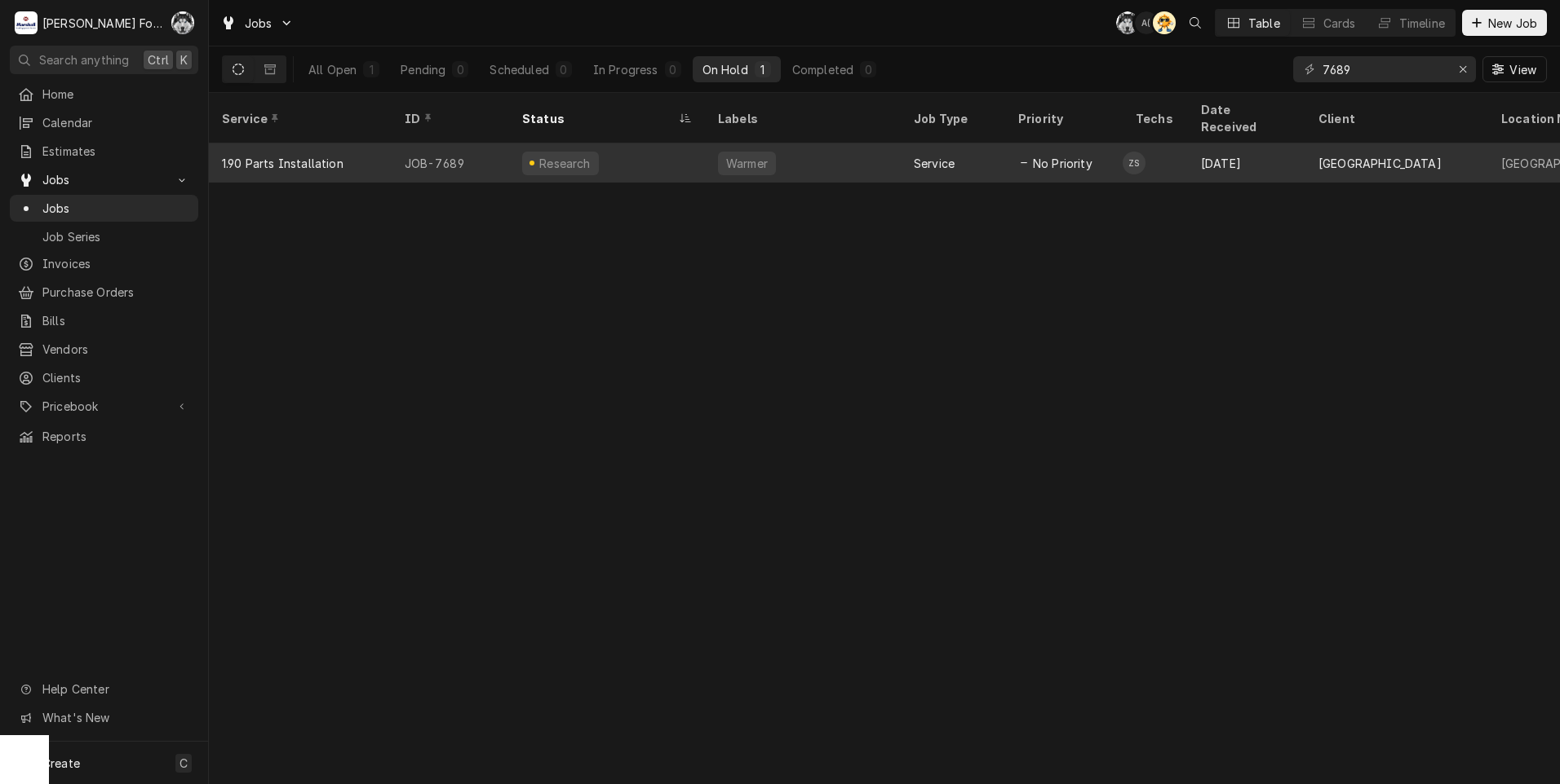
click at [531, 157] on div "Research" at bounding box center [606, 163] width 195 height 39
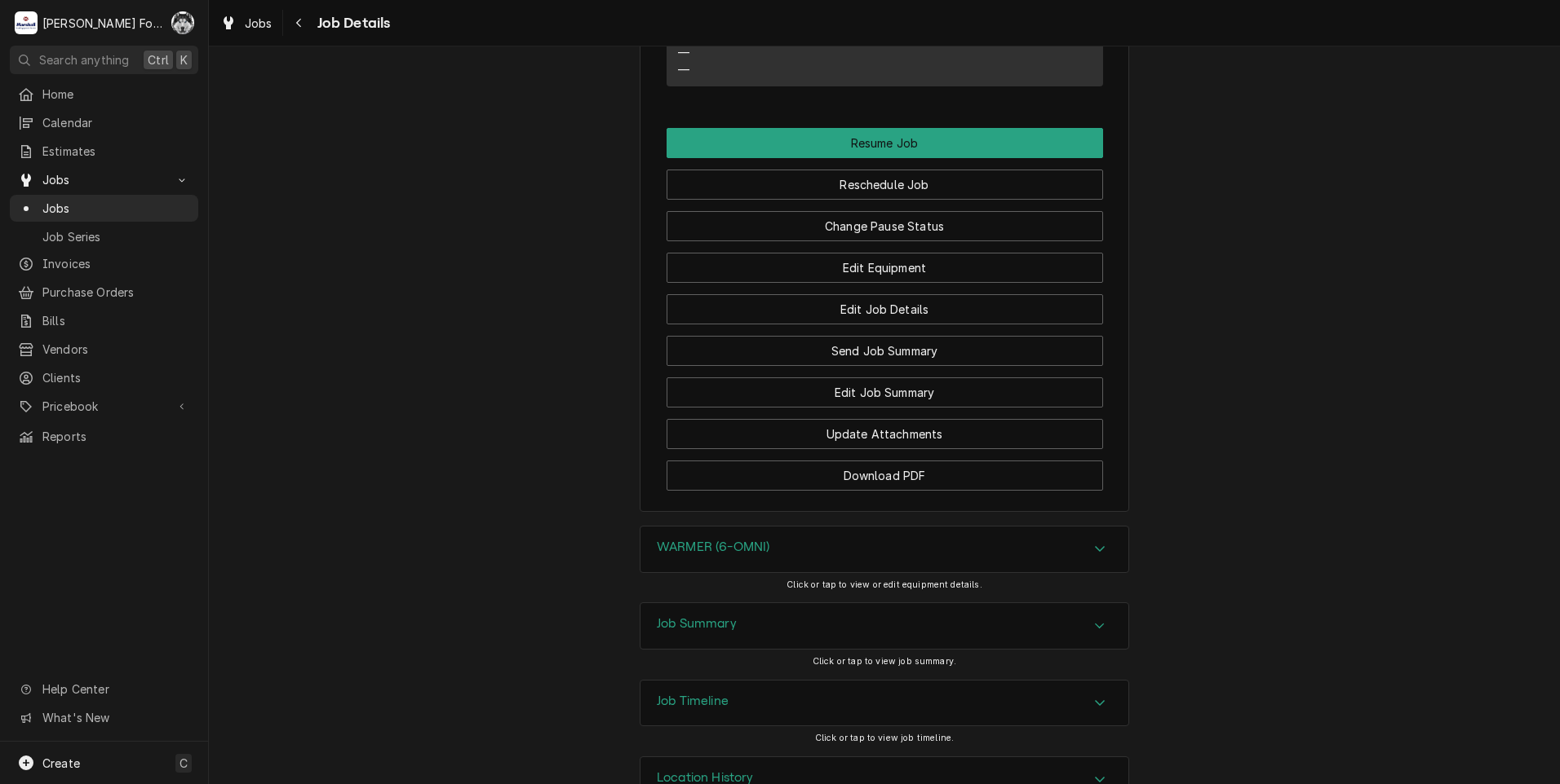
scroll to position [3849, 0]
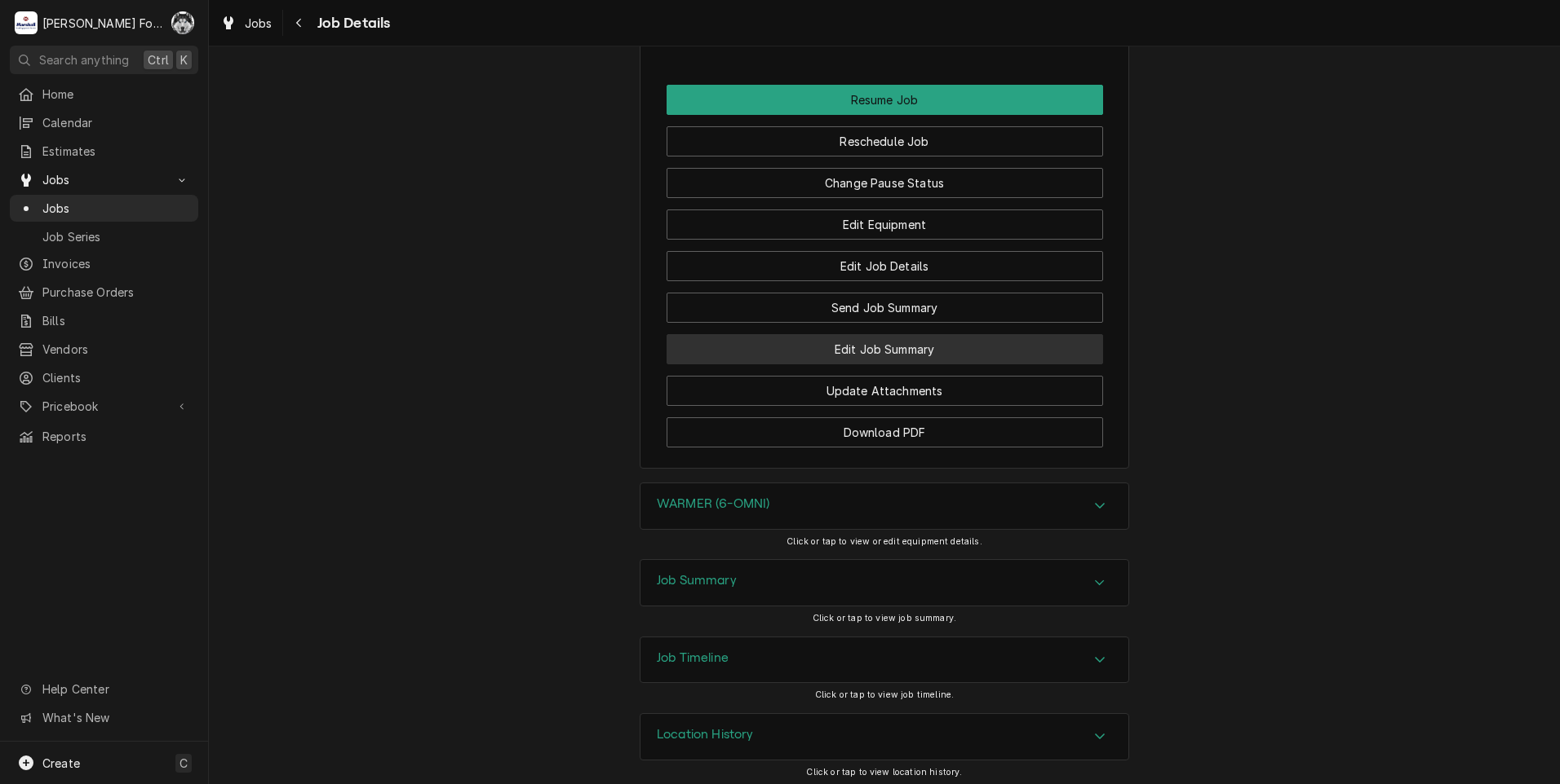
click at [822, 334] on button "Edit Job Summary" at bounding box center [884, 350] width 436 height 30
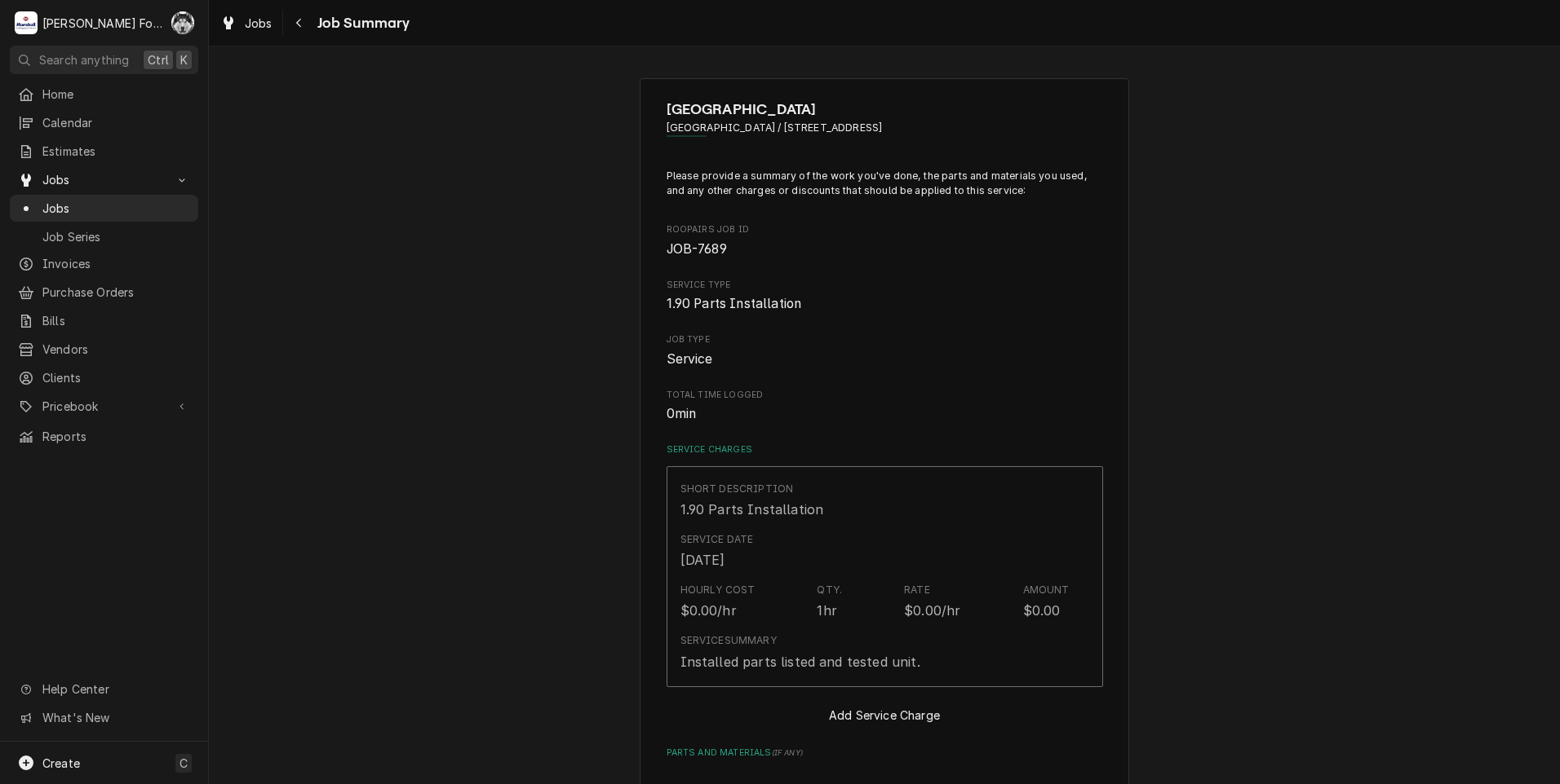
type textarea "x"
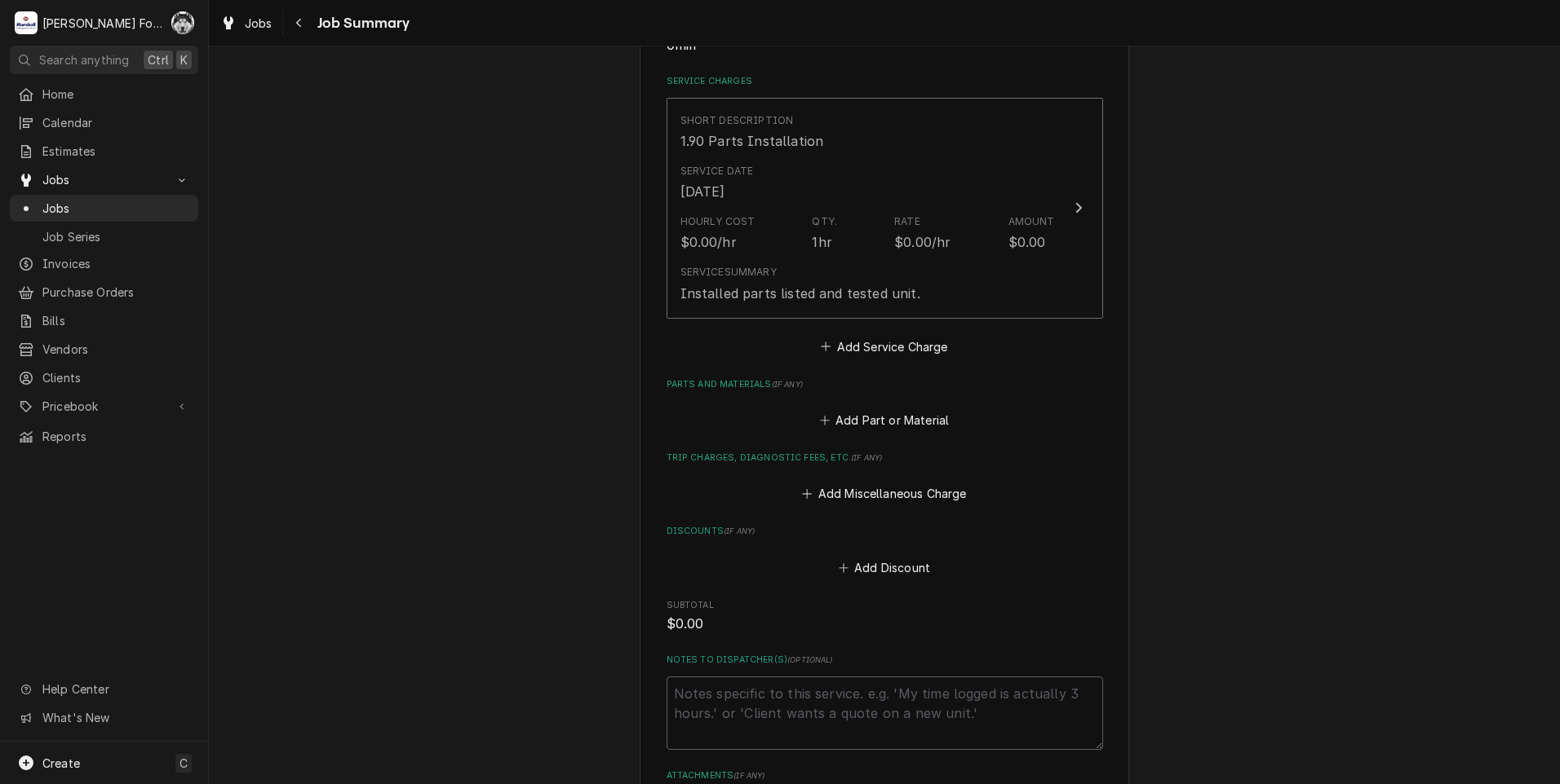
scroll to position [408, 0]
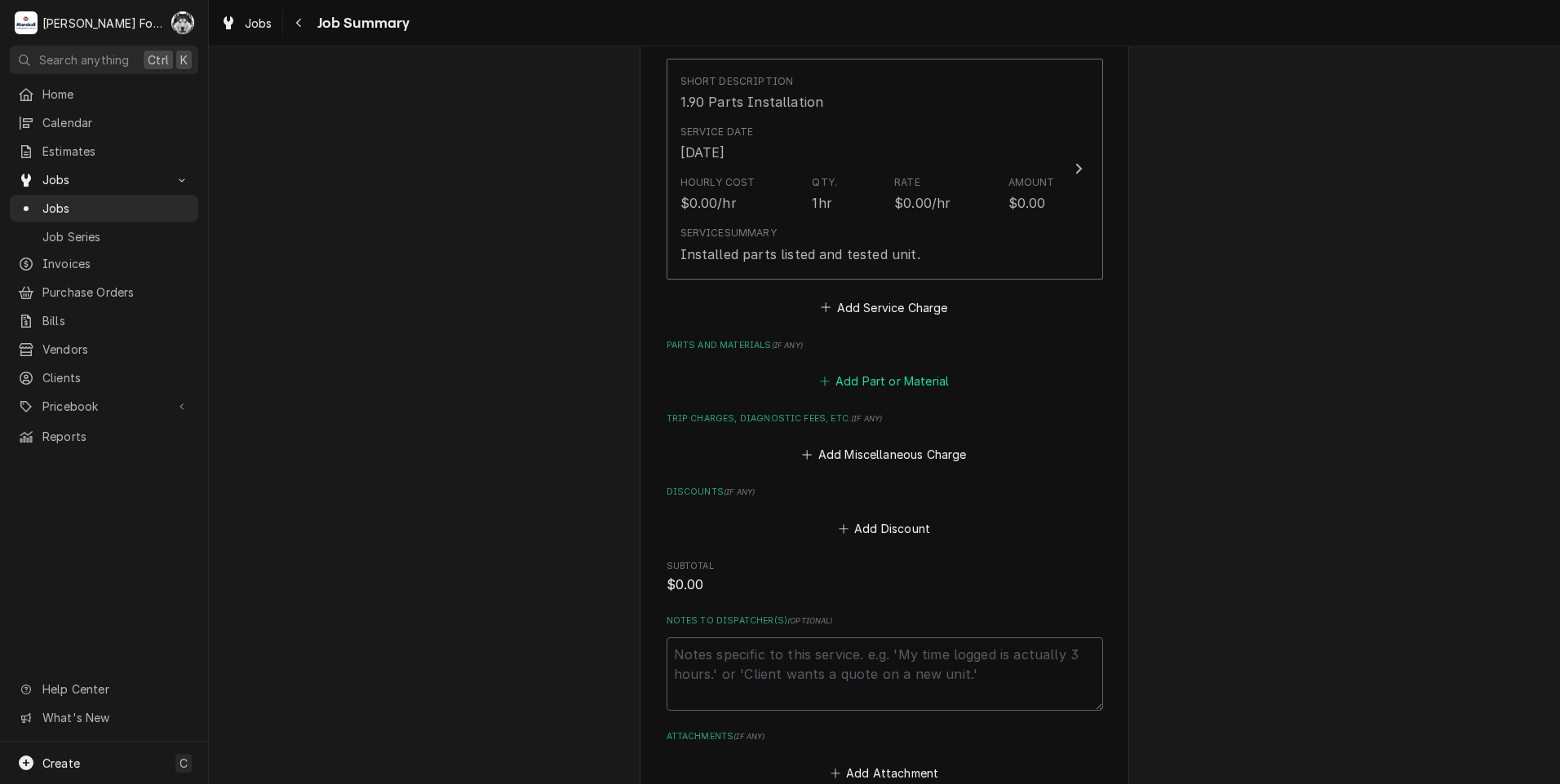
click at [894, 373] on button "Add Part or Material" at bounding box center [883, 382] width 134 height 23
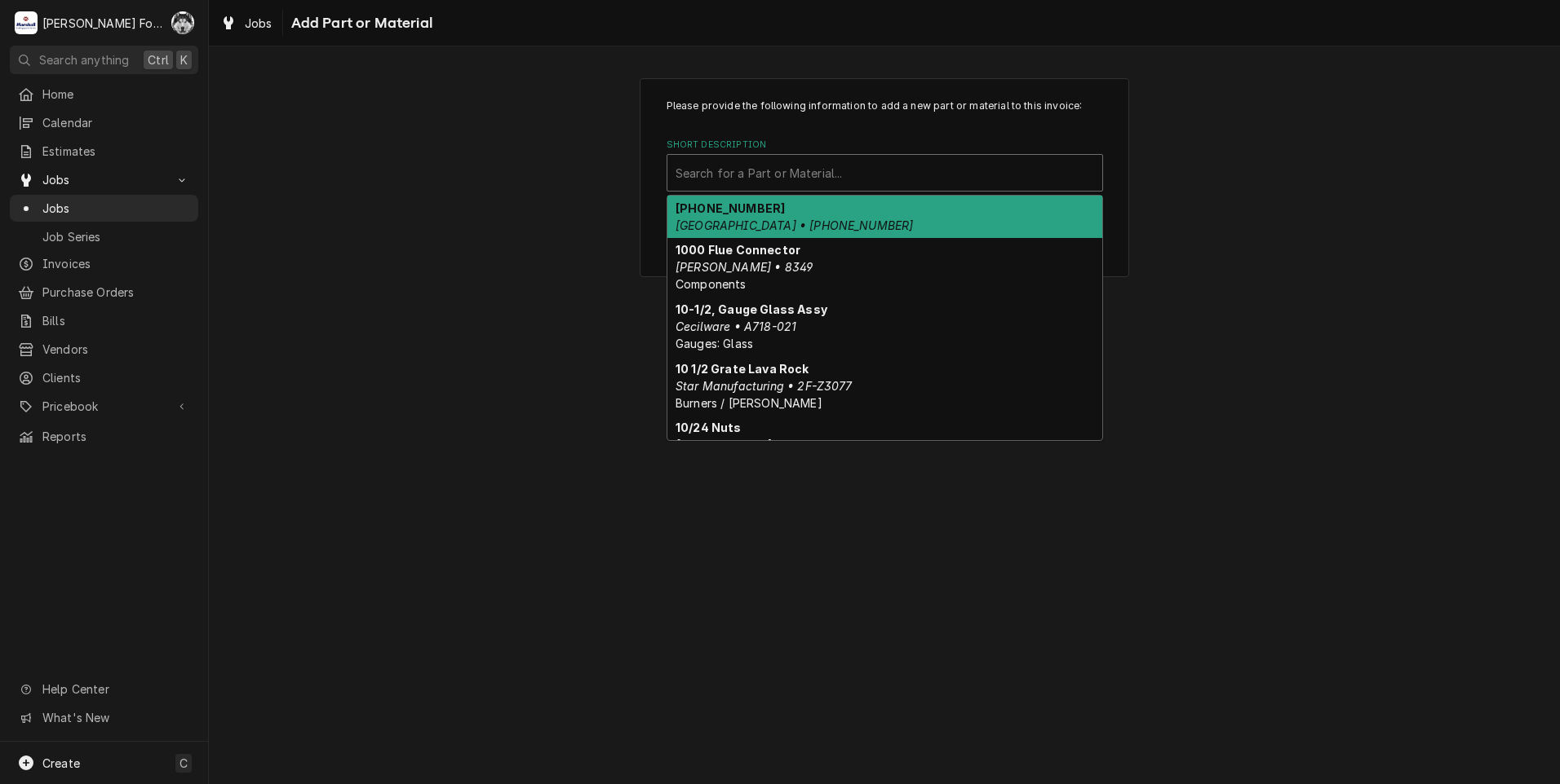
click at [858, 164] on div "Short Description" at bounding box center [884, 172] width 418 height 30
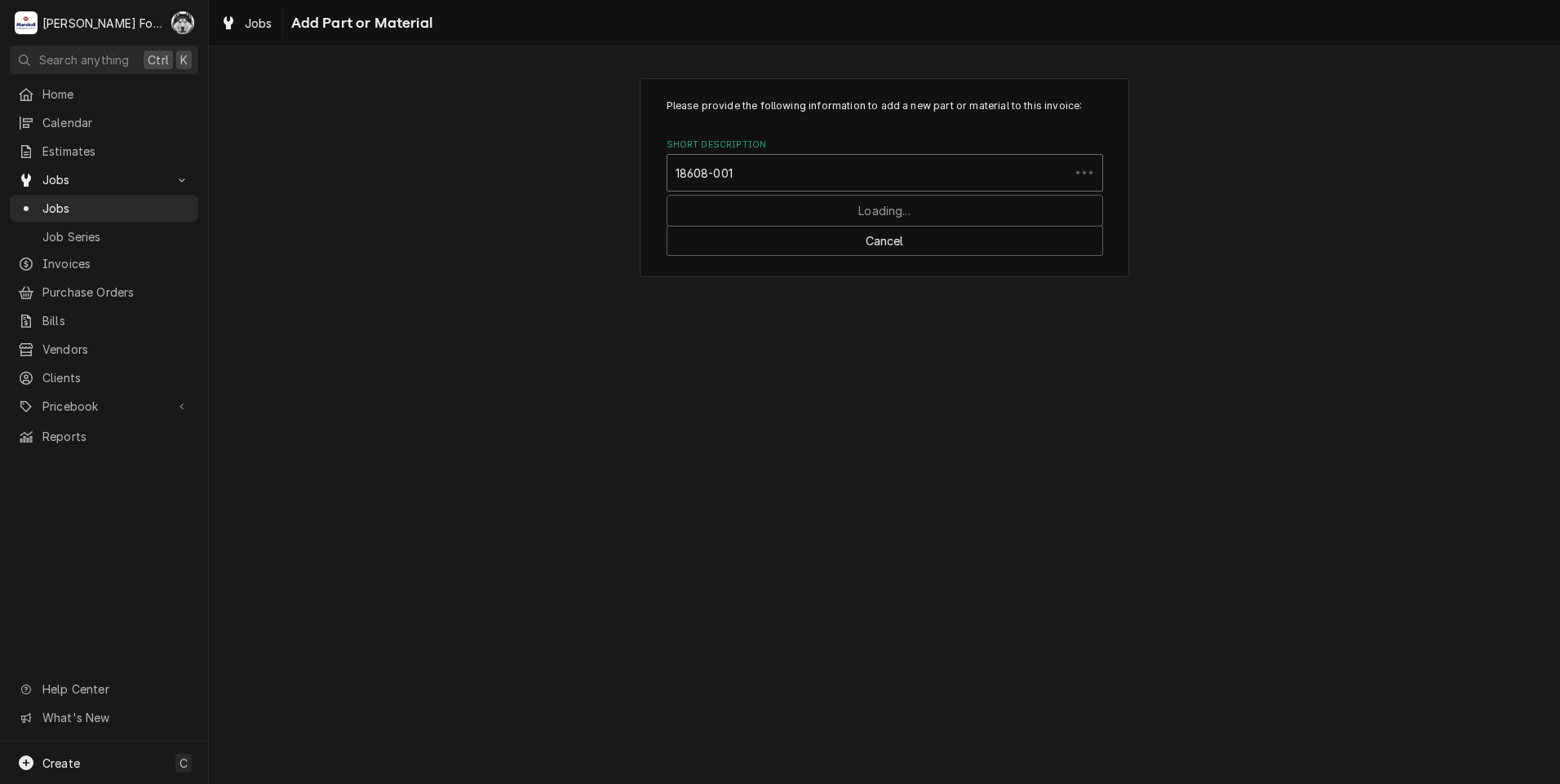
type input "18608-0010"
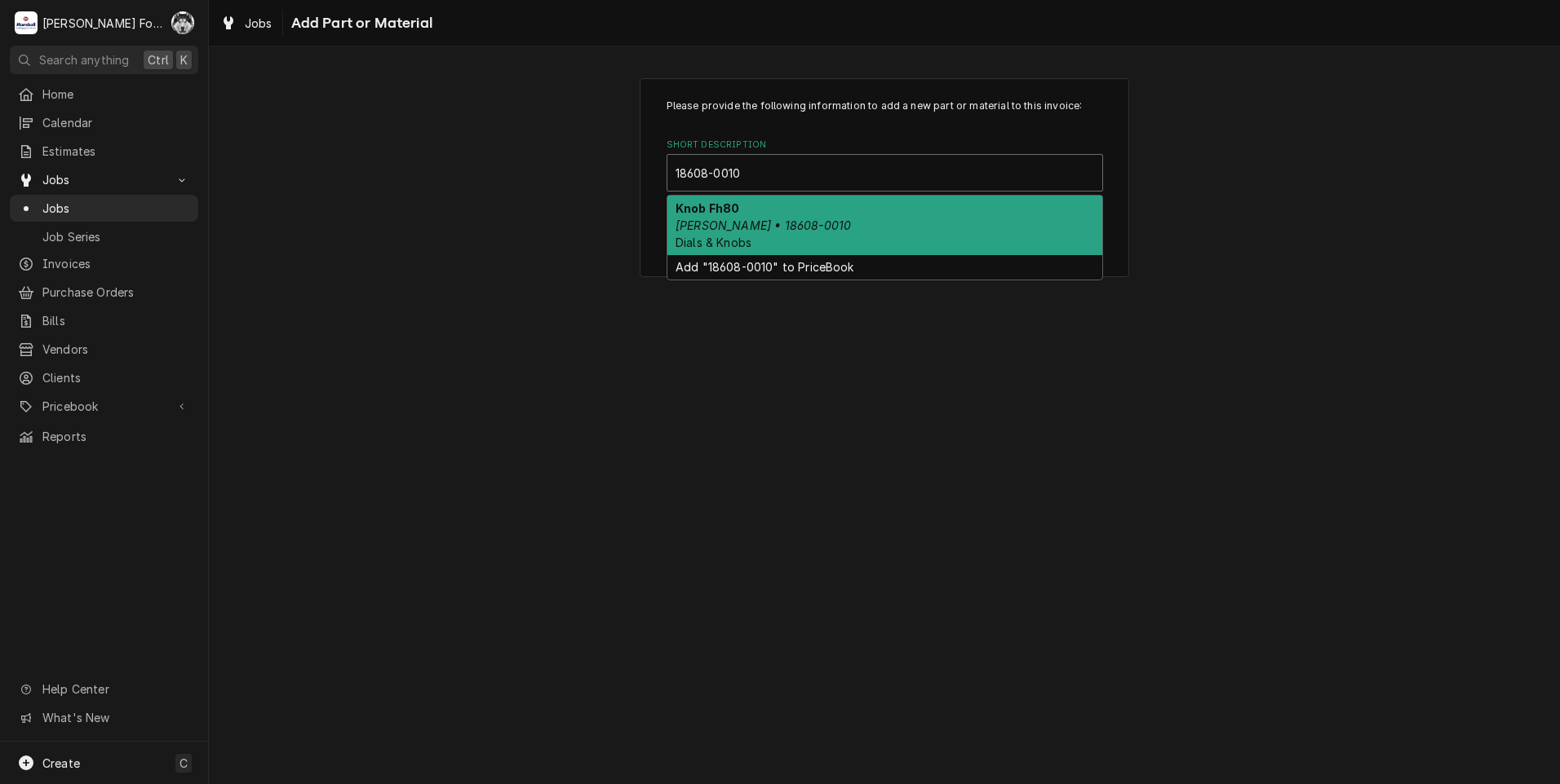
click at [881, 229] on div "Knob Fh80 [PERSON_NAME] • 18608-0010 Dials & Knobs" at bounding box center [884, 225] width 435 height 59
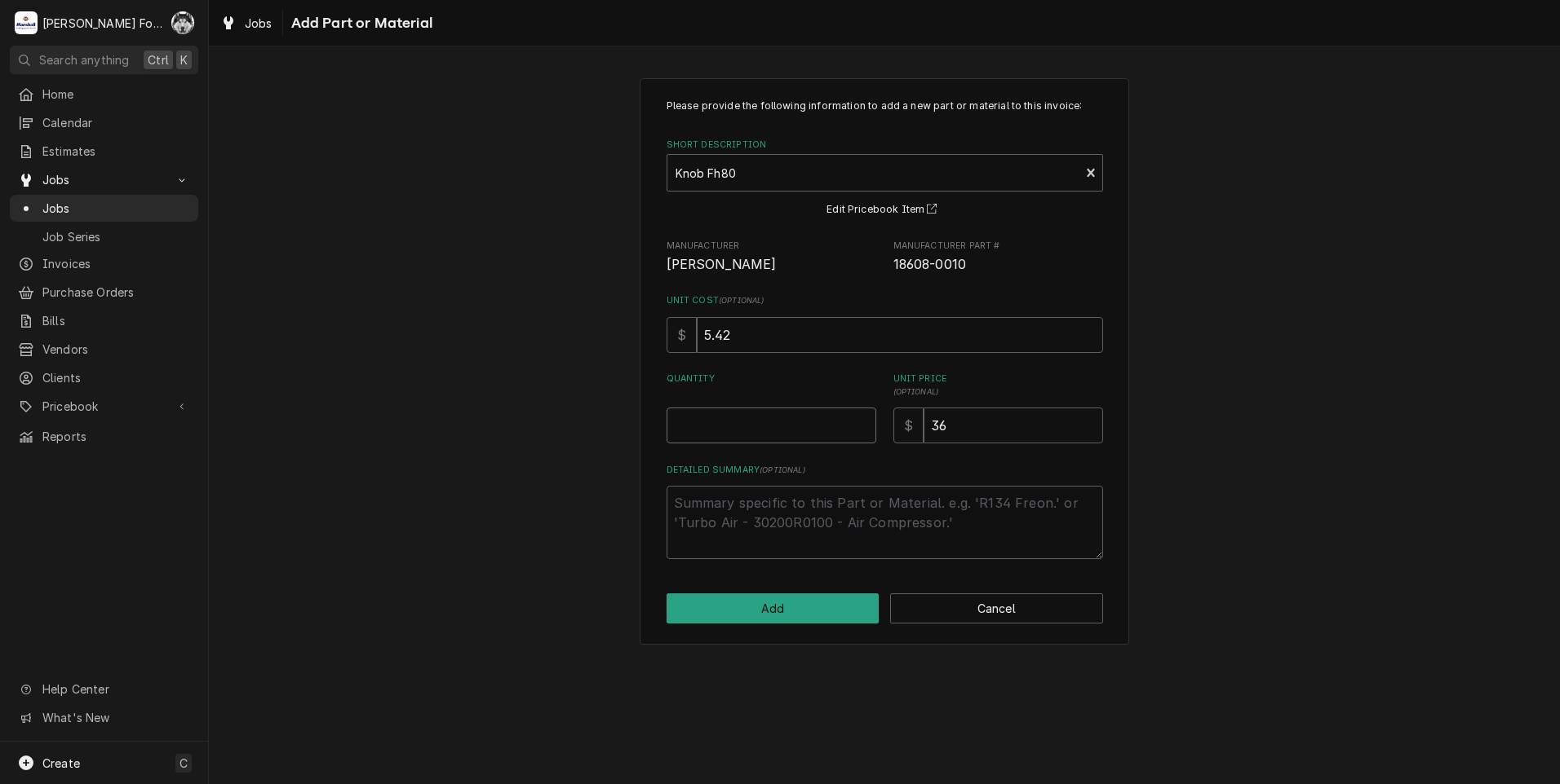
click at [863, 416] on input "Quantity" at bounding box center [771, 426] width 210 height 36
type textarea "x"
type input "0.5"
click at [862, 421] on input "0.5" at bounding box center [771, 426] width 210 height 36
type textarea "x"
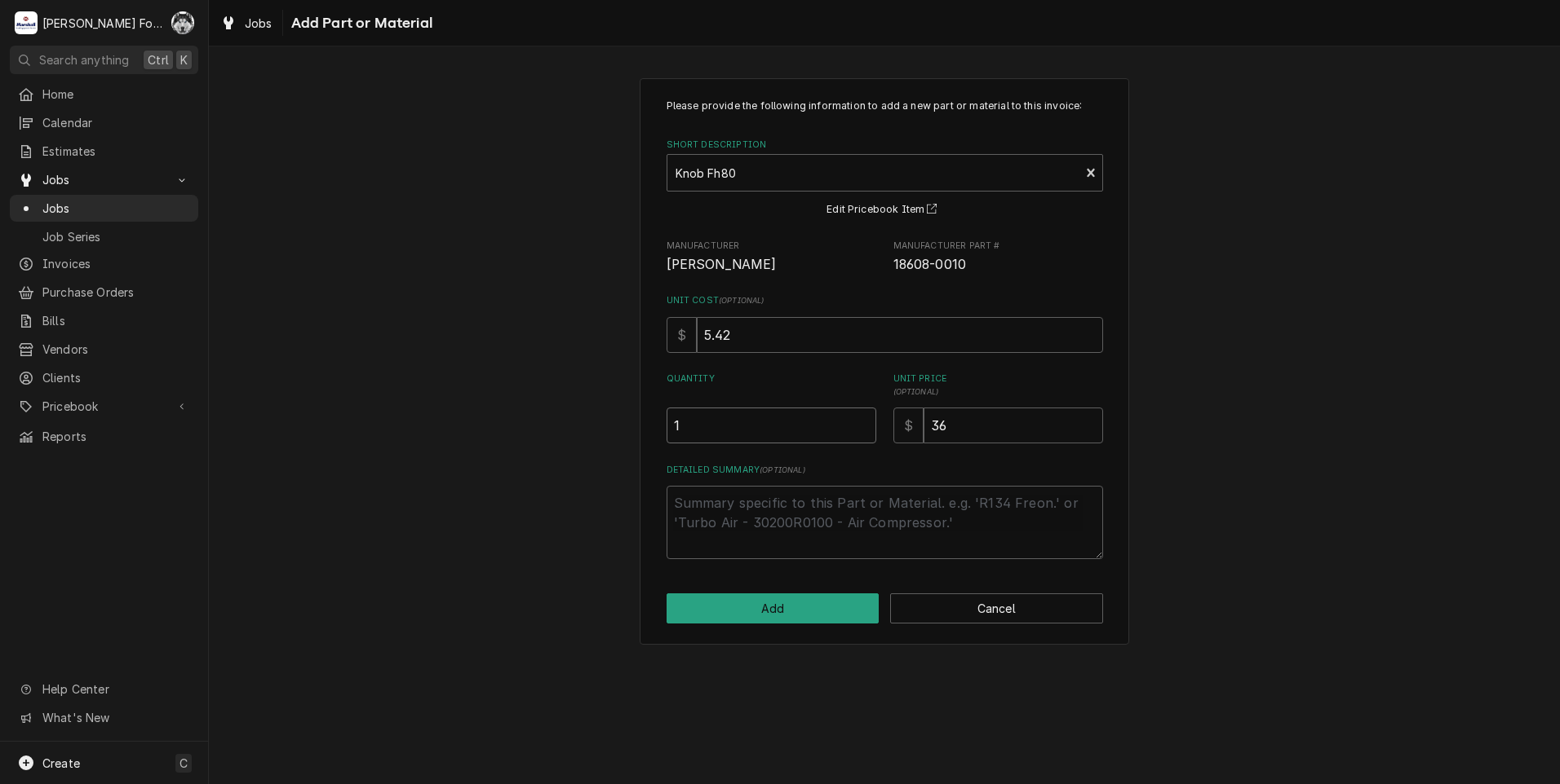
type input "1"
click at [862, 421] on input "1" at bounding box center [771, 426] width 210 height 36
drag, startPoint x: 983, startPoint y: 420, endPoint x: 772, endPoint y: 472, distance: 217.3
click at [773, 472] on div "Please provide the following information to add a new part or material to this …" at bounding box center [884, 330] width 436 height 461
type textarea "x"
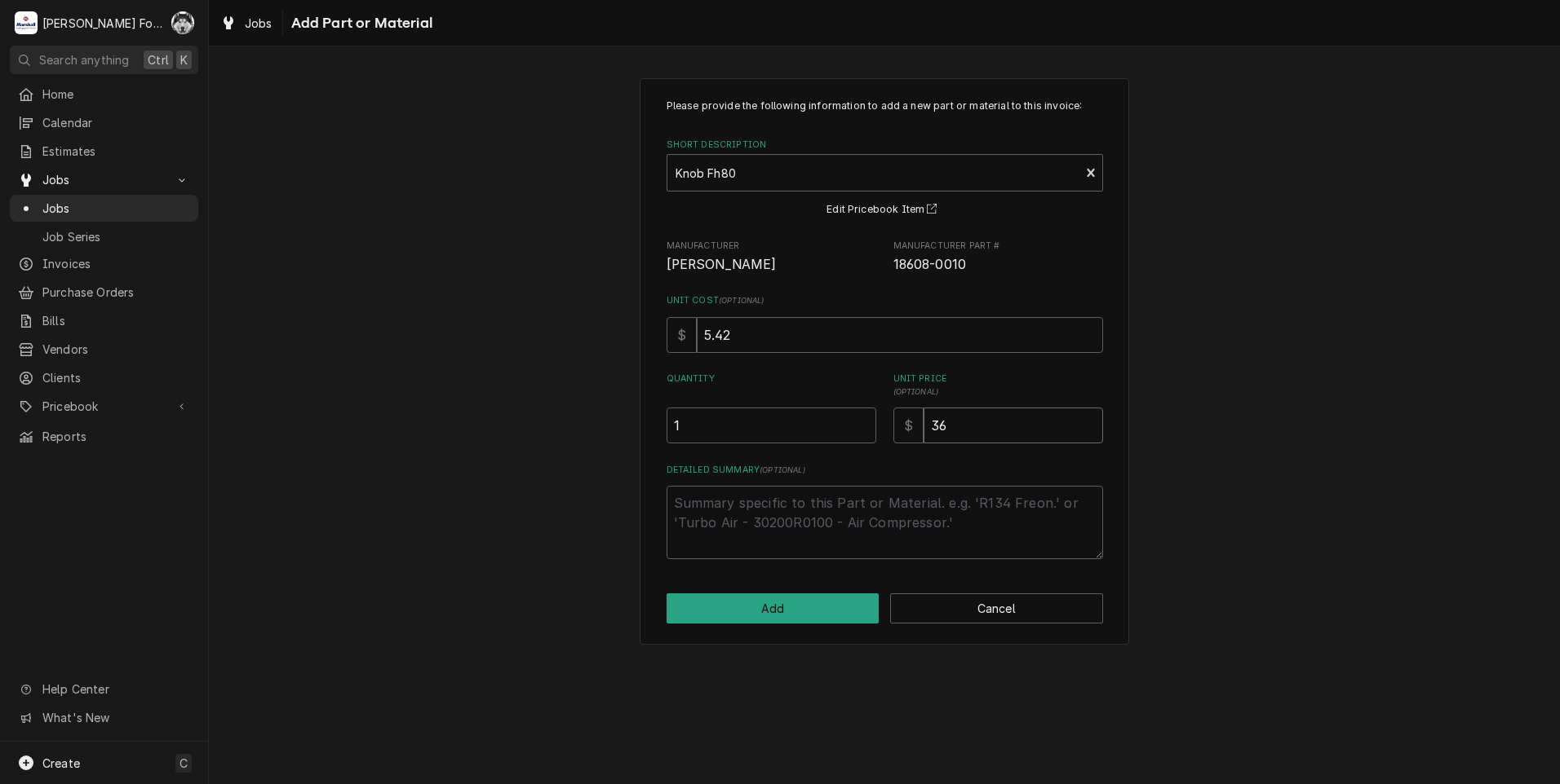
type input "5"
type textarea "x"
type input "54"
click at [773, 601] on button "Add" at bounding box center [772, 609] width 213 height 30
type textarea "x"
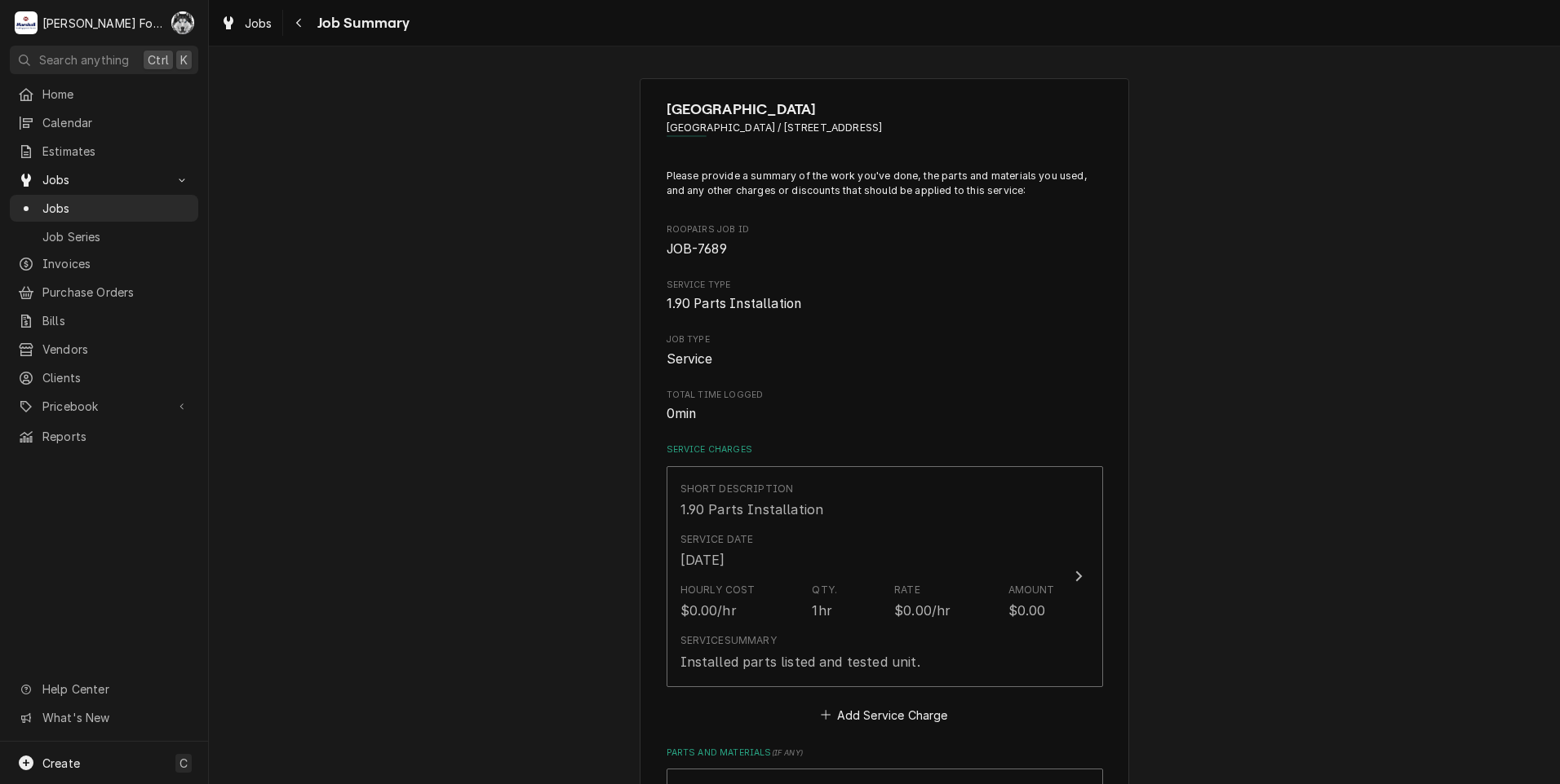
scroll to position [408, 0]
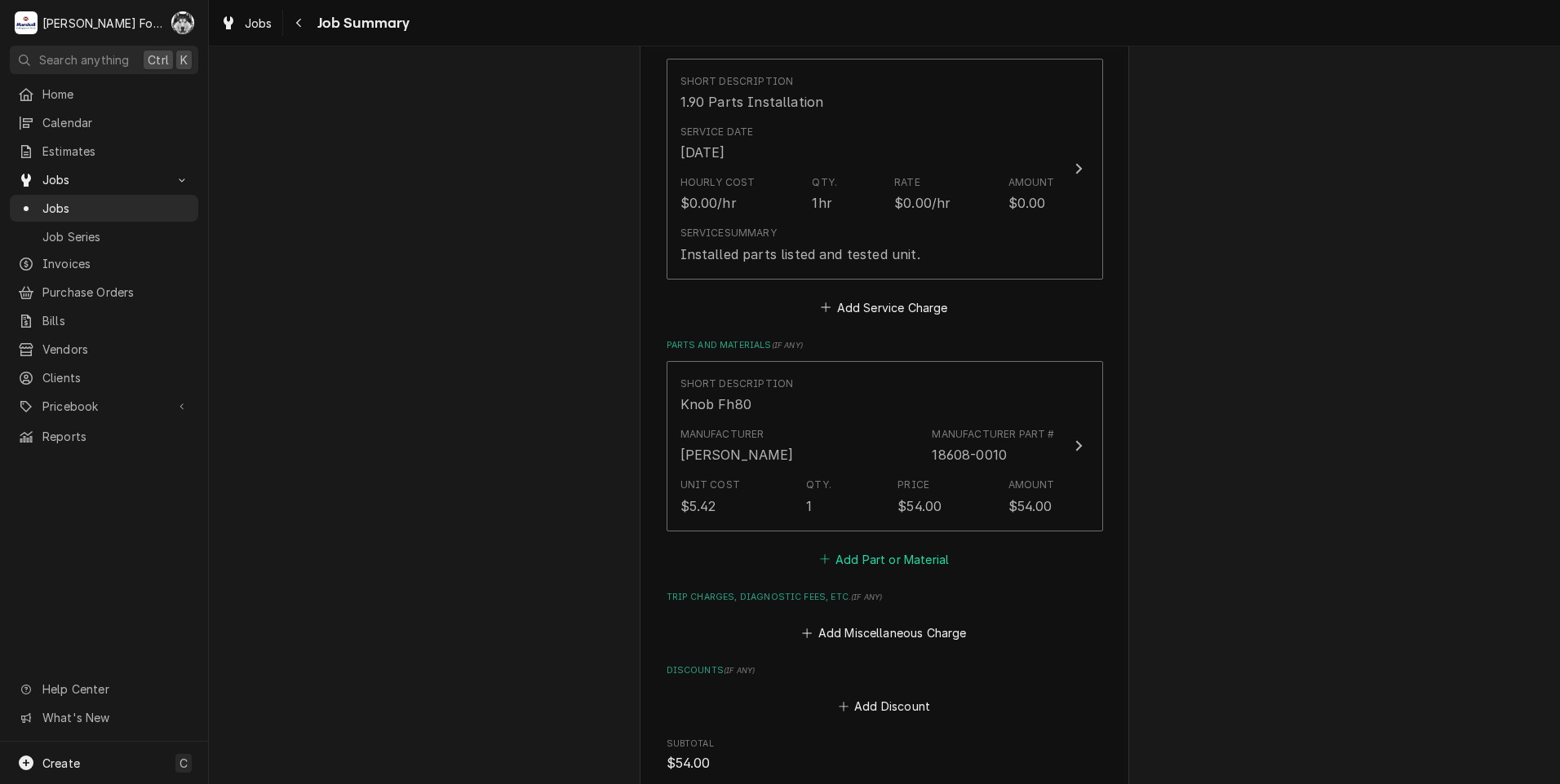
click at [866, 557] on button "Add Part or Material" at bounding box center [883, 559] width 134 height 23
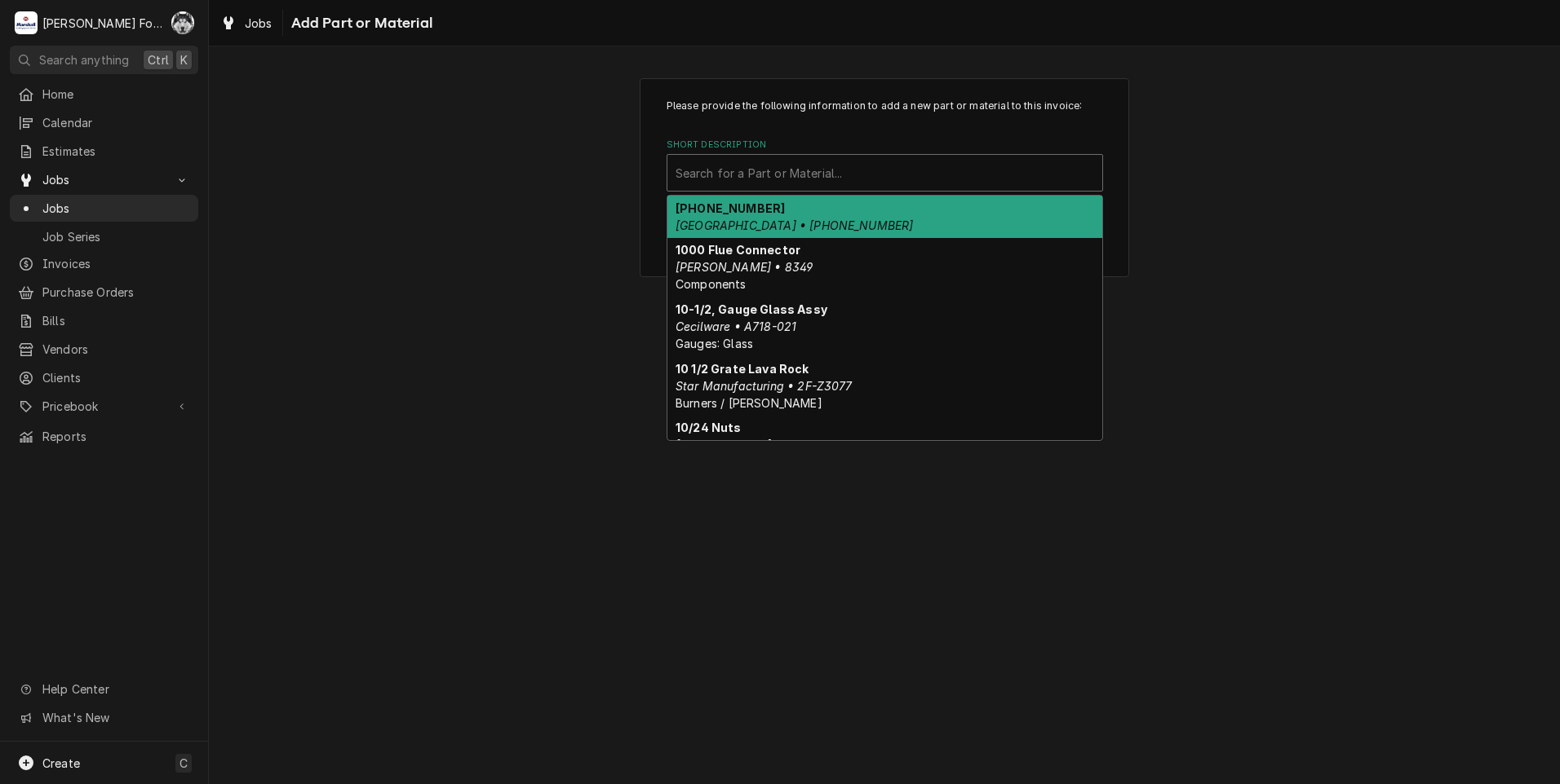
click at [851, 180] on div "Short Description" at bounding box center [884, 172] width 418 height 30
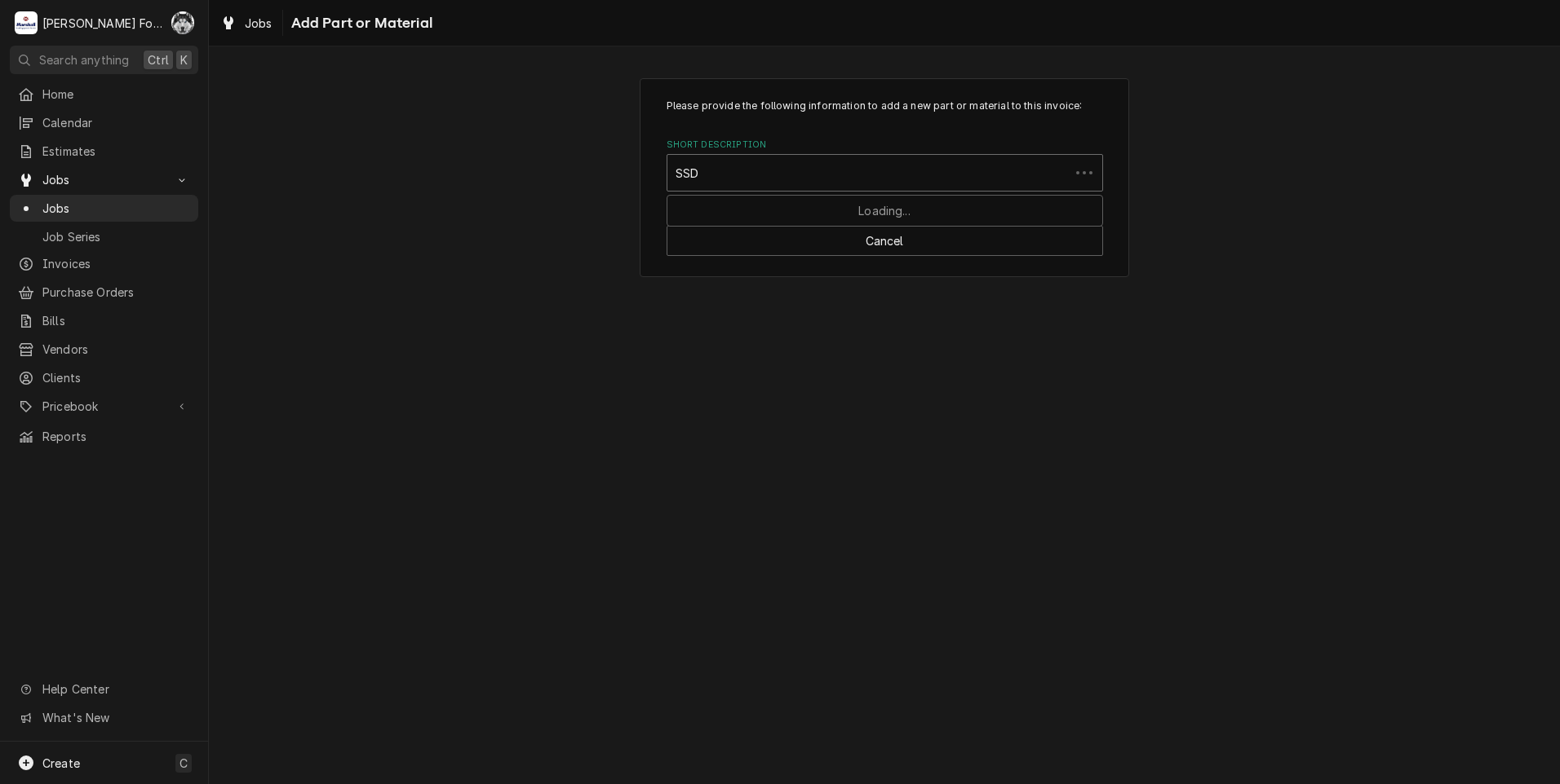
type input "SSDT"
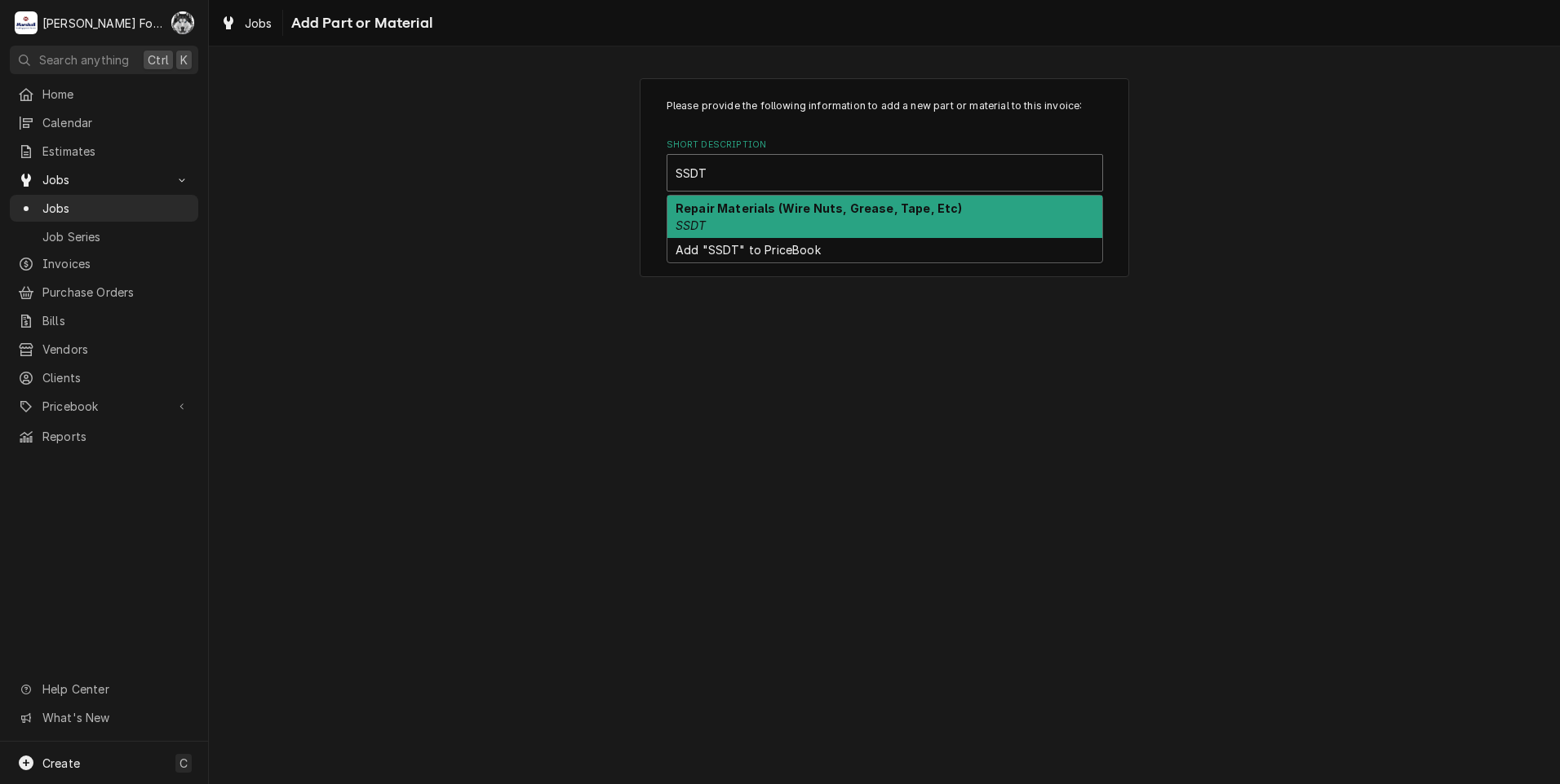
click at [828, 203] on strong "Repair Materials (Wire Nuts, Grease, Tape, Etc)" at bounding box center [819, 208] width 287 height 14
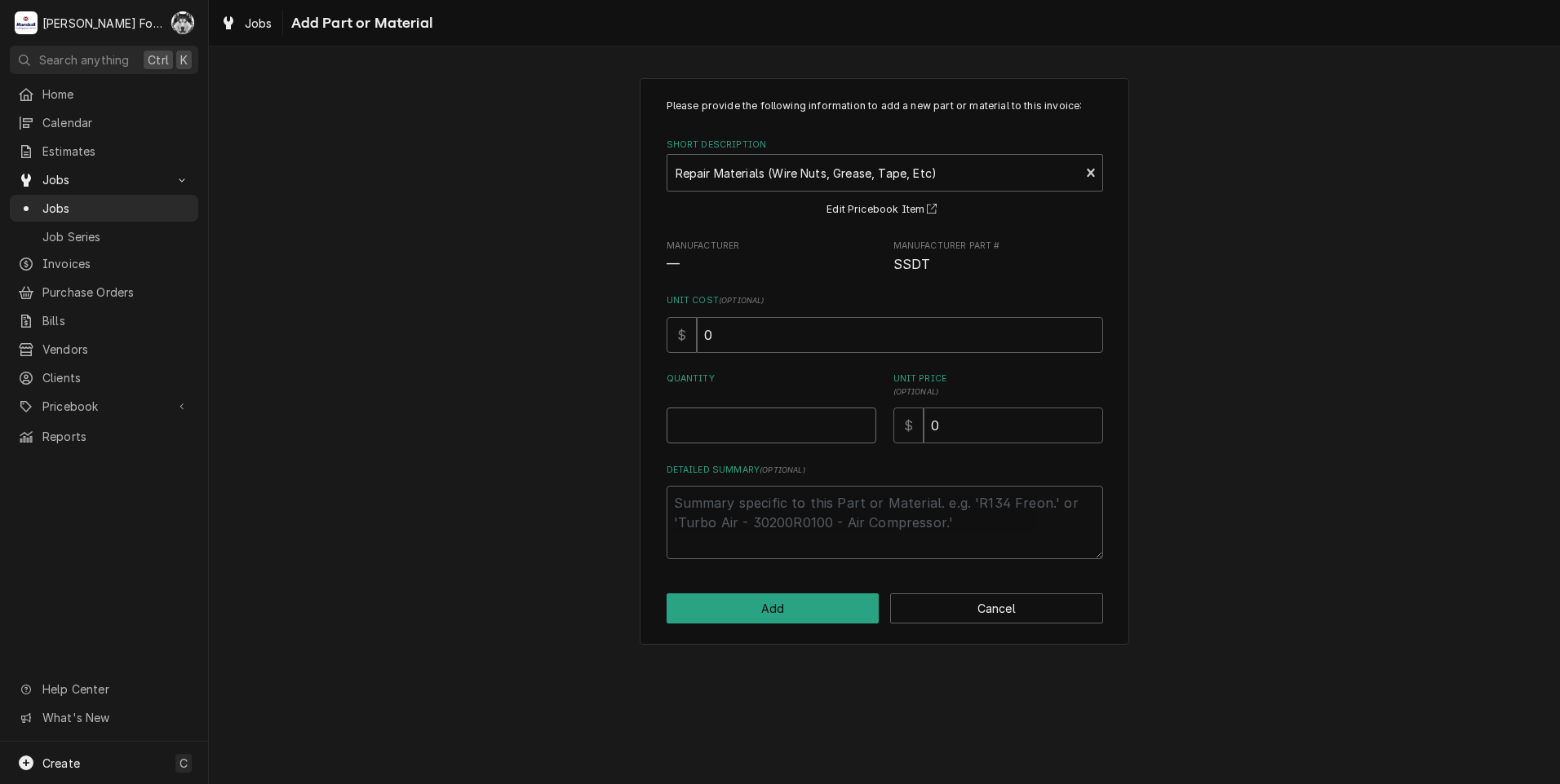
type textarea "x"
type input "0.5"
click at [864, 420] on input "0.5" at bounding box center [771, 426] width 210 height 36
type textarea "x"
type input "1"
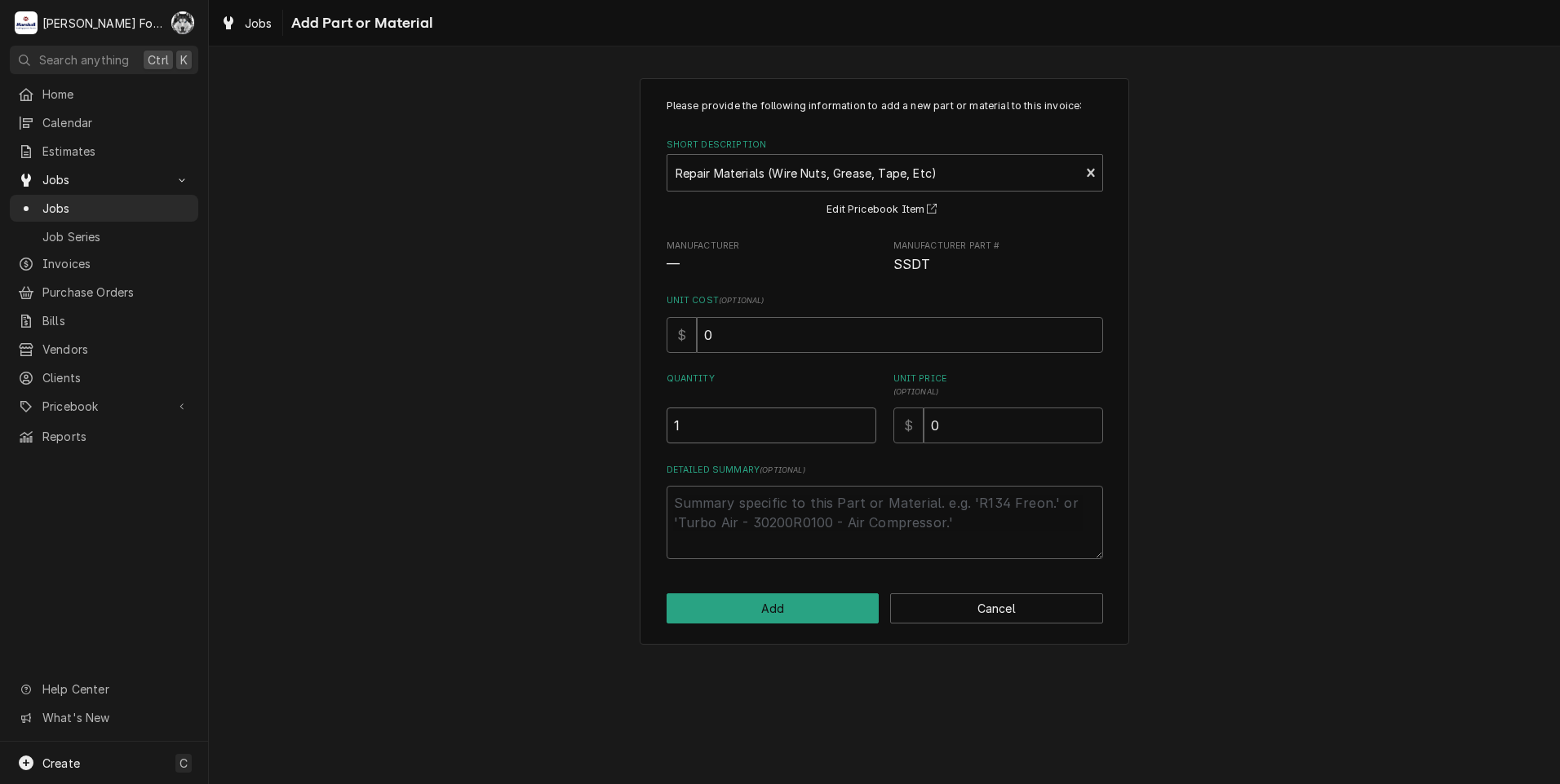
click at [863, 420] on input "1" at bounding box center [771, 426] width 210 height 36
drag, startPoint x: 965, startPoint y: 425, endPoint x: 722, endPoint y: 486, distance: 250.5
click at [723, 485] on div "Please provide the following information to add a new part or material to this …" at bounding box center [884, 330] width 436 height 461
type textarea "x"
type input "2"
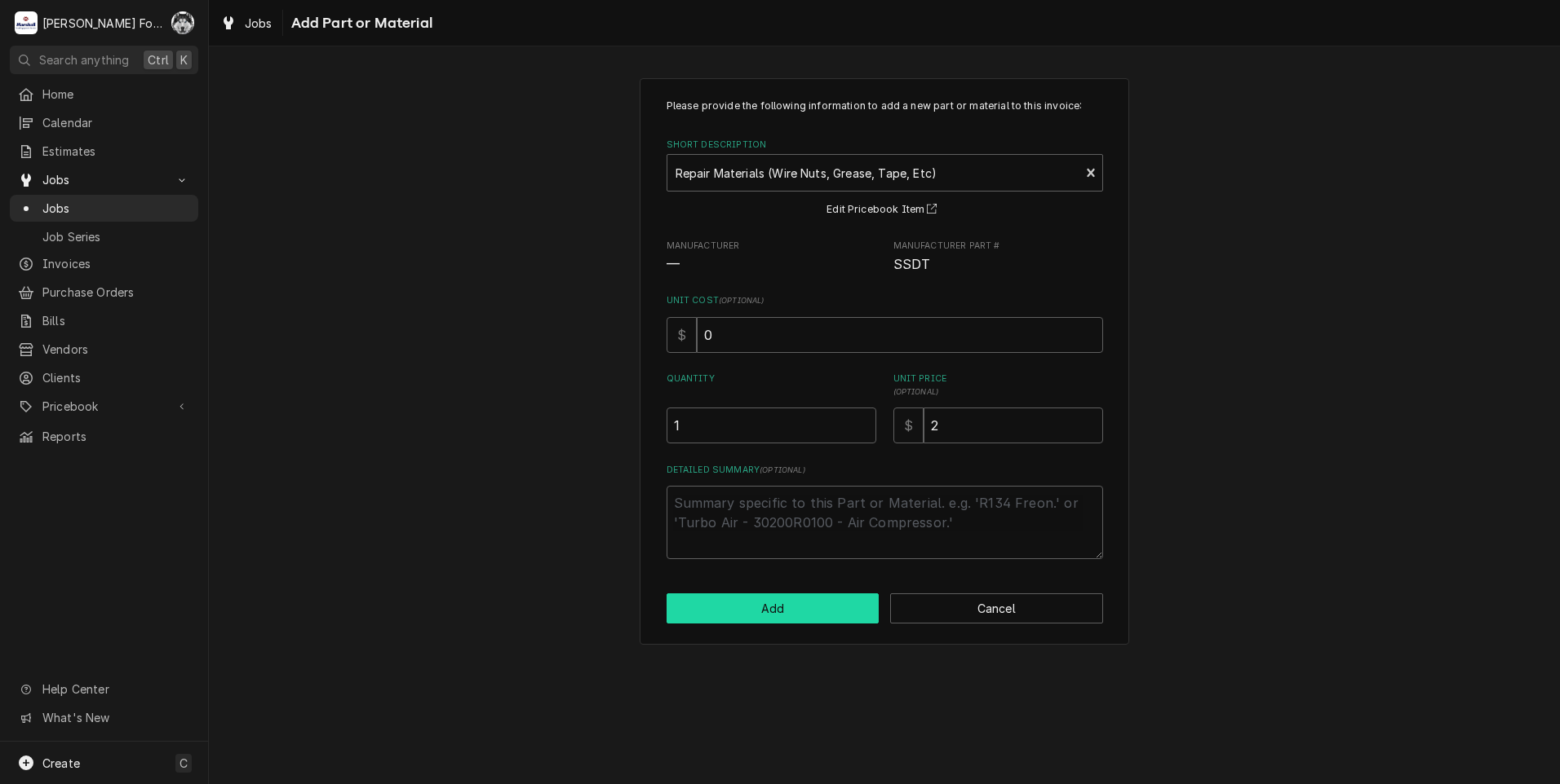
click at [739, 605] on button "Add" at bounding box center [772, 609] width 213 height 30
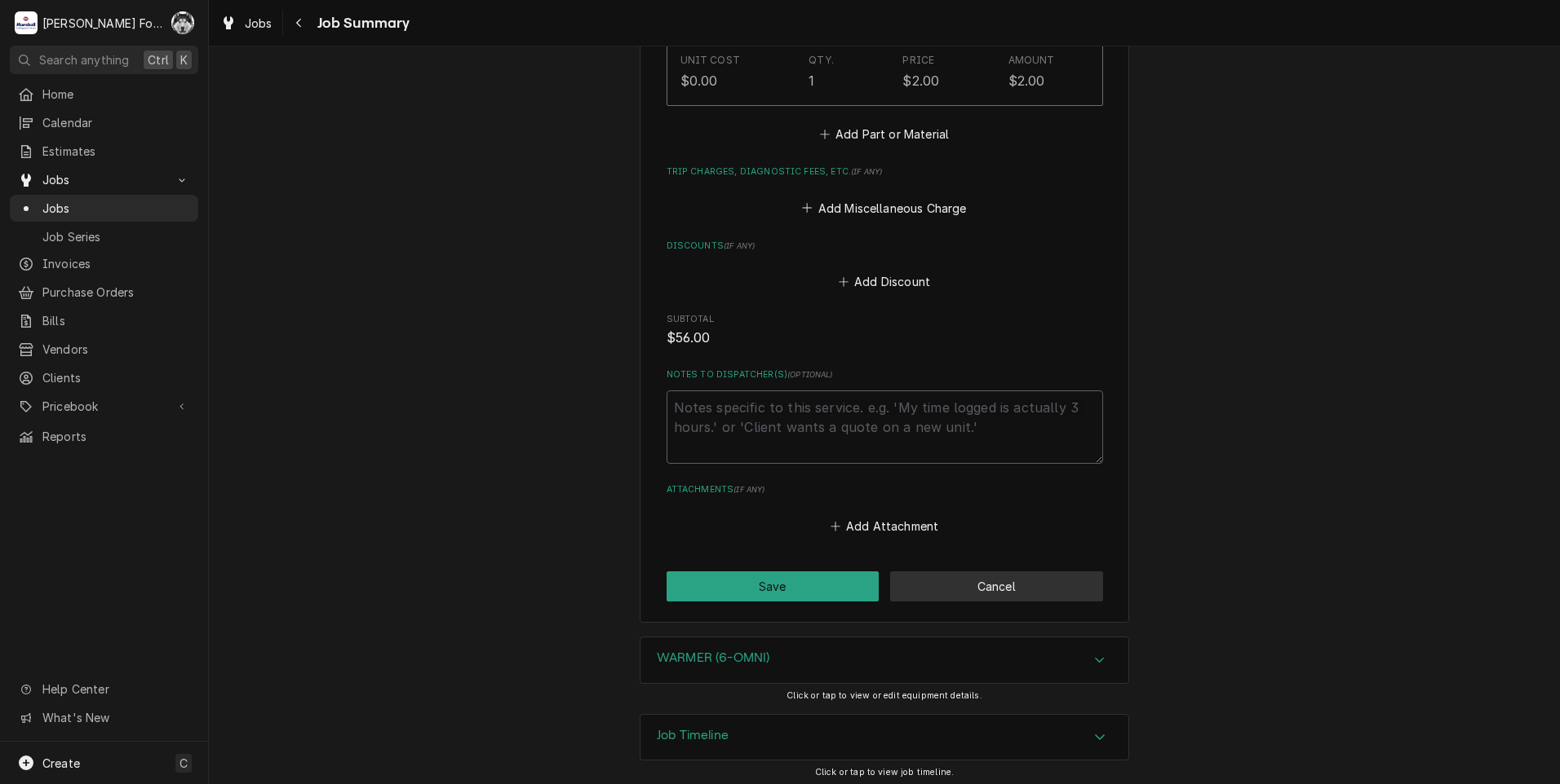
scroll to position [1017, 0]
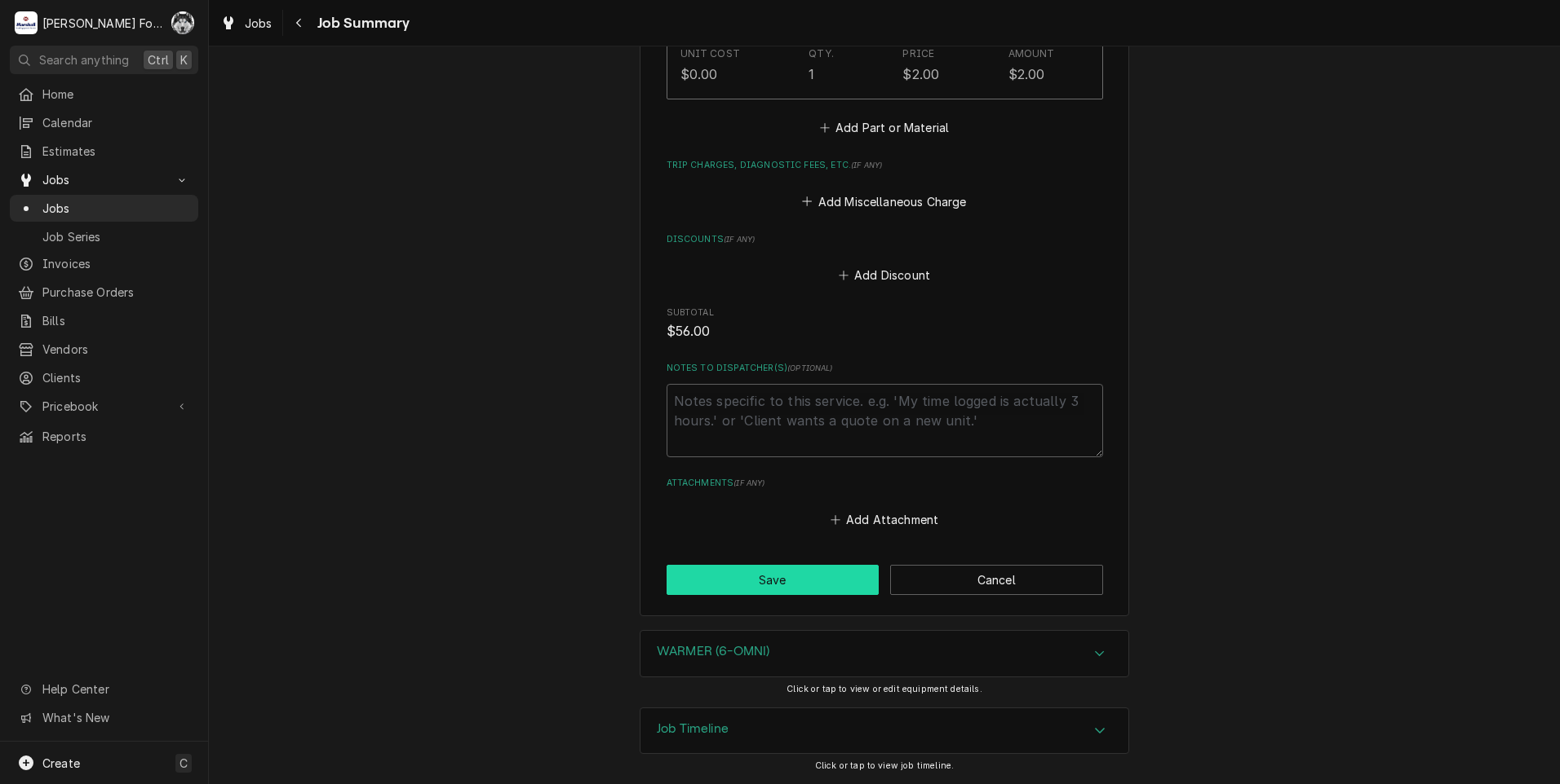
click at [831, 592] on button "Save" at bounding box center [772, 580] width 213 height 30
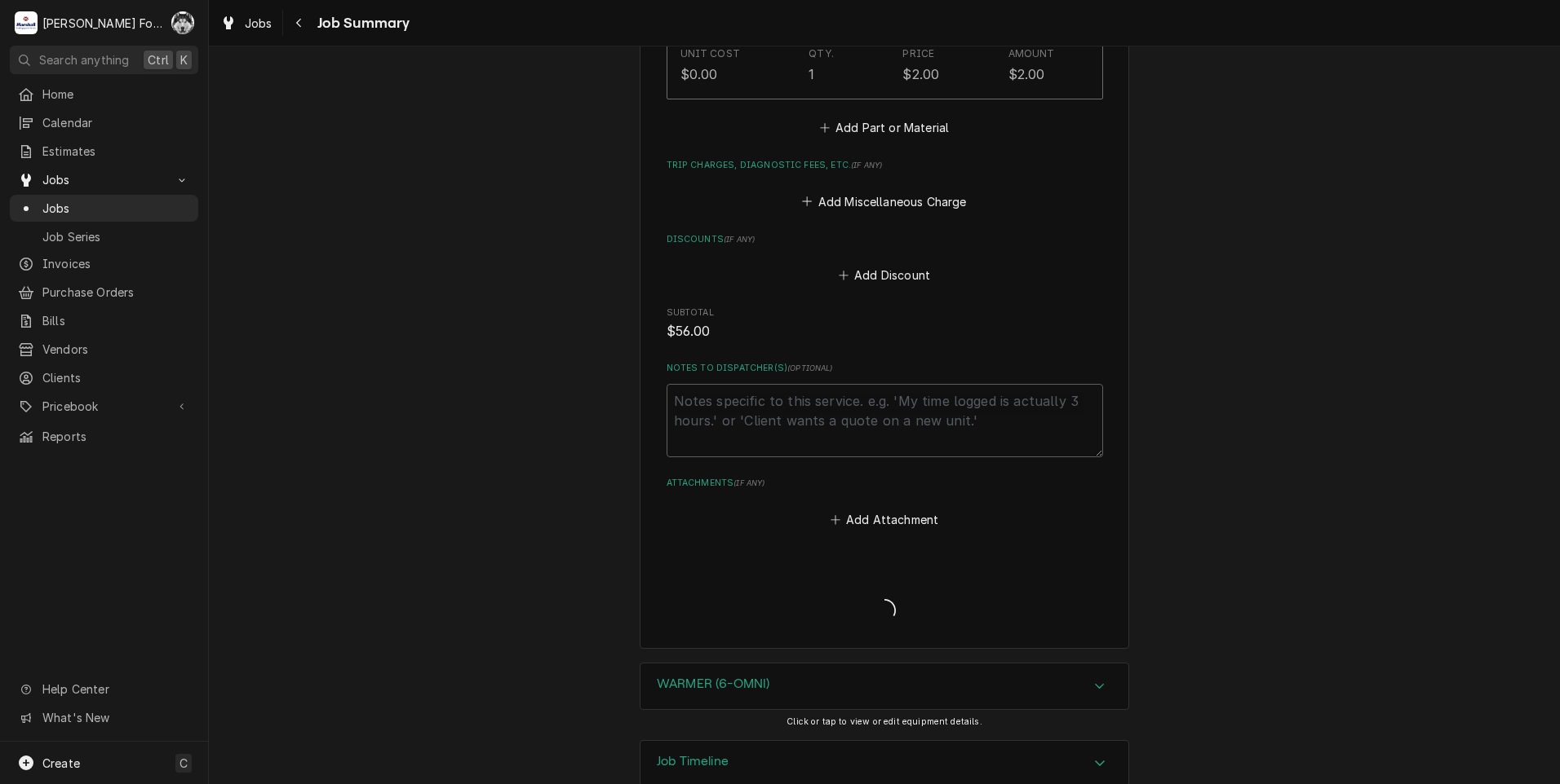
type textarea "x"
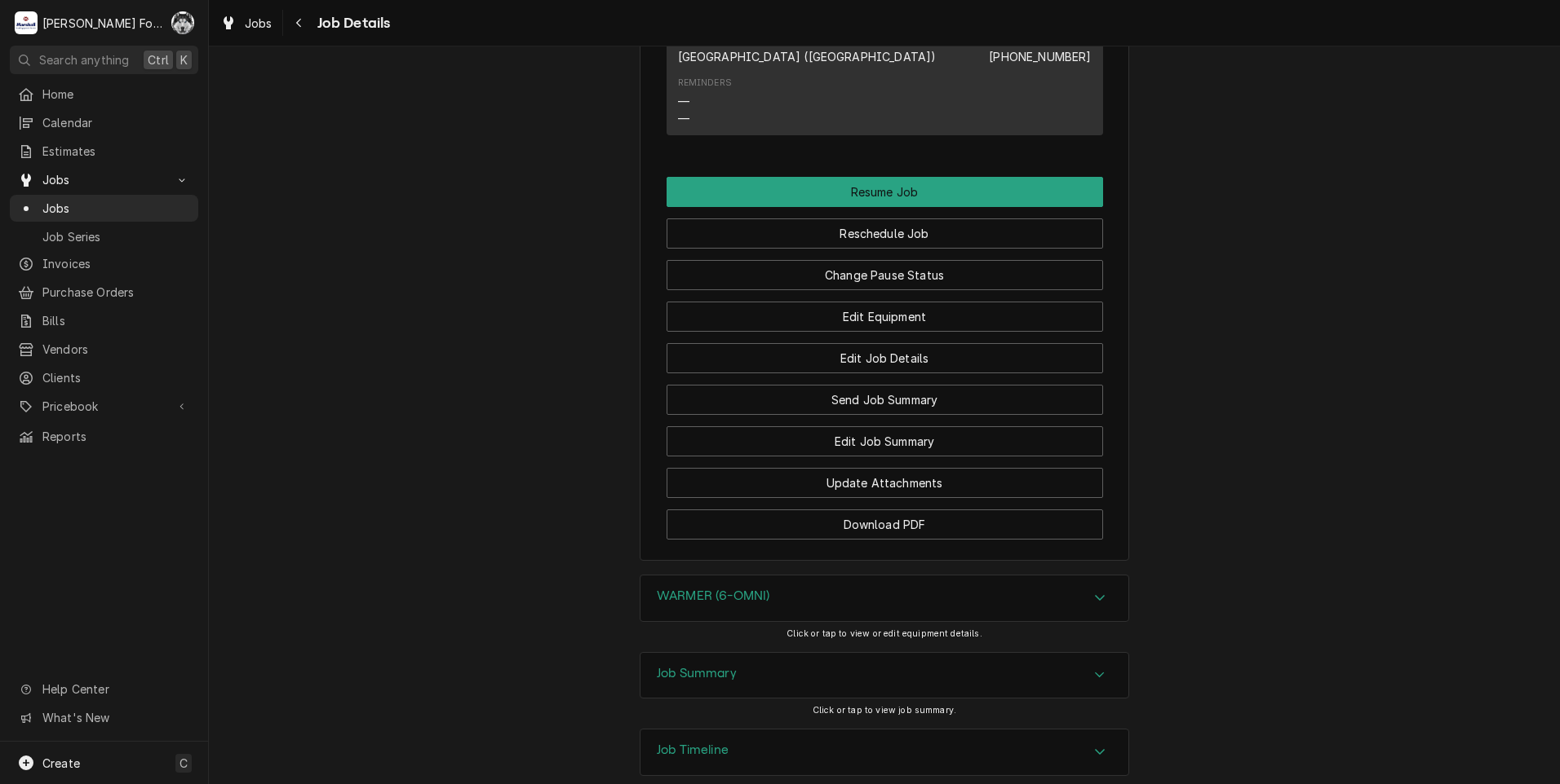
scroll to position [3941, 0]
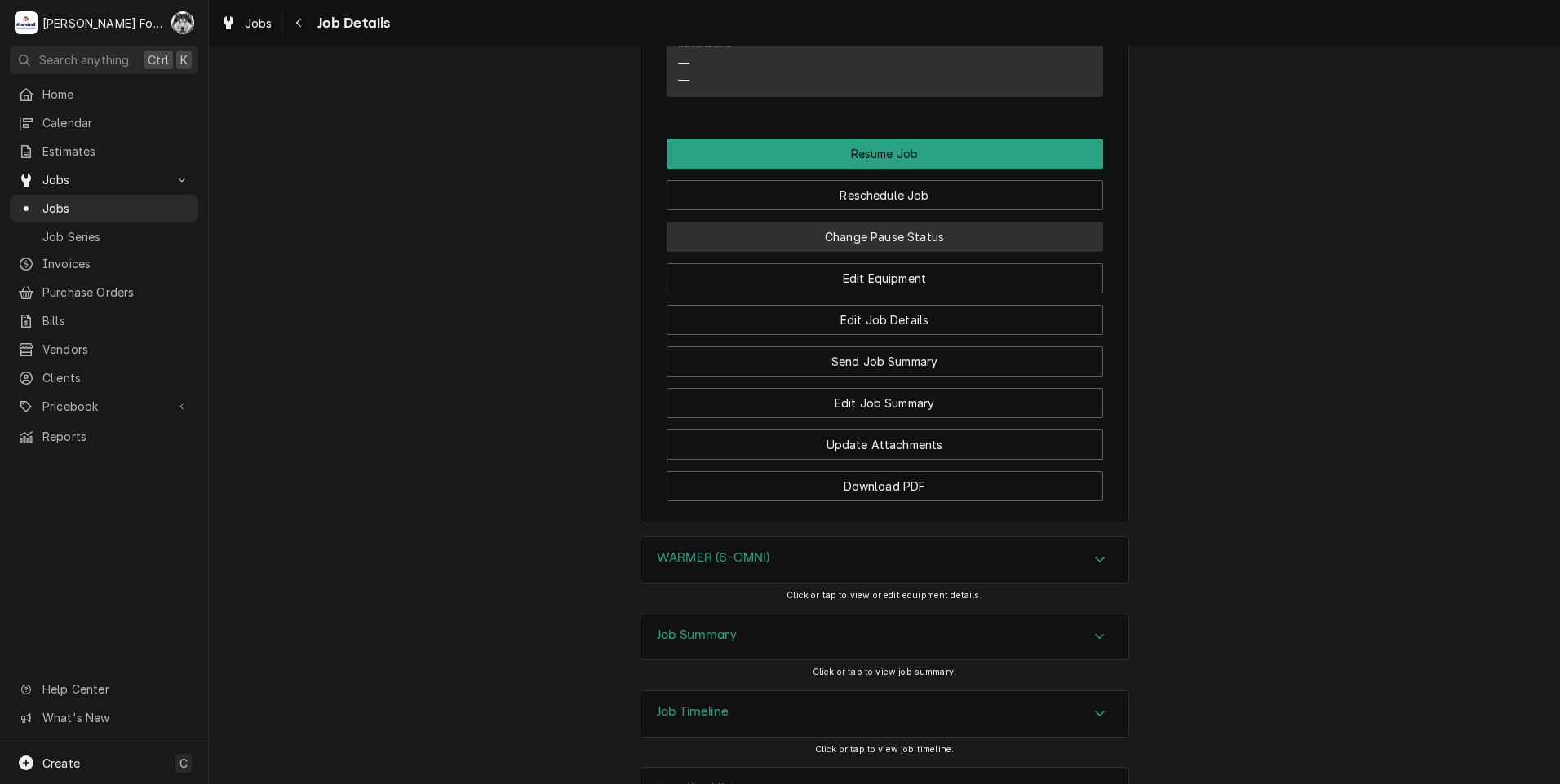
click at [813, 231] on button "Change Pause Status" at bounding box center [884, 237] width 436 height 30
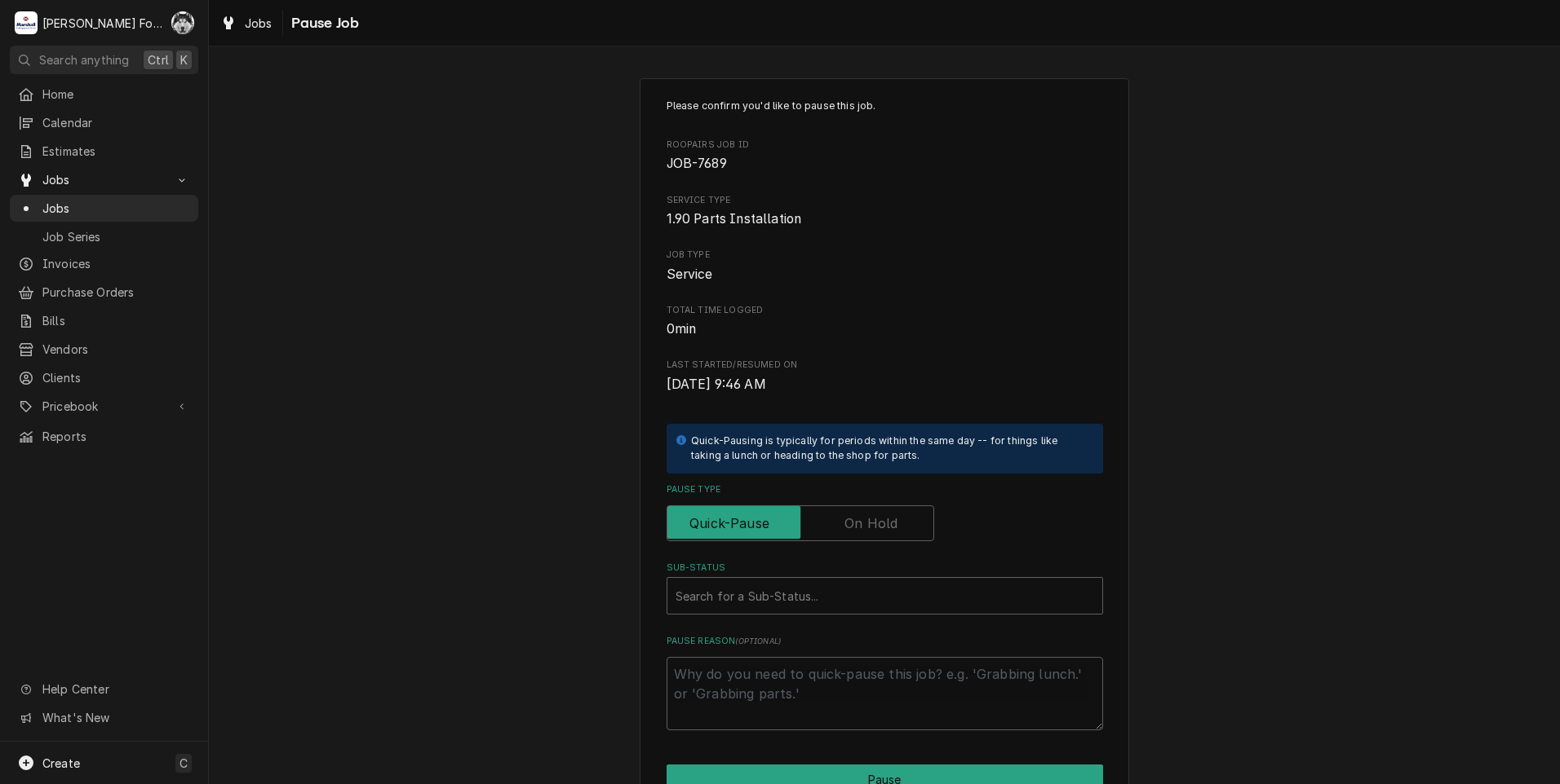
click at [823, 542] on div "Please confirm you'd like to pause this job. Roopairs Job ID JOB-7689 Service T…" at bounding box center [884, 414] width 436 height 632
click at [828, 533] on input "Pause Type" at bounding box center [800, 524] width 253 height 36
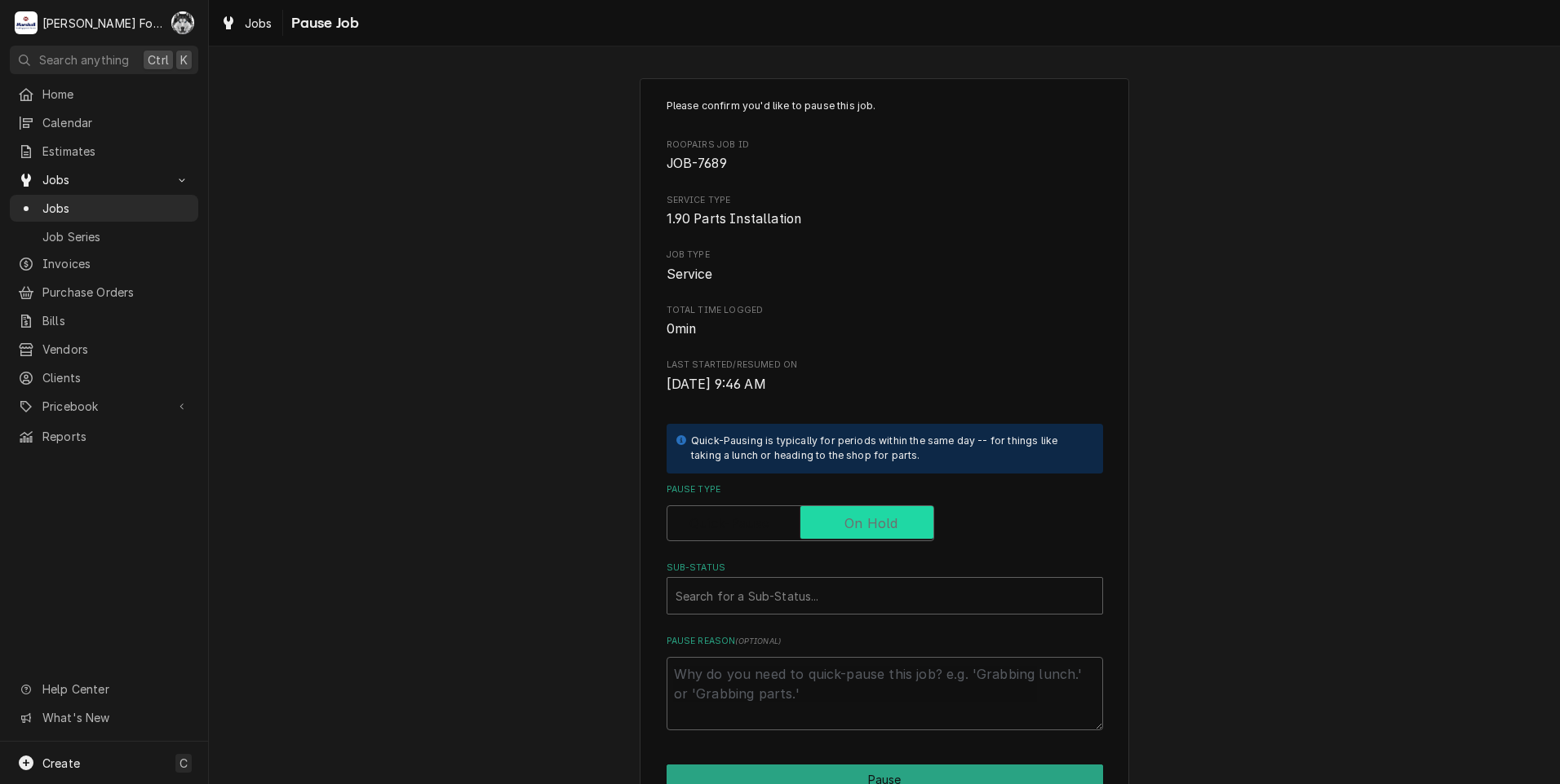
checkbox input "true"
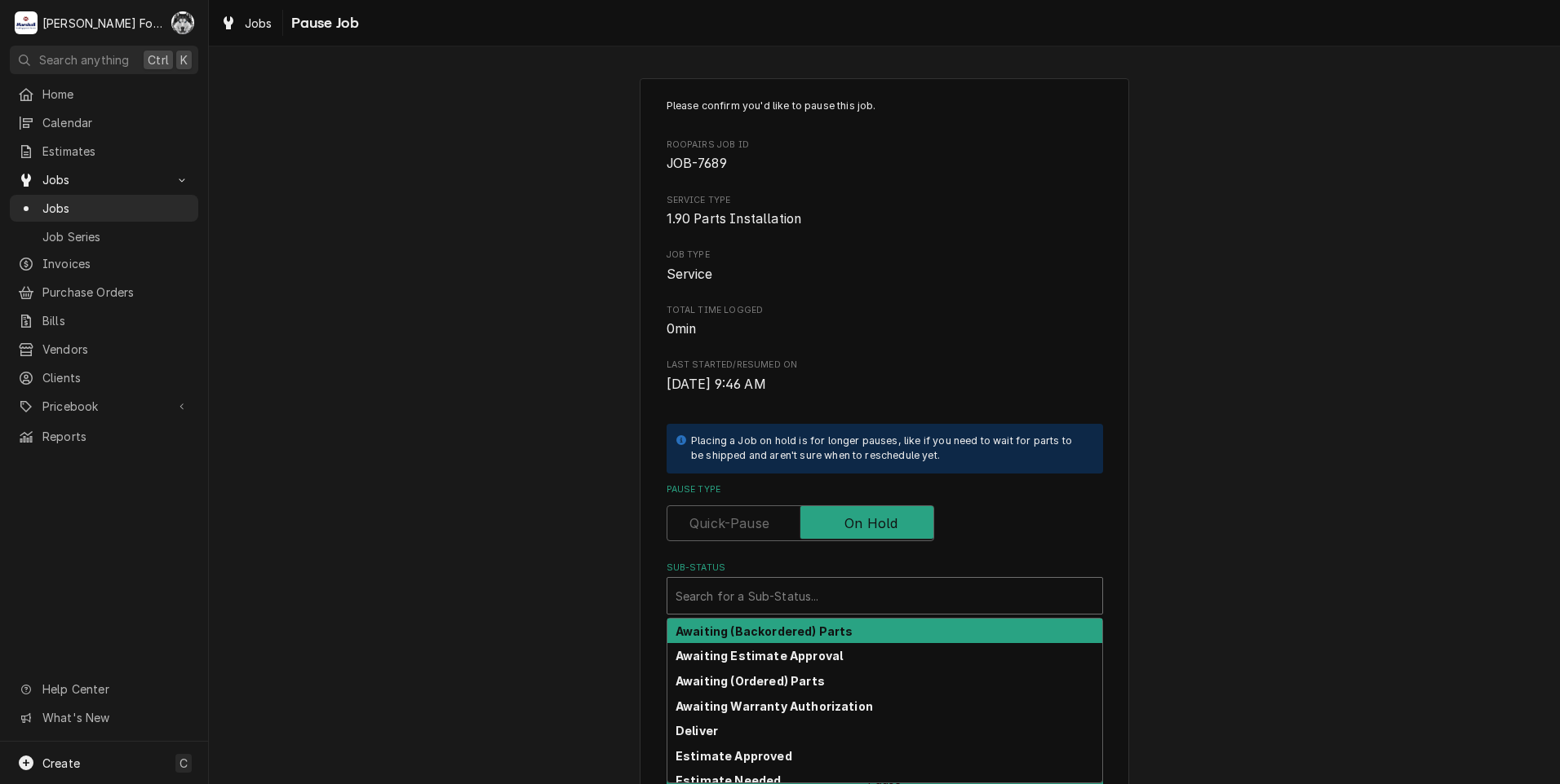
click at [809, 602] on div "Sub-Status" at bounding box center [884, 595] width 418 height 30
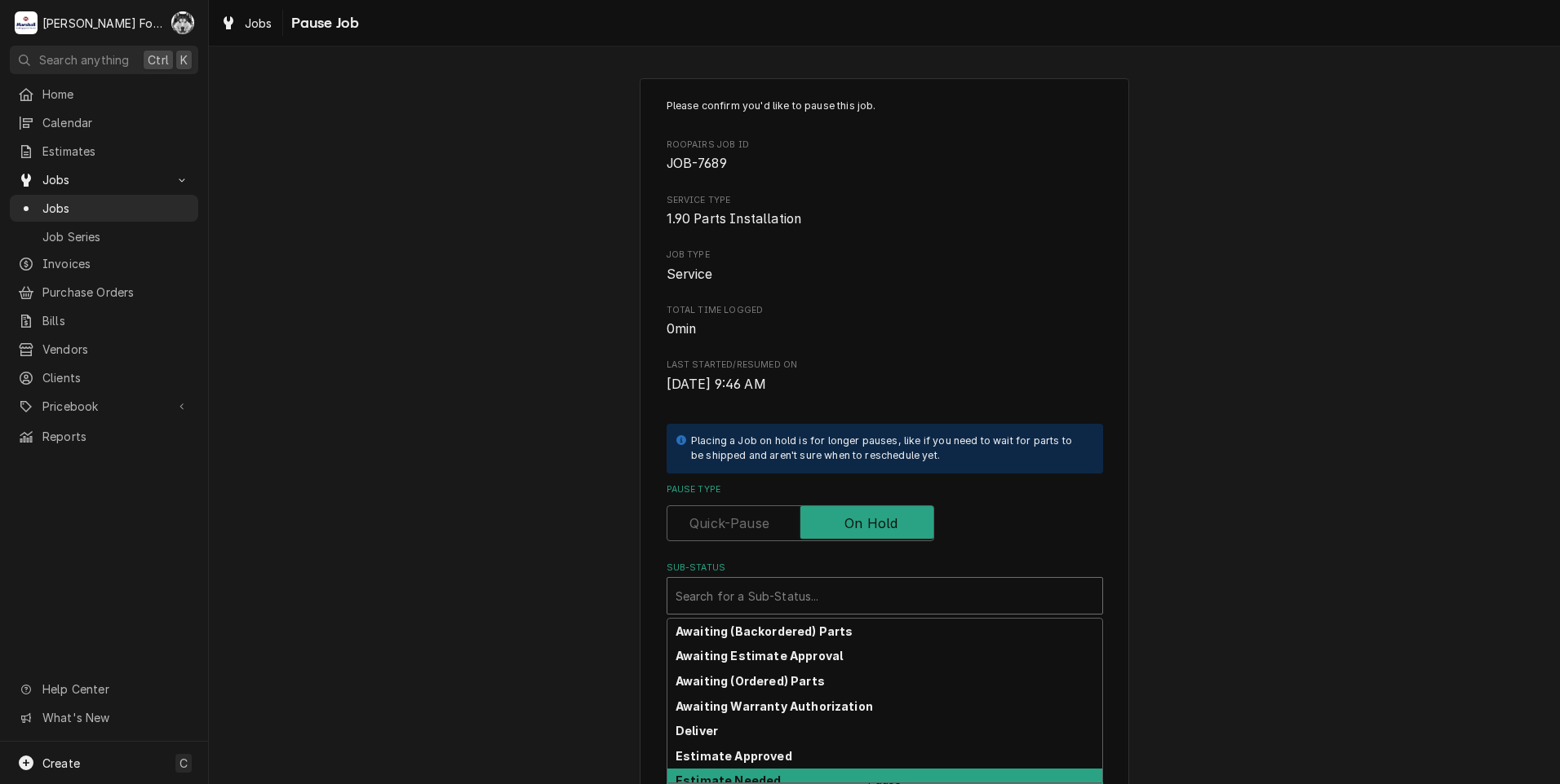
click at [784, 773] on div "Estimate Needed" at bounding box center [884, 781] width 435 height 26
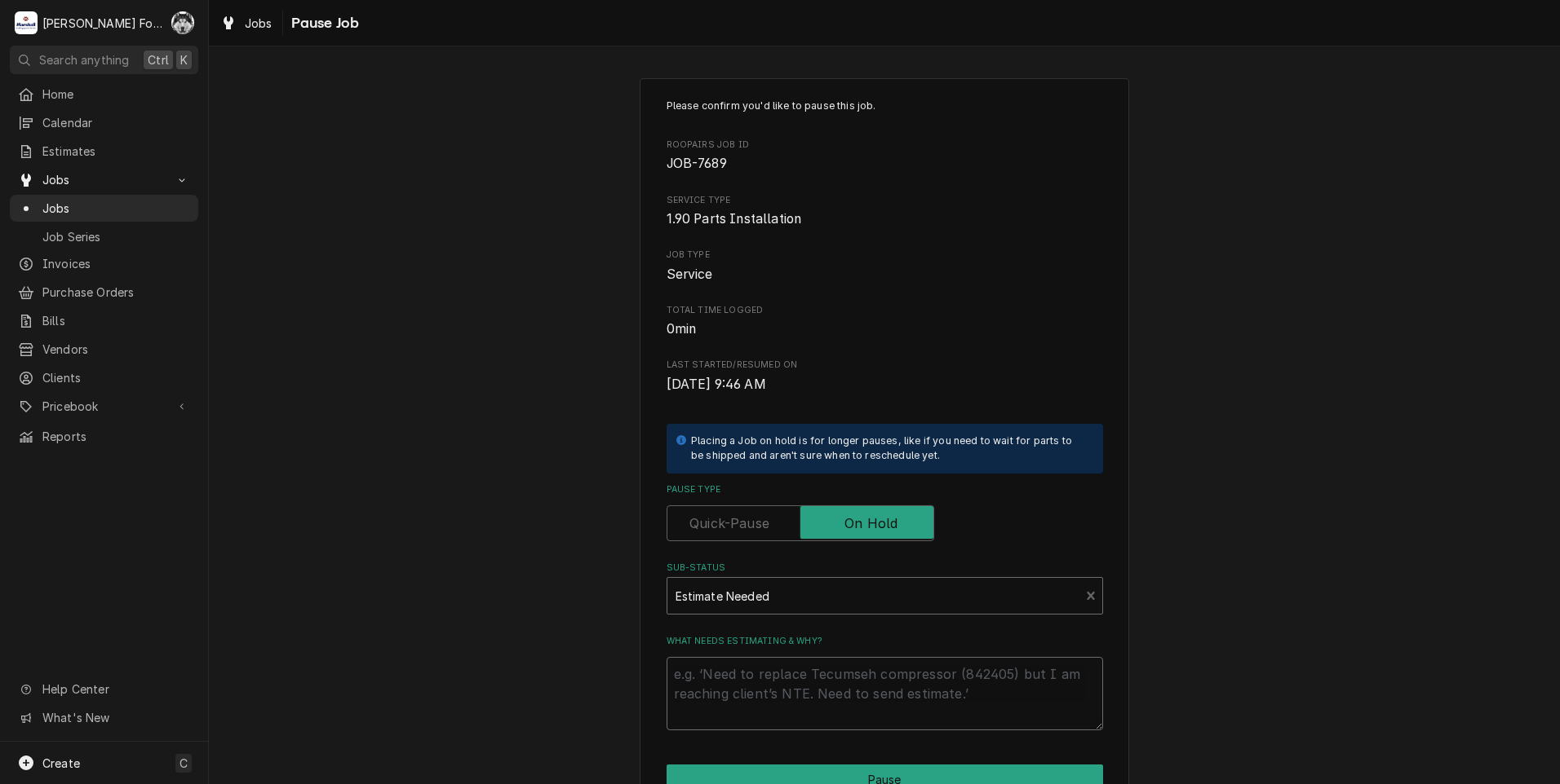
click at [779, 705] on textarea "What needs estimating & why?" at bounding box center [884, 694] width 436 height 73
type textarea "x"
type textarea "P"
type textarea "x"
type textarea "PA"
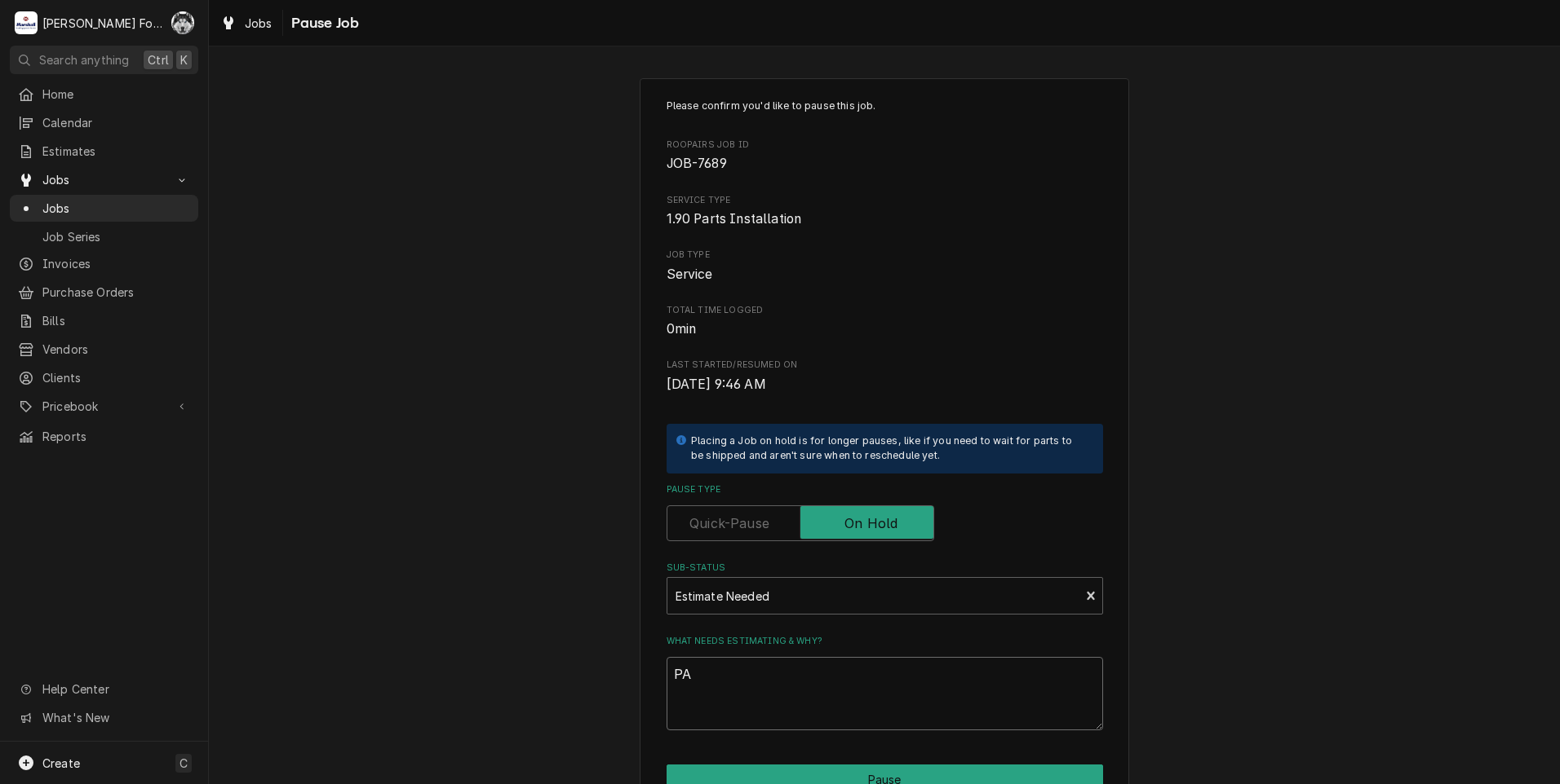
type textarea "x"
type textarea "PAR"
type textarea "x"
type textarea "PART"
type textarea "x"
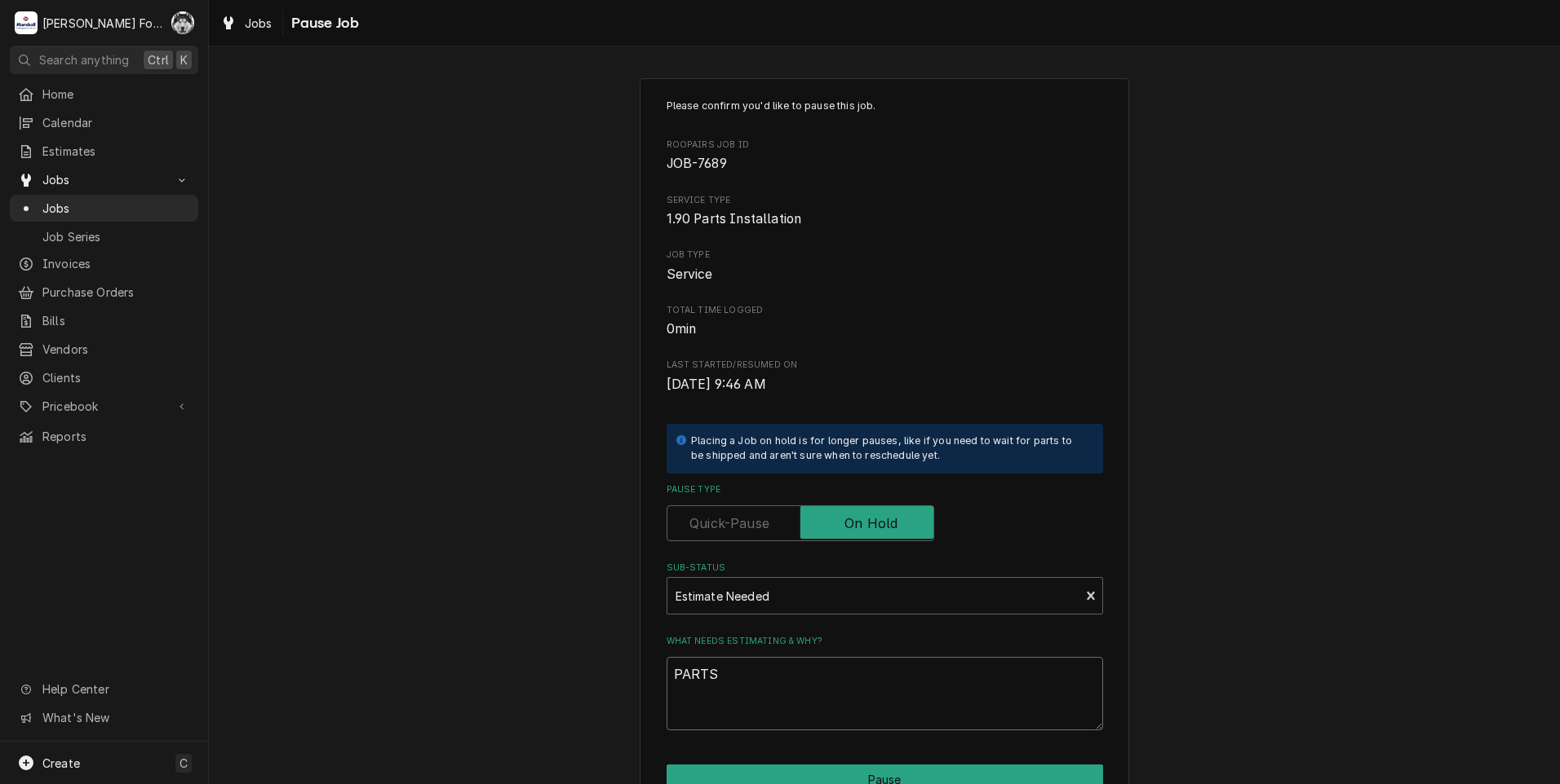
scroll to position [129, 0]
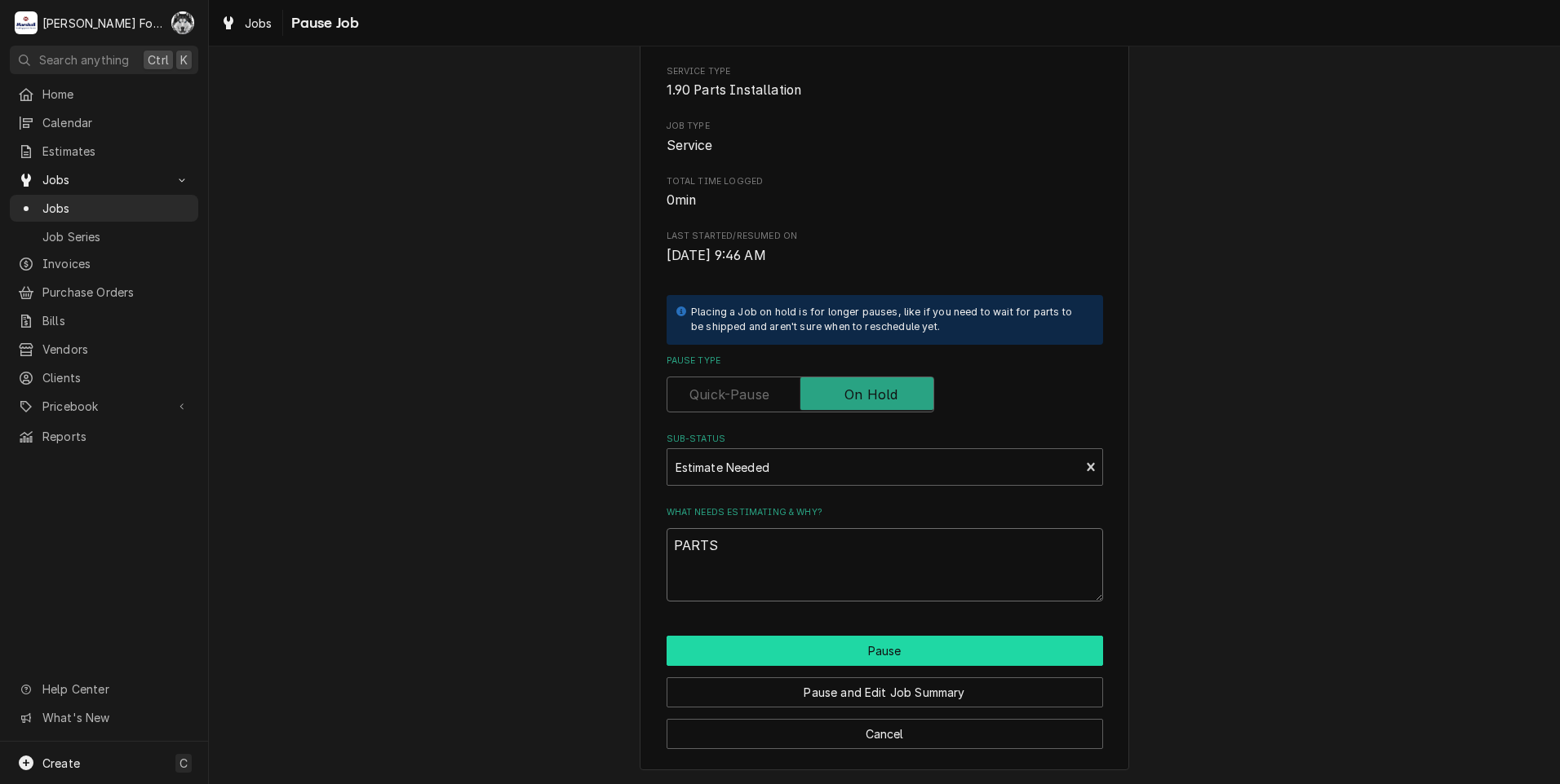
type textarea "PARTS"
click at [760, 659] on button "Pause" at bounding box center [884, 652] width 436 height 30
type textarea "x"
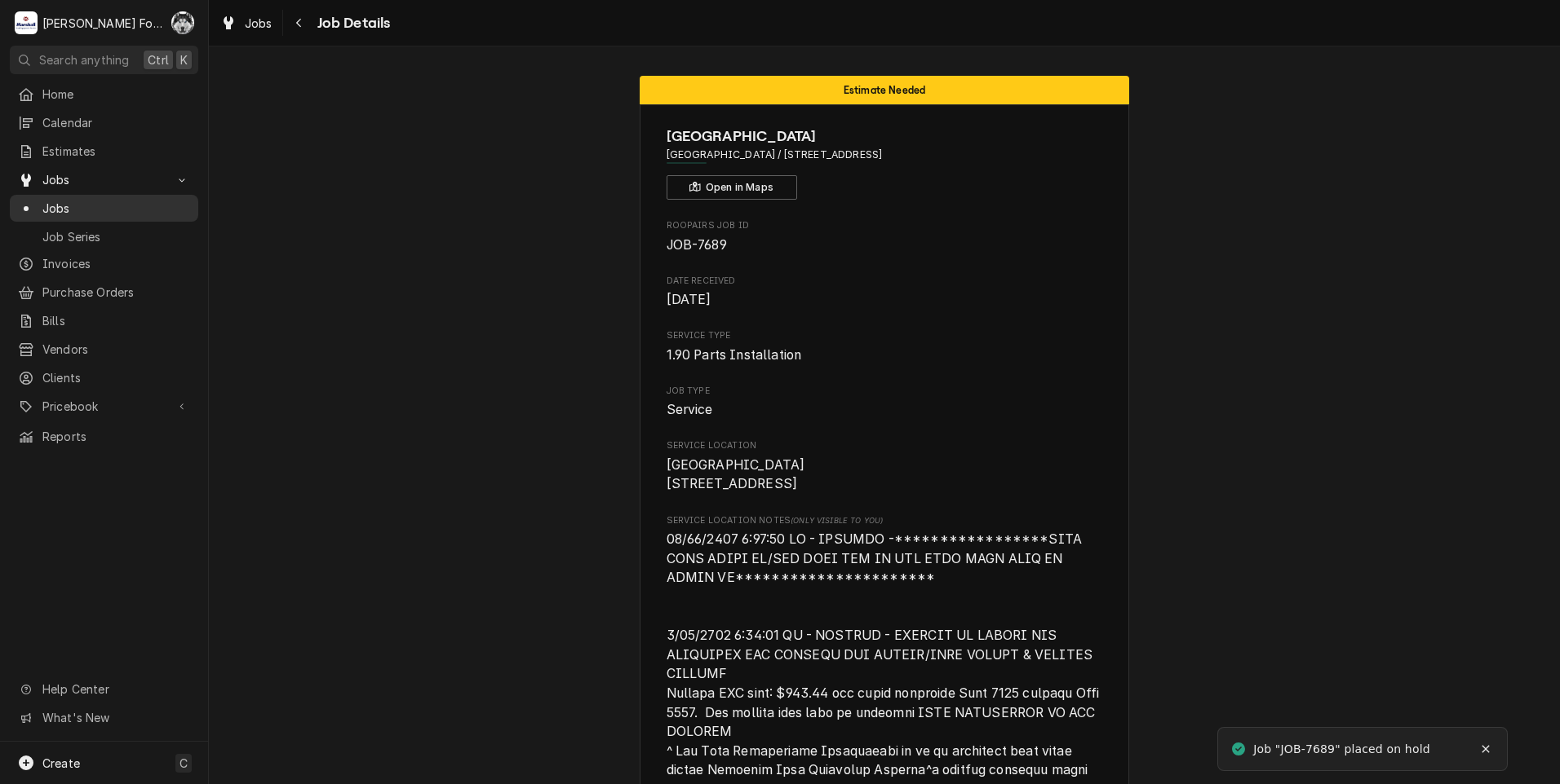
click at [47, 201] on span "Jobs" at bounding box center [116, 209] width 148 height 17
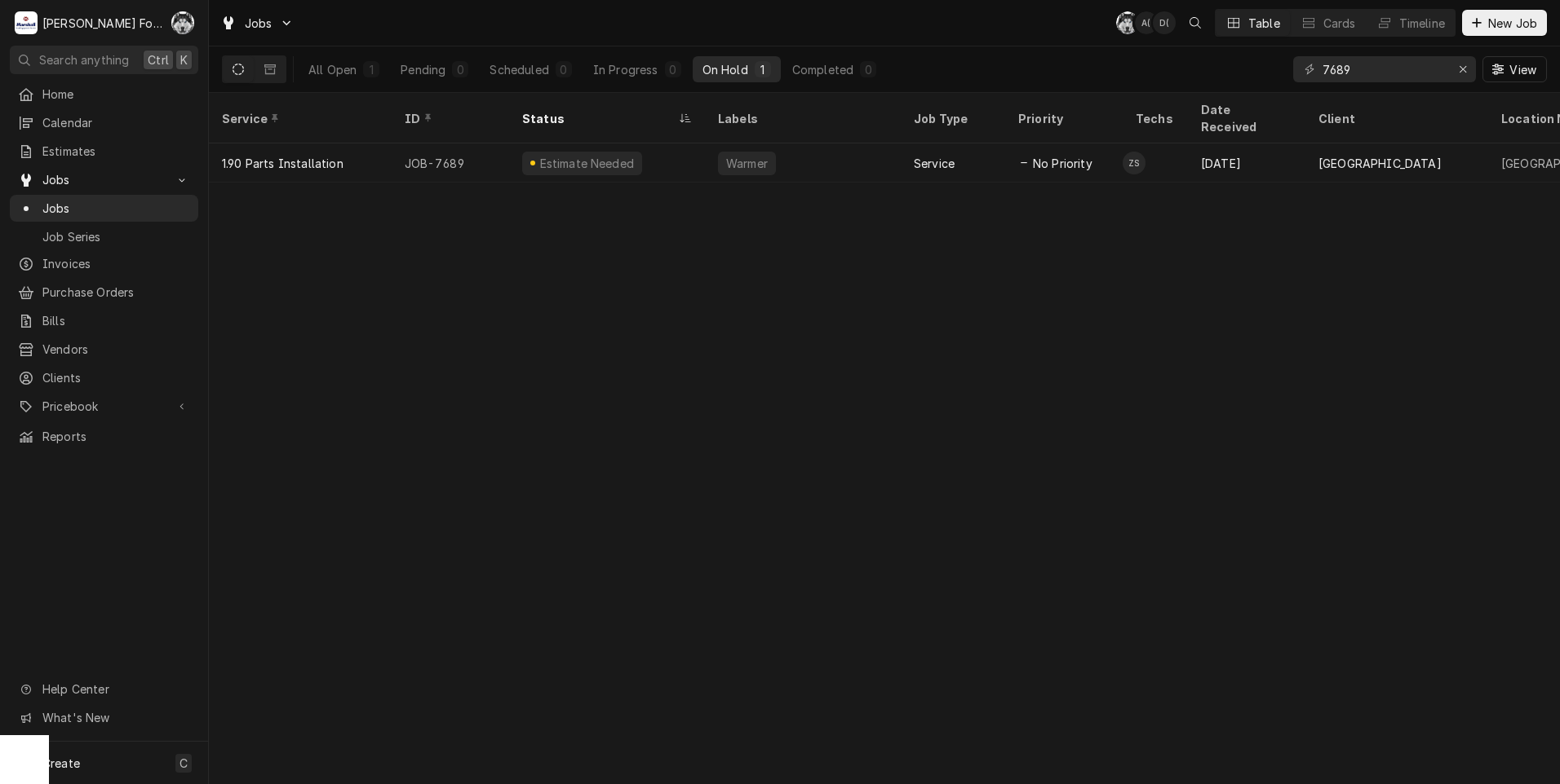
click at [1357, 81] on div "7689 View" at bounding box center [1420, 70] width 253 height 46
drag, startPoint x: 1354, startPoint y: 77, endPoint x: 1150, endPoint y: 111, distance: 206.8
click at [1168, 115] on div "Jobs C( A( D( Table Cards Timeline New Job All Open 1 Pending 0 Scheduled 0 In …" at bounding box center [883, 392] width 1350 height 784
type input "7690"
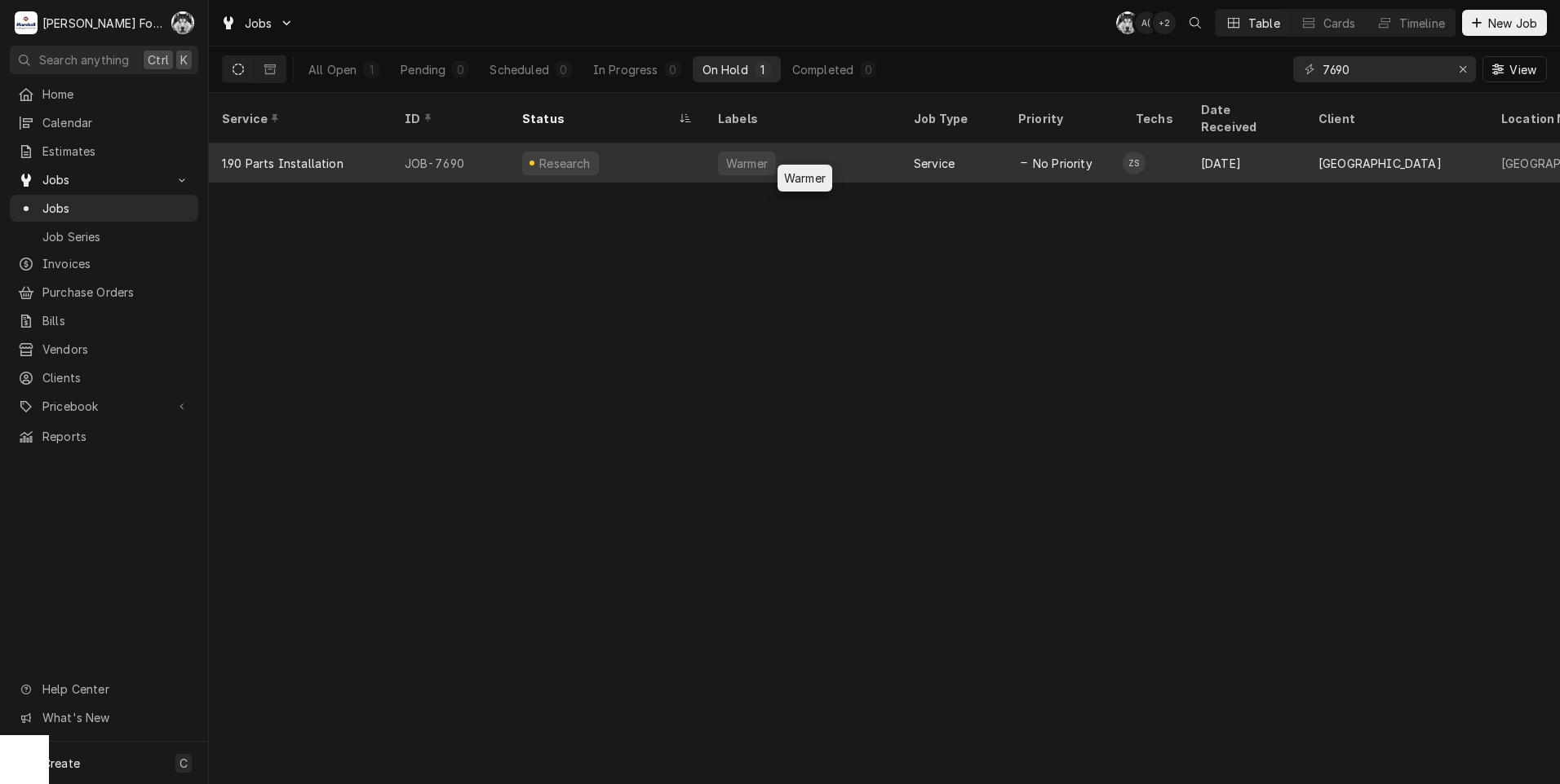
click at [771, 151] on div "Warmer" at bounding box center [746, 163] width 58 height 24
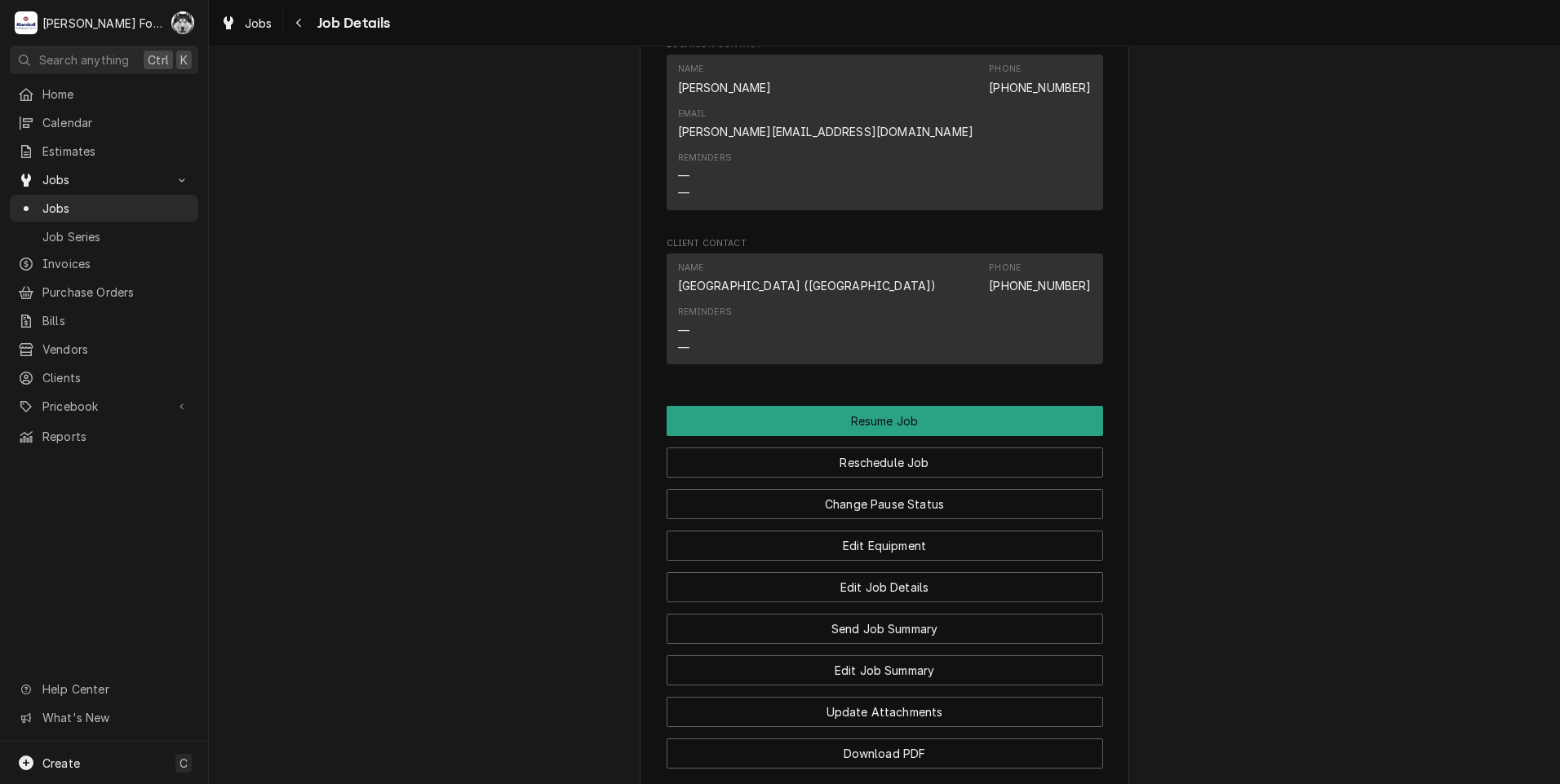
scroll to position [3772, 0]
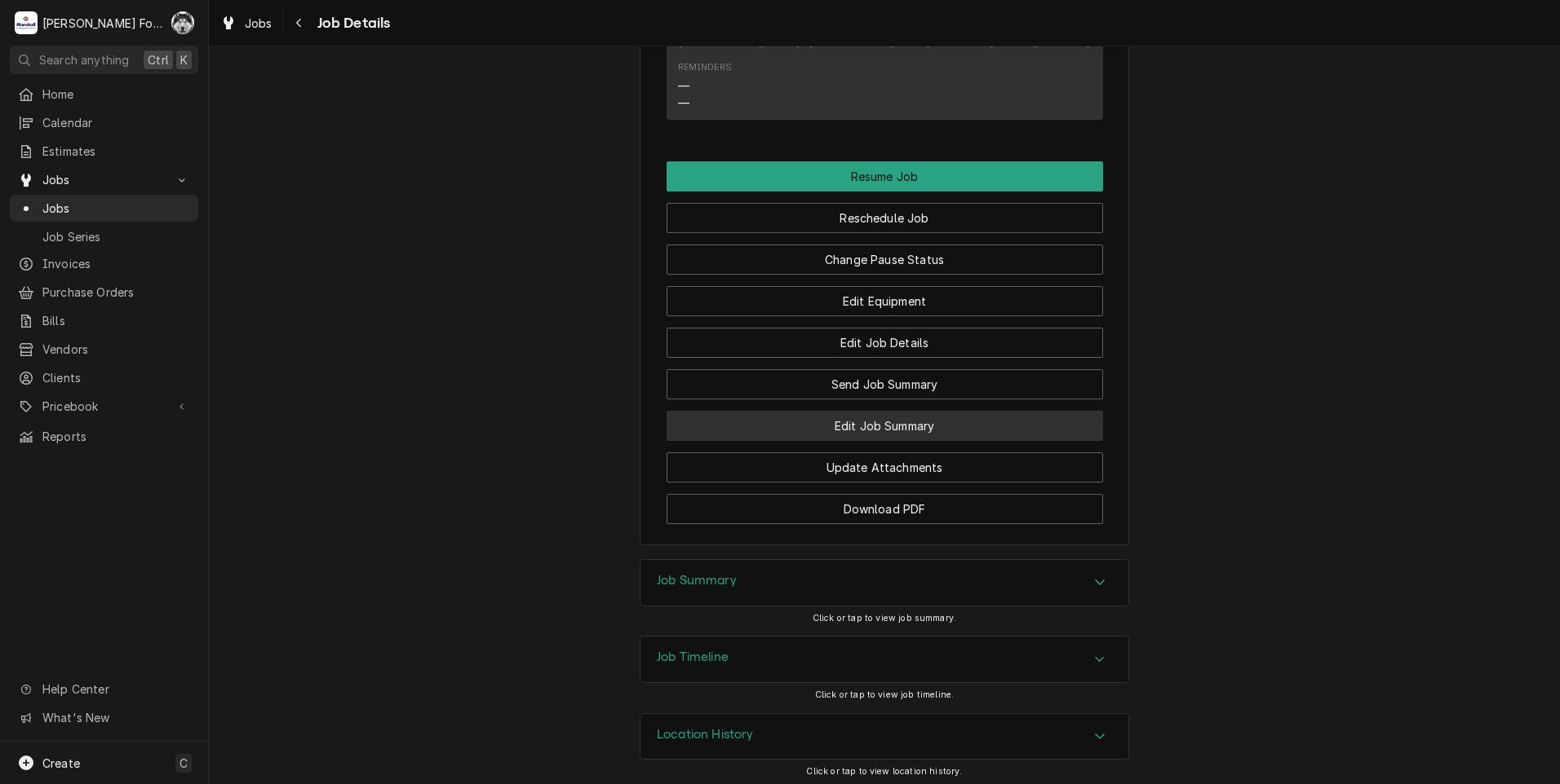
click at [821, 423] on button "Edit Job Summary" at bounding box center [884, 426] width 436 height 30
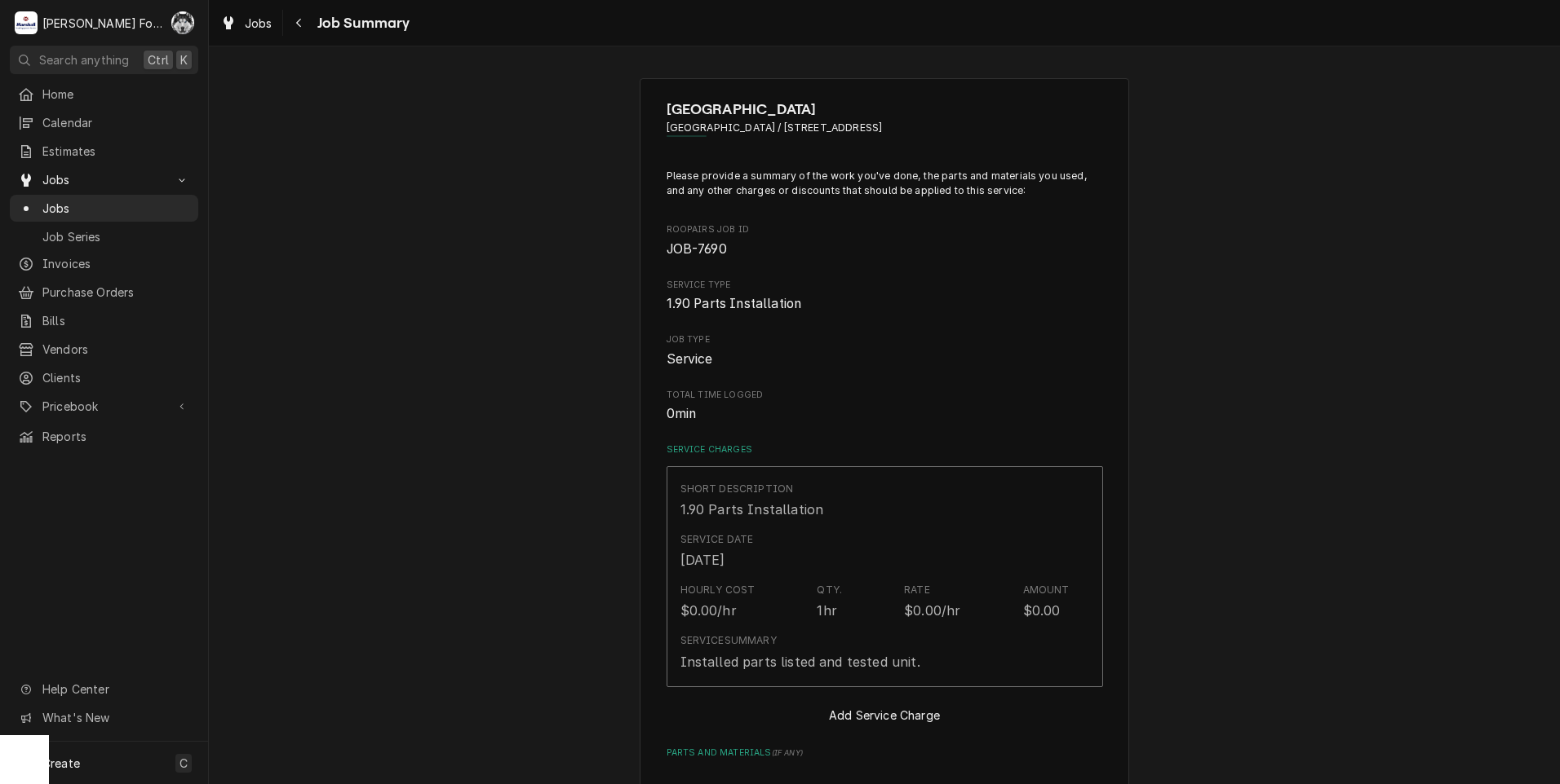
type textarea "x"
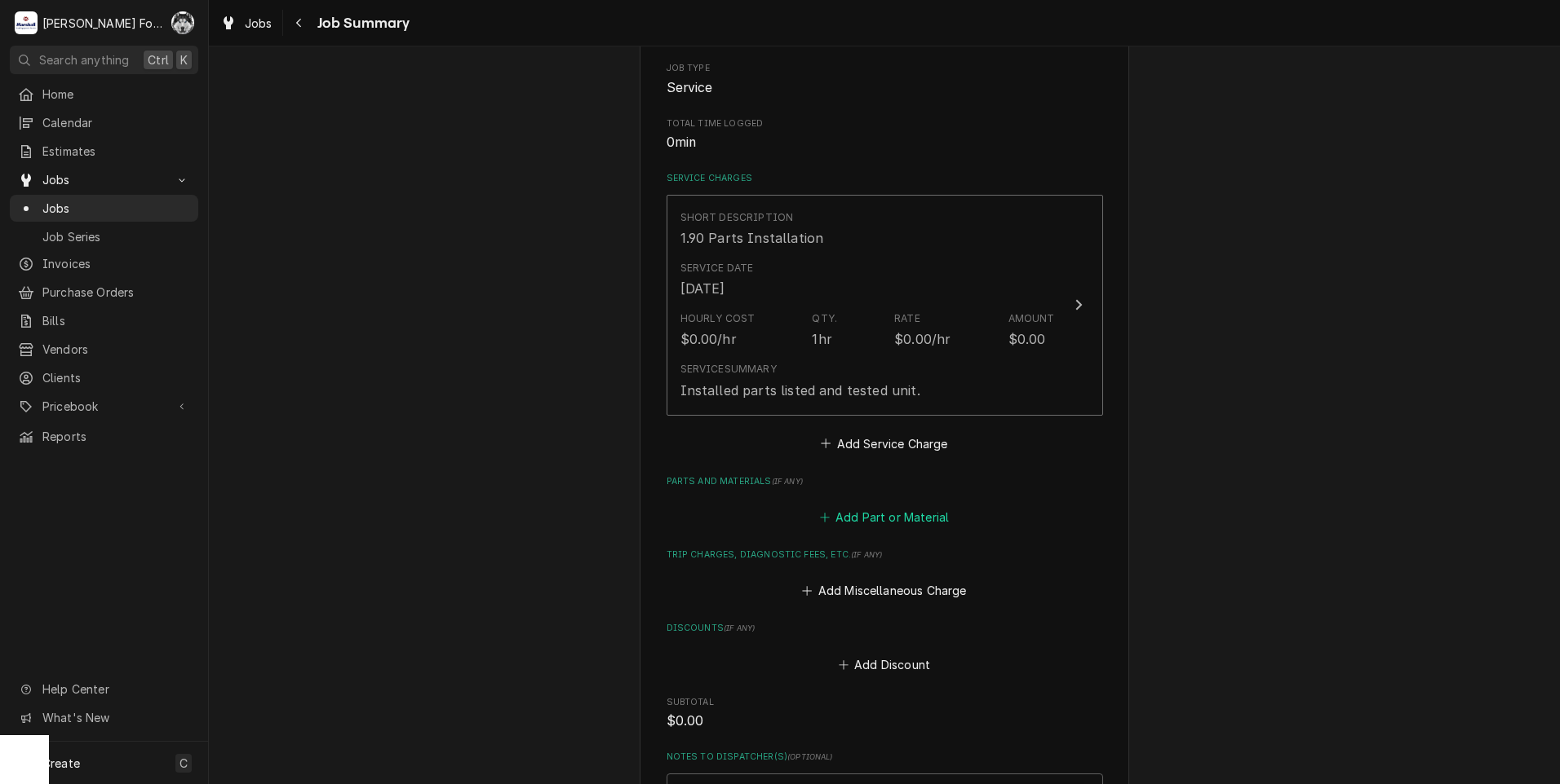
click at [859, 515] on button "Add Part or Material" at bounding box center [883, 518] width 134 height 23
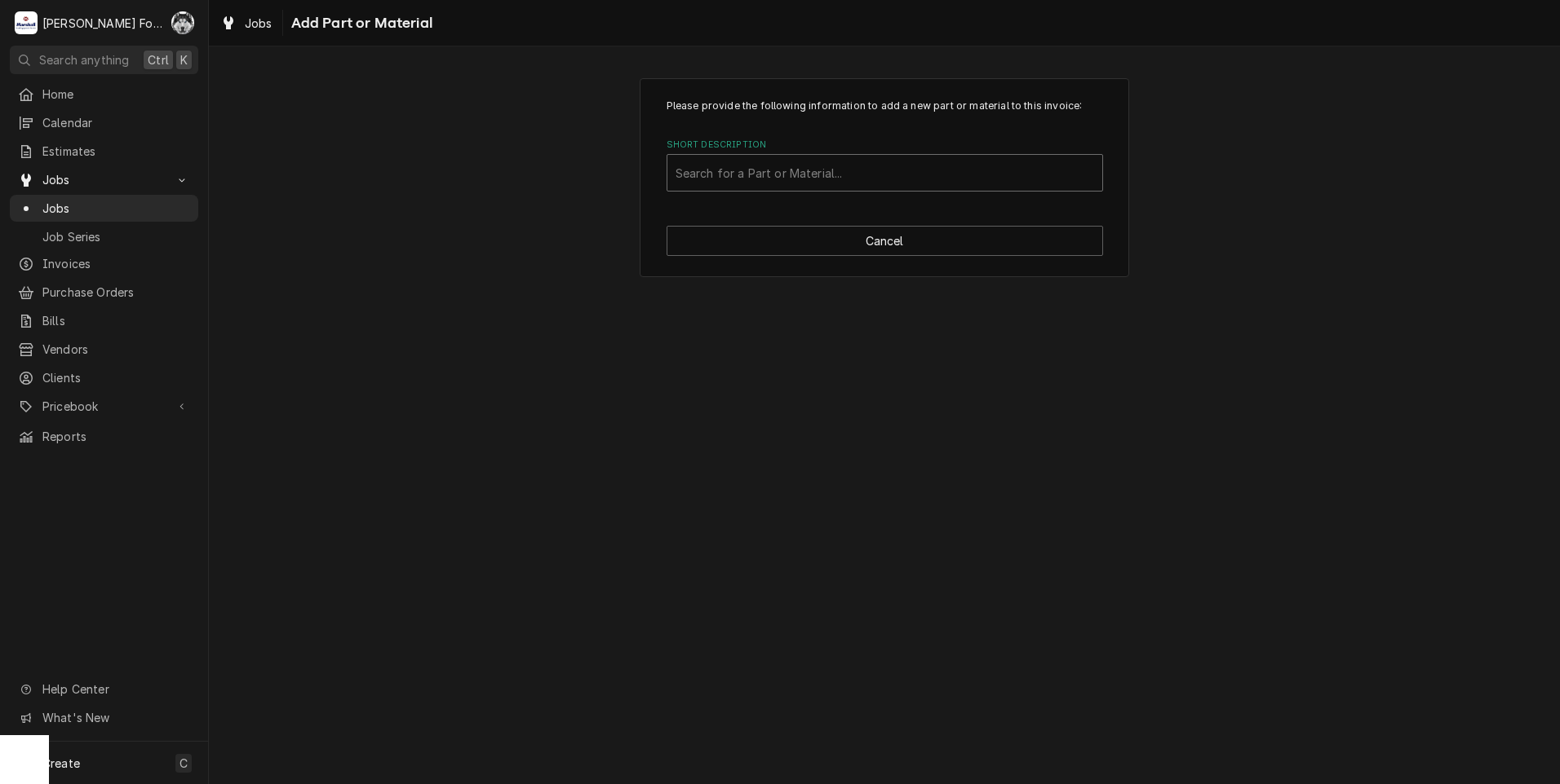
click at [882, 176] on div "Short Description" at bounding box center [884, 172] width 418 height 30
type input "18616-0015"
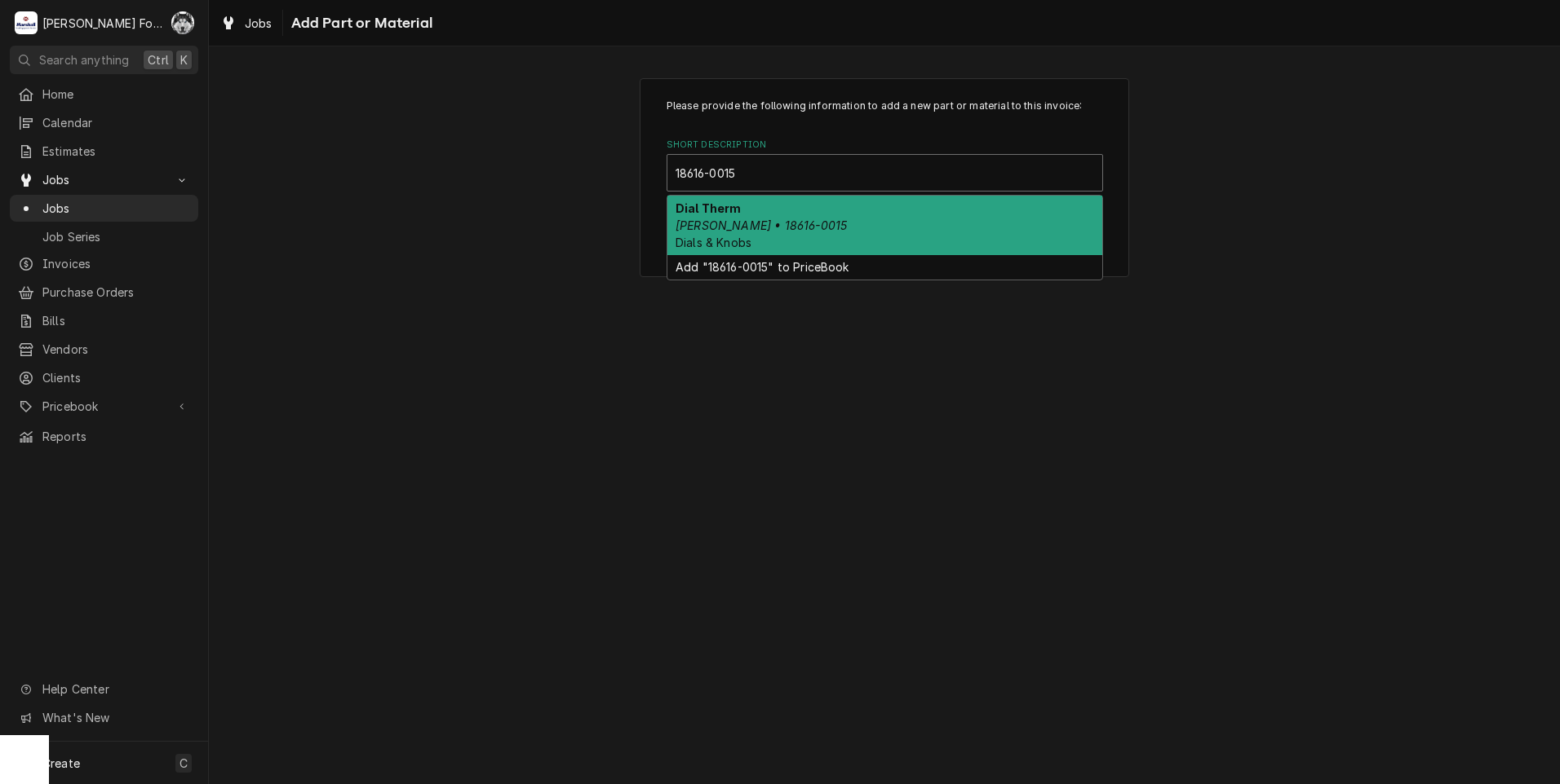
click at [767, 243] on div "Dial Therm [PERSON_NAME] • 18616-0015 Dials & Knobs" at bounding box center [884, 225] width 435 height 59
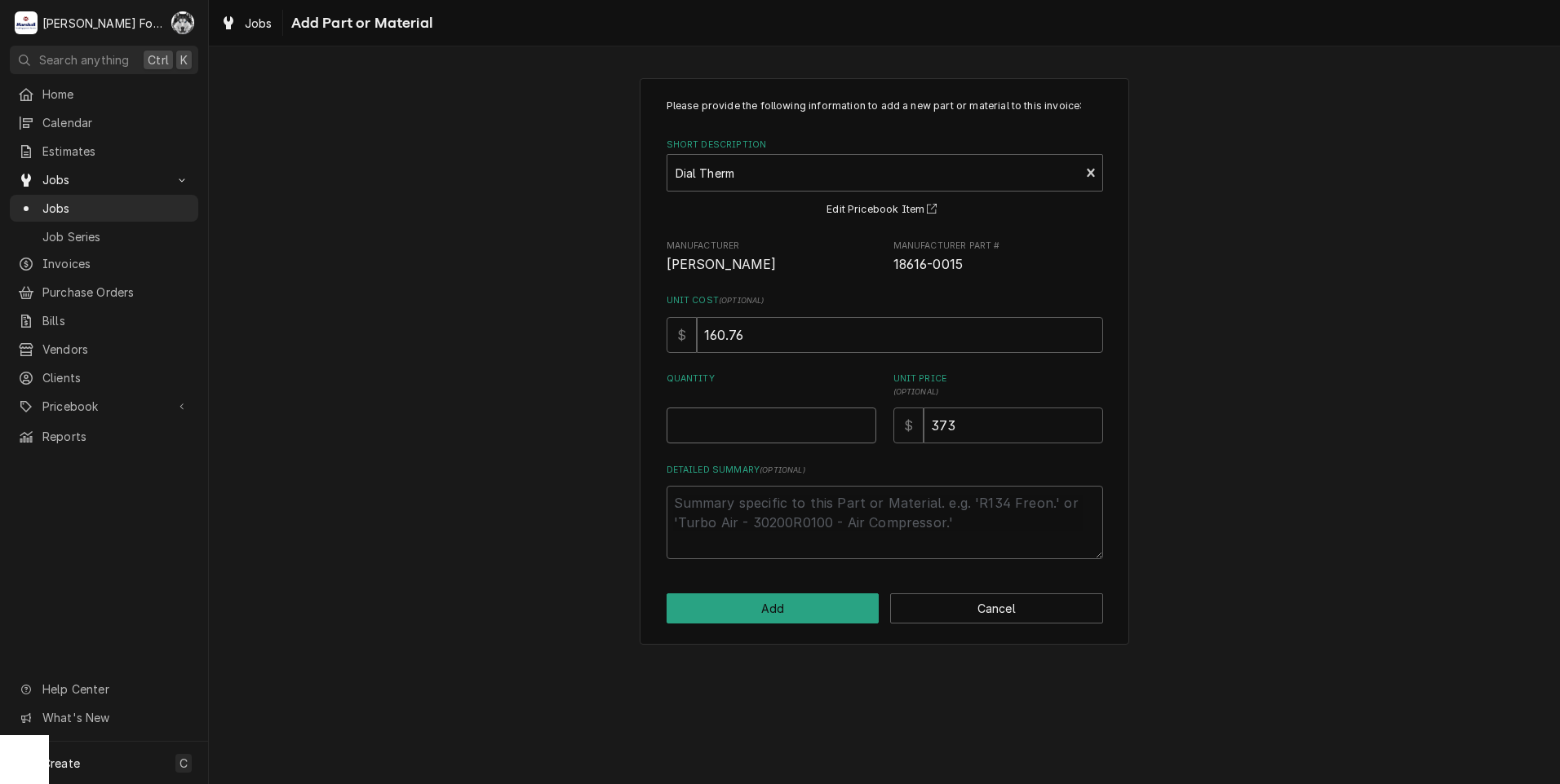
click at [868, 416] on input "Quantity" at bounding box center [771, 426] width 210 height 36
type textarea "x"
type input "0.5"
click at [864, 418] on input "0.5" at bounding box center [771, 426] width 210 height 36
type textarea "x"
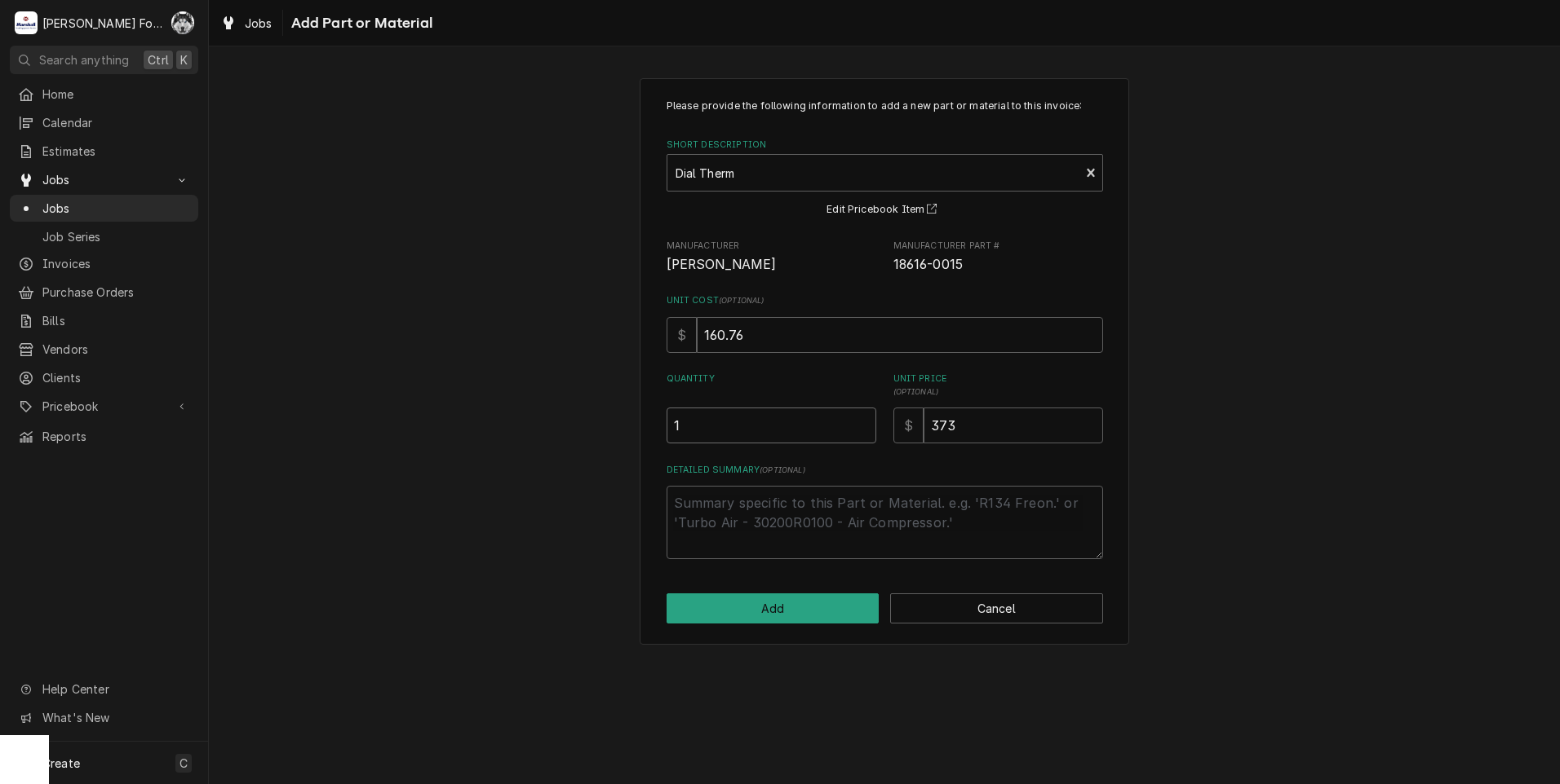
type input "1"
click at [863, 418] on input "1" at bounding box center [771, 426] width 210 height 36
drag, startPoint x: 1064, startPoint y: 423, endPoint x: 862, endPoint y: 461, distance: 205.5
click at [886, 463] on div "Please provide the following information to add a new part or material to this …" at bounding box center [884, 330] width 436 height 461
type textarea "x"
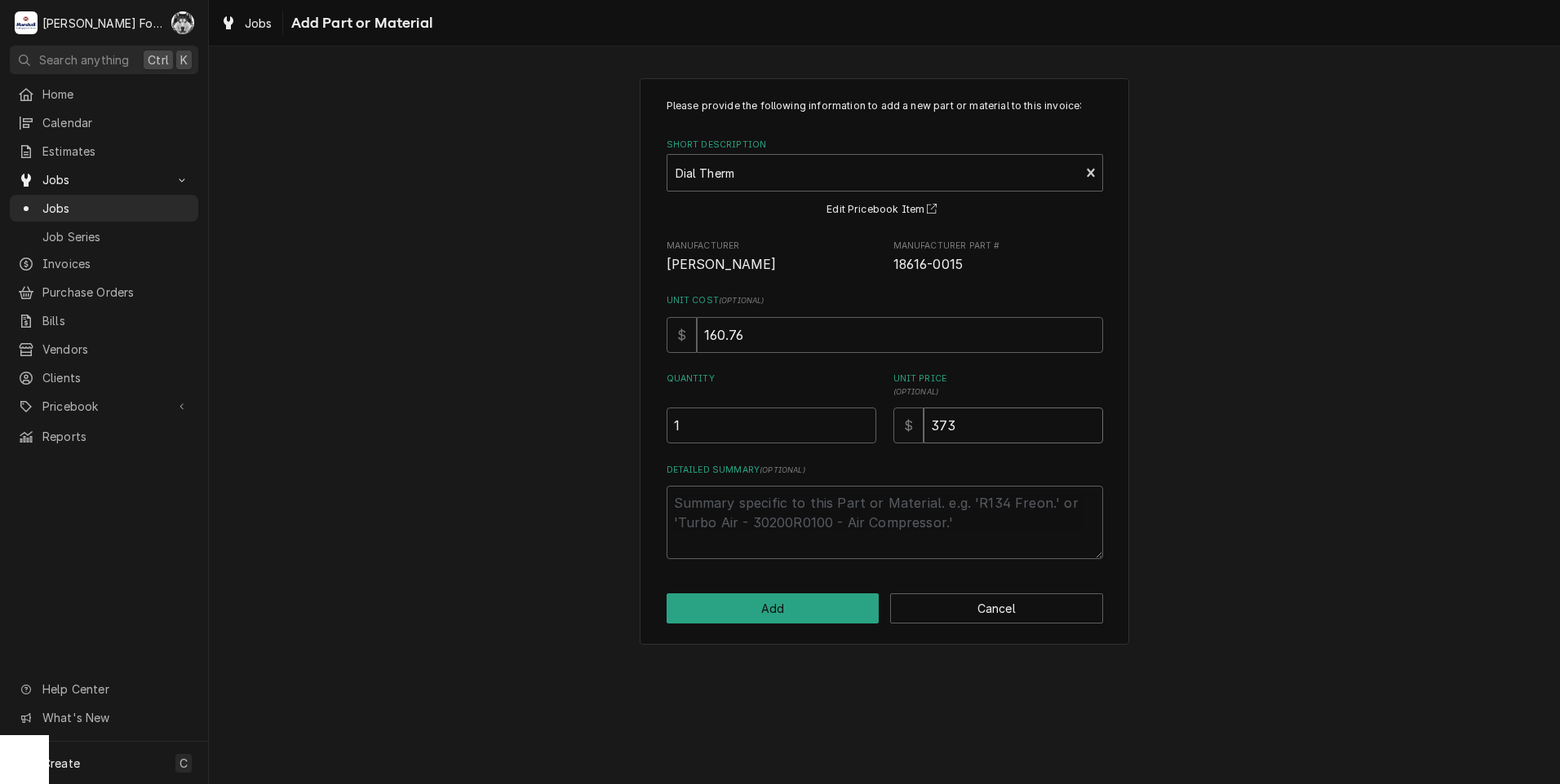
type input "3"
type textarea "x"
type input "30"
type textarea "x"
type input "307"
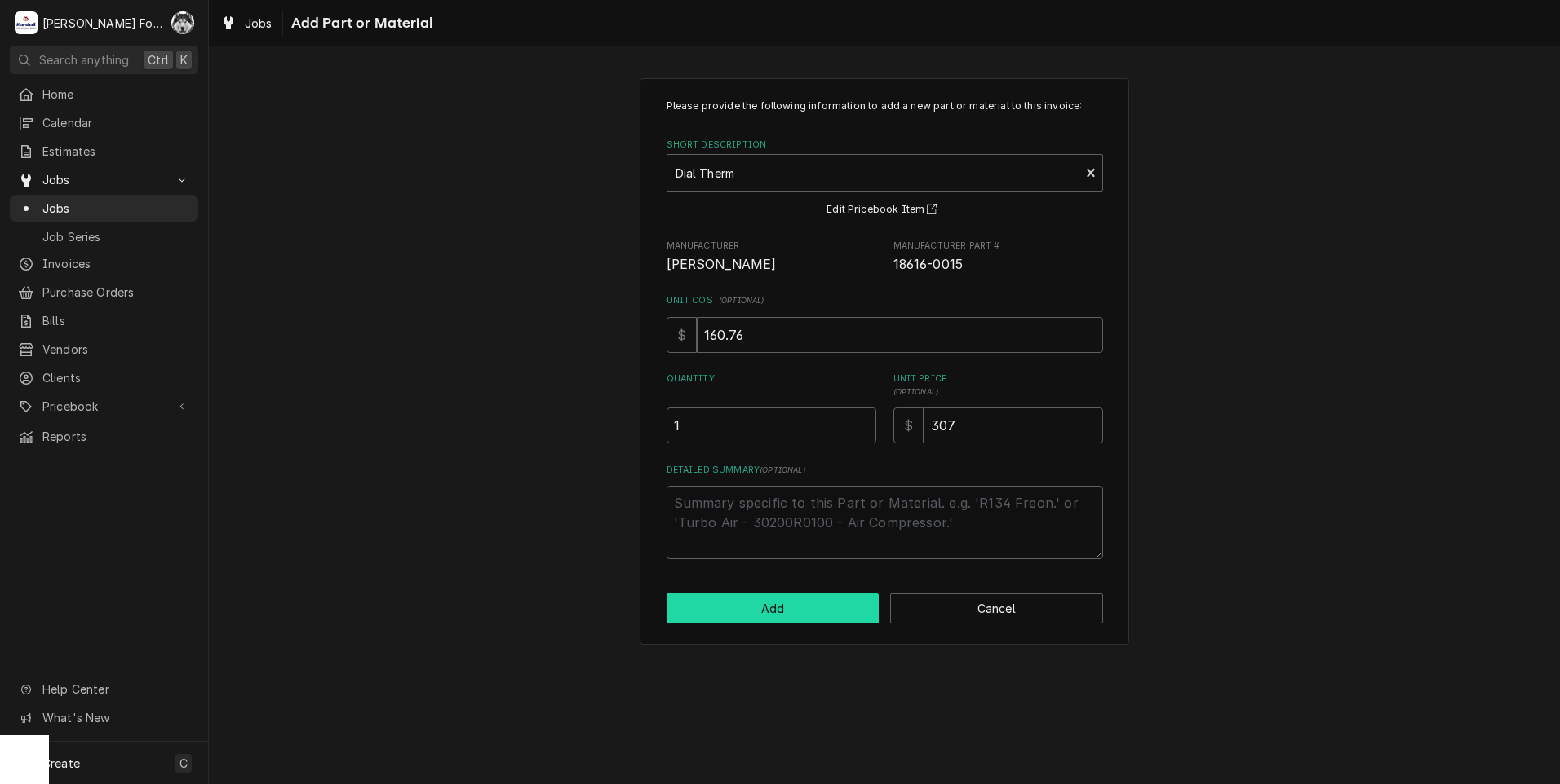
click at [844, 608] on button "Add" at bounding box center [772, 609] width 213 height 30
type textarea "x"
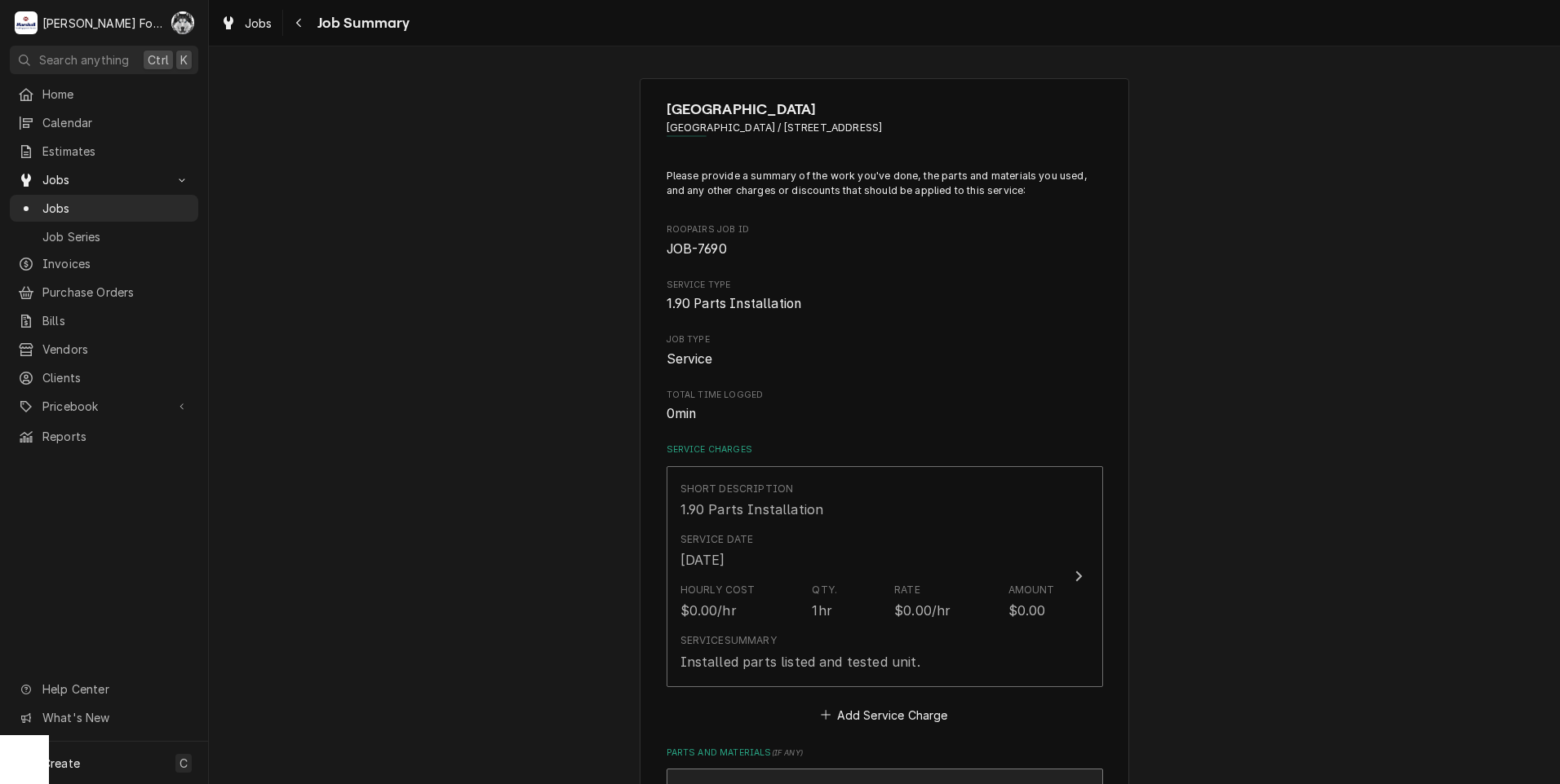
scroll to position [271, 0]
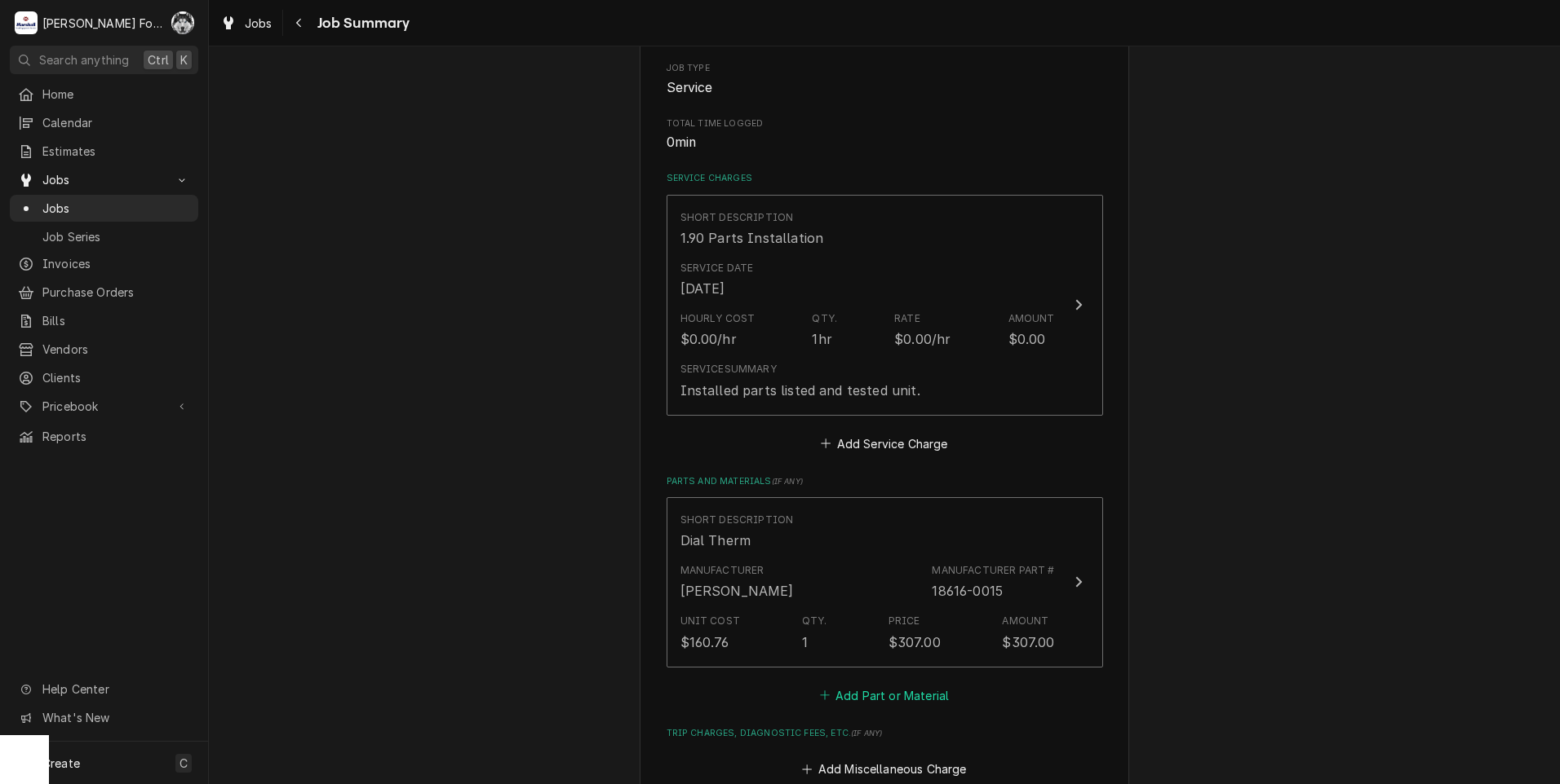
click at [874, 694] on button "Add Part or Material" at bounding box center [883, 695] width 134 height 23
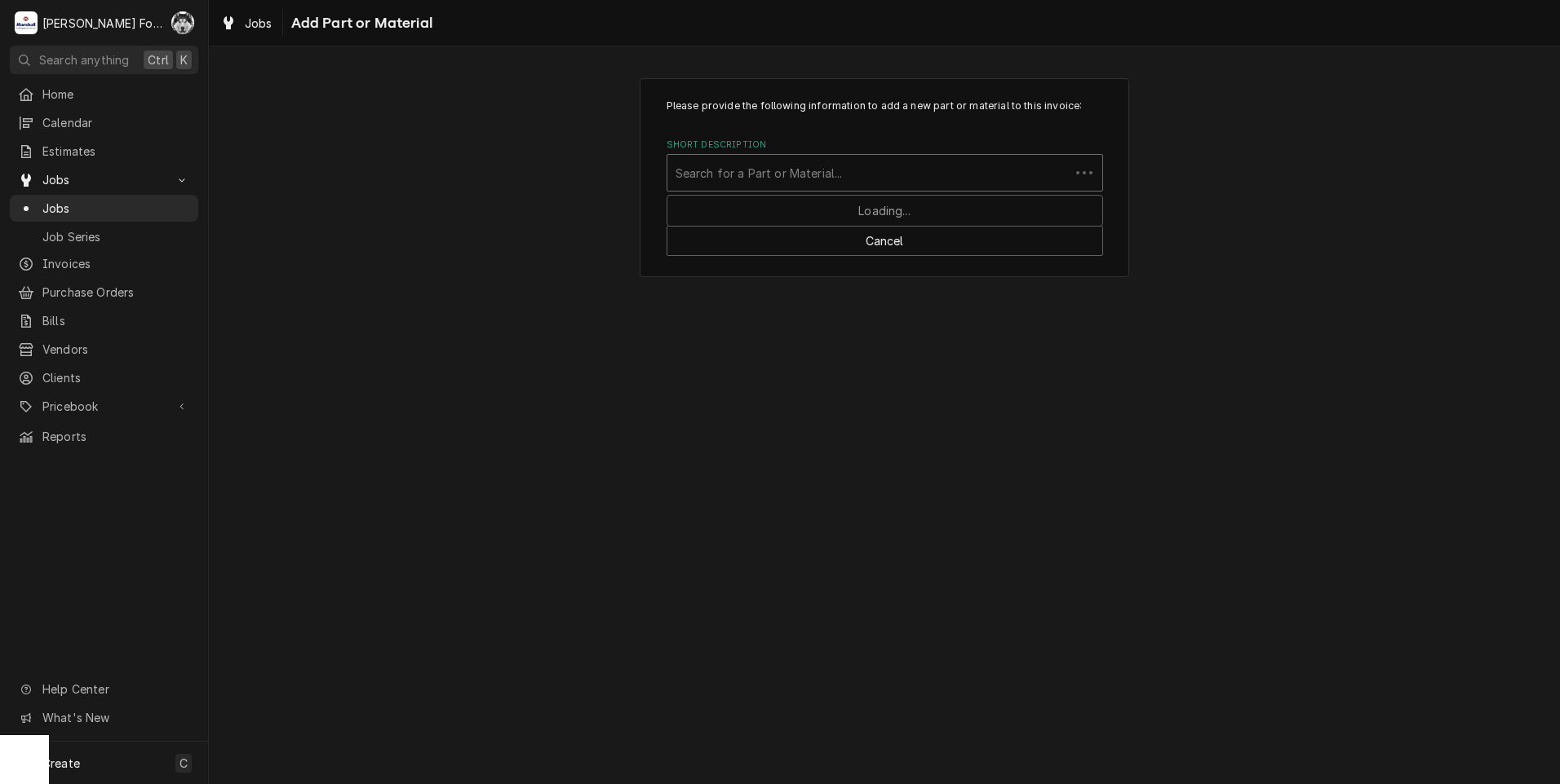
click at [825, 173] on div "Short Description" at bounding box center [868, 172] width 386 height 30
type input "SSDT"
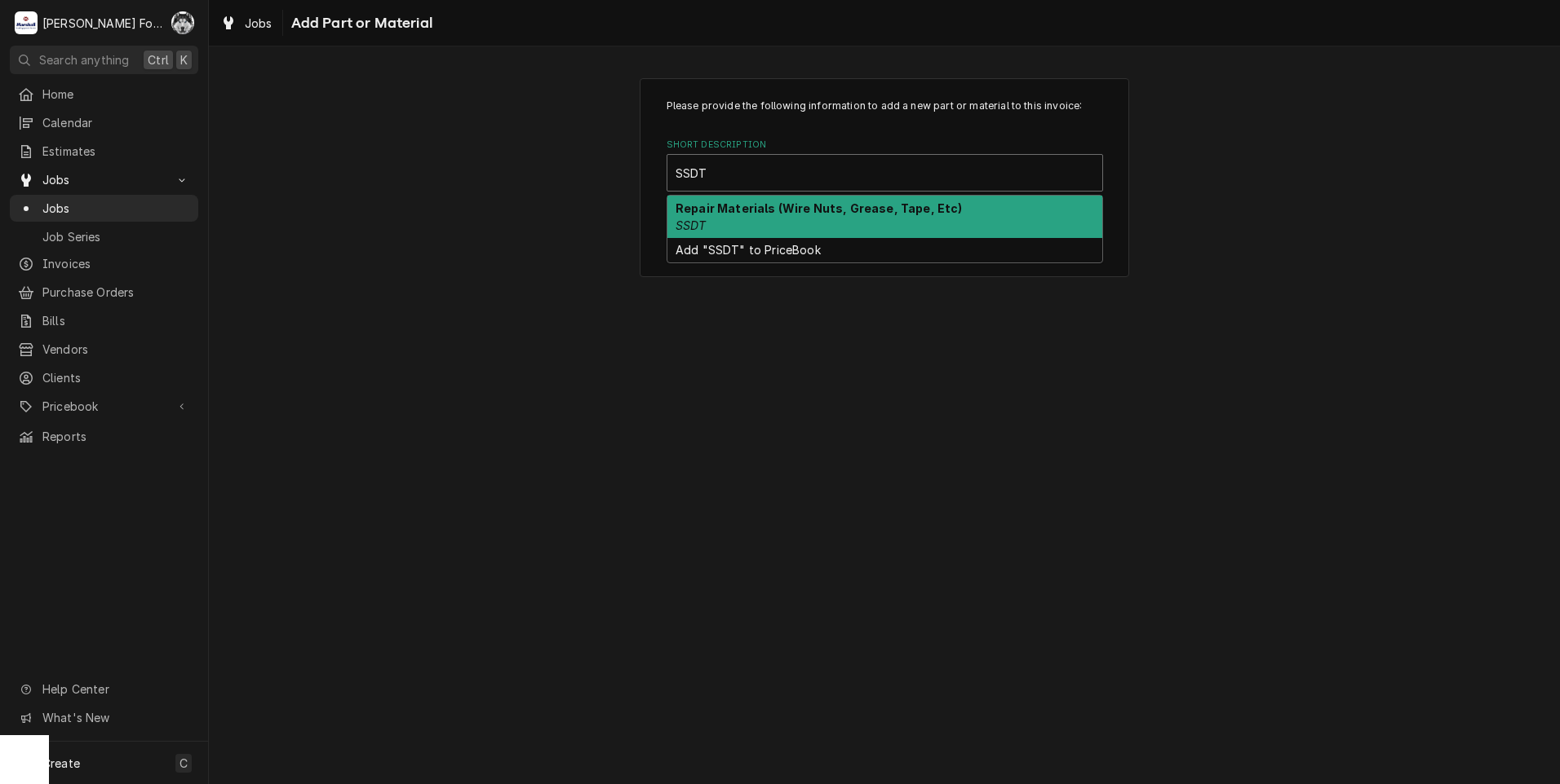
click at [820, 212] on strong "Repair Materials (Wire Nuts, Grease, Tape, Etc)" at bounding box center [819, 208] width 287 height 14
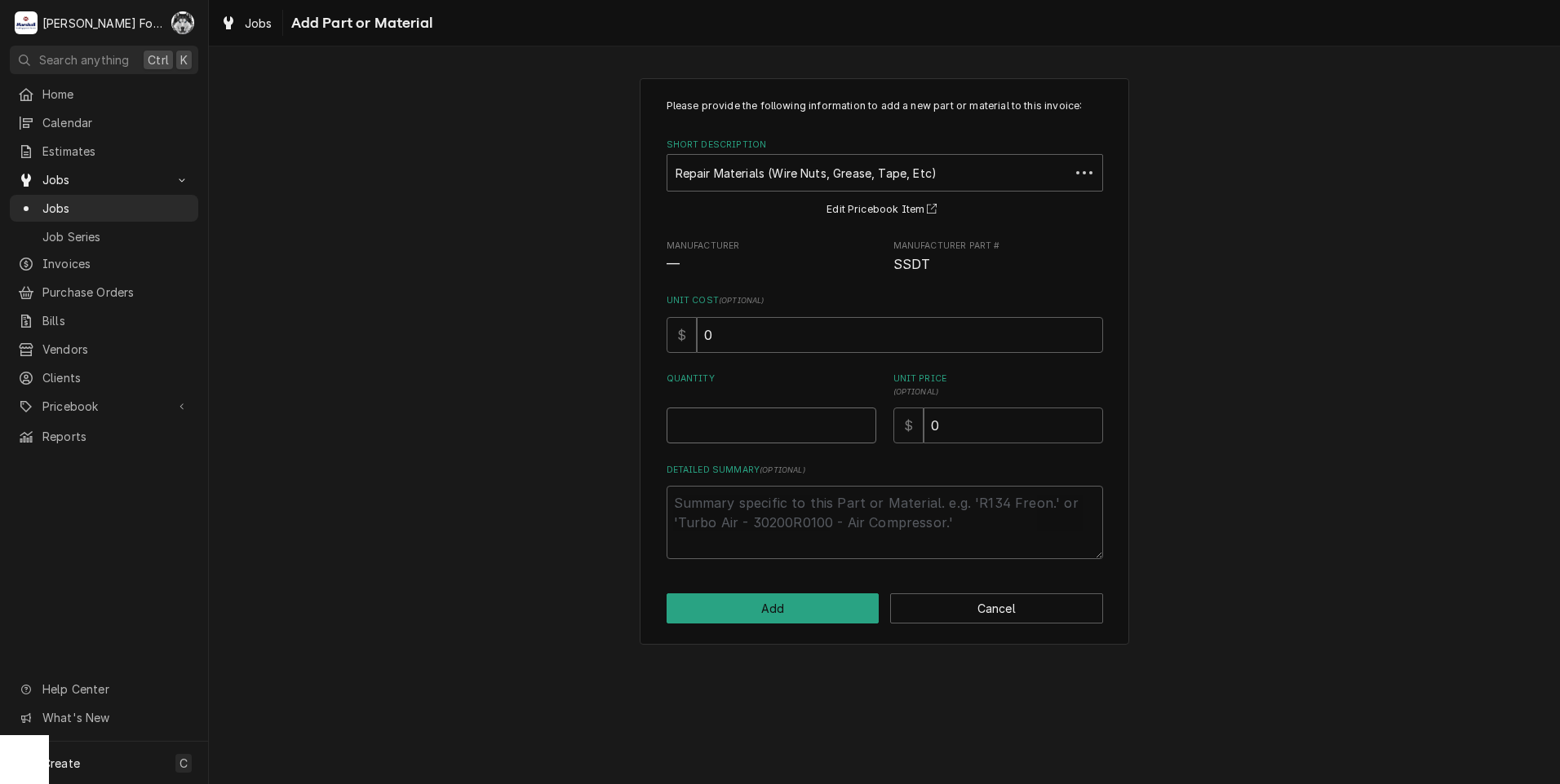
type textarea "x"
type input "0.5"
click at [863, 425] on input "0.5" at bounding box center [771, 426] width 210 height 36
type textarea "x"
type input "1"
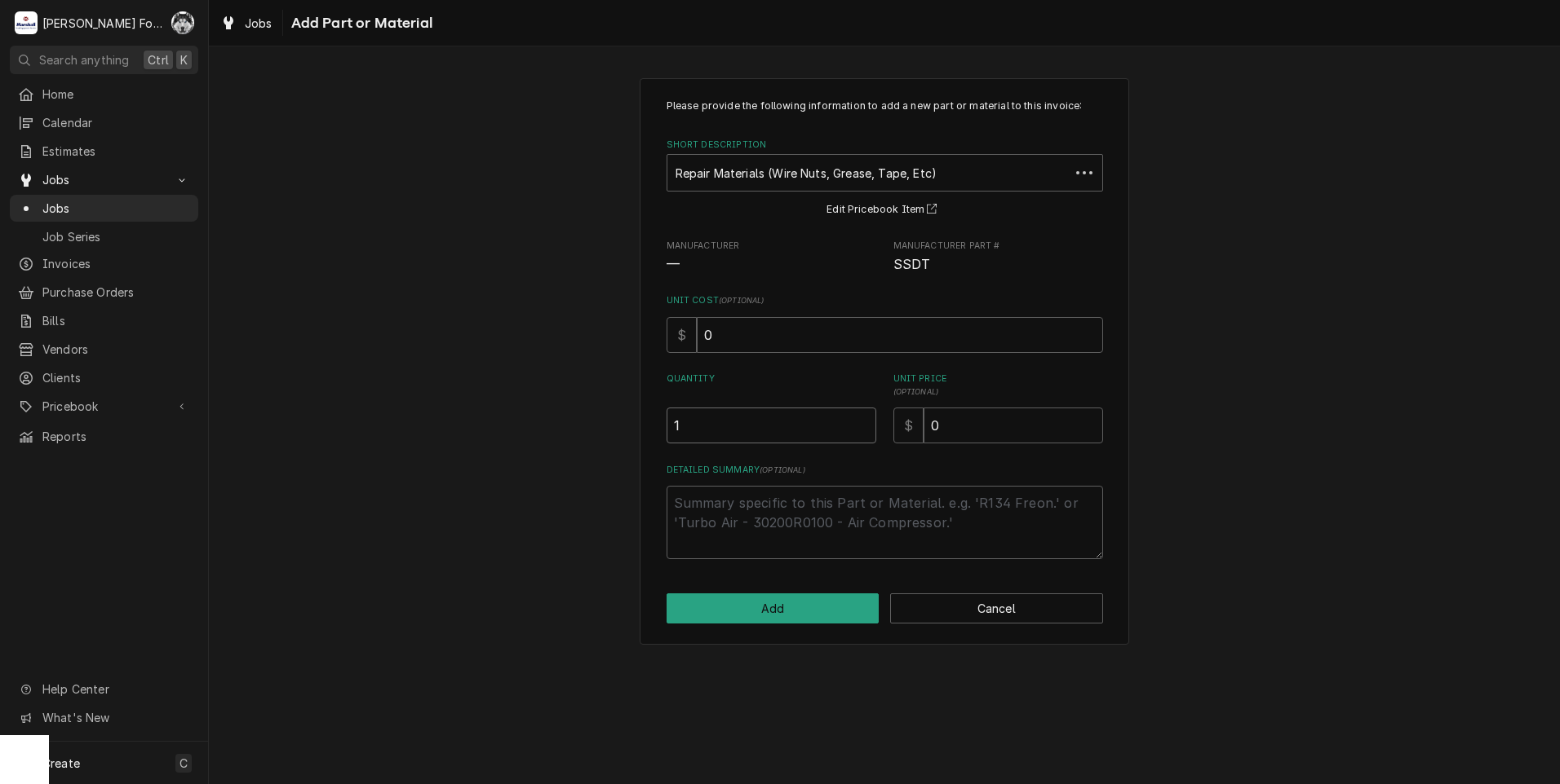
click at [863, 425] on input "1" at bounding box center [771, 426] width 210 height 36
drag, startPoint x: 954, startPoint y: 427, endPoint x: 808, endPoint y: 457, distance: 149.1
click at [812, 456] on div "Please provide the following information to add a new part or material to this …" at bounding box center [884, 330] width 436 height 461
type textarea "x"
type input "8"
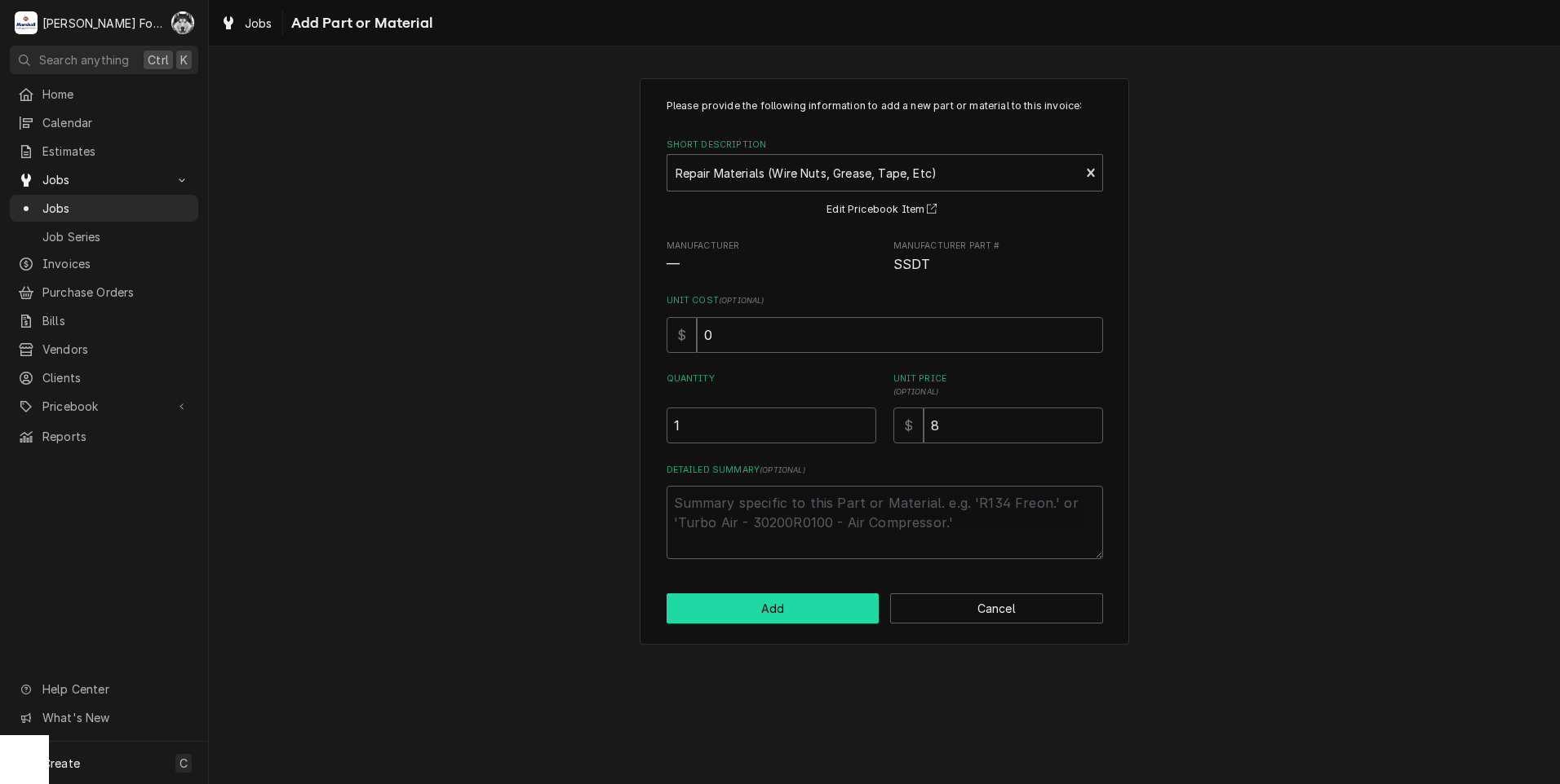
click at [770, 605] on button "Add" at bounding box center [772, 609] width 213 height 30
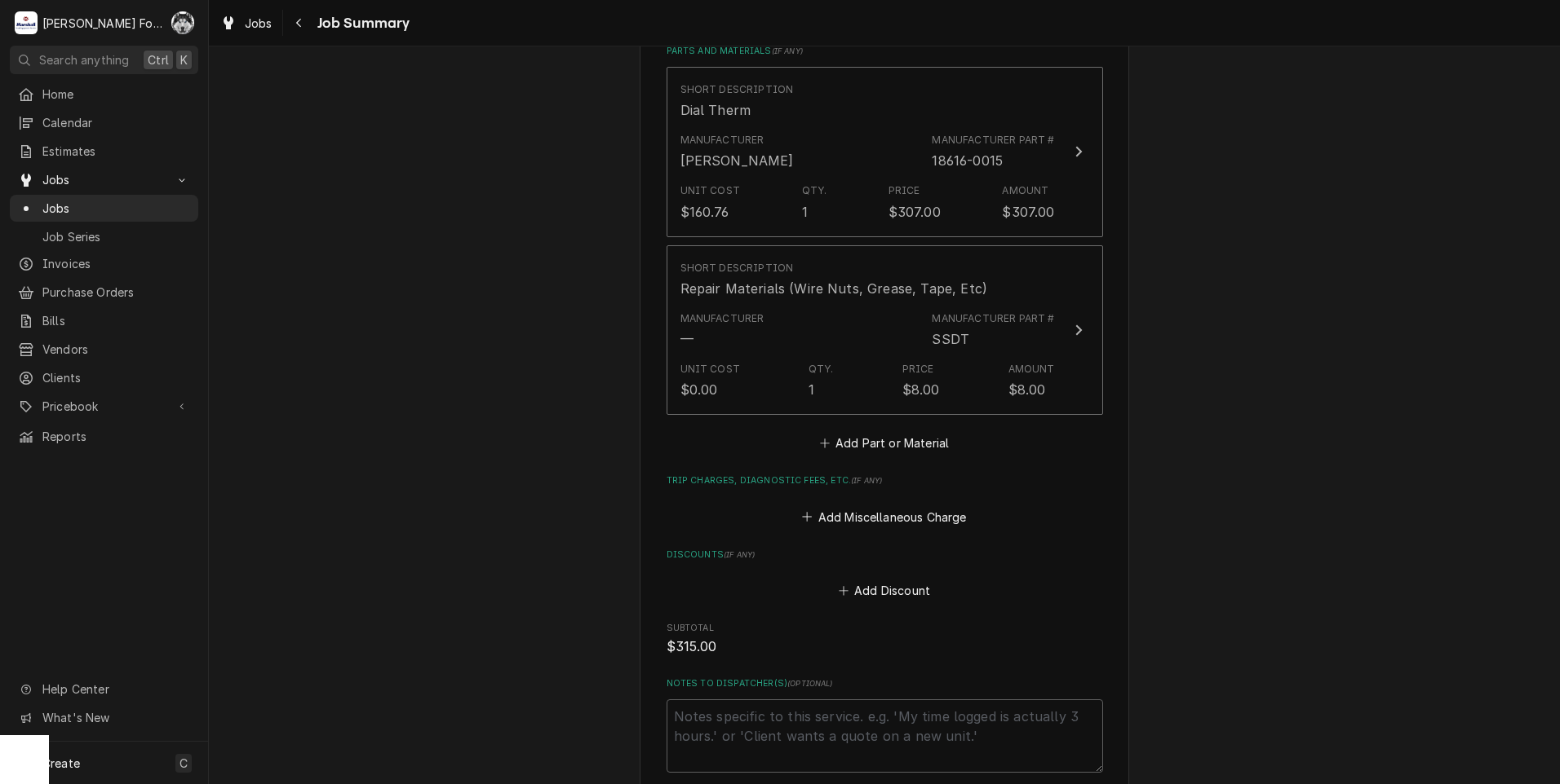
scroll to position [941, 0]
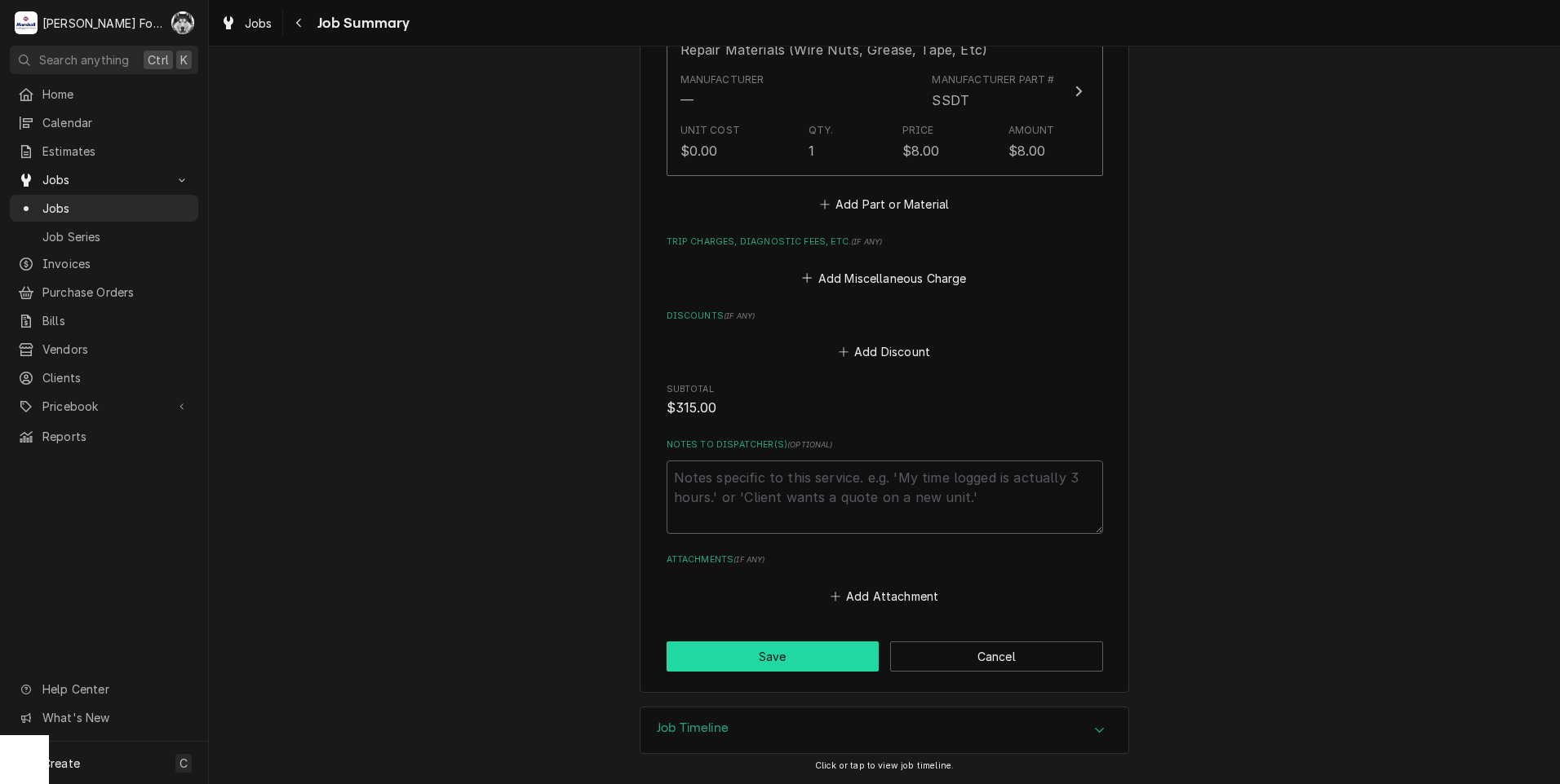
click at [801, 661] on button "Save" at bounding box center [772, 657] width 213 height 30
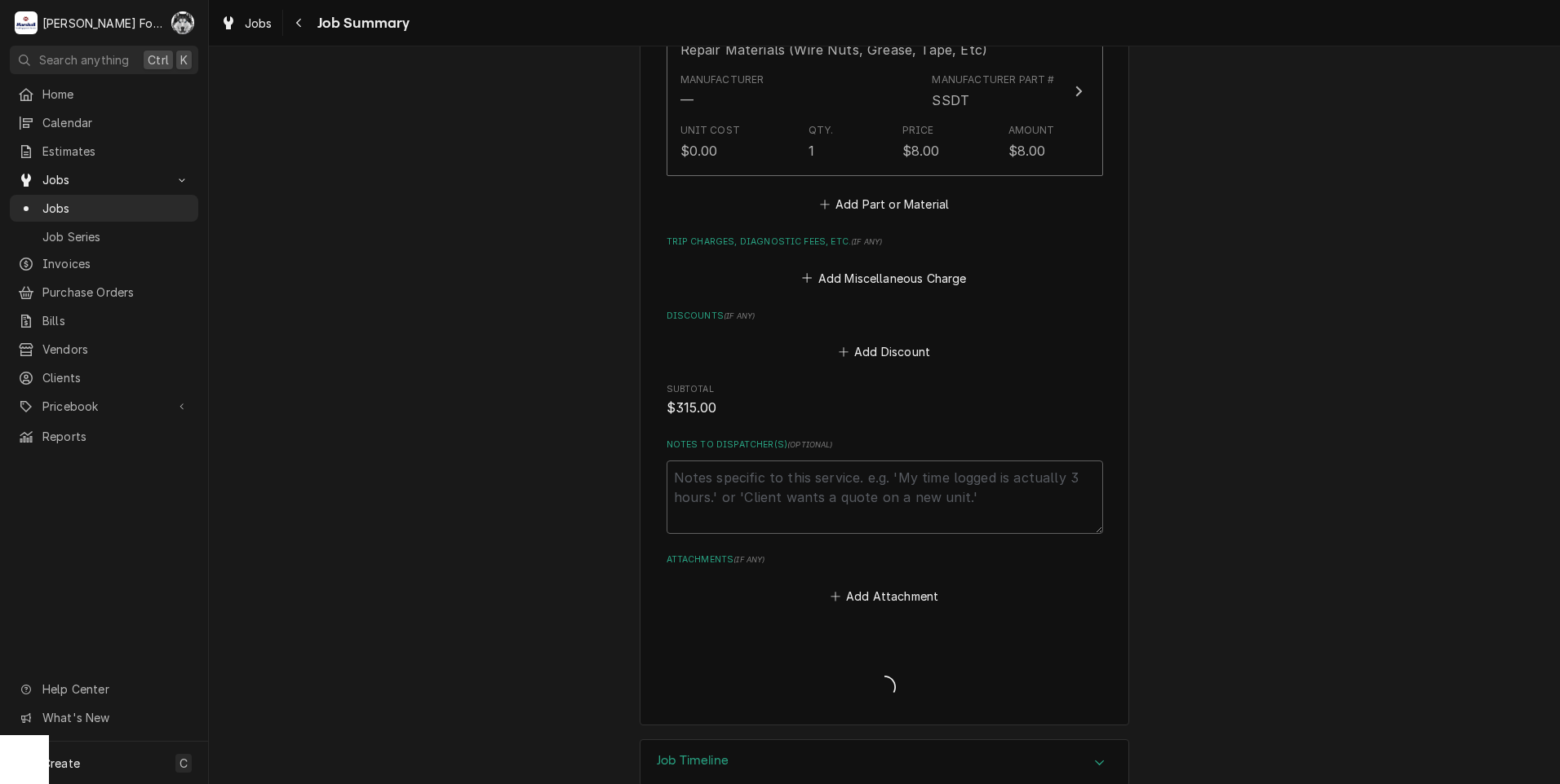
type textarea "x"
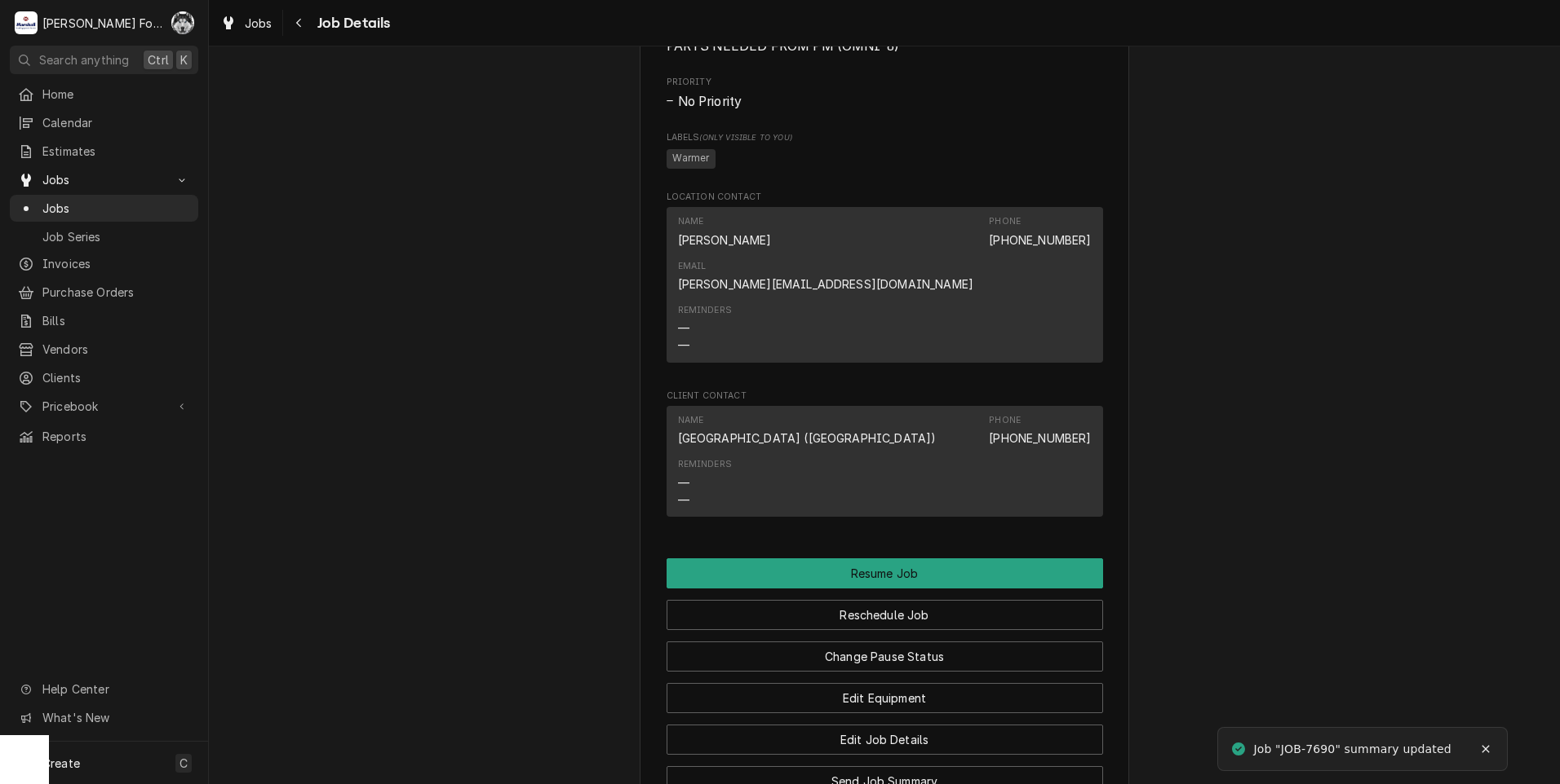
scroll to position [3533, 0]
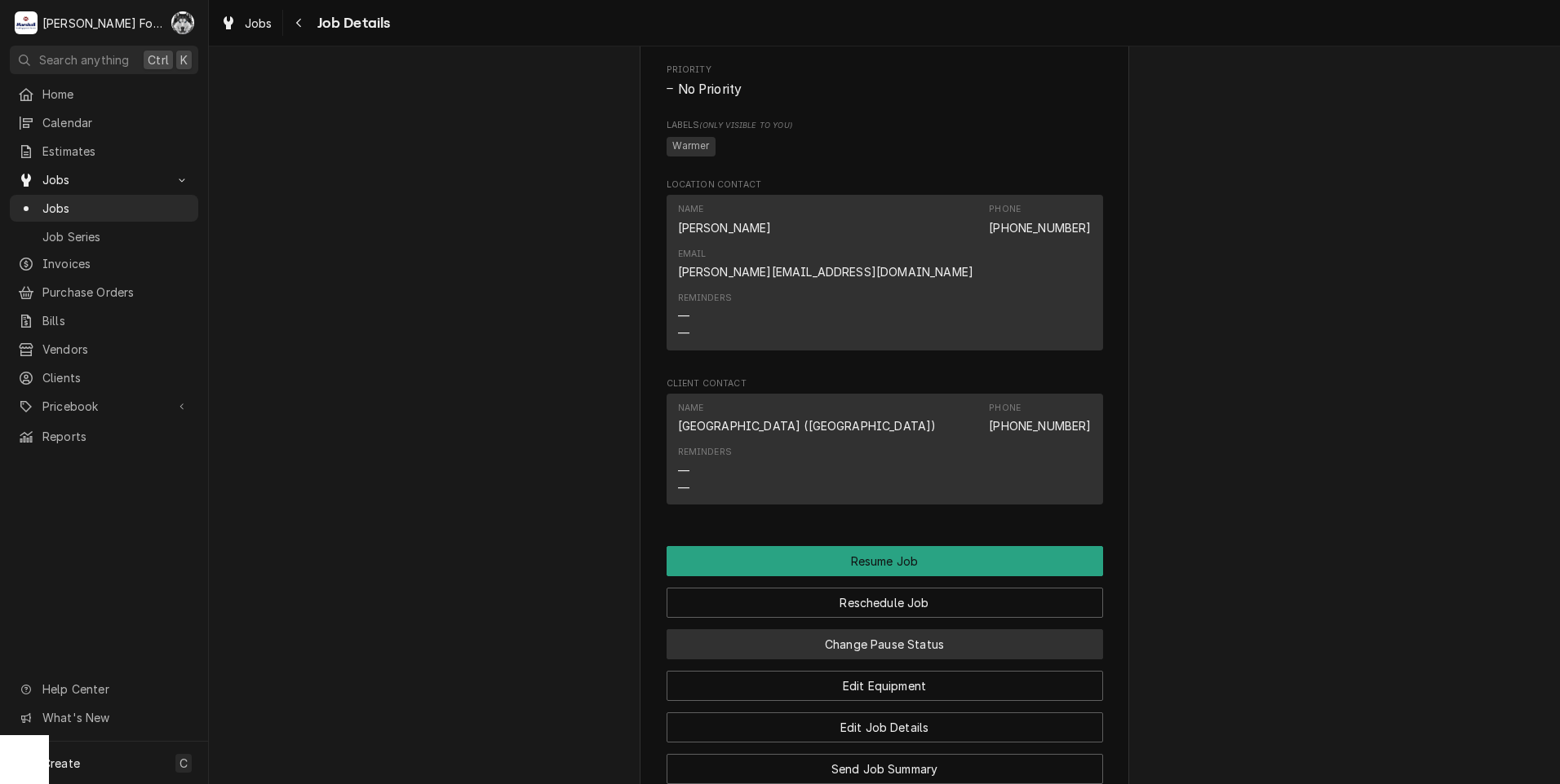
click at [823, 641] on button "Change Pause Status" at bounding box center [884, 645] width 436 height 30
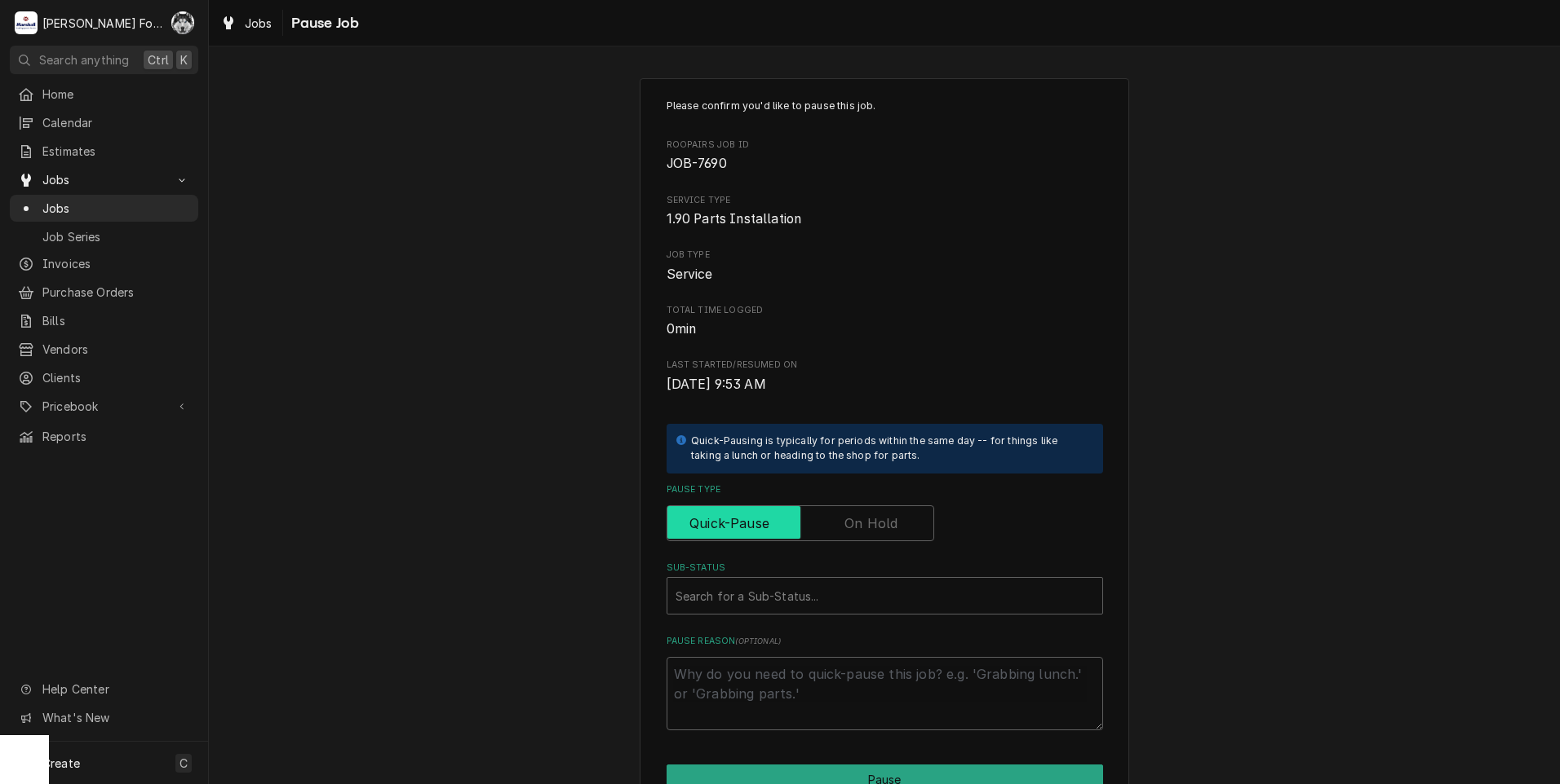
click at [857, 507] on input "Pause Type" at bounding box center [800, 524] width 253 height 36
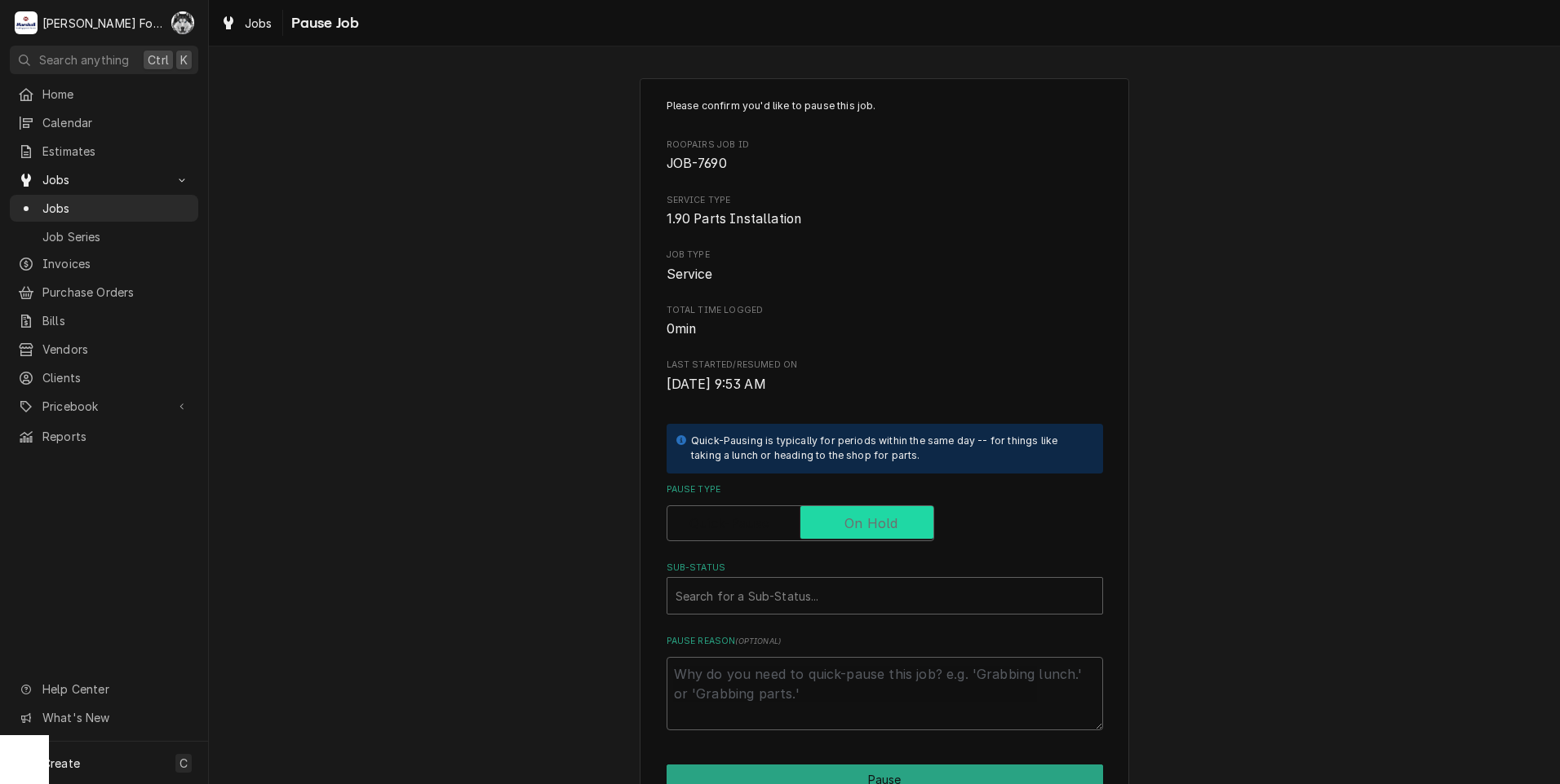
checkbox input "true"
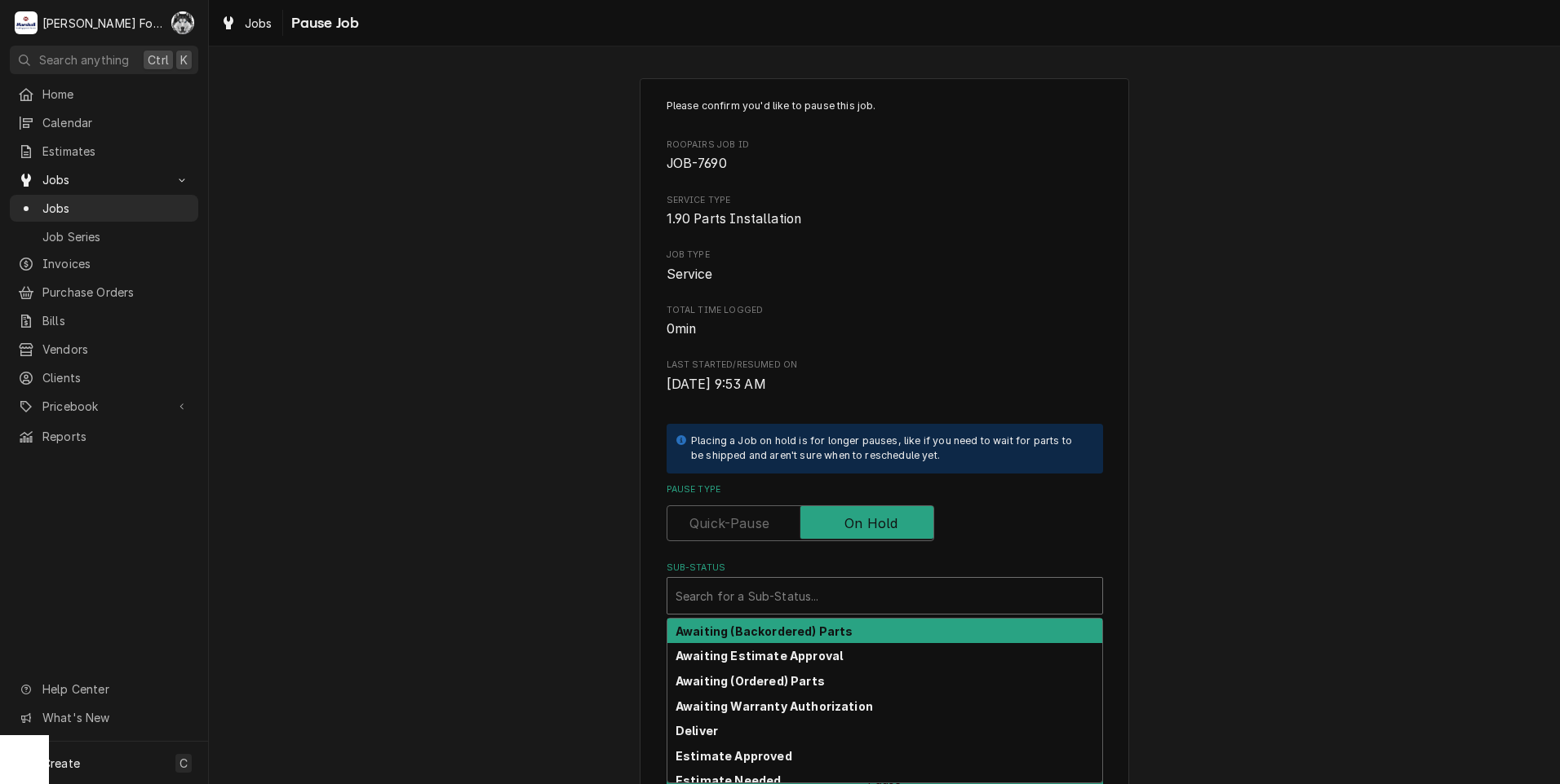
click at [831, 613] on div "Search for a Sub-Status..." at bounding box center [884, 596] width 435 height 36
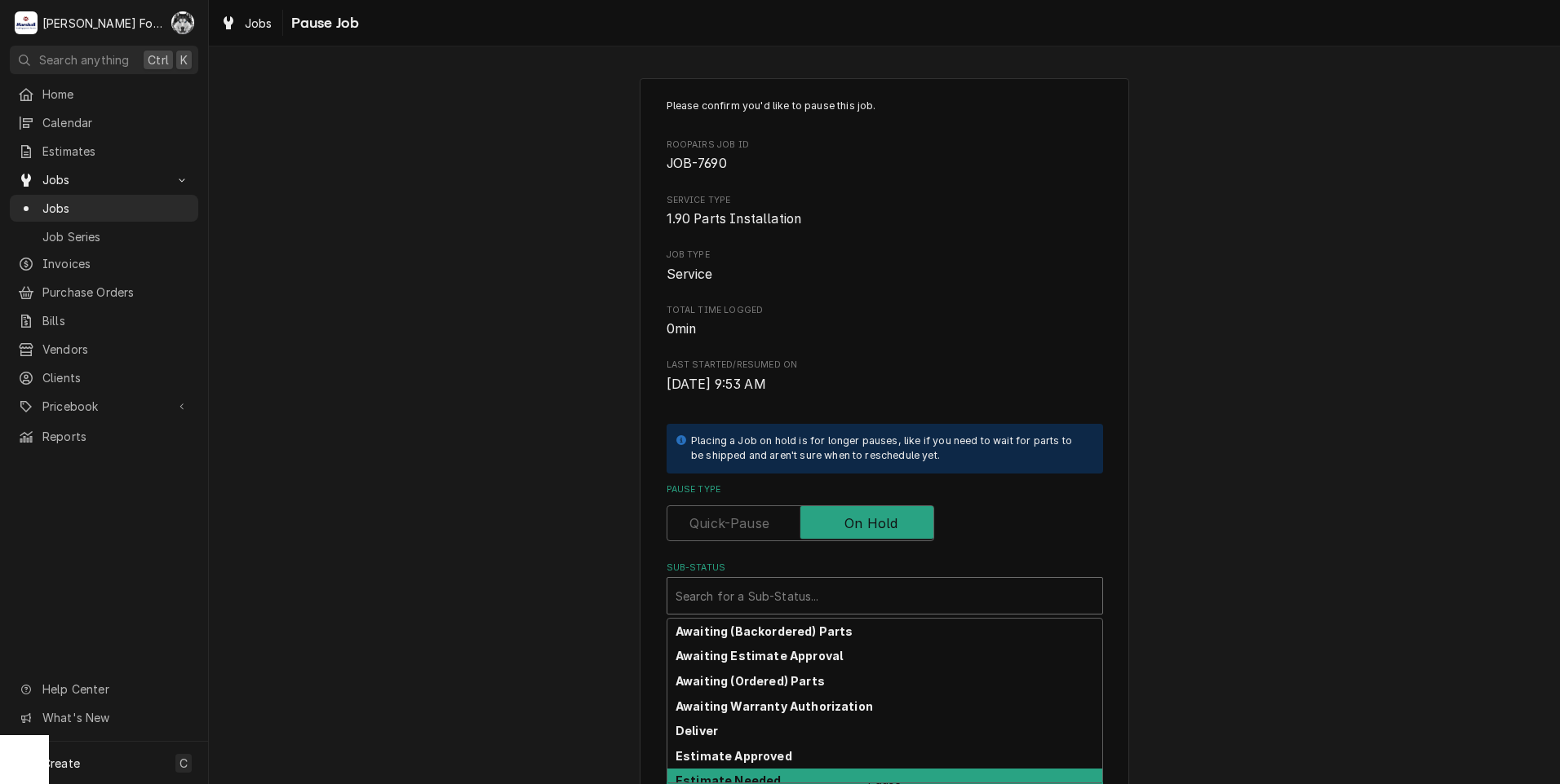
click at [774, 772] on div "Estimate Needed" at bounding box center [884, 781] width 435 height 26
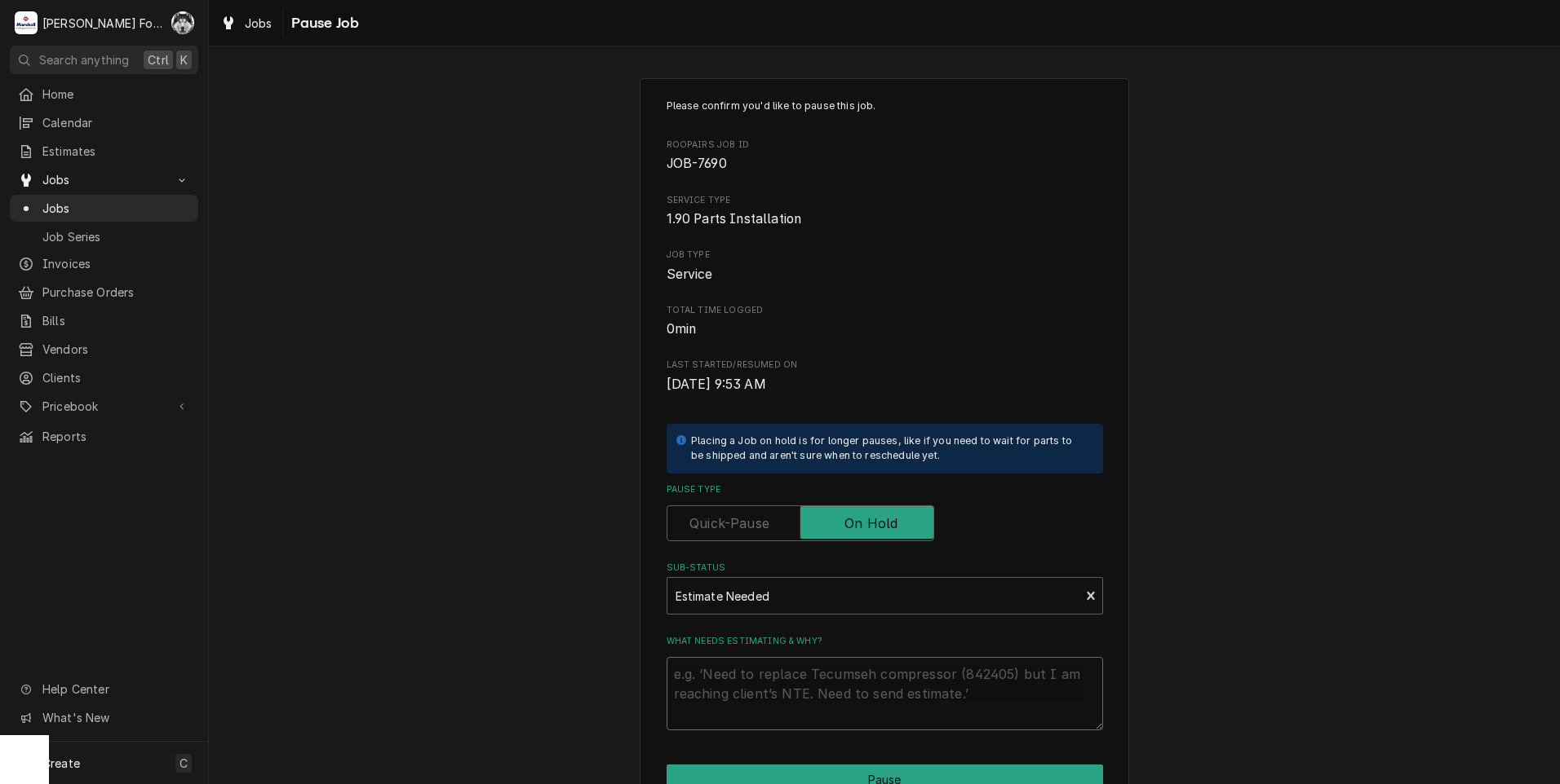
click at [774, 694] on textarea "What needs estimating & why?" at bounding box center [884, 694] width 436 height 73
type textarea "x"
type textarea "P"
type textarea "x"
type textarea "PA"
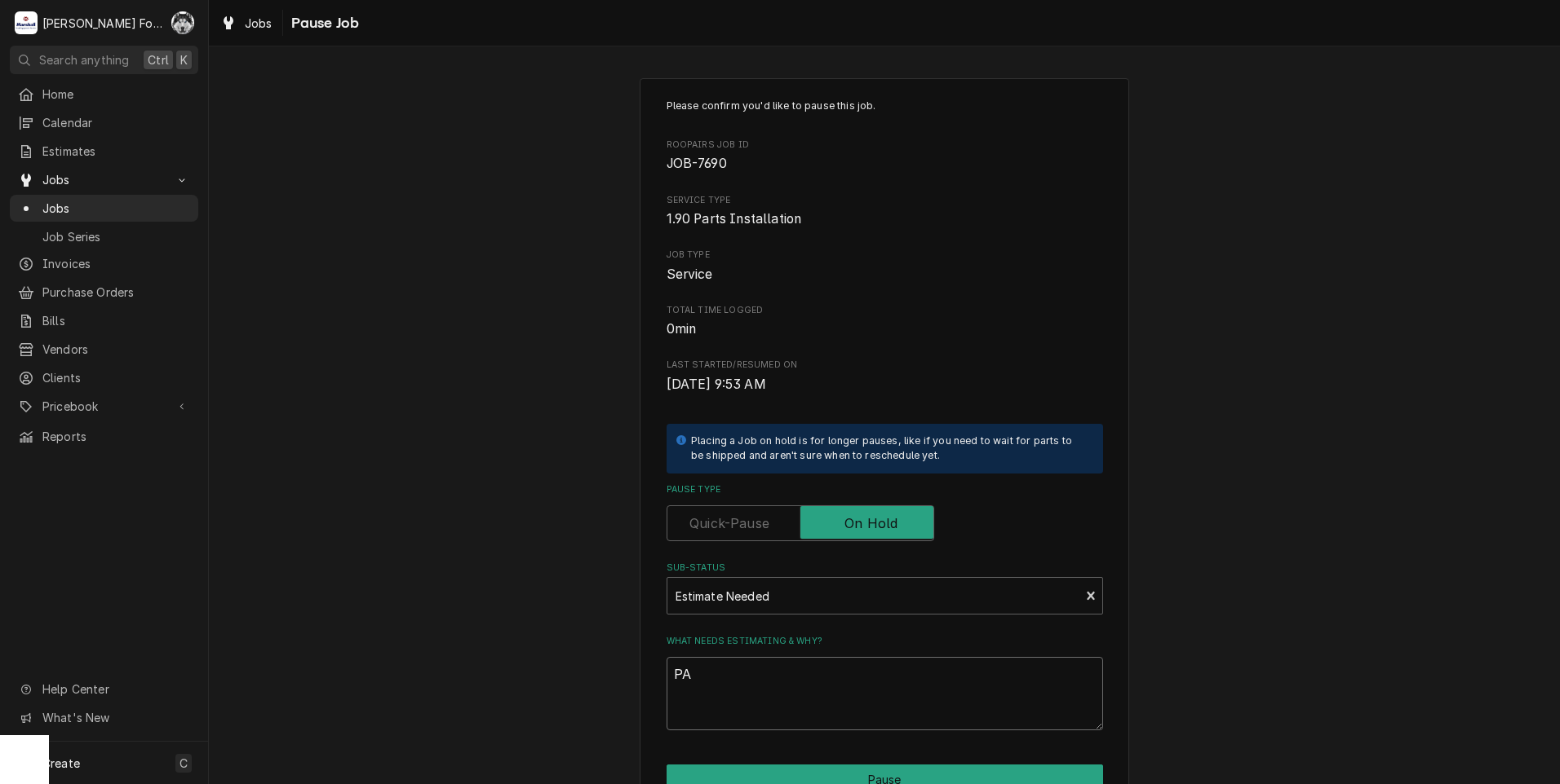
type textarea "x"
type textarea "PAR"
type textarea "x"
type textarea "PART"
type textarea "x"
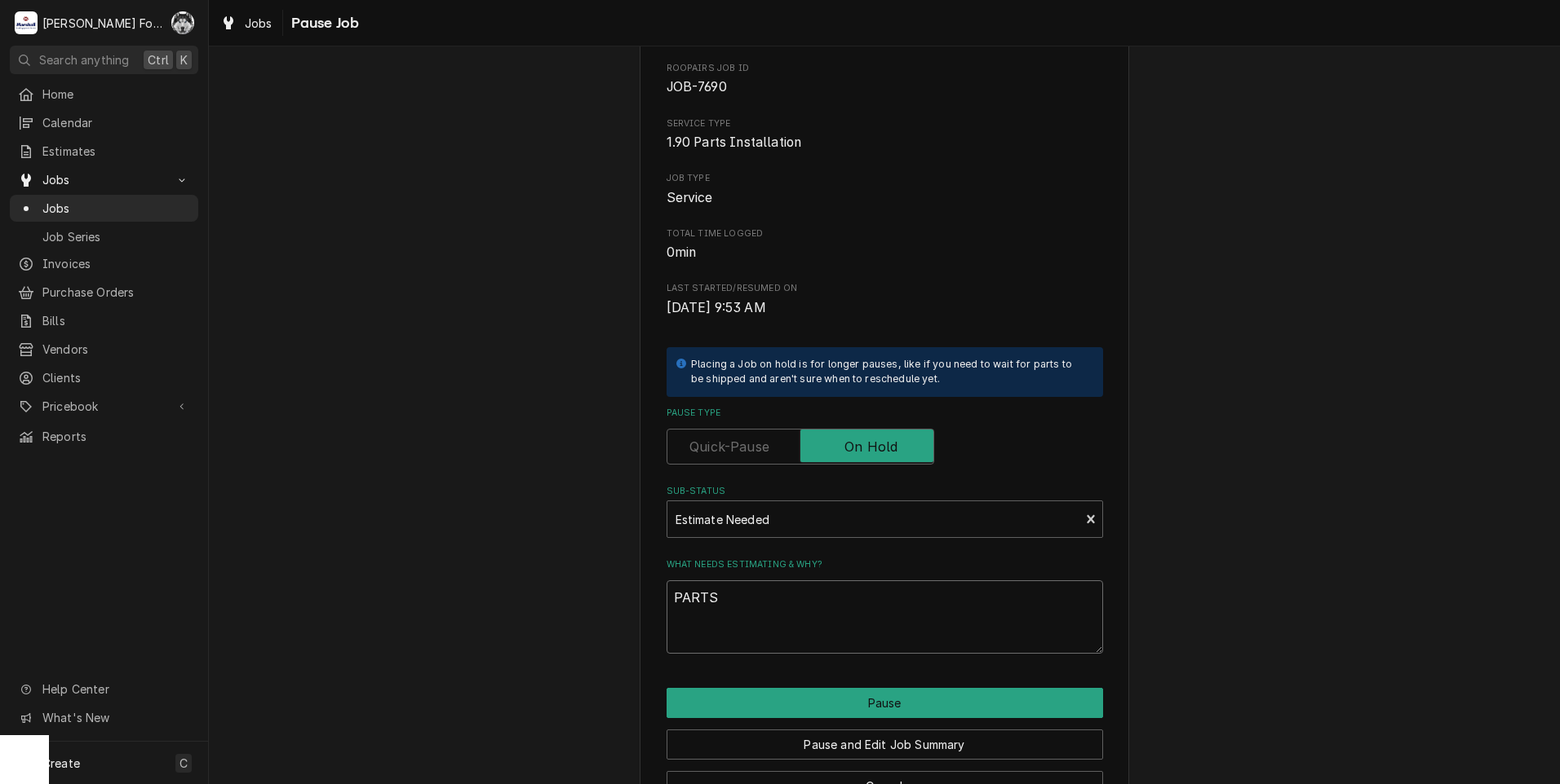
scroll to position [129, 0]
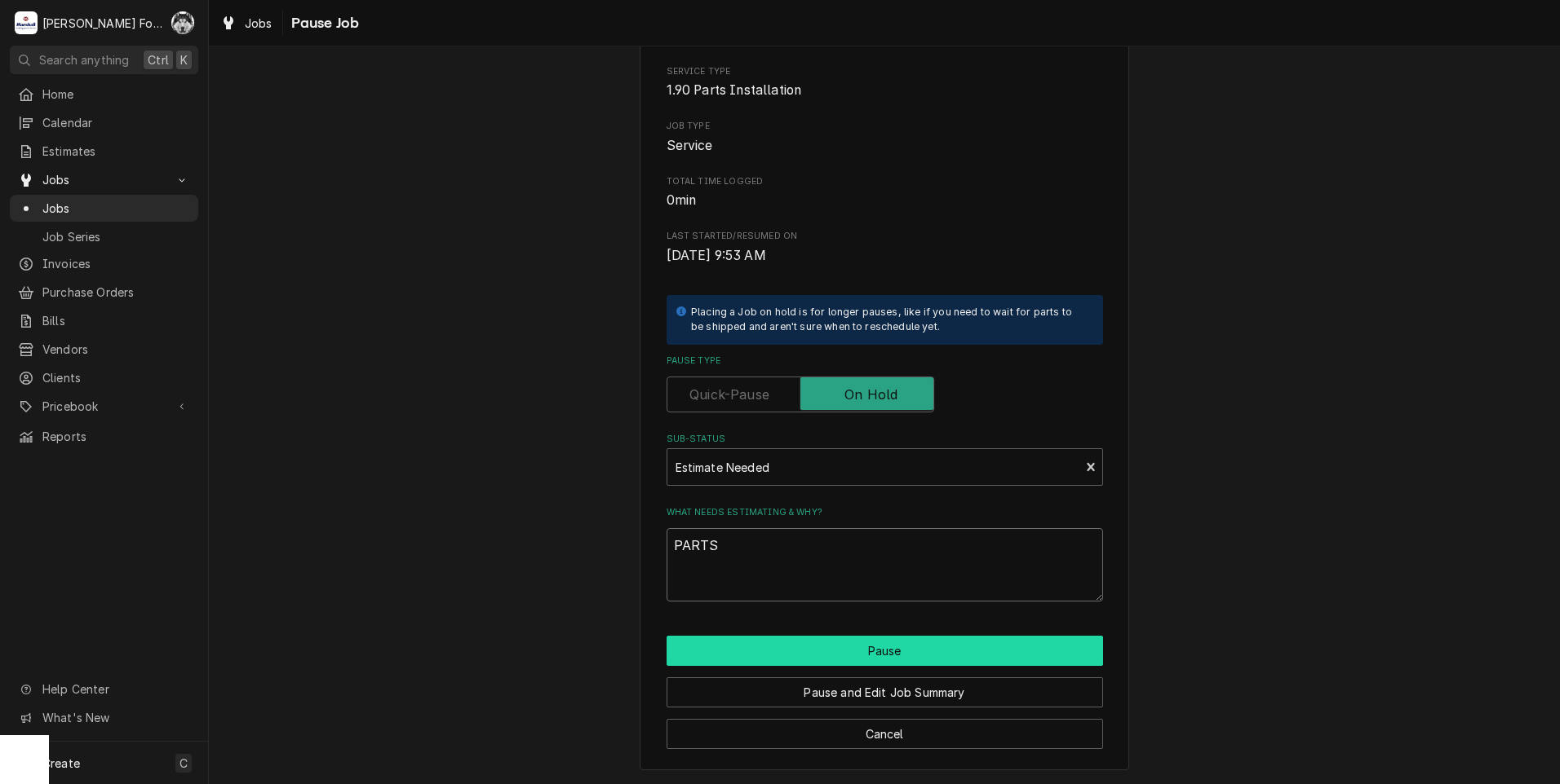
type textarea "PARTS"
click at [778, 659] on button "Pause" at bounding box center [884, 652] width 436 height 30
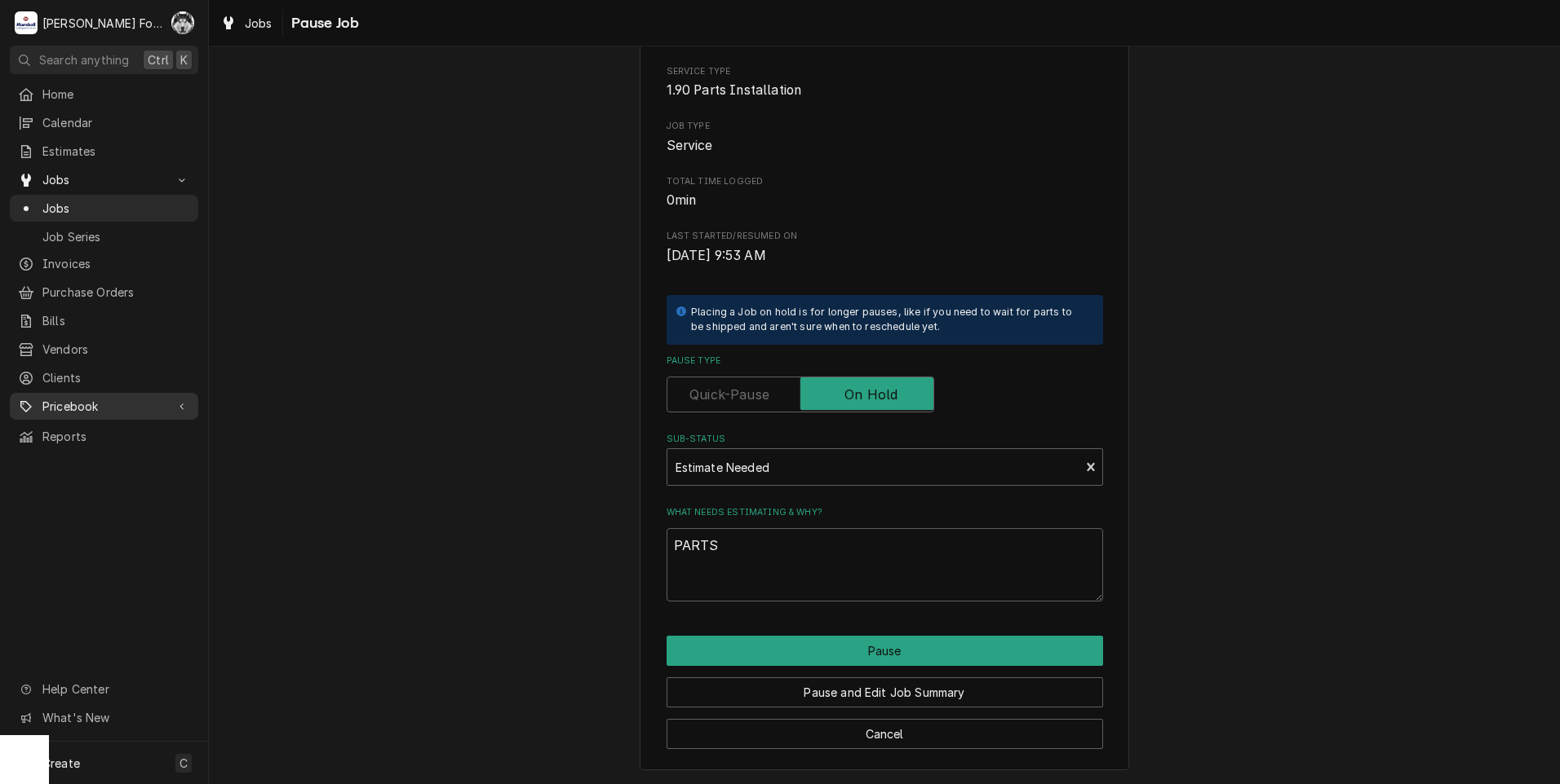
type textarea "x"
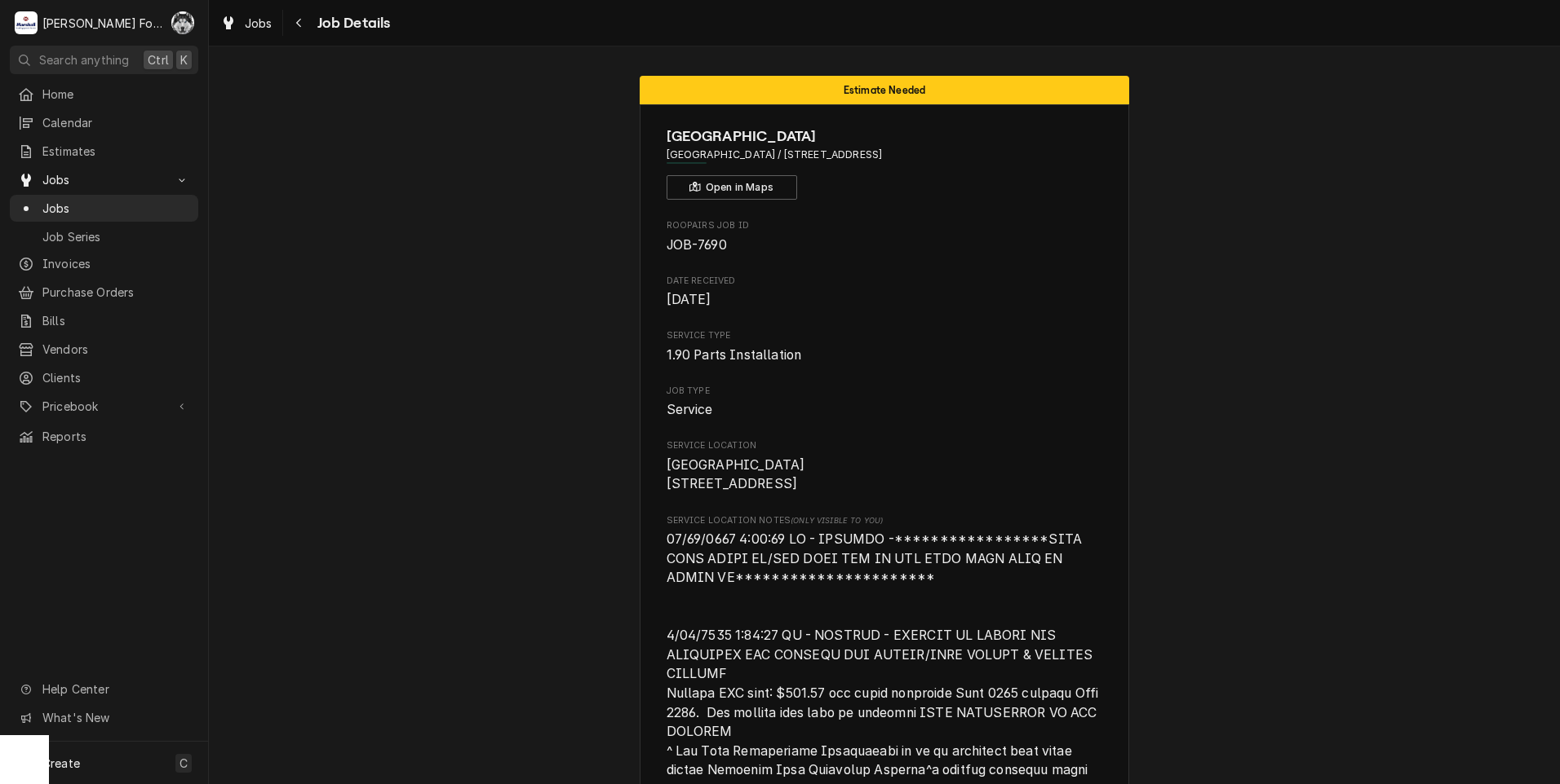
click at [52, 201] on span "Jobs" at bounding box center [116, 209] width 148 height 17
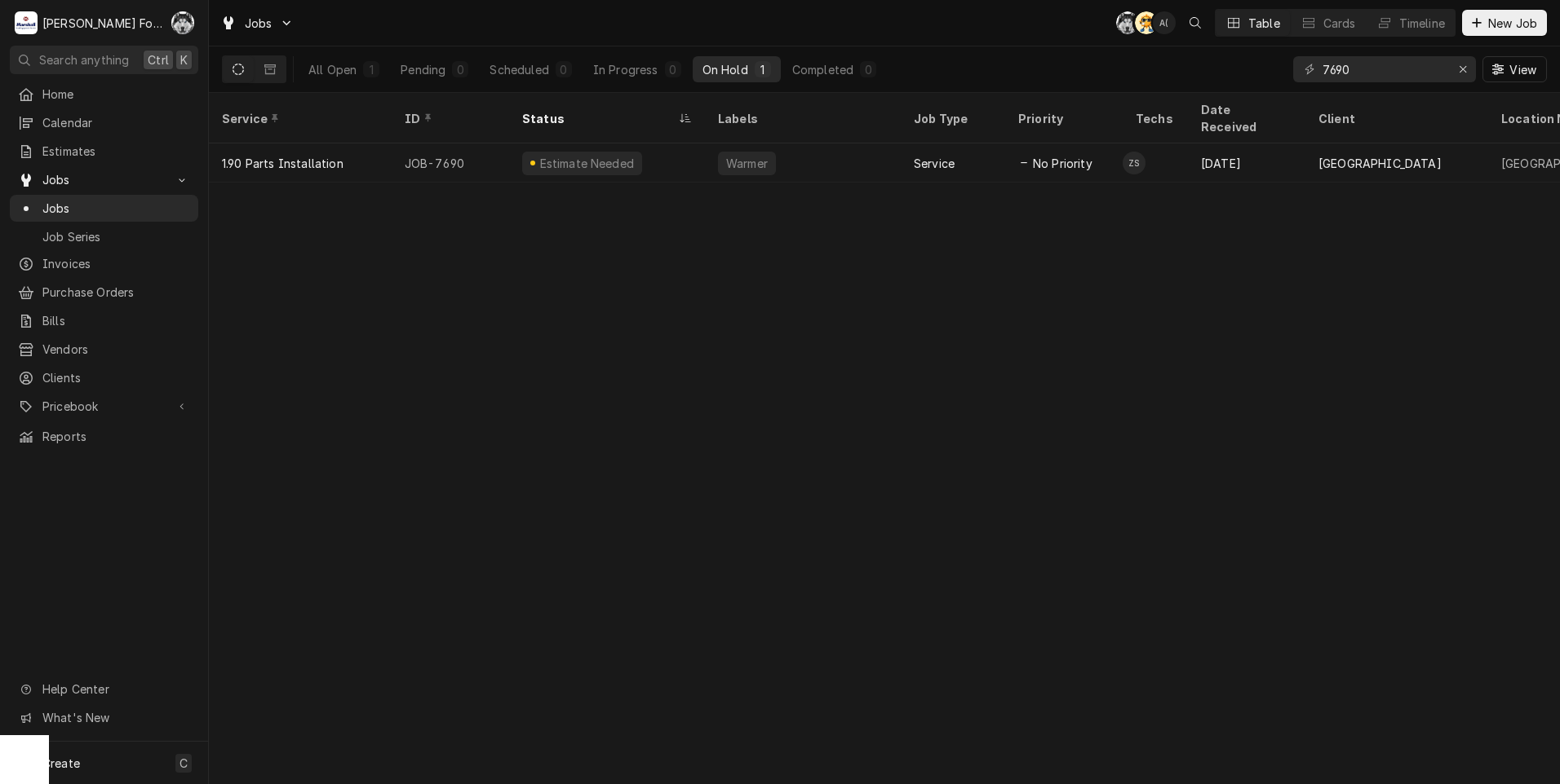
type input "7"
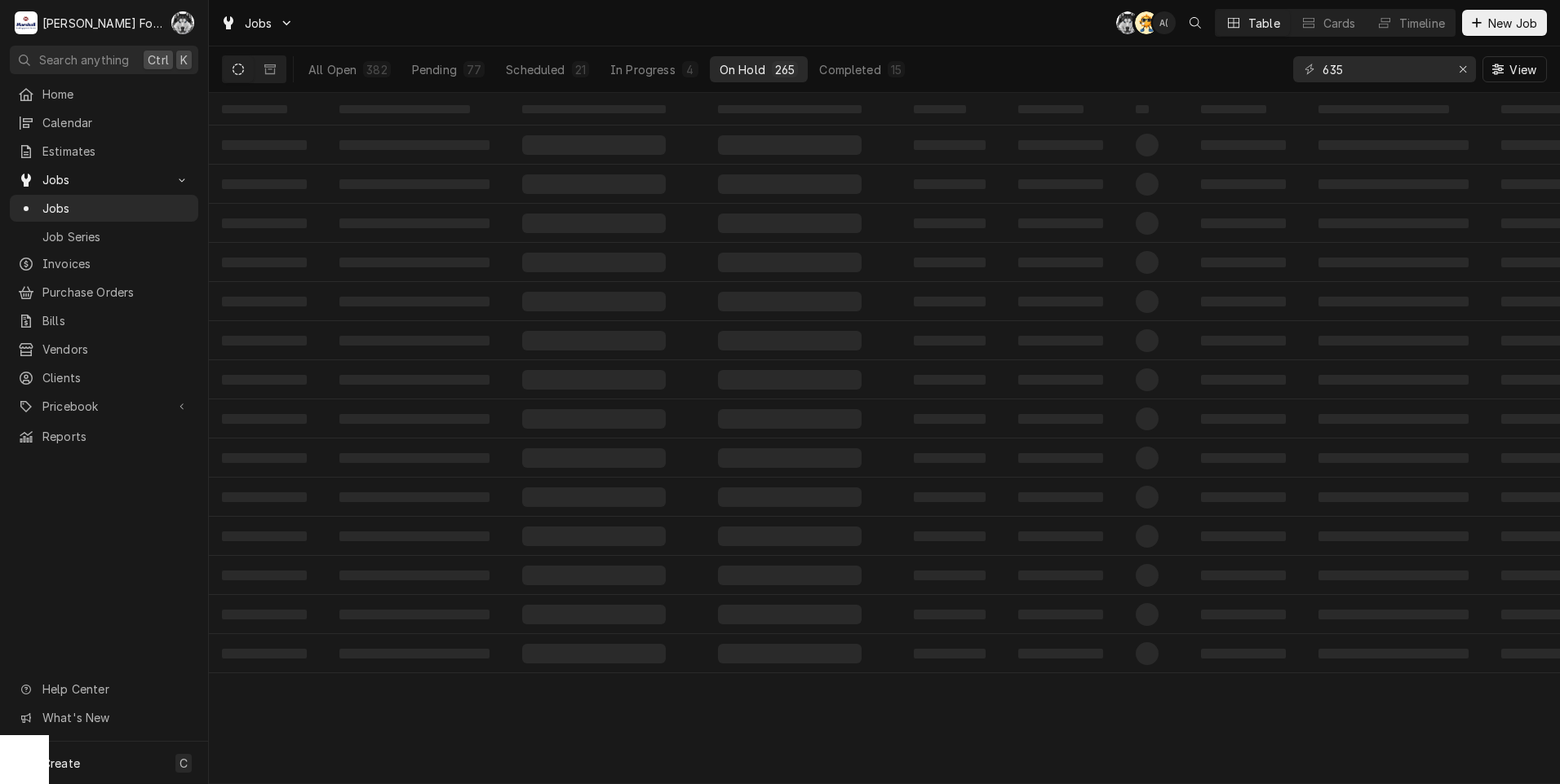
type input "635"
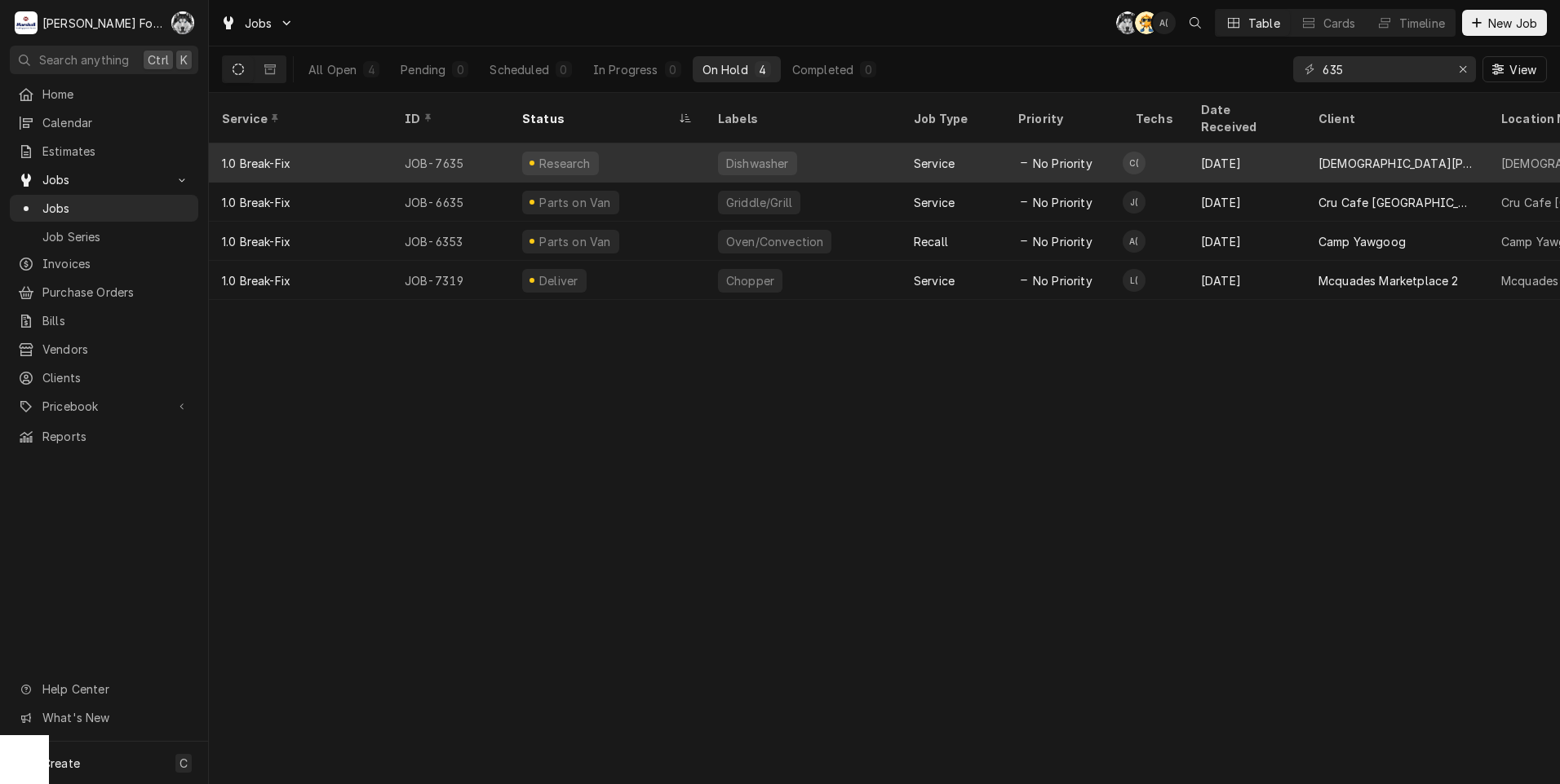
click at [685, 150] on div "Research" at bounding box center [606, 163] width 195 height 39
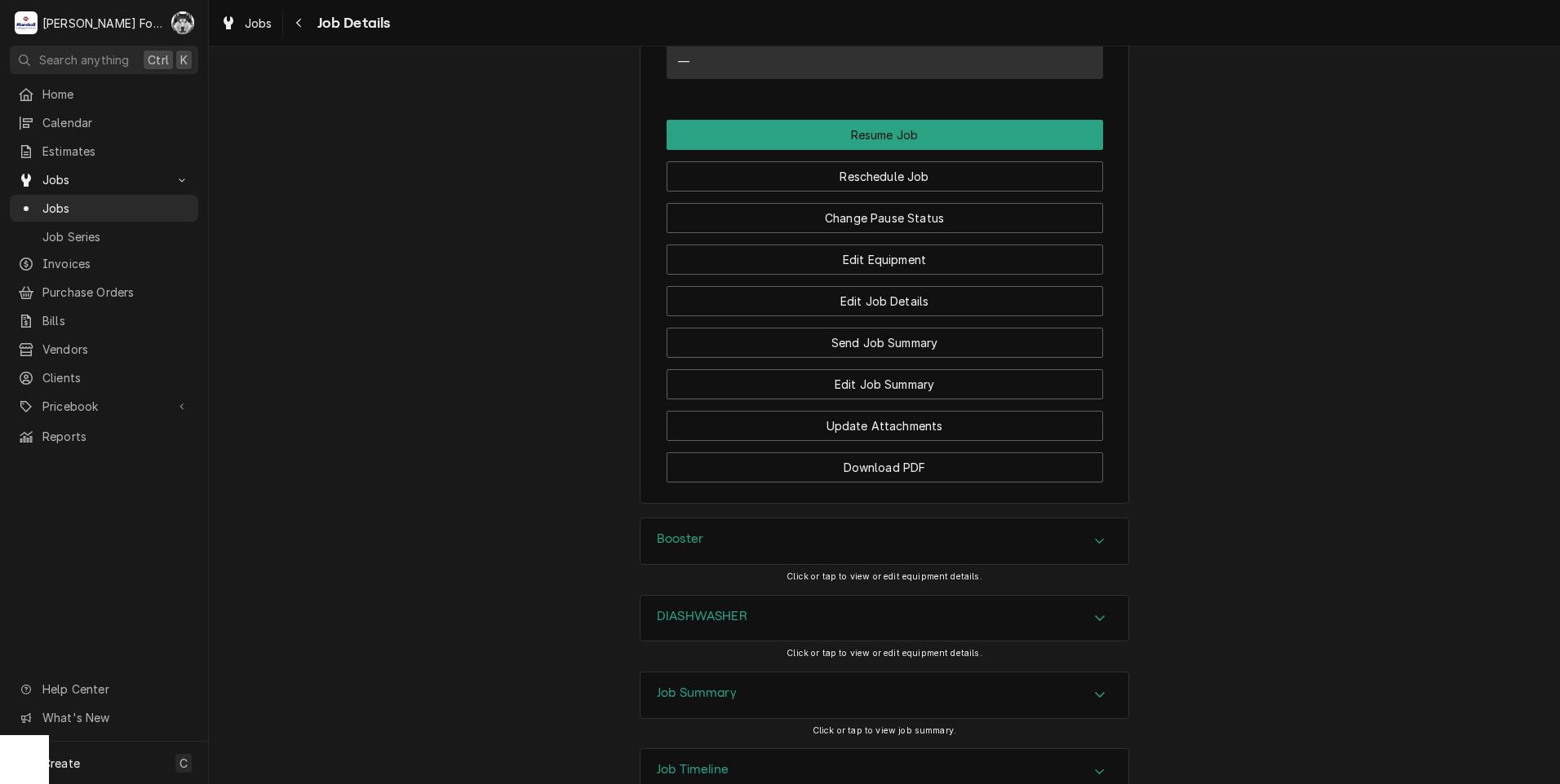
scroll to position [2040, 0]
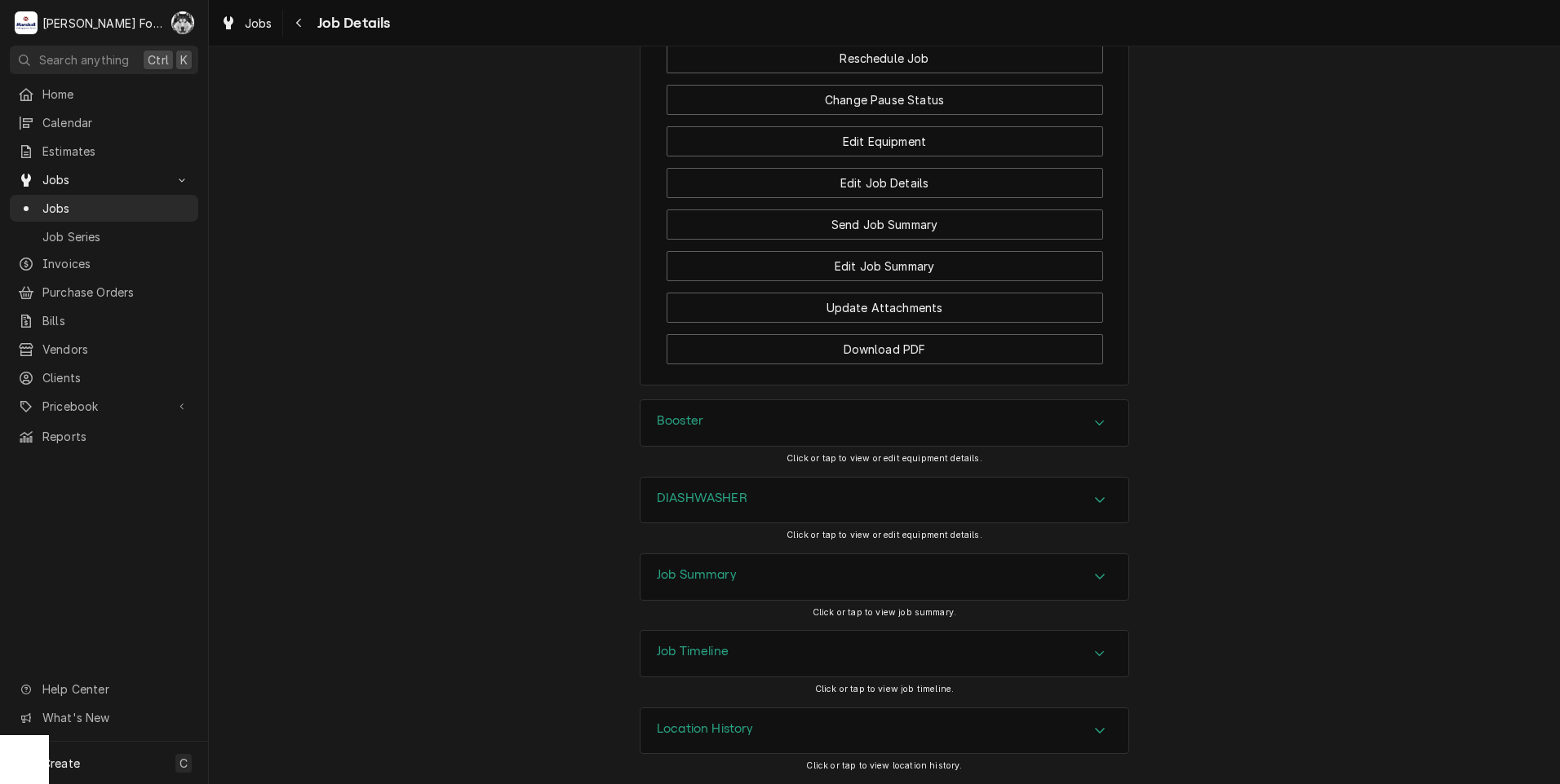
click at [760, 435] on div "Booster" at bounding box center [884, 423] width 488 height 46
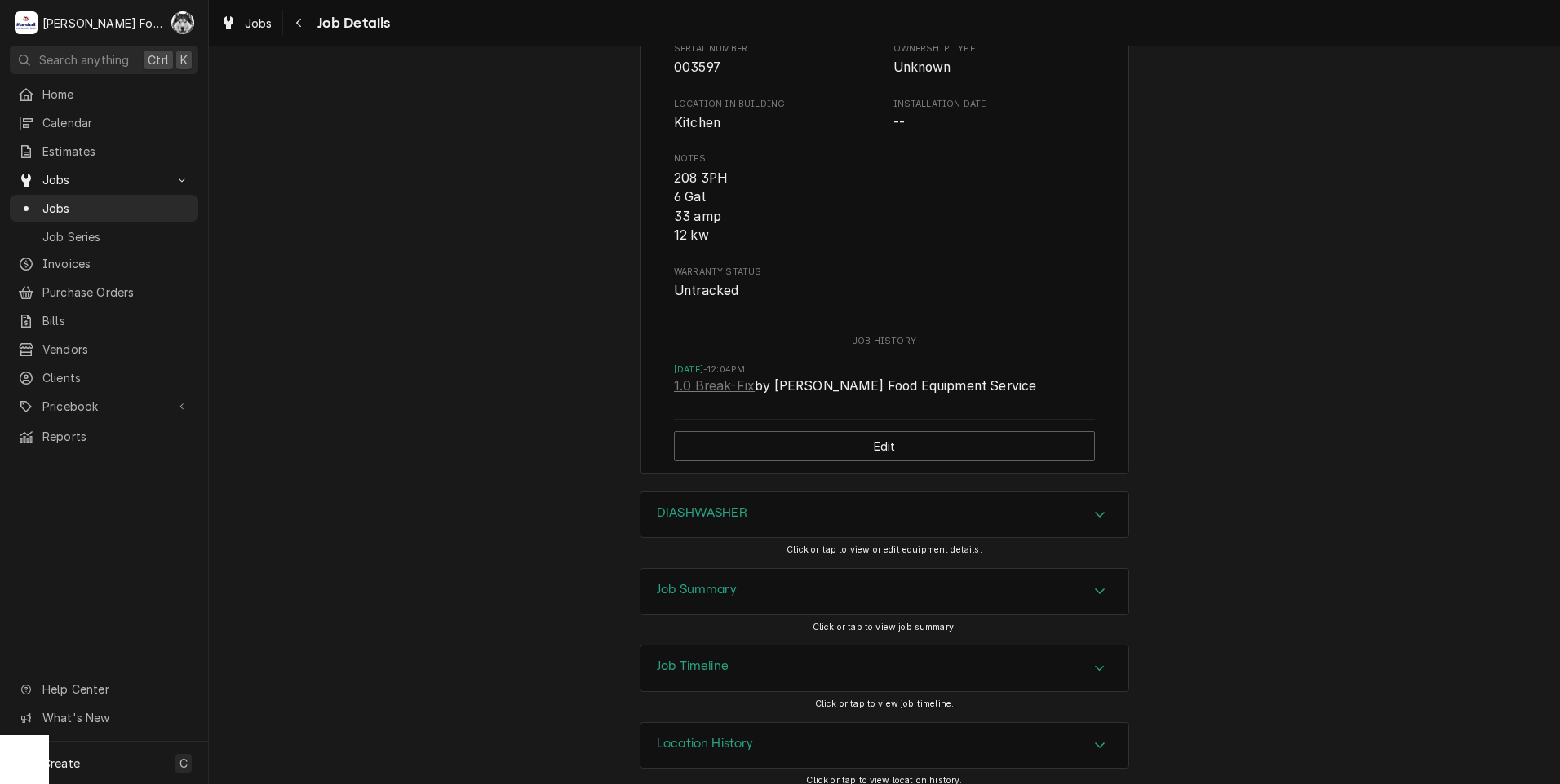
scroll to position [2586, 0]
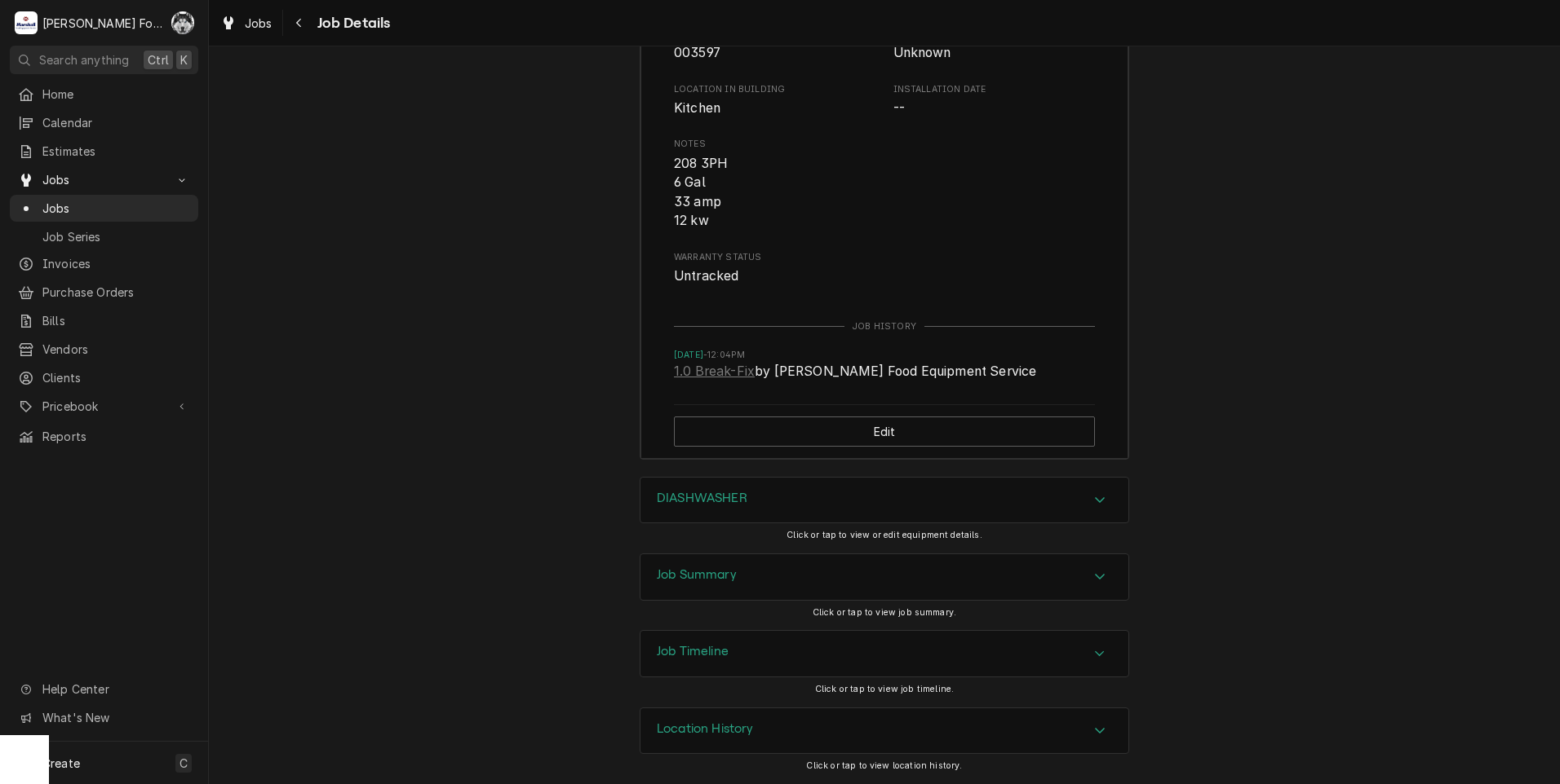
click at [740, 505] on h3 "DIASHWASHER" at bounding box center [701, 498] width 91 height 15
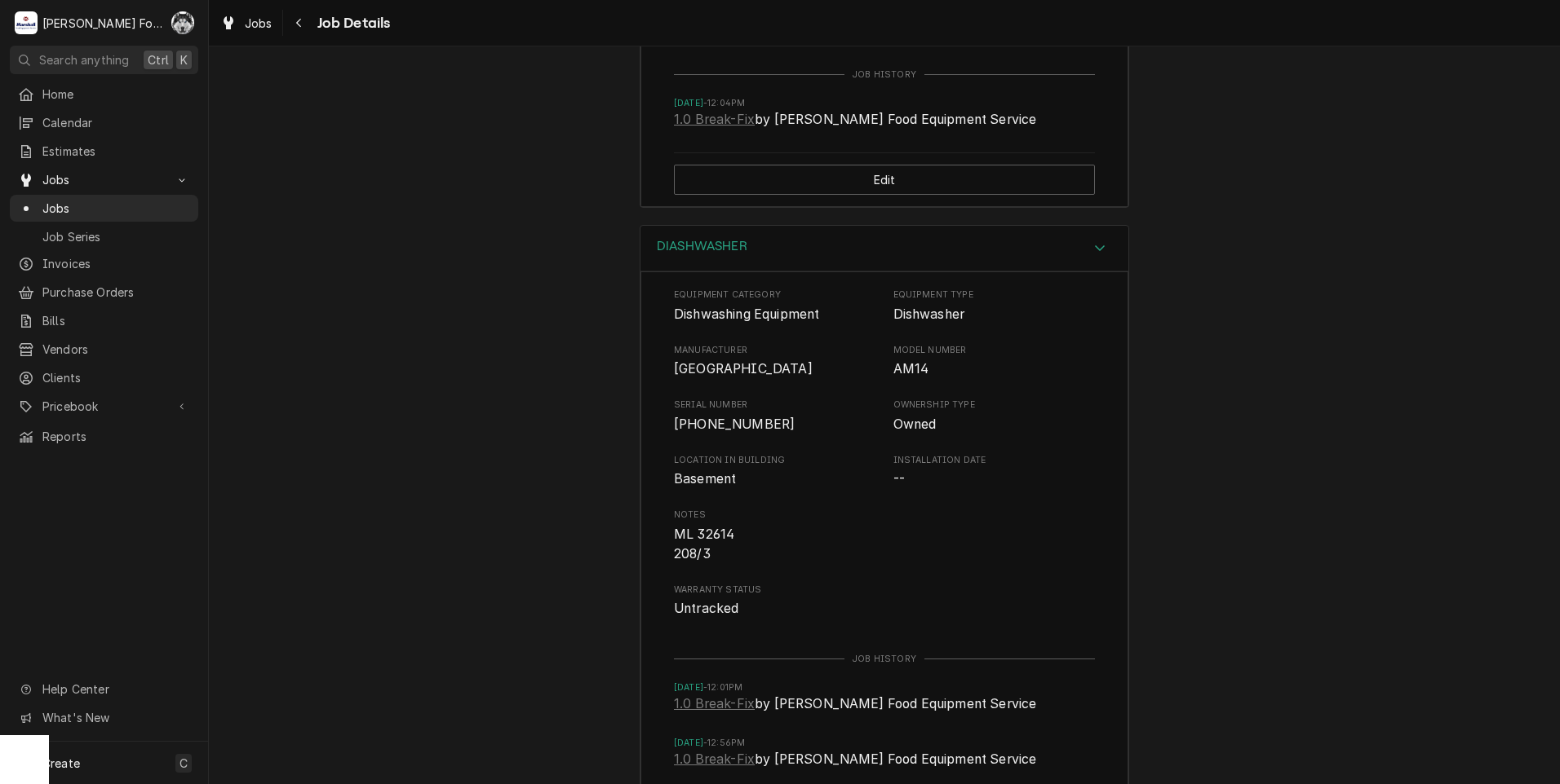
scroll to position [3149, 0]
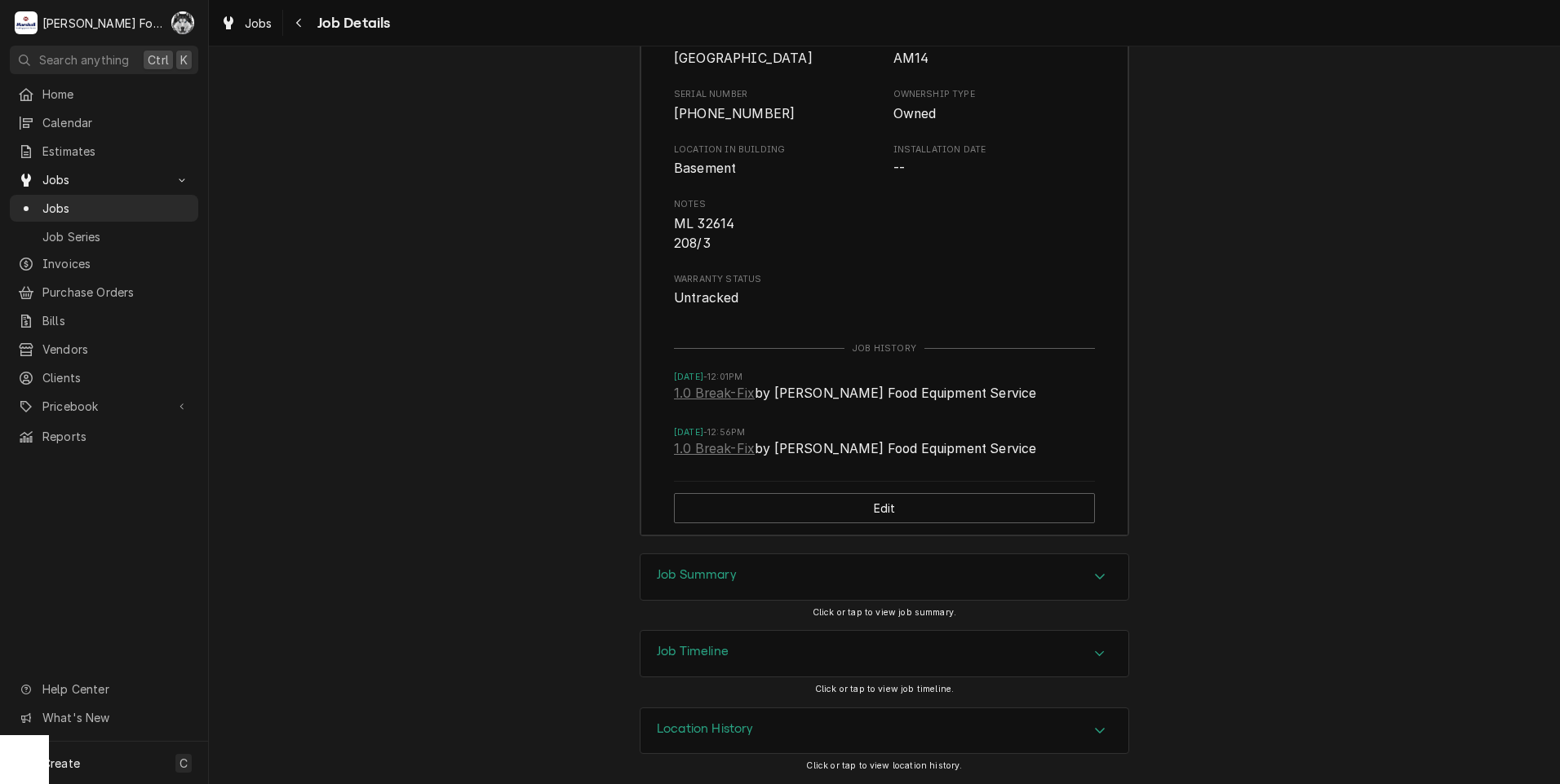
click at [736, 599] on div "Job Summary" at bounding box center [884, 577] width 488 height 46
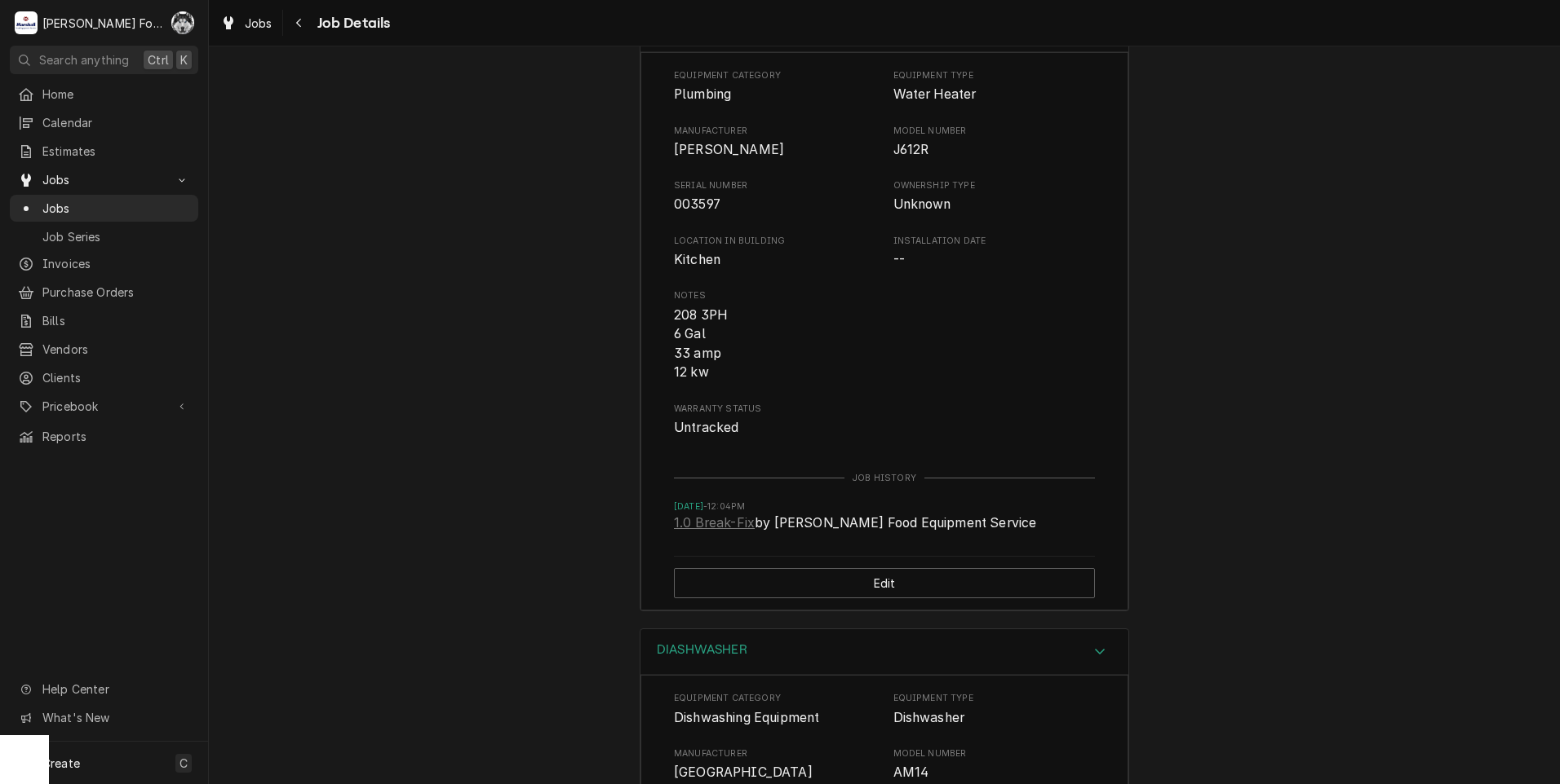
scroll to position [2381, 0]
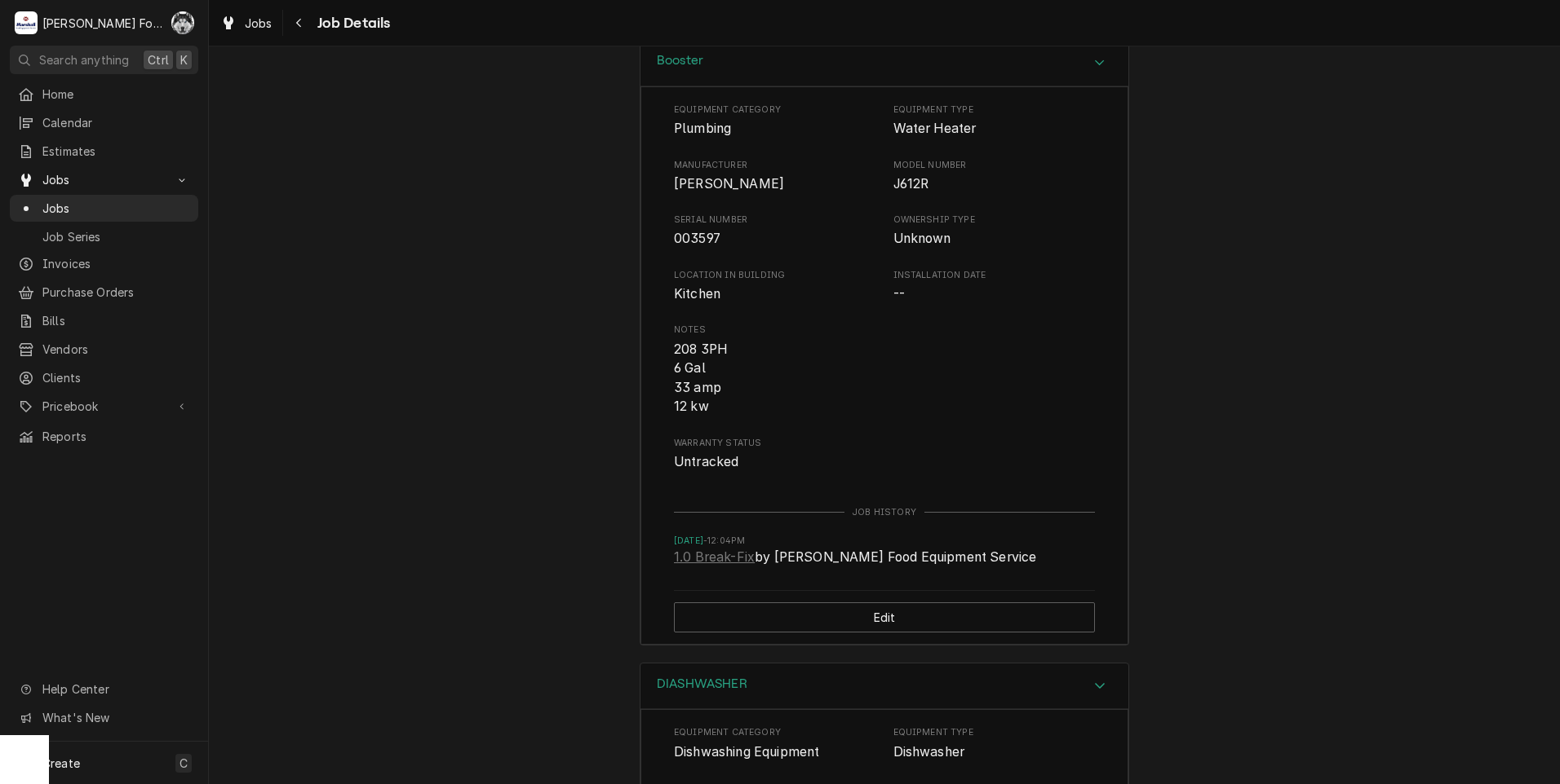
click at [1310, 319] on div "Booster Equipment Category Plumbing Equipment Type Water Heater Manufacturer Hu…" at bounding box center [883, 351] width 1350 height 623
click at [74, 204] on span "Jobs" at bounding box center [116, 209] width 148 height 17
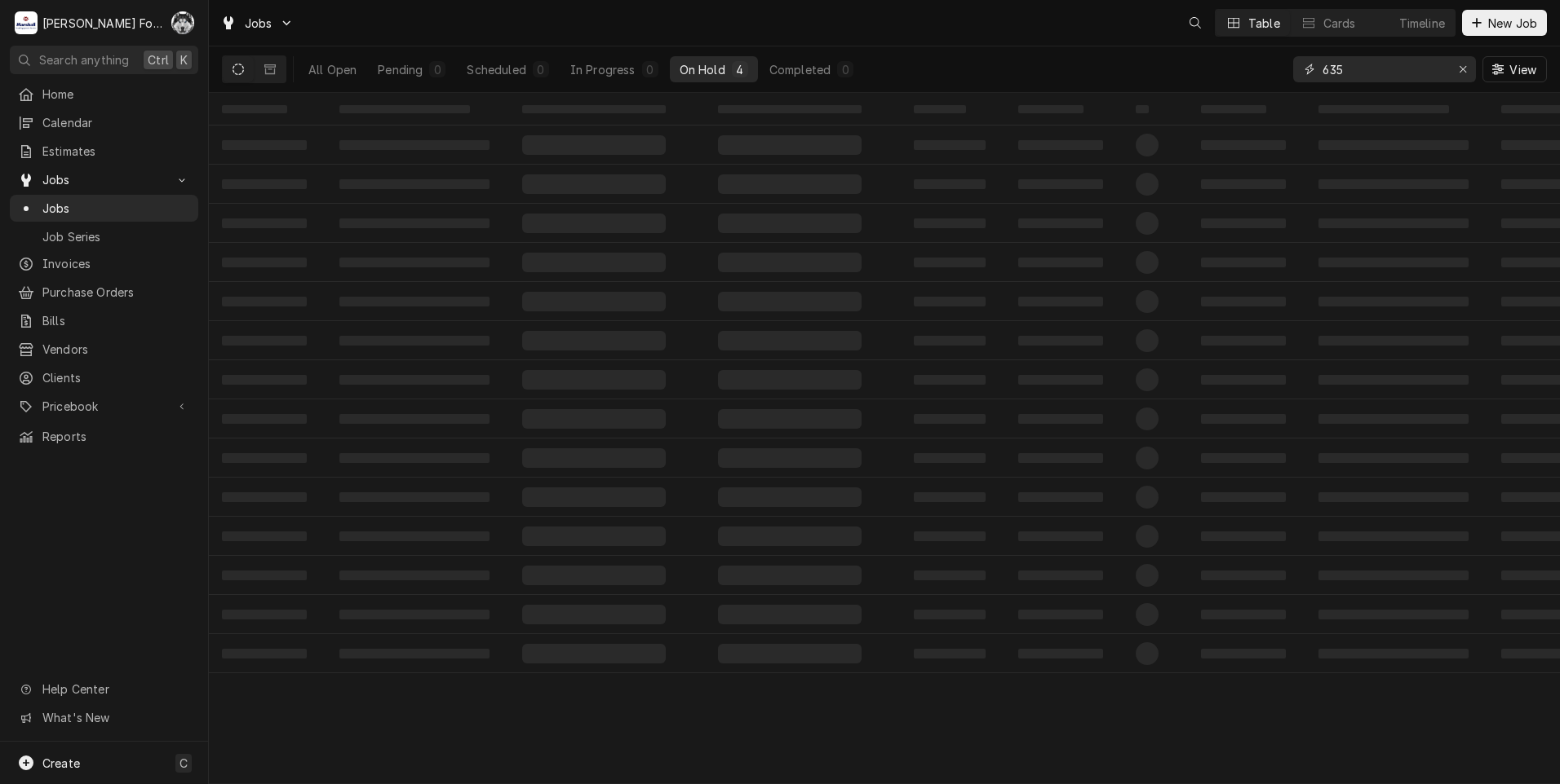
click at [1199, 77] on div "All Open Pending 0 Scheduled 0 In Progress 0 On Hold 4 Completed 0 635 View" at bounding box center [884, 70] width 1325 height 46
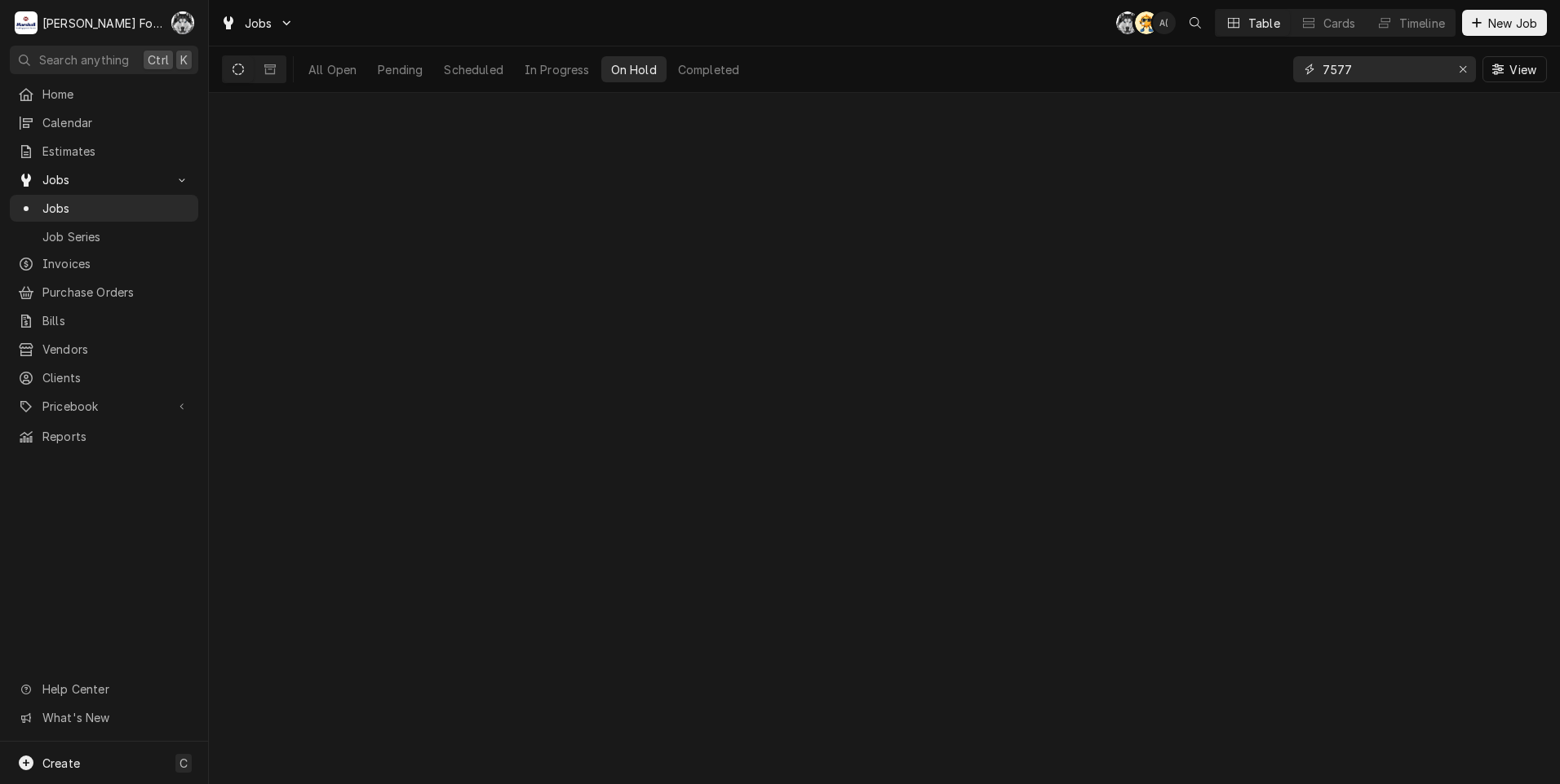
type input "7577"
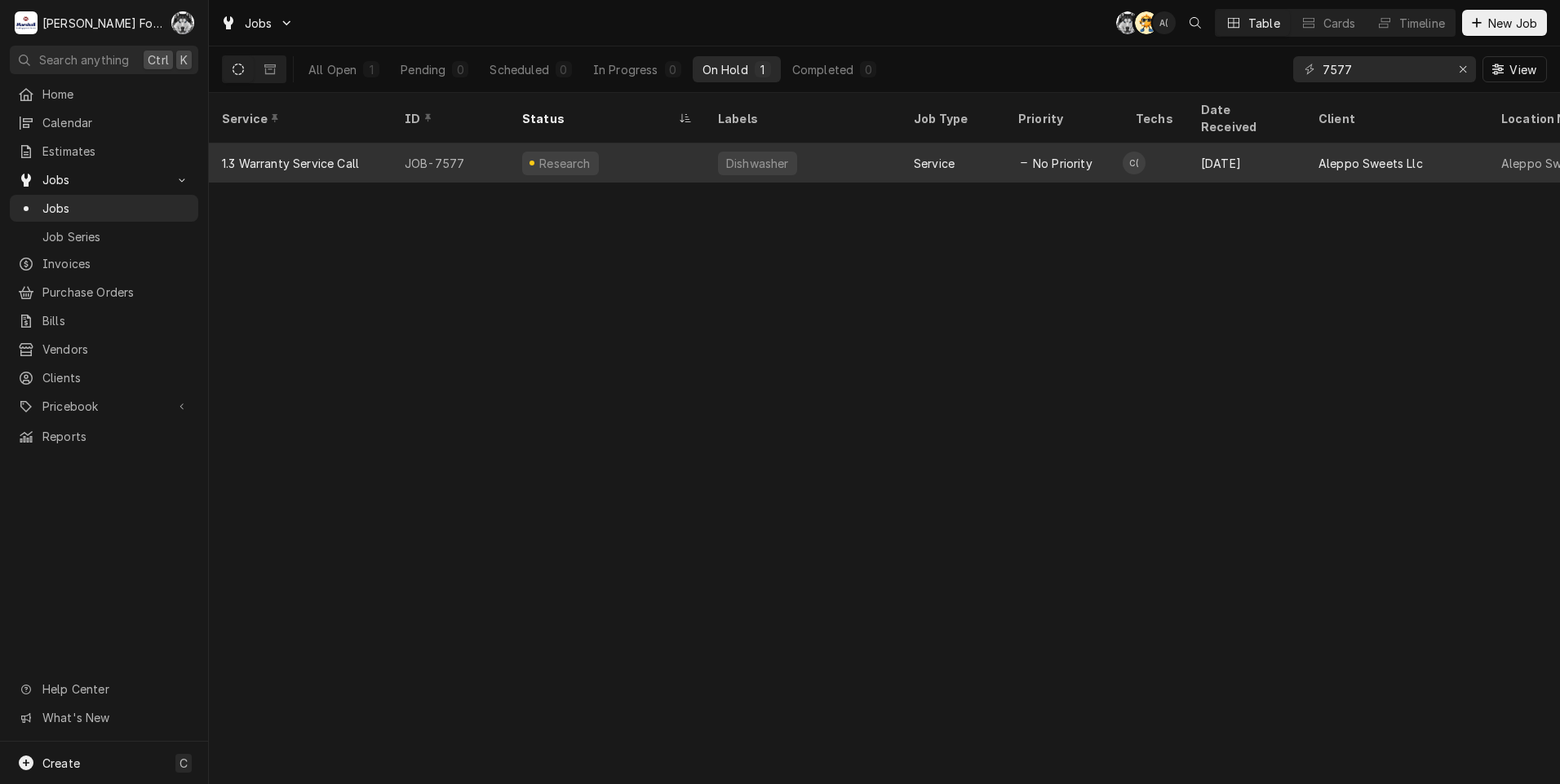
click at [575, 152] on div "Research" at bounding box center [560, 163] width 76 height 24
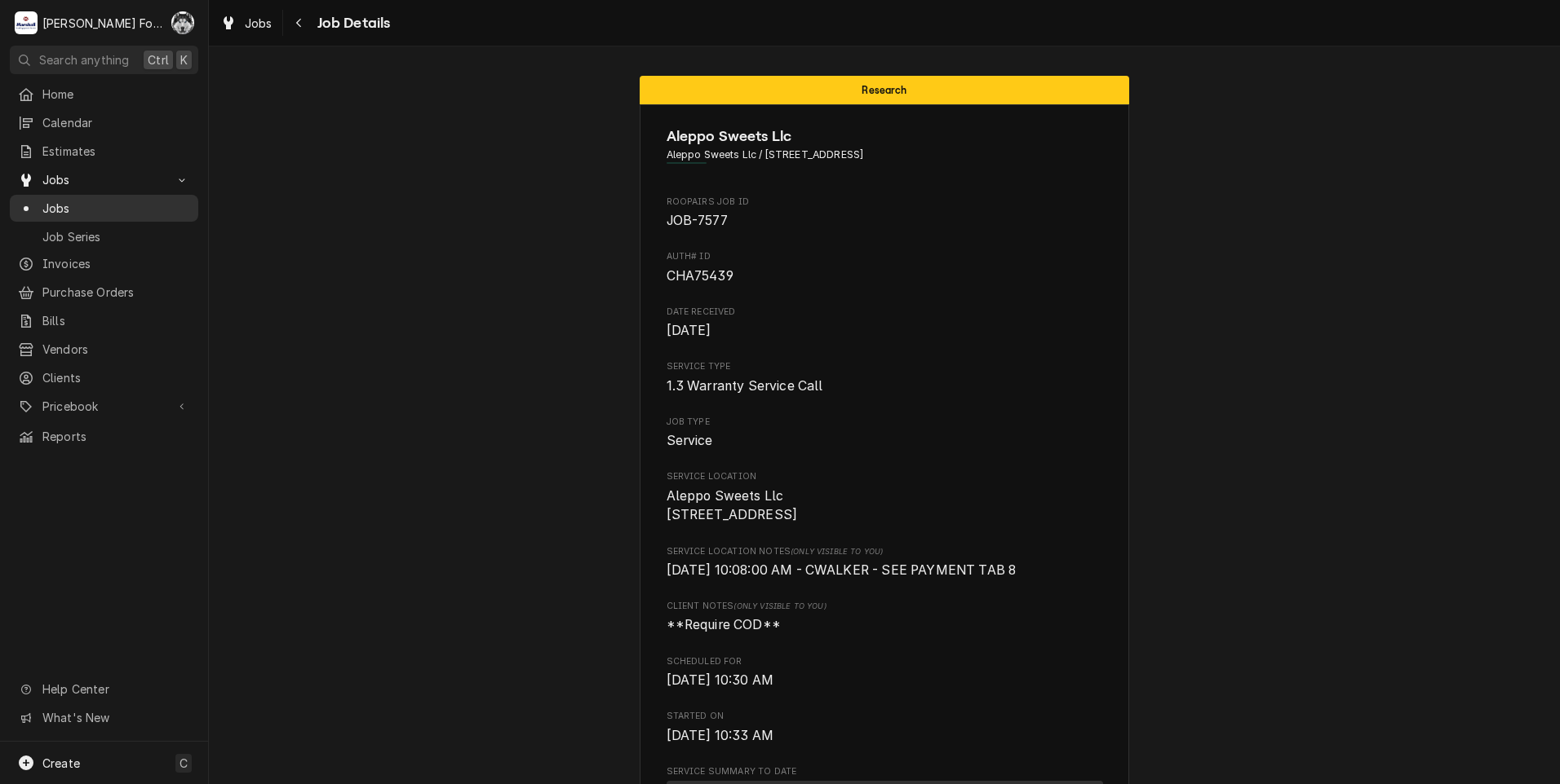
click at [65, 200] on span "Jobs" at bounding box center [116, 209] width 148 height 17
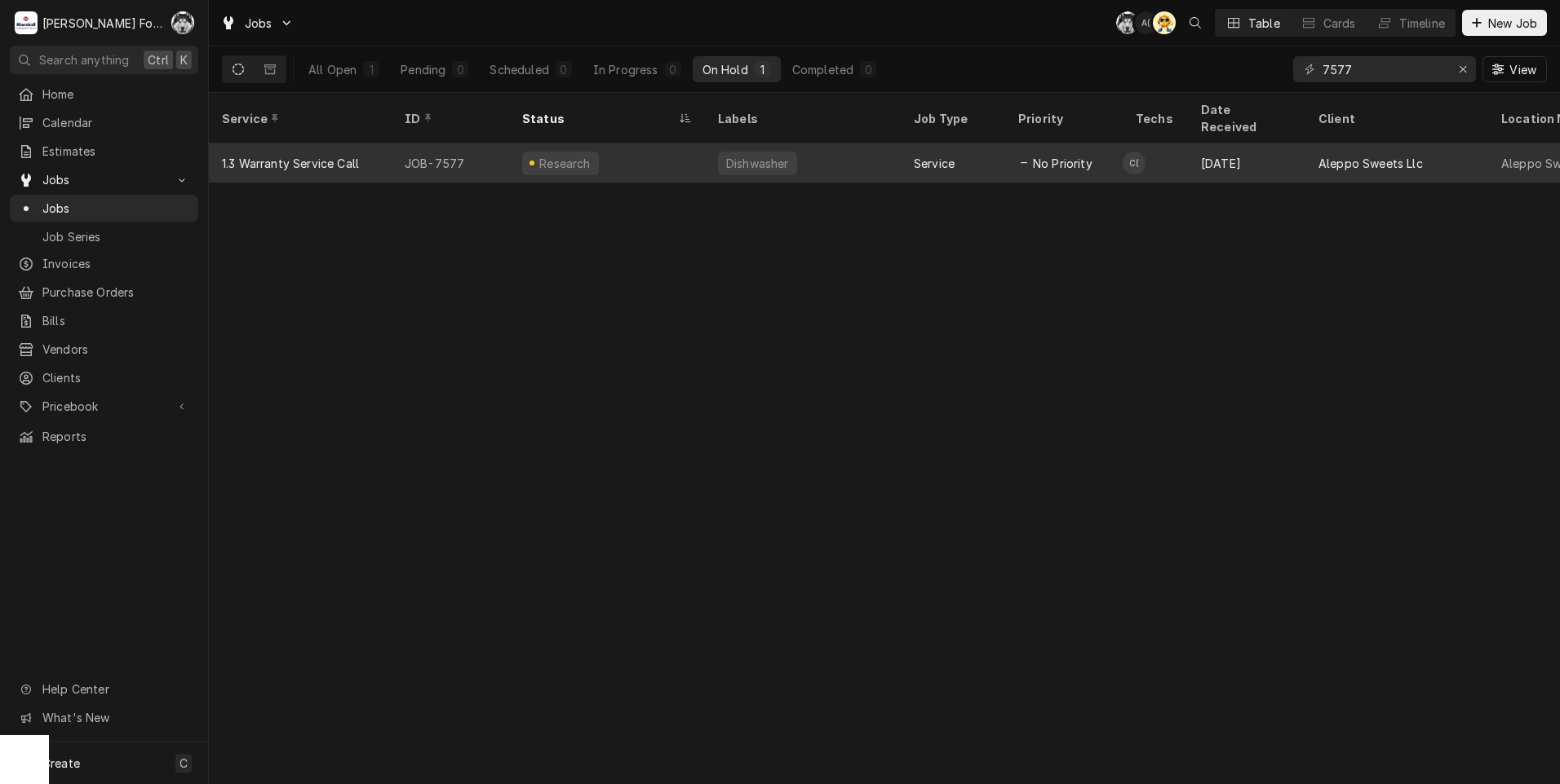
click at [576, 151] on div "Research" at bounding box center [560, 163] width 76 height 24
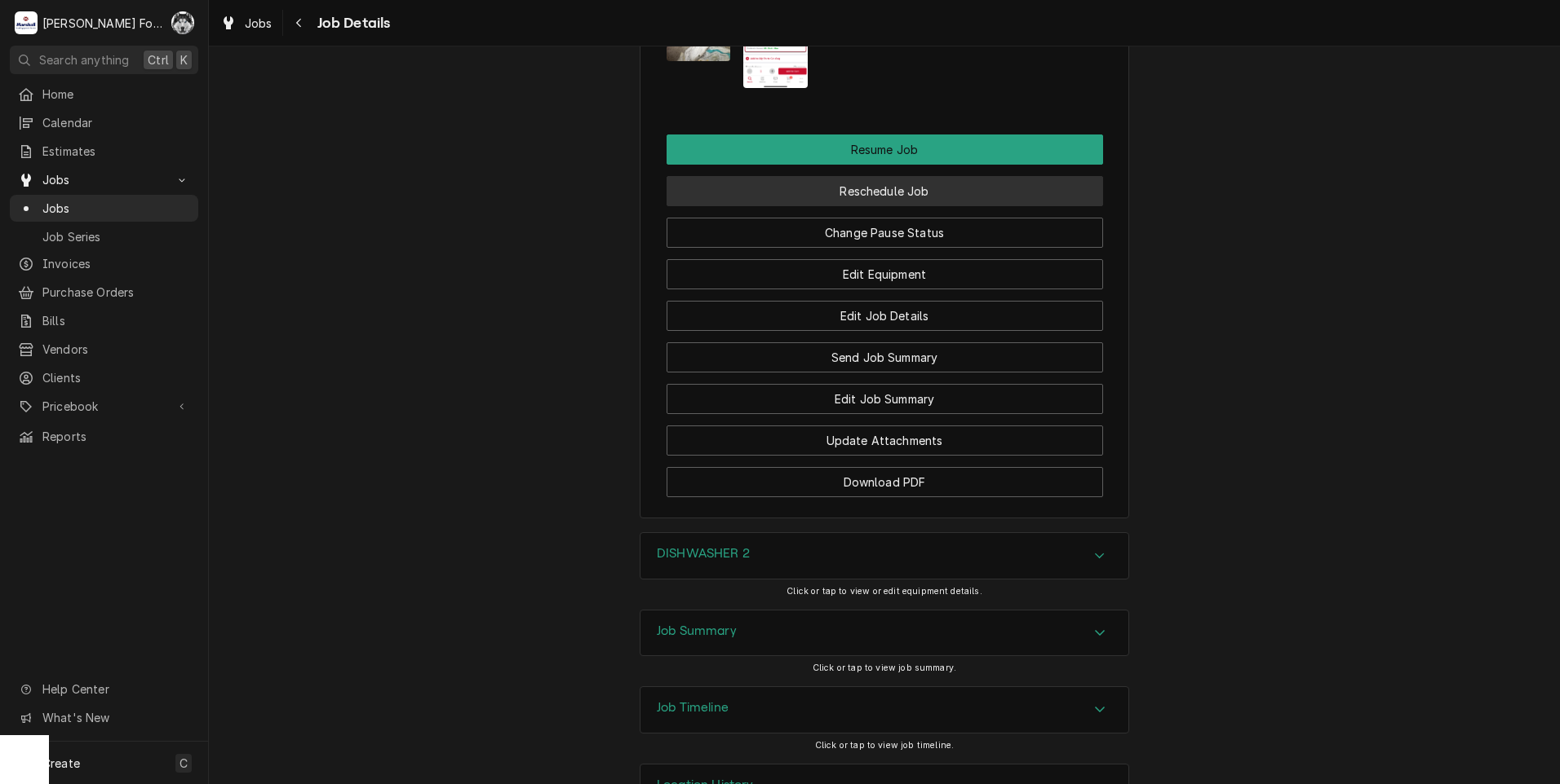
scroll to position [2210, 0]
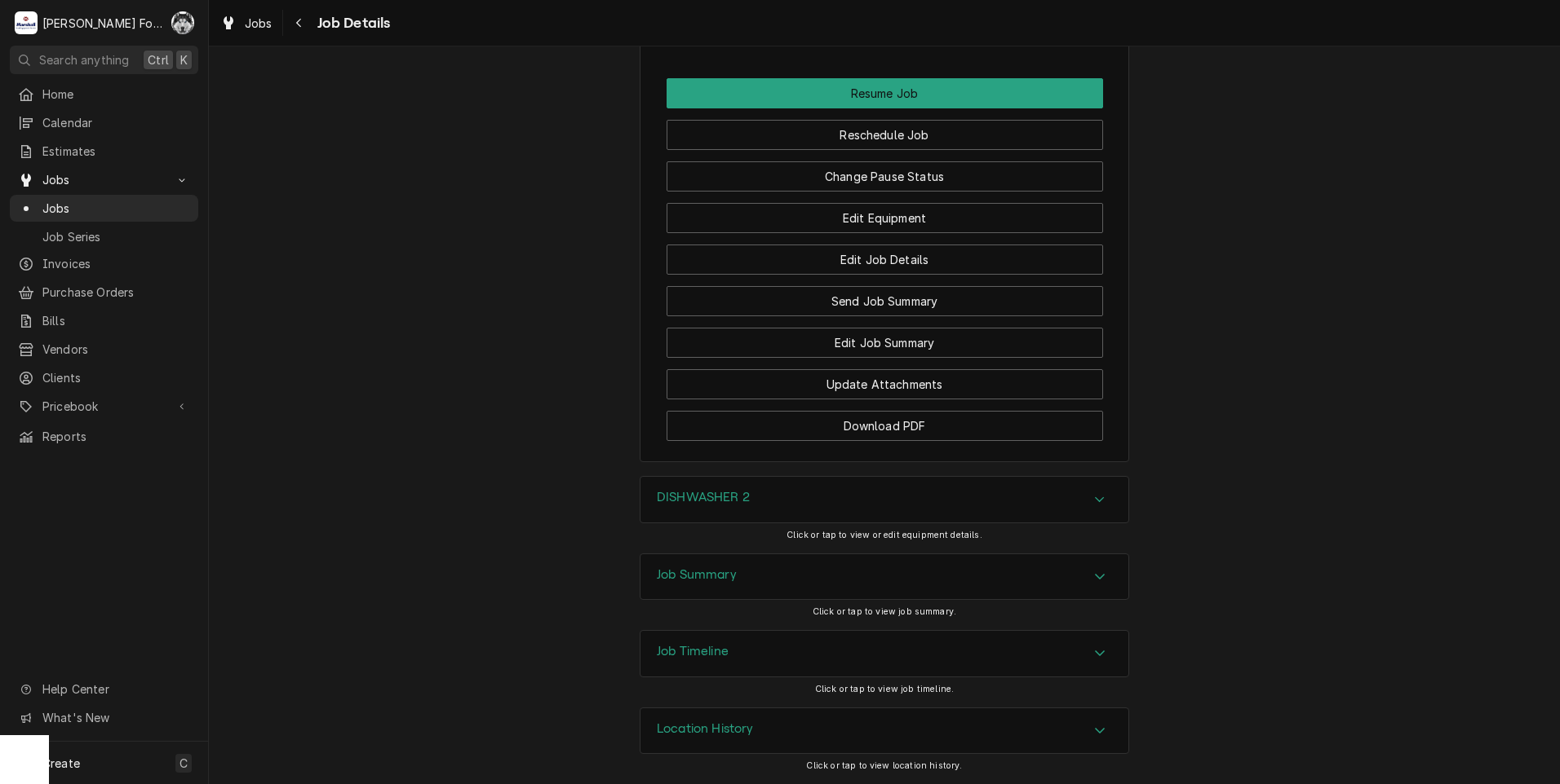
click at [724, 488] on div "DISHWASHER 2" at bounding box center [884, 500] width 488 height 46
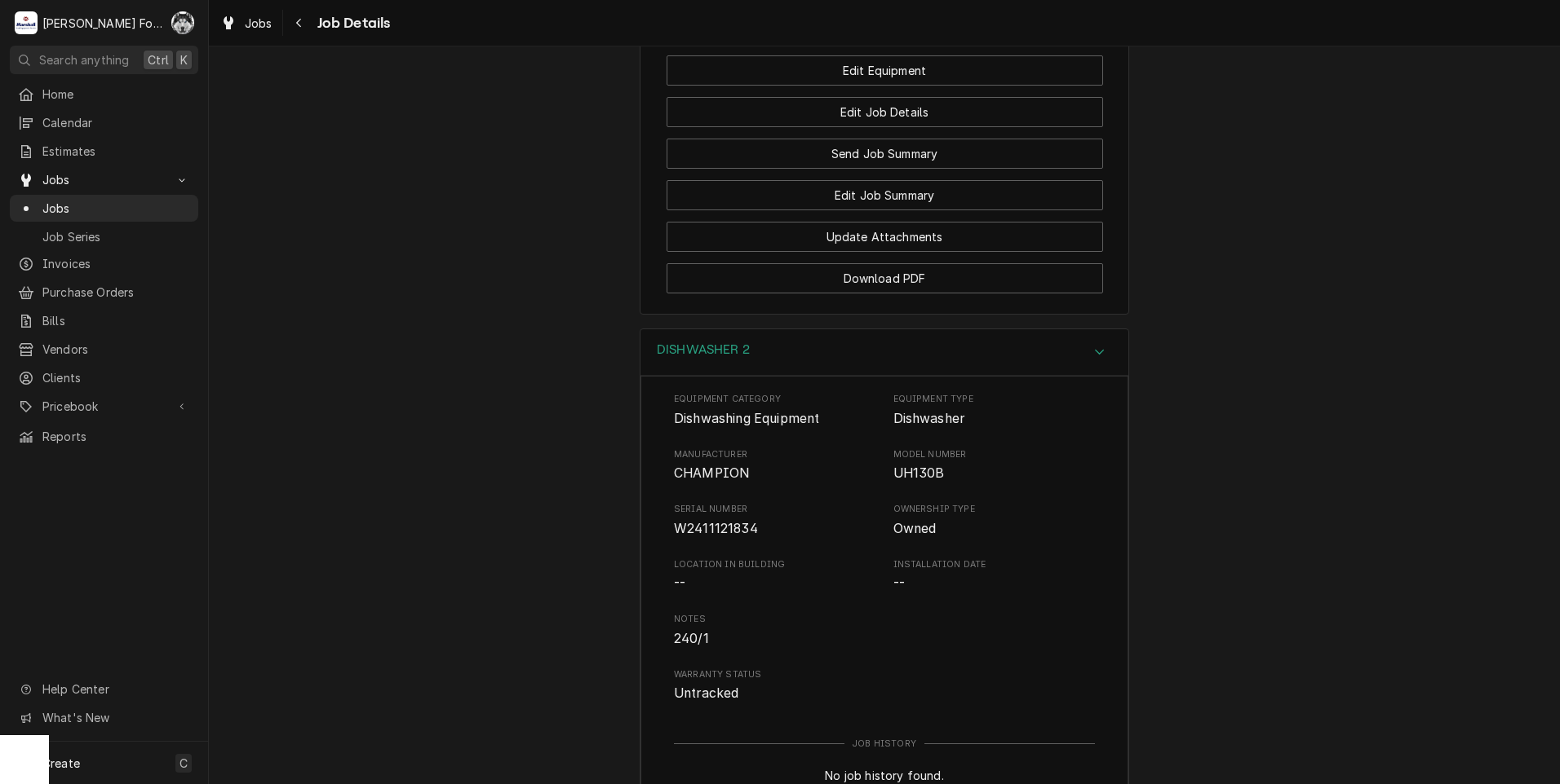
scroll to position [2677, 0]
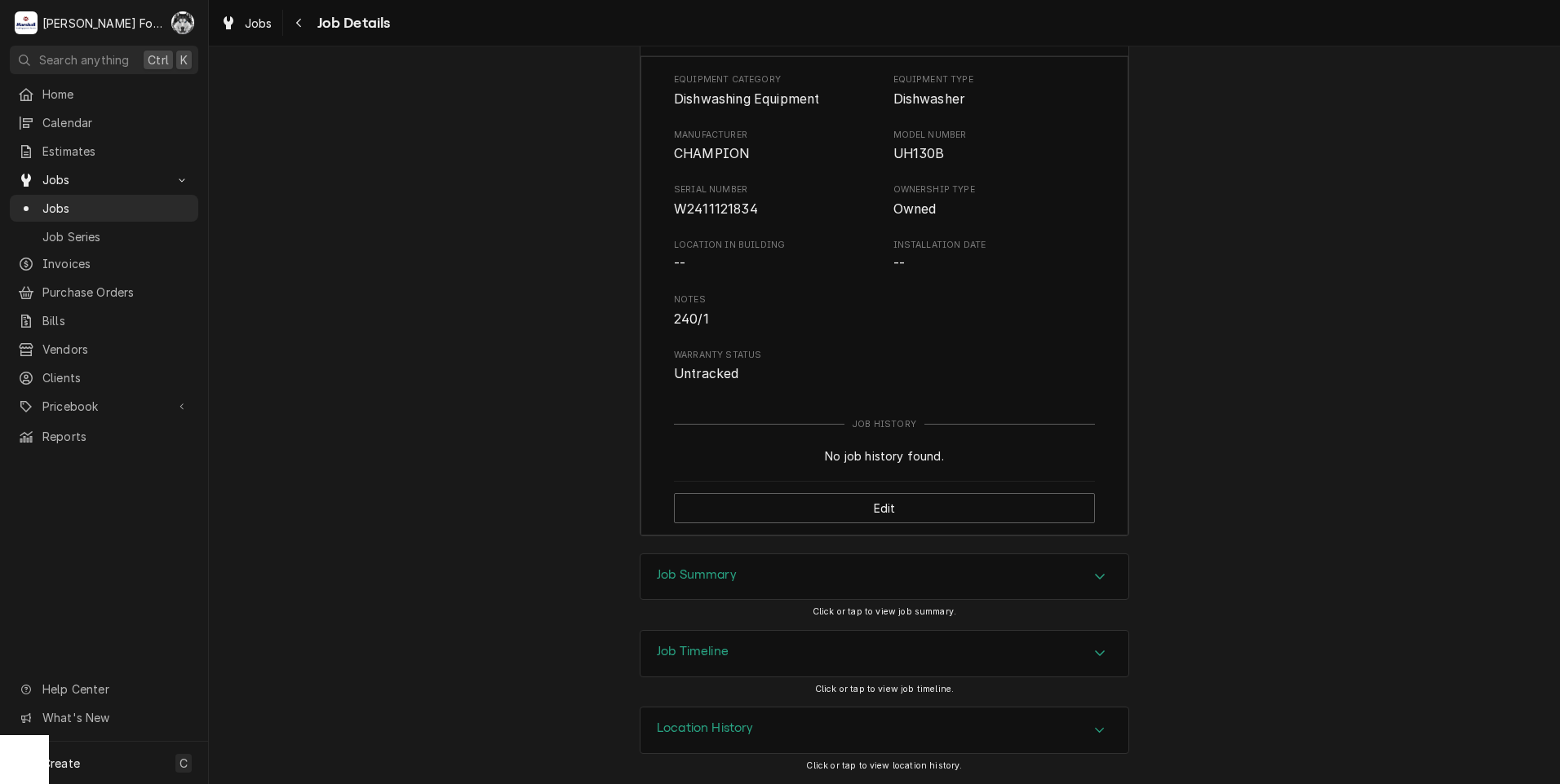
click at [739, 569] on div "Job Summary" at bounding box center [884, 577] width 488 height 46
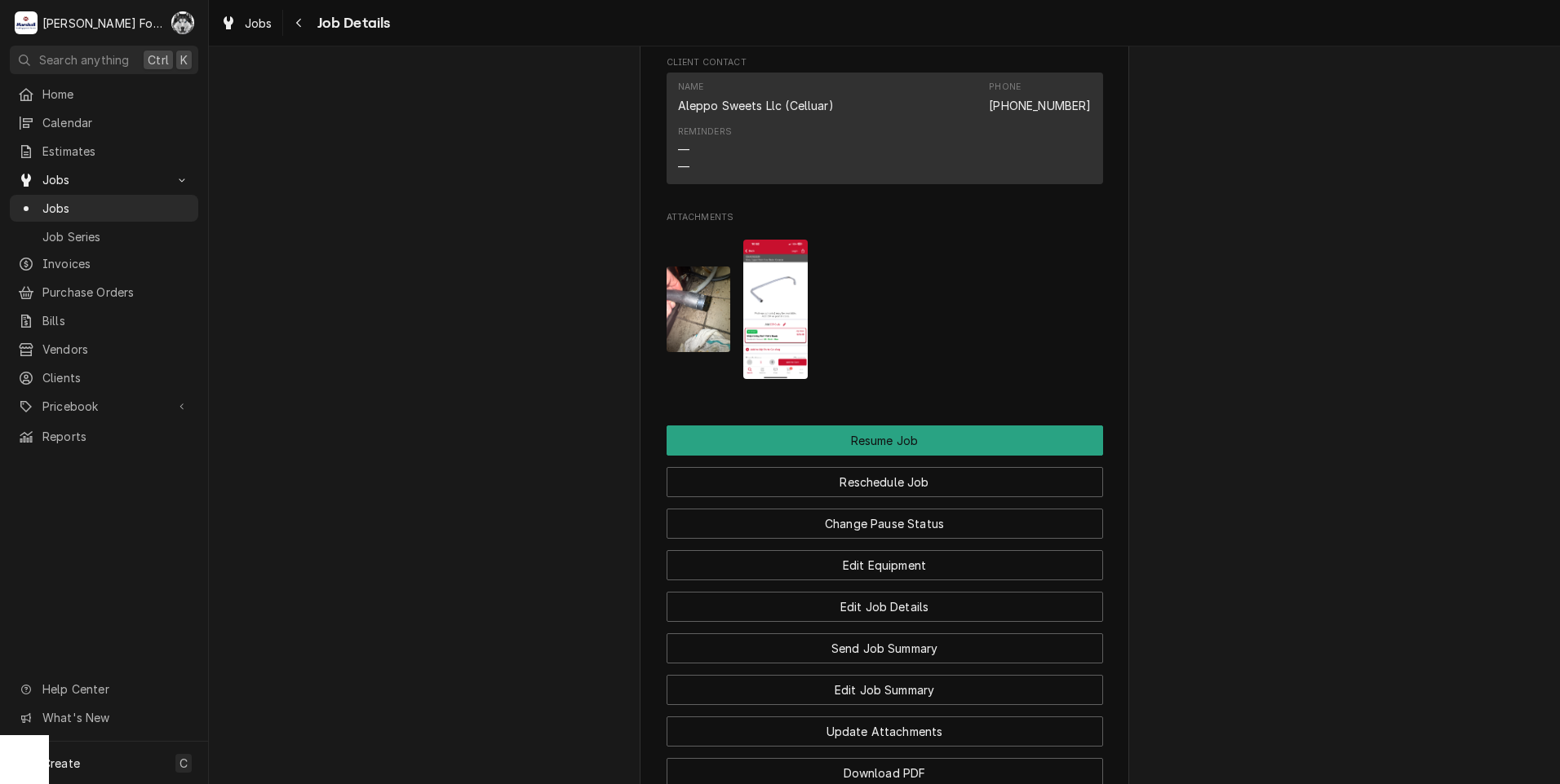
scroll to position [1744, 0]
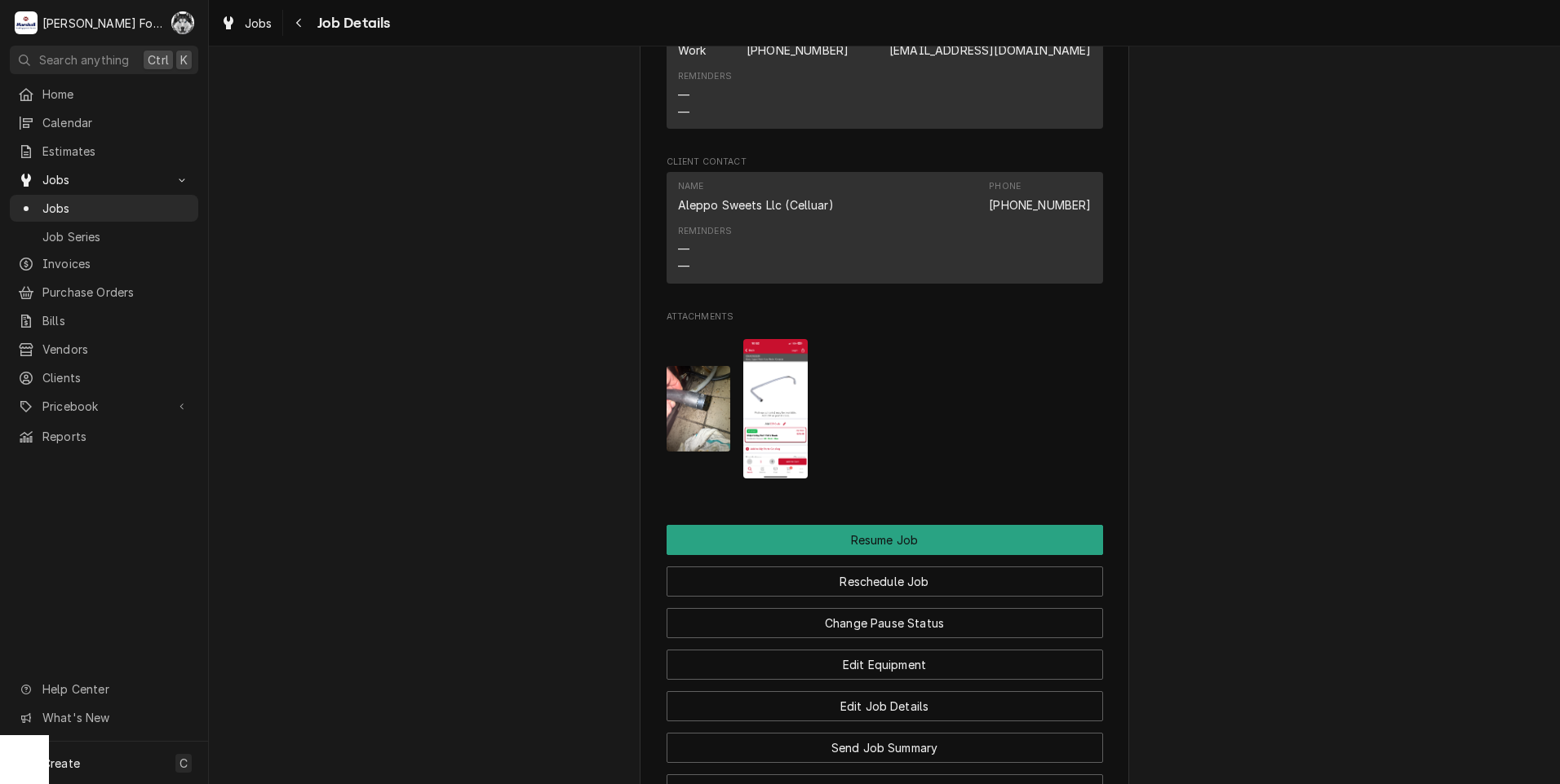
click at [767, 411] on img "Attachments" at bounding box center [776, 409] width 65 height 139
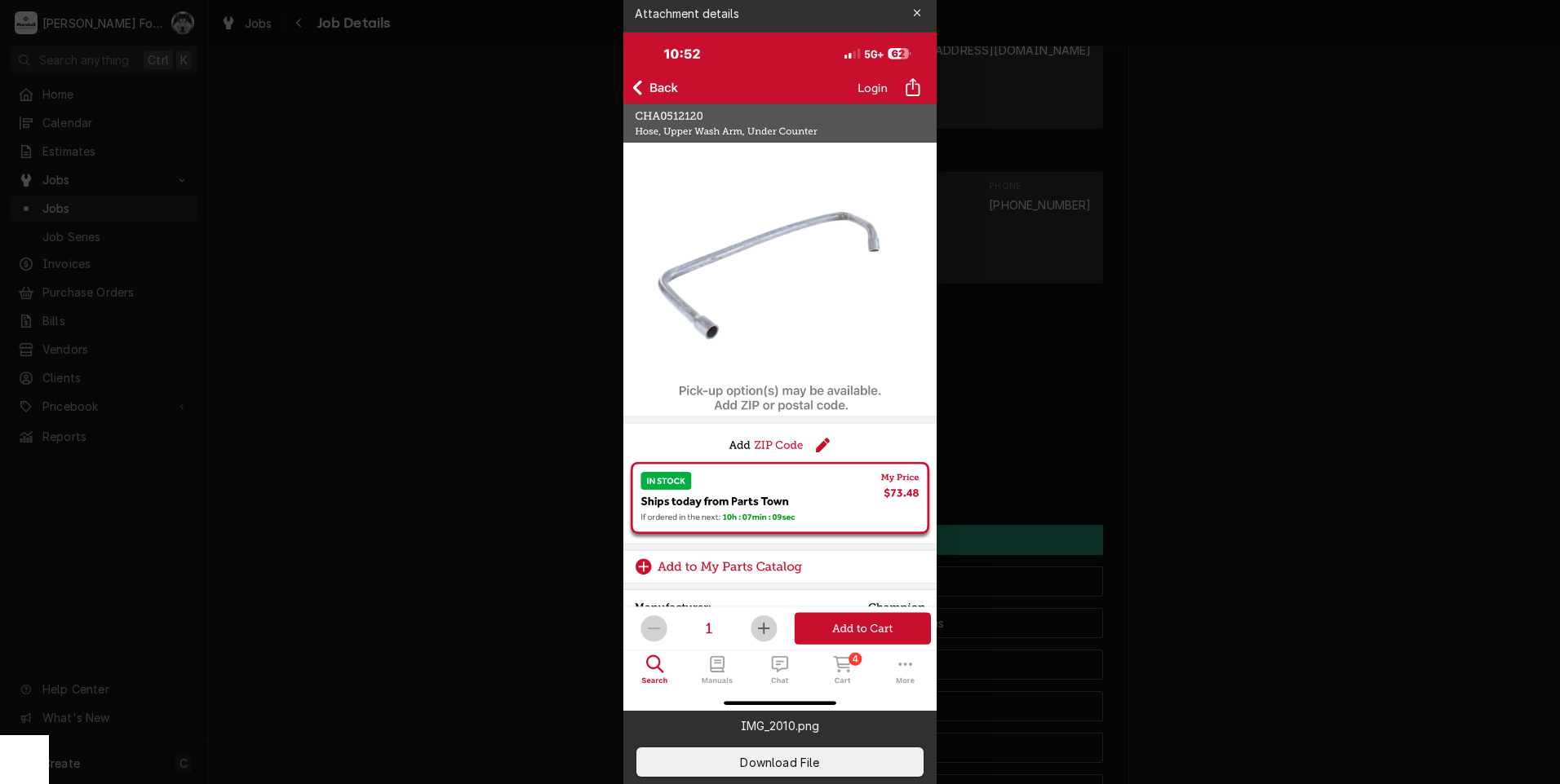
click at [428, 367] on div at bounding box center [780, 392] width 1560 height 784
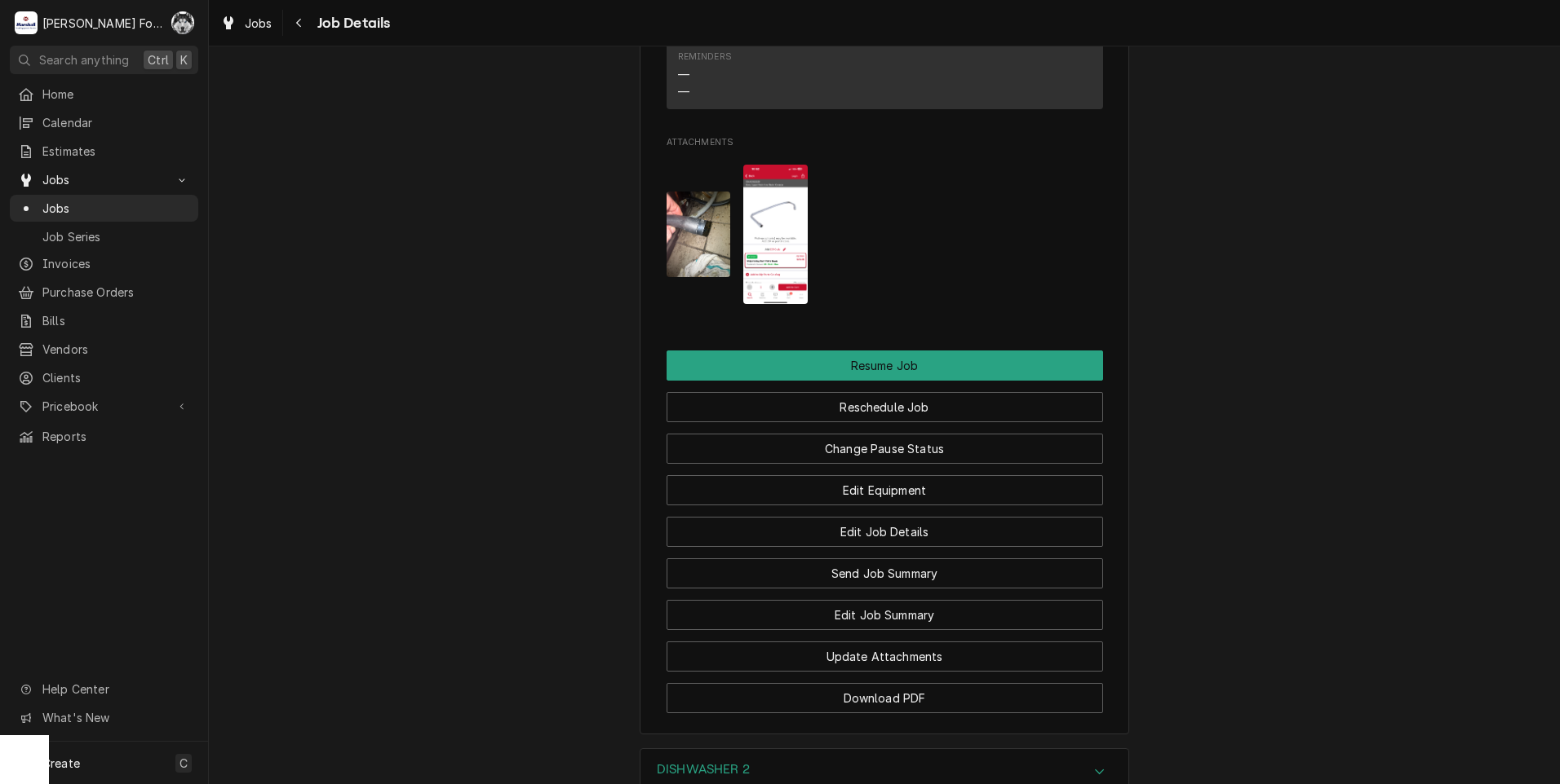
scroll to position [1880, 0]
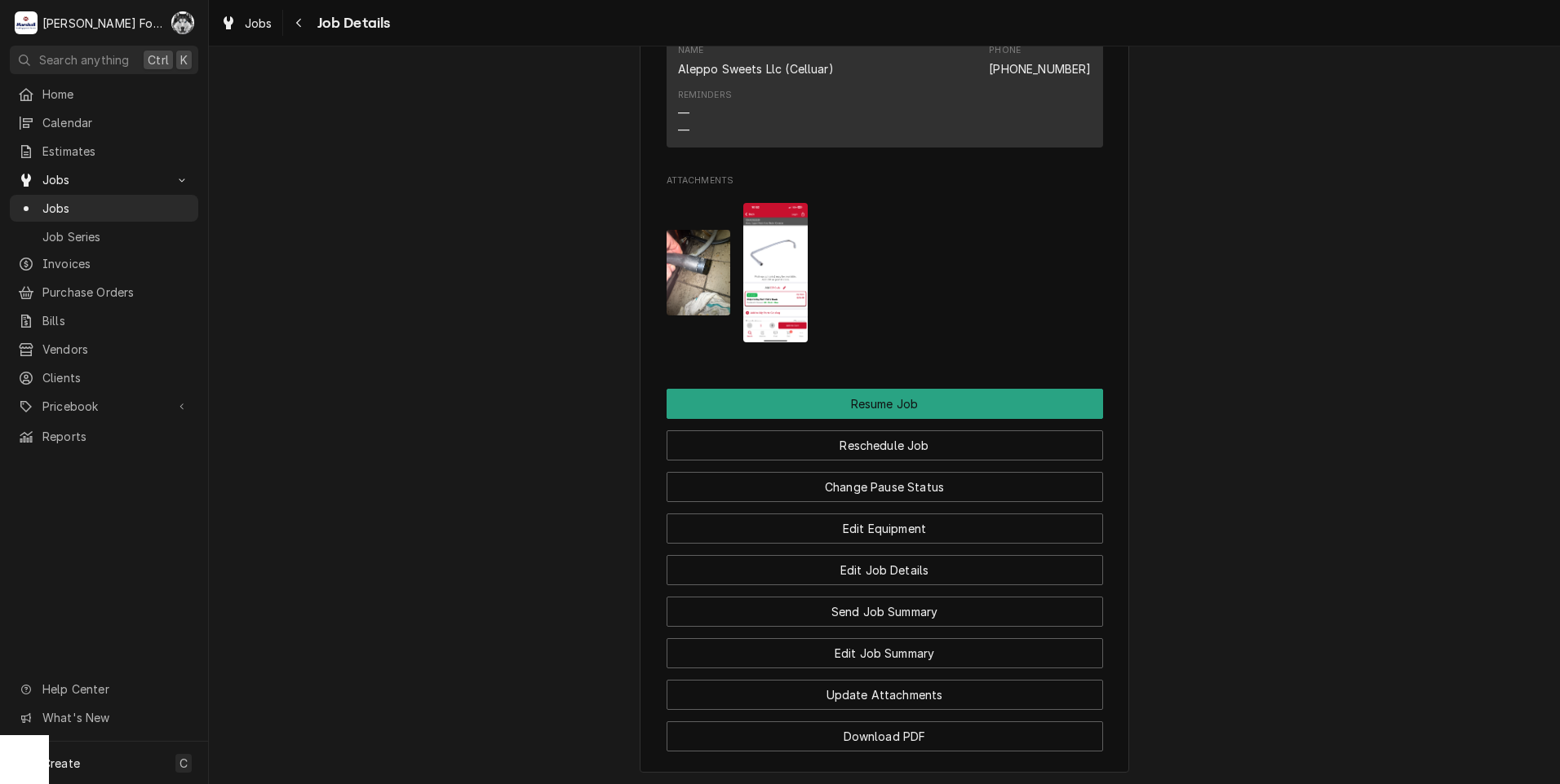
click at [755, 324] on img "Attachments" at bounding box center [776, 272] width 65 height 139
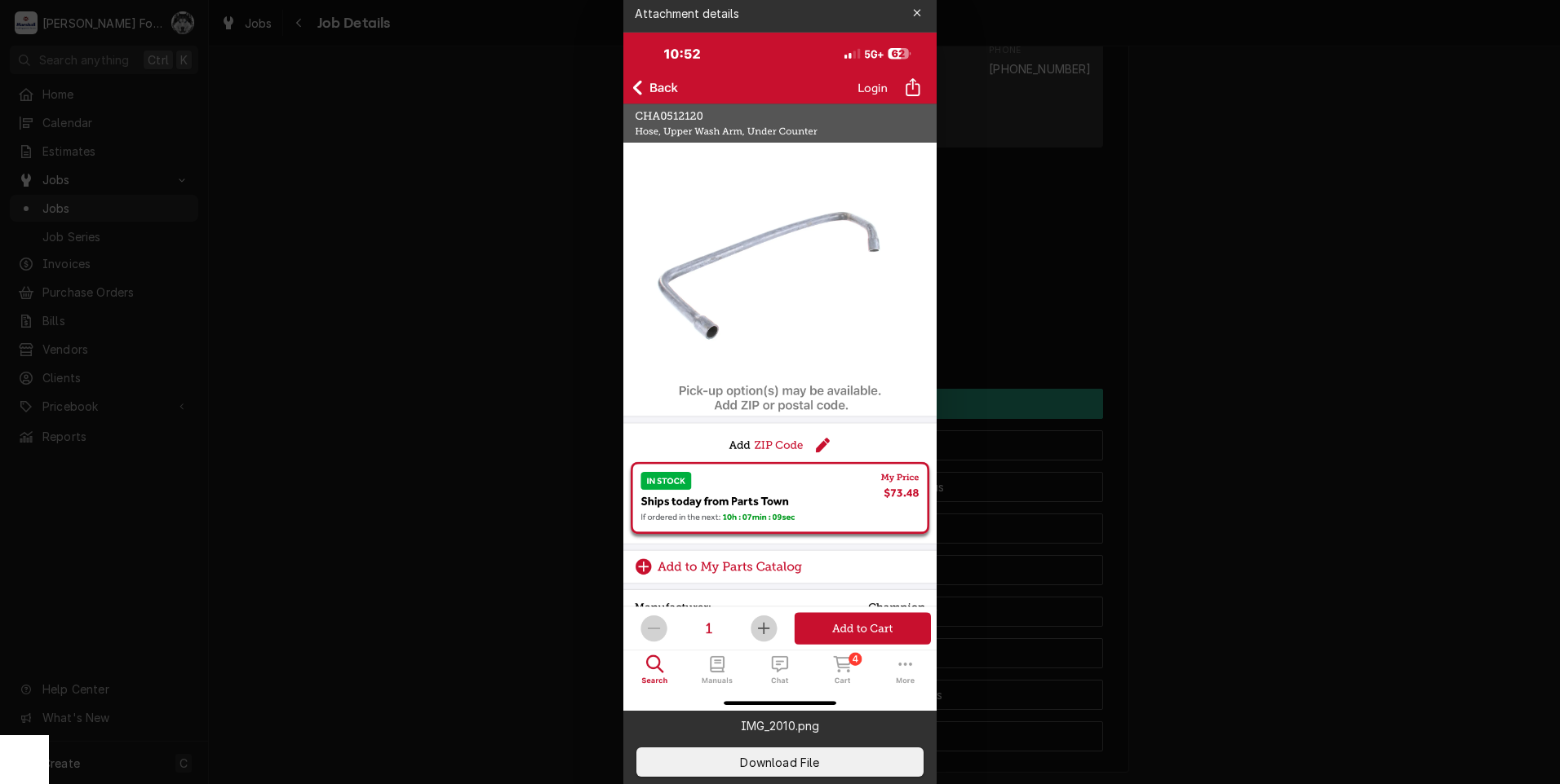
click at [354, 540] on div at bounding box center [780, 392] width 1560 height 784
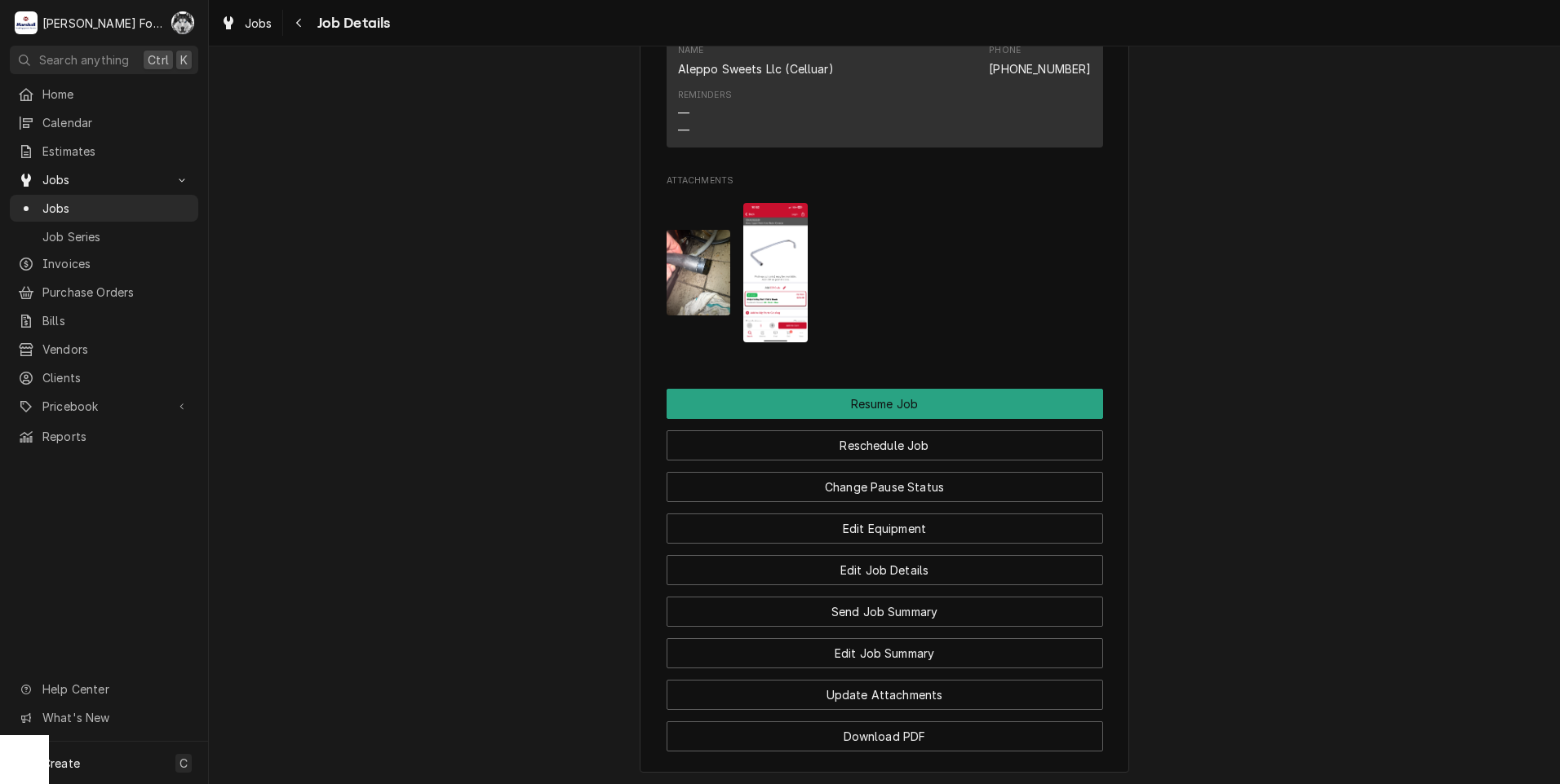
click at [684, 282] on img "Attachments" at bounding box center [699, 272] width 65 height 86
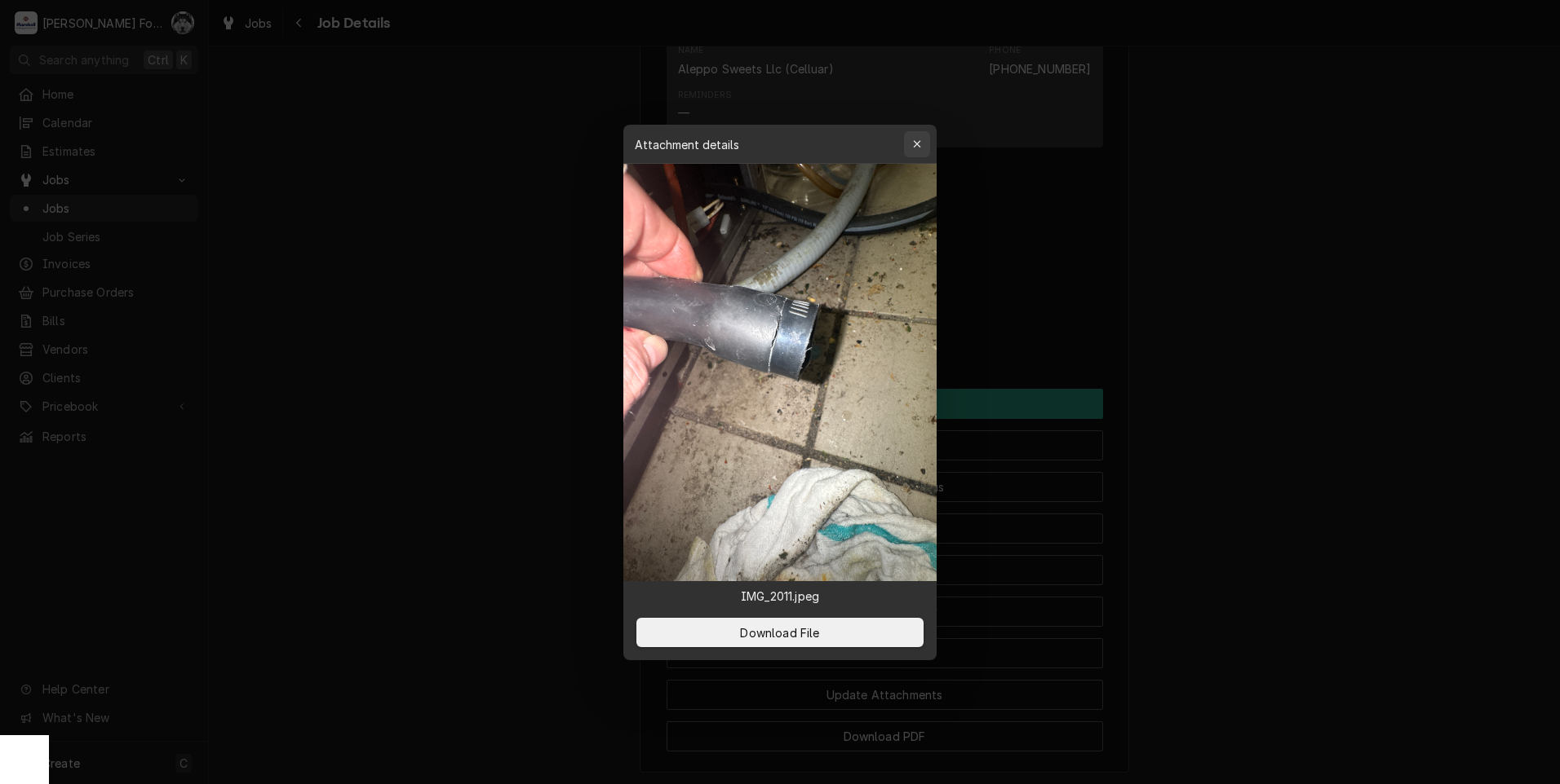
click at [922, 140] on div "button" at bounding box center [917, 144] width 16 height 16
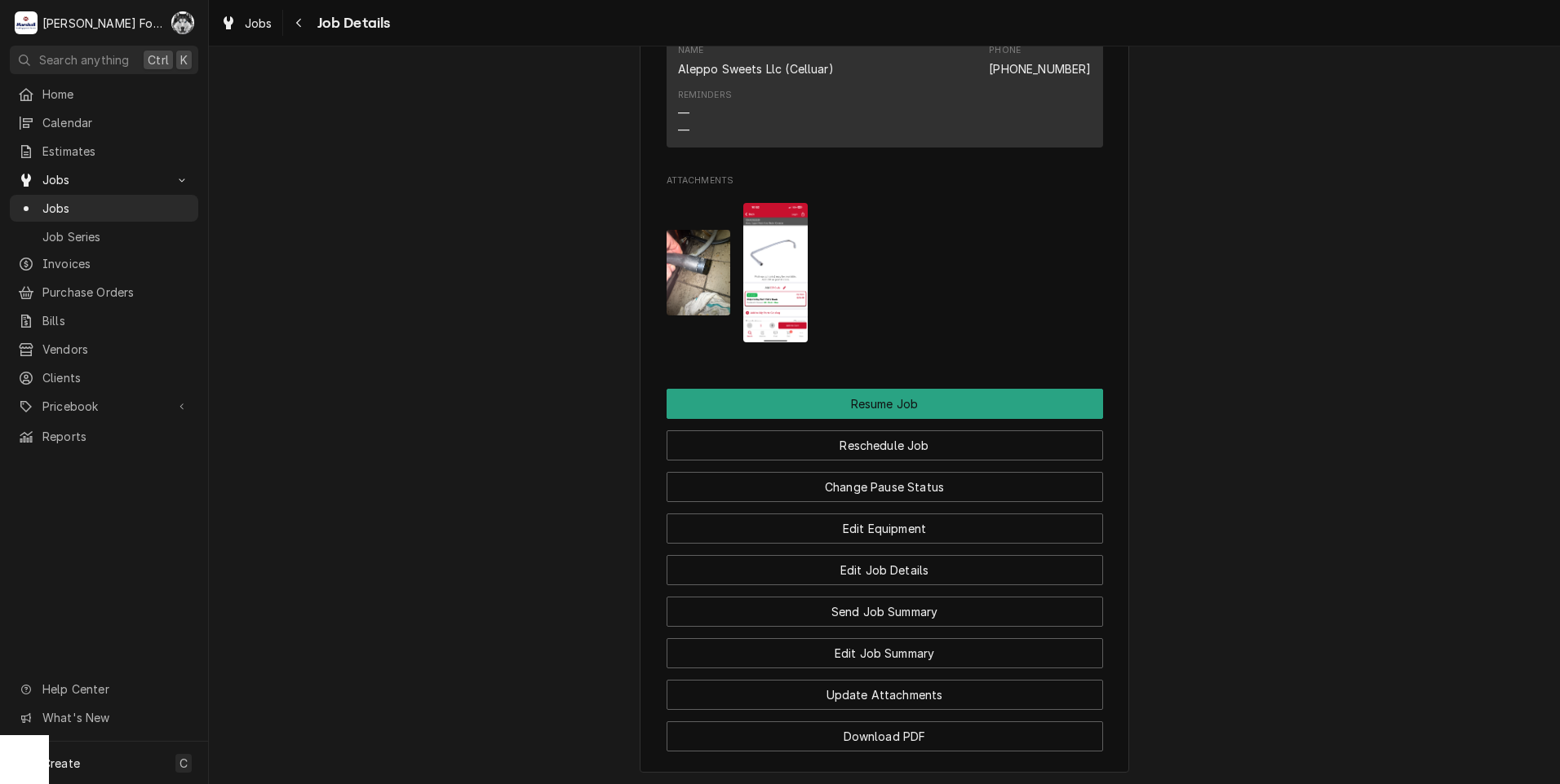
click at [694, 281] on img "Attachments" at bounding box center [699, 272] width 65 height 86
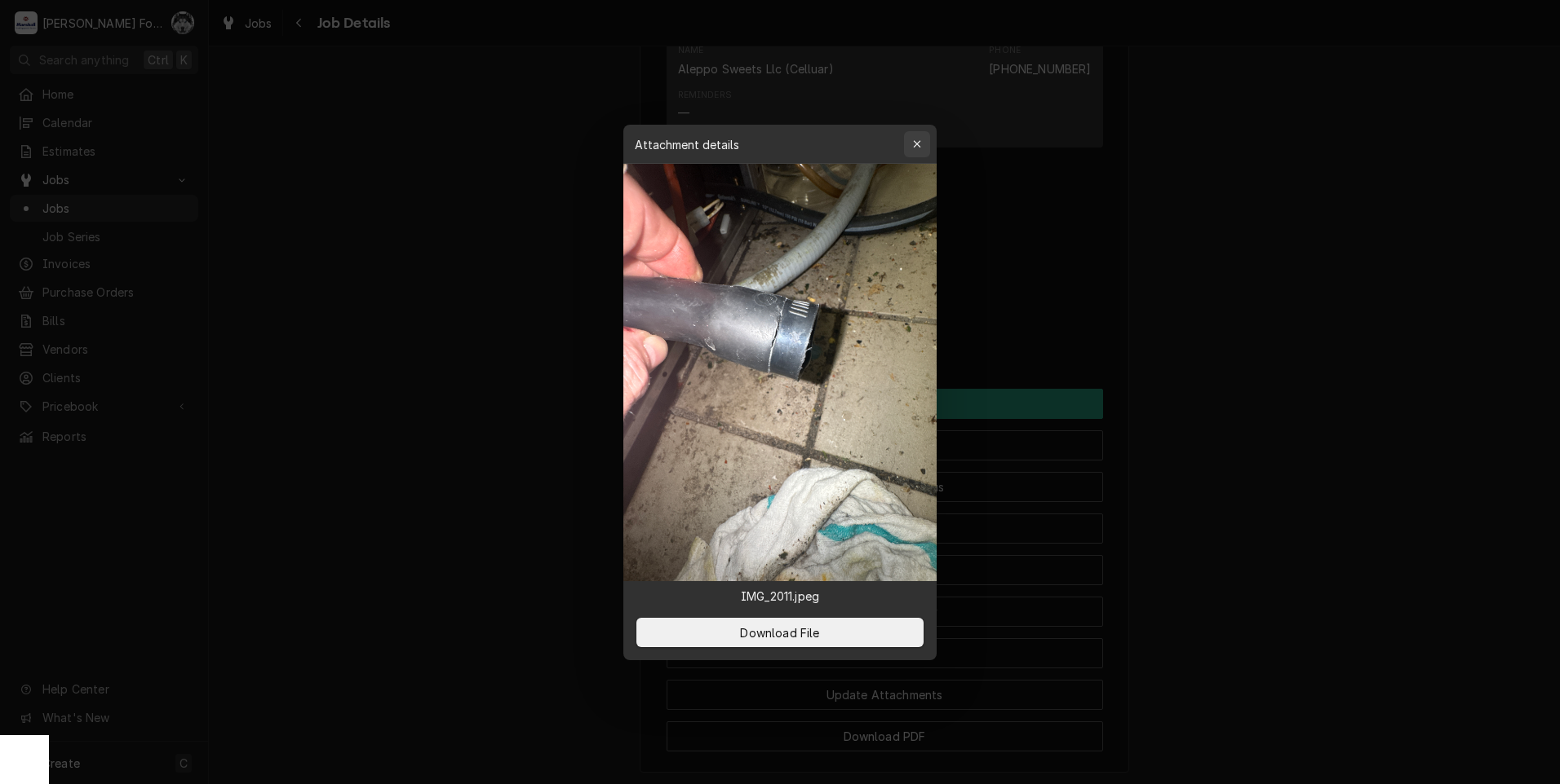
click at [917, 148] on icon "button" at bounding box center [917, 145] width 9 height 11
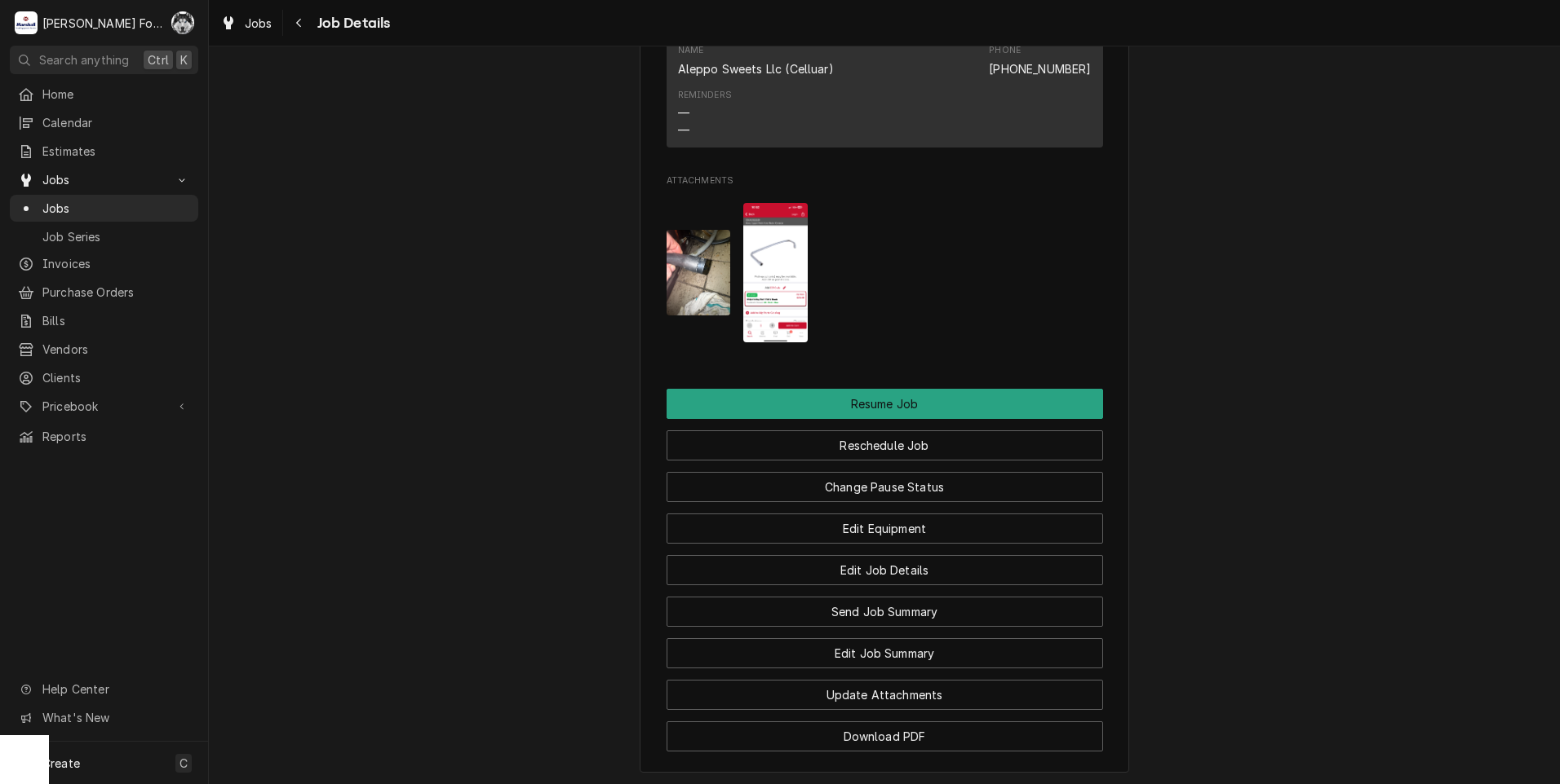
click at [783, 304] on img "Attachments" at bounding box center [776, 272] width 65 height 139
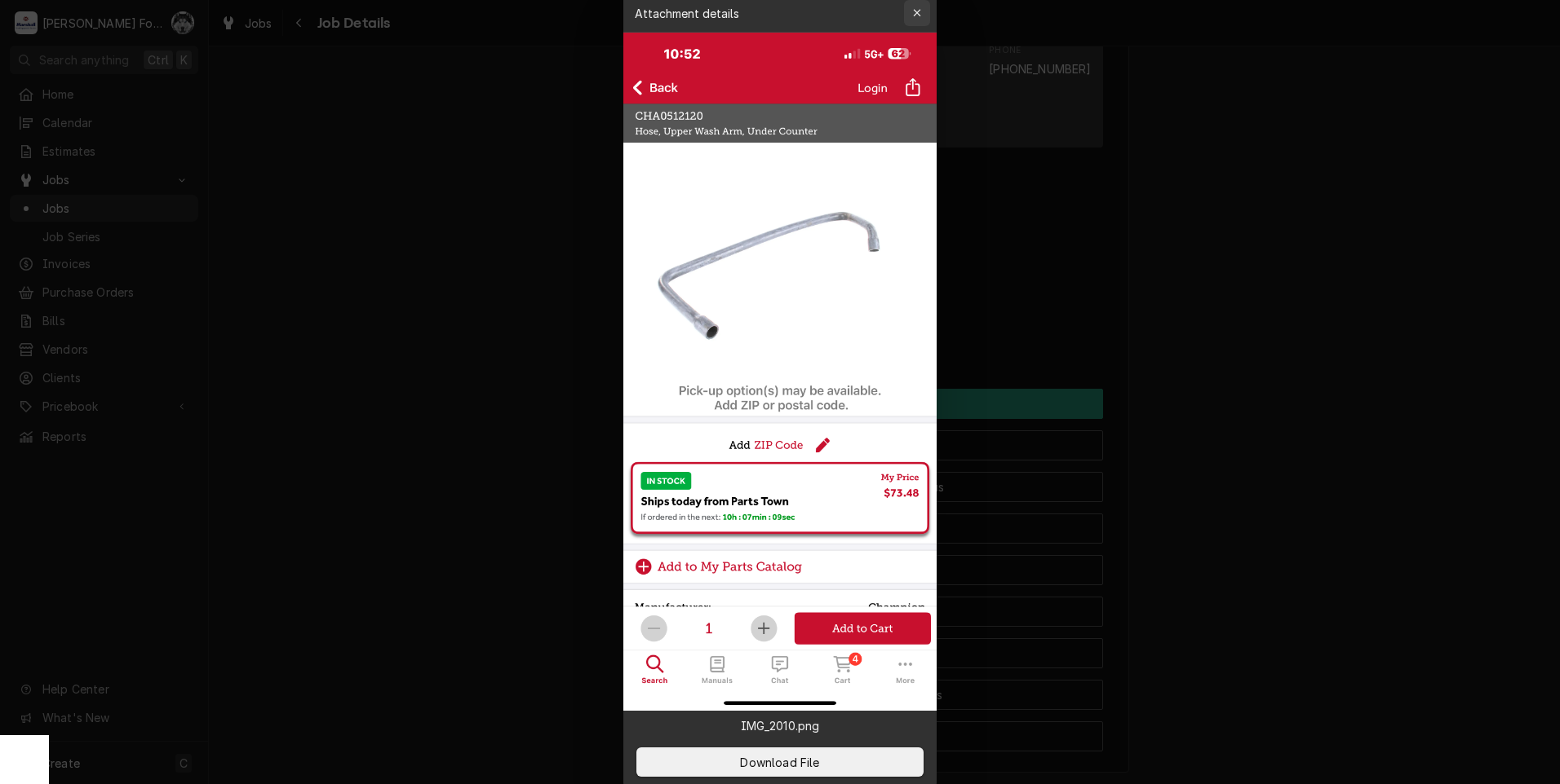
click at [917, 14] on icon "button" at bounding box center [917, 13] width 9 height 11
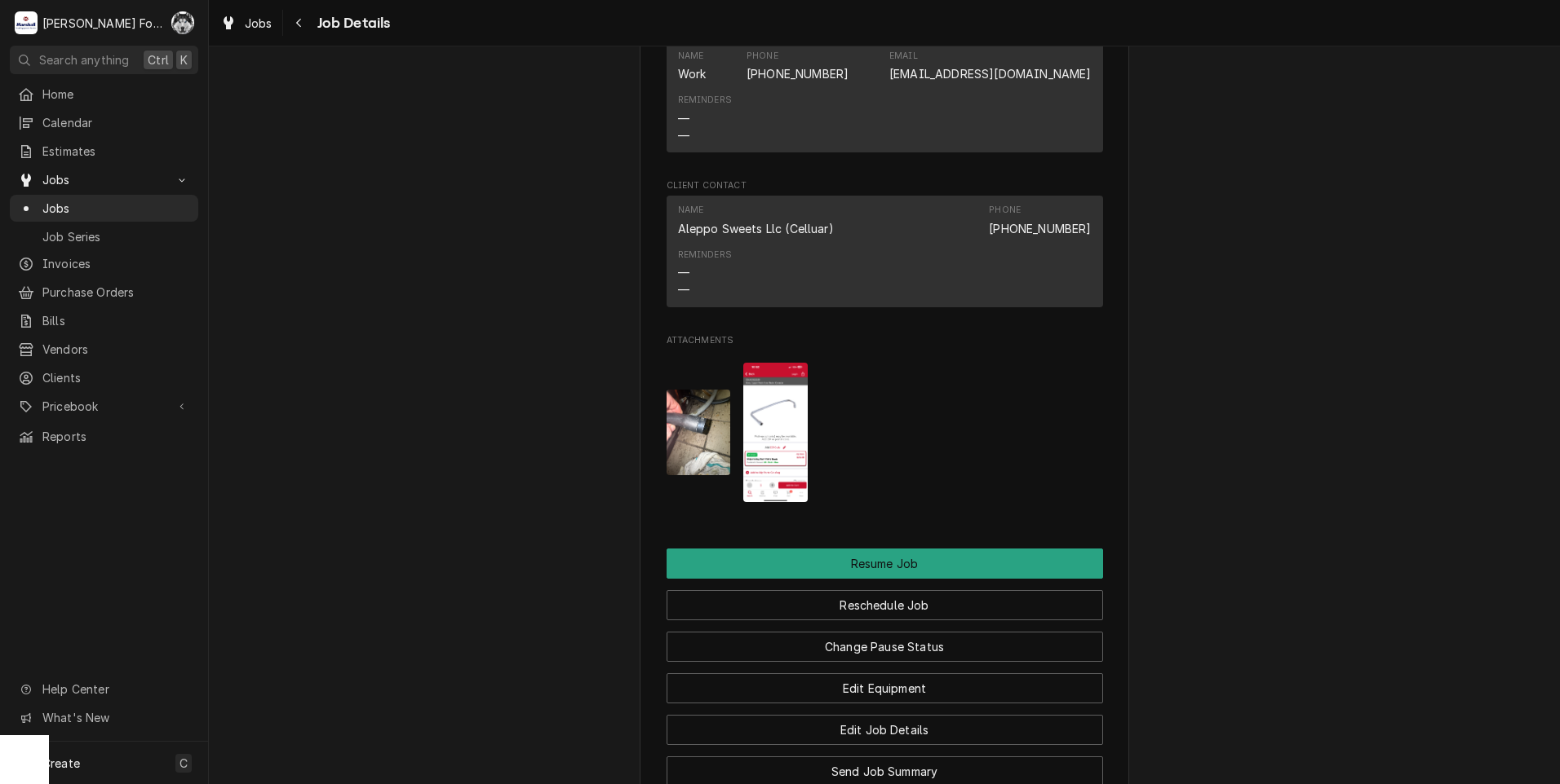
scroll to position [1767, 0]
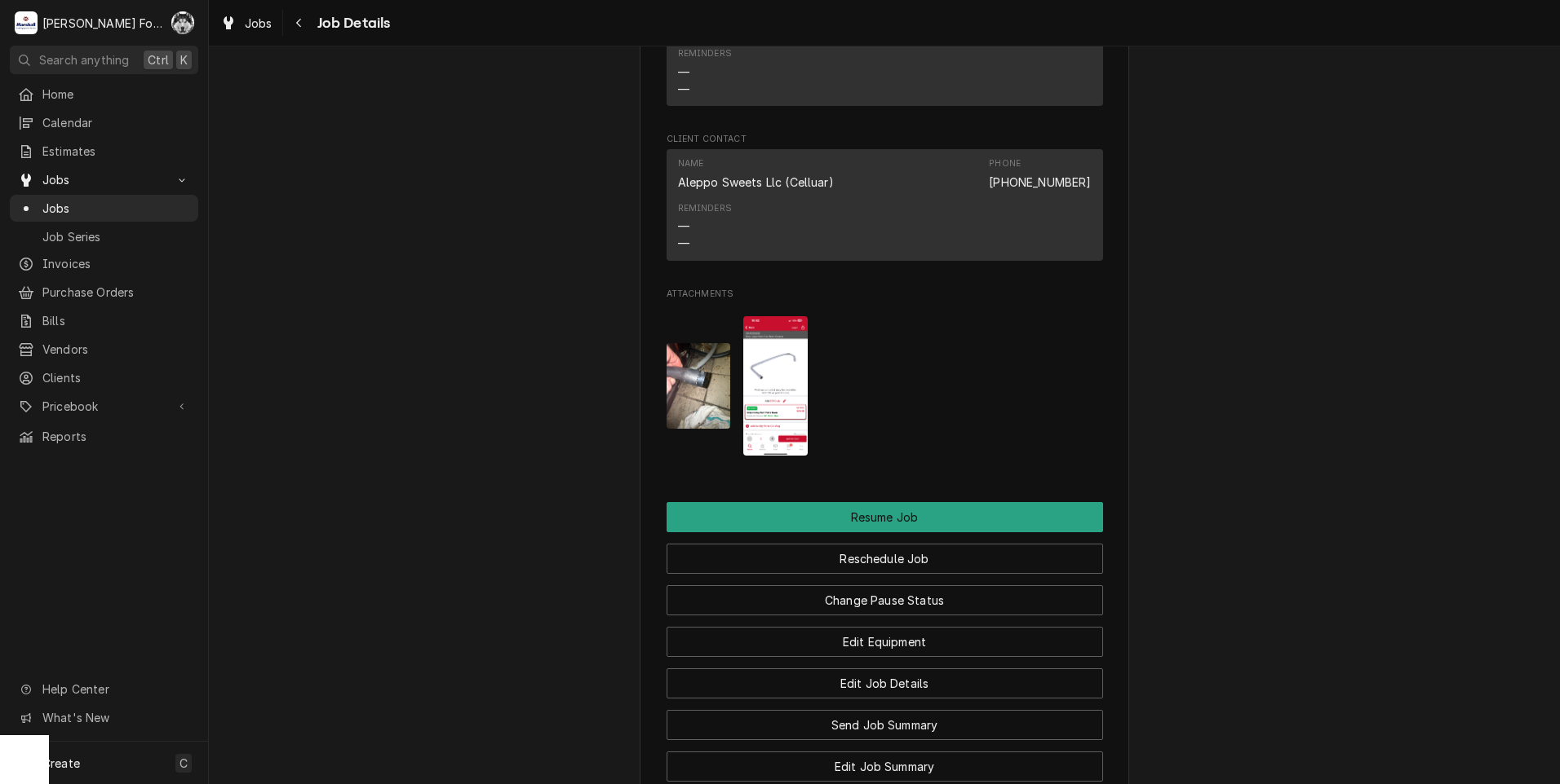
click at [755, 371] on img "Attachments" at bounding box center [776, 386] width 65 height 139
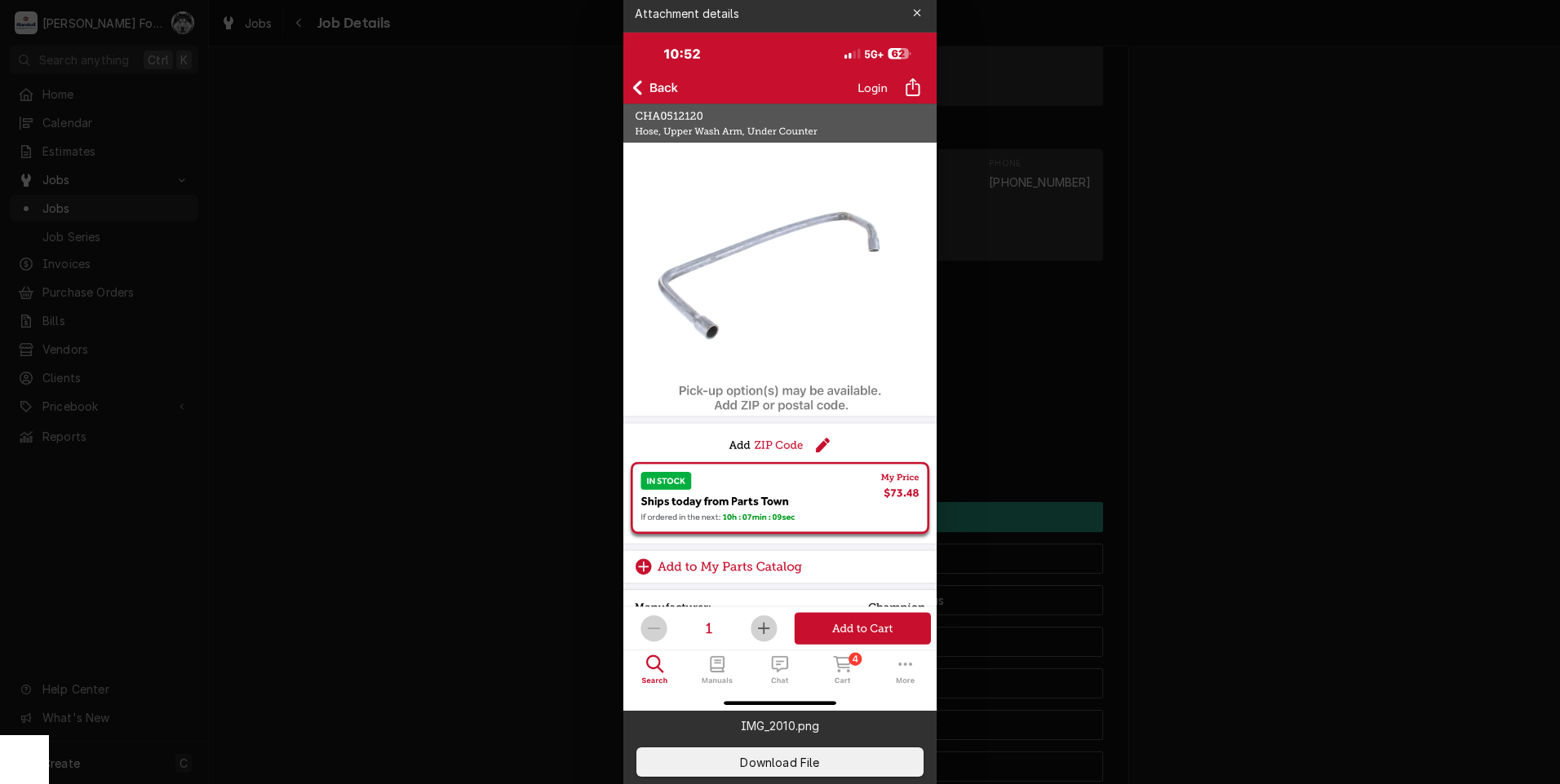
drag, startPoint x: 560, startPoint y: 314, endPoint x: 569, endPoint y: 302, distance: 15.0
click at [561, 309] on div at bounding box center [780, 392] width 1560 height 784
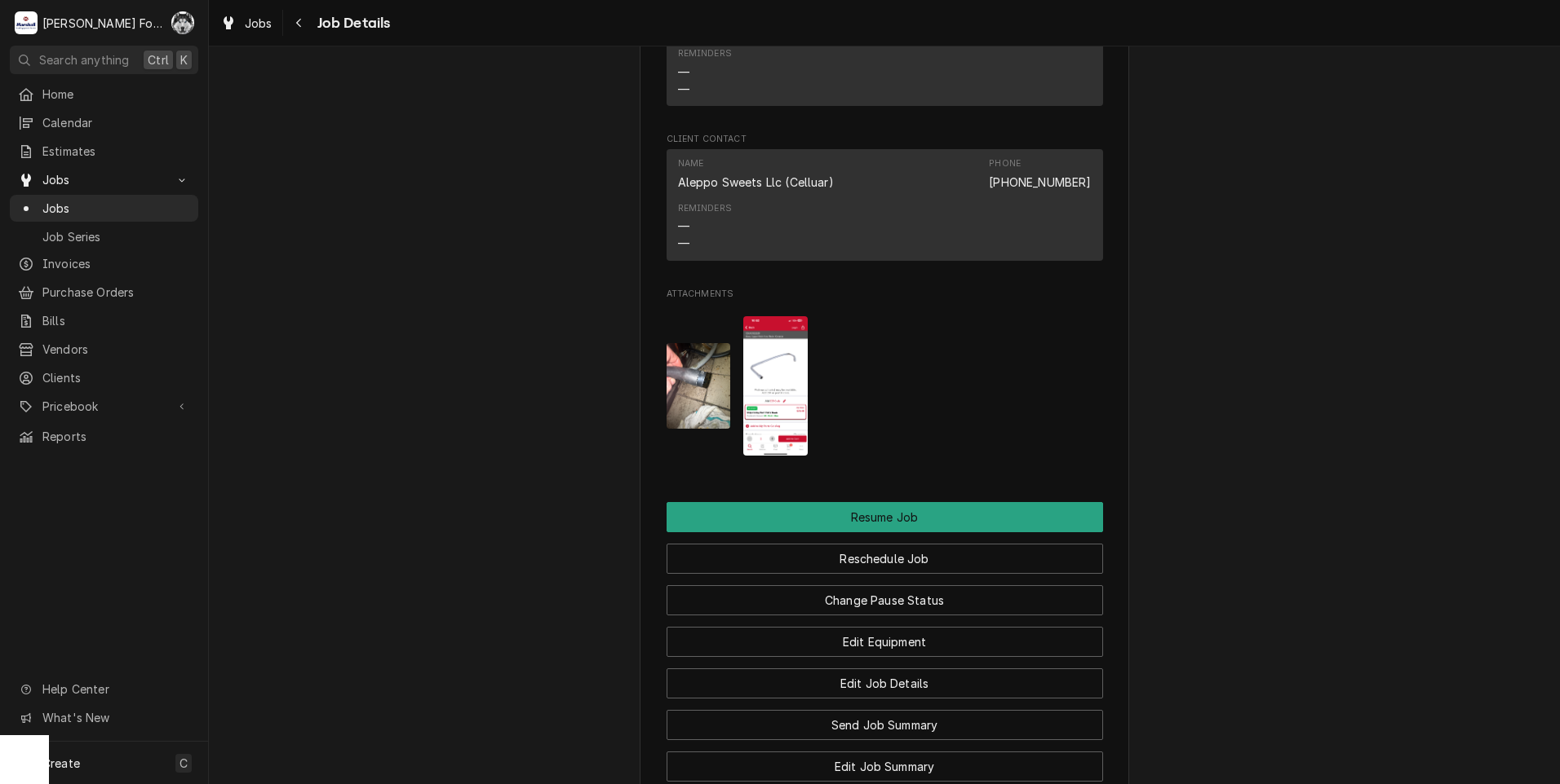
click at [687, 429] on img "Attachments" at bounding box center [699, 386] width 65 height 86
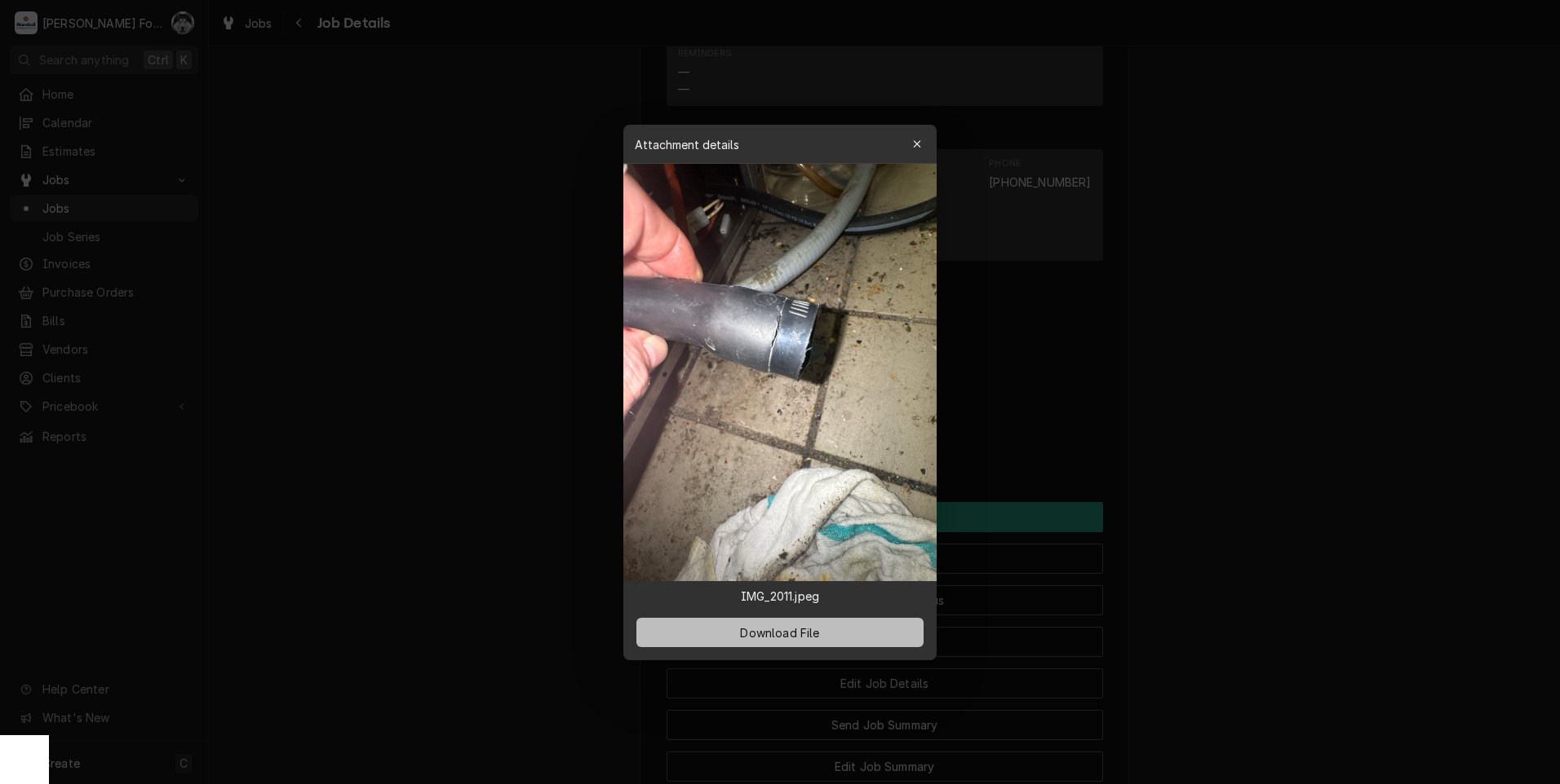
click at [790, 638] on span "Download File" at bounding box center [780, 633] width 86 height 17
click at [507, 369] on div at bounding box center [780, 392] width 1560 height 784
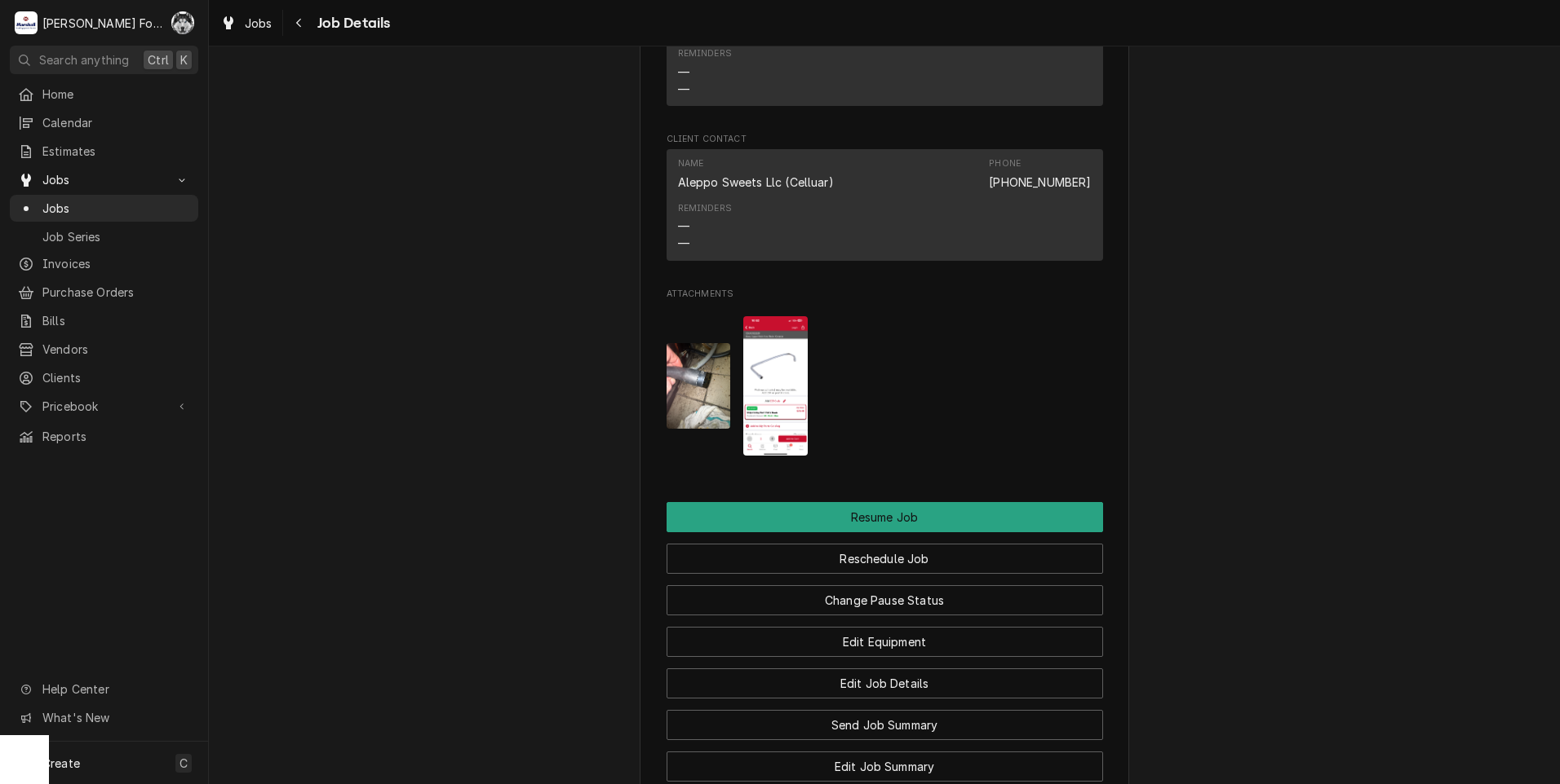
click at [773, 399] on img "Attachments" at bounding box center [776, 386] width 65 height 139
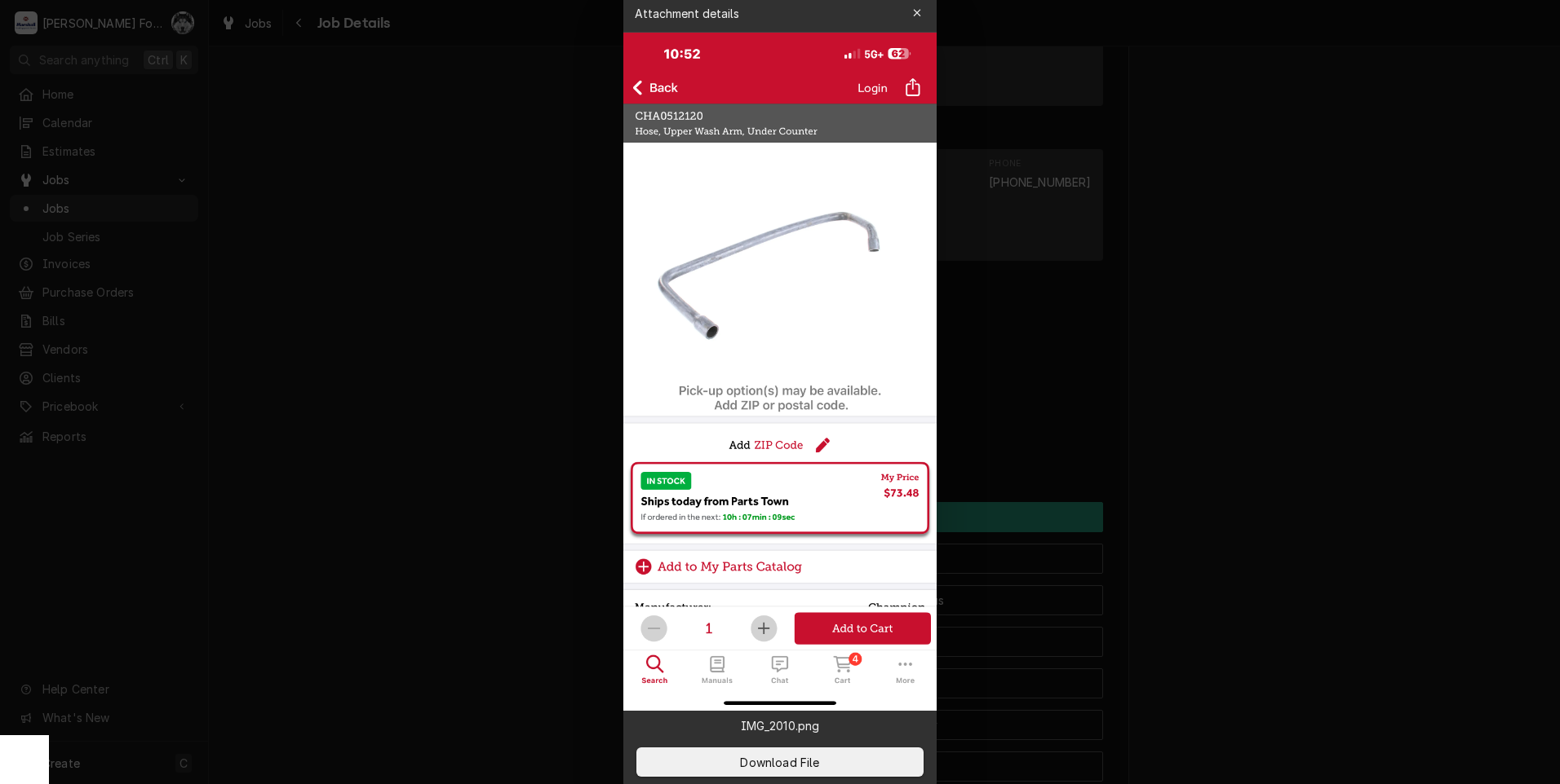
click at [356, 303] on div at bounding box center [780, 392] width 1560 height 784
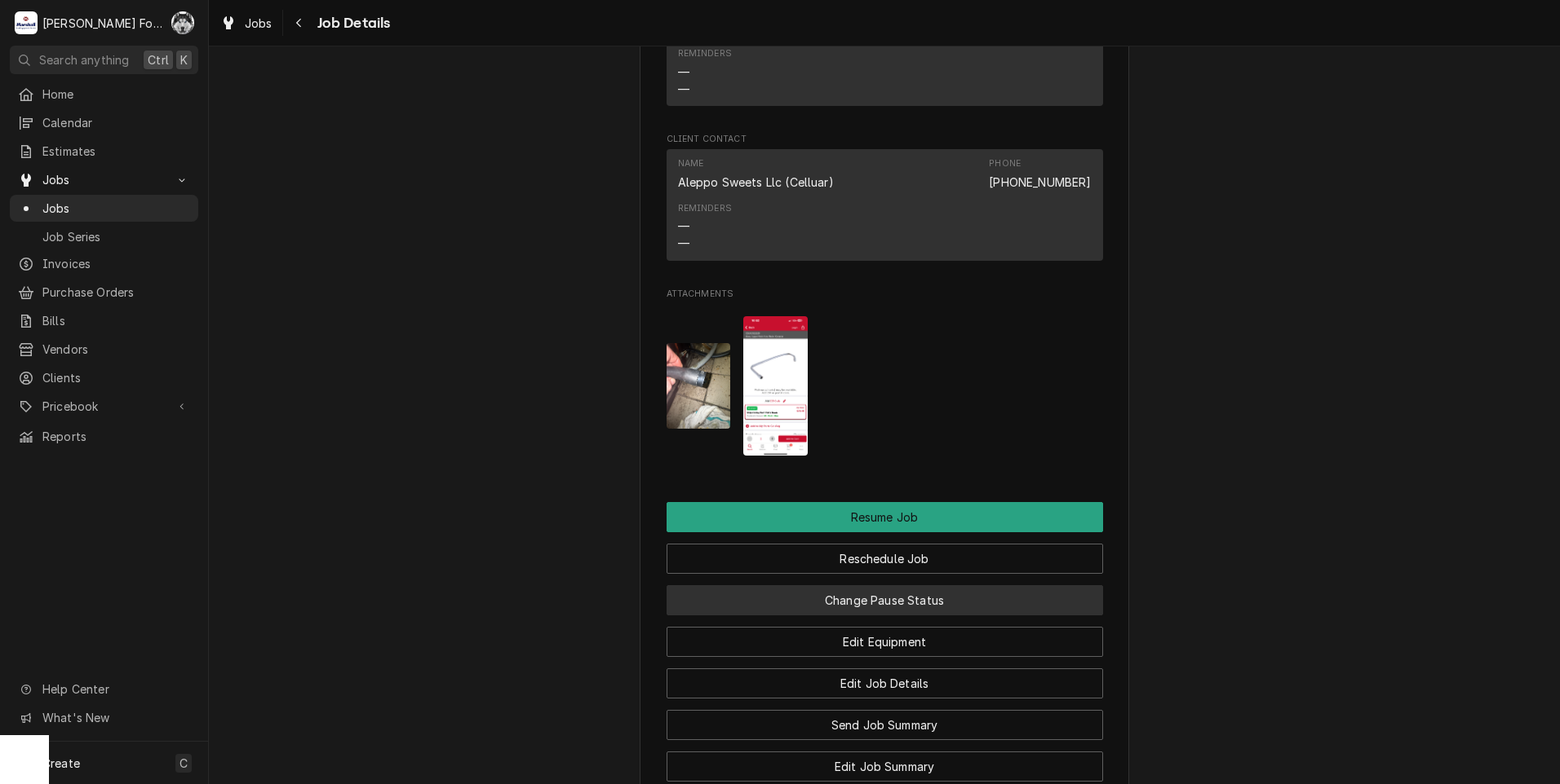
click at [847, 615] on button "Change Pause Status" at bounding box center [884, 601] width 436 height 30
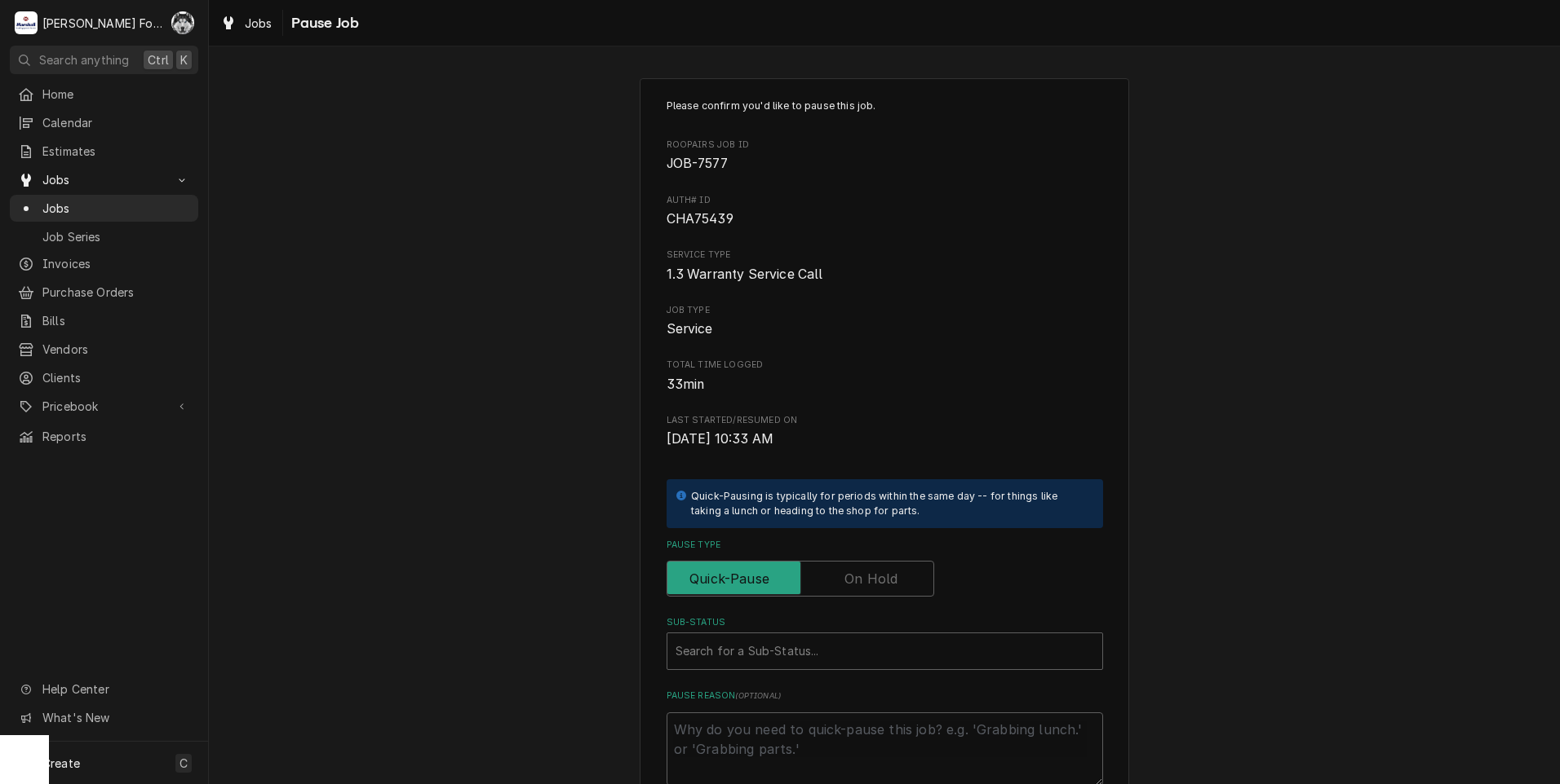
click at [846, 569] on label "Pause Type" at bounding box center [800, 579] width 268 height 36
click at [846, 569] on input "Pause Type" at bounding box center [800, 579] width 253 height 36
checkbox input "true"
click at [797, 644] on div "Sub-Status" at bounding box center [884, 651] width 418 height 30
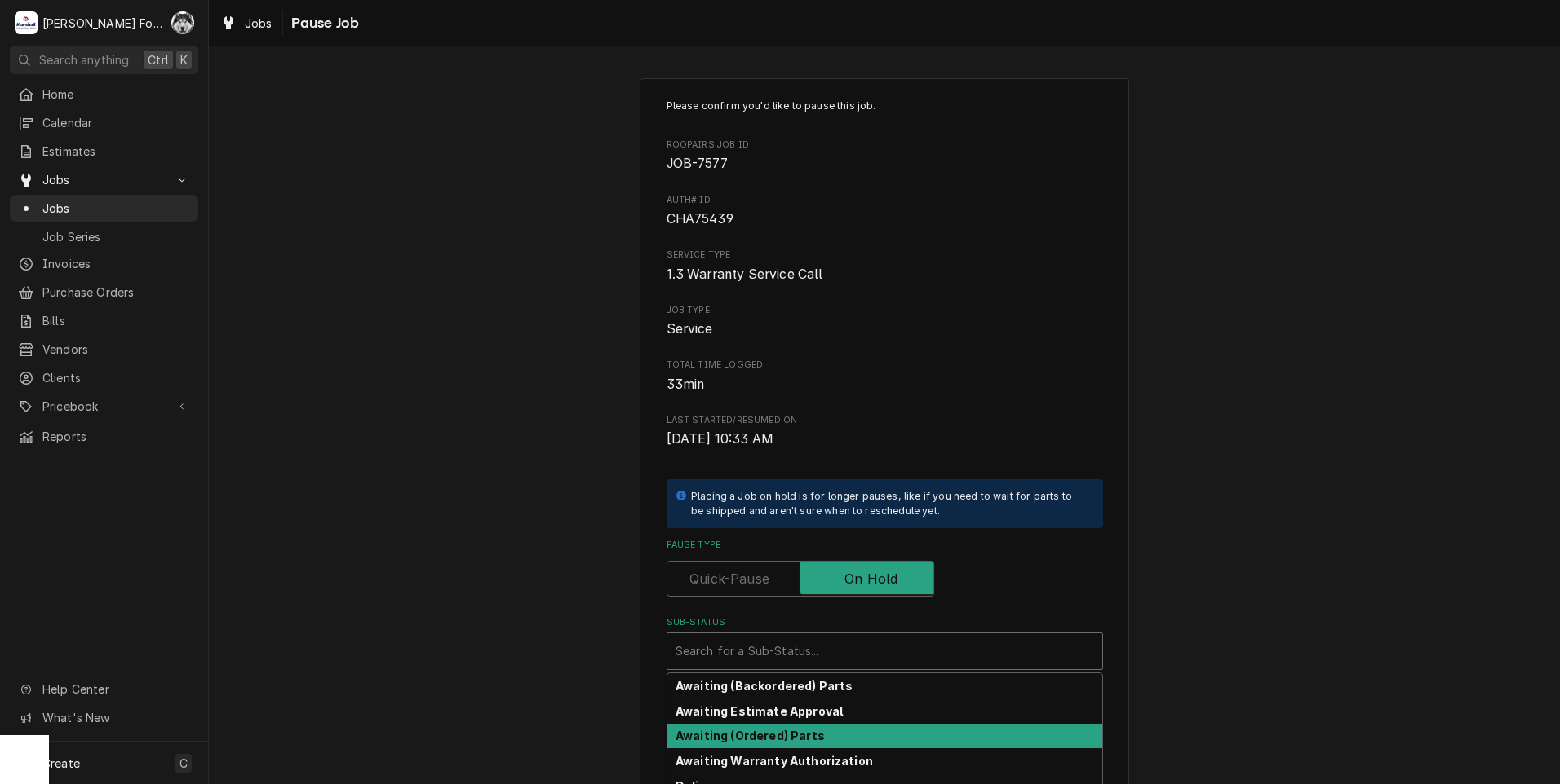
drag, startPoint x: 762, startPoint y: 717, endPoint x: 752, endPoint y: 740, distance: 25.1
click at [754, 742] on div "Awaiting (Backordered) Parts Awaiting Estimate Approval Awaiting (Ordered) Part…" at bounding box center [884, 795] width 435 height 245
click at [752, 739] on strong "Awaiting (Ordered) Parts" at bounding box center [750, 735] width 150 height 14
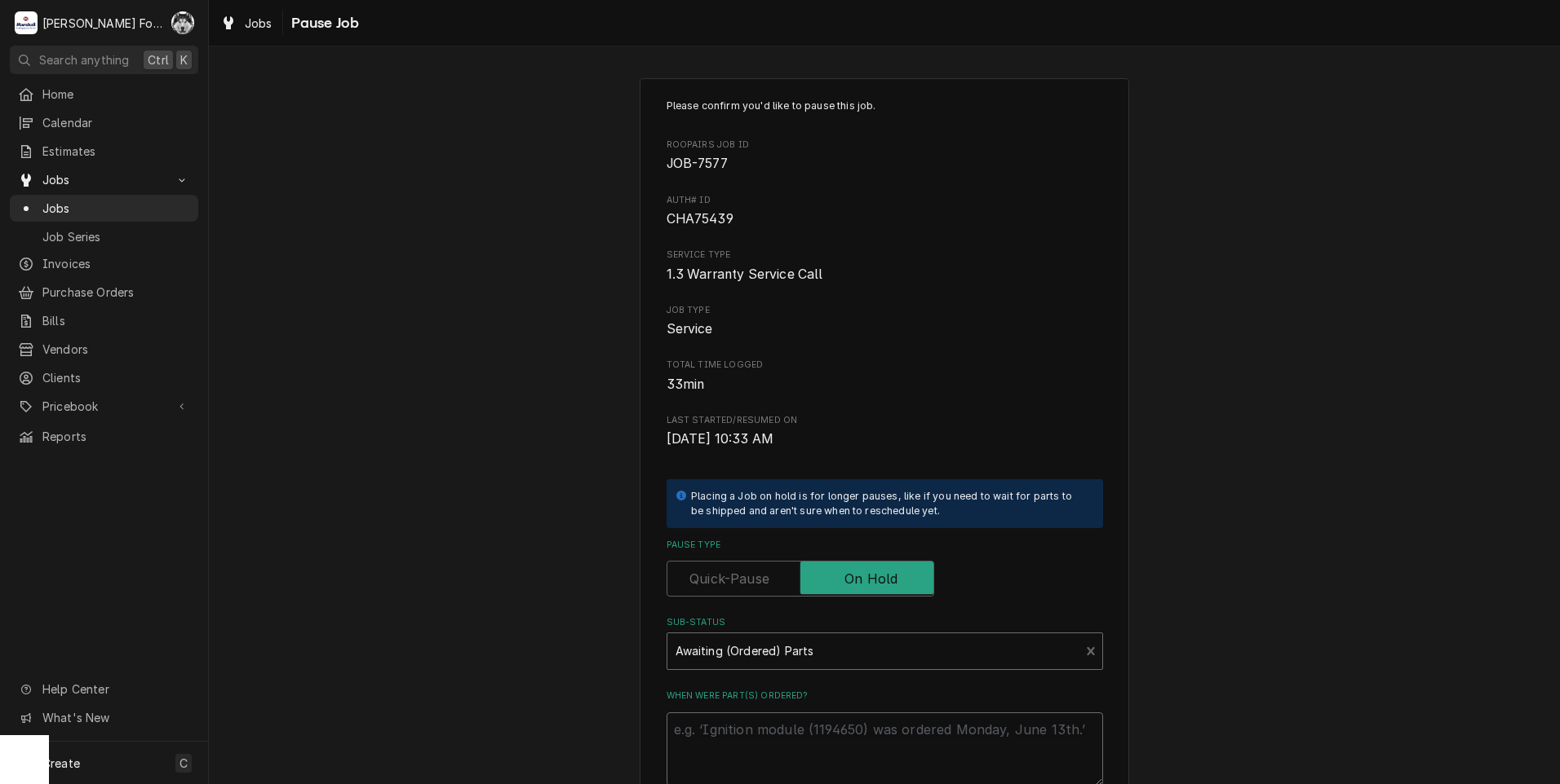
click at [723, 742] on textarea "When were part(s) ordered?" at bounding box center [884, 749] width 436 height 73
type textarea "x"
type textarea "1"
type textarea "x"
type textarea "10"
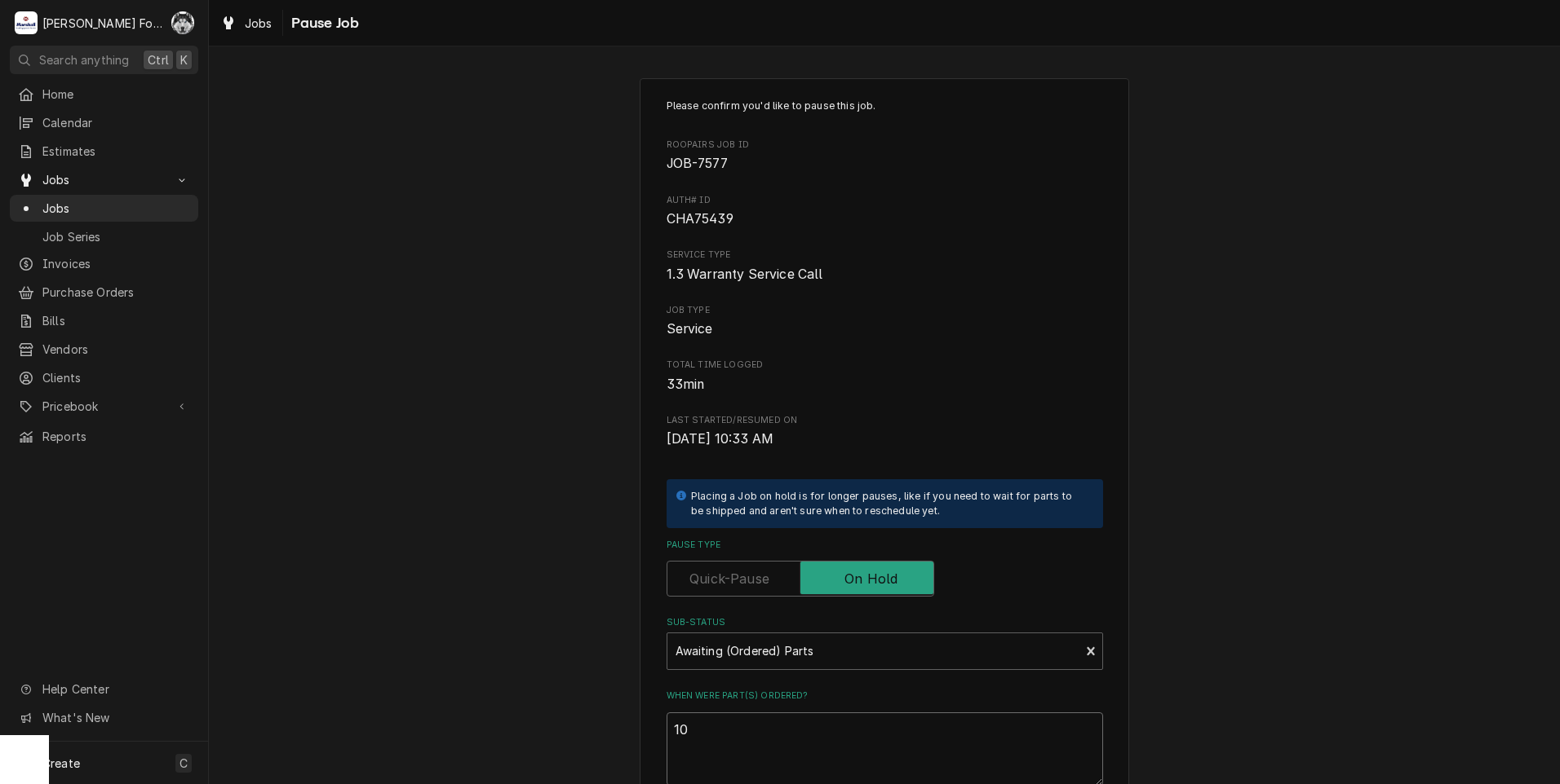
type textarea "x"
type textarea "10*"
type textarea "x"
type textarea "10"
type textarea "x"
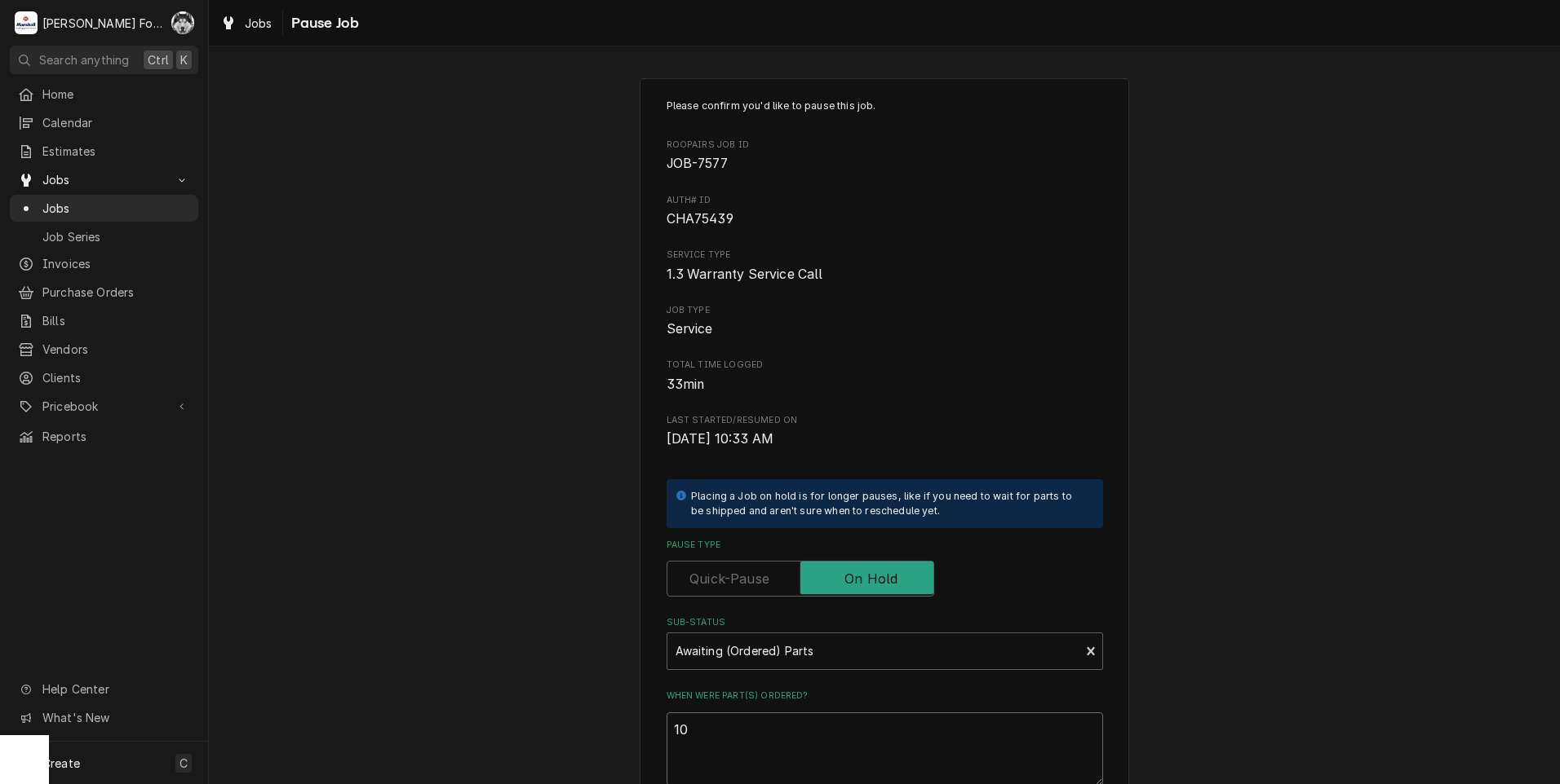
type textarea "10/"
type textarea "x"
type textarea "10/3"
type textarea "x"
type textarea "10/3/"
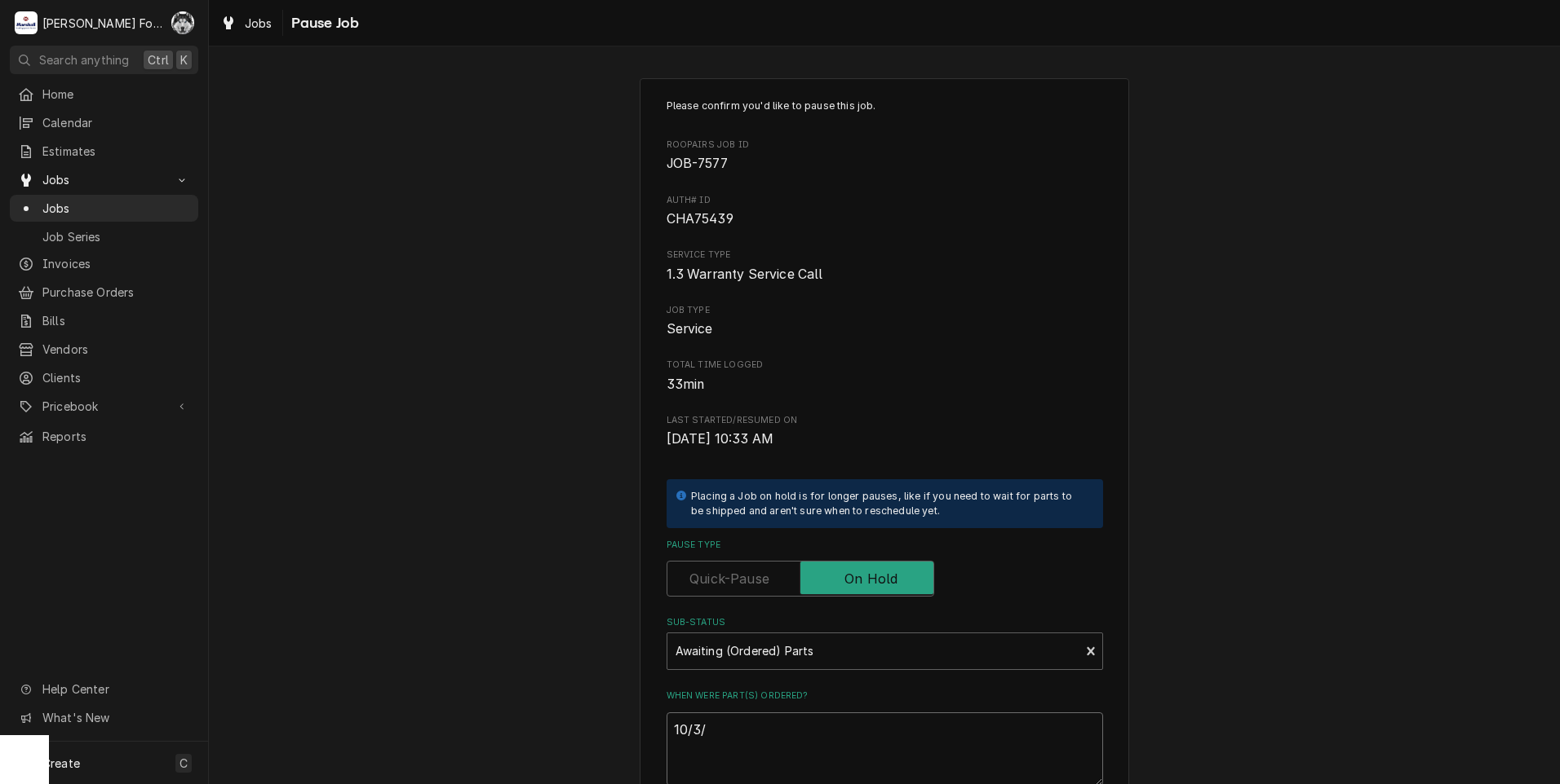
type textarea "x"
type textarea "10/3/2"
type textarea "x"
type textarea "10/3/20"
type textarea "x"
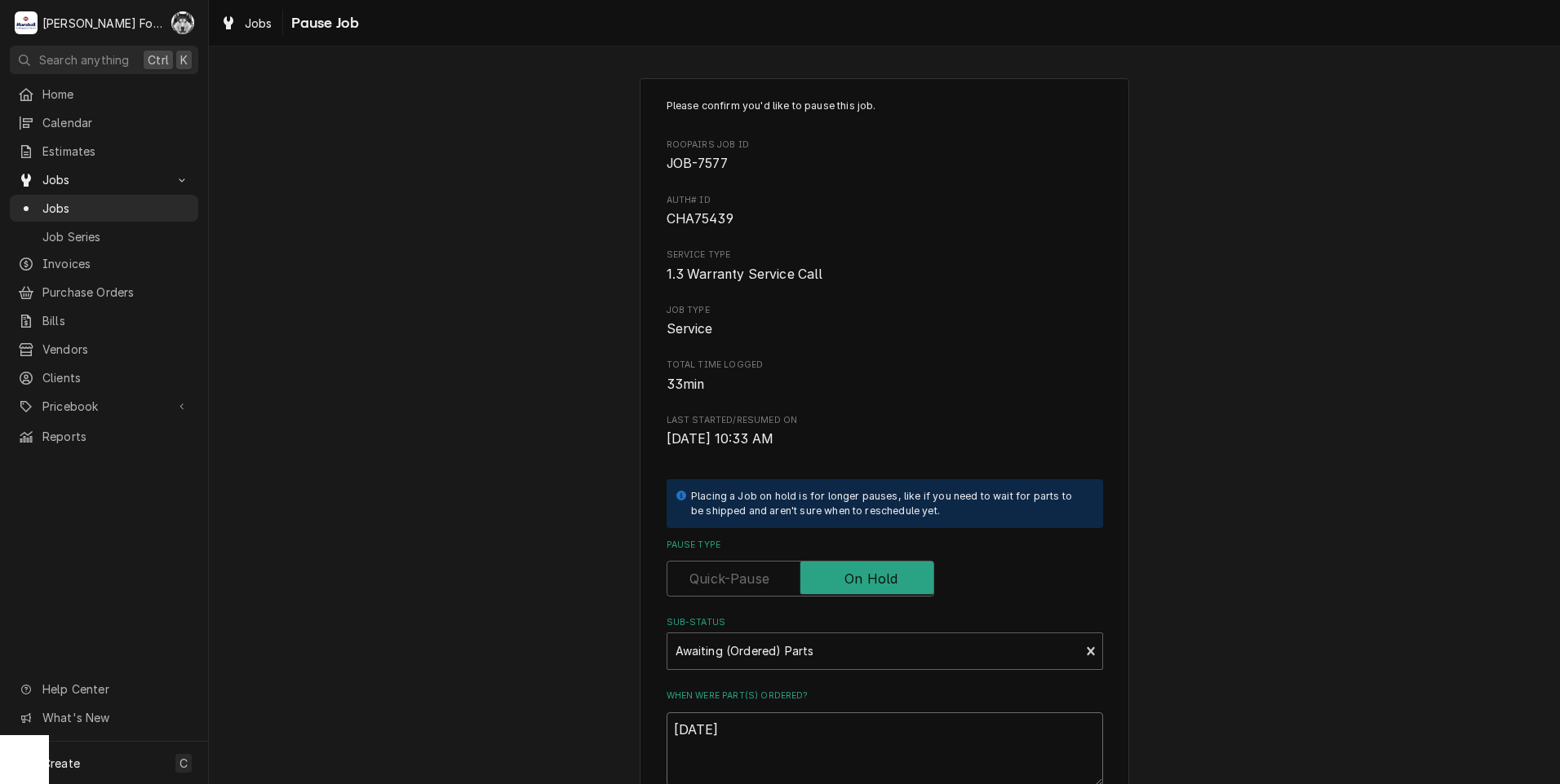
type textarea "10/3/202"
type textarea "x"
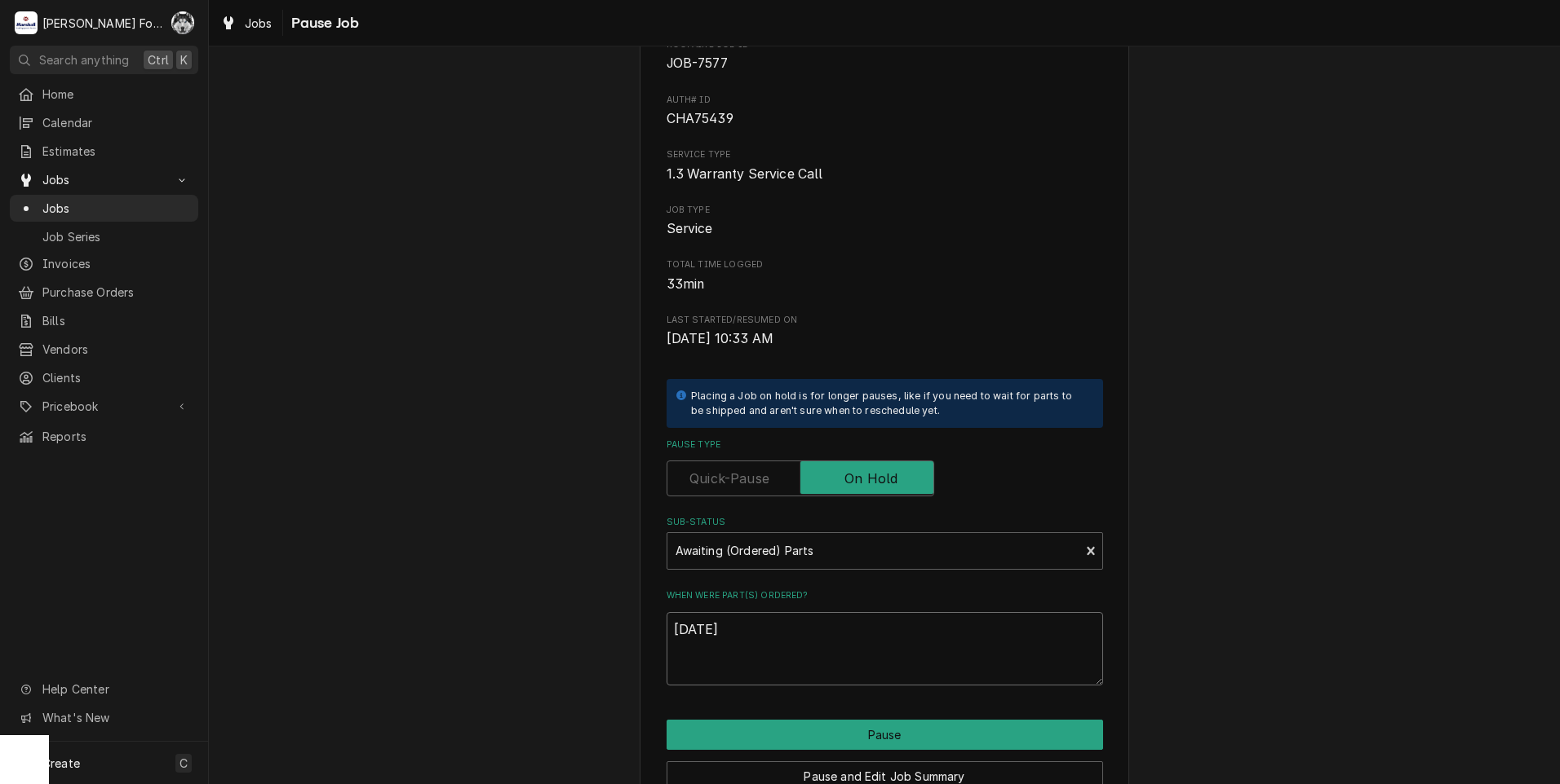
scroll to position [184, 0]
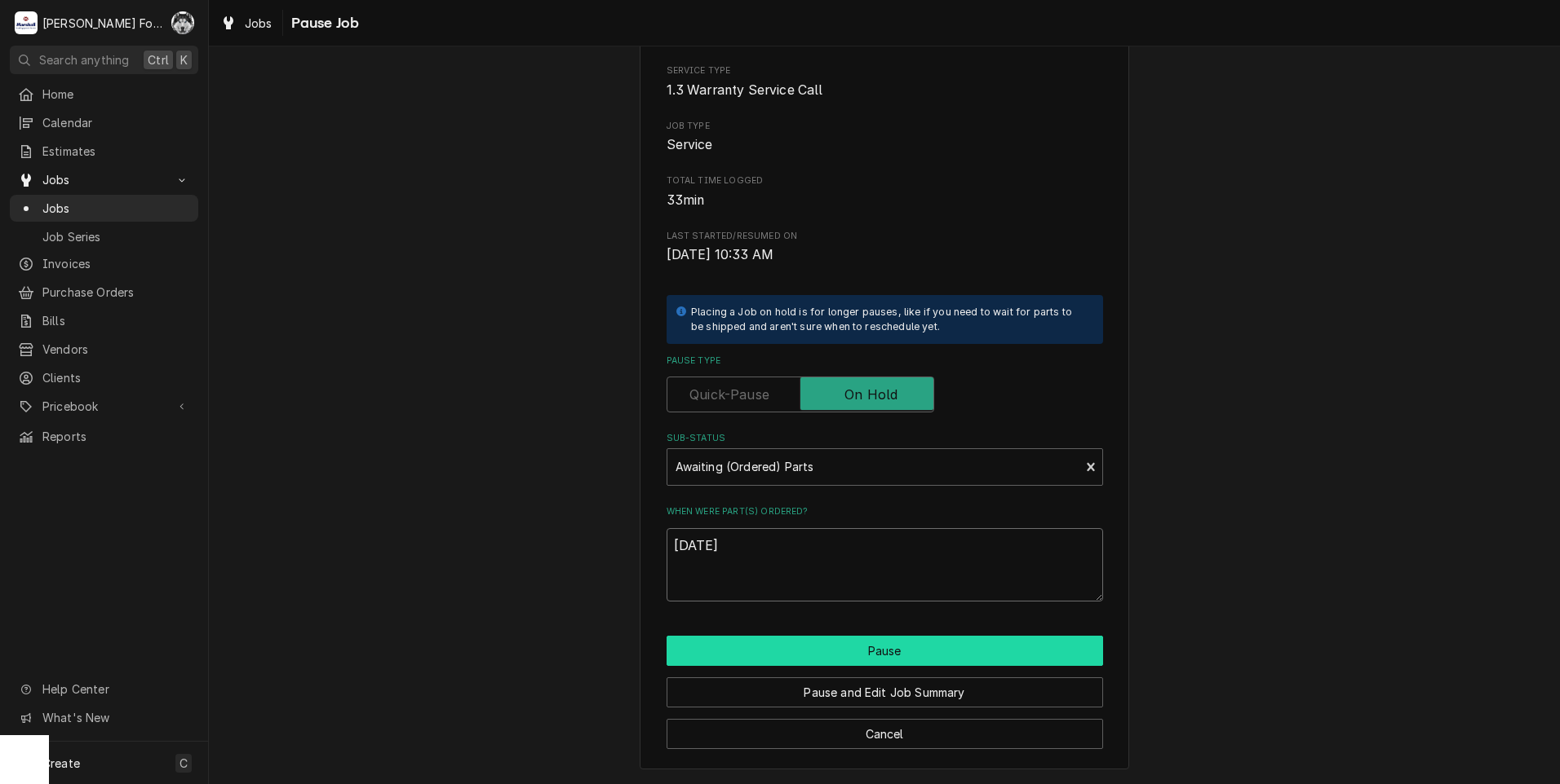
type textarea "10/3/2025"
click at [807, 644] on button "Pause" at bounding box center [884, 652] width 436 height 30
type textarea "x"
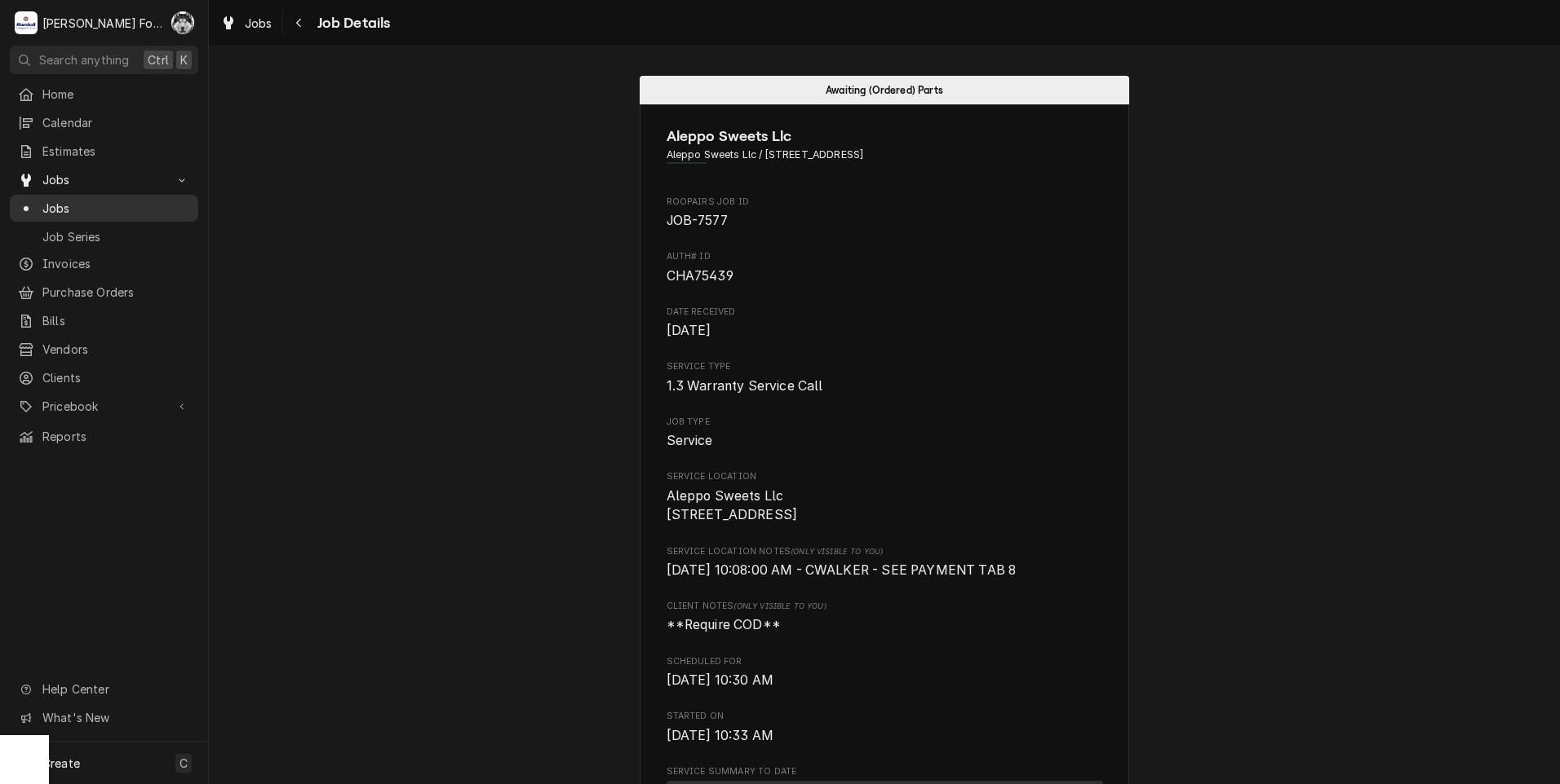
click at [39, 202] on div "Jobs" at bounding box center [104, 209] width 172 height 17
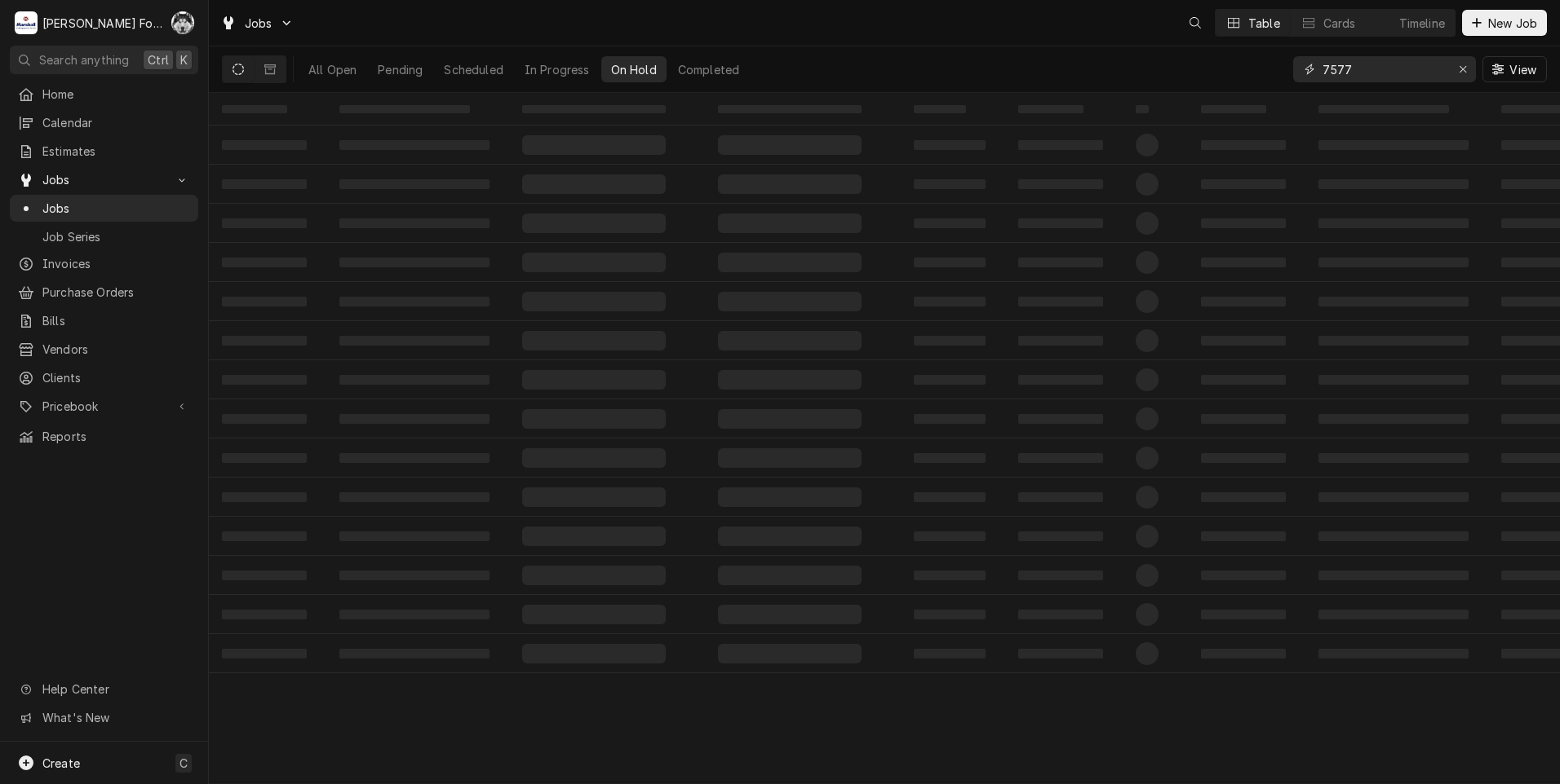
drag, startPoint x: 1187, startPoint y: 76, endPoint x: 1387, endPoint y: 77, distance: 200.0
click at [1149, 76] on div "All Open Pending Scheduled In Progress On Hold Completed 7577 View" at bounding box center [884, 70] width 1325 height 46
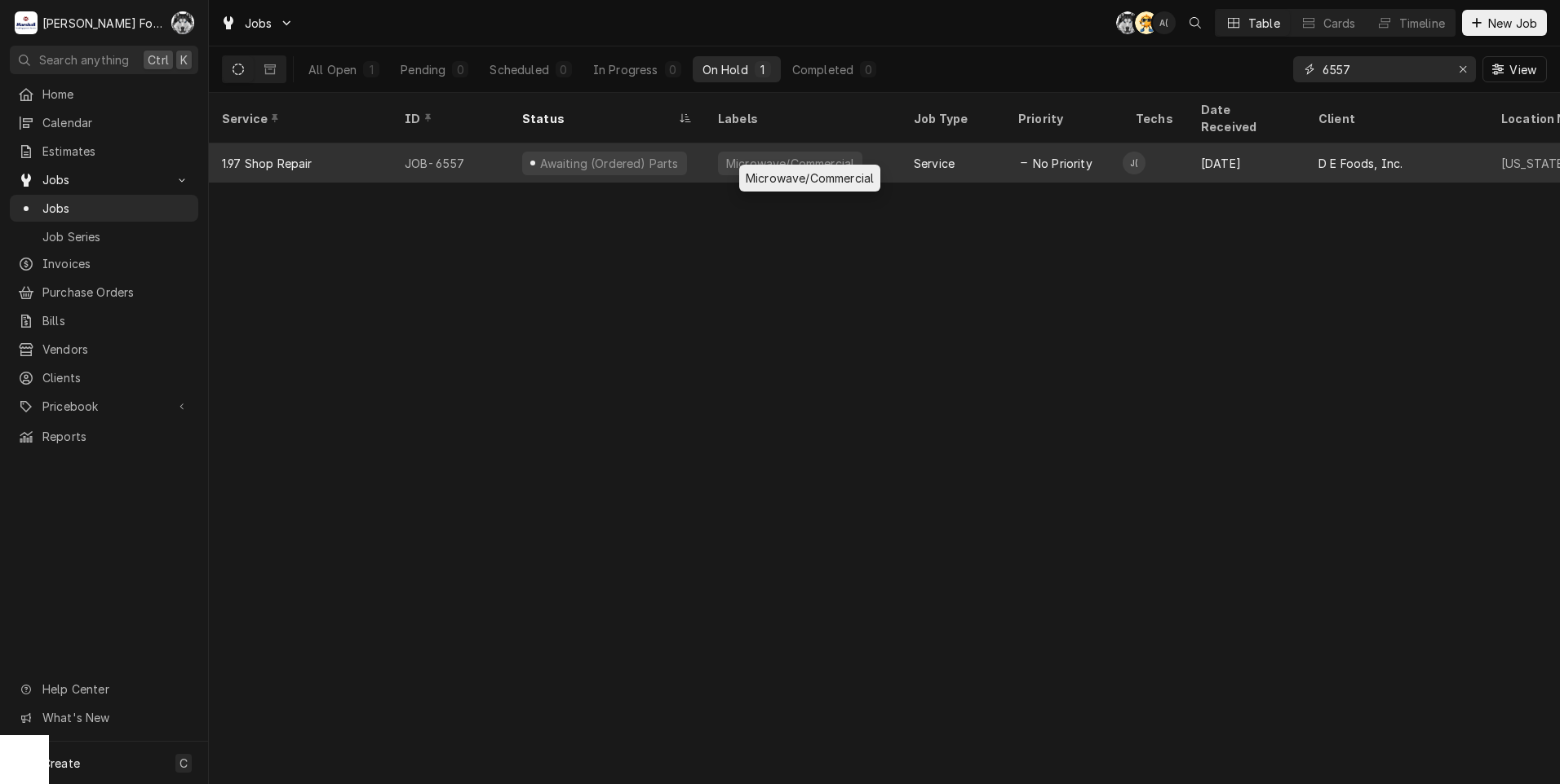
type input "6557"
click at [713, 151] on div "Microwave/Commercial" at bounding box center [802, 163] width 195 height 39
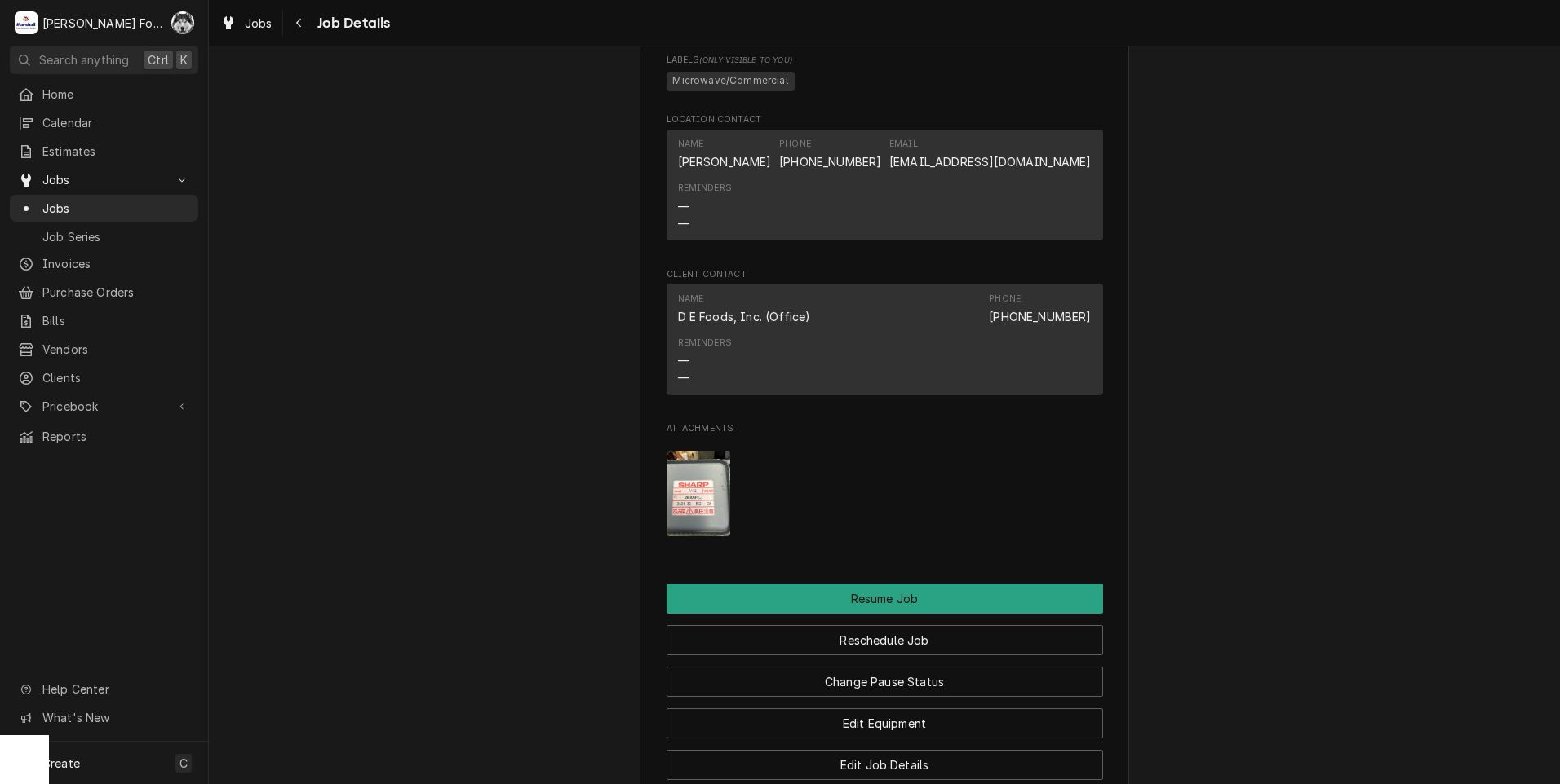
scroll to position [1495, 0]
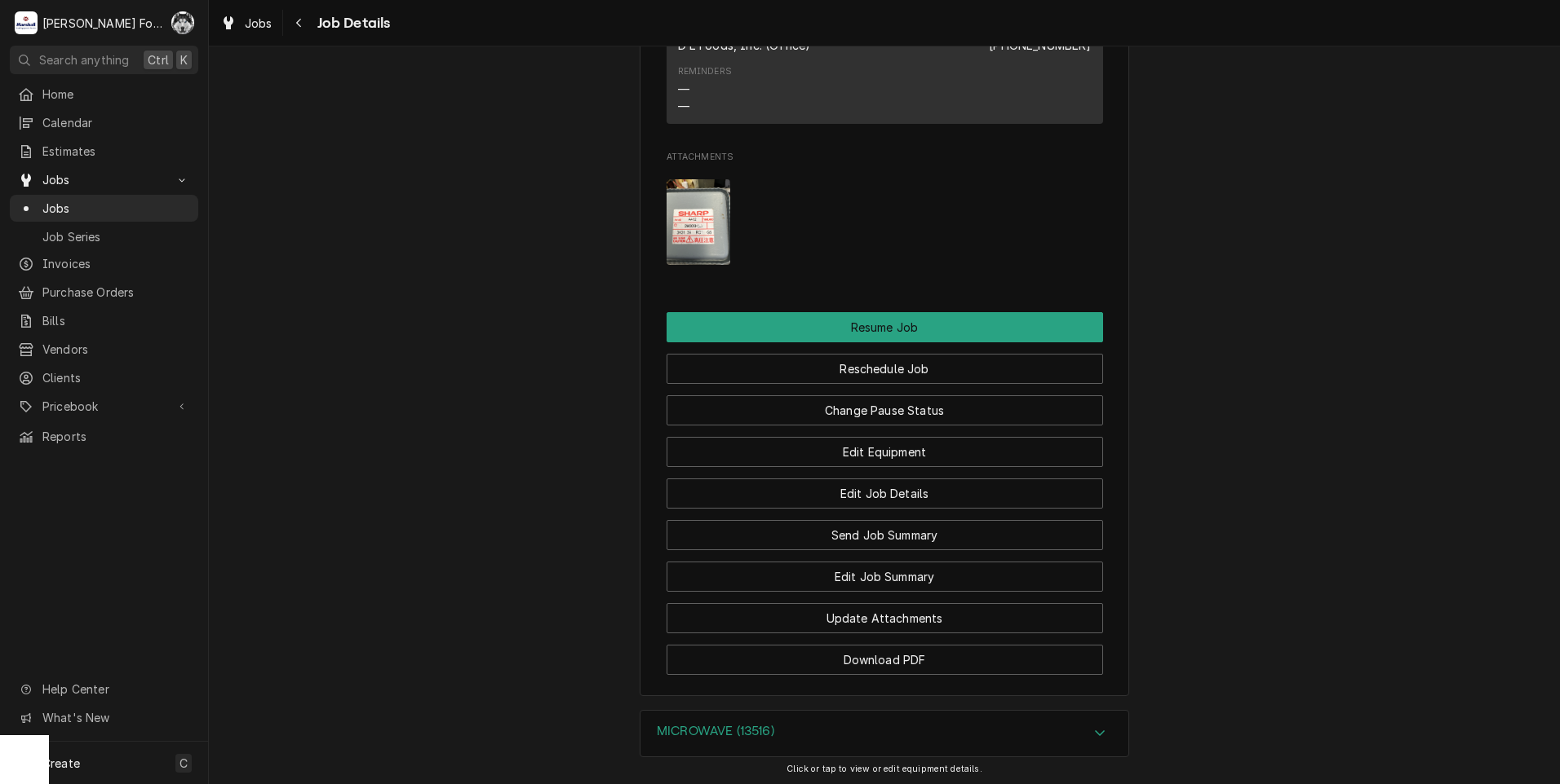
click at [750, 739] on h3 "MICROWAVE (13516)" at bounding box center [715, 732] width 117 height 15
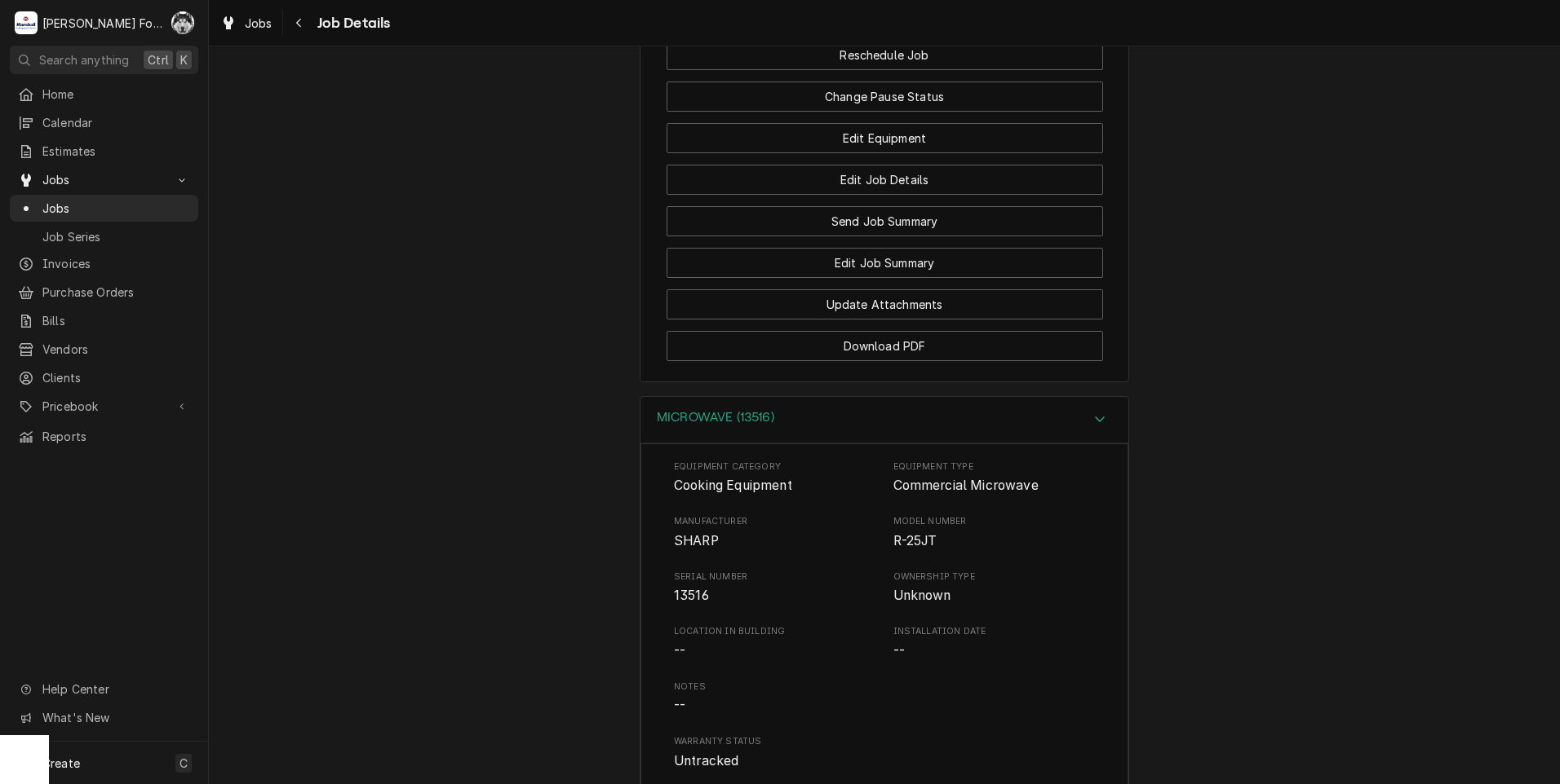
scroll to position [2215, 0]
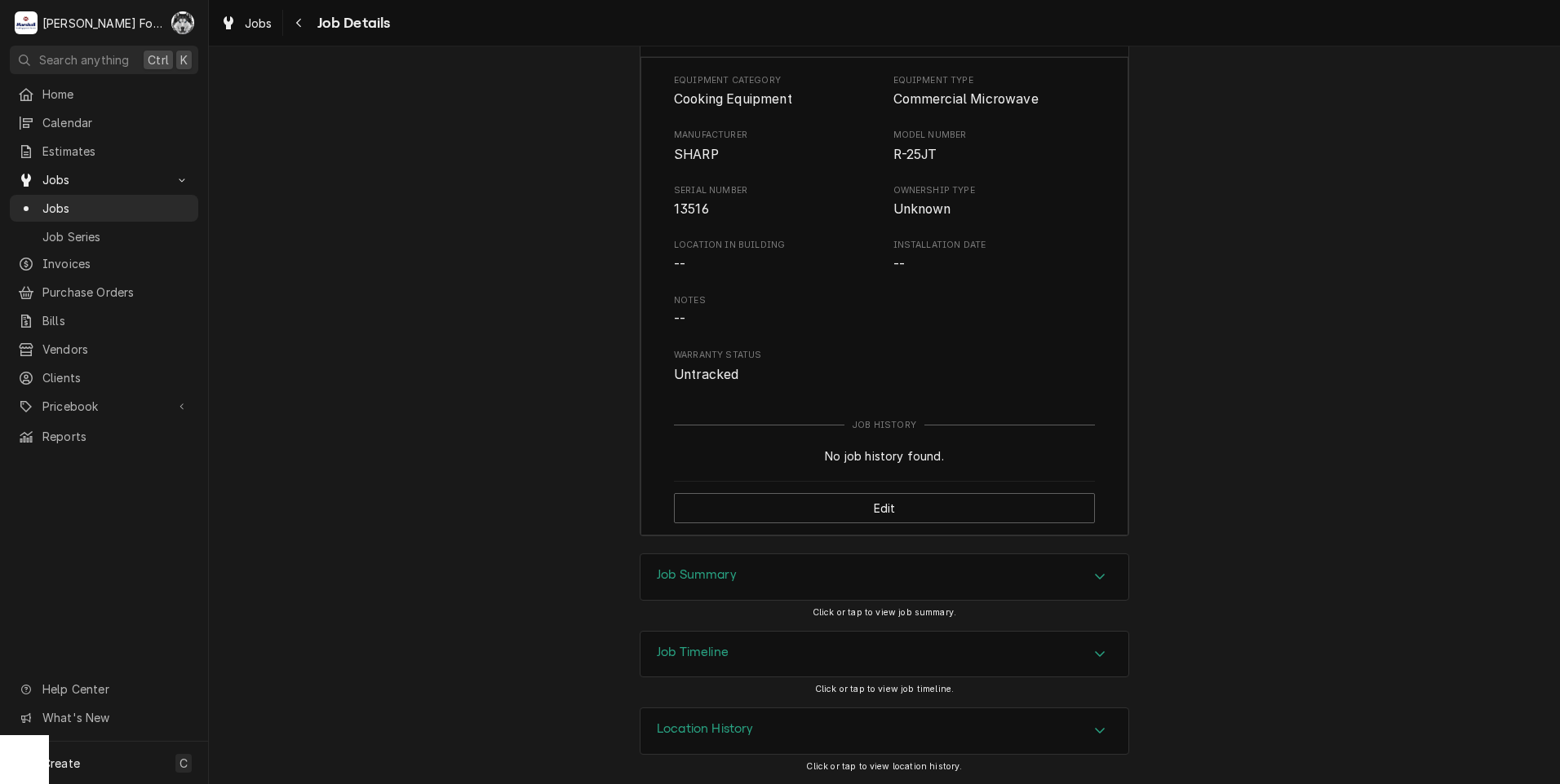
click at [824, 565] on div "Job Summary" at bounding box center [884, 577] width 488 height 46
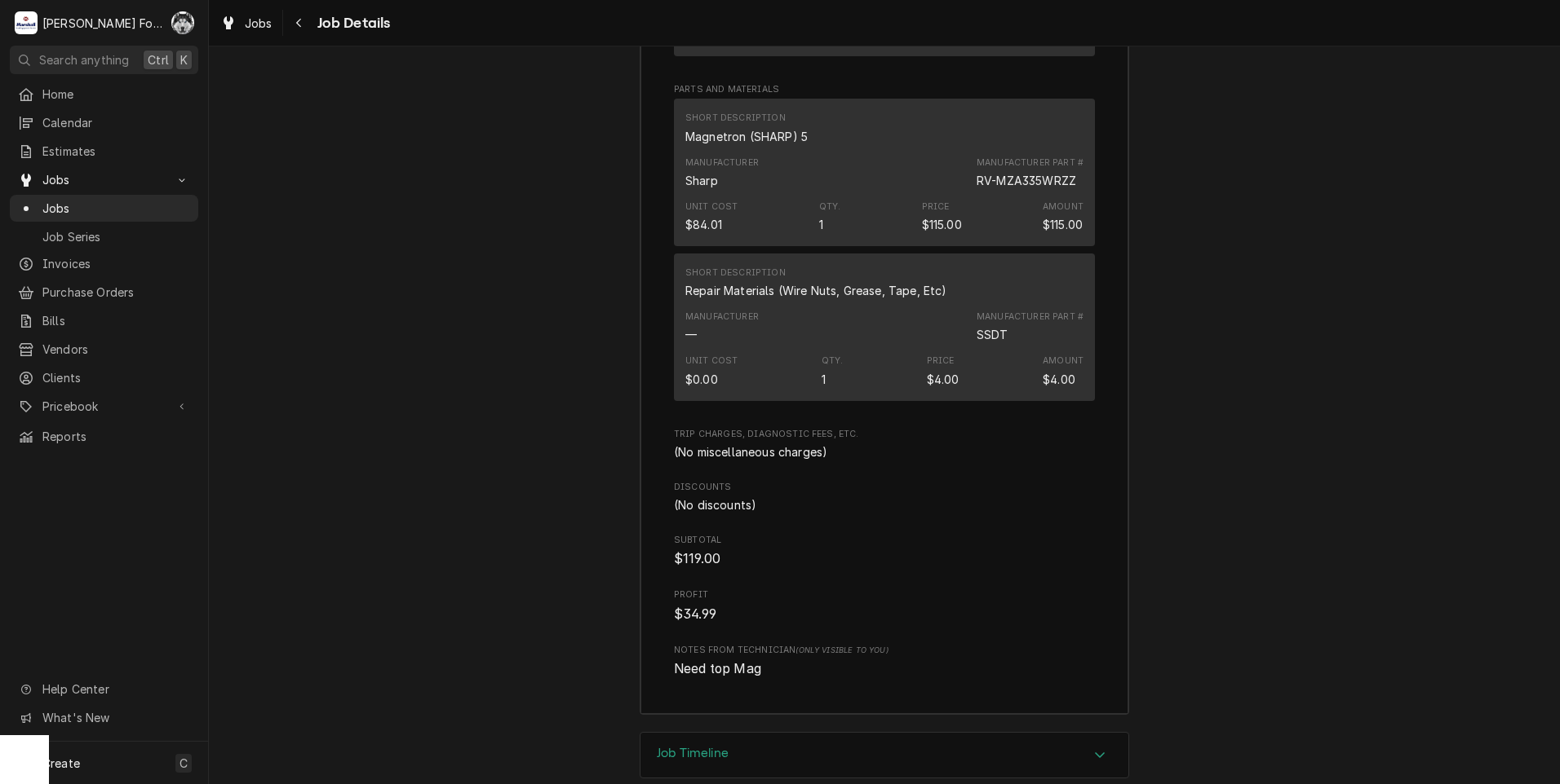
scroll to position [3682, 0]
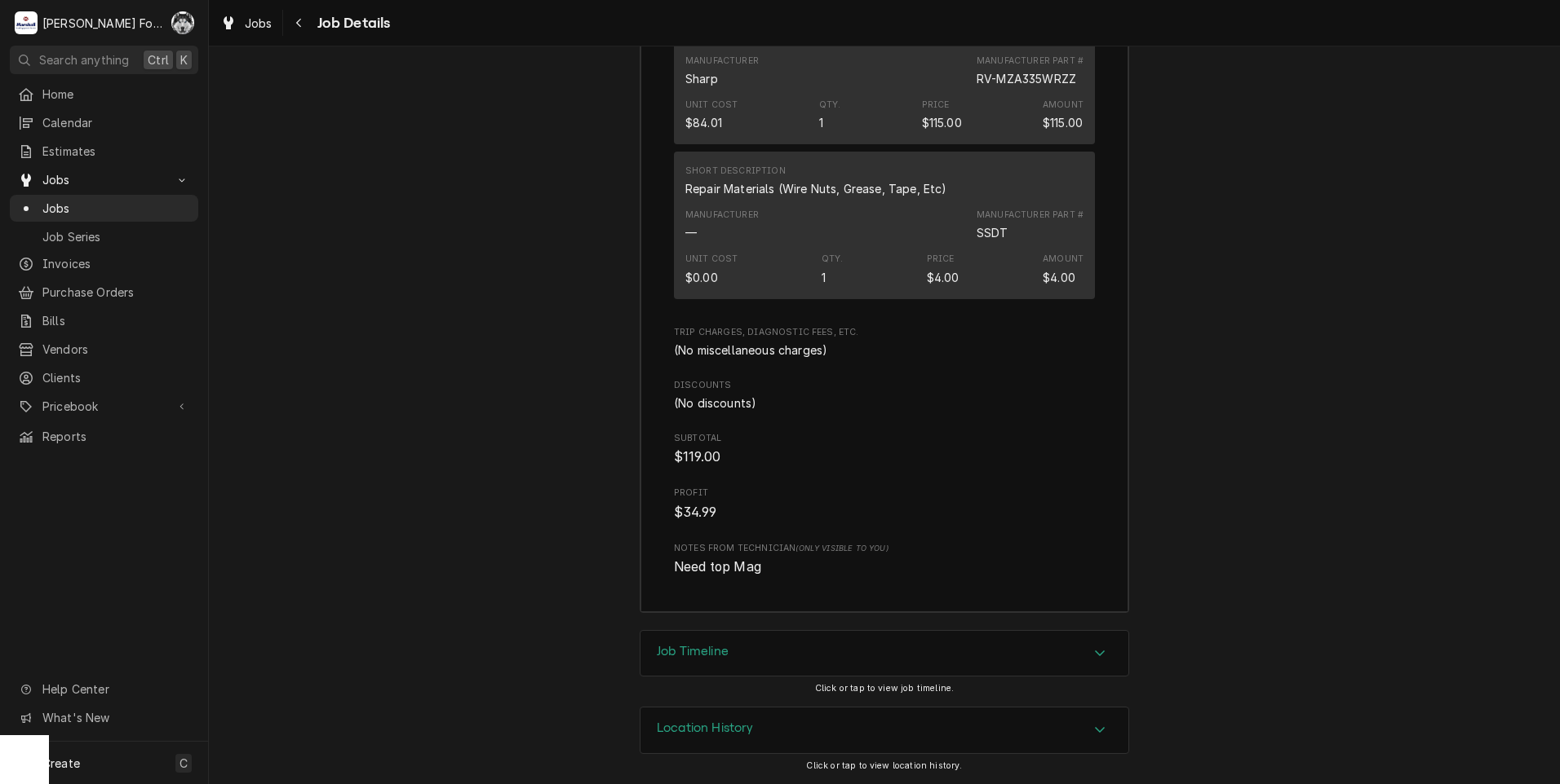
click at [796, 664] on div "Job Timeline" at bounding box center [884, 654] width 488 height 46
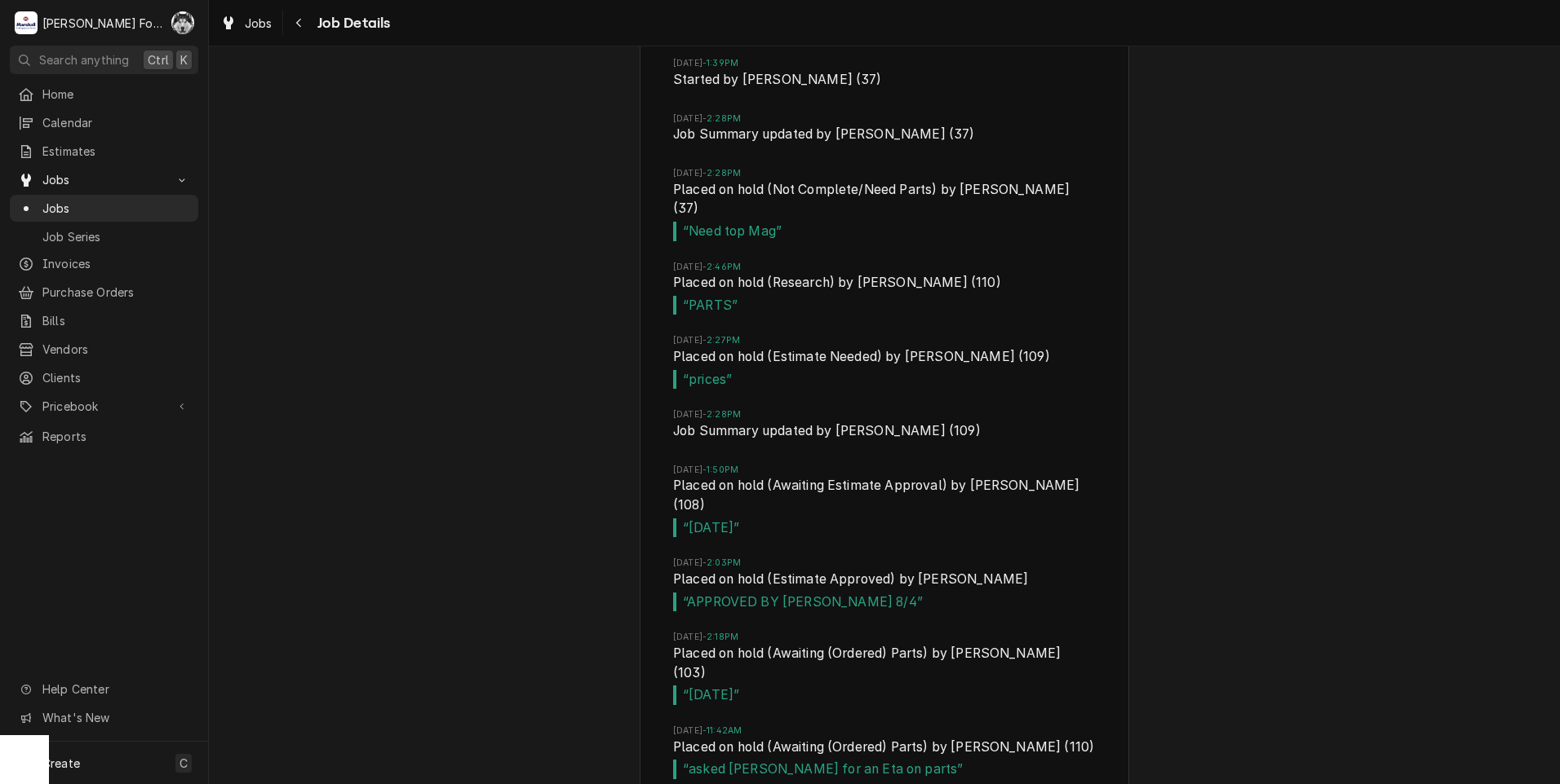
scroll to position [4736, 0]
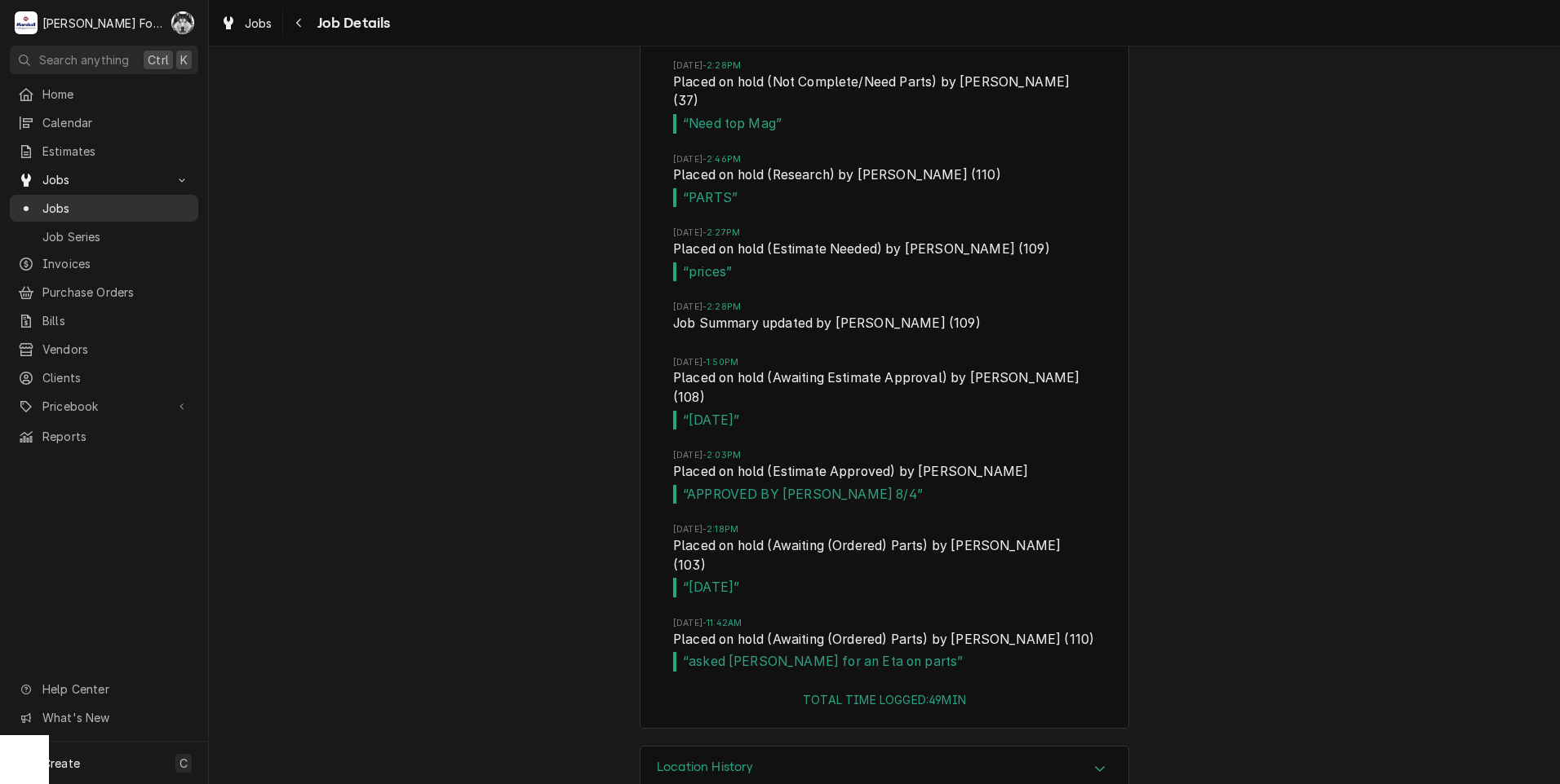
click at [51, 204] on span "Jobs" at bounding box center [116, 209] width 148 height 17
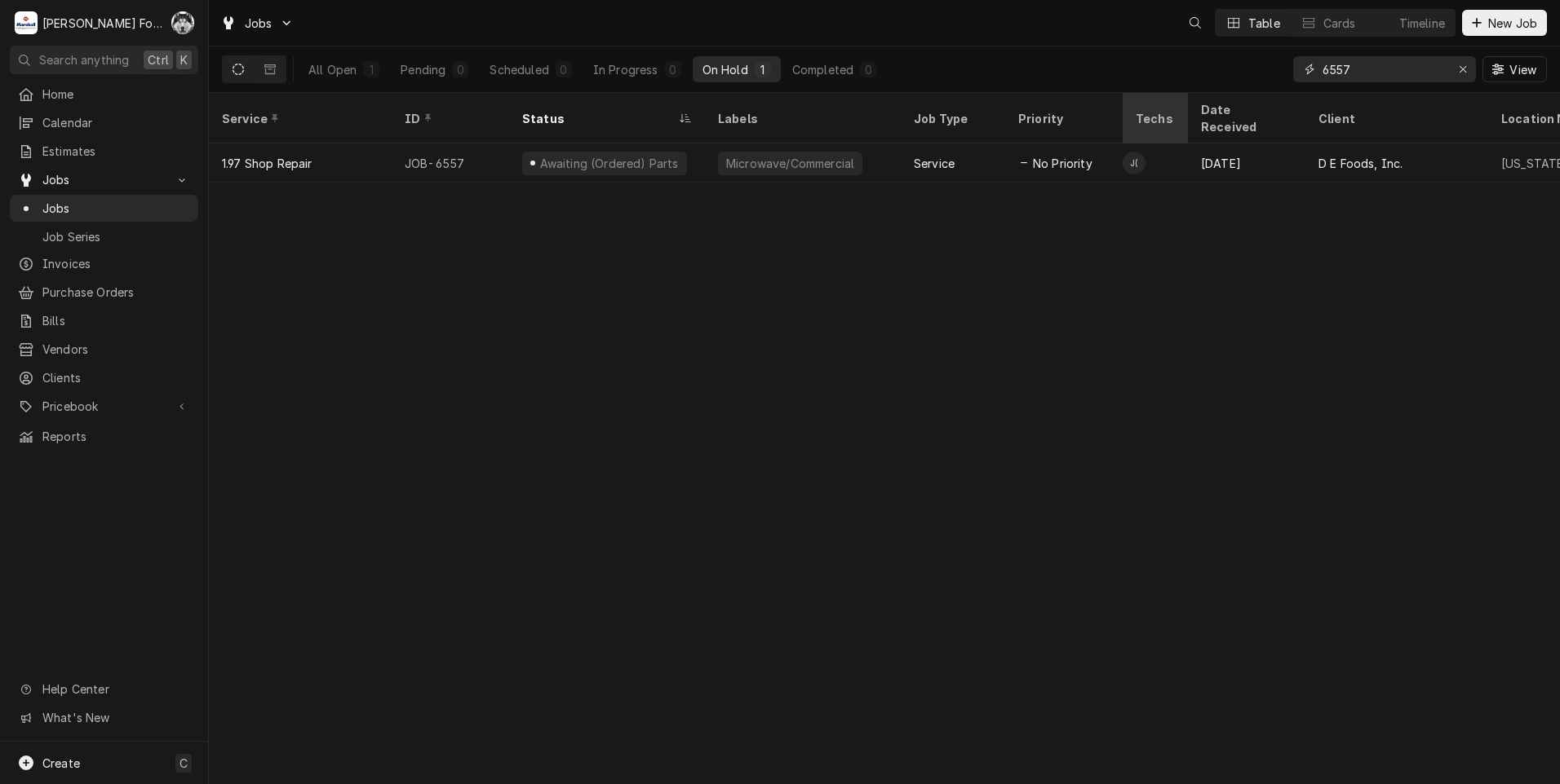
drag, startPoint x: 1389, startPoint y: 76, endPoint x: 1156, endPoint y: 104, distance: 234.7
click at [1173, 104] on div "Jobs Table Cards Timeline New Job All Open 1 Pending 0 Scheduled 0 In Progress …" at bounding box center [883, 392] width 1350 height 784
type input "6713"
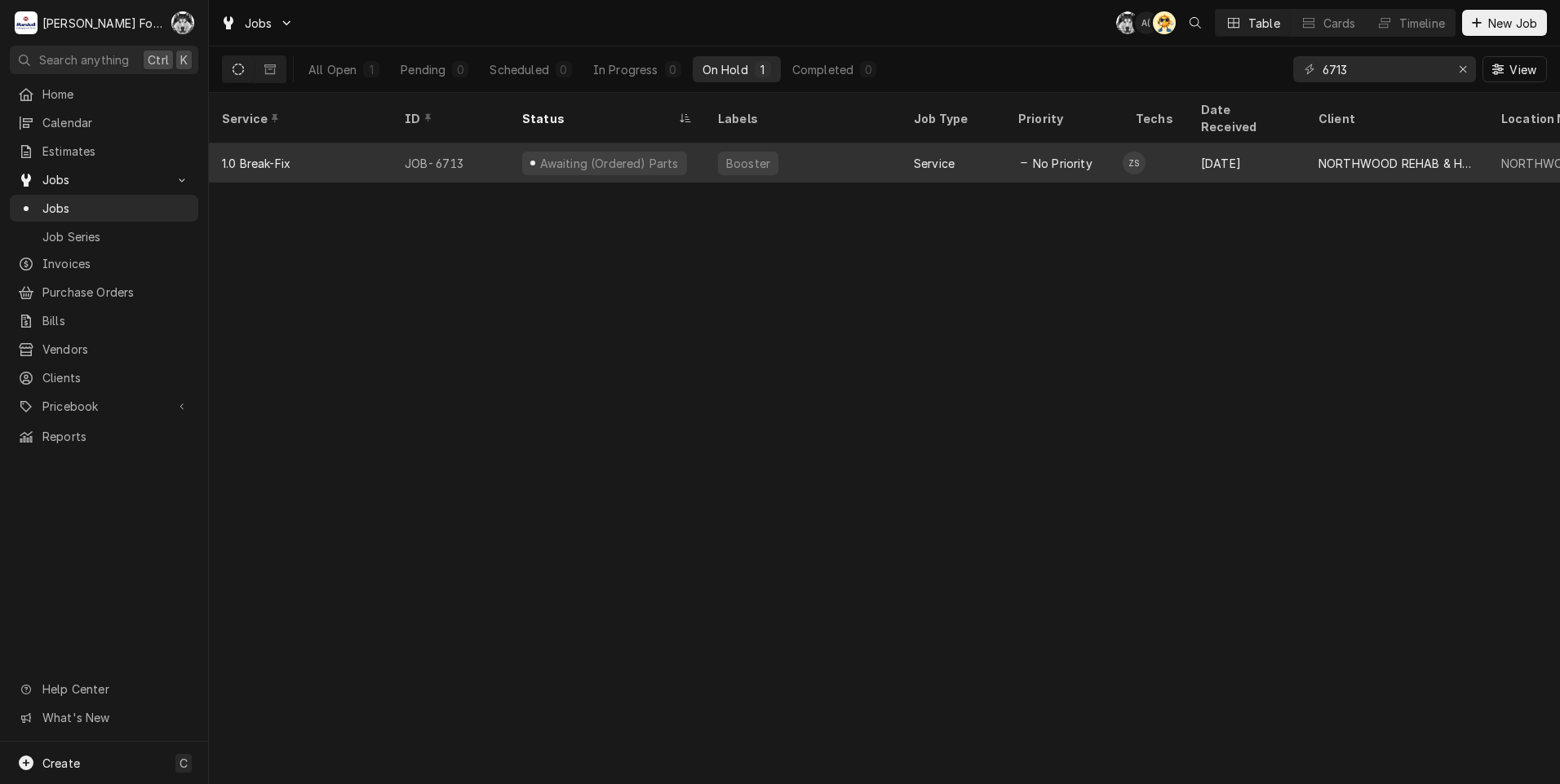
click at [660, 151] on div "Awaiting (Ordered) Parts" at bounding box center [604, 163] width 165 height 24
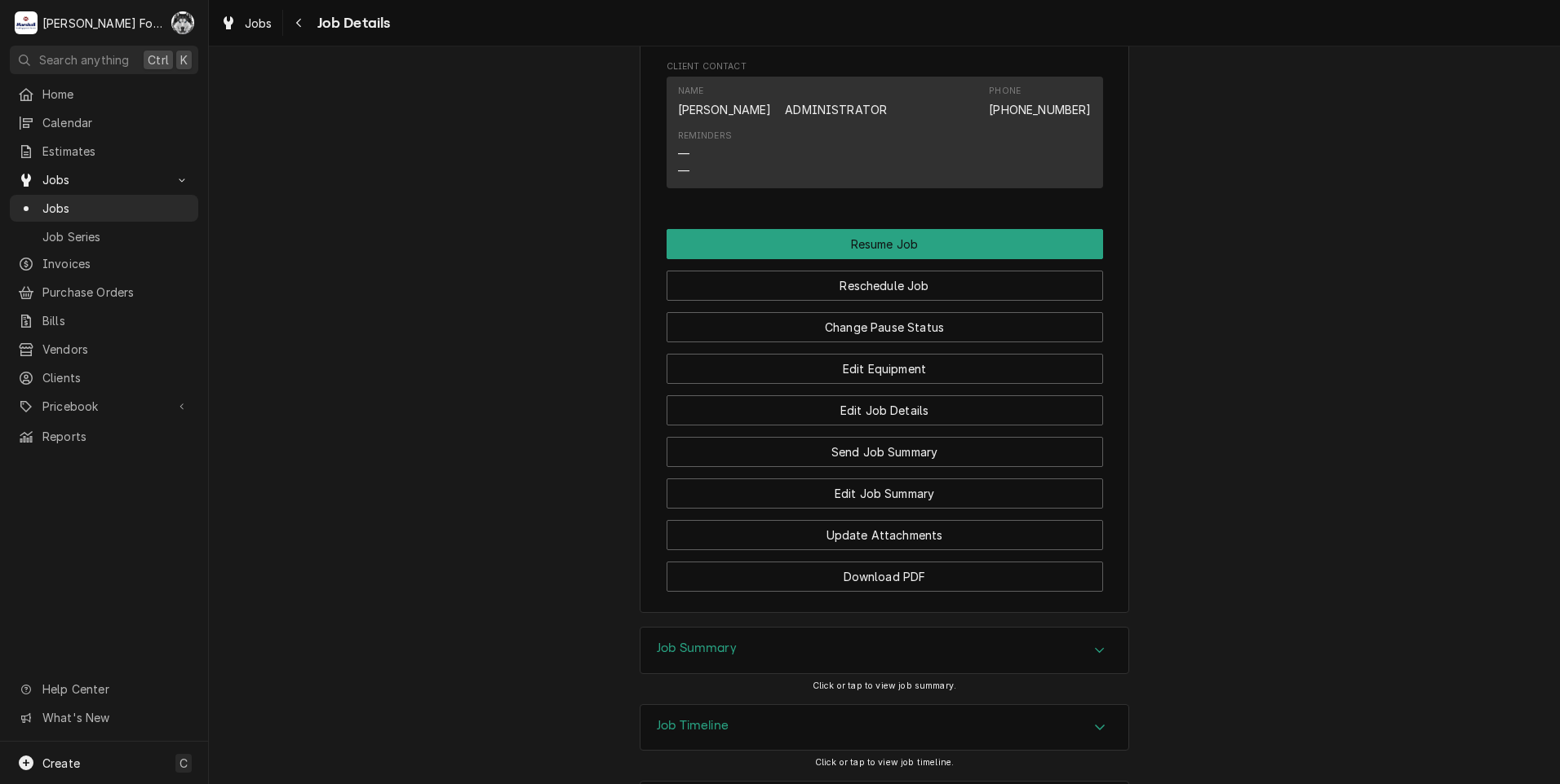
scroll to position [1559, 0]
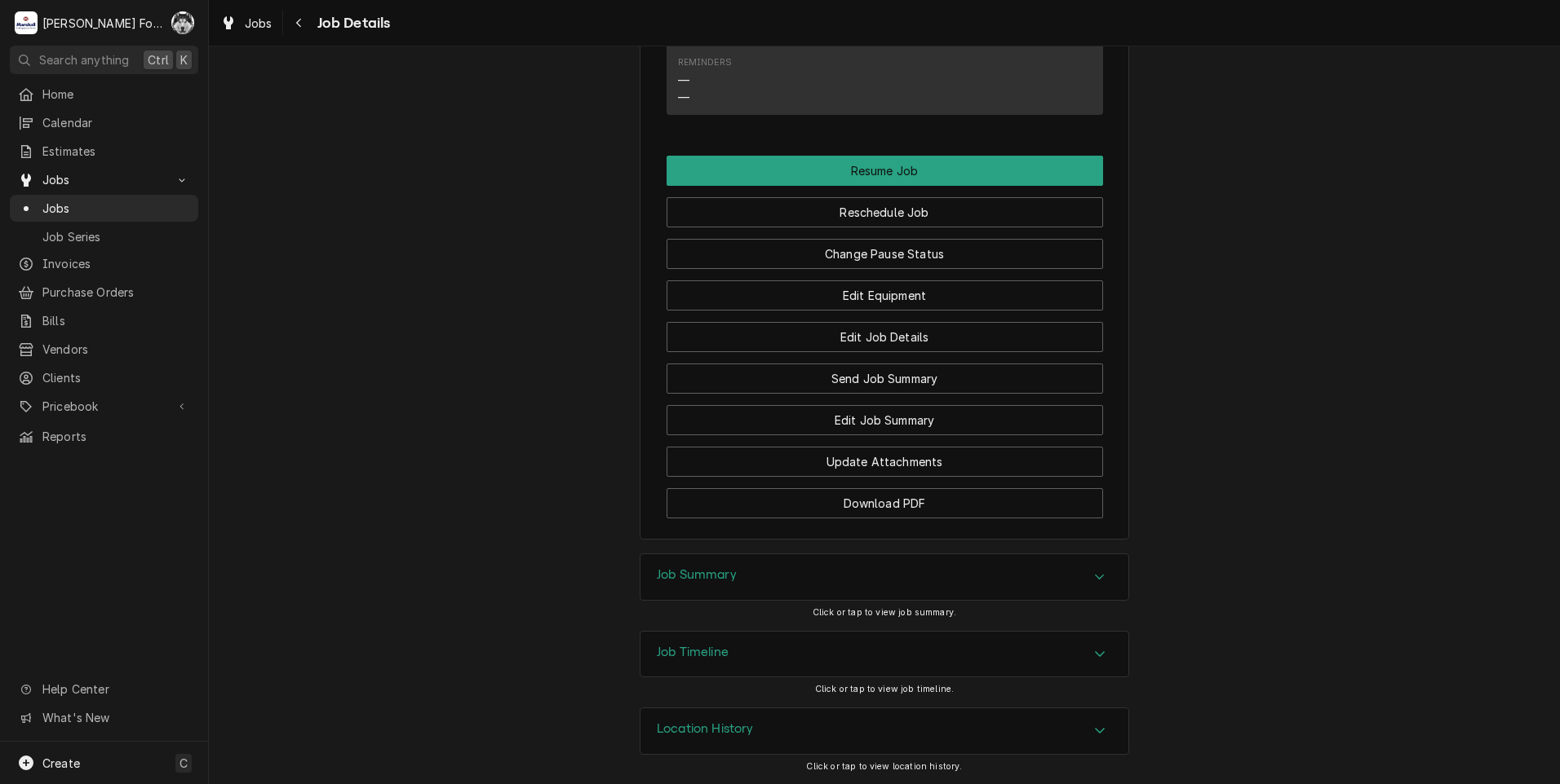
click at [723, 581] on h3 "Job Summary" at bounding box center [697, 575] width 80 height 15
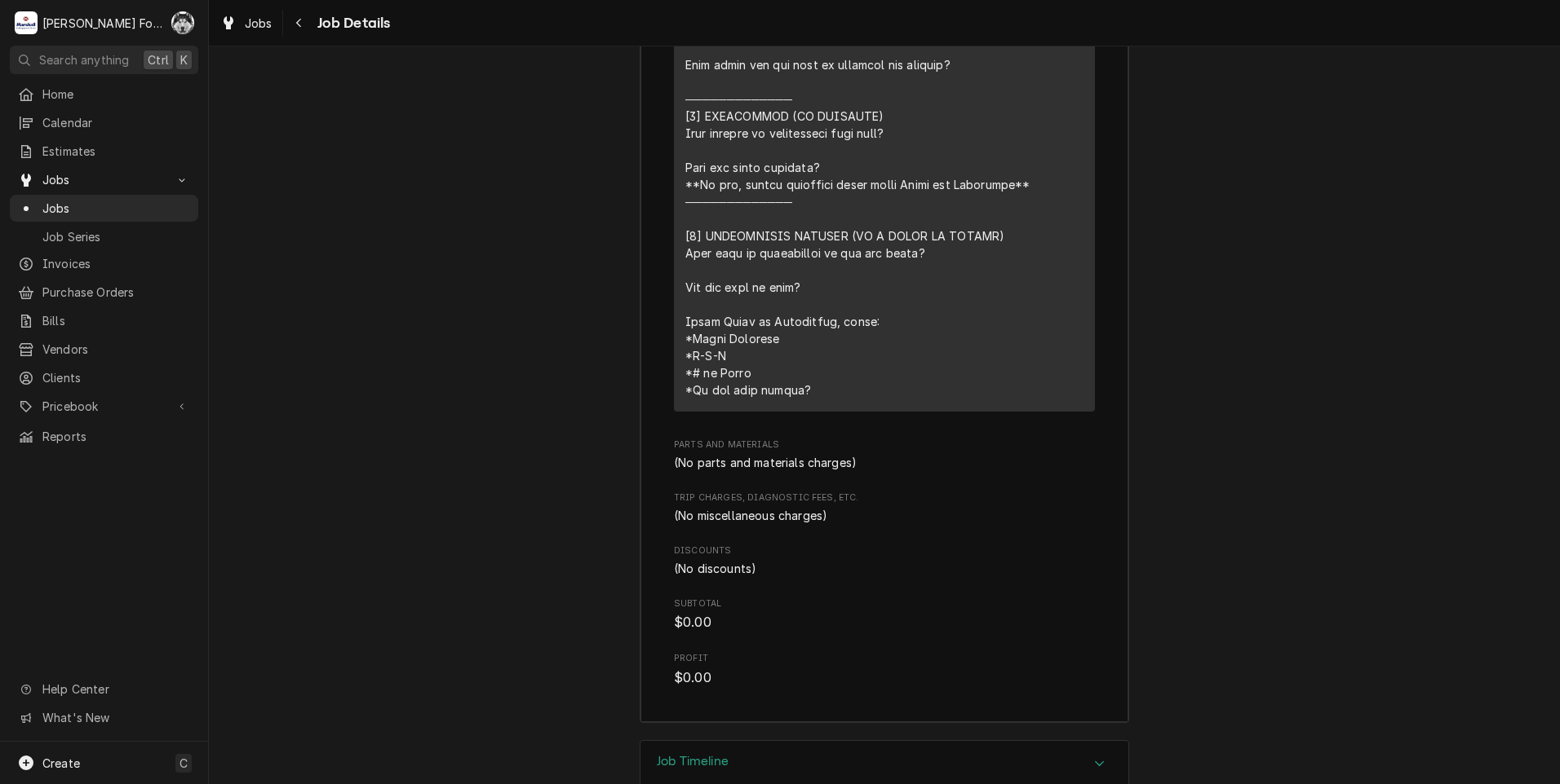
scroll to position [2681, 0]
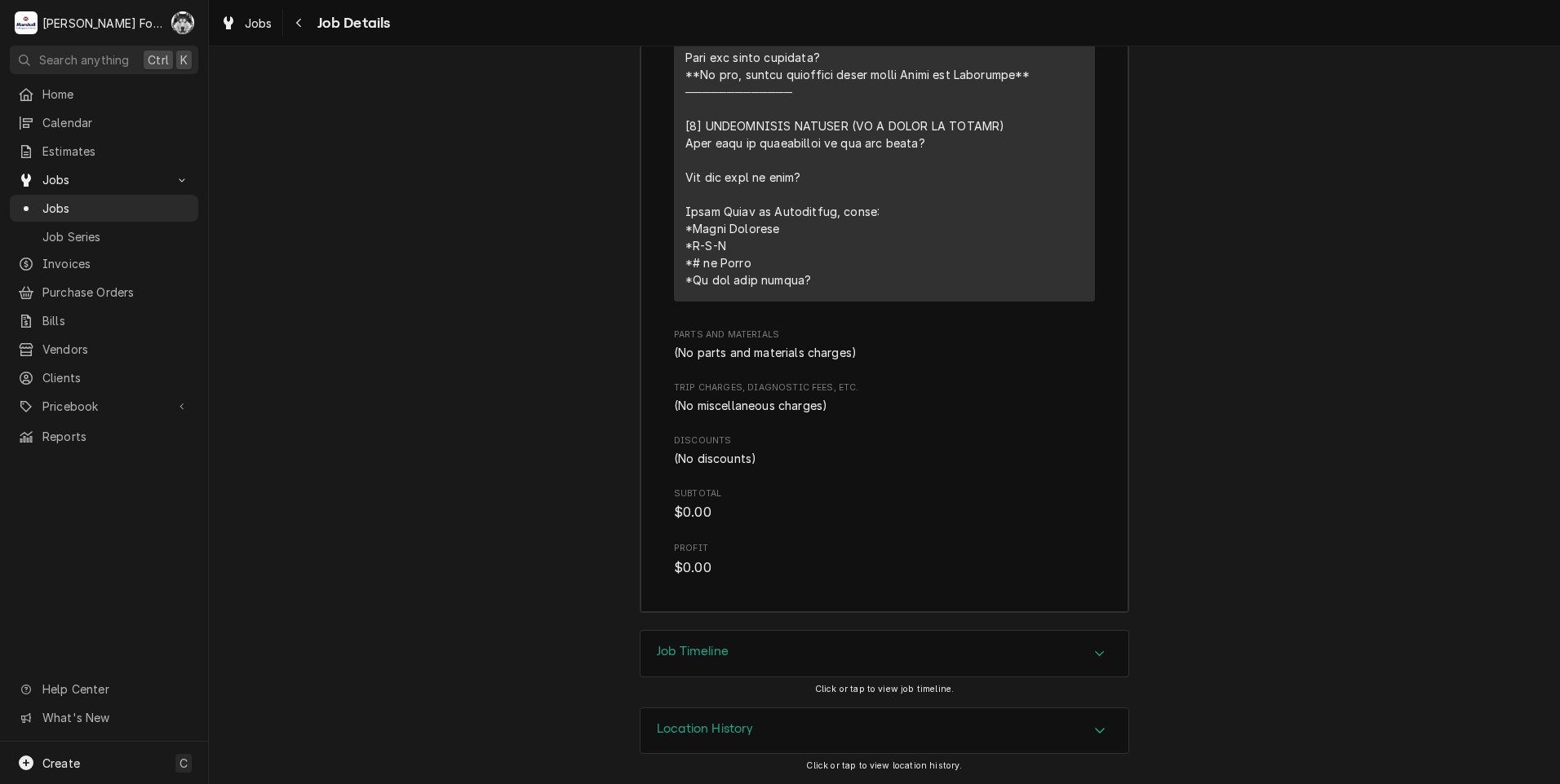
click at [741, 663] on div "Job Timeline" at bounding box center [884, 654] width 488 height 46
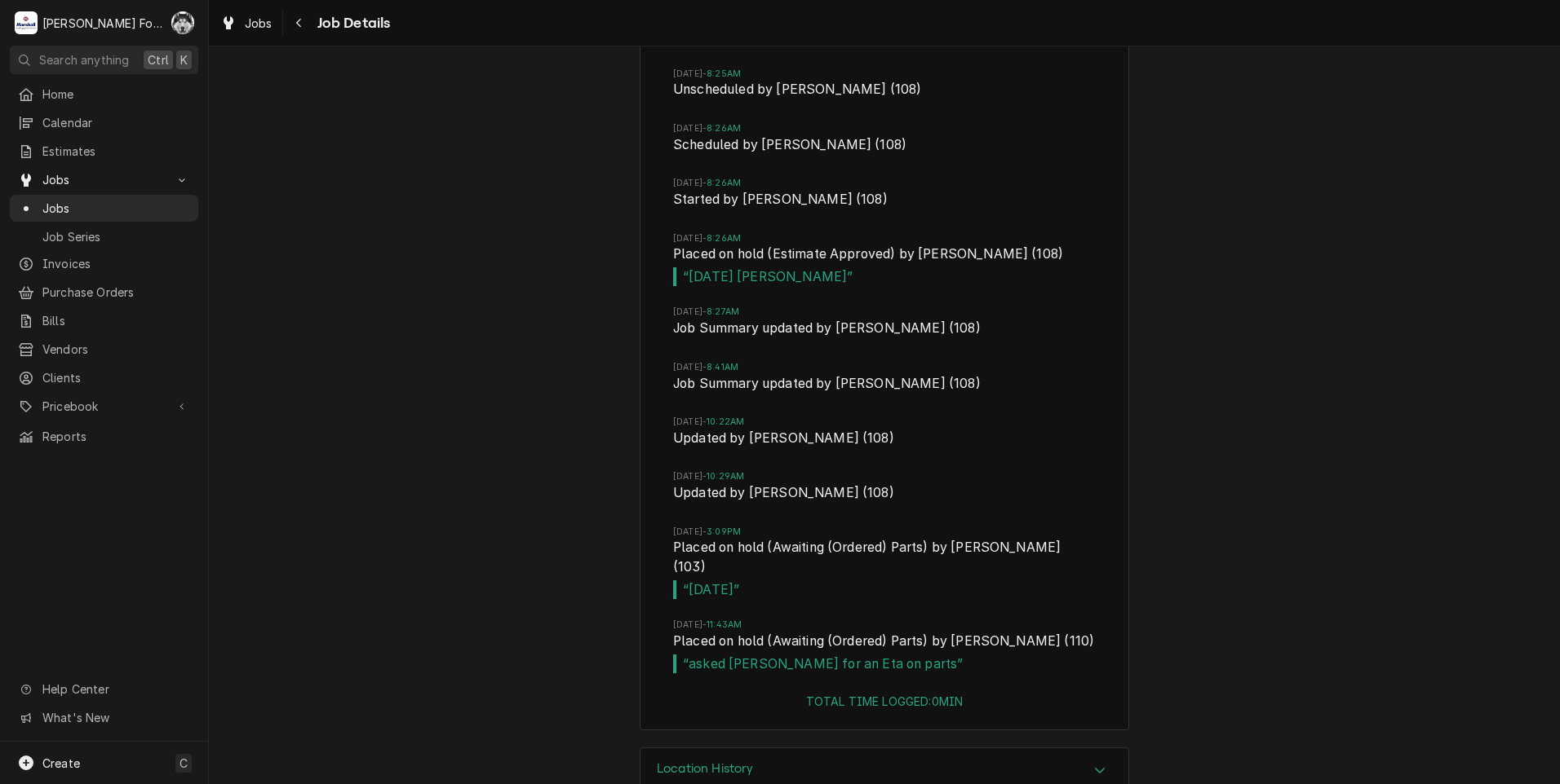
scroll to position [3439, 0]
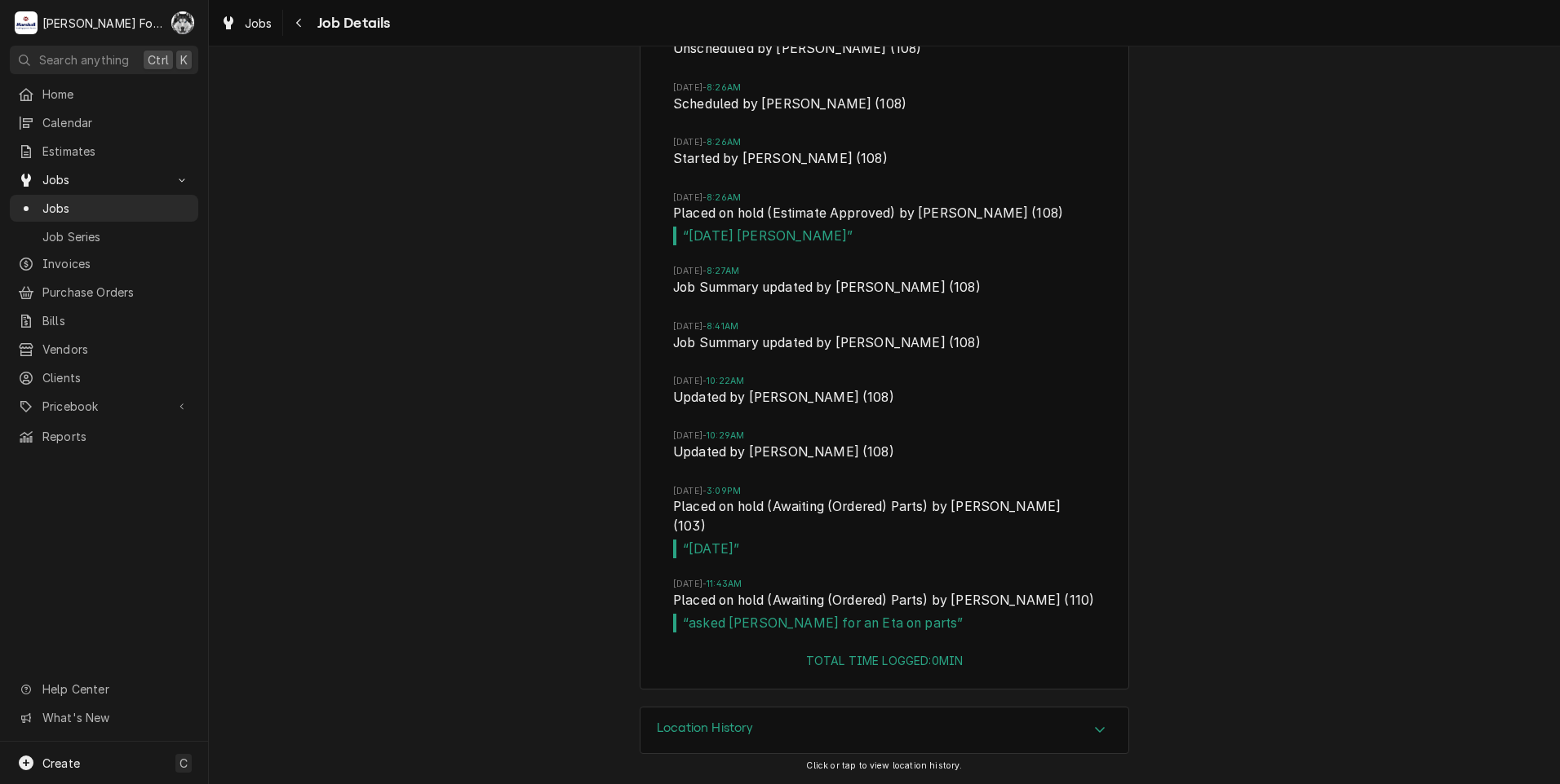
click at [744, 736] on div "Location History" at bounding box center [884, 731] width 488 height 46
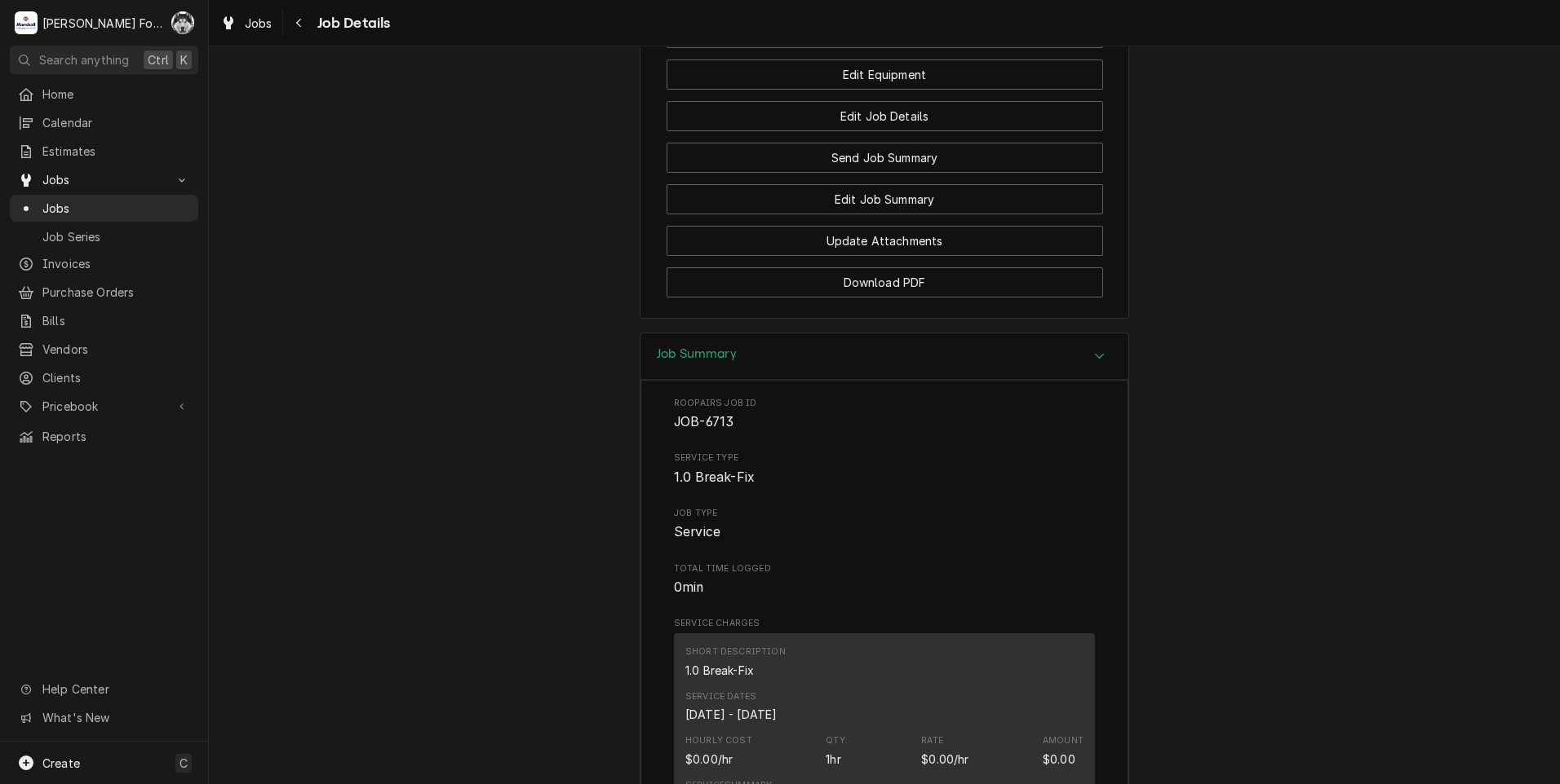
scroll to position [1551, 0]
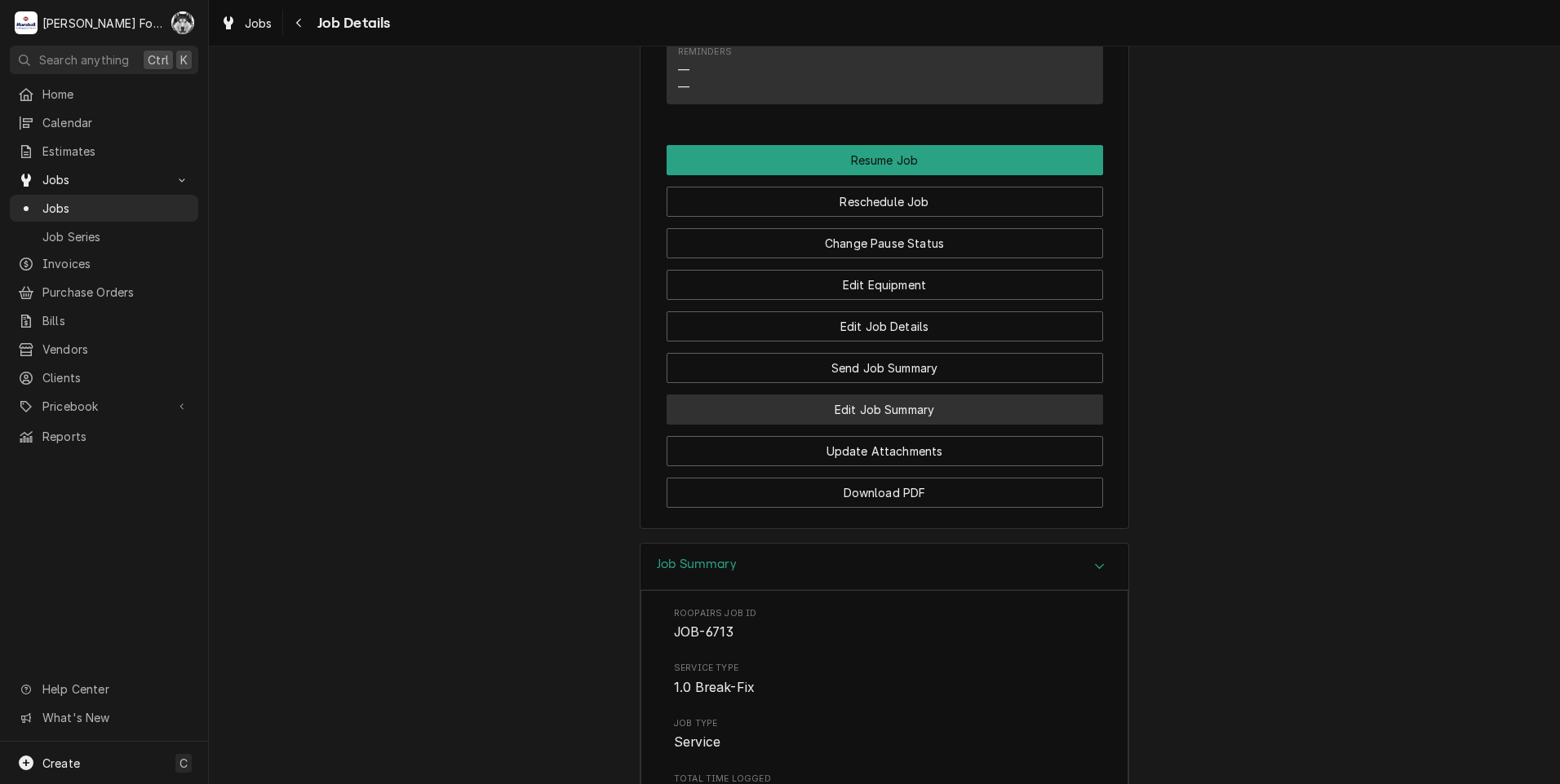
click at [889, 425] on button "Edit Job Summary" at bounding box center [884, 410] width 436 height 30
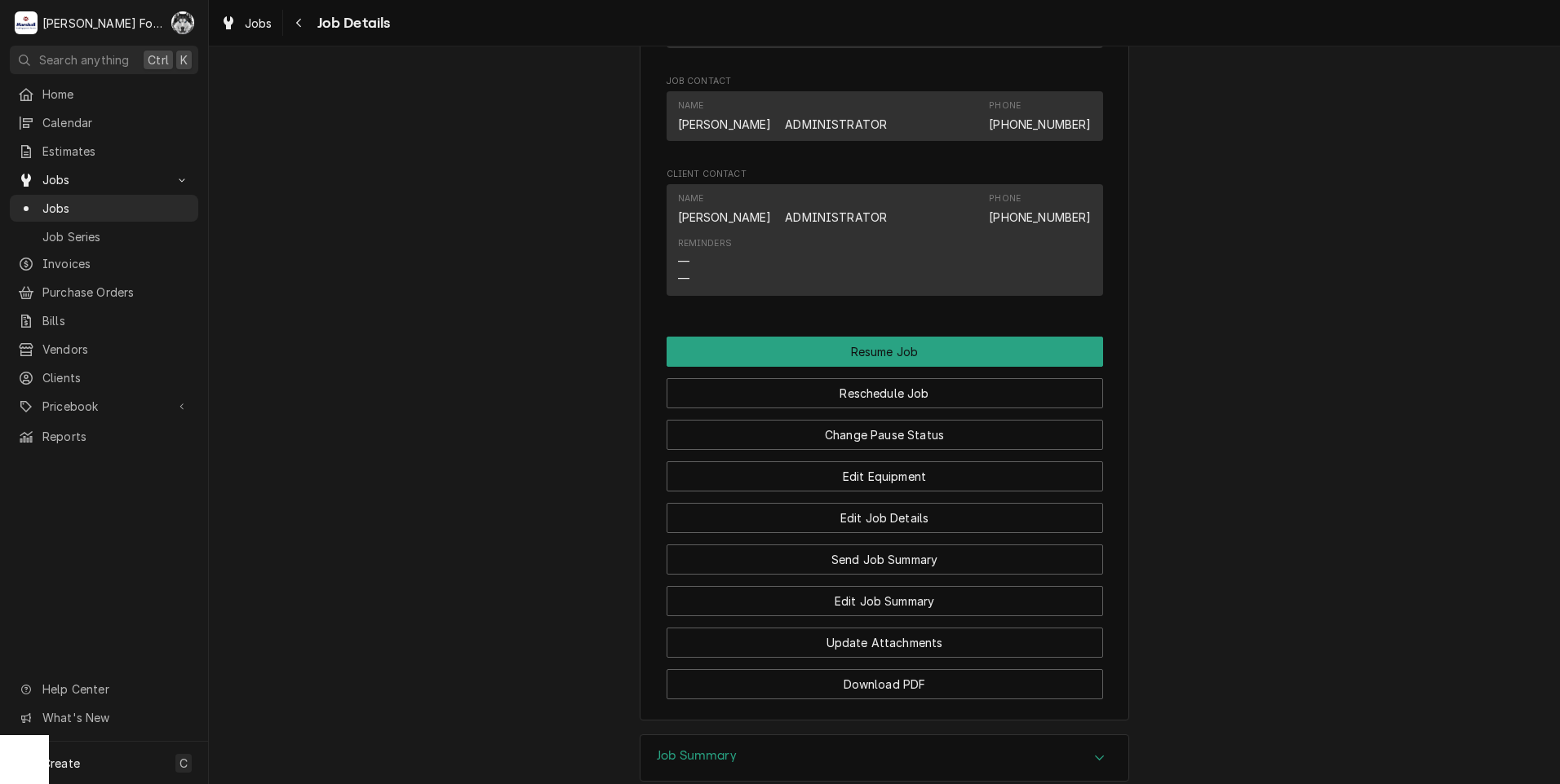
scroll to position [1495, 0]
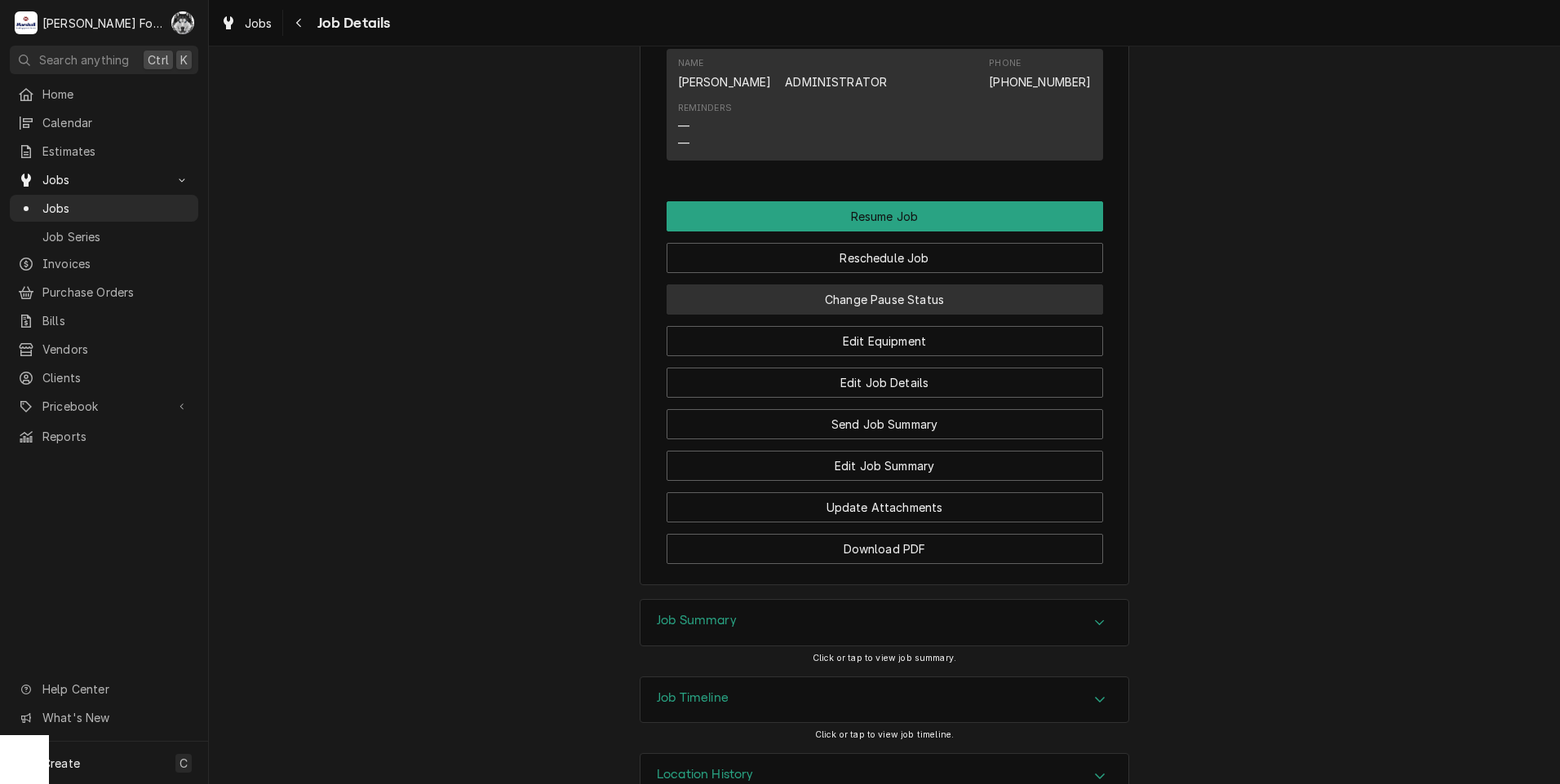
click at [861, 314] on button "Change Pause Status" at bounding box center [884, 300] width 436 height 30
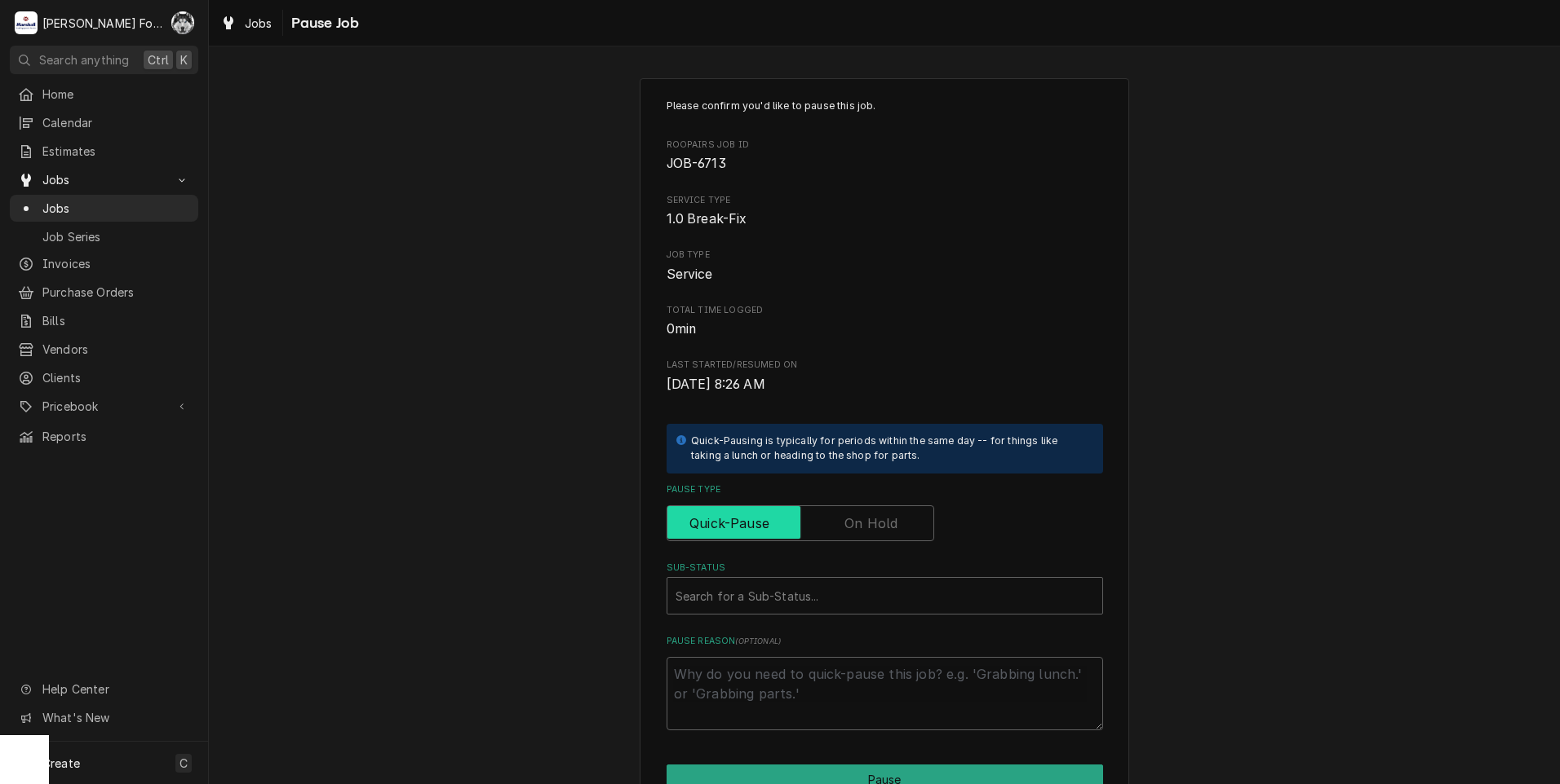
click at [822, 519] on input "Pause Type" at bounding box center [800, 524] width 253 height 36
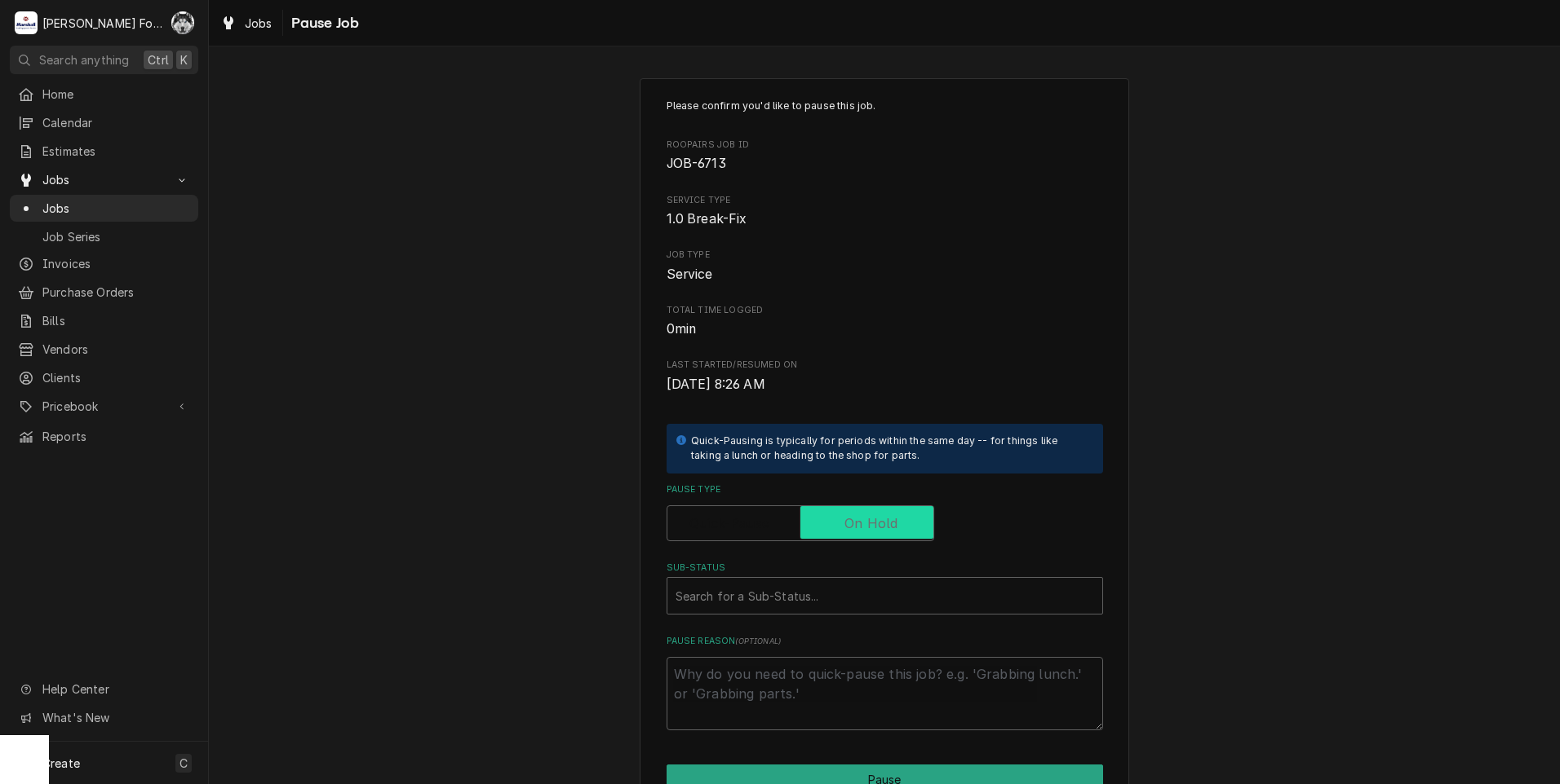
checkbox input "true"
type textarea "x"
click at [794, 604] on div "Sub-Status" at bounding box center [884, 595] width 418 height 30
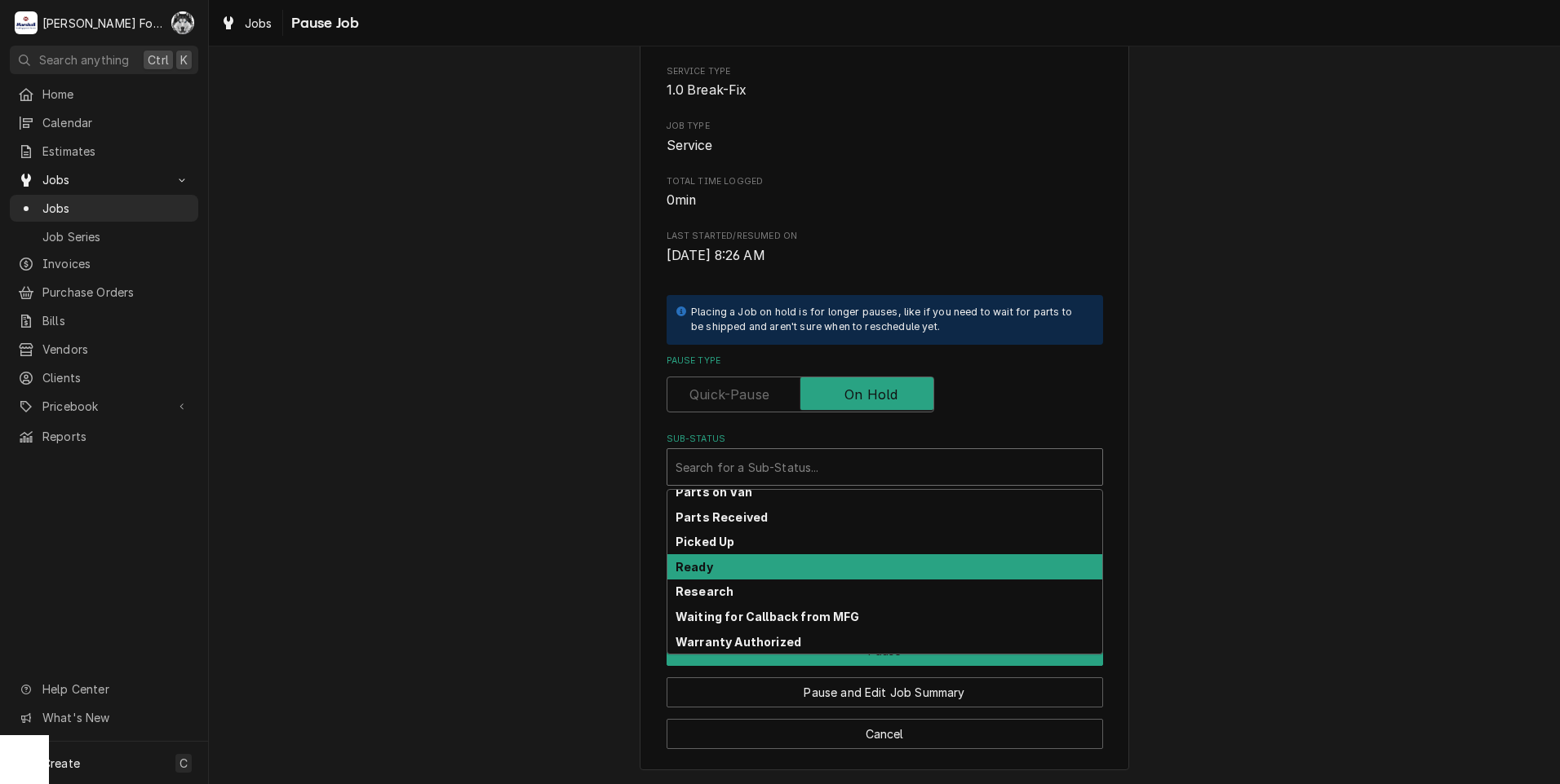
scroll to position [261, 0]
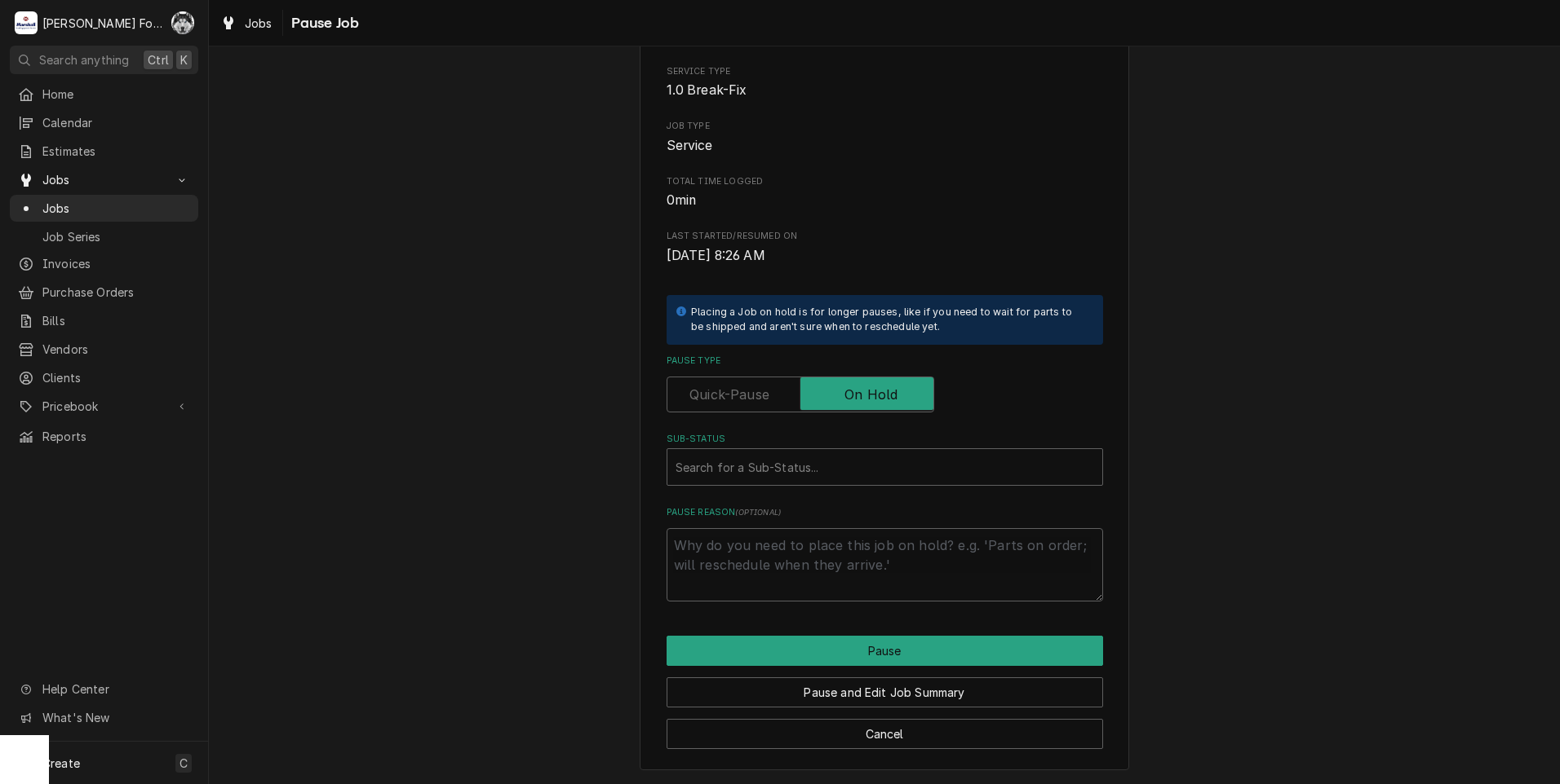
click at [628, 415] on div "Please confirm you'd like to pause this job. Roopairs Job ID JOB-6713 Service T…" at bounding box center [883, 360] width 1350 height 850
click at [704, 394] on label "Pause Type" at bounding box center [800, 394] width 268 height 36
click at [704, 394] on input "Pause Type" at bounding box center [800, 394] width 253 height 36
checkbox input "false"
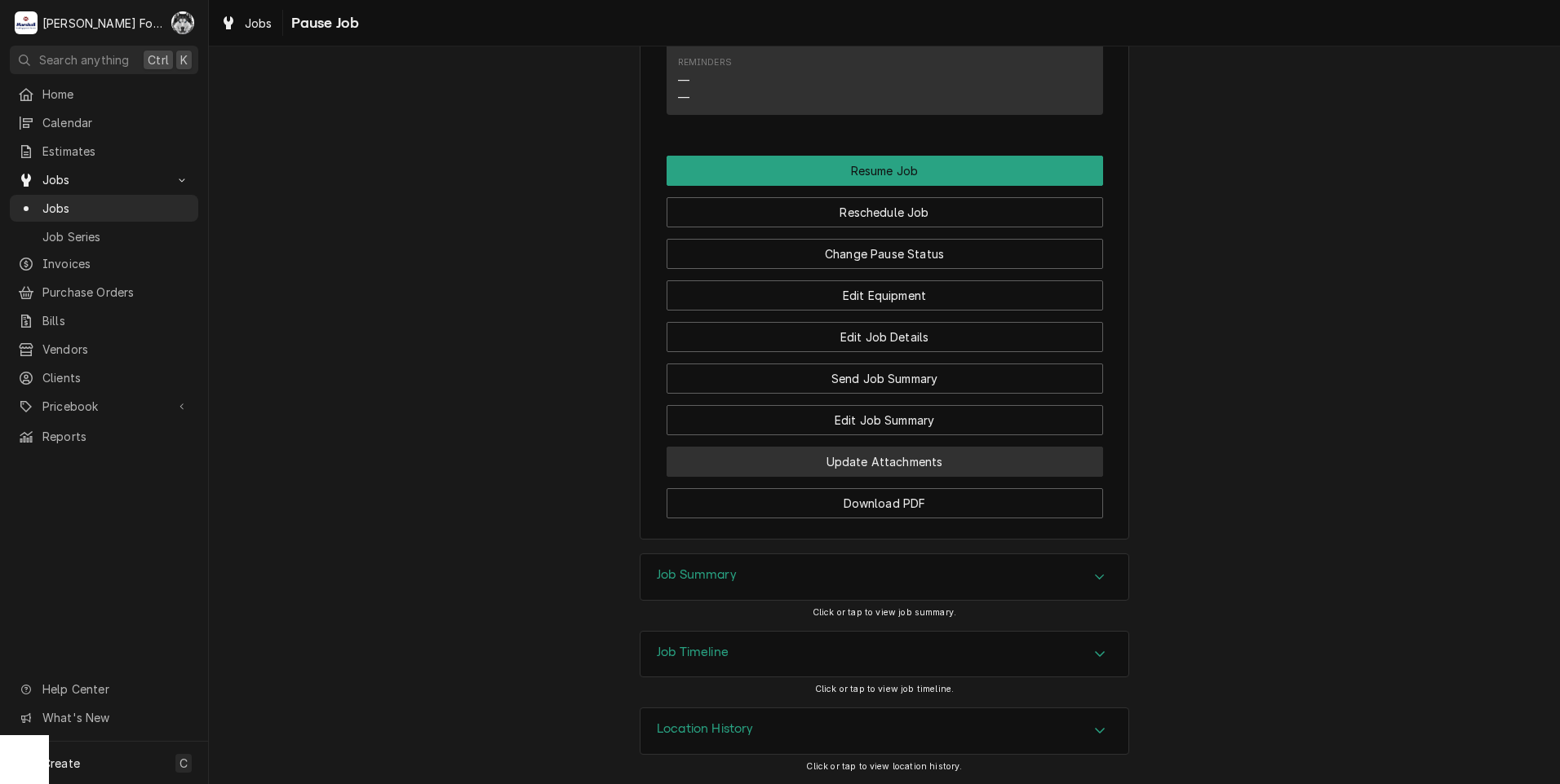
scroll to position [1559, 0]
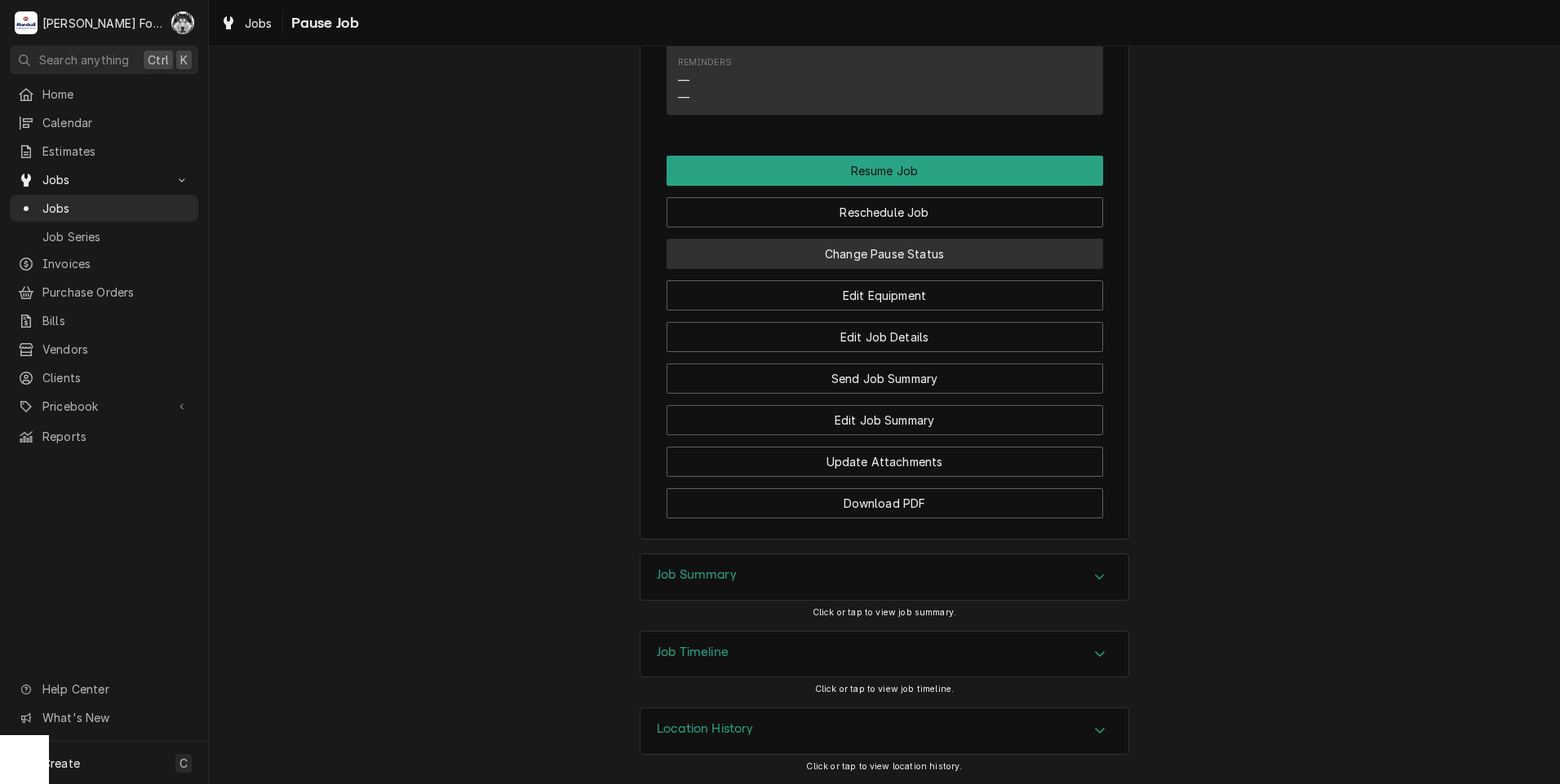
click at [888, 251] on button "Change Pause Status" at bounding box center [884, 254] width 436 height 30
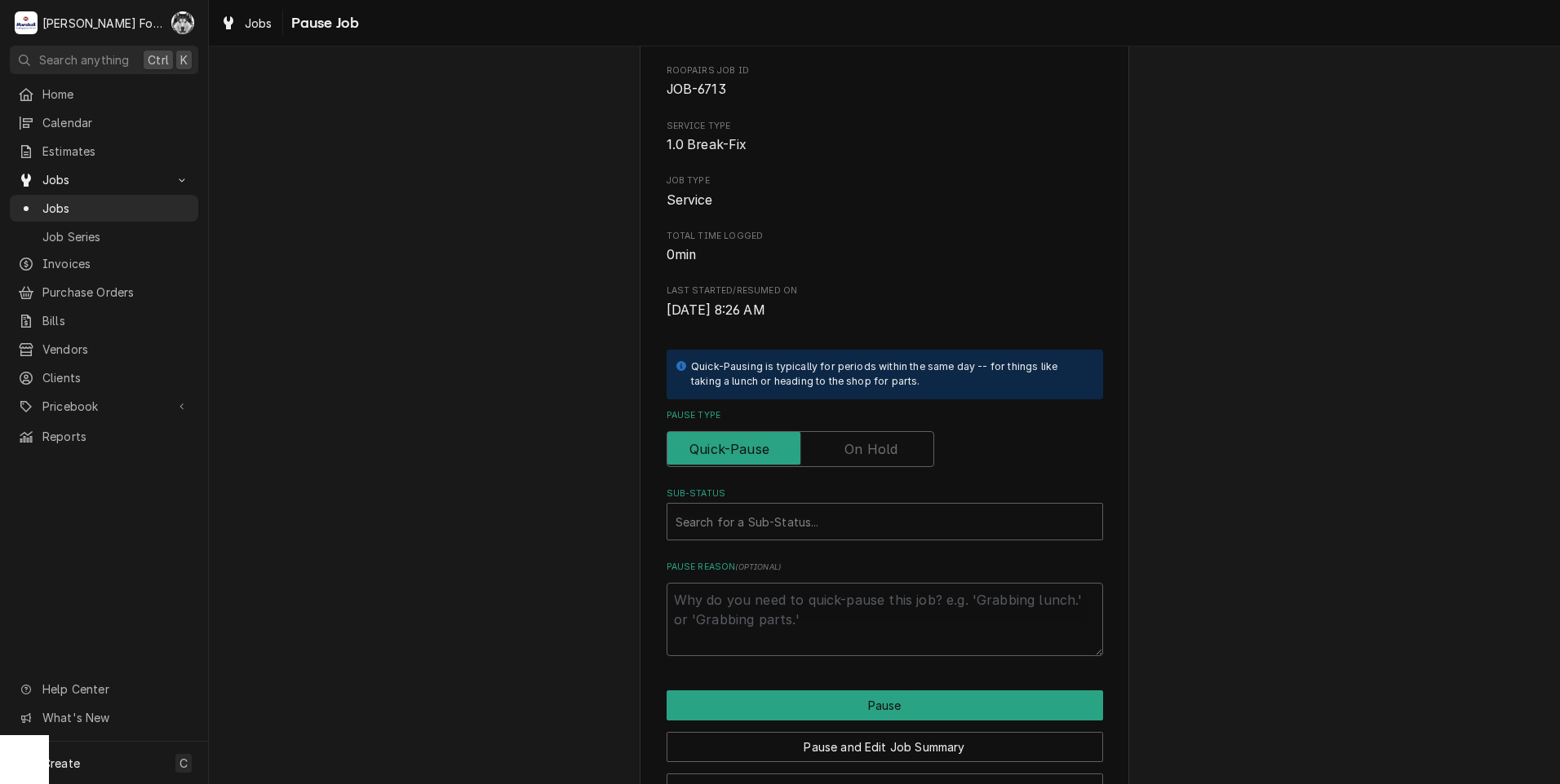
scroll to position [129, 0]
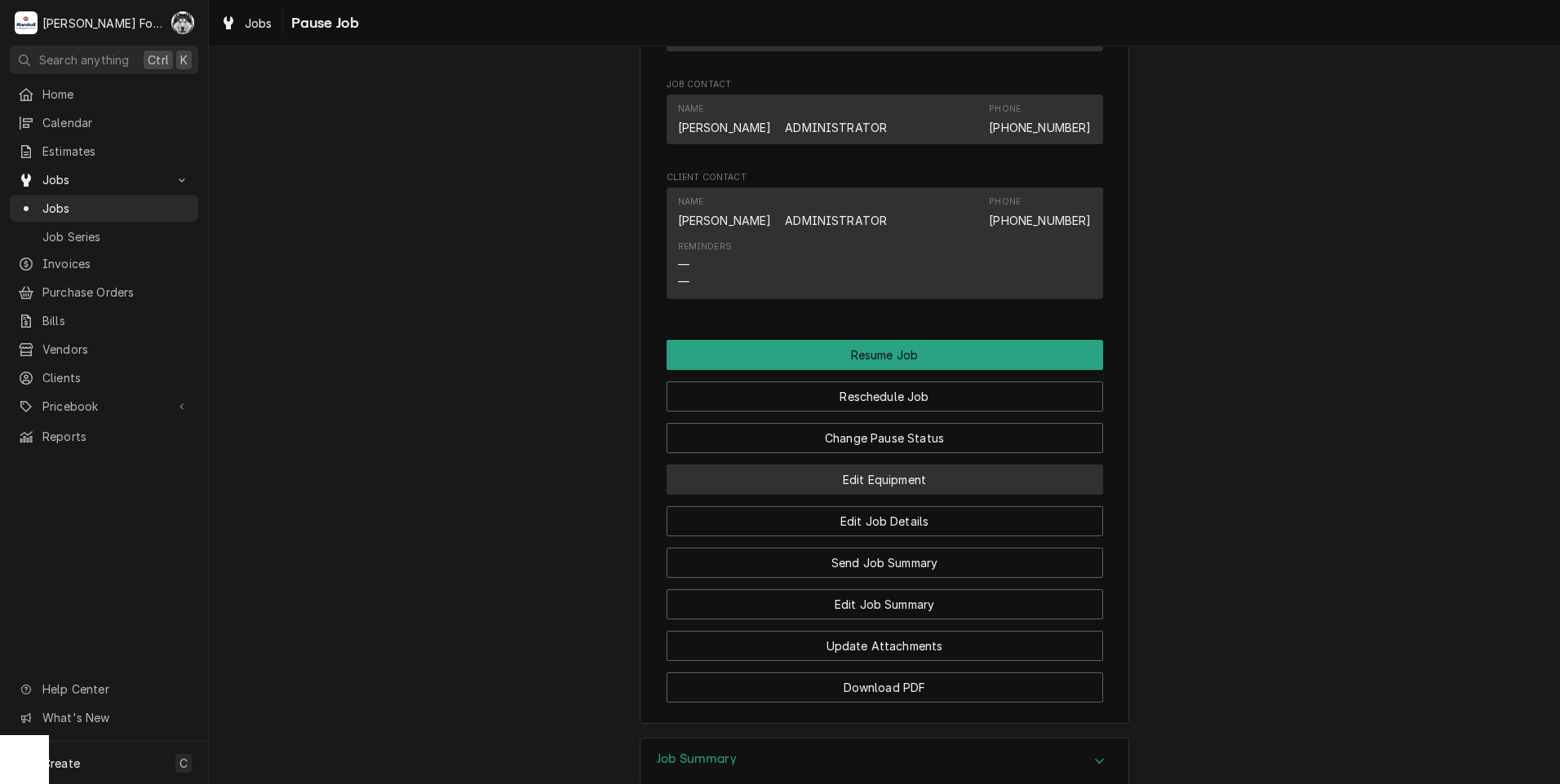
scroll to position [1359, 0]
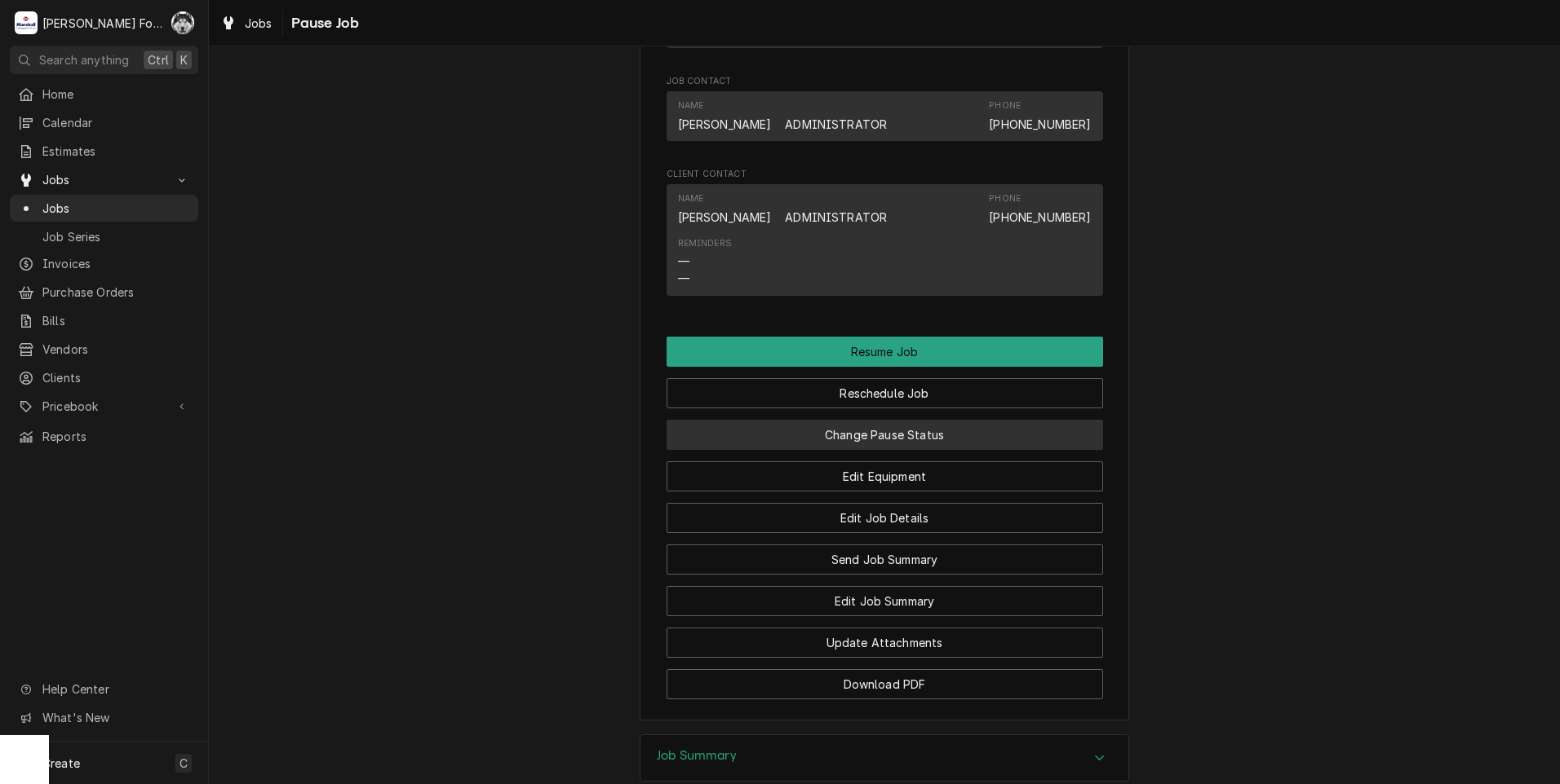
click at [850, 450] on button "Change Pause Status" at bounding box center [884, 435] width 436 height 30
type textarea "x"
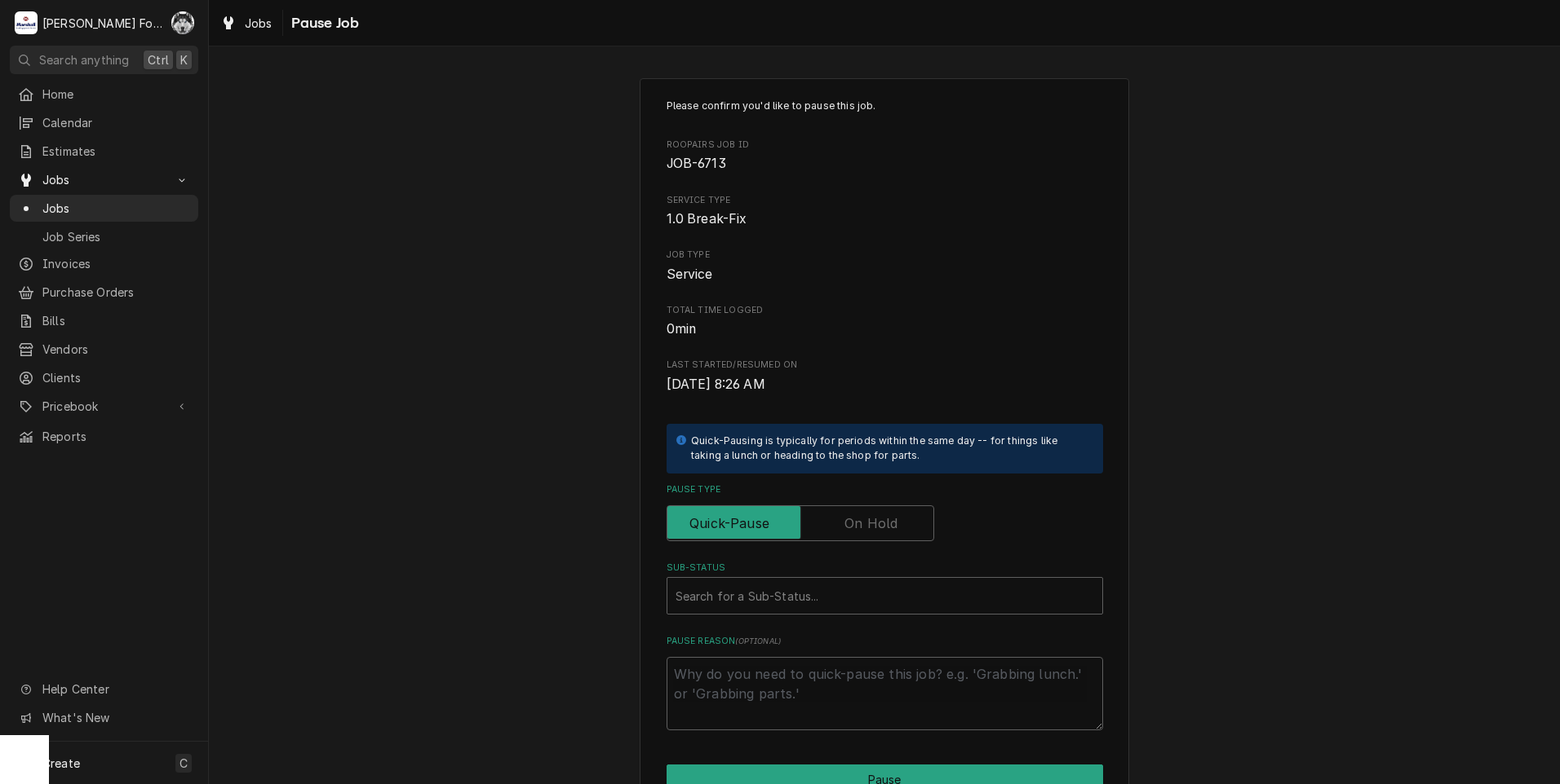
click at [864, 518] on label "Pause Type" at bounding box center [800, 524] width 268 height 36
click at [864, 518] on input "Pause Type" at bounding box center [800, 524] width 253 height 36
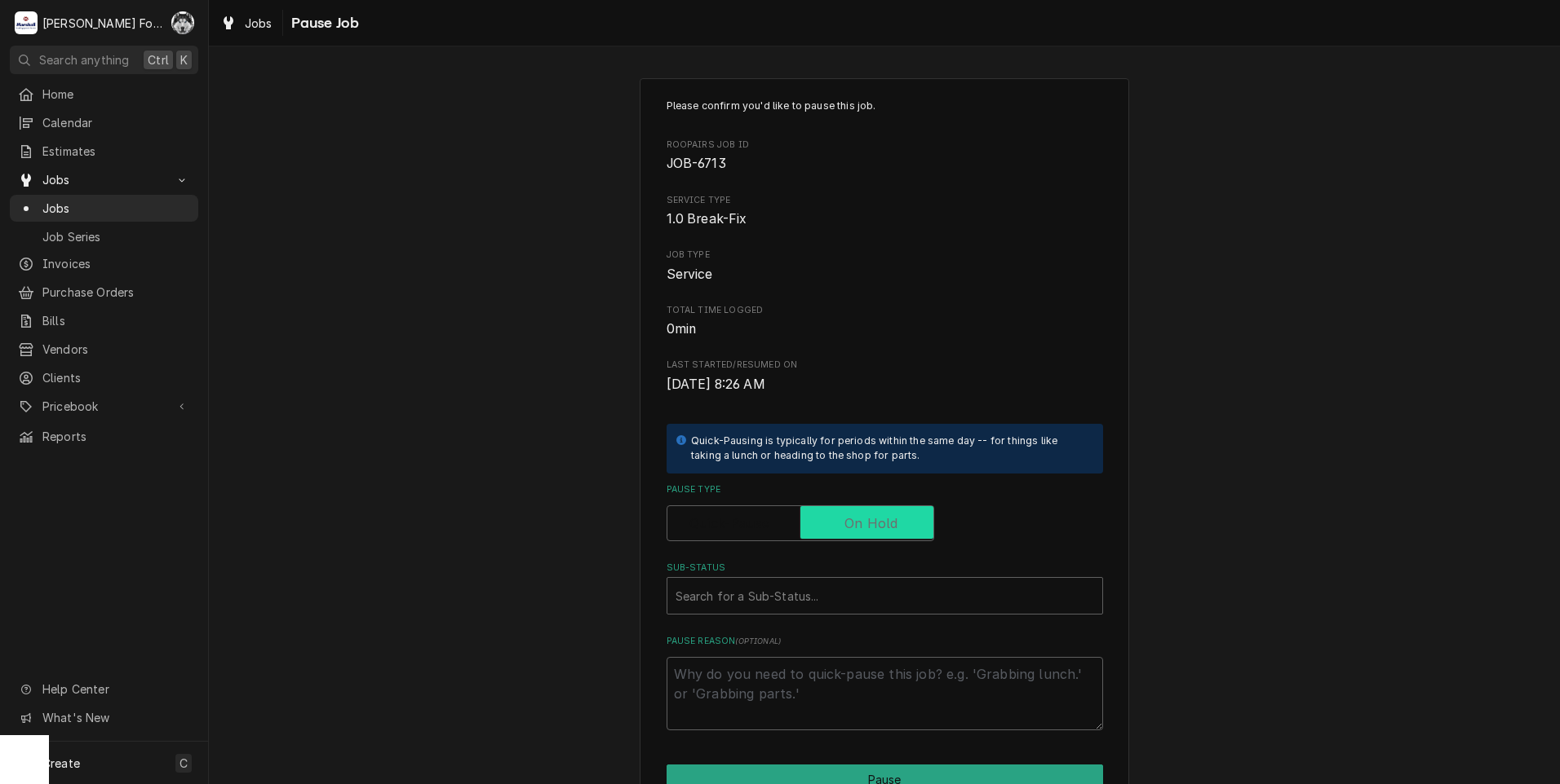
checkbox input "true"
type textarea "x"
click at [831, 598] on div "Sub-Status" at bounding box center [884, 595] width 418 height 30
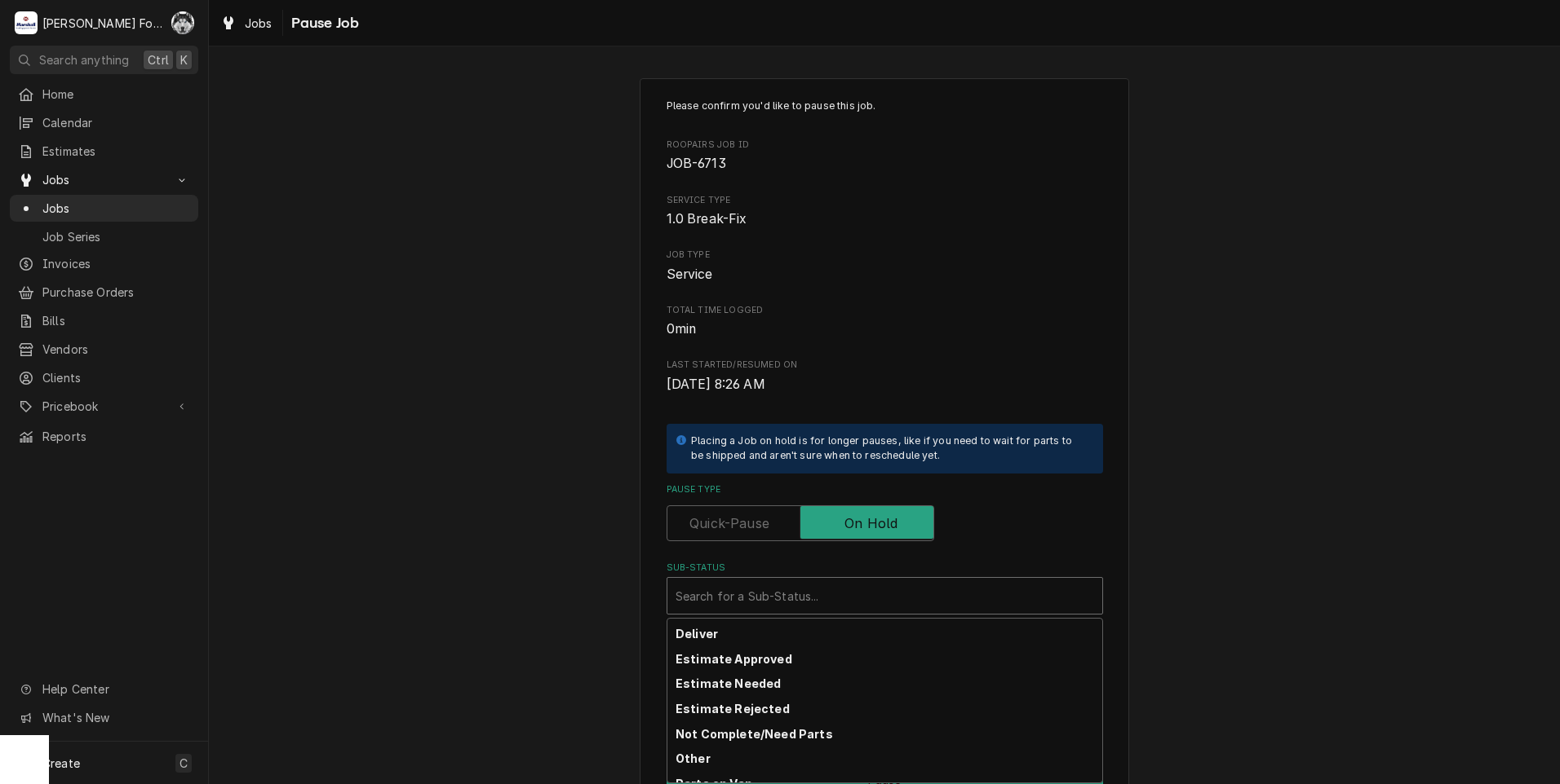
scroll to position [136, 0]
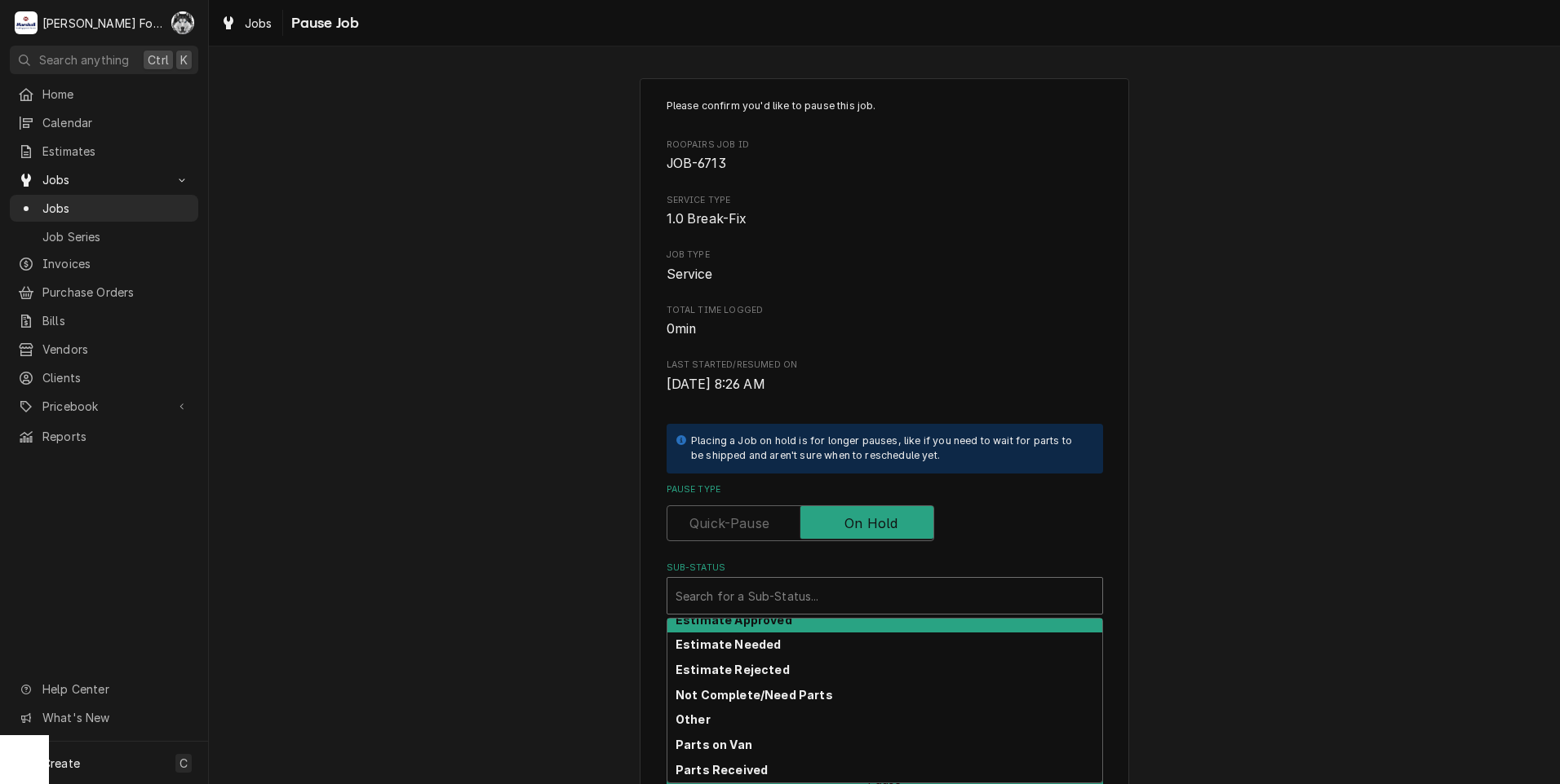
drag, startPoint x: 465, startPoint y: 367, endPoint x: 458, endPoint y: 358, distance: 11.4
click at [461, 363] on div "Please confirm you'd like to pause this job. Roopairs Job ID JOB-6713 Service T…" at bounding box center [883, 489] width 1350 height 850
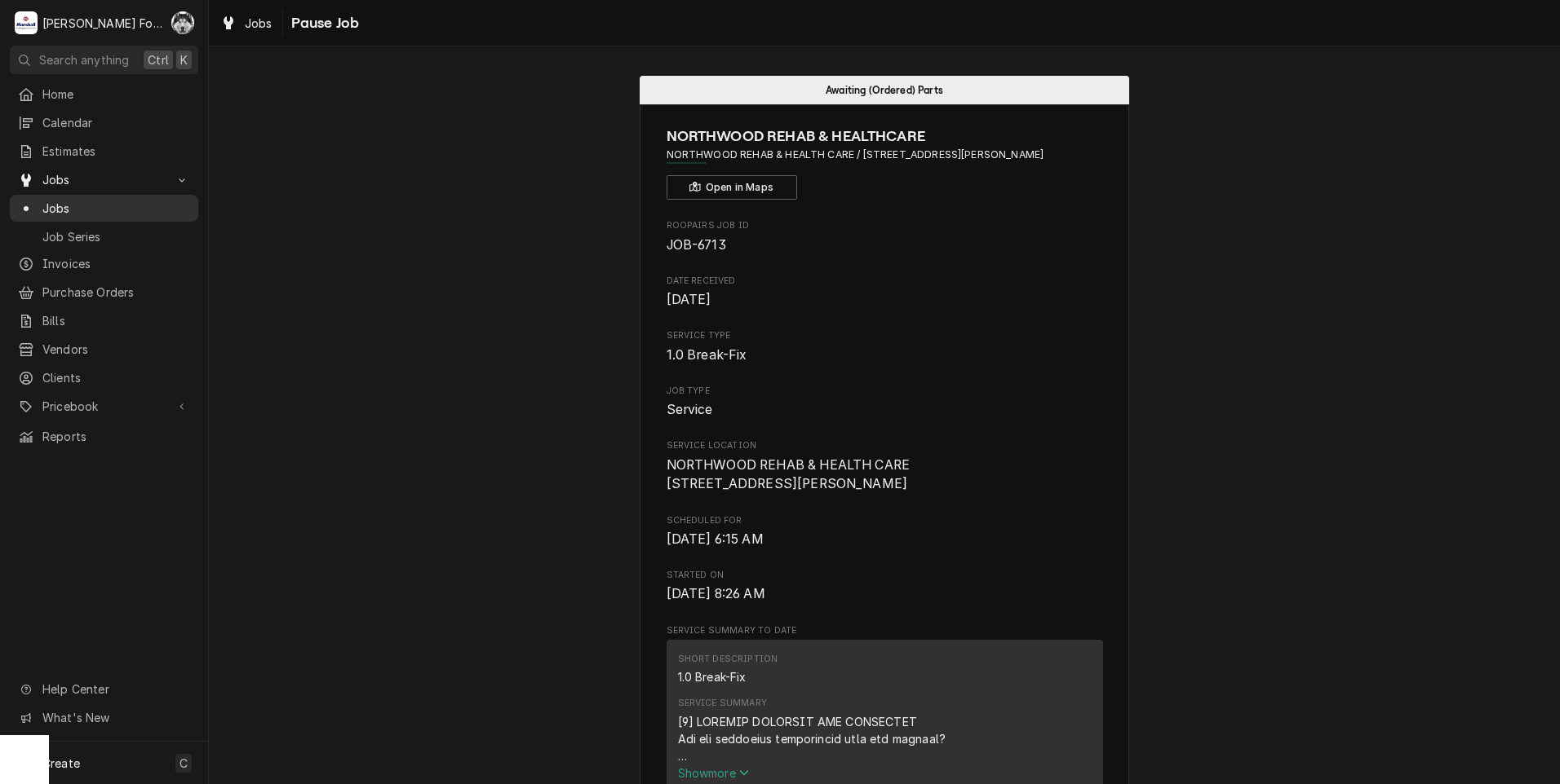
click at [59, 202] on span "Jobs" at bounding box center [116, 209] width 148 height 17
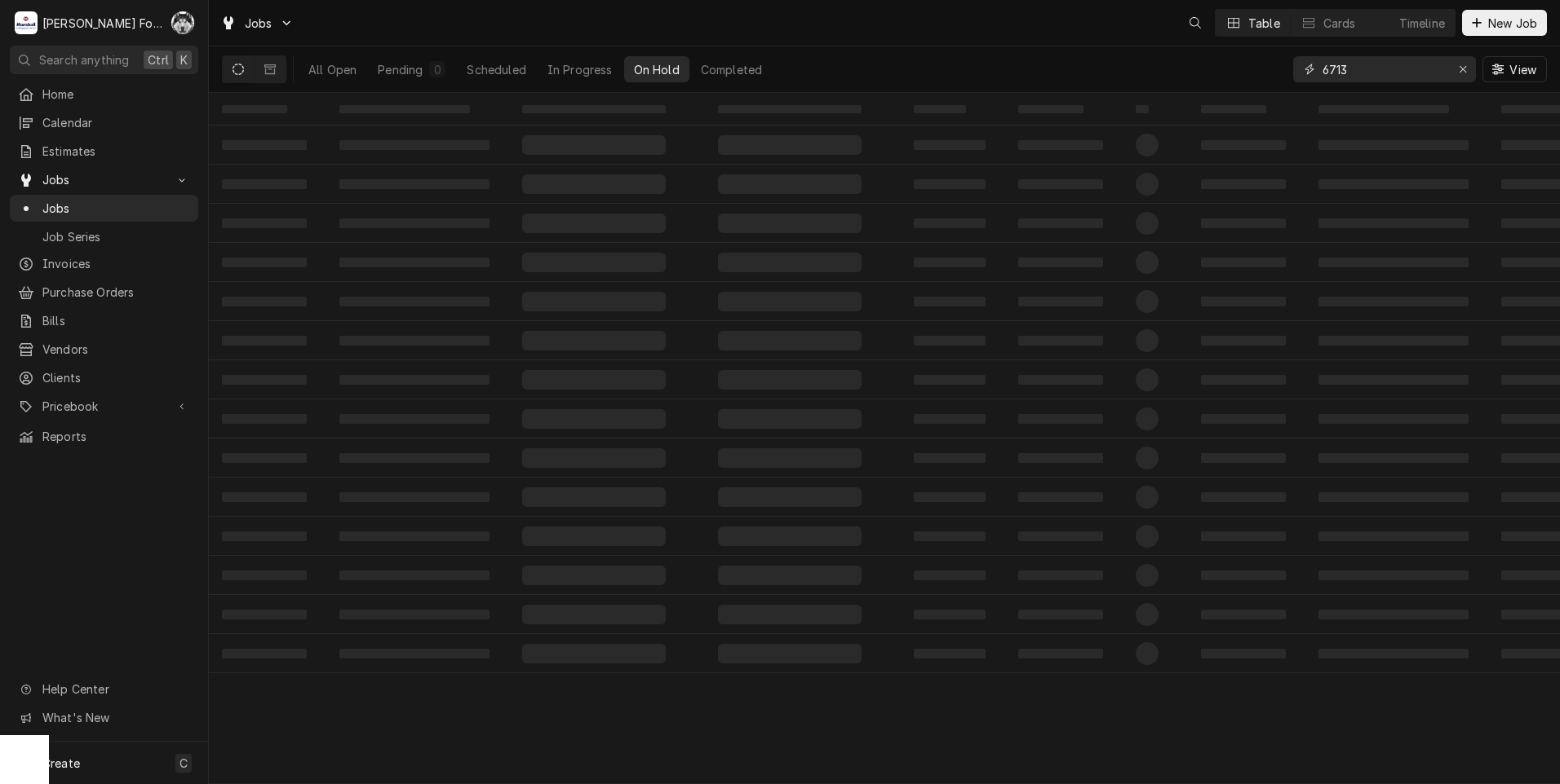
click at [1005, 105] on div "Jobs Table Cards Timeline New Job All Open Pending 0 Scheduled In Progress On H…" at bounding box center [883, 392] width 1350 height 784
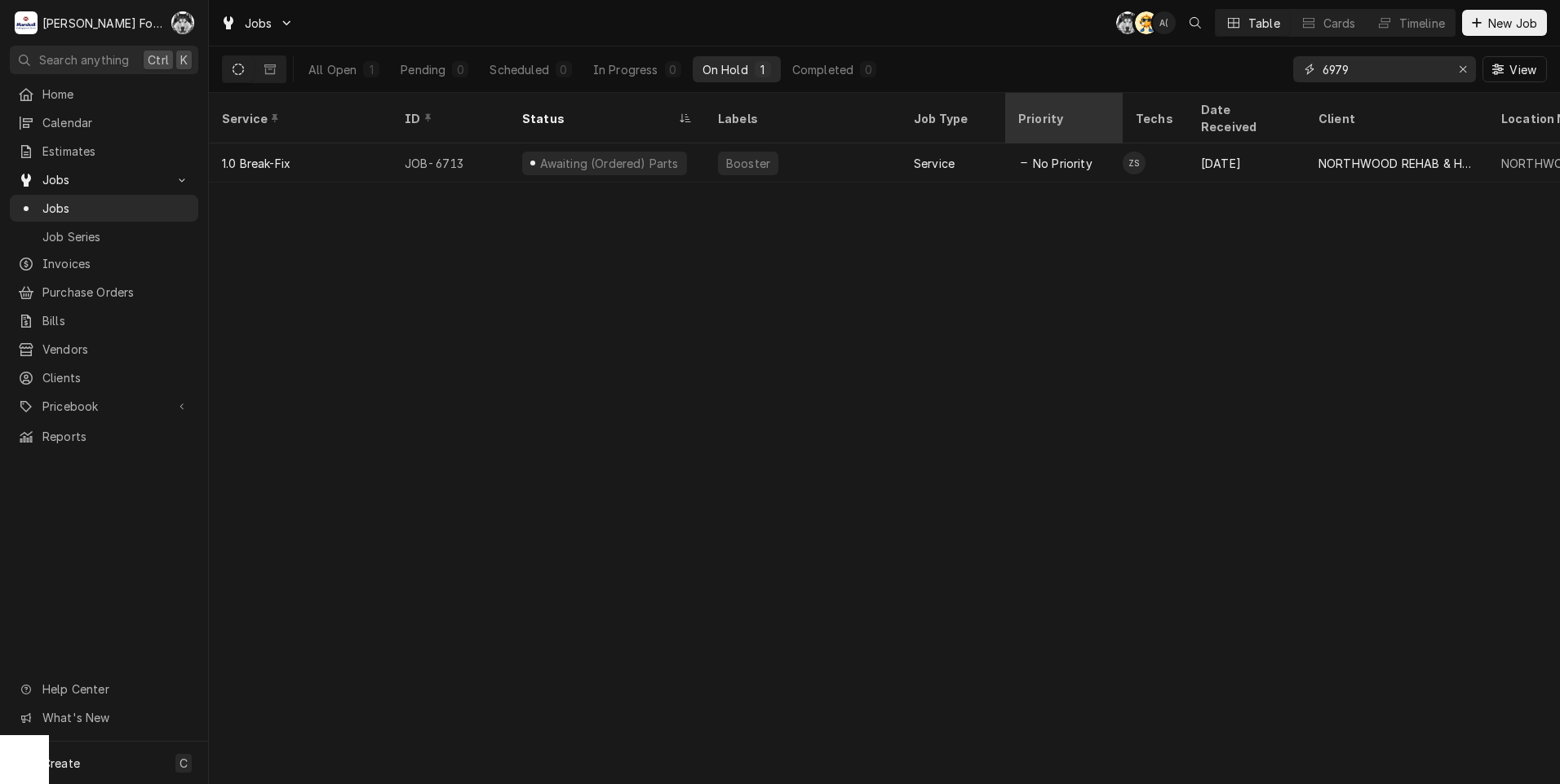
type input "6979"
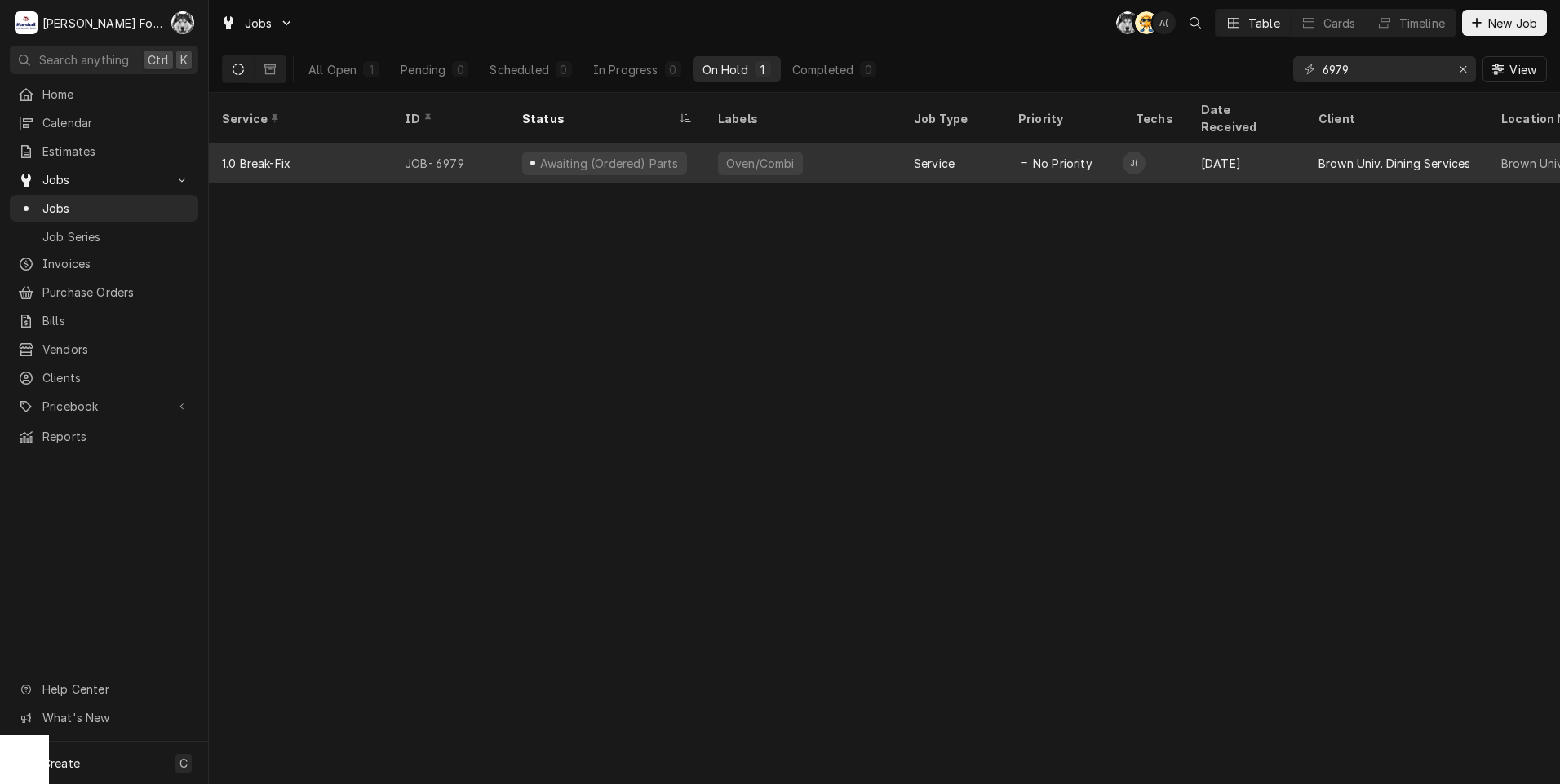
click at [687, 144] on div "Awaiting (Ordered) Parts" at bounding box center [606, 163] width 195 height 39
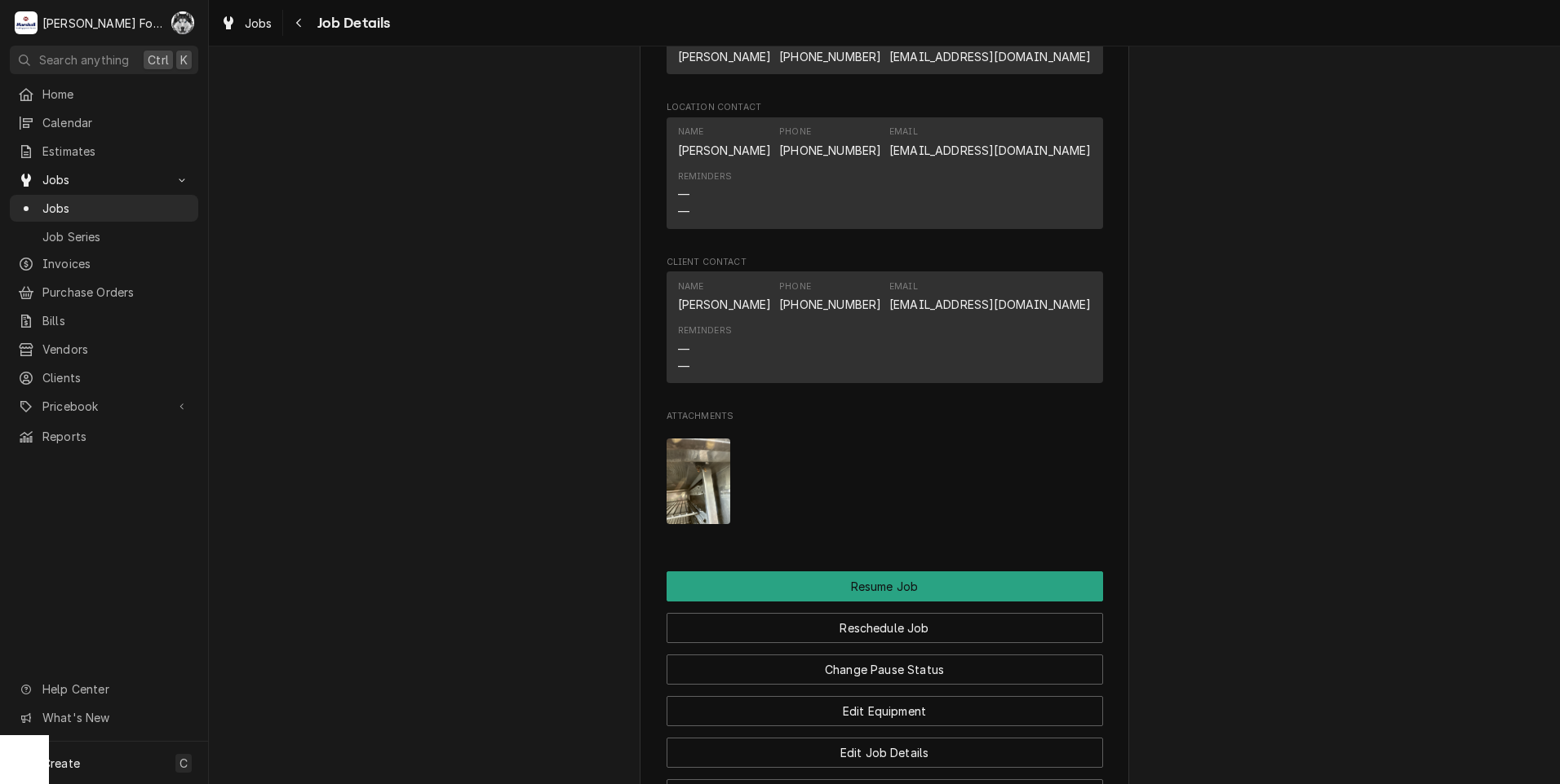
scroll to position [2414, 0]
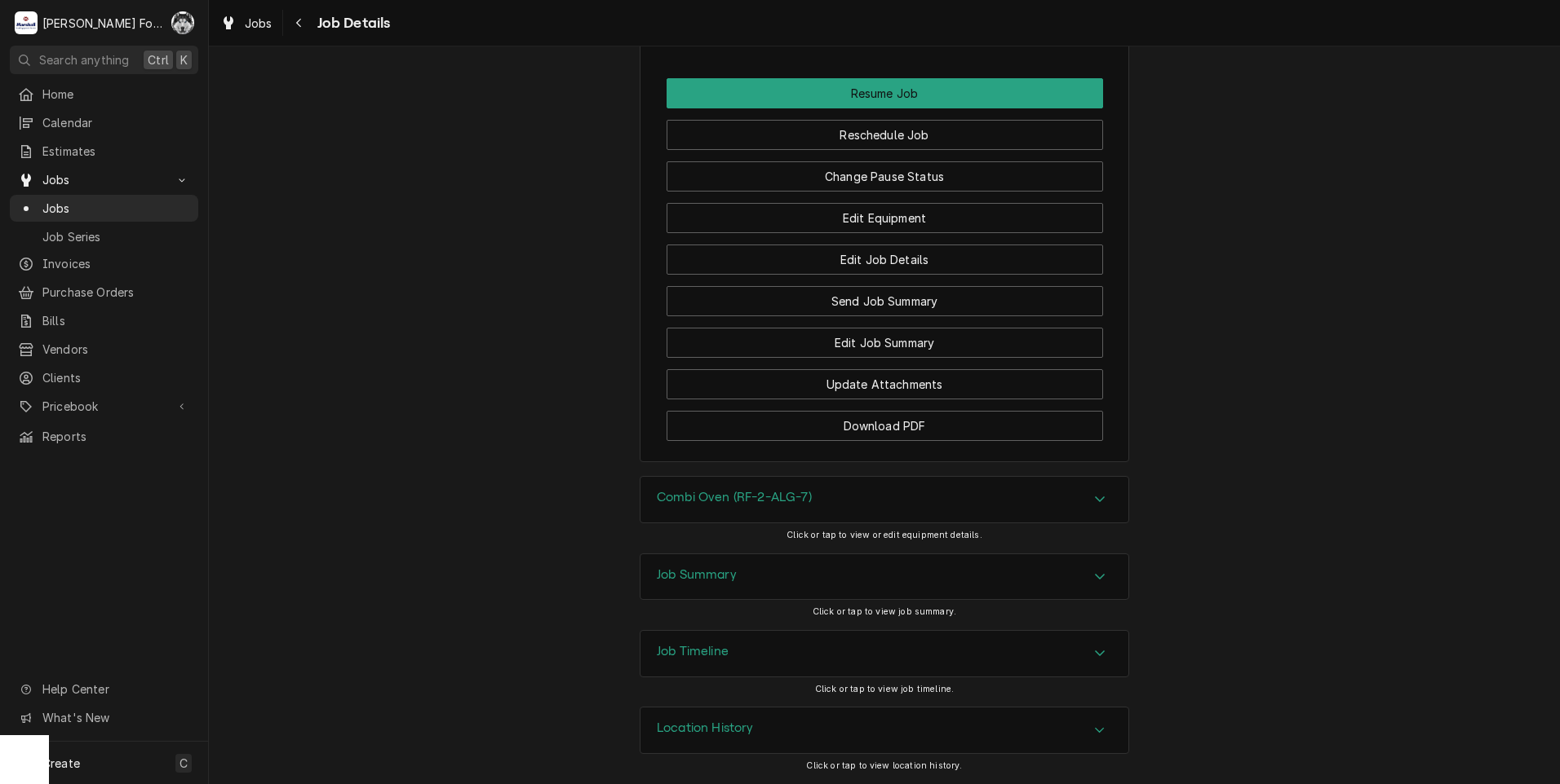
click at [734, 495] on h3 "Combi Oven (RF-2-ALG-7)" at bounding box center [734, 497] width 155 height 15
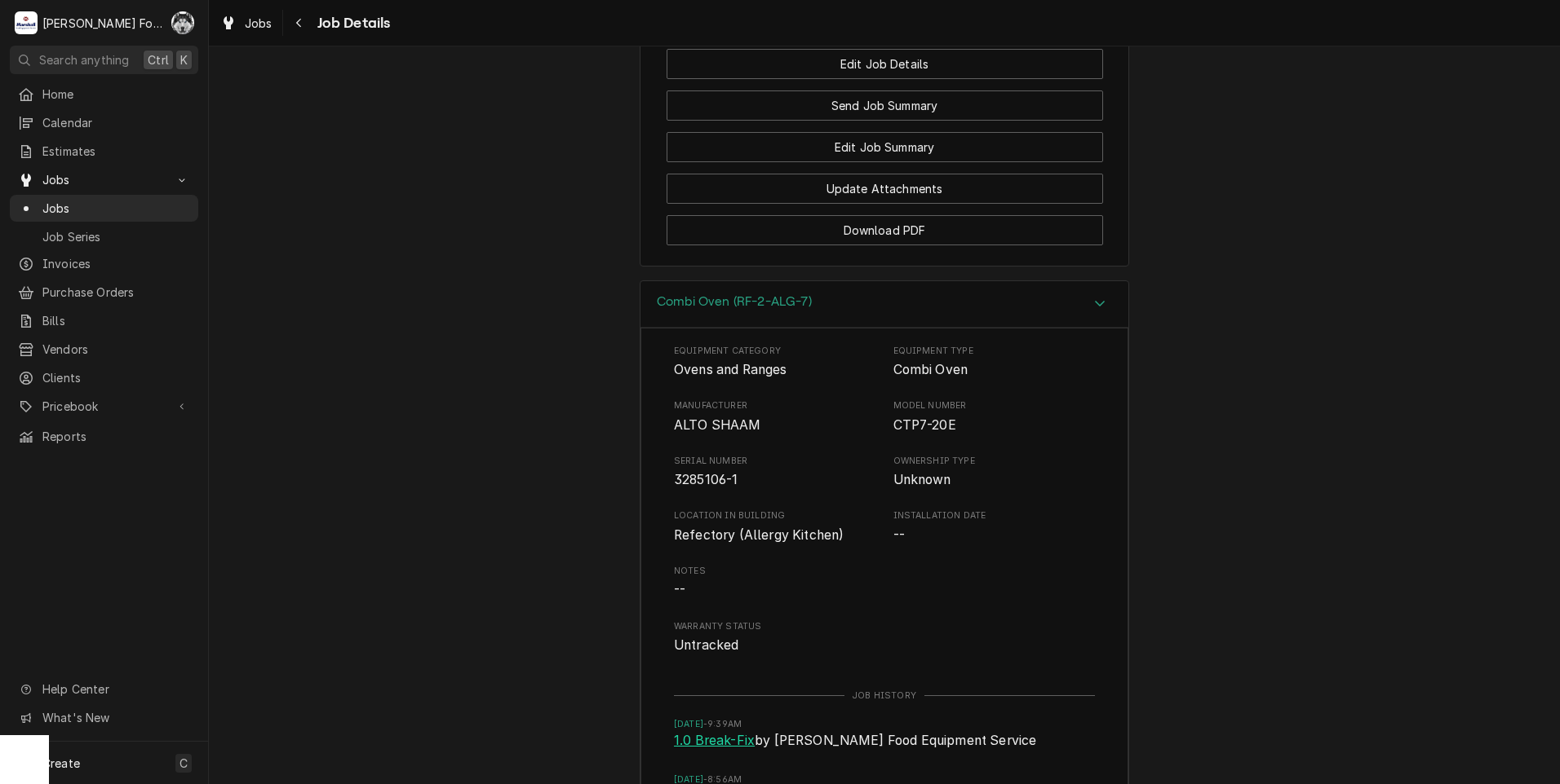
scroll to position [2822, 0]
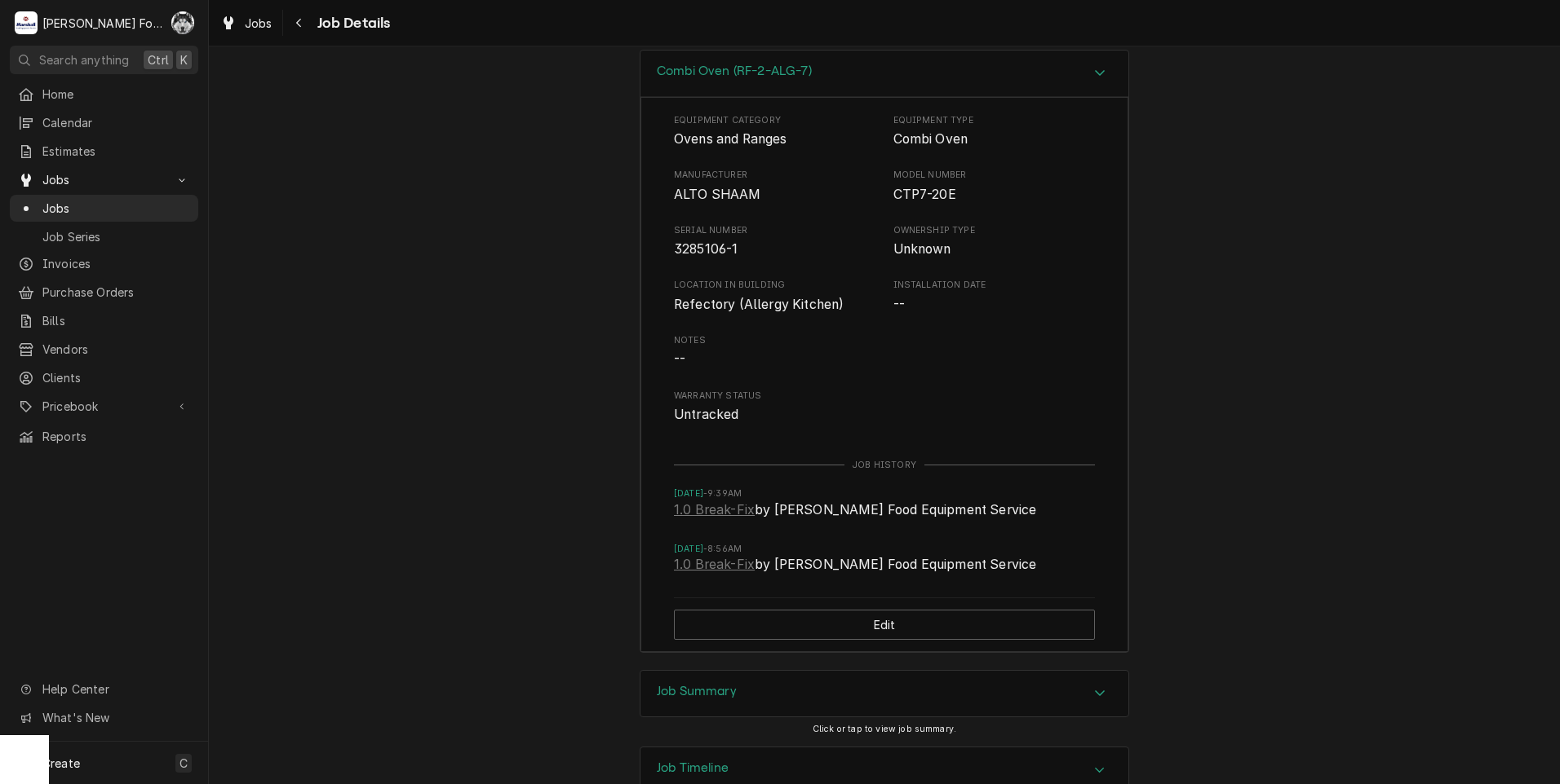
click at [763, 737] on div "Job Summary Click or tap to view job summary." at bounding box center [884, 709] width 490 height 76
click at [761, 716] on div "Job Summary" at bounding box center [884, 694] width 488 height 46
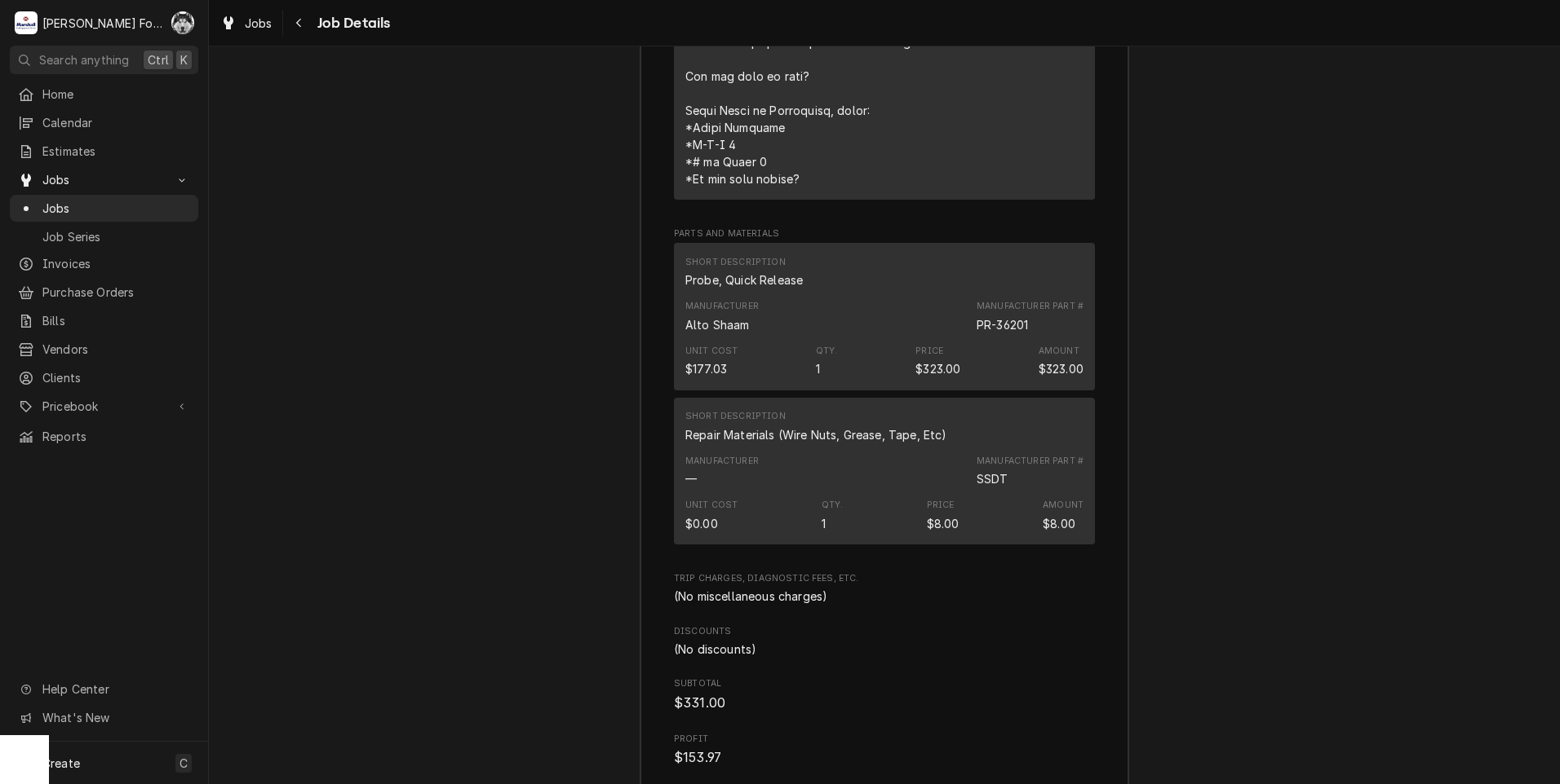
scroll to position [4316, 0]
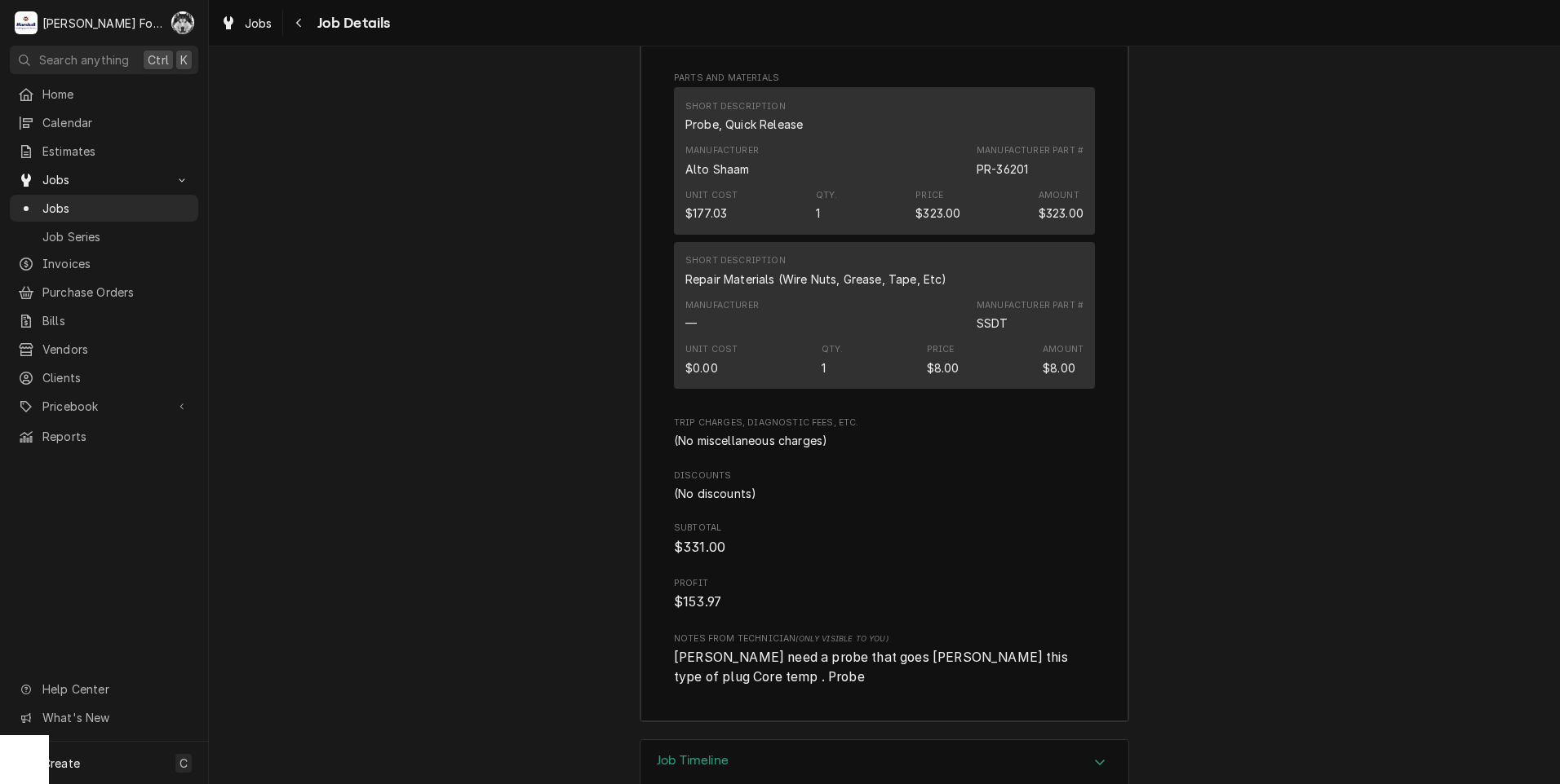
drag, startPoint x: 546, startPoint y: 52, endPoint x: 546, endPoint y: 63, distance: 11.0
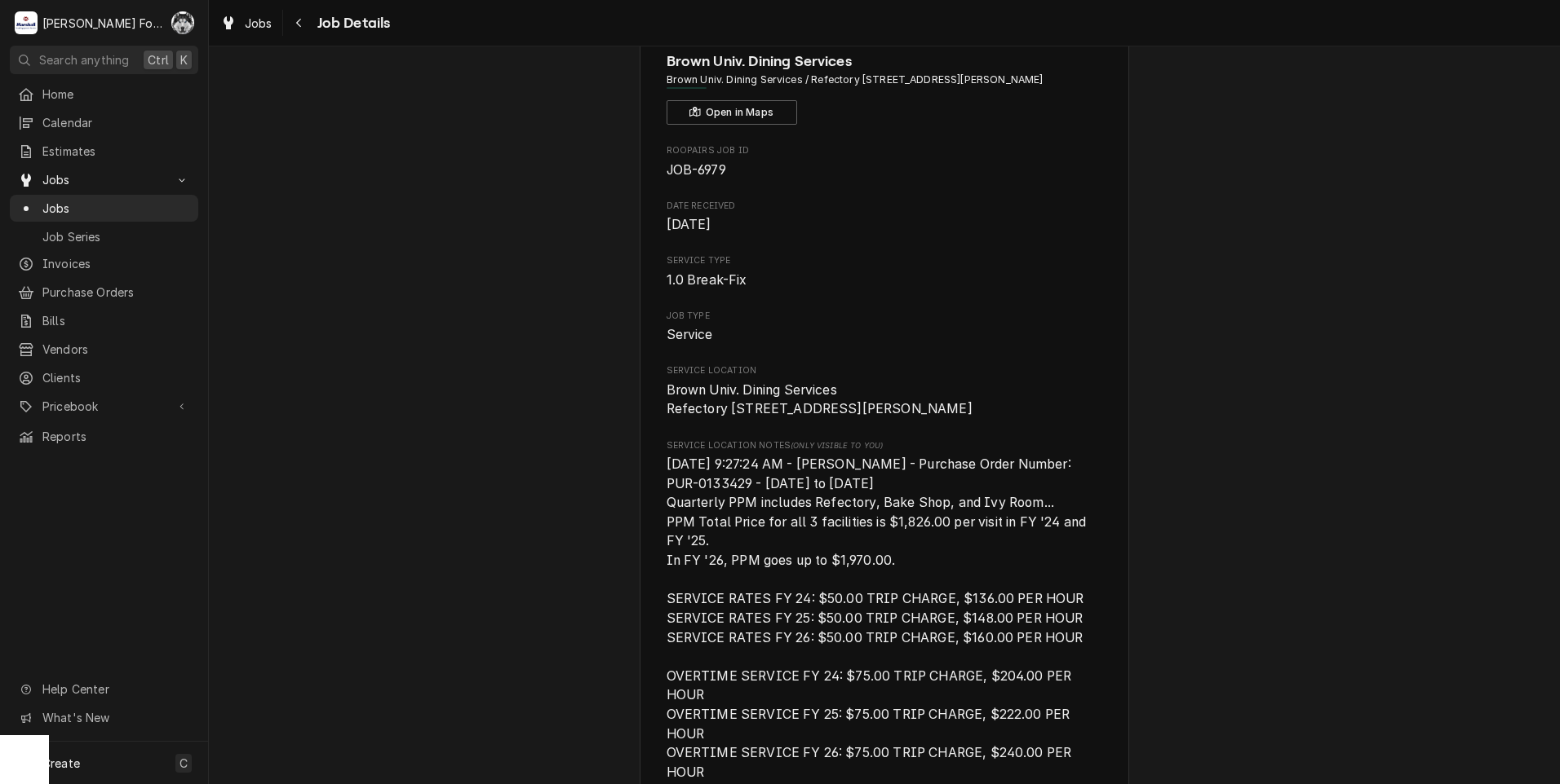
scroll to position [0, 0]
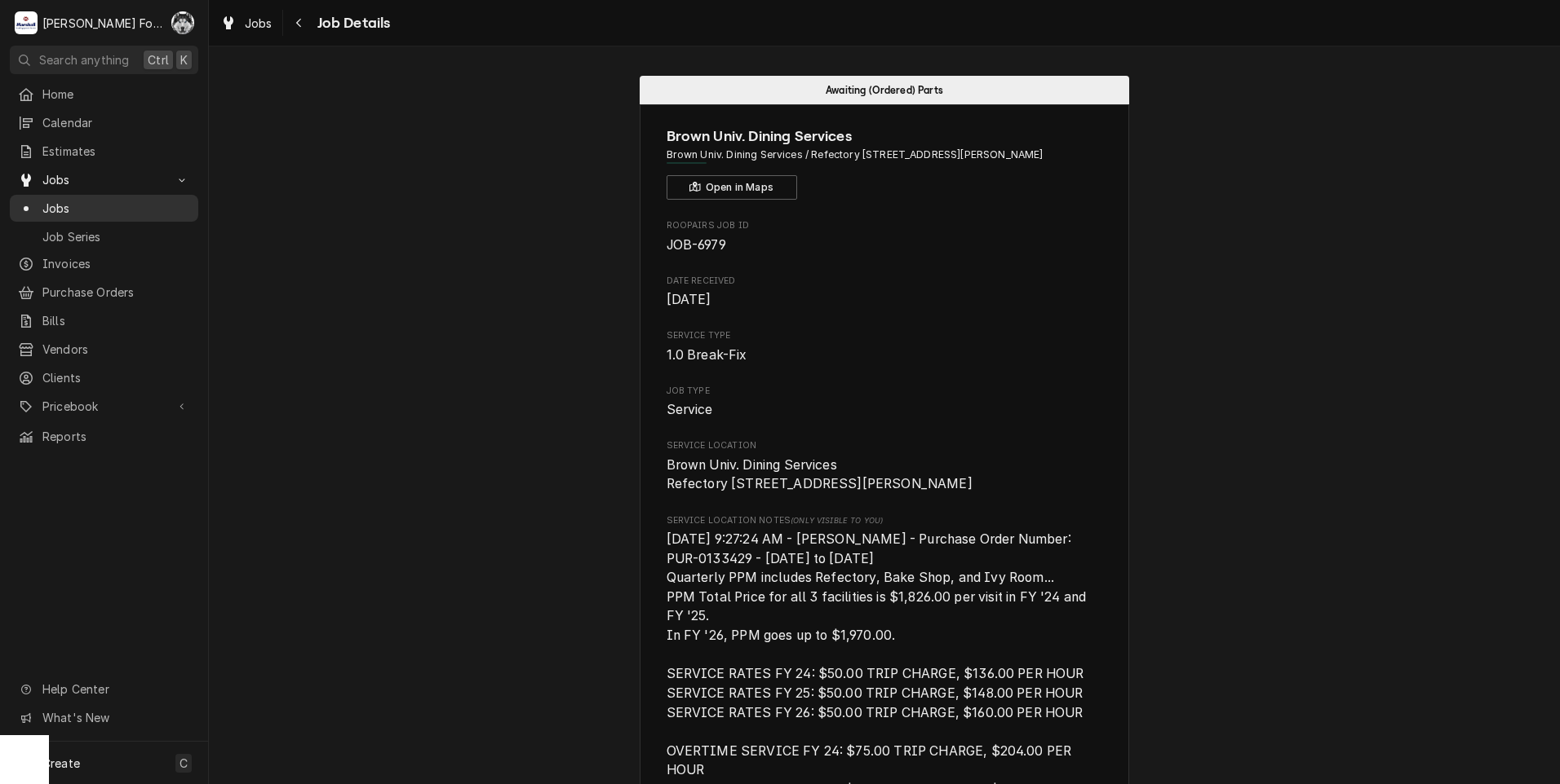
click at [40, 206] on div "Jobs" at bounding box center [104, 209] width 172 height 17
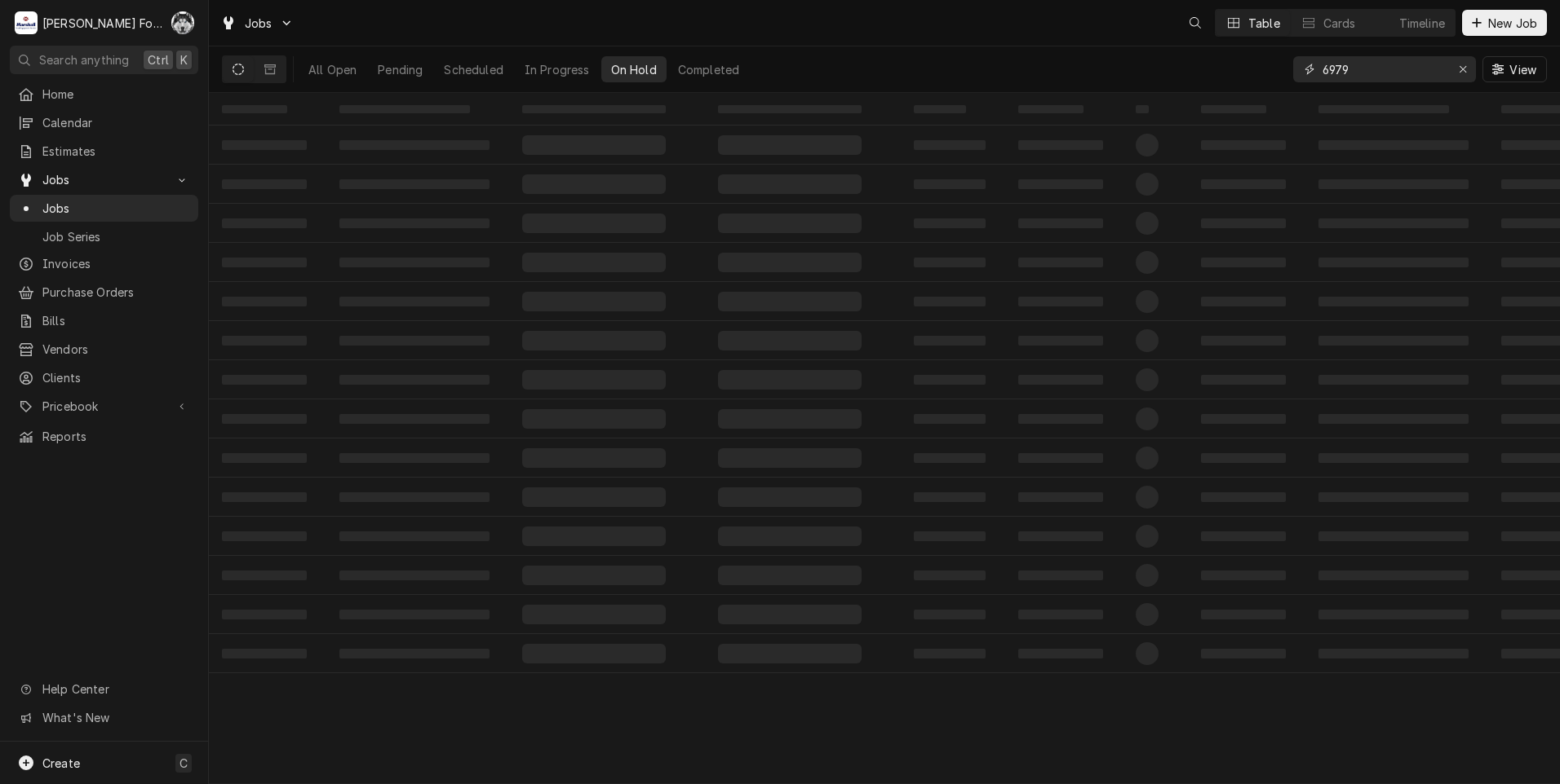
click at [1003, 144] on div "Jobs Table Cards Timeline New Job All Open Pending Scheduled In Progress On Hol…" at bounding box center [883, 392] width 1350 height 784
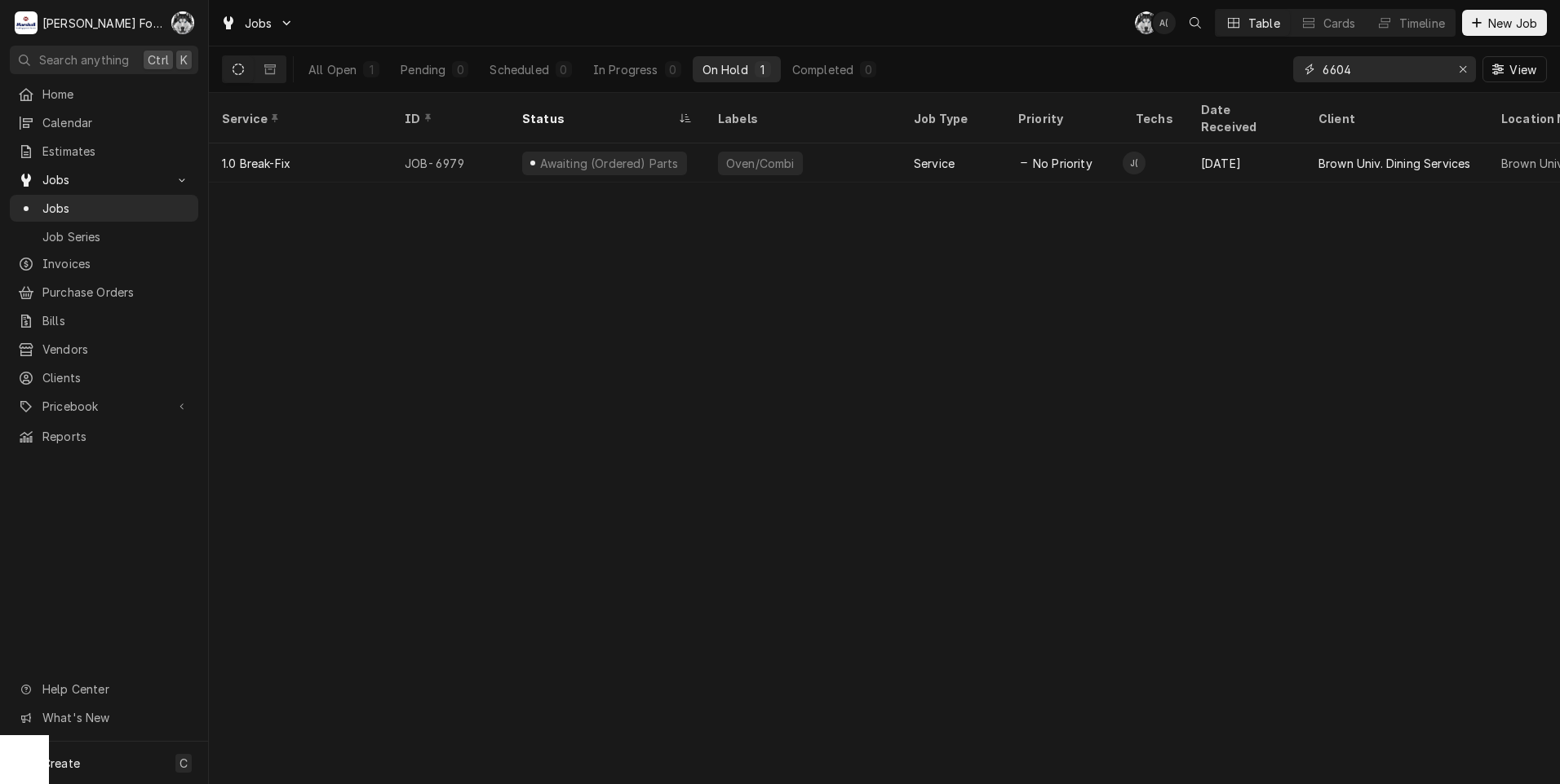
type input "6604"
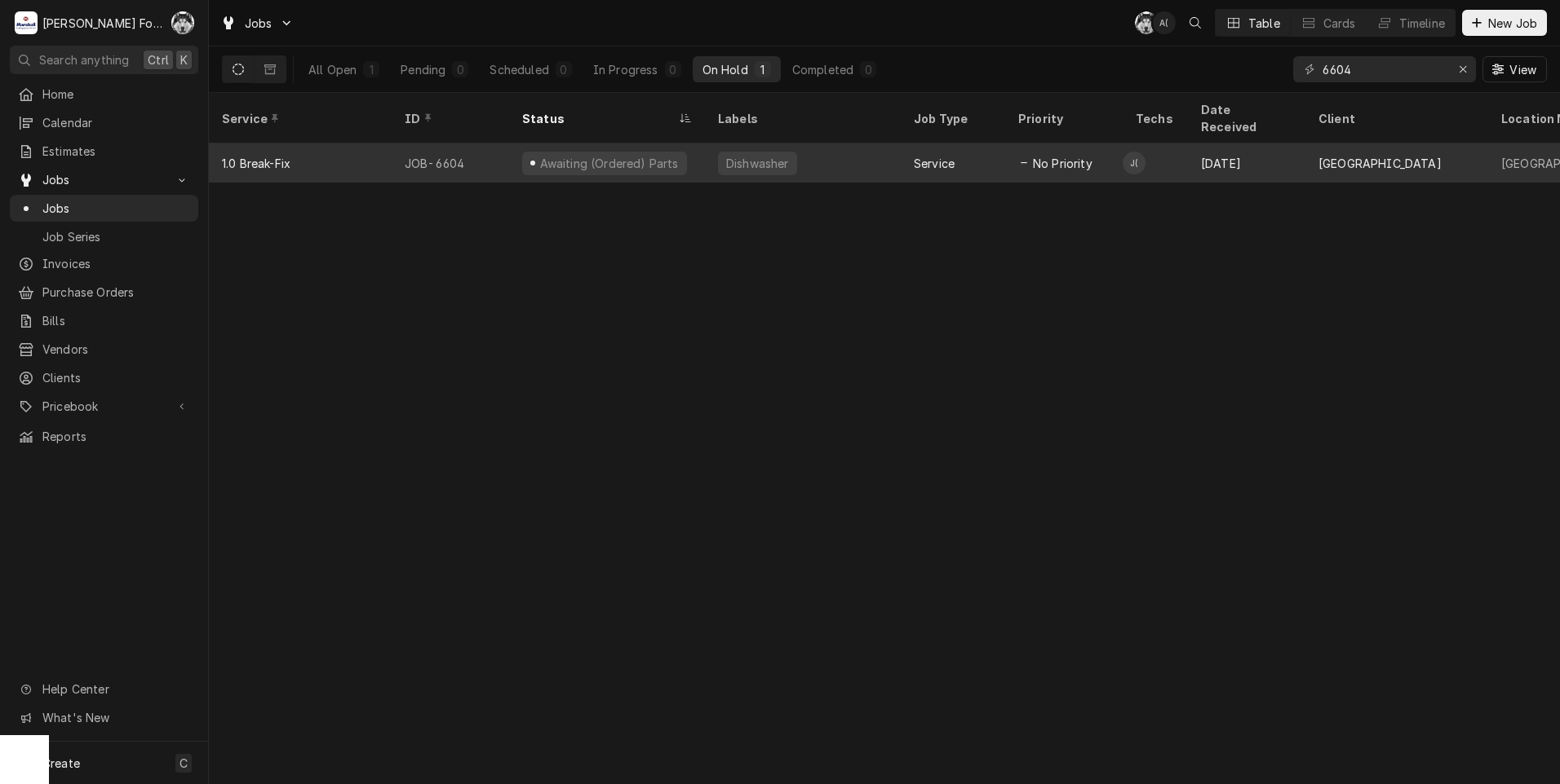
click at [697, 145] on div "Awaiting (Ordered) Parts" at bounding box center [606, 163] width 195 height 39
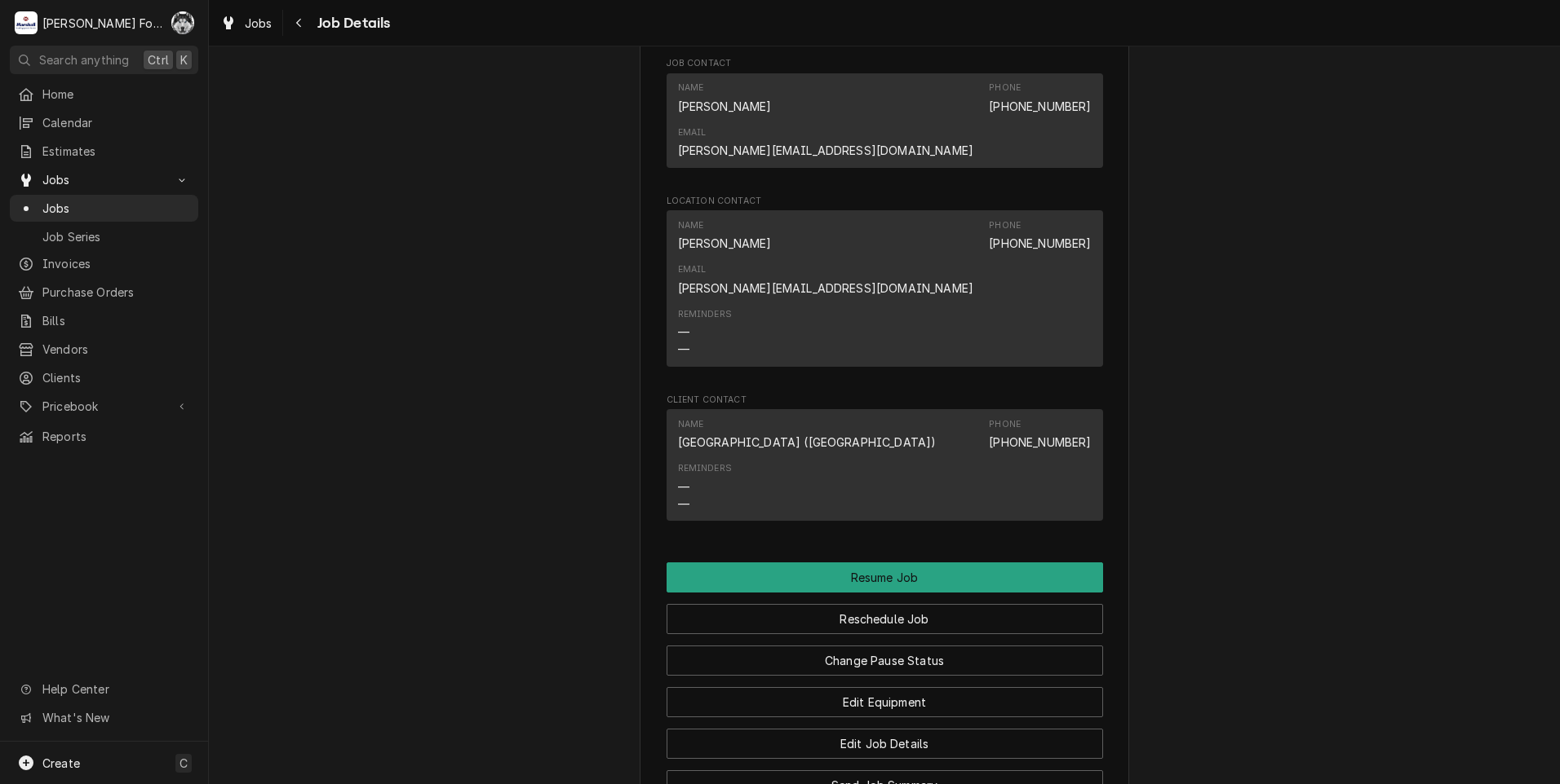
scroll to position [4213, 0]
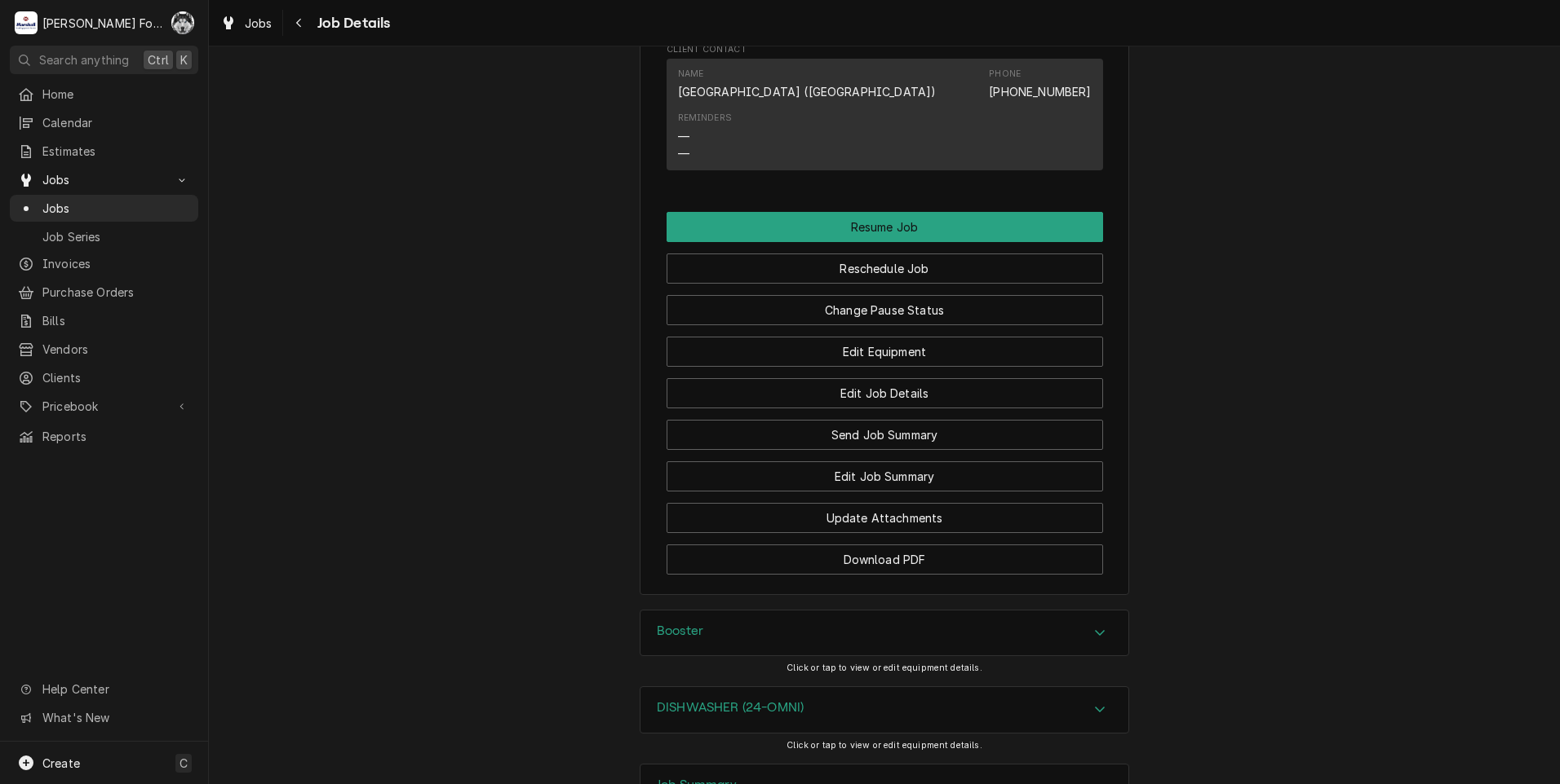
click at [739, 611] on div "Booster" at bounding box center [884, 633] width 488 height 46
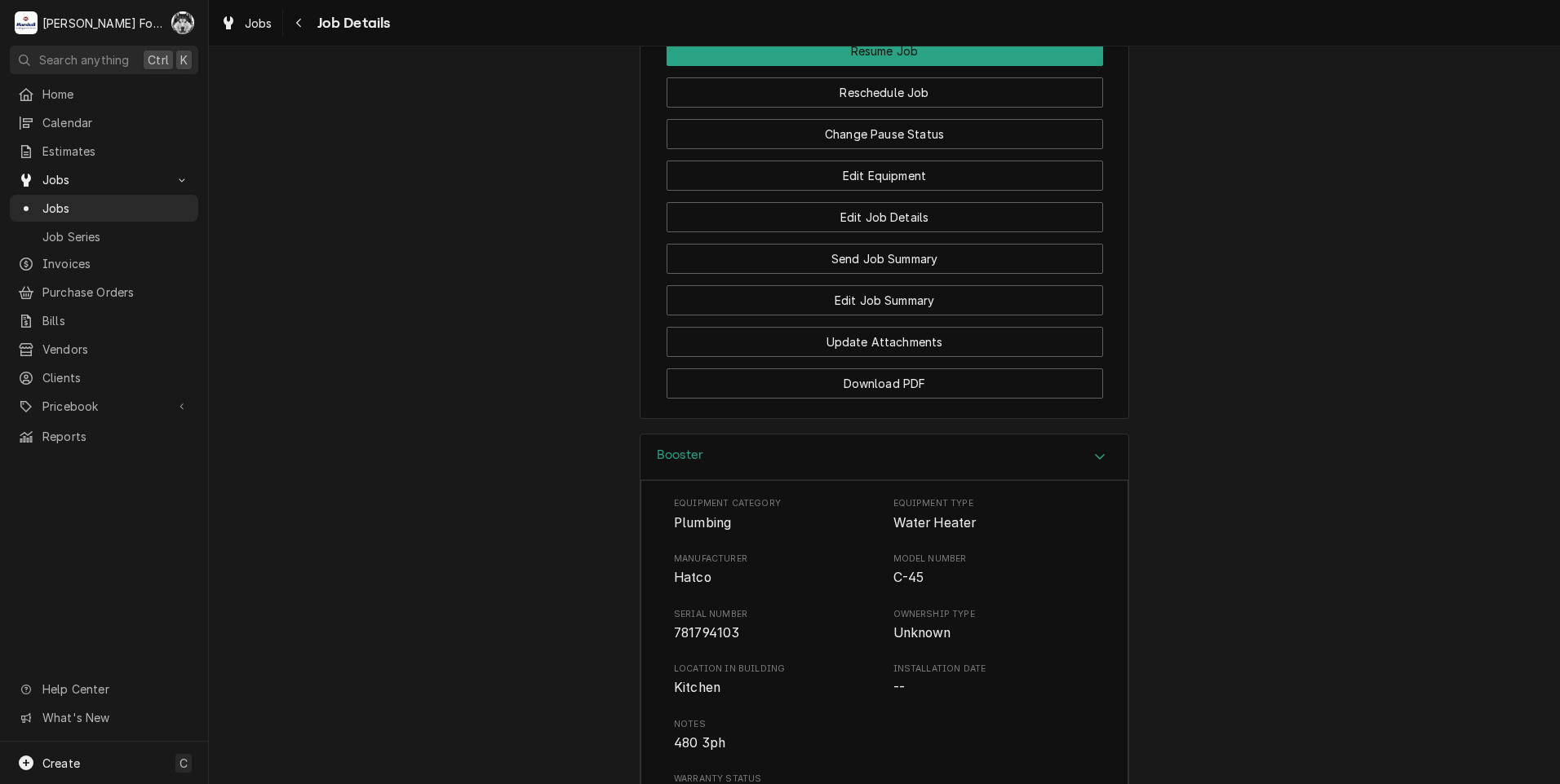
scroll to position [4795, 0]
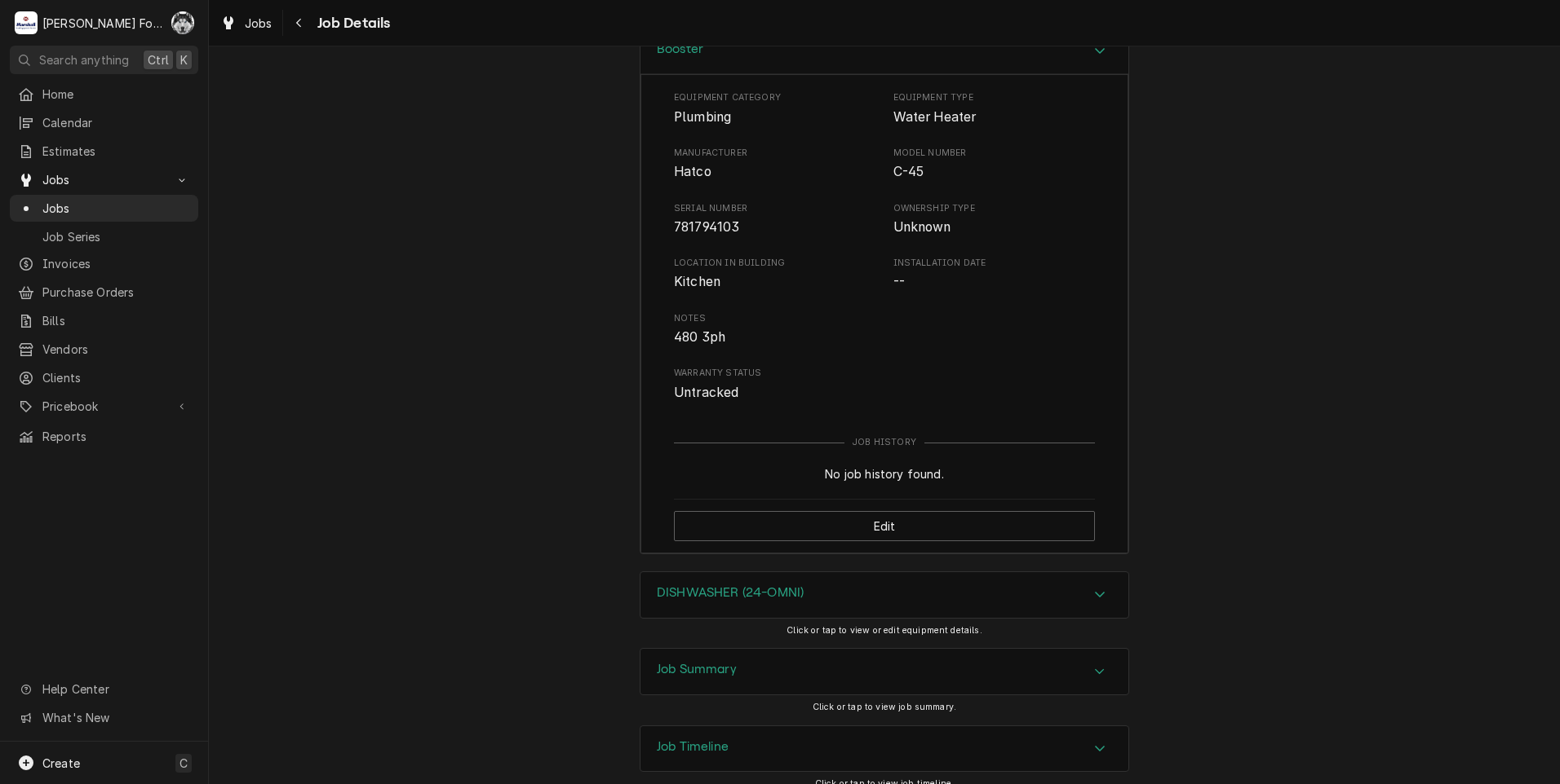
click at [830, 573] on div "DISHWASHER (24-OMNI)" at bounding box center [884, 595] width 488 height 46
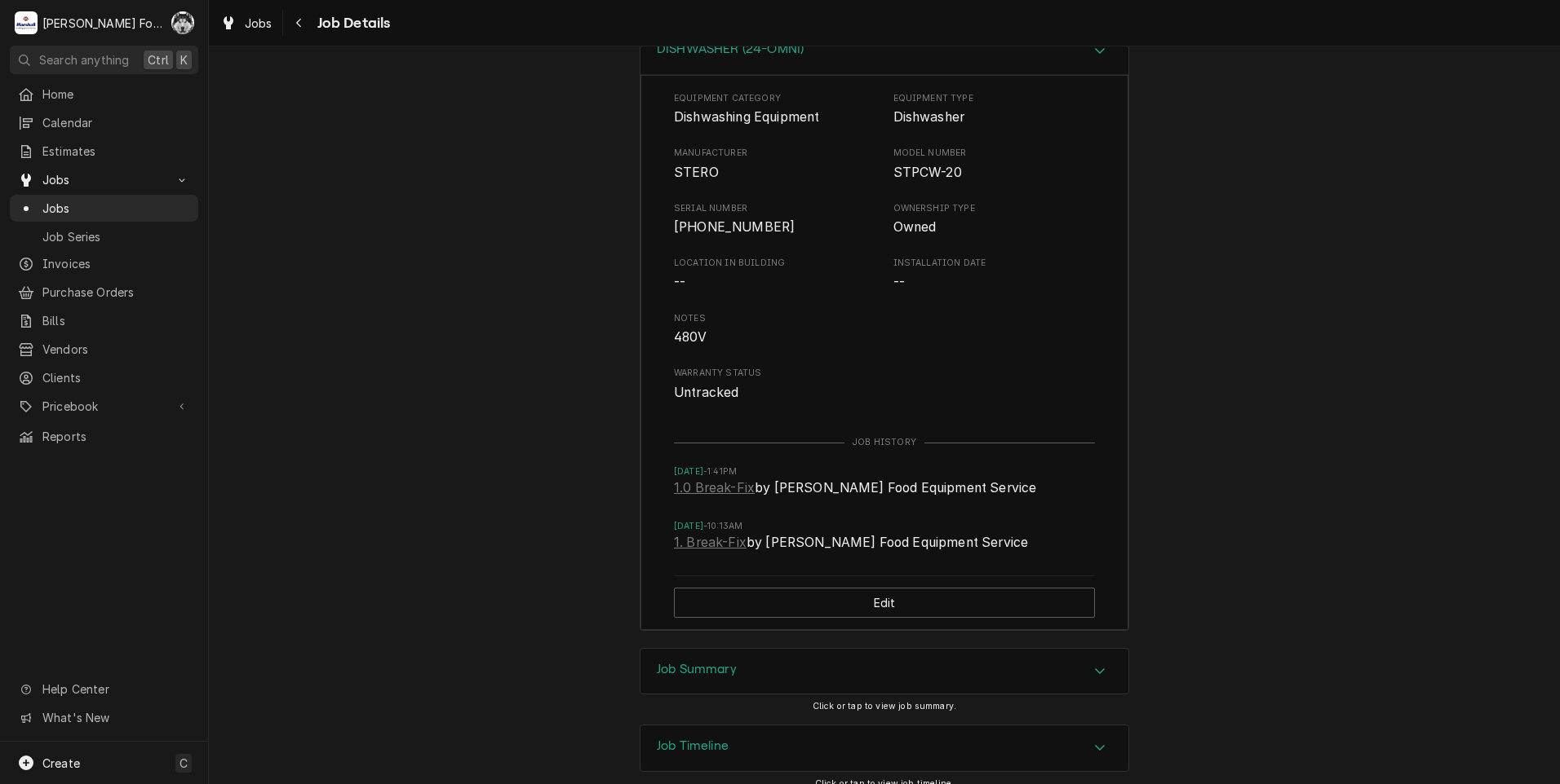
click at [704, 662] on h3 "Job Summary" at bounding box center [697, 670] width 80 height 15
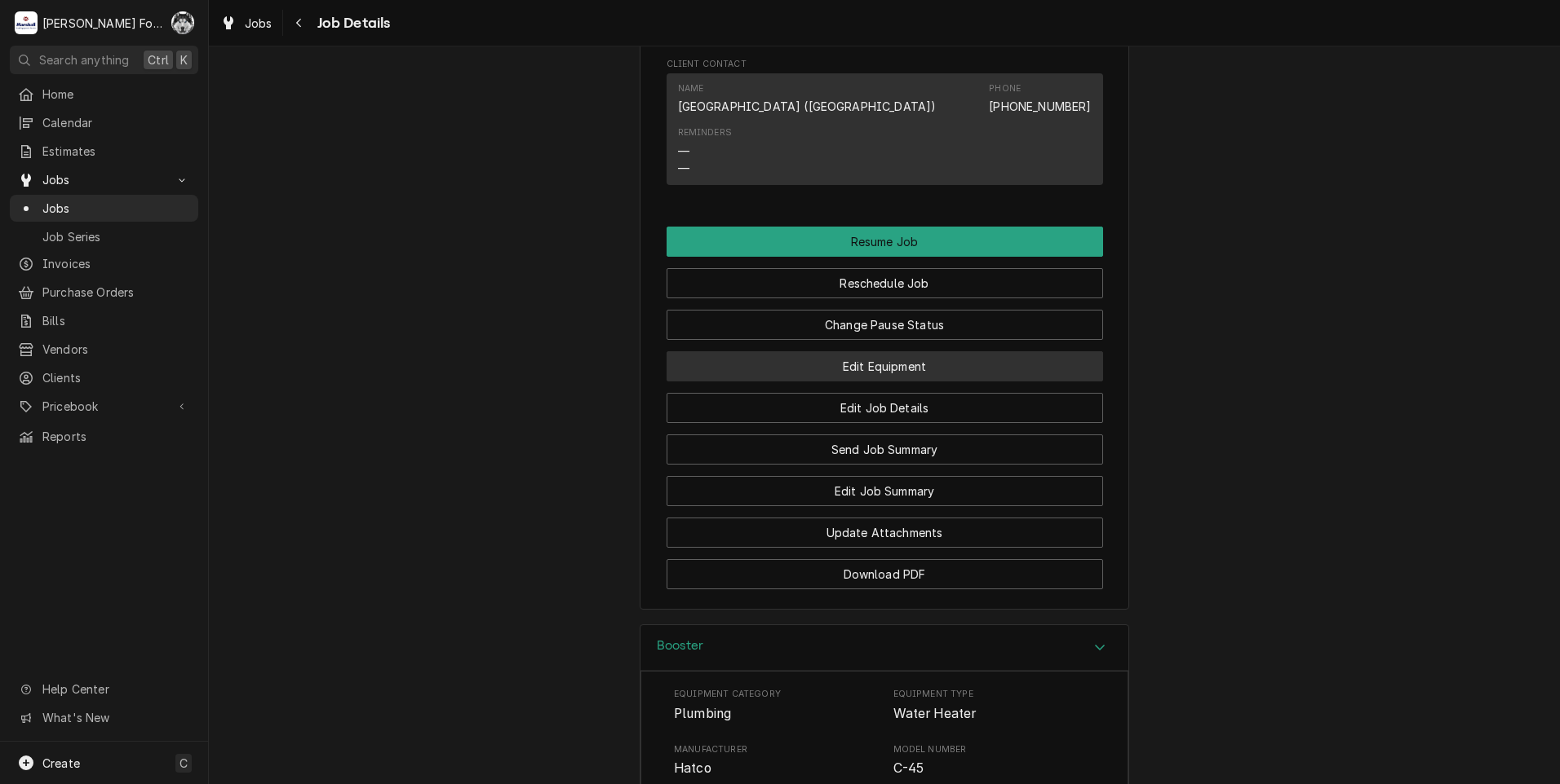
scroll to position [4116, 0]
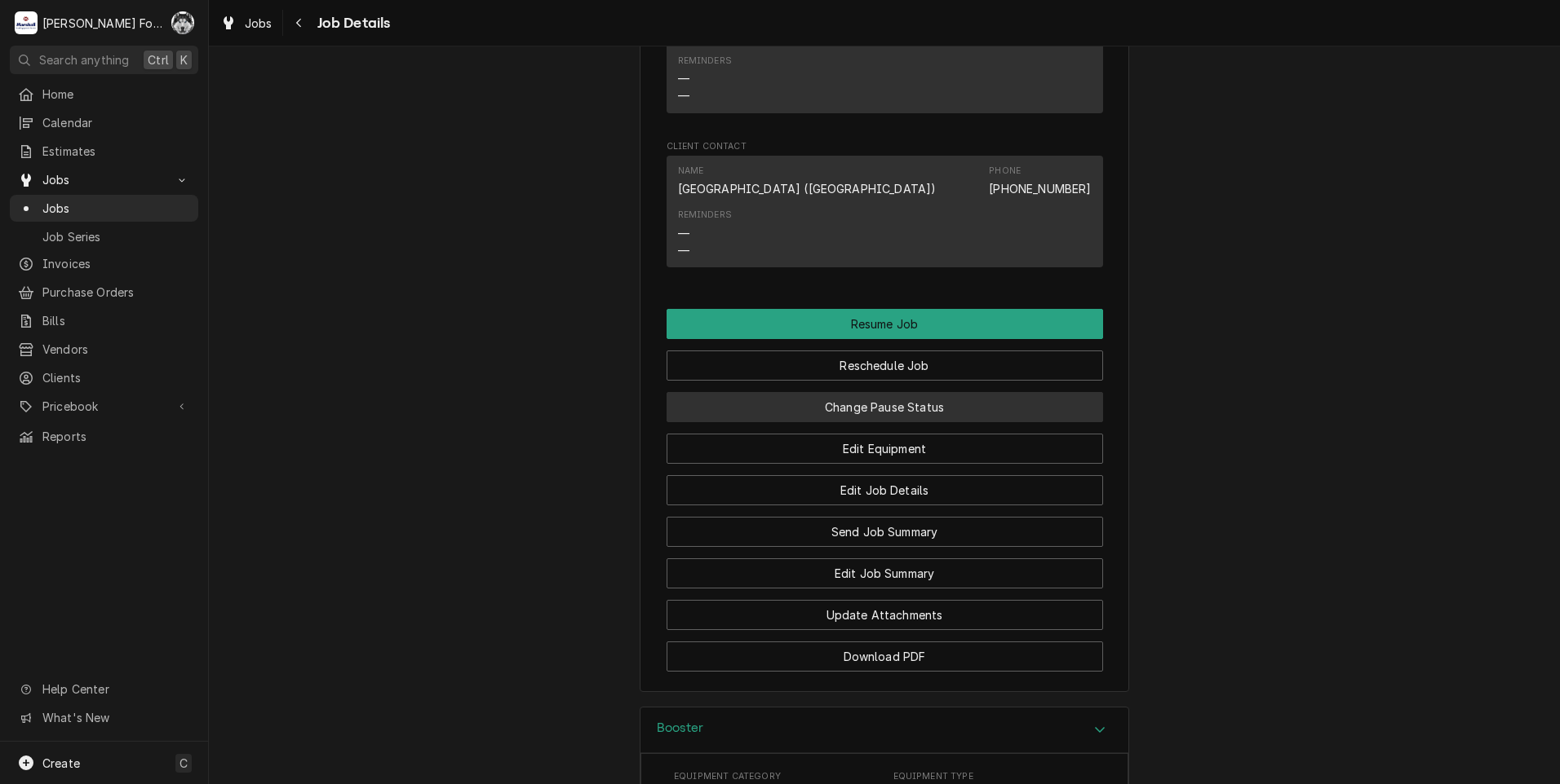
click at [895, 392] on button "Change Pause Status" at bounding box center [884, 408] width 436 height 30
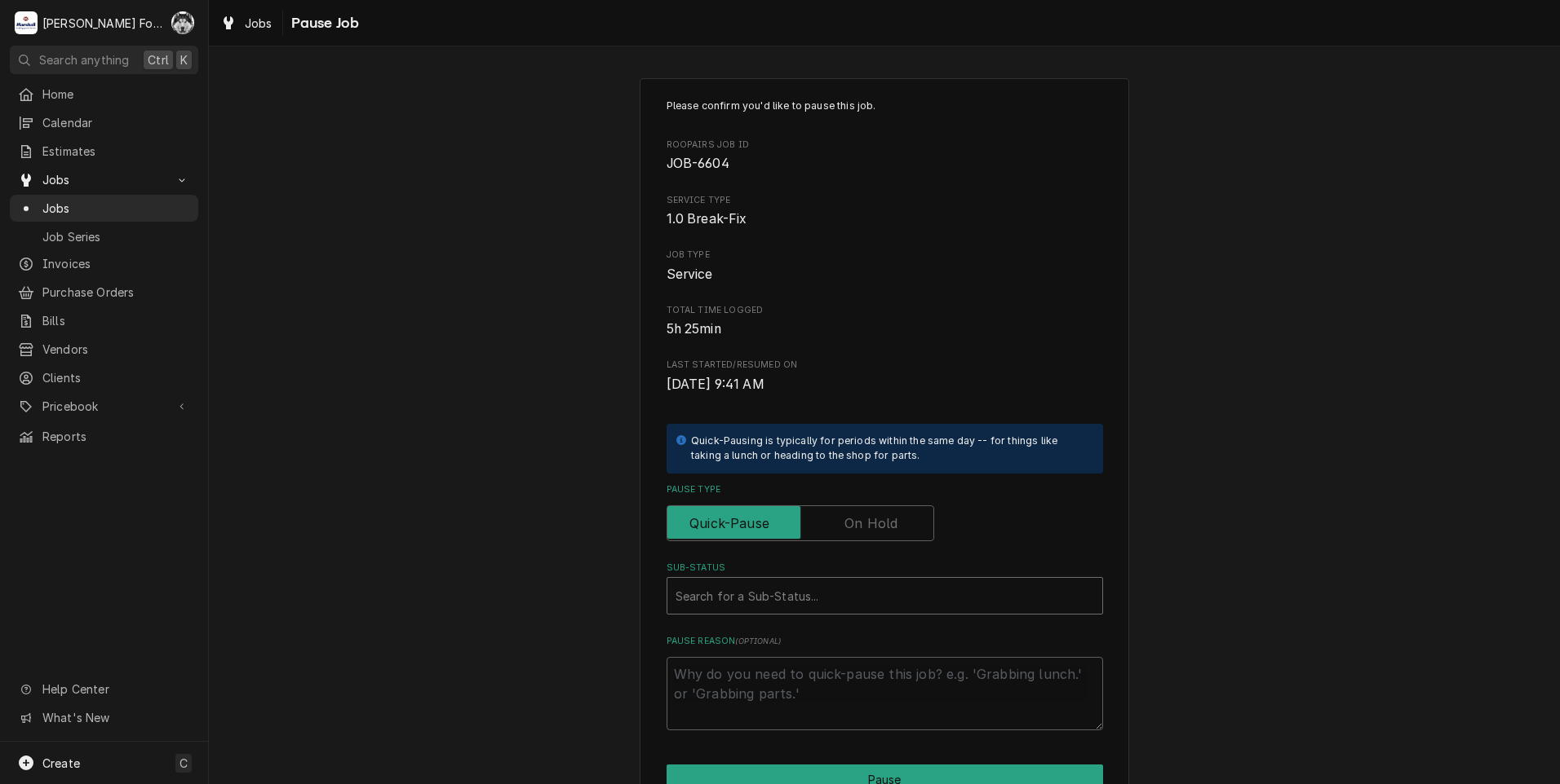
type textarea "x"
click at [767, 599] on div "Sub-Status" at bounding box center [884, 595] width 418 height 30
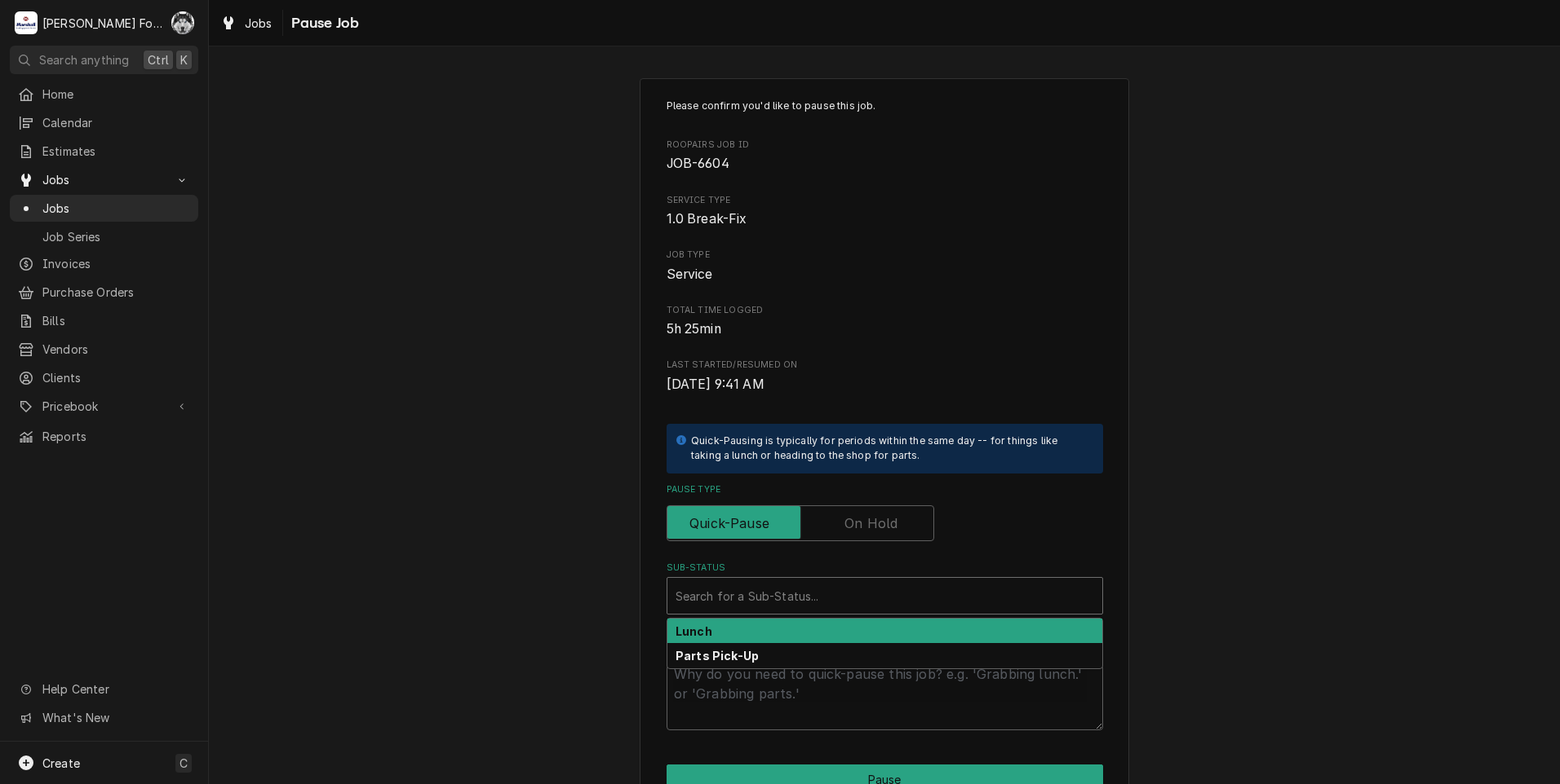
click at [858, 542] on div "Please confirm you'd like to pause this job. Roopairs Job ID JOB-6604 Service T…" at bounding box center [884, 414] width 436 height 632
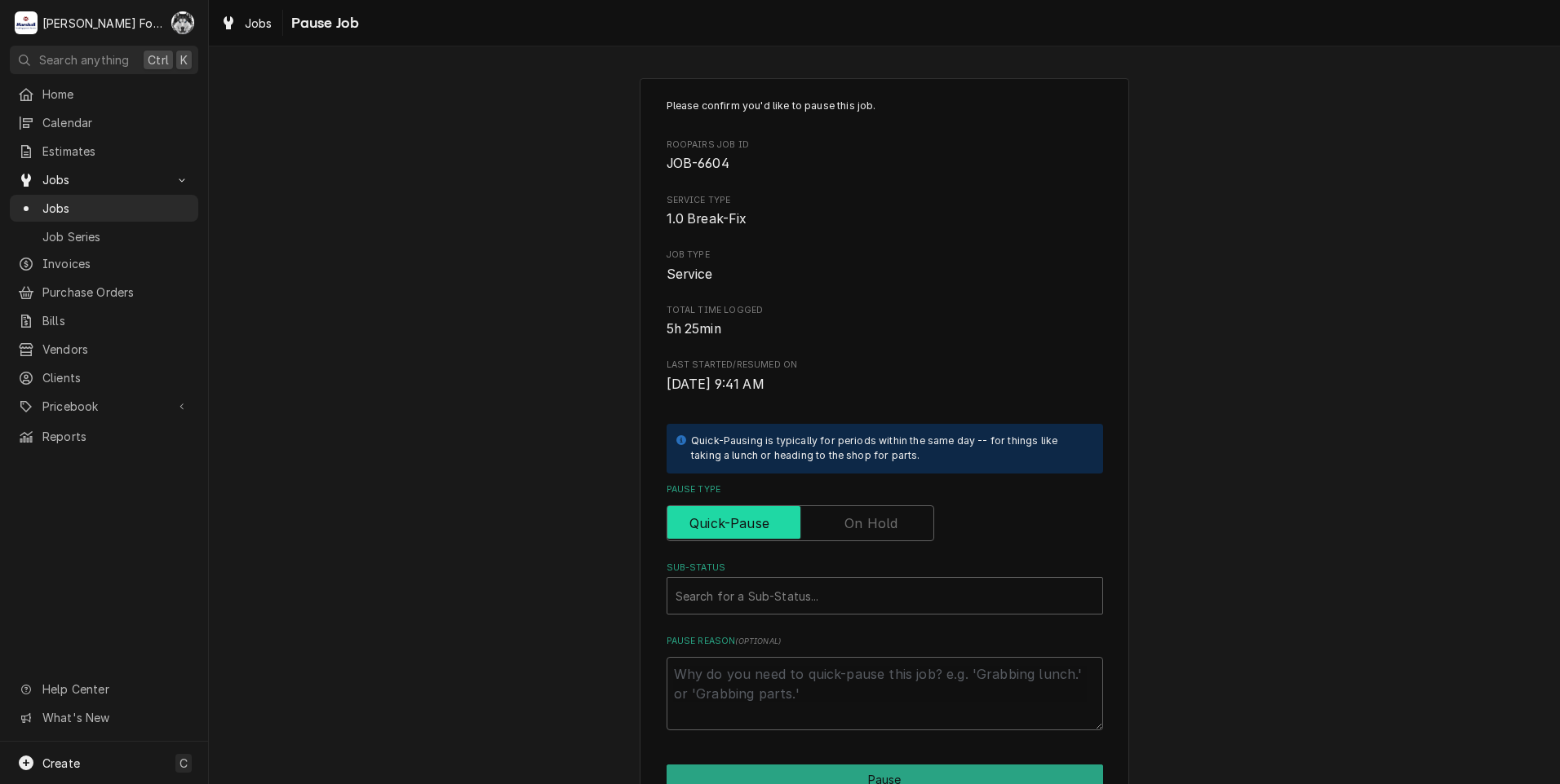
click at [861, 534] on input "Pause Type" at bounding box center [800, 524] width 253 height 36
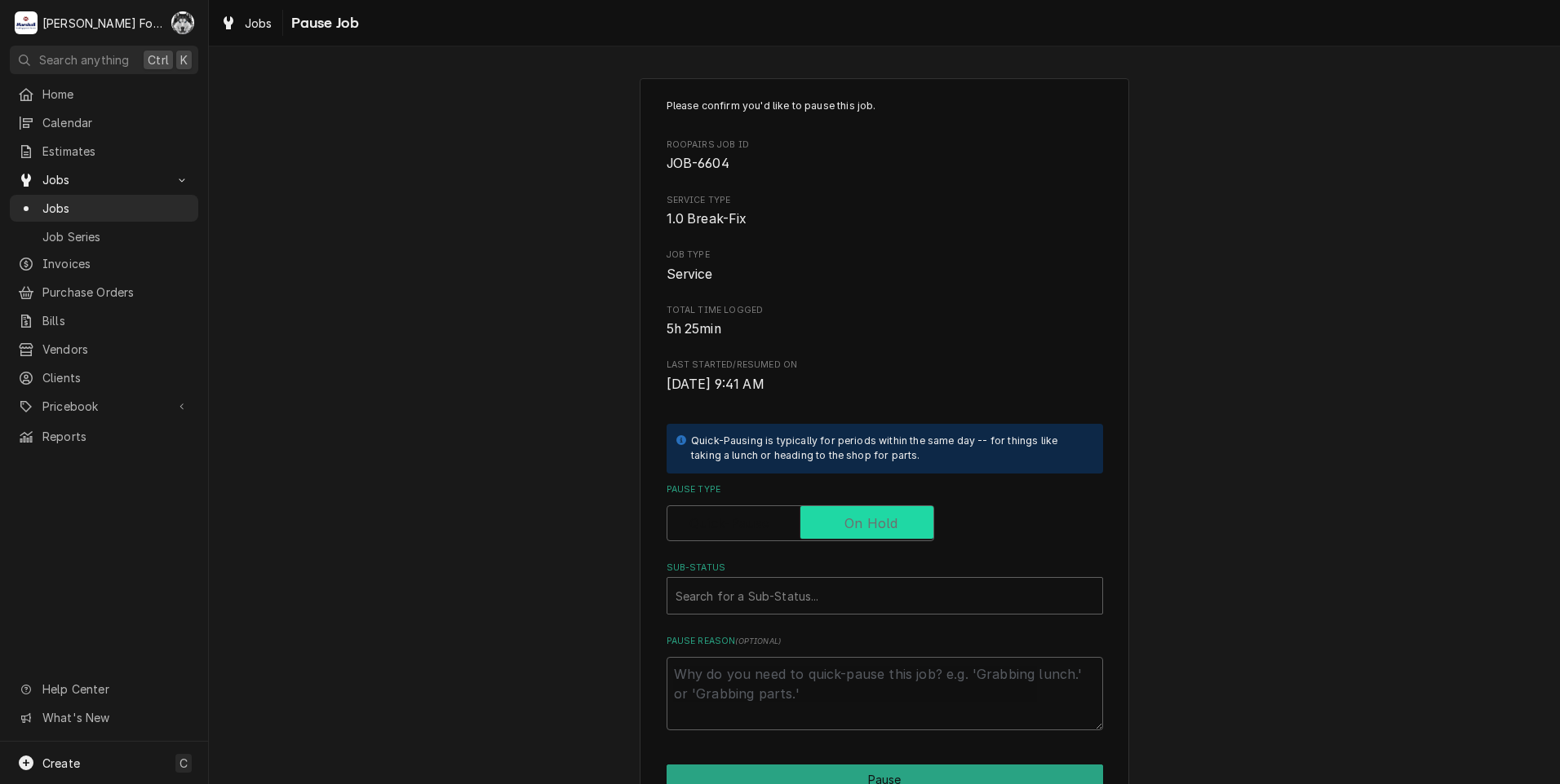
checkbox input "true"
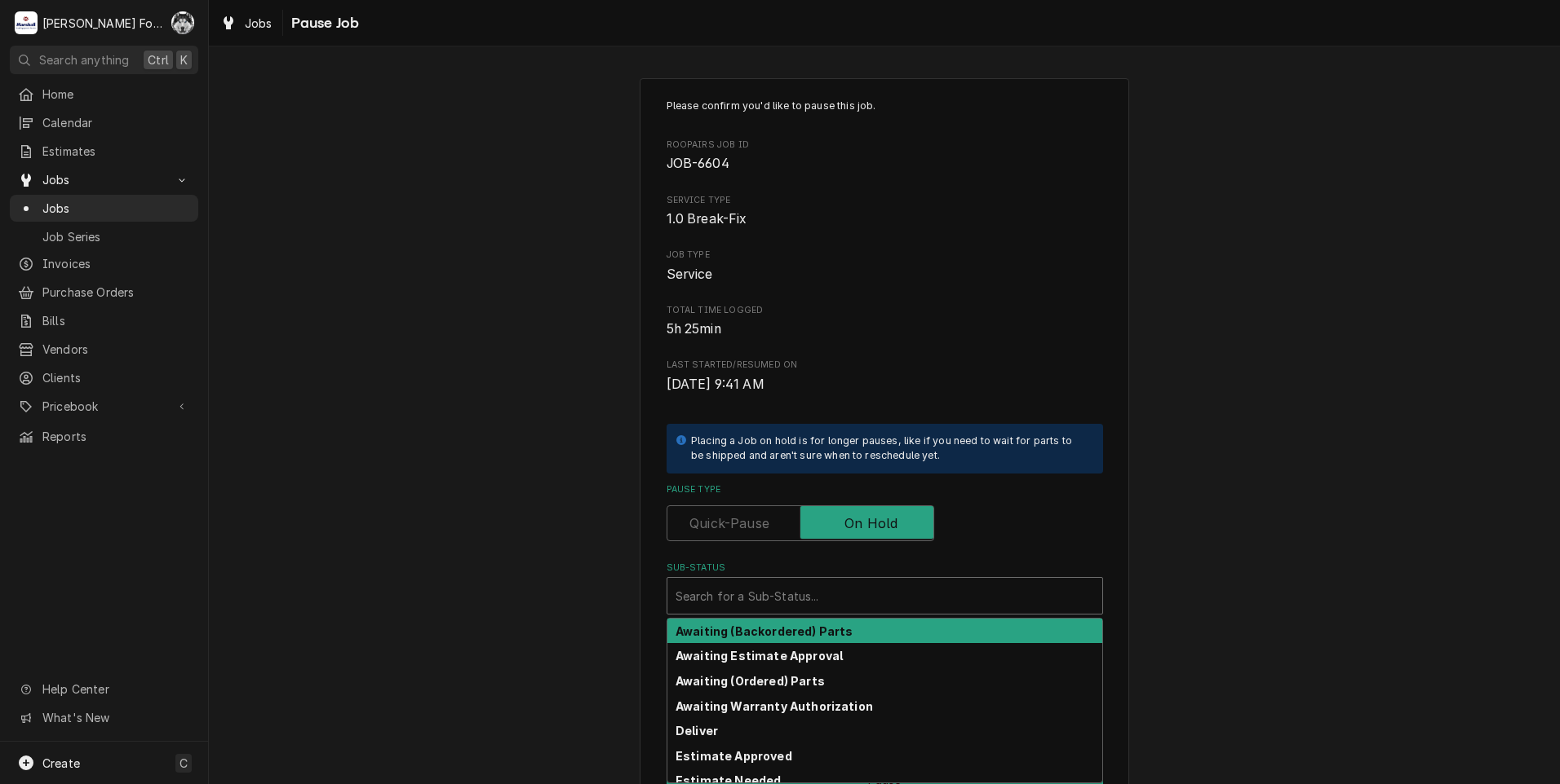
click at [829, 594] on div "Sub-Status" at bounding box center [884, 595] width 418 height 30
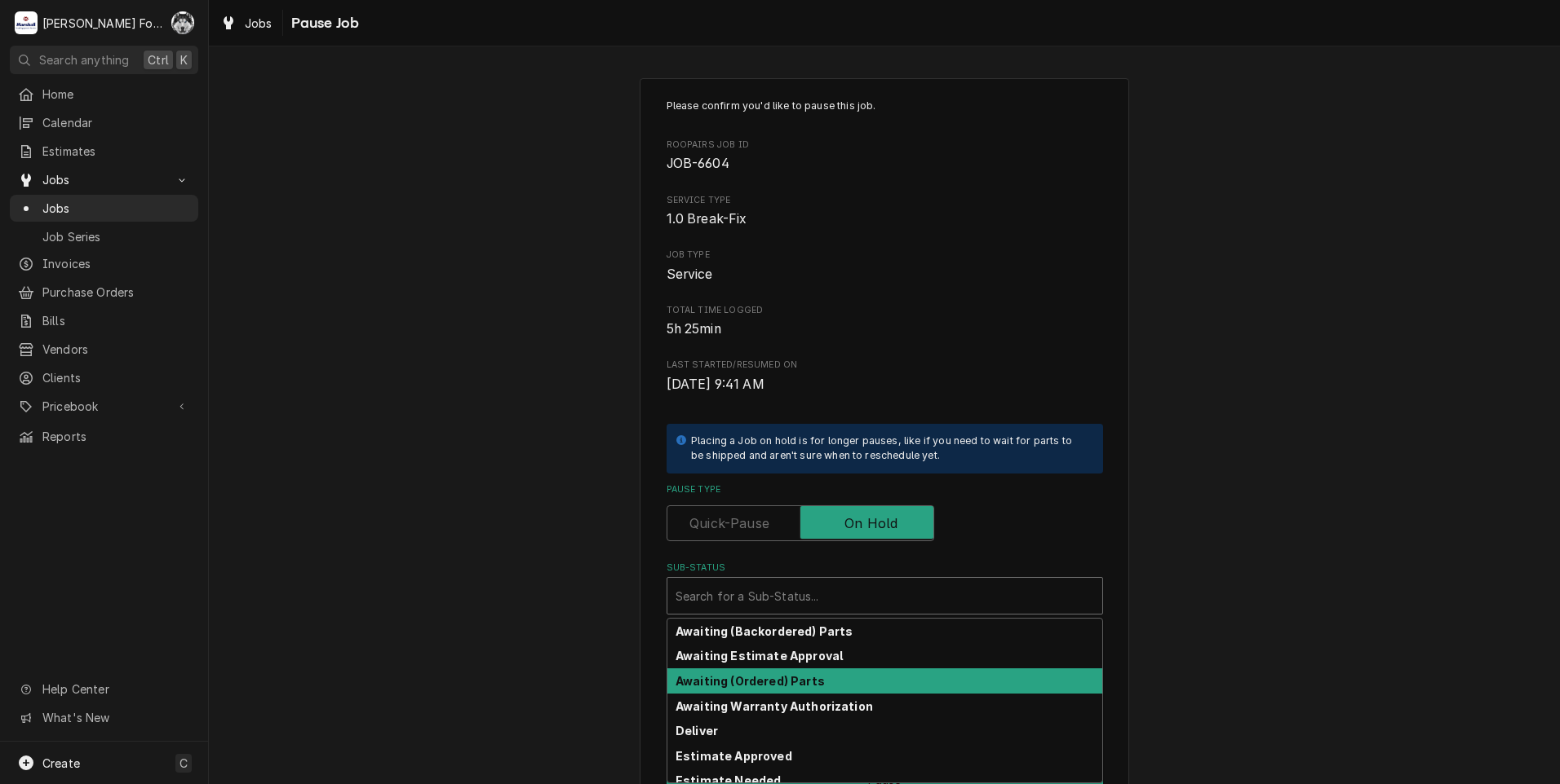
click at [780, 688] on strong "Awaiting (Ordered) Parts" at bounding box center [750, 681] width 150 height 14
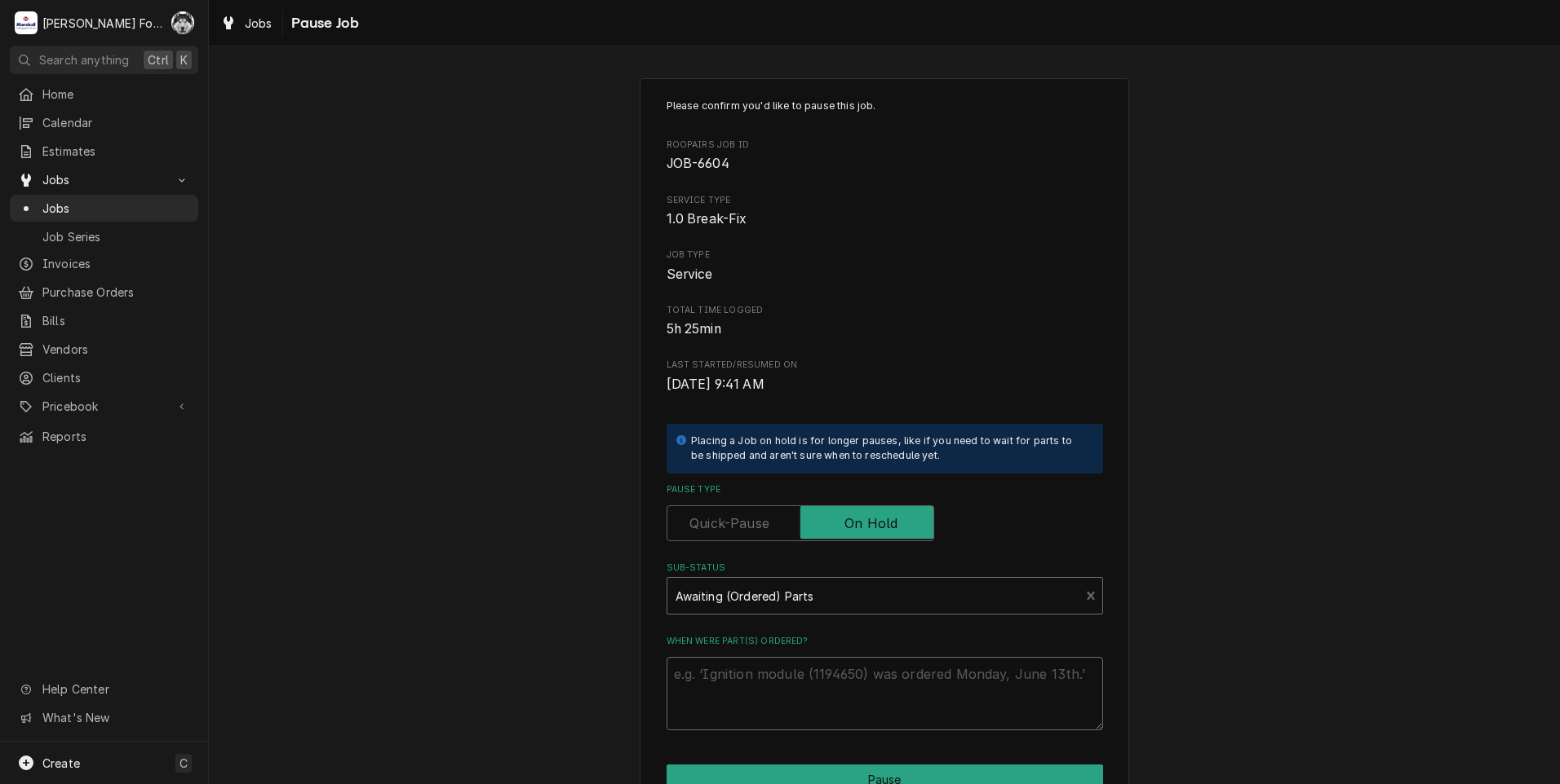
click at [775, 676] on textarea "When were part(s) ordered?" at bounding box center [884, 694] width 436 height 73
type textarea "x"
type textarea "e"
type textarea "x"
type textarea "et"
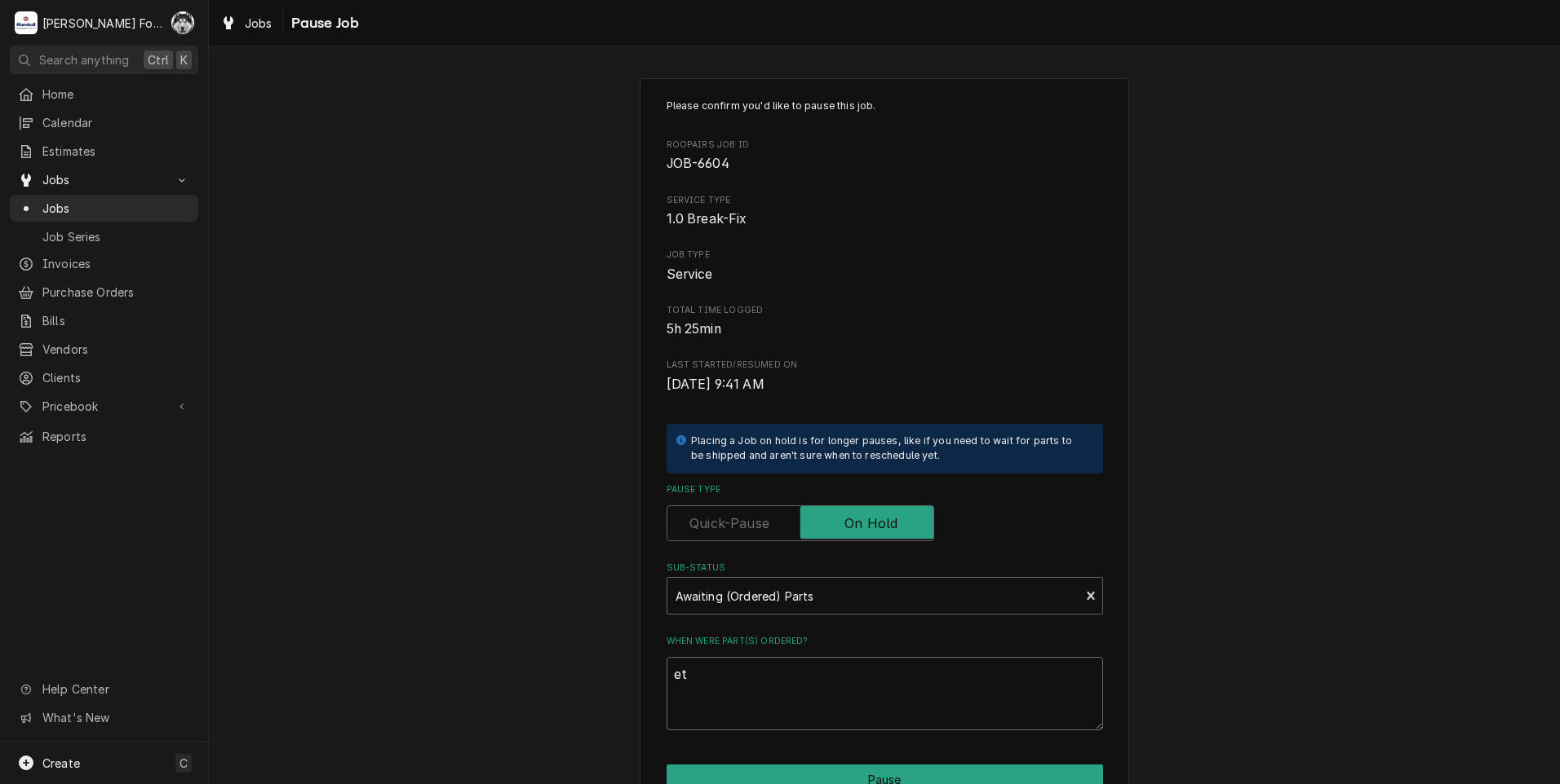
type textarea "x"
type textarea "eta"
type textarea "x"
type textarea "eta"
type textarea "x"
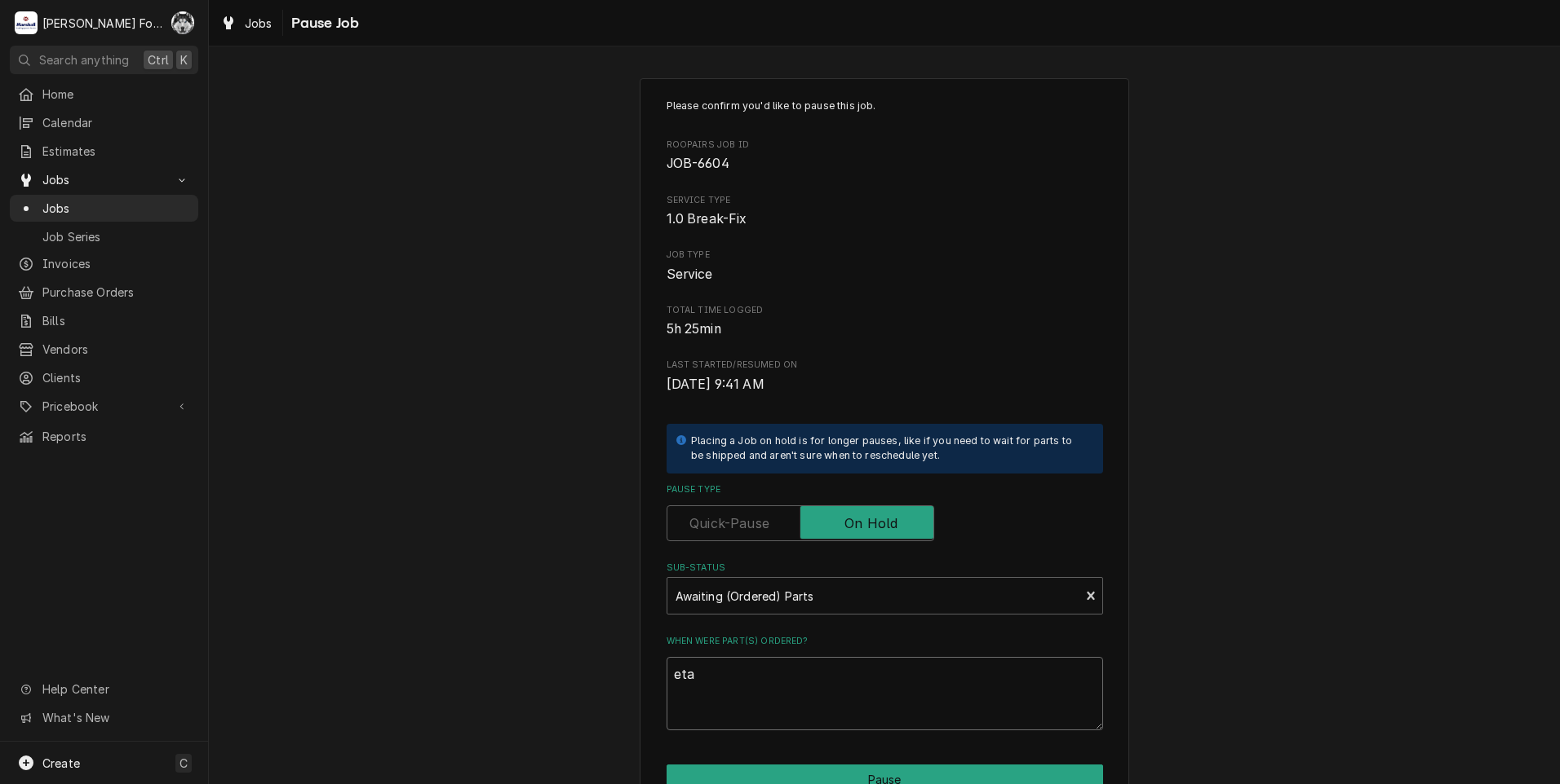
type textarea "eta 1"
type textarea "x"
type textarea "eta 10"
type textarea "x"
type textarea "eta 10/"
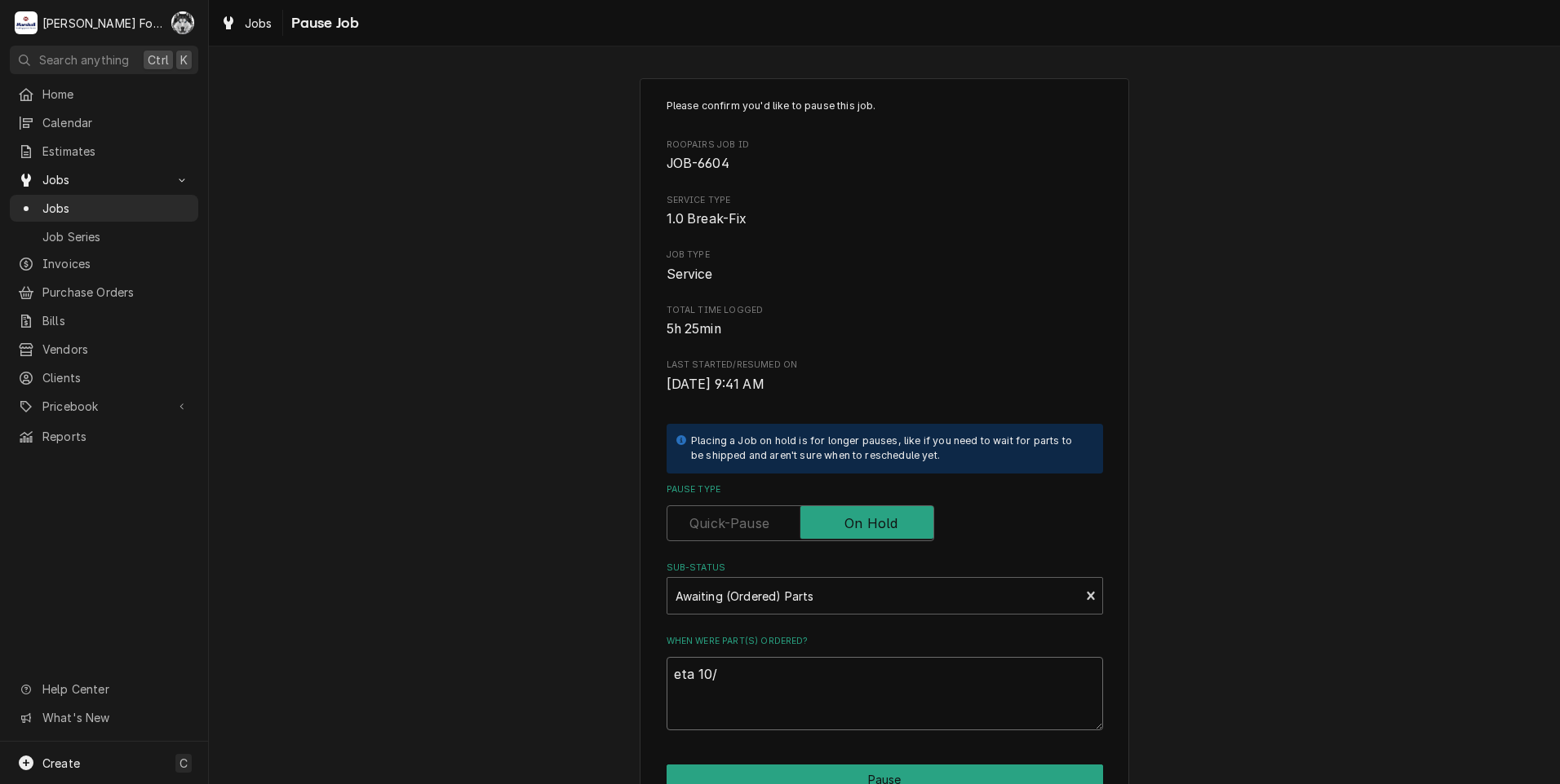
type textarea "x"
type textarea "eta 10/2"
type textarea "x"
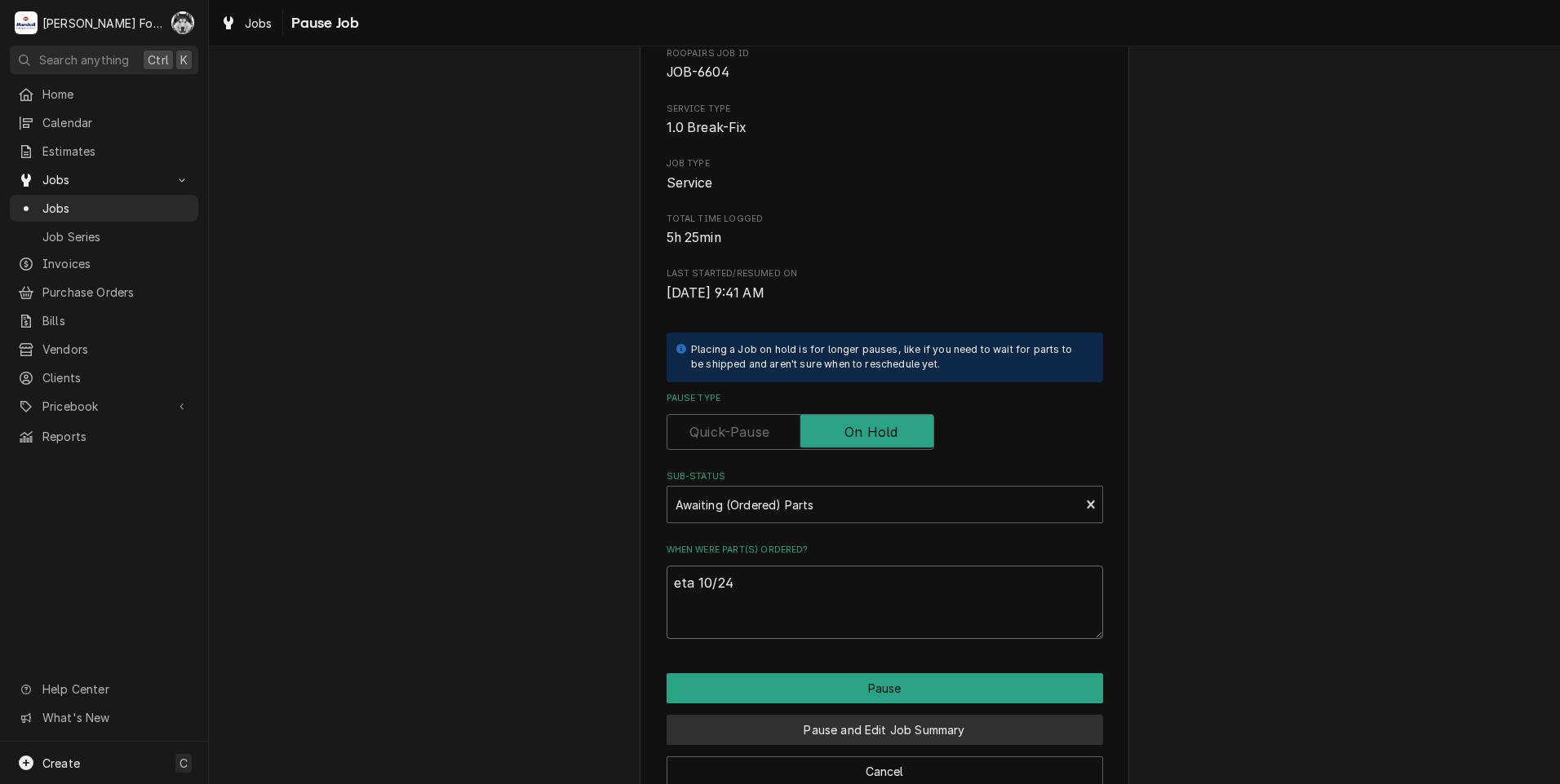
scroll to position [129, 0]
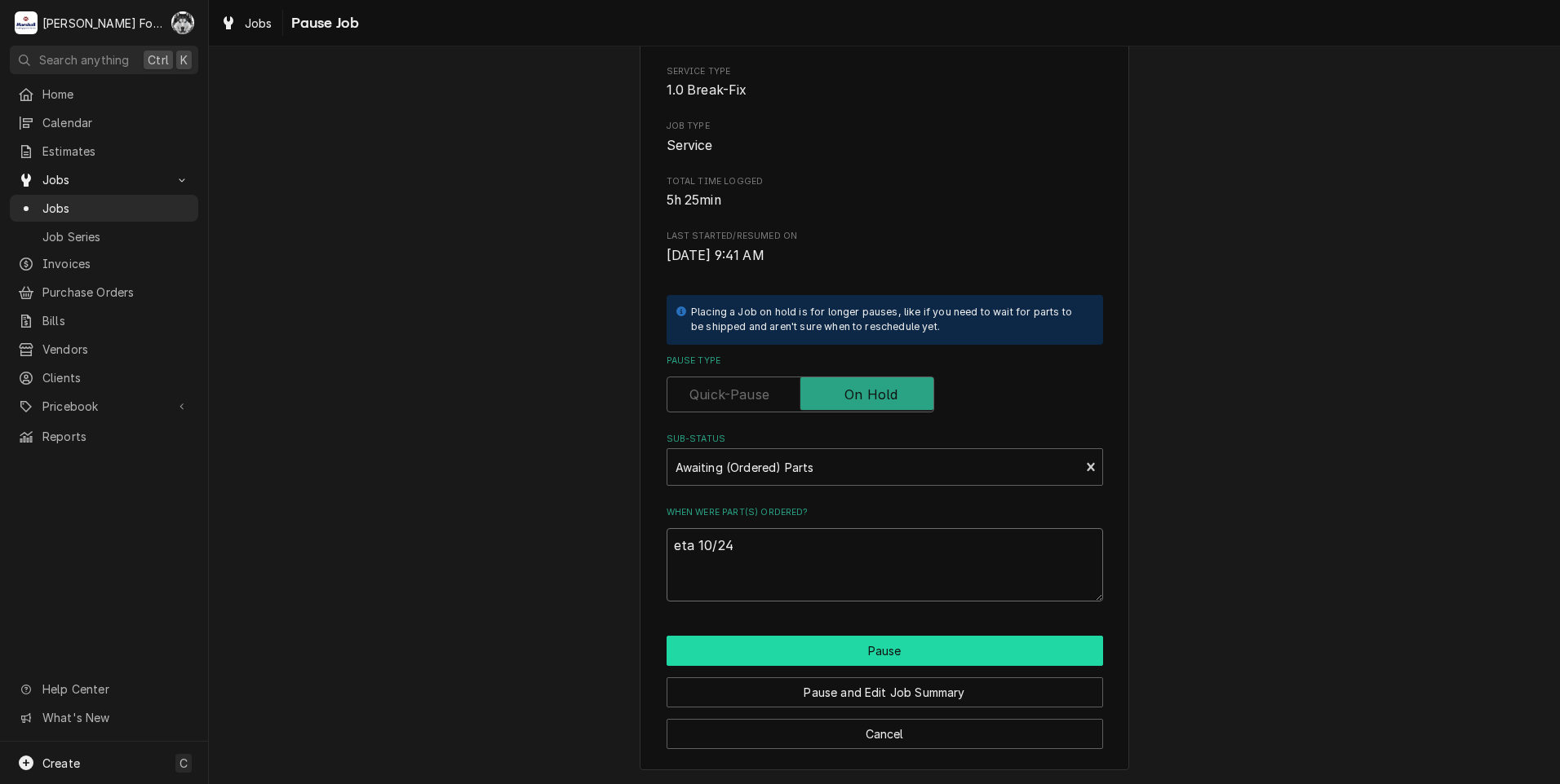
type textarea "eta 10/24"
click at [800, 659] on button "Pause" at bounding box center [884, 652] width 436 height 30
type textarea "x"
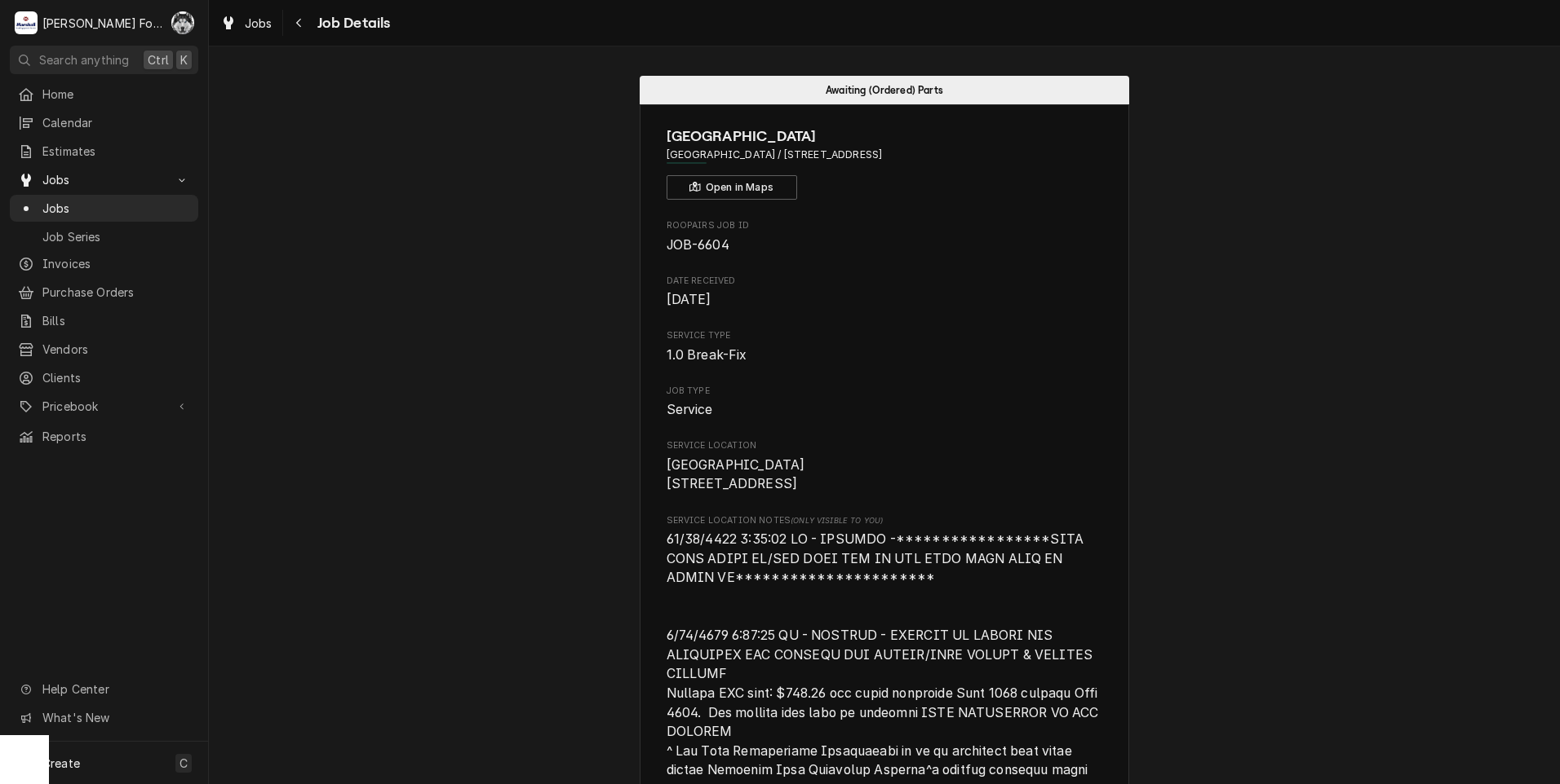
click at [435, 55] on div "Awaiting (Ordered) Parts Omni [GEOGRAPHIC_DATA] [GEOGRAPHIC_DATA] / [STREET_ADD…" at bounding box center [883, 415] width 1350 height 738
click at [48, 205] on span "Jobs" at bounding box center [116, 209] width 148 height 17
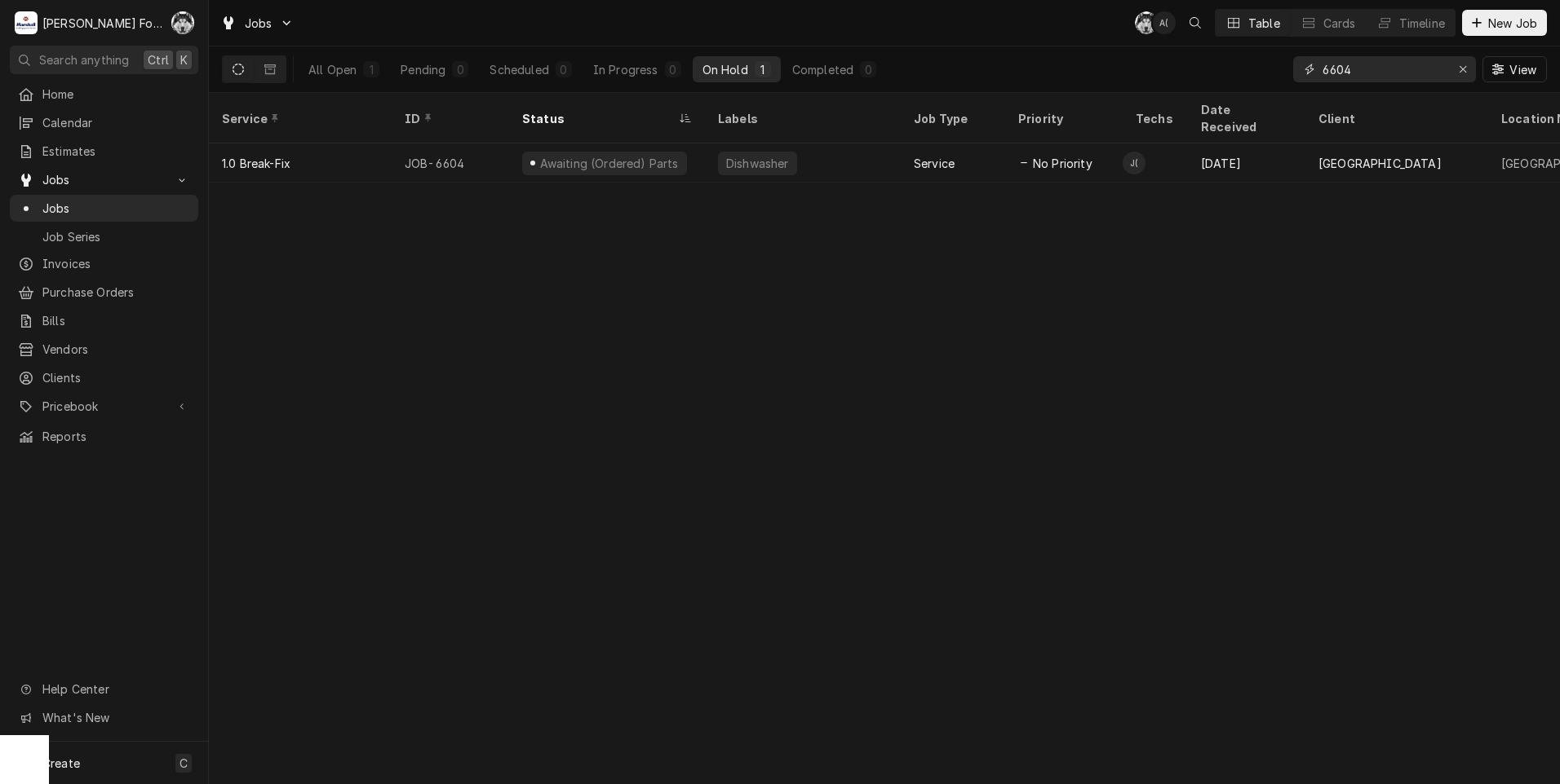
drag, startPoint x: 0, startPoint y: 0, endPoint x: 1220, endPoint y: 90, distance: 1223.3
click at [1220, 90] on div "All Open 1 Pending 0 Scheduled 0 In Progress 0 On Hold 1 Completed 0 6604 View" at bounding box center [884, 70] width 1325 height 46
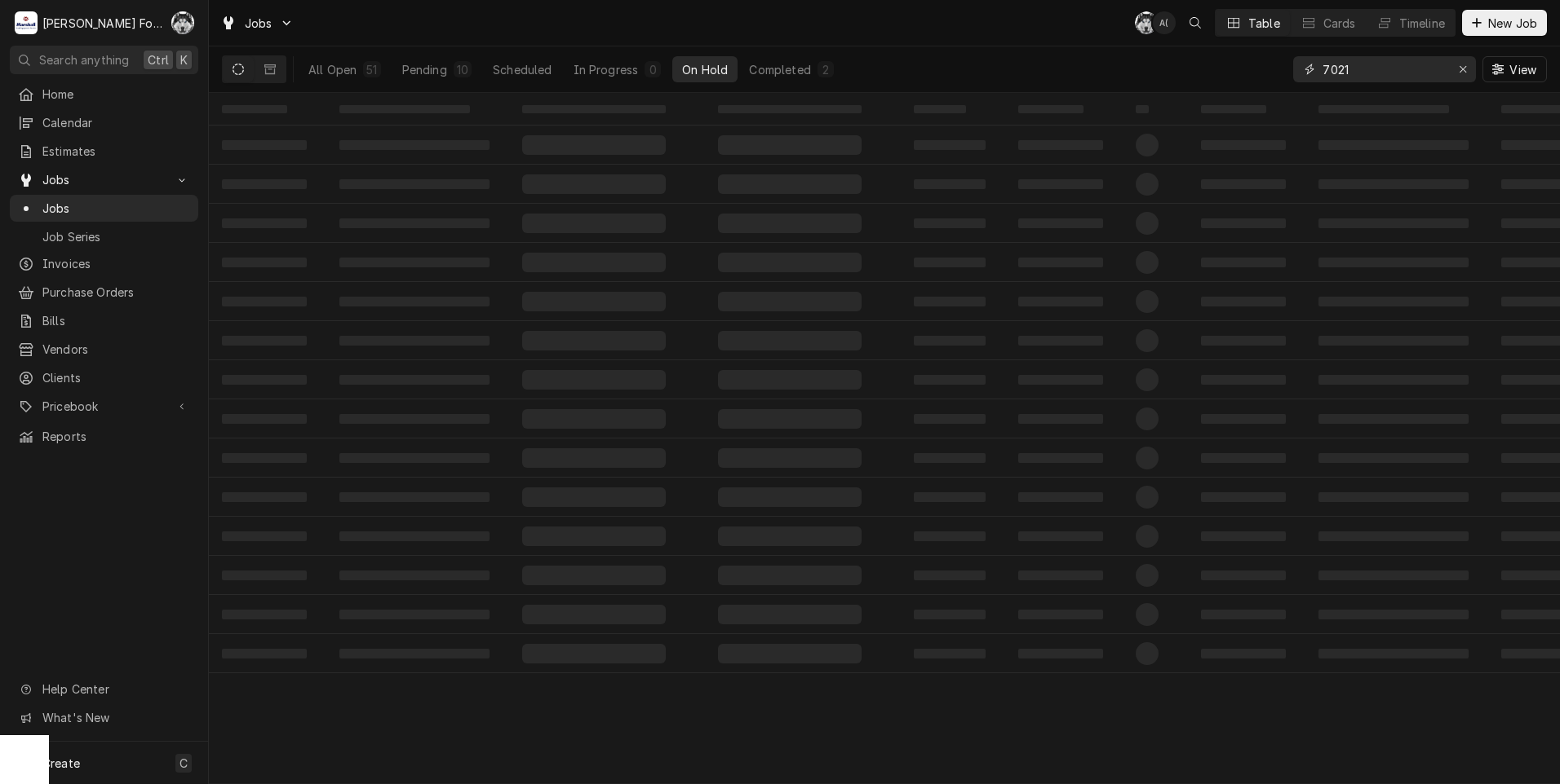
type input "7021"
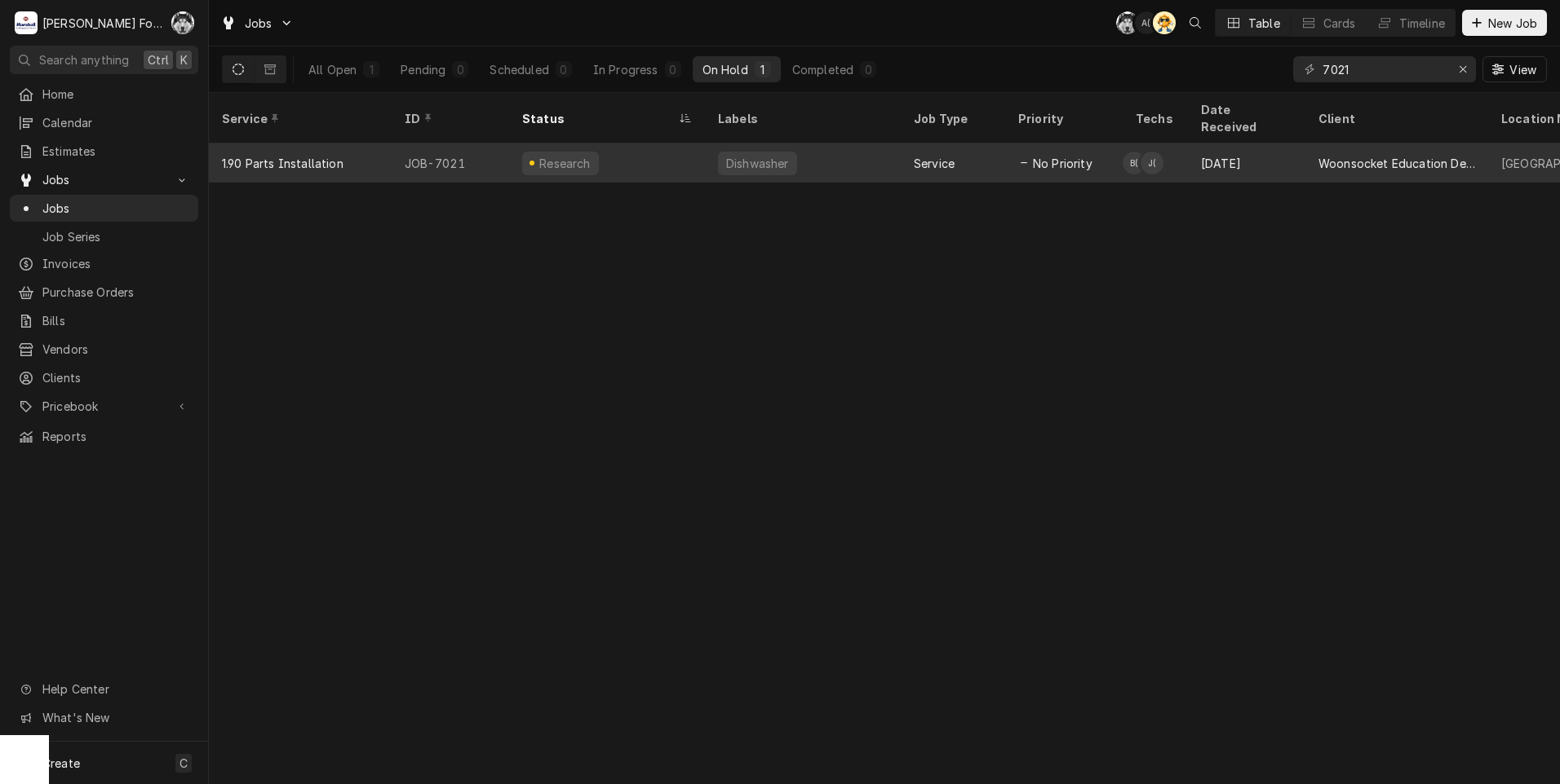
click at [738, 151] on div "Dishwasher" at bounding box center [757, 163] width 79 height 24
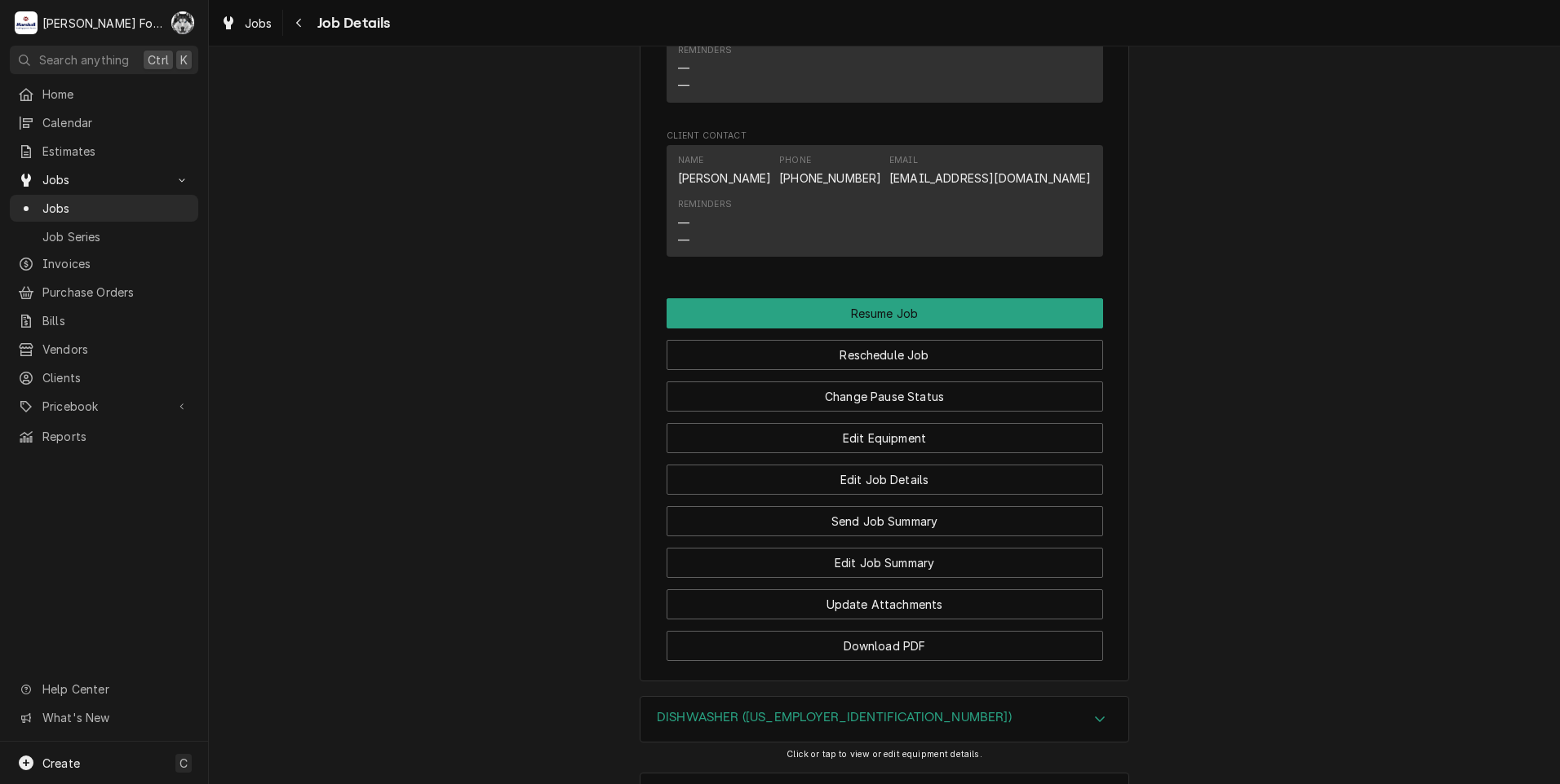
scroll to position [1593, 0]
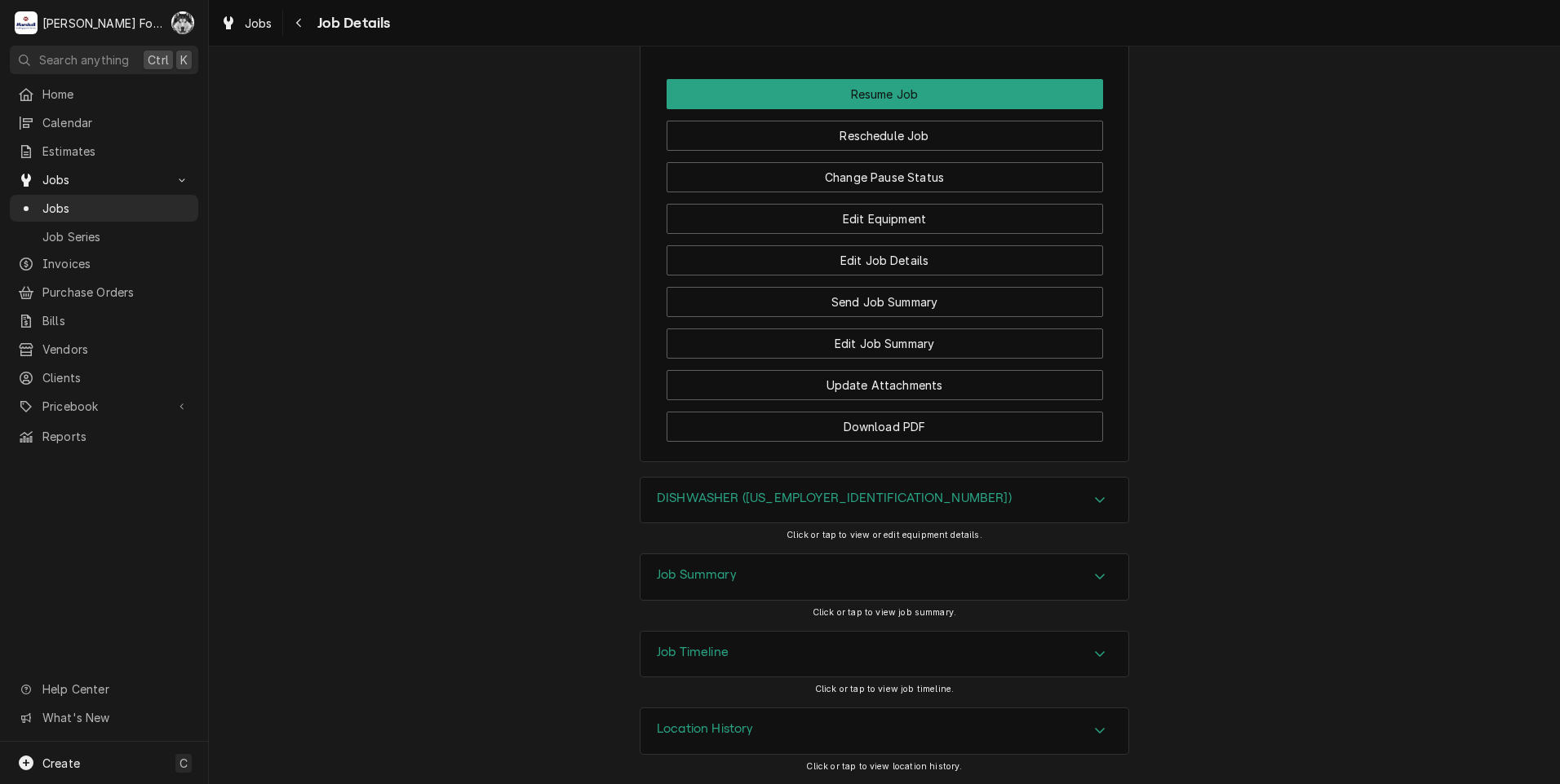
click at [757, 503] on h3 "DISHWASHER ([US_EMPLOYER_IDENTIFICATION_NUMBER])" at bounding box center [834, 498] width 355 height 15
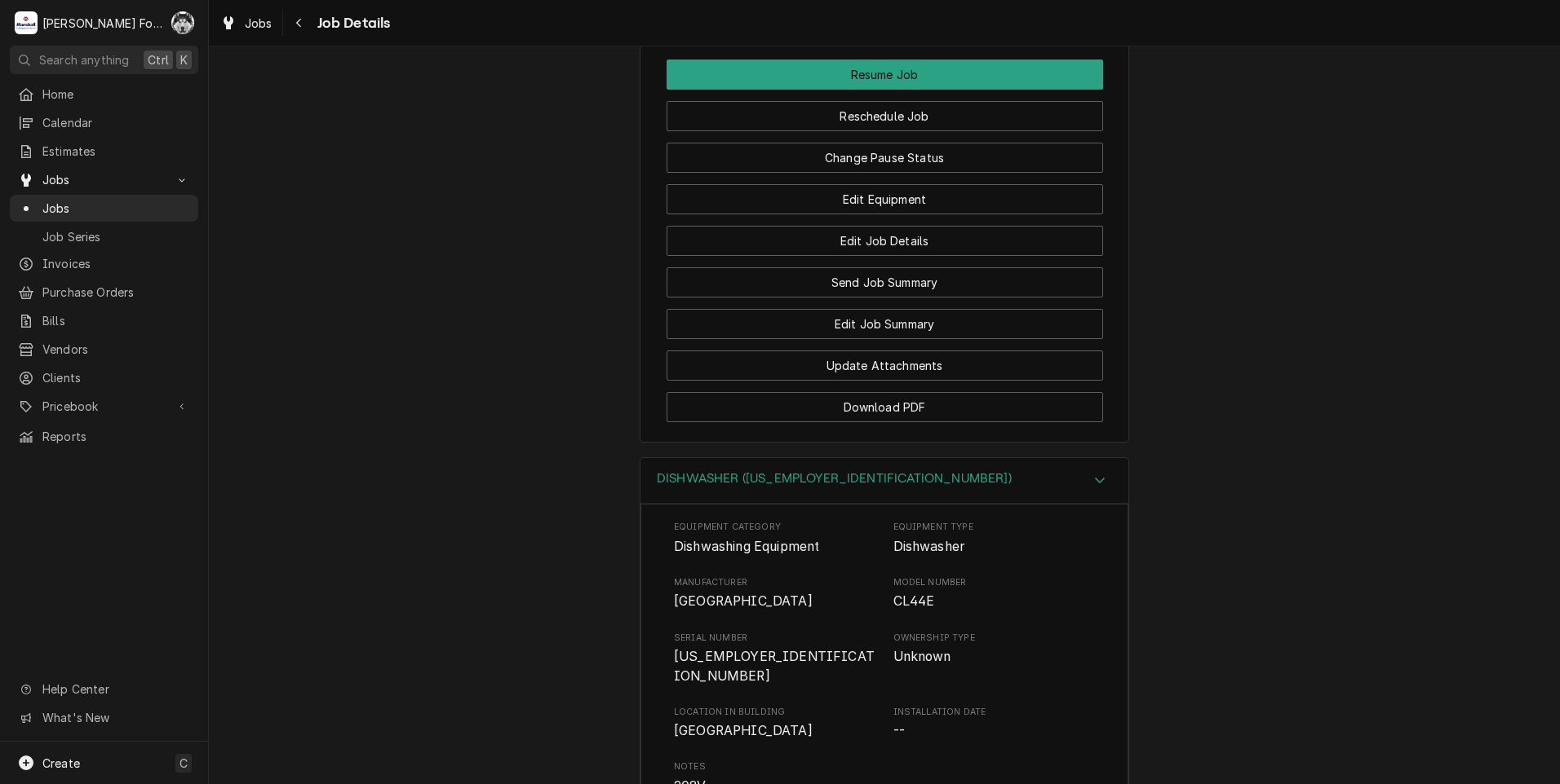
scroll to position [2079, 0]
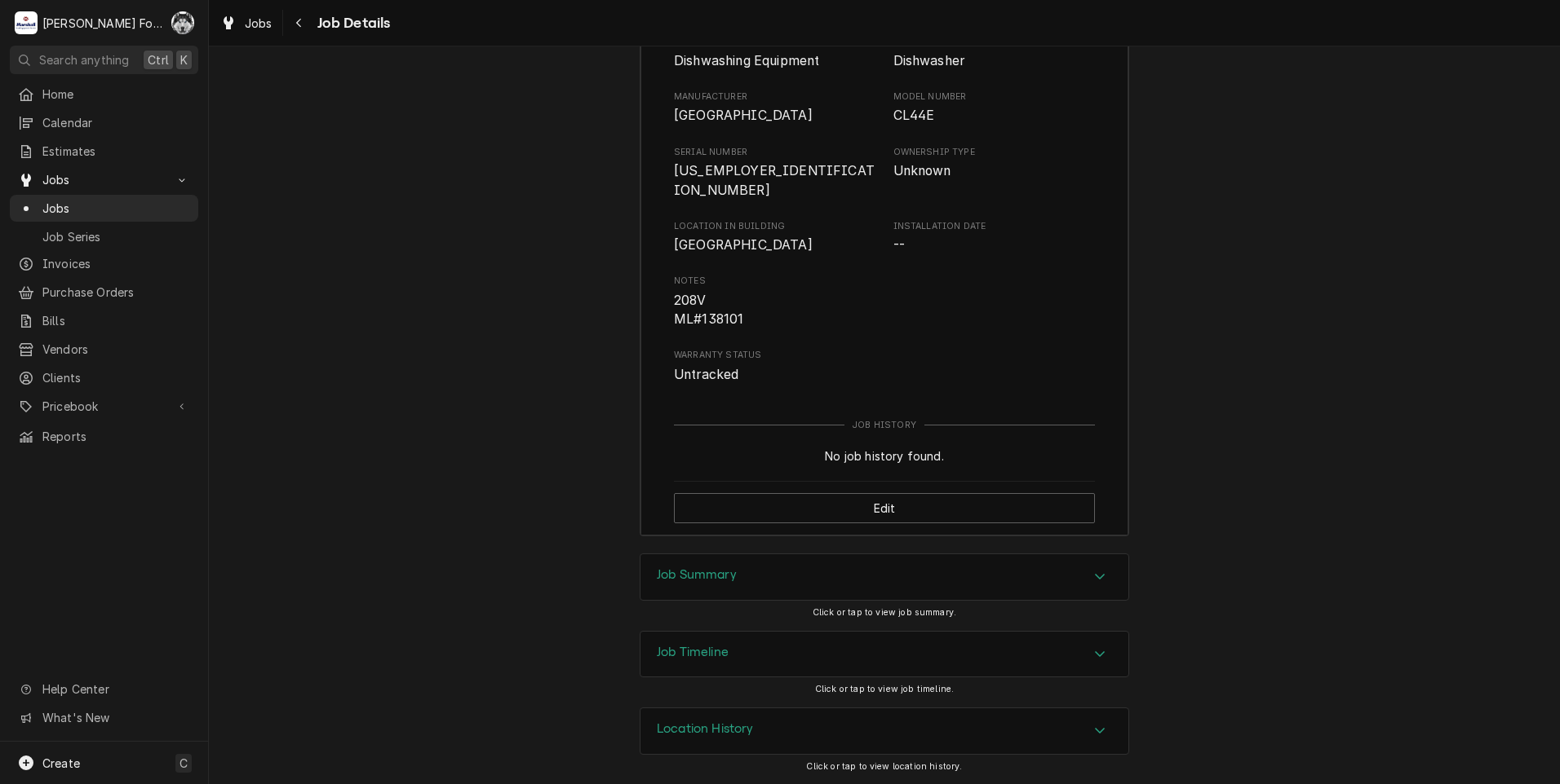
click at [773, 587] on div "Job Summary" at bounding box center [884, 577] width 488 height 46
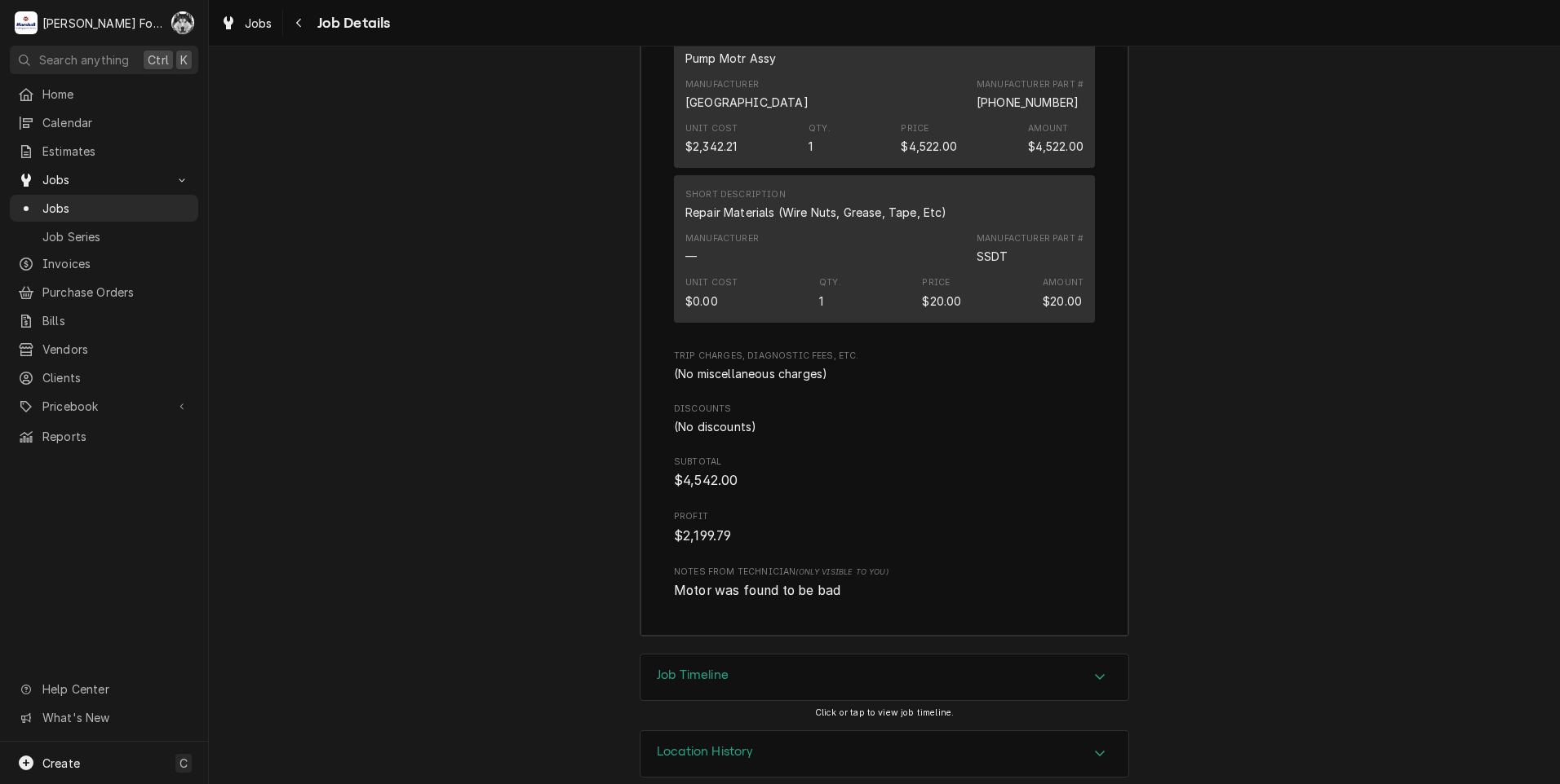
scroll to position [3166, 0]
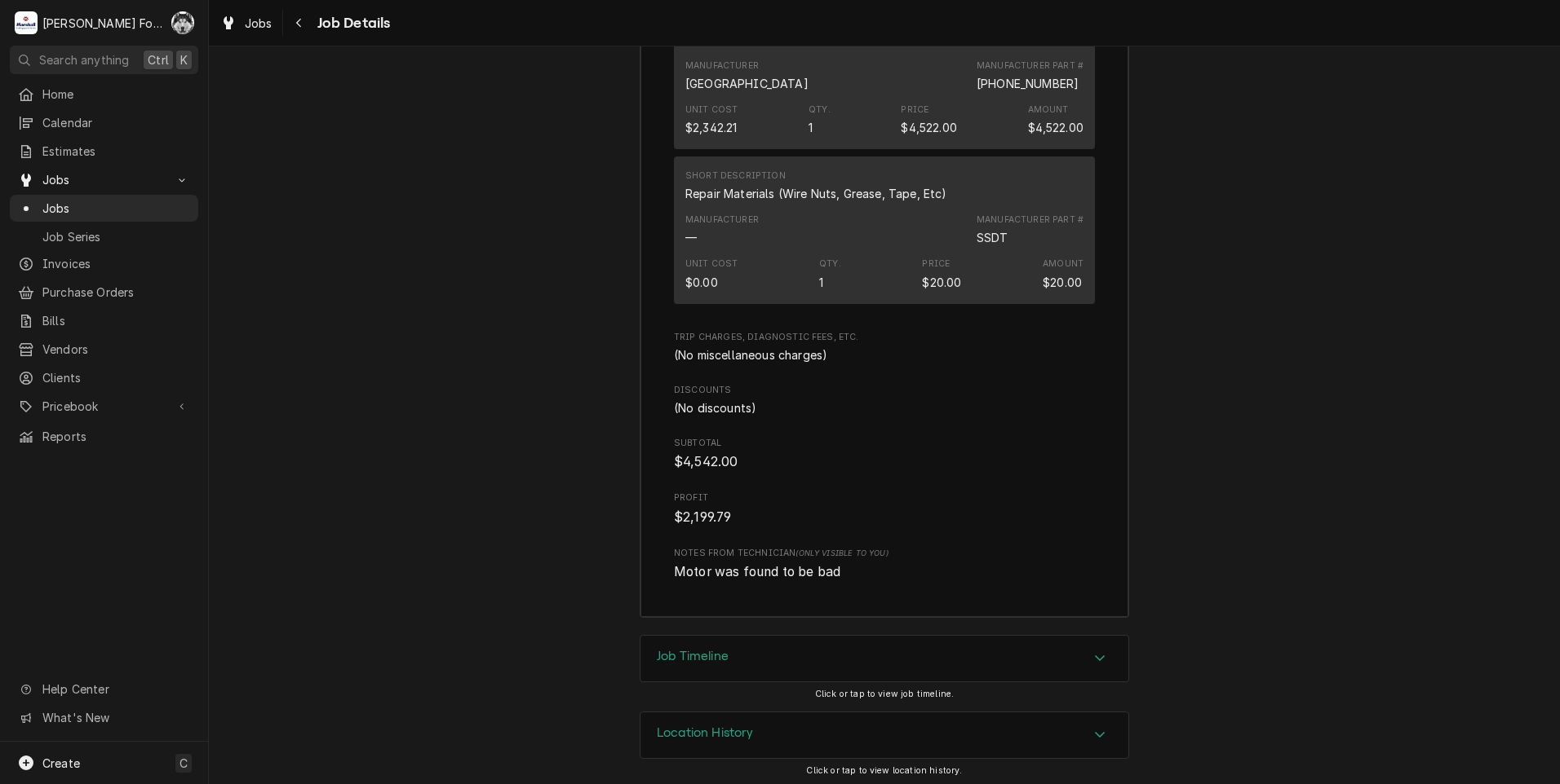
click at [841, 660] on div "Job Timeline" at bounding box center [884, 659] width 488 height 46
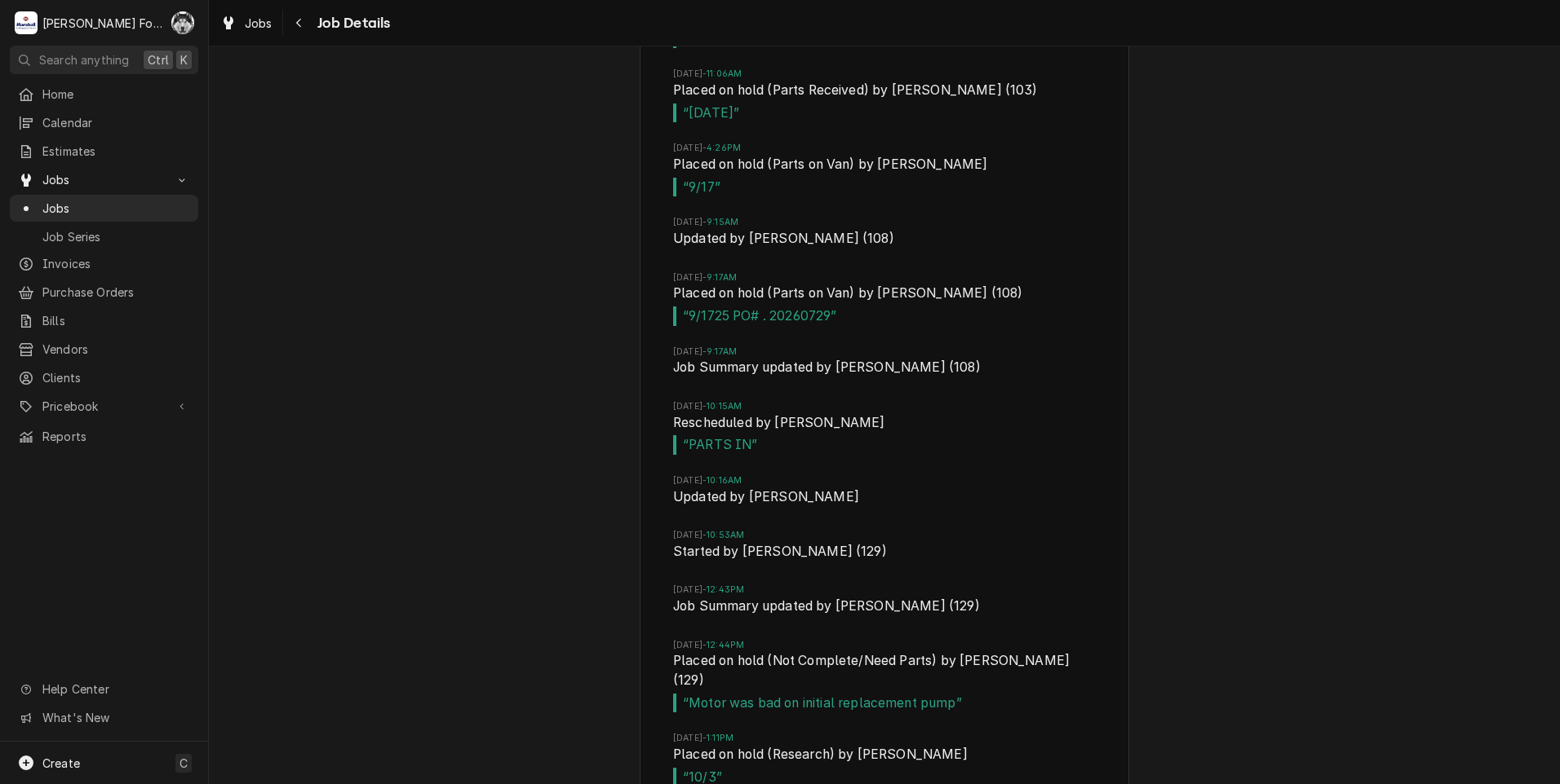
scroll to position [4389, 0]
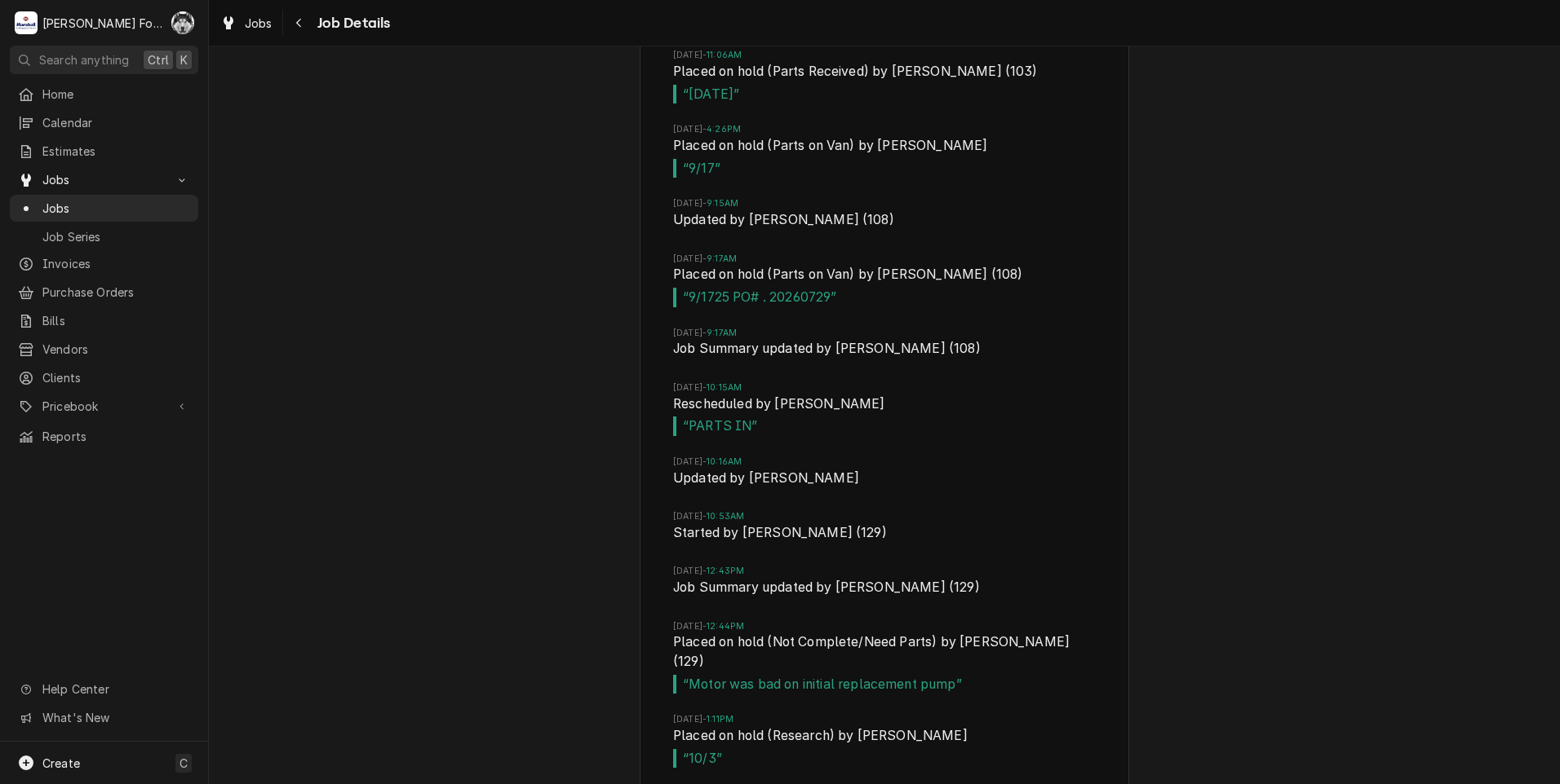
click at [518, 324] on div "Job Timeline [DATE] 10:59AM Created by [PERSON_NAME][DATE] 10:59AM Started by […" at bounding box center [883, 127] width 1350 height 1430
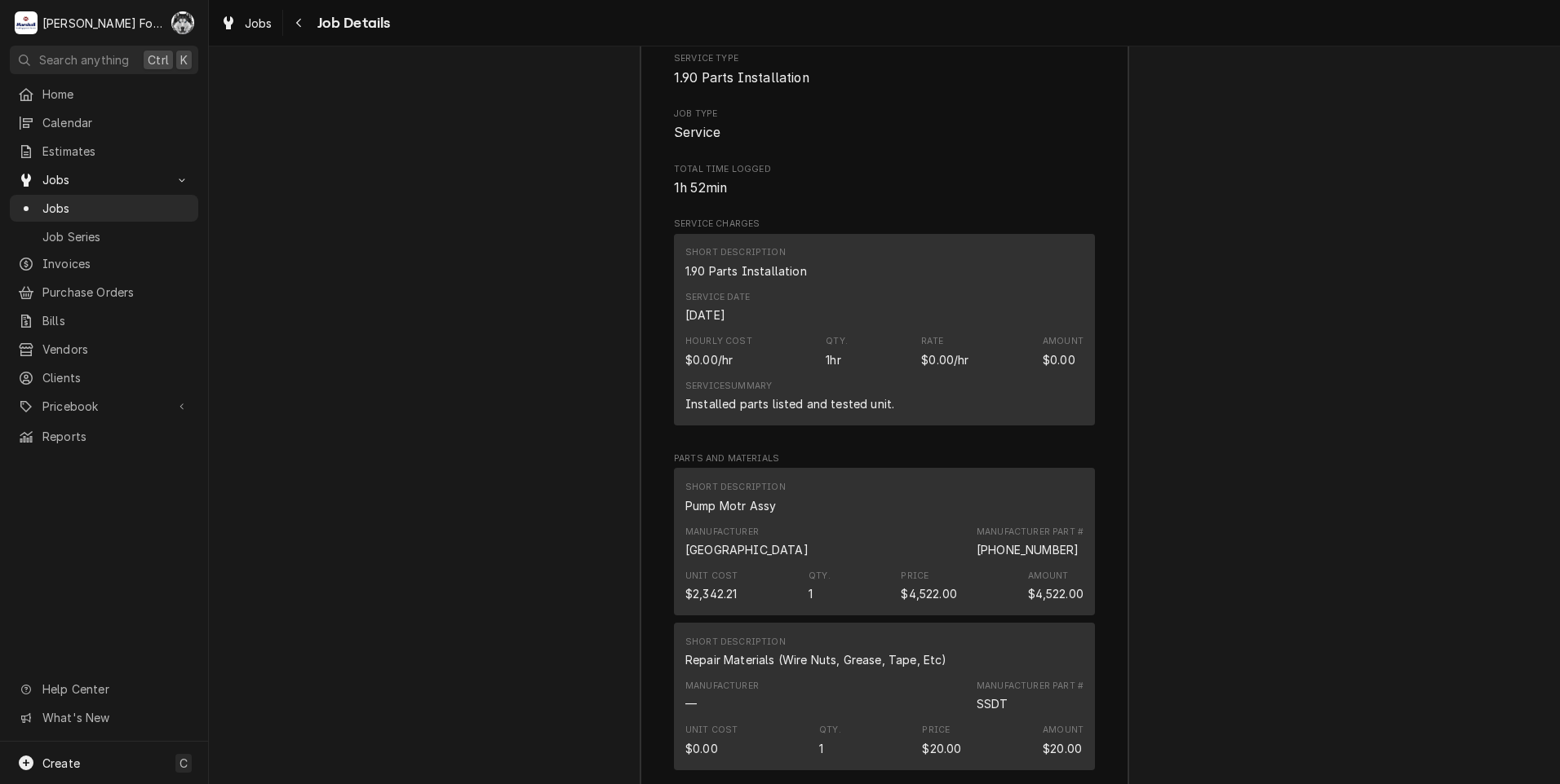
scroll to position [2835, 0]
